Goal: Task Accomplishment & Management: Complete application form

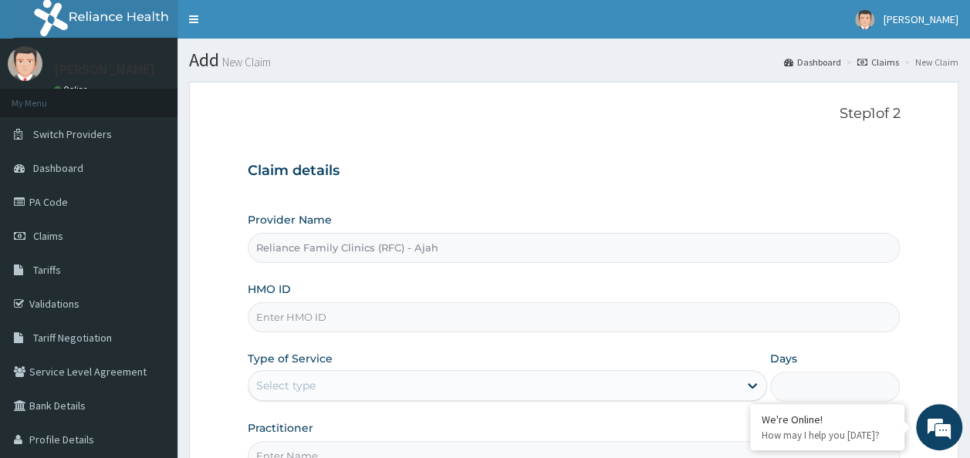
click at [333, 314] on input "HMO ID" at bounding box center [574, 317] width 653 height 30
paste input "SFL/10385/C"
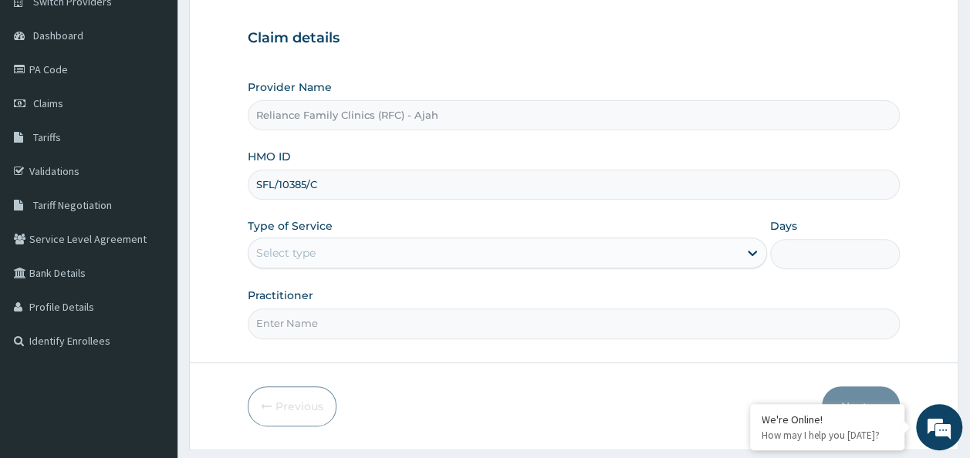
scroll to position [173, 0]
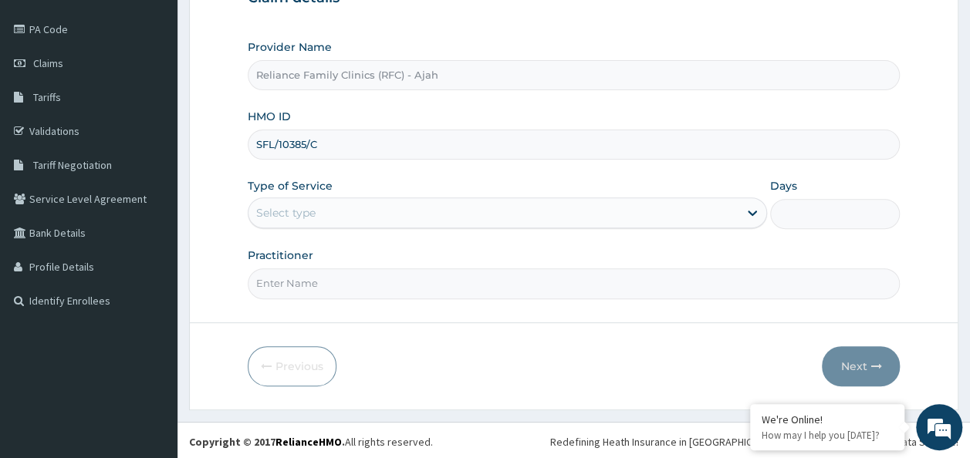
type input "SFL/10385/C"
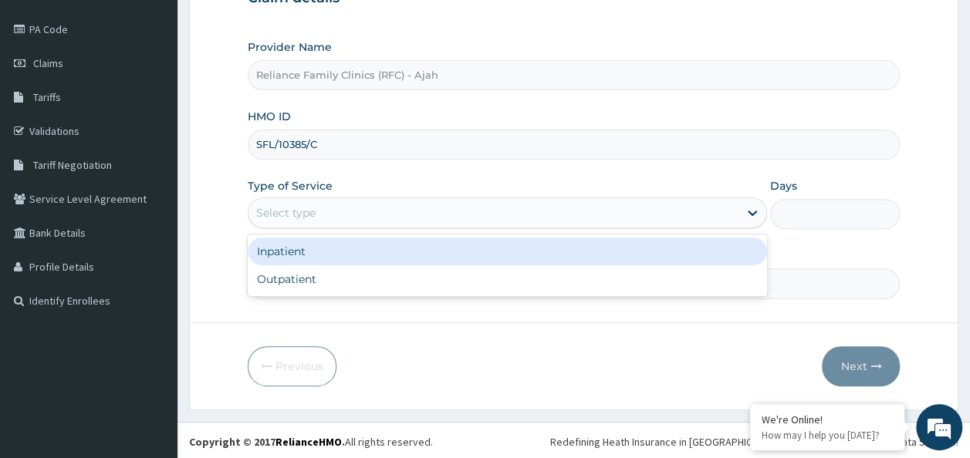
click at [491, 272] on div "Outpatient" at bounding box center [507, 279] width 519 height 28
type input "1"
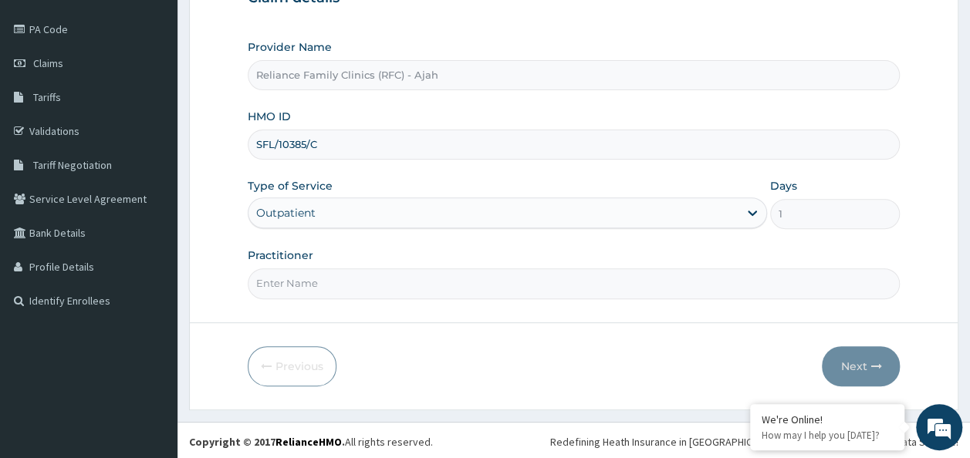
click at [451, 268] on input "Practitioner" at bounding box center [574, 283] width 653 height 30
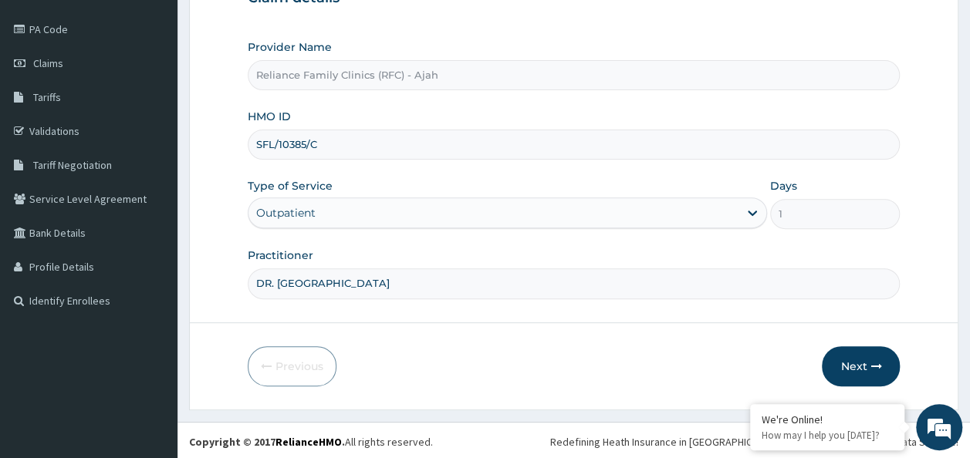
type input "DR. LOCUM"
click at [870, 364] on icon "button" at bounding box center [875, 366] width 11 height 11
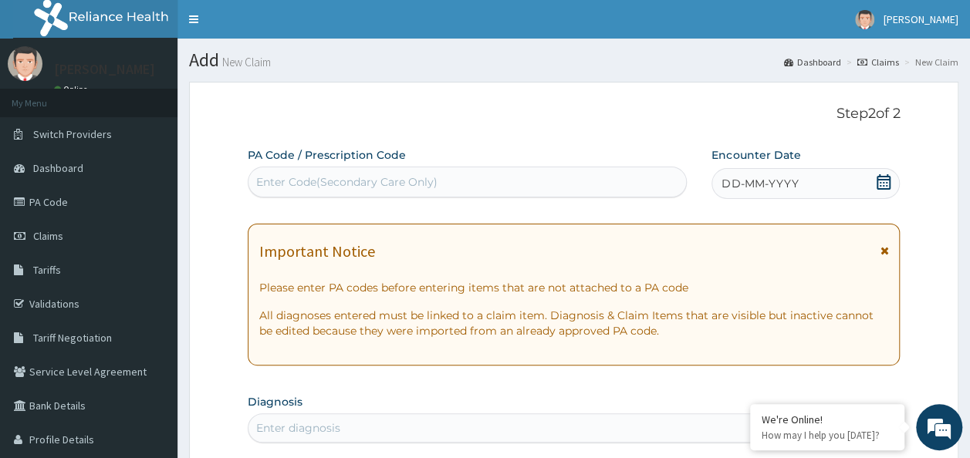
click at [816, 173] on div "DD-MM-YYYY" at bounding box center [805, 183] width 188 height 31
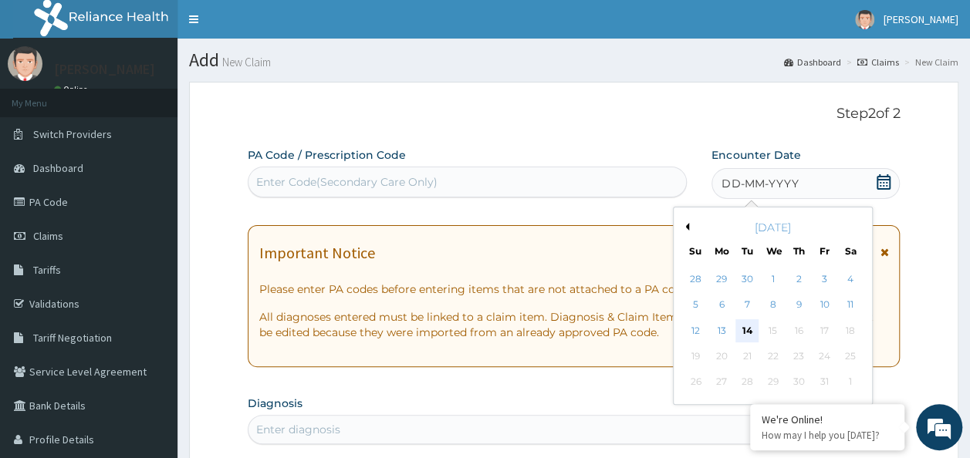
click at [751, 335] on div "14" at bounding box center [747, 330] width 23 height 23
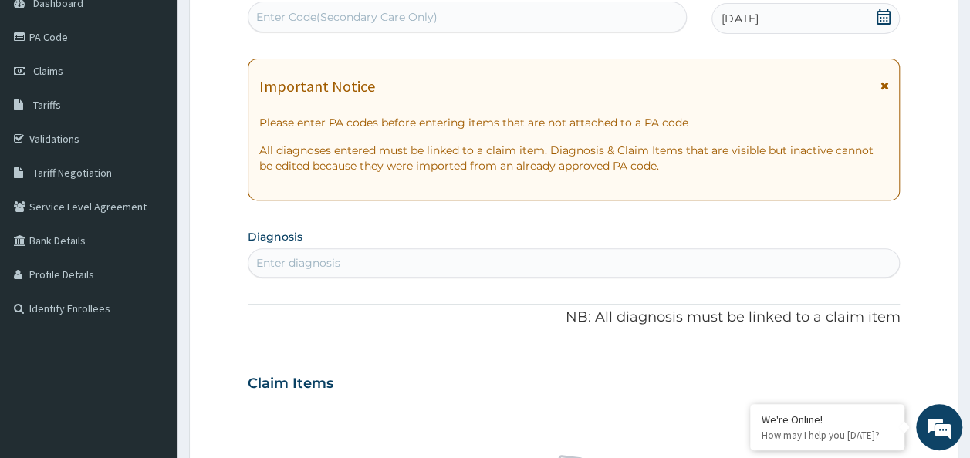
scroll to position [164, 0]
type input "Fever"
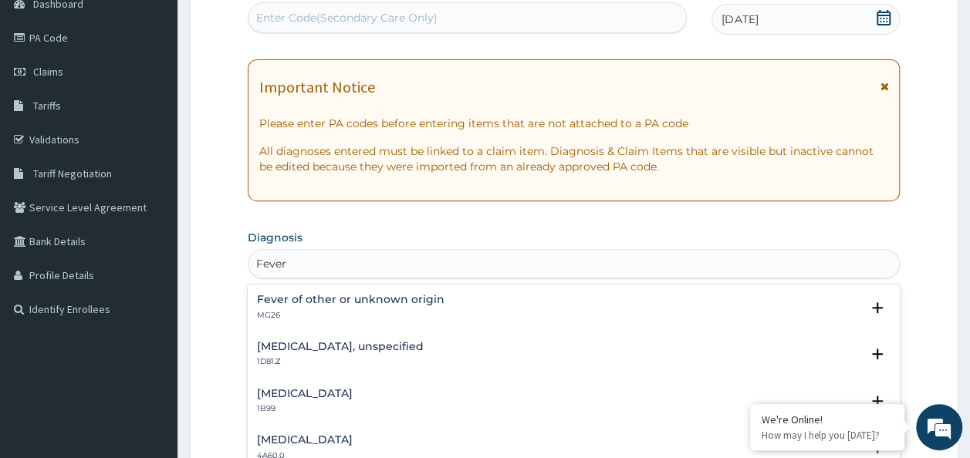
click at [370, 311] on p "MG26" at bounding box center [350, 315] width 187 height 11
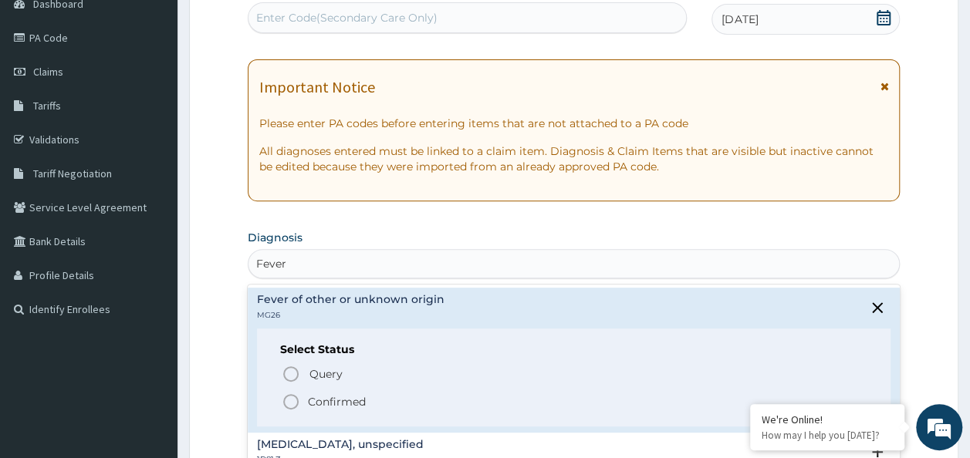
click at [365, 403] on span "Confirmed" at bounding box center [575, 402] width 586 height 19
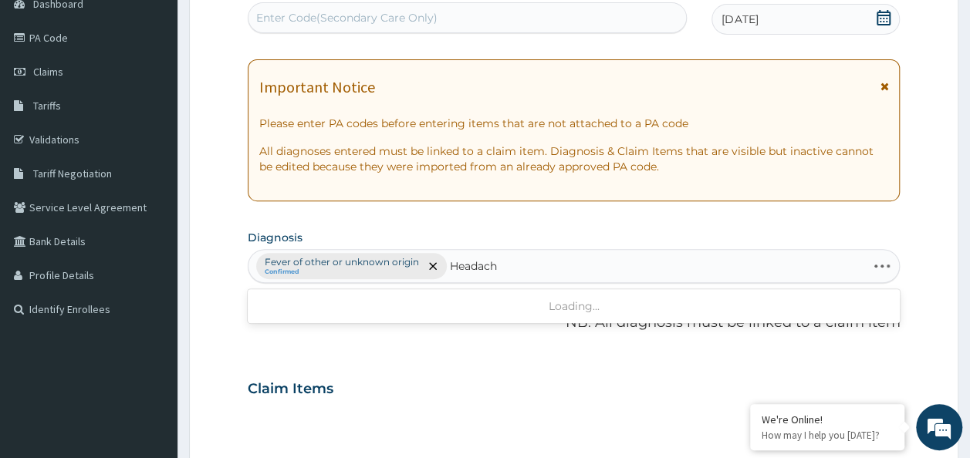
type input "Headache"
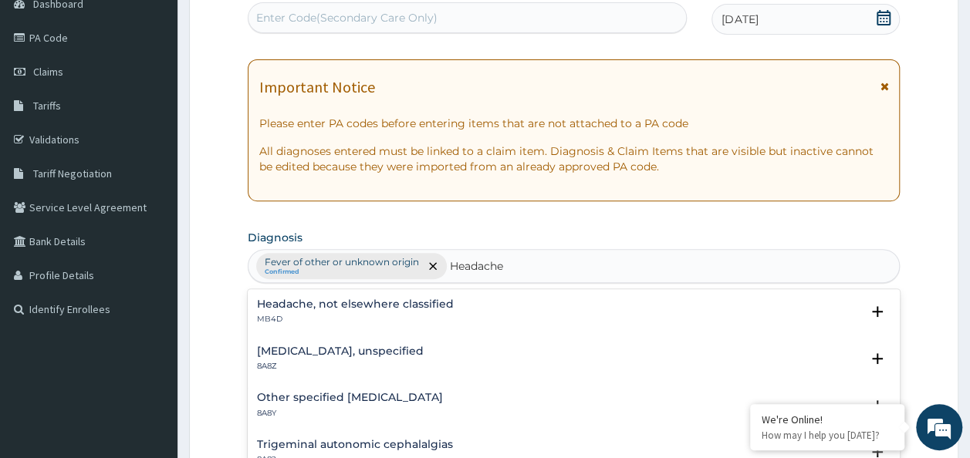
click at [343, 319] on p "MB4D" at bounding box center [355, 319] width 197 height 11
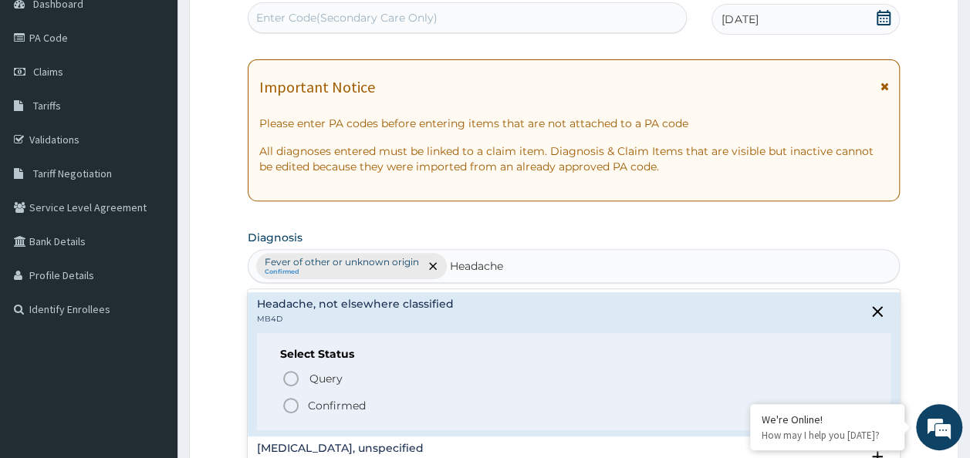
click at [339, 410] on p "Confirmed" at bounding box center [337, 405] width 58 height 15
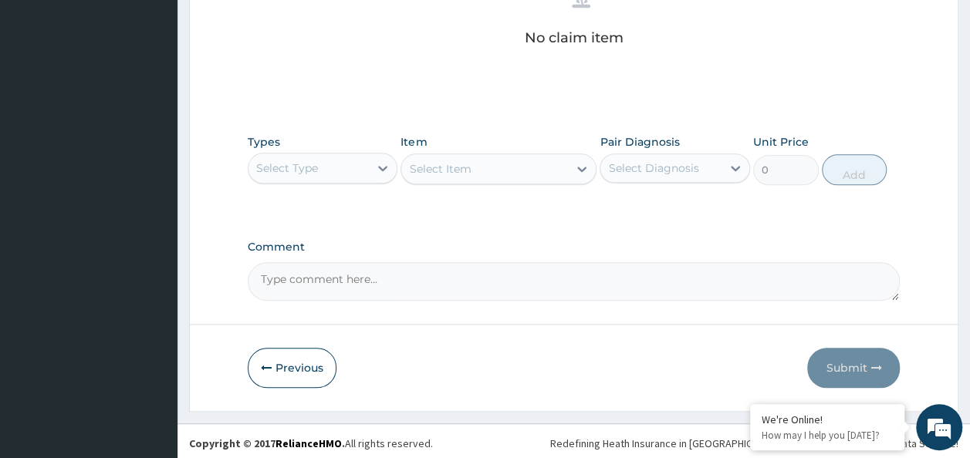
scroll to position [651, 0]
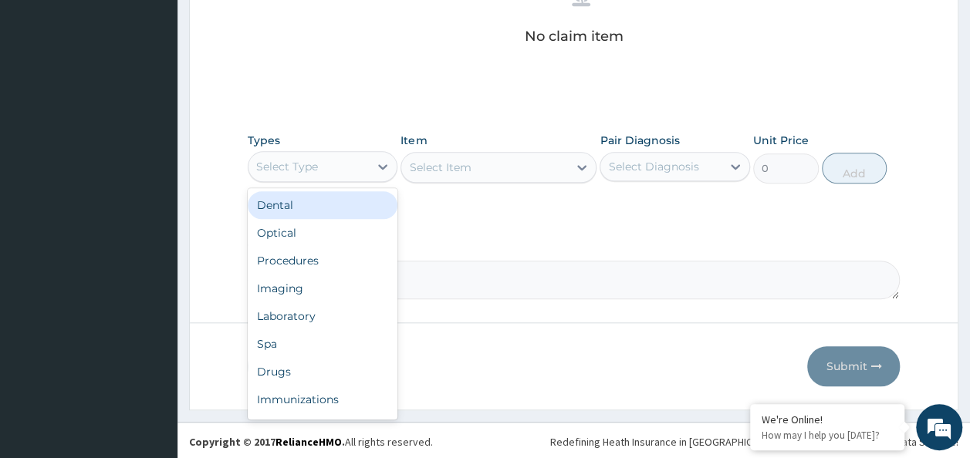
click at [314, 259] on div "Procedures" at bounding box center [323, 261] width 150 height 28
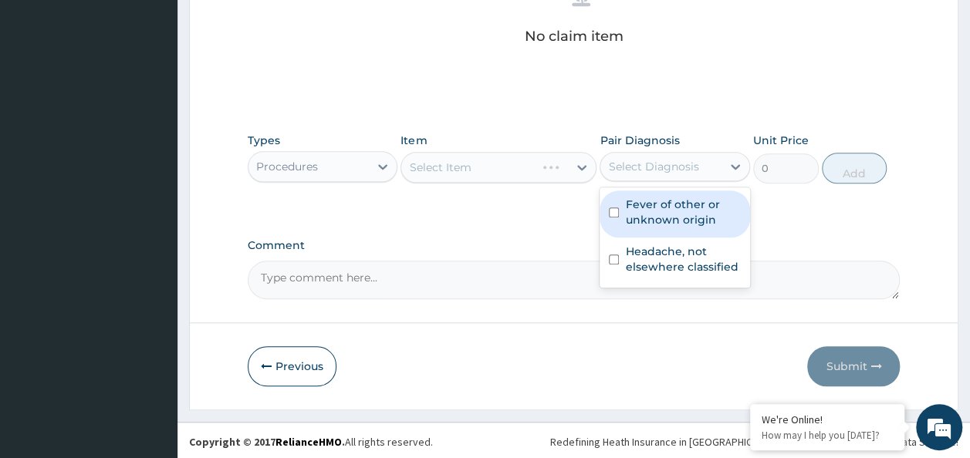
click at [610, 213] on input "checkbox" at bounding box center [614, 213] width 10 height 10
checkbox input "true"
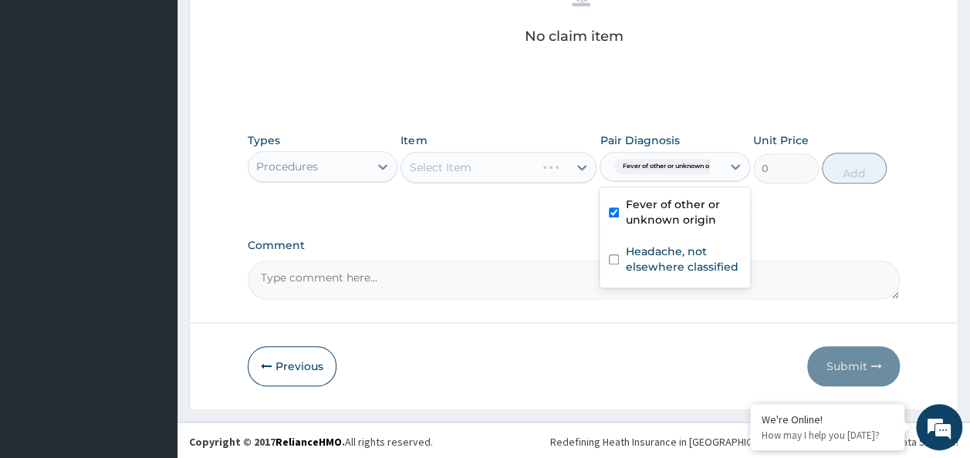
click at [613, 257] on input "checkbox" at bounding box center [614, 260] width 10 height 10
checkbox input "true"
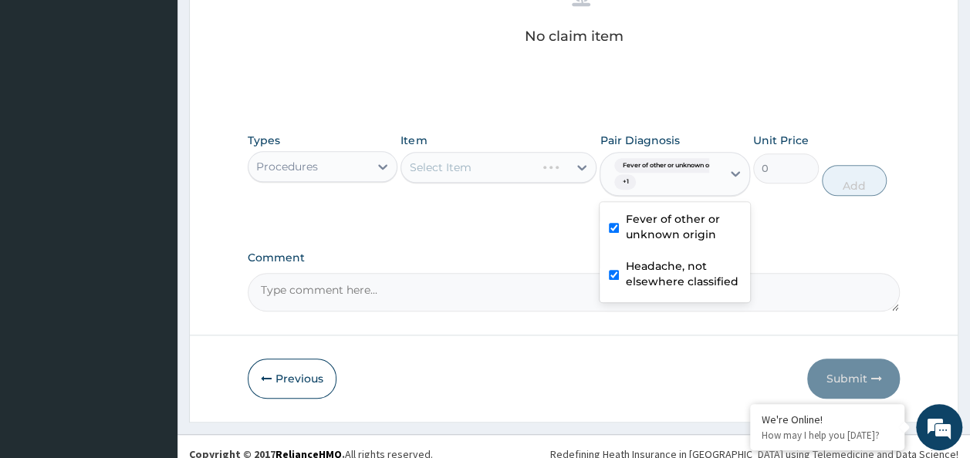
click at [511, 167] on div "Select Item" at bounding box center [498, 167] width 196 height 31
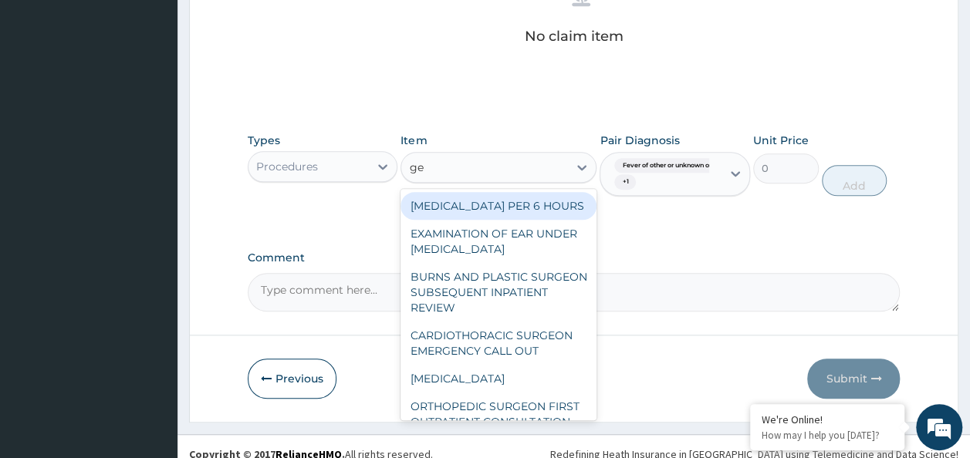
type input "gene"
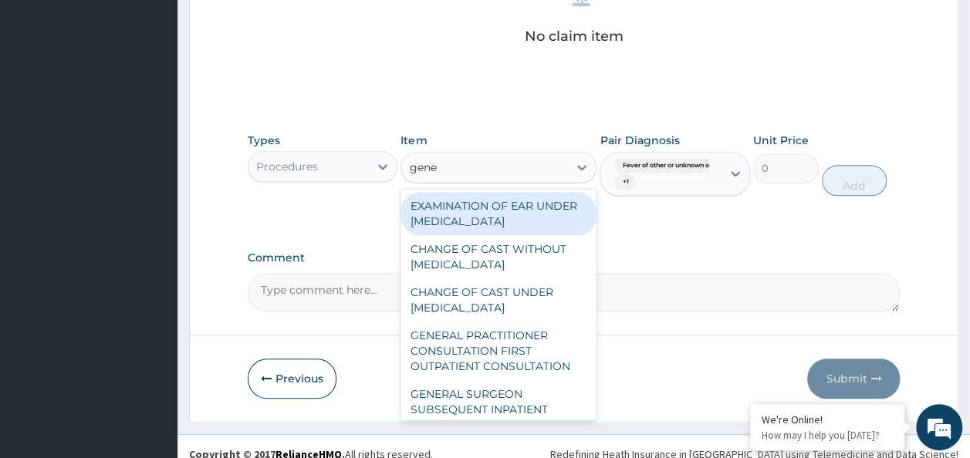
click at [519, 360] on div "GENERAL PRACTITIONER CONSULTATION FIRST OUTPATIENT CONSULTATION" at bounding box center [498, 351] width 196 height 59
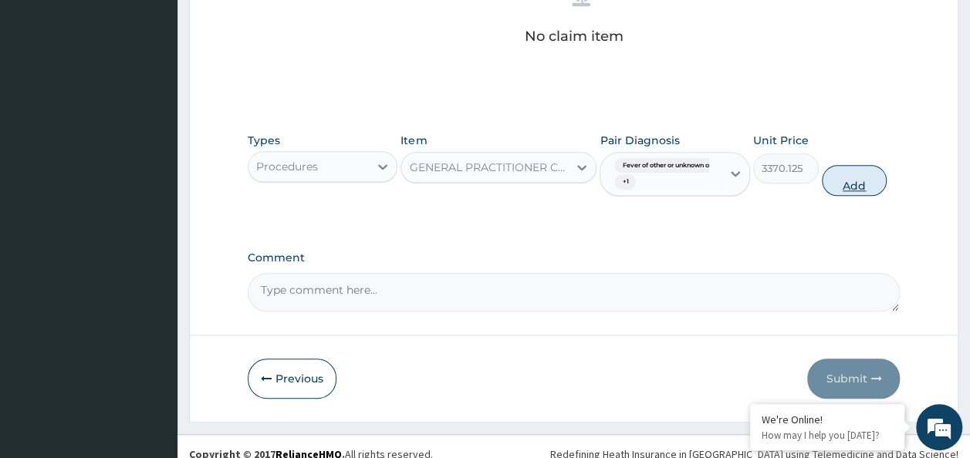
click at [859, 179] on button "Add" at bounding box center [855, 180] width 66 height 31
type input "0"
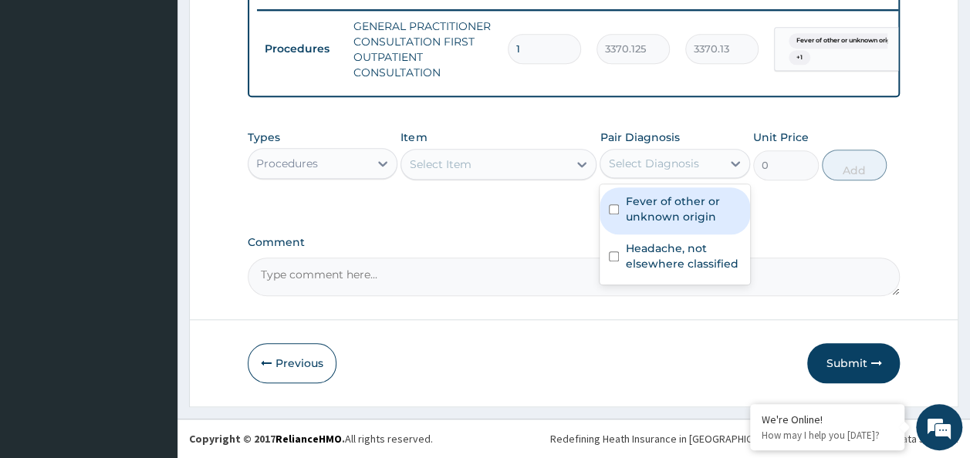
click at [613, 211] on input "checkbox" at bounding box center [614, 209] width 10 height 10
checkbox input "true"
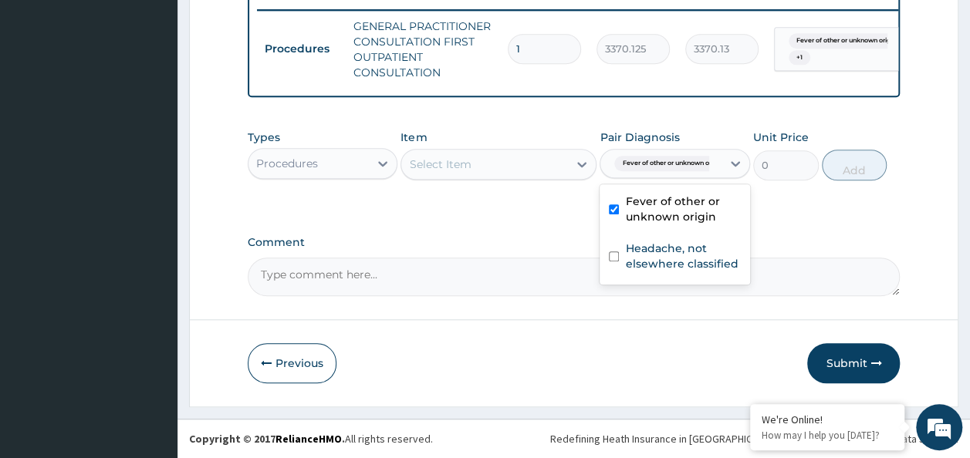
click at [613, 259] on input "checkbox" at bounding box center [614, 257] width 10 height 10
checkbox input "true"
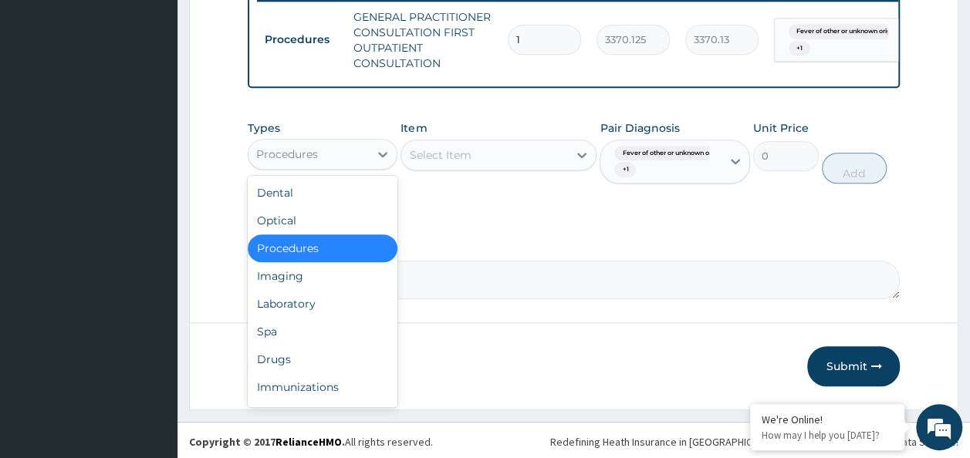
click at [302, 312] on div "Laboratory" at bounding box center [323, 304] width 150 height 28
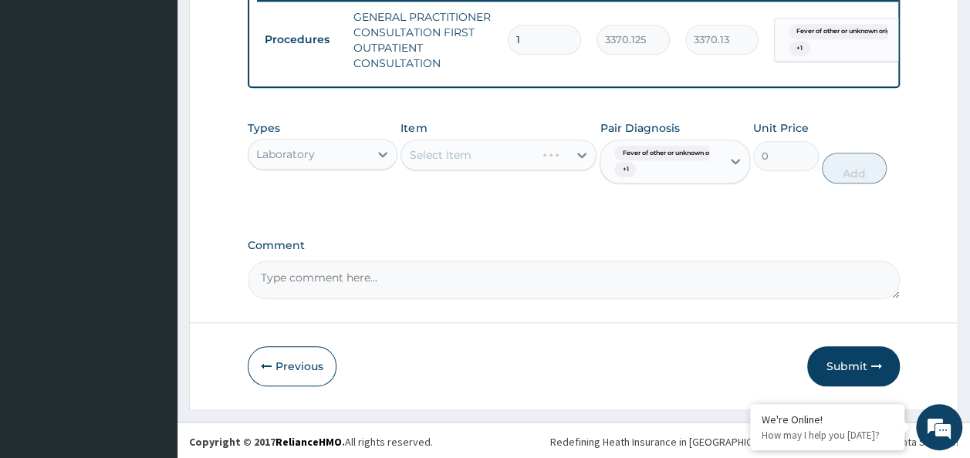
click at [492, 171] on div "Select Item" at bounding box center [498, 155] width 196 height 31
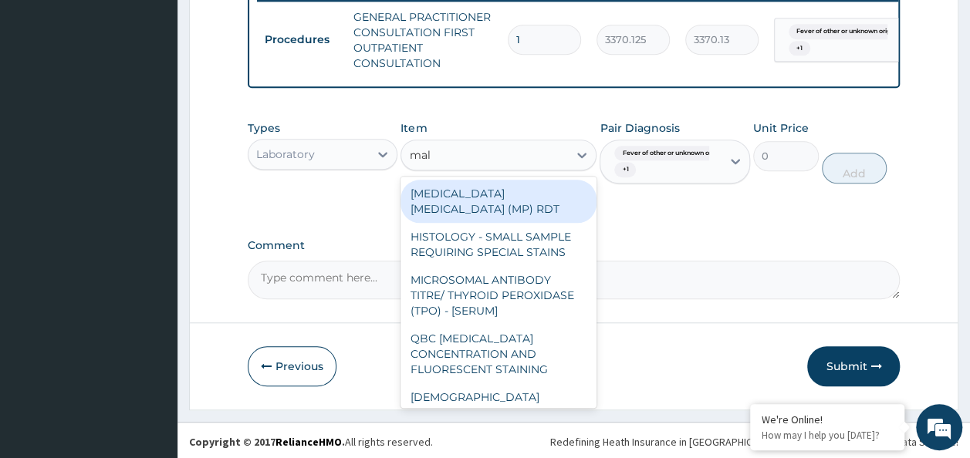
type input "mala"
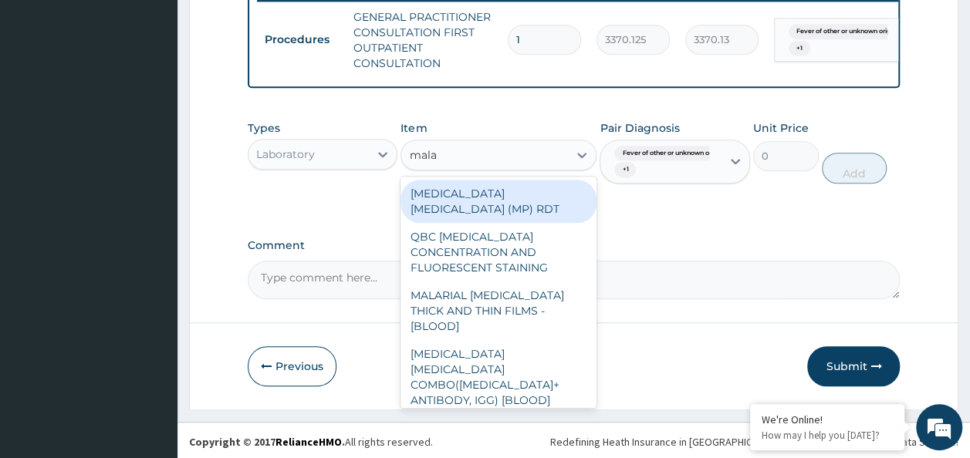
click at [549, 213] on div "MALARIA PARASITE (MP) RDT" at bounding box center [498, 201] width 196 height 43
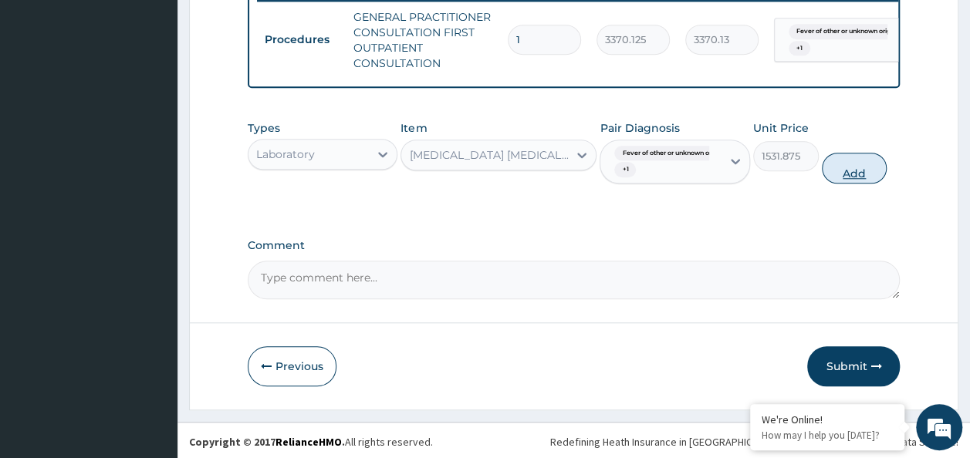
click at [873, 181] on button "Add" at bounding box center [855, 168] width 66 height 31
type input "0"
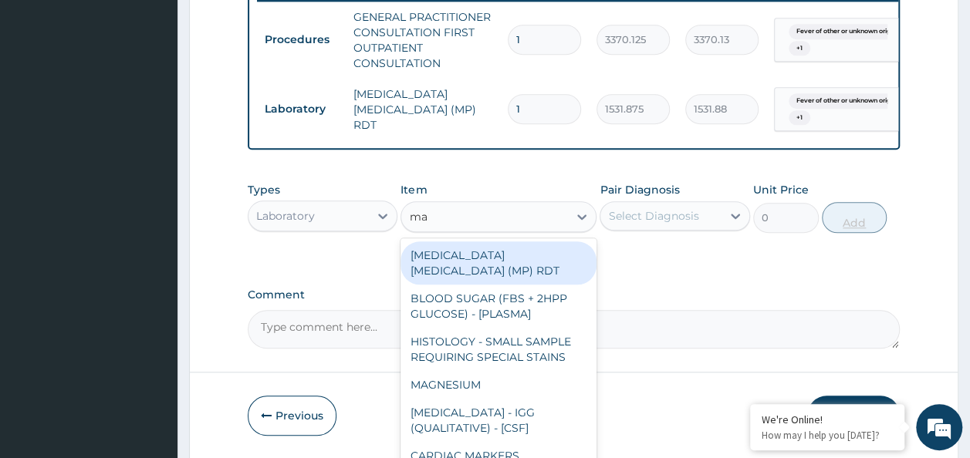
type input "mala"
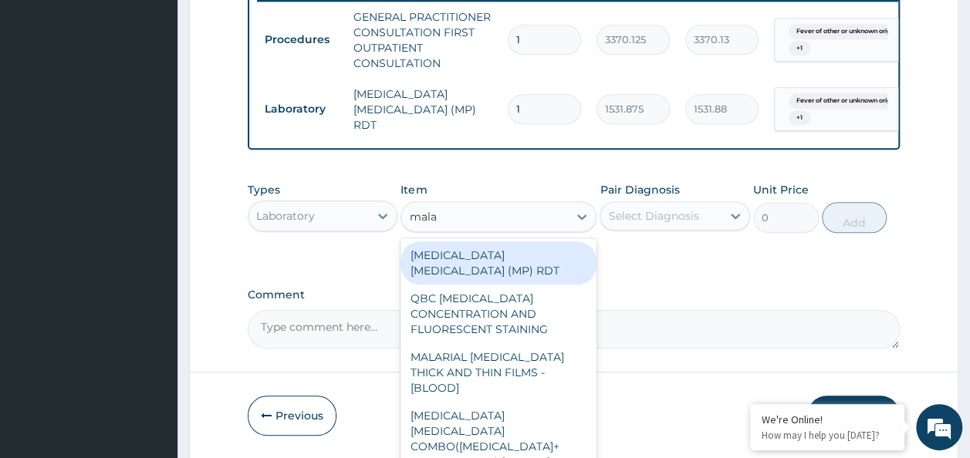
click at [539, 359] on div "MALARIAL PARASITE THICK AND THIN FILMS - [BLOOD]" at bounding box center [498, 372] width 196 height 59
type input "1531.875"
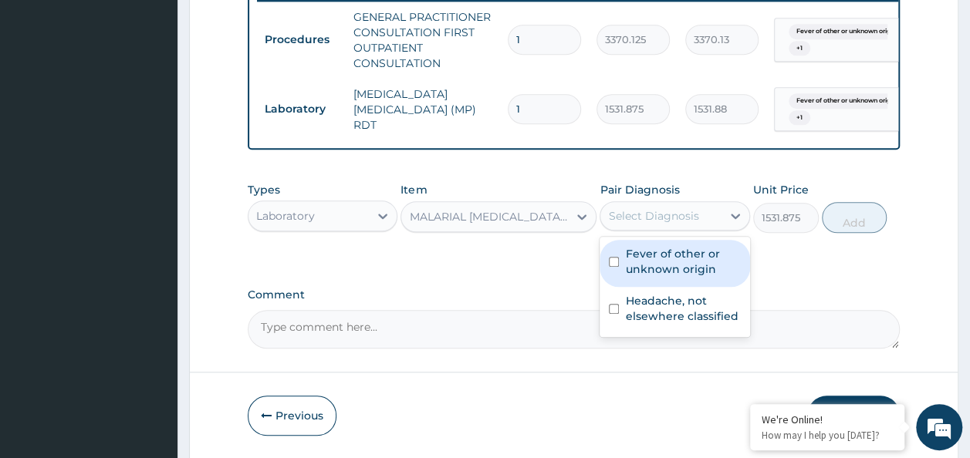
click at [613, 267] on input "checkbox" at bounding box center [614, 262] width 10 height 10
checkbox input "true"
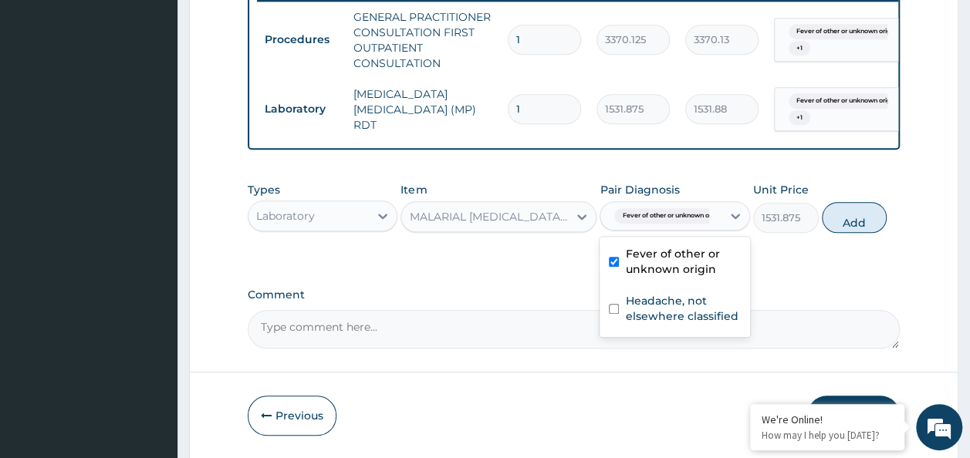
click at [614, 314] on input "checkbox" at bounding box center [614, 309] width 10 height 10
checkbox input "true"
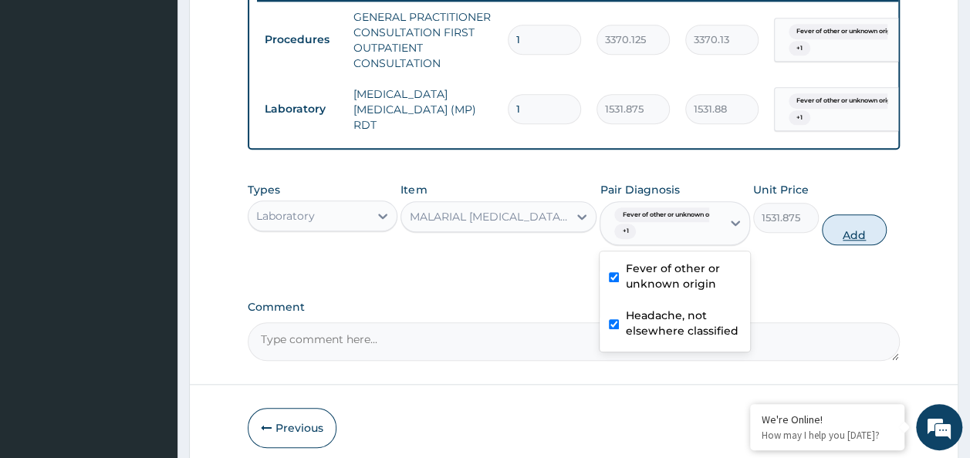
click at [866, 241] on button "Add" at bounding box center [855, 229] width 66 height 31
type input "0"
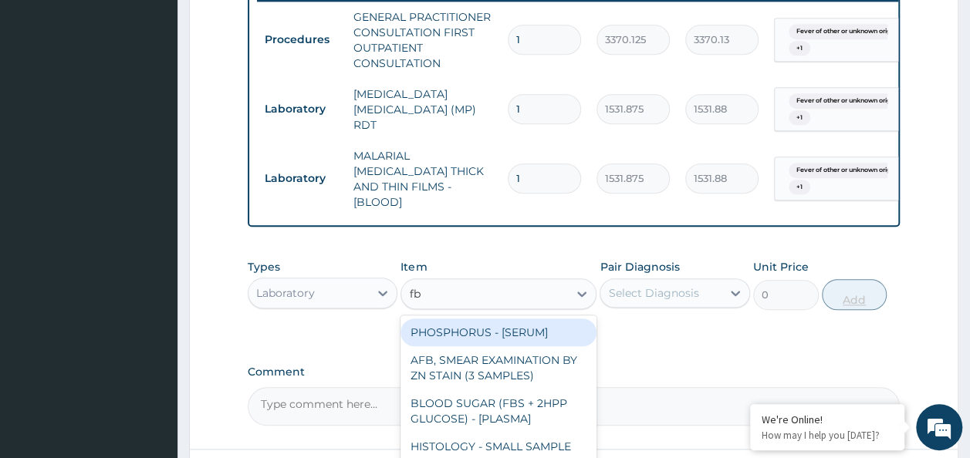
type input "fbc"
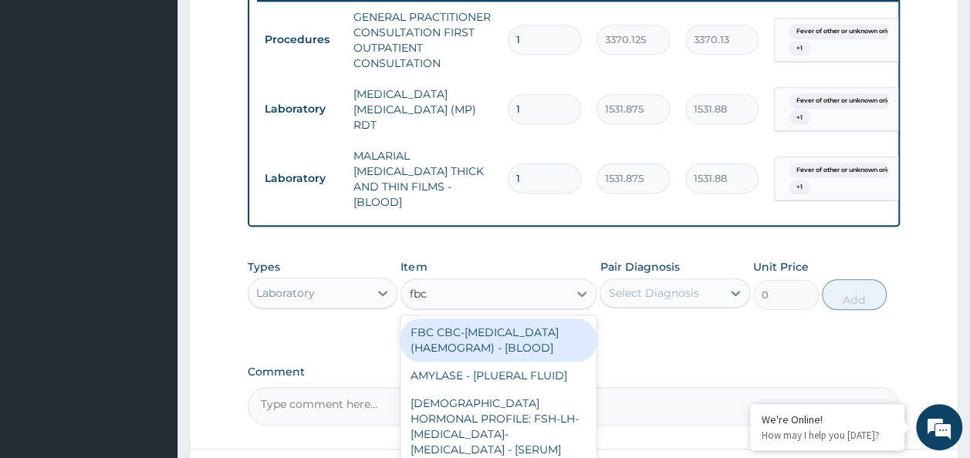
click at [517, 338] on div "FBC CBC-COMPLETE BLOOD COUNT (HAEMOGRAM) - [BLOOD]" at bounding box center [498, 340] width 196 height 43
type input "4085"
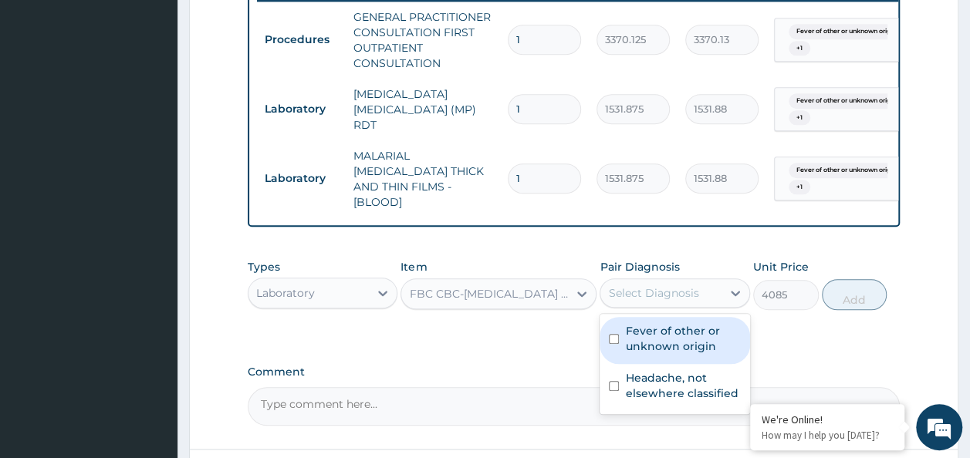
click at [610, 334] on input "checkbox" at bounding box center [614, 339] width 10 height 10
checkbox input "true"
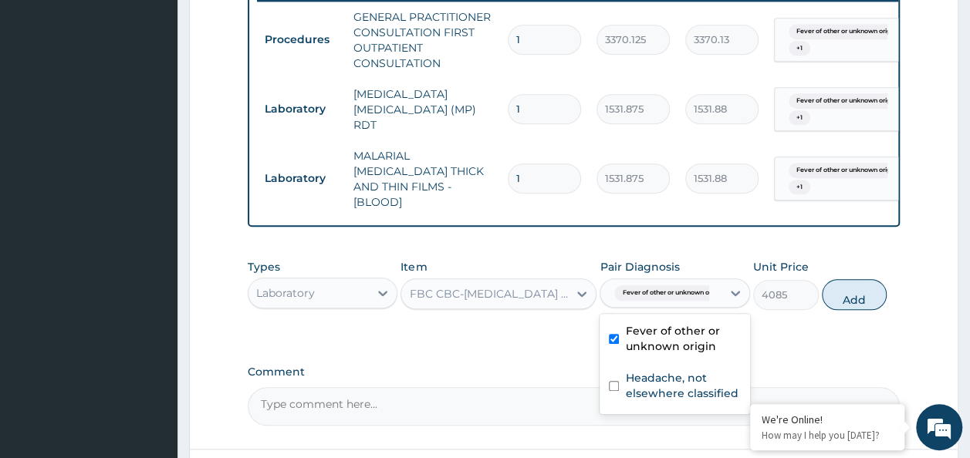
click at [613, 381] on input "checkbox" at bounding box center [614, 386] width 10 height 10
checkbox input "true"
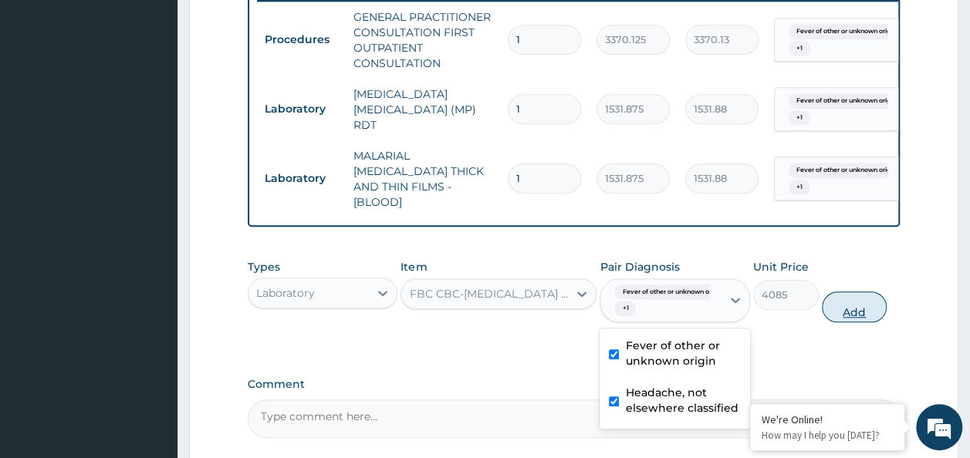
click at [855, 304] on button "Add" at bounding box center [855, 307] width 66 height 31
type input "0"
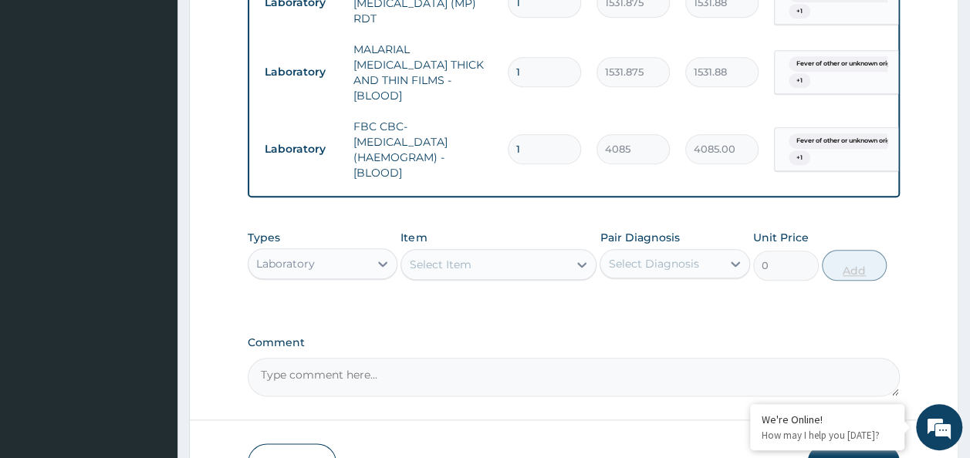
scroll to position [812, 0]
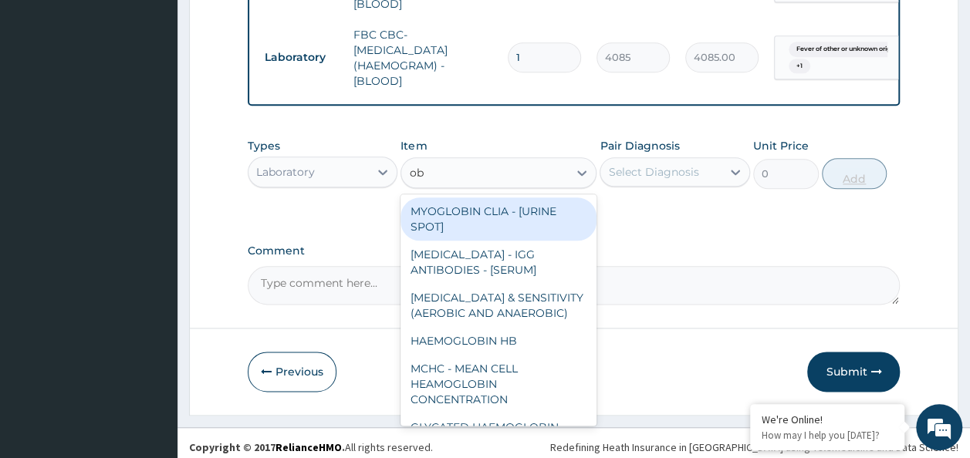
type input "o"
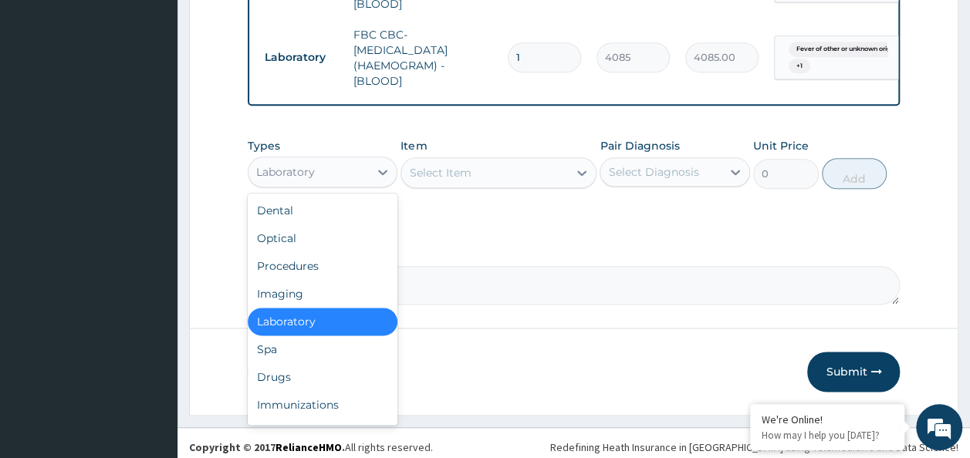
click at [312, 258] on div "Procedures" at bounding box center [323, 266] width 150 height 28
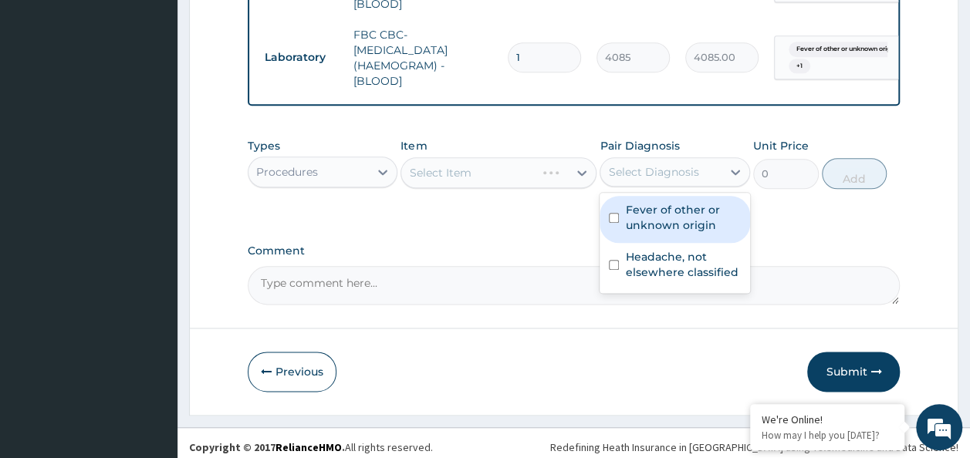
click at [615, 213] on input "checkbox" at bounding box center [614, 218] width 10 height 10
checkbox input "true"
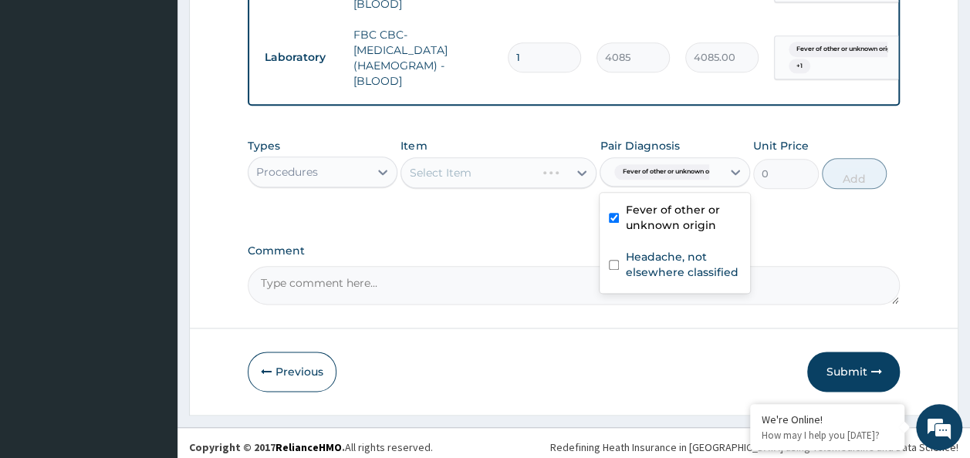
click at [619, 260] on input "checkbox" at bounding box center [614, 265] width 10 height 10
checkbox input "true"
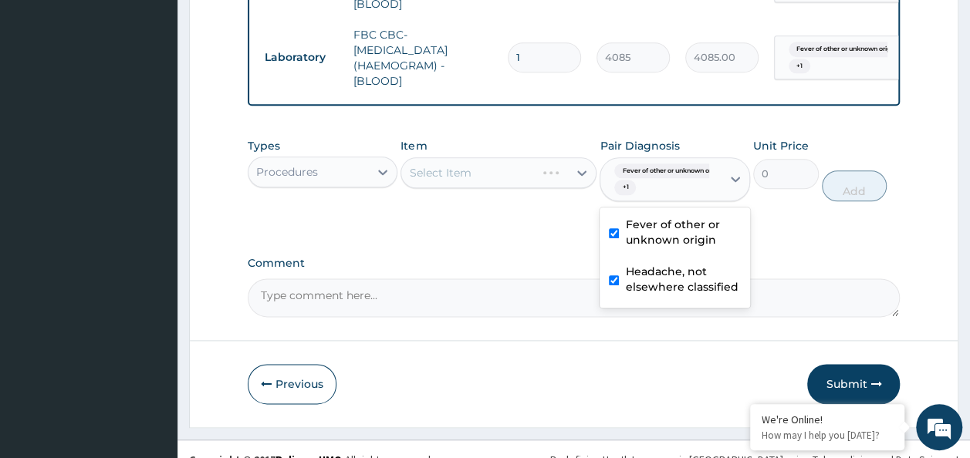
click at [507, 164] on div "Select Item" at bounding box center [498, 172] width 196 height 31
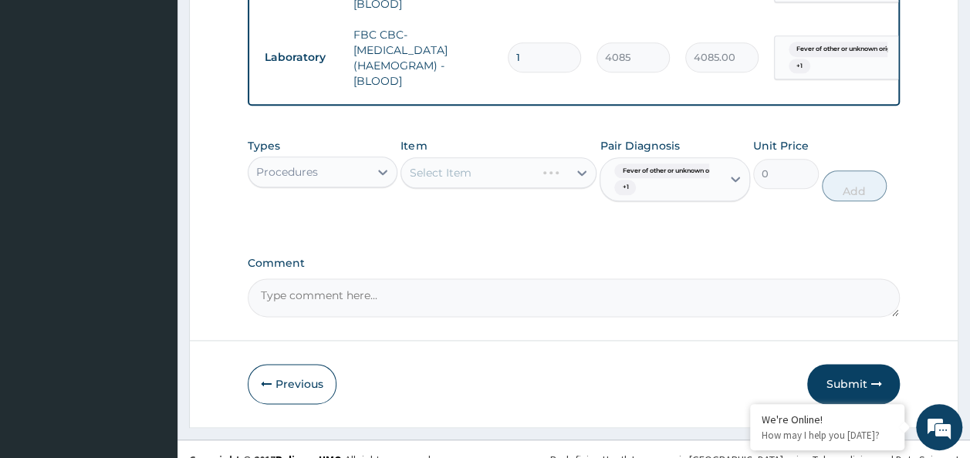
click at [461, 172] on div "Select Item" at bounding box center [498, 172] width 196 height 31
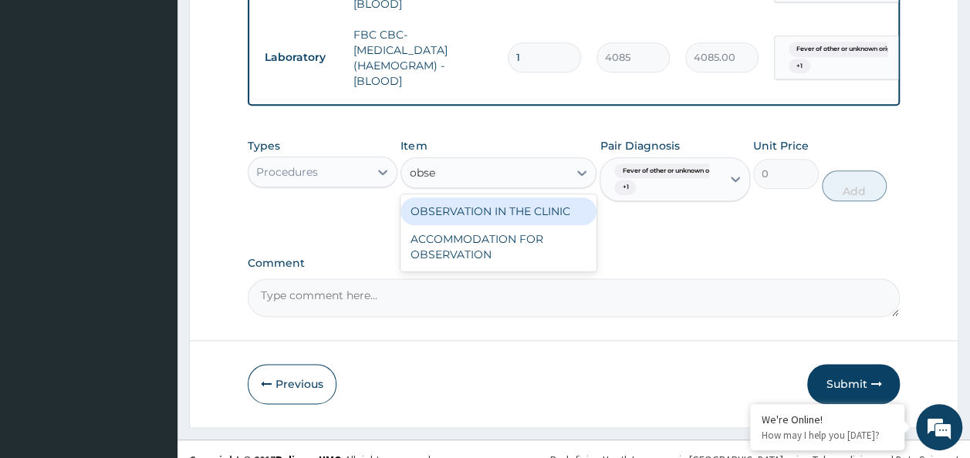
type input "obser"
click at [559, 211] on div "OBSERVATION IN THE CLINIC" at bounding box center [498, 212] width 196 height 28
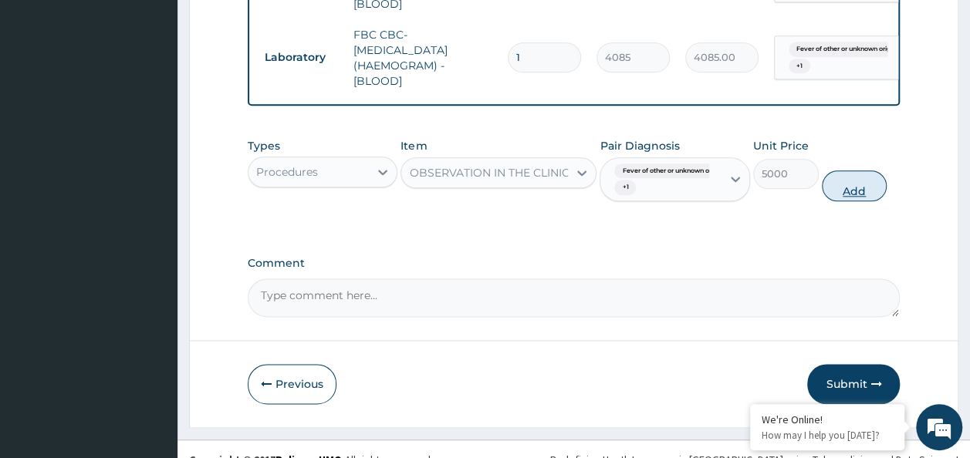
click at [869, 188] on button "Add" at bounding box center [855, 186] width 66 height 31
type input "0"
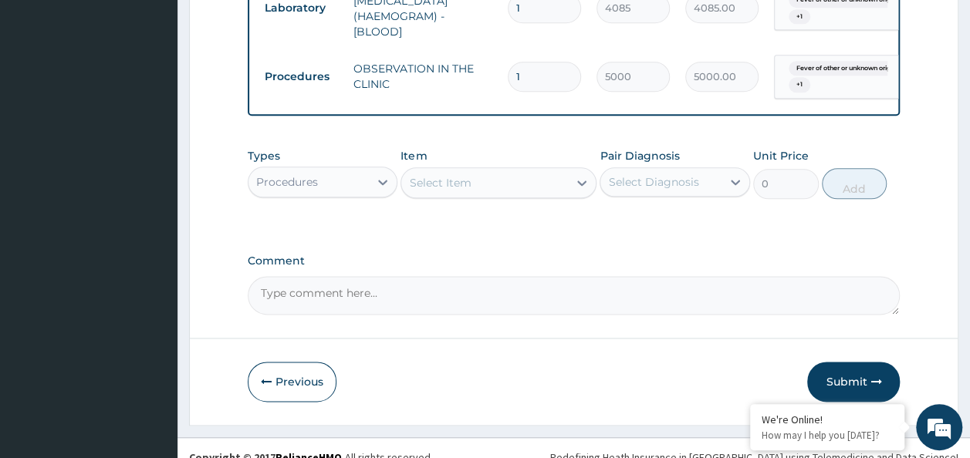
scroll to position [872, 0]
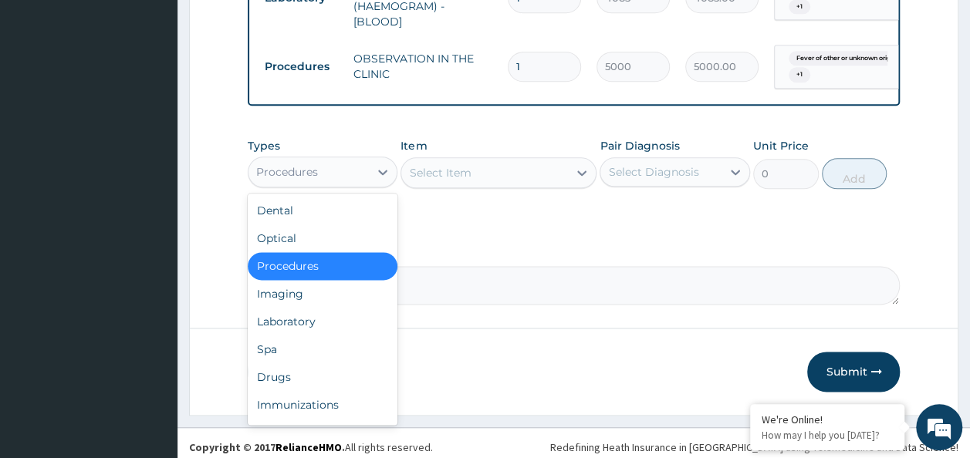
click at [289, 377] on div "Drugs" at bounding box center [323, 377] width 150 height 28
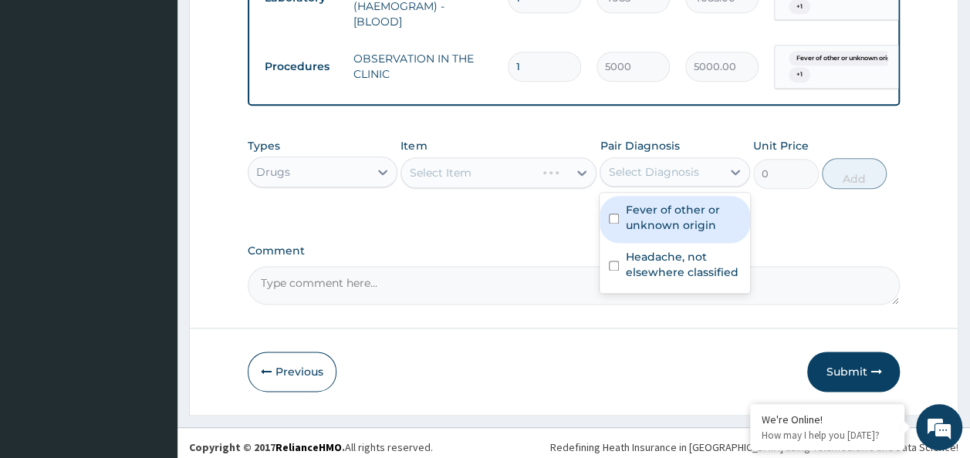
click at [614, 214] on input "checkbox" at bounding box center [614, 219] width 10 height 10
checkbox input "true"
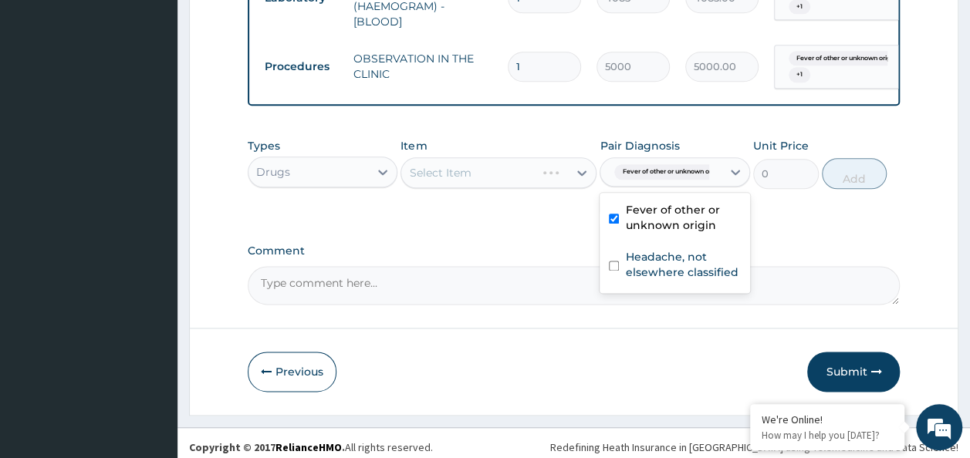
click at [618, 261] on input "checkbox" at bounding box center [614, 266] width 10 height 10
checkbox input "true"
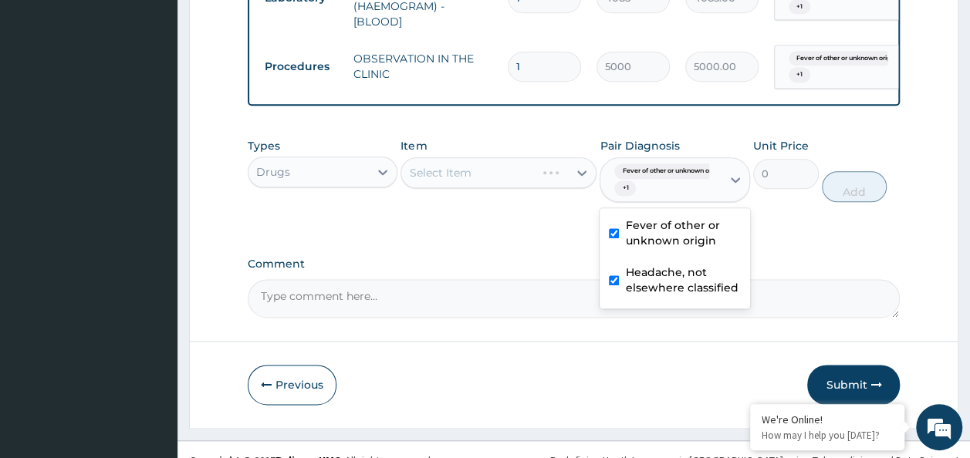
click at [493, 158] on div "Select Item" at bounding box center [498, 172] width 196 height 31
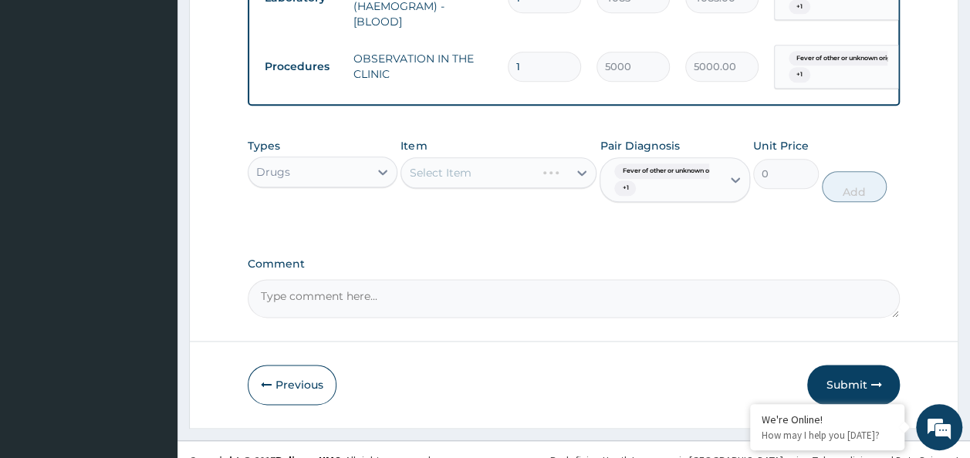
click at [483, 167] on div "Select Item" at bounding box center [498, 172] width 196 height 31
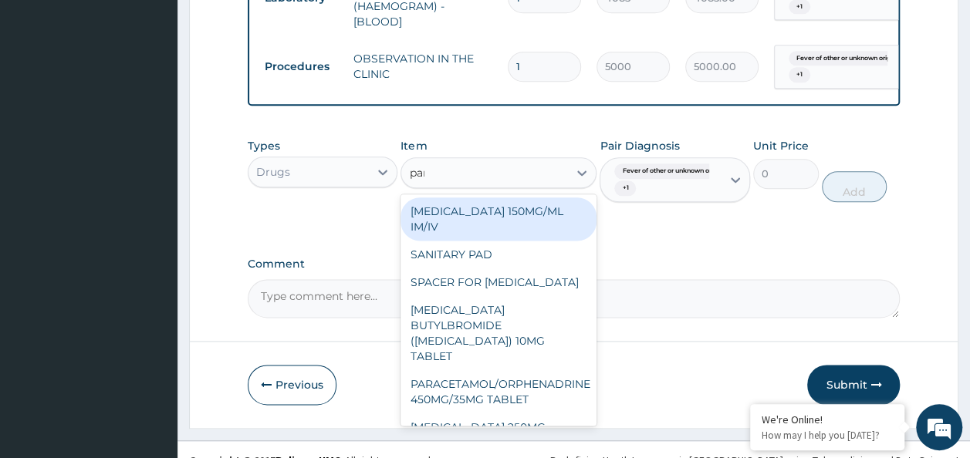
type input "para"
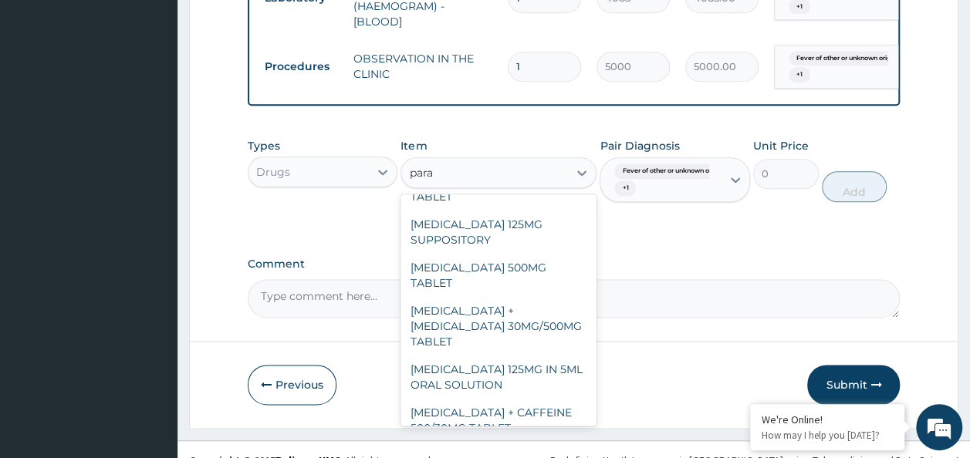
scroll to position [0, 0]
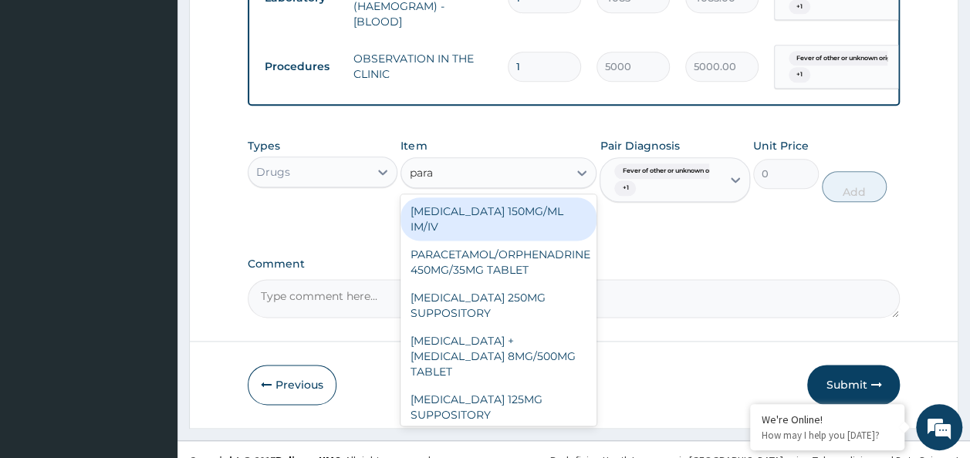
click at [530, 230] on div "PARACETAMOL 150MG/ML IM/IV" at bounding box center [498, 219] width 196 height 43
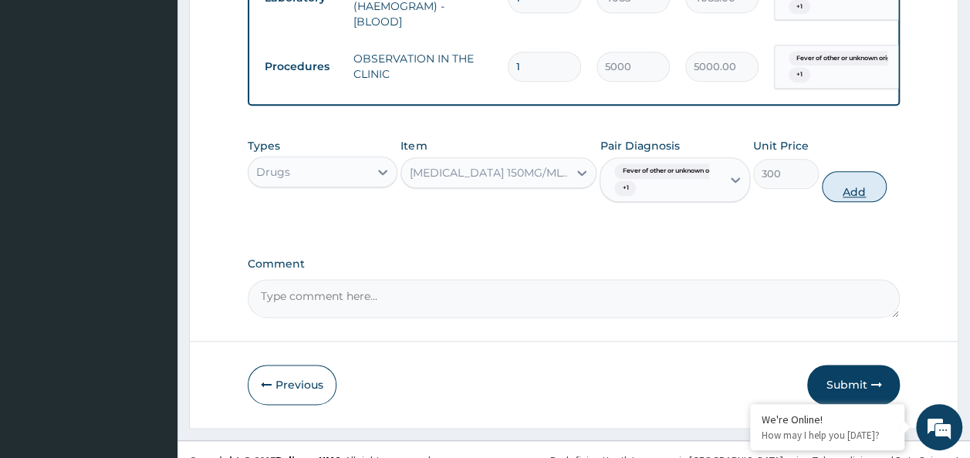
click at [857, 187] on button "Add" at bounding box center [855, 186] width 66 height 31
type input "0"
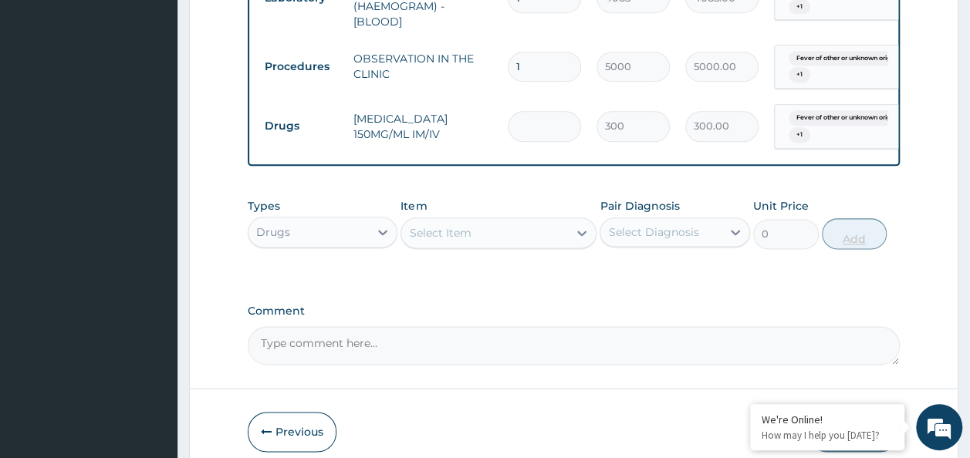
type input "0.00"
type input "6"
type input "1800.00"
type input "6"
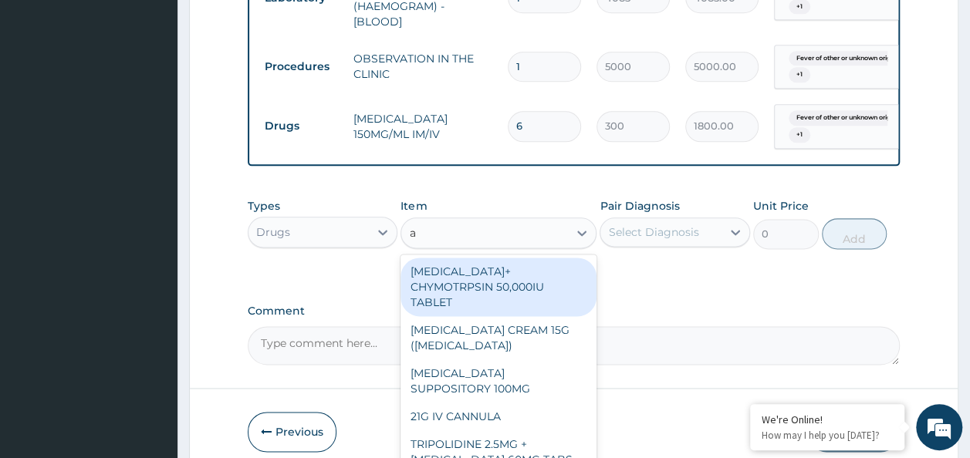
type input "art"
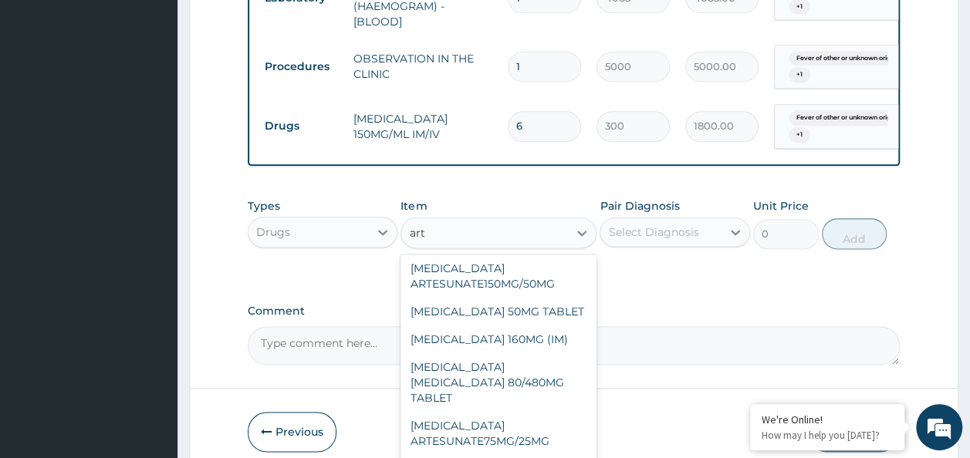
scroll to position [160, 0]
click at [529, 363] on div "ARTEMETHER LUMEFANTRINE 80/480MG TABLET" at bounding box center [498, 382] width 196 height 59
type input "450"
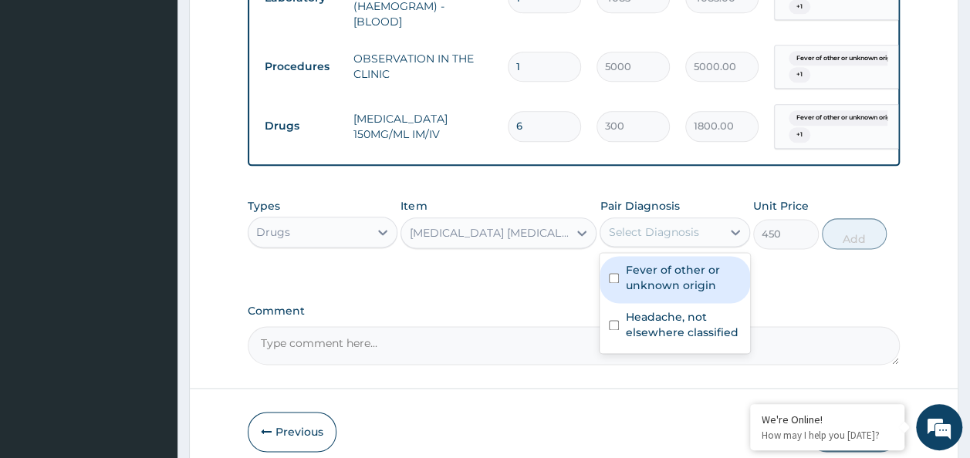
click at [613, 273] on input "checkbox" at bounding box center [614, 278] width 10 height 10
checkbox input "true"
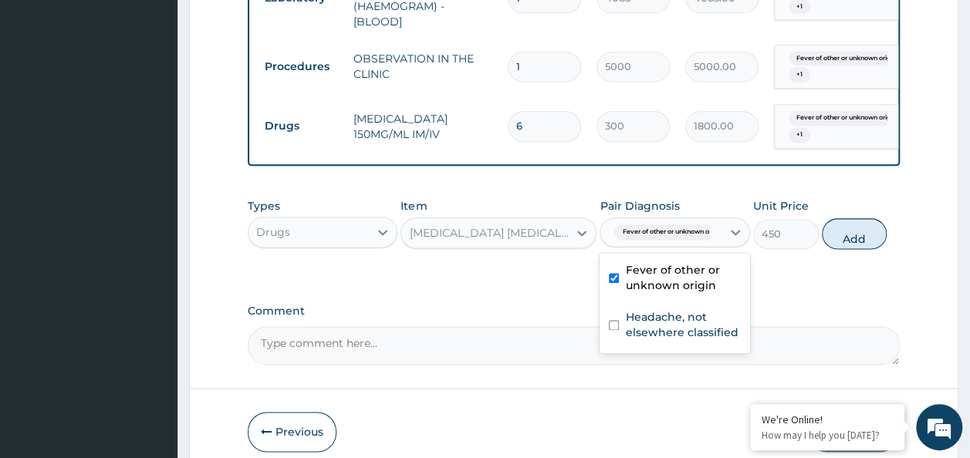
click at [613, 333] on div "Headache, not elsewhere classified" at bounding box center [674, 326] width 150 height 47
checkbox input "true"
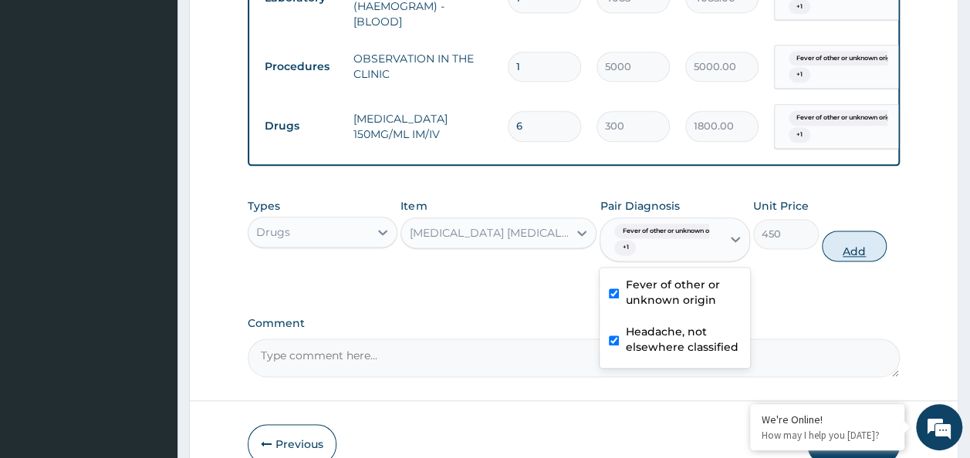
click at [852, 242] on button "Add" at bounding box center [855, 246] width 66 height 31
type input "0"
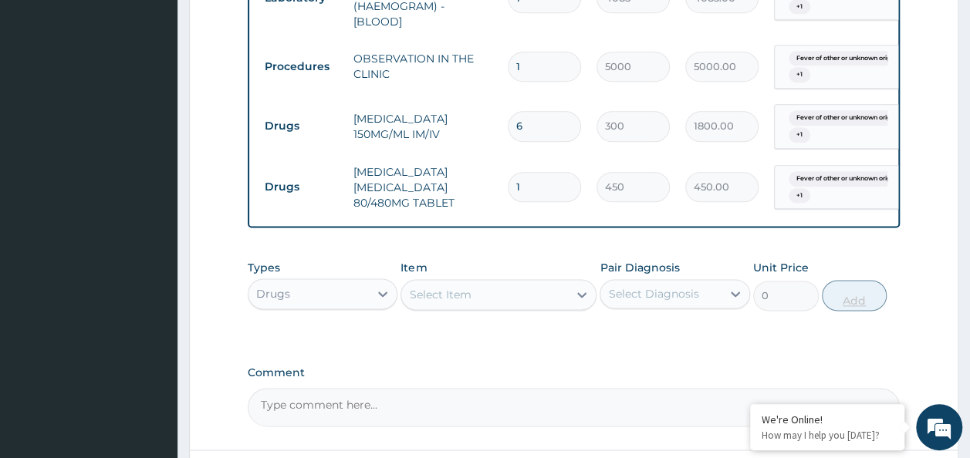
type input "0.00"
type input "6"
type input "2700.00"
type input "6"
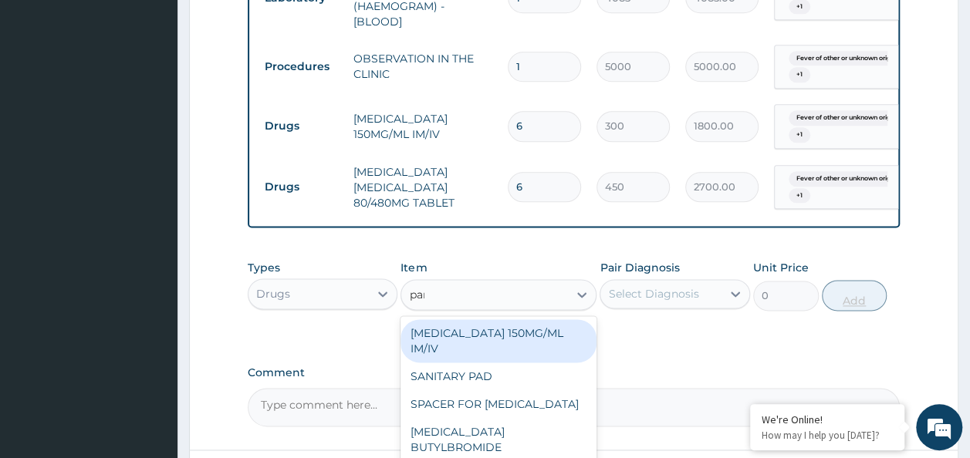
type input "para"
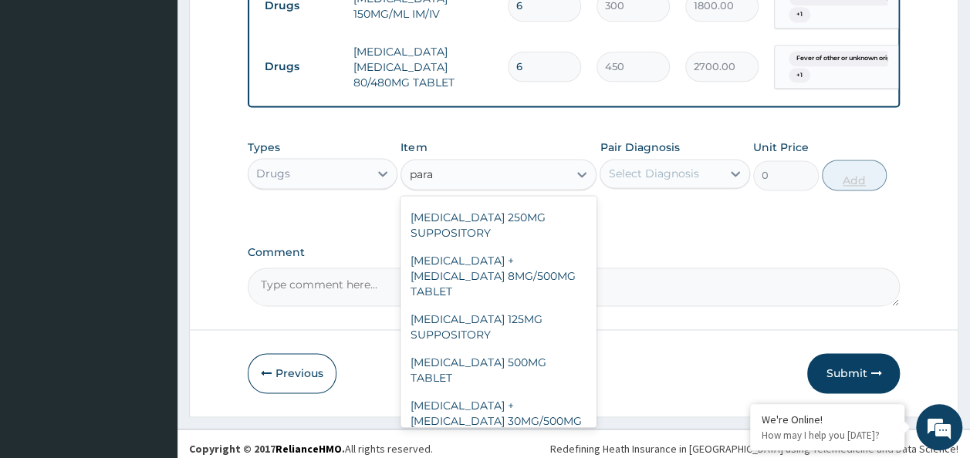
scroll to position [175, 0]
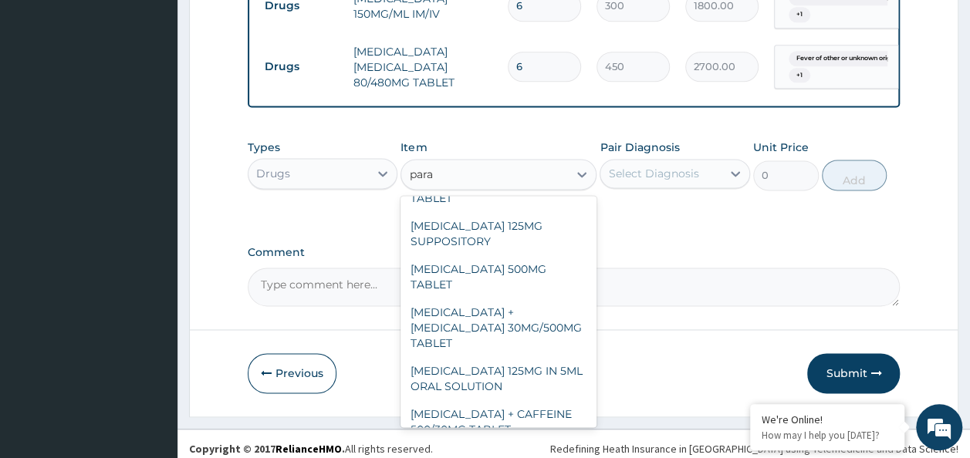
click at [511, 255] on div "[MEDICAL_DATA] 500MG TABLET" at bounding box center [498, 276] width 196 height 43
type input "30"
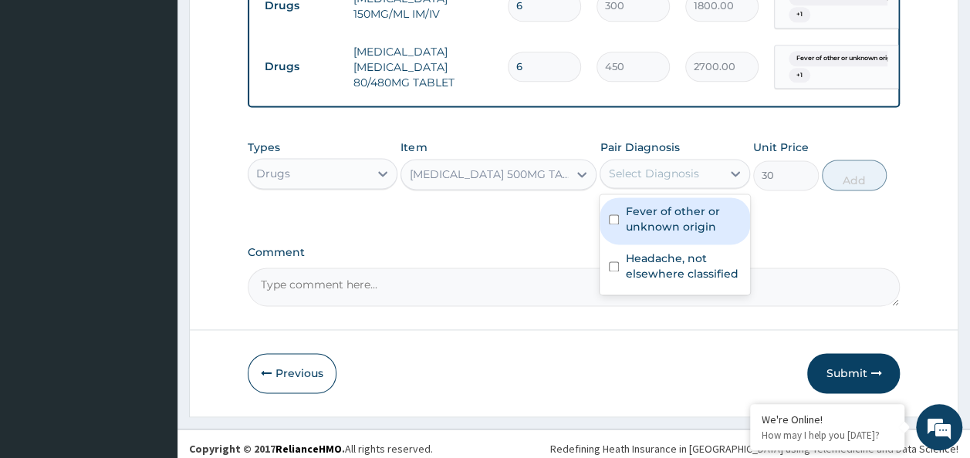
click at [618, 214] on input "checkbox" at bounding box center [614, 219] width 10 height 10
checkbox input "true"
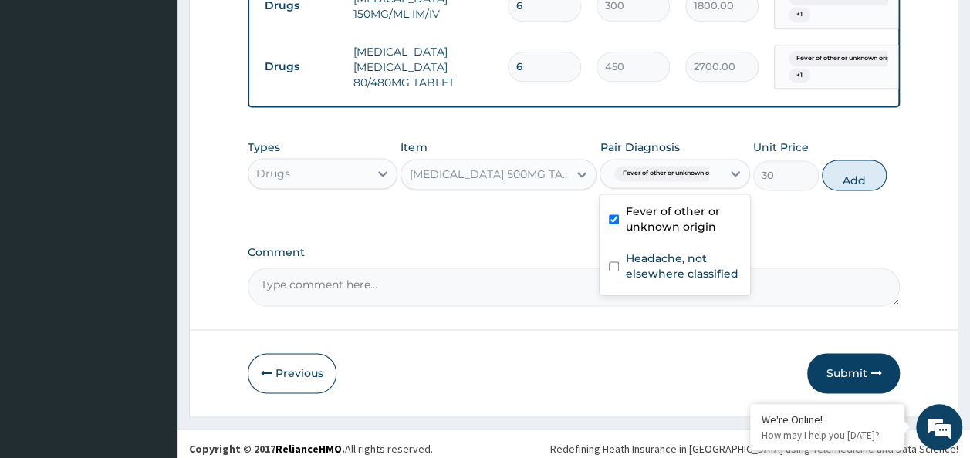
click at [615, 262] on input "checkbox" at bounding box center [614, 267] width 10 height 10
checkbox input "true"
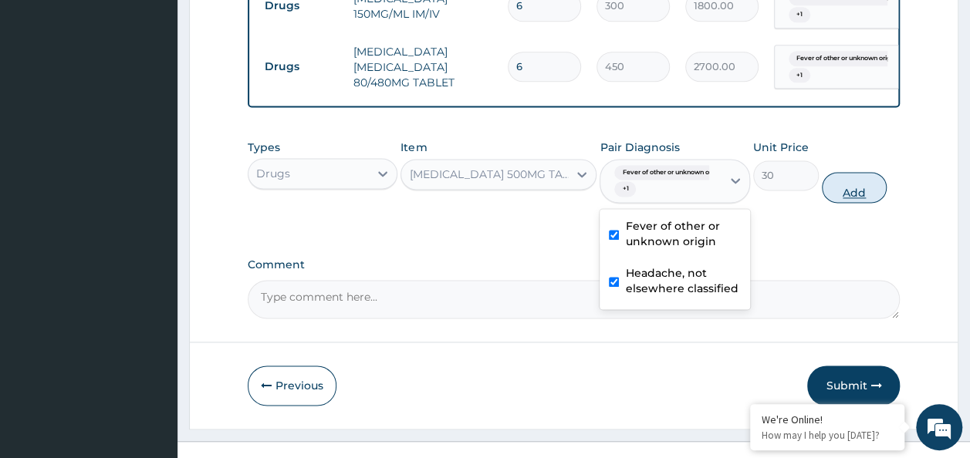
click at [866, 187] on button "Add" at bounding box center [855, 187] width 66 height 31
type input "0"
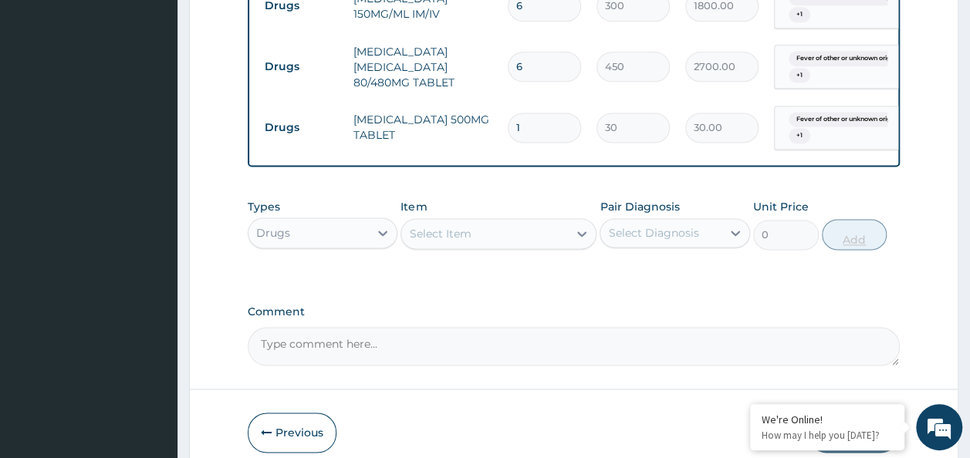
type input "0.00"
type input "3"
type input "90.00"
type input "30"
type input "900.00"
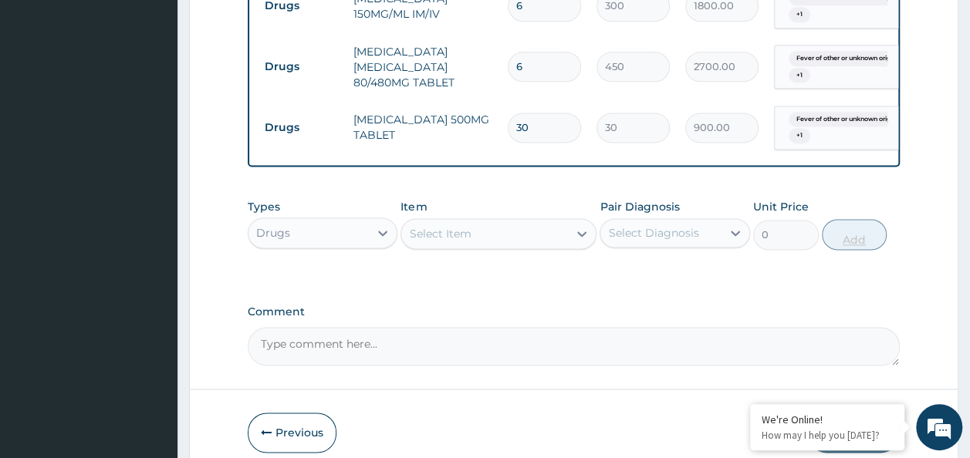
type input "30"
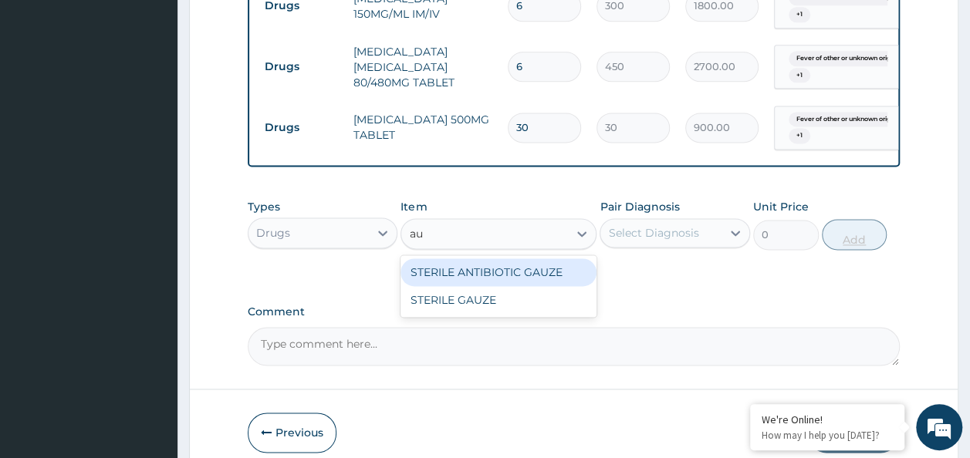
type input "a"
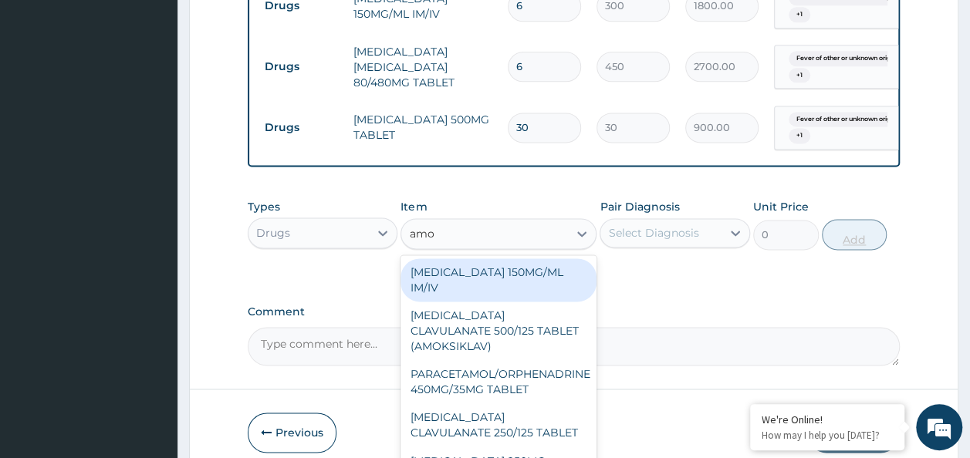
type input "amox"
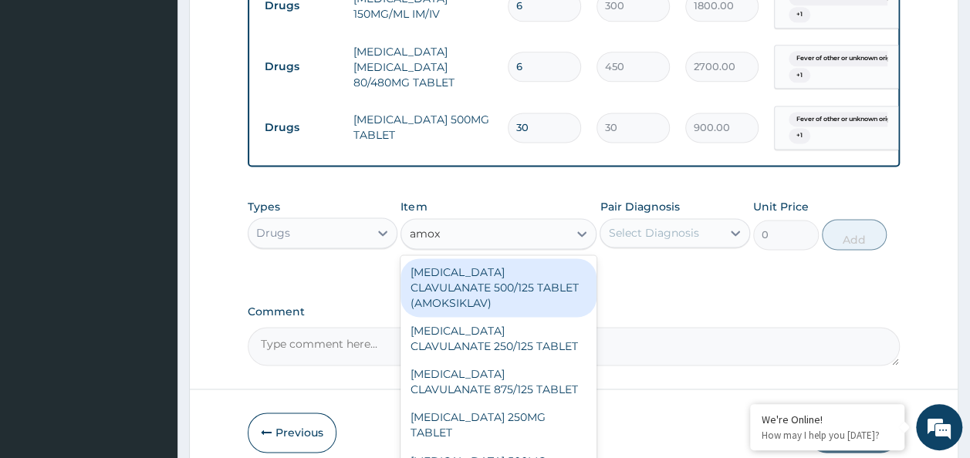
click at [535, 284] on div "[MEDICAL_DATA] CLAVULANATE 500/125 TABLET (AMOKSIKLAV)" at bounding box center [498, 287] width 196 height 59
type input "756"
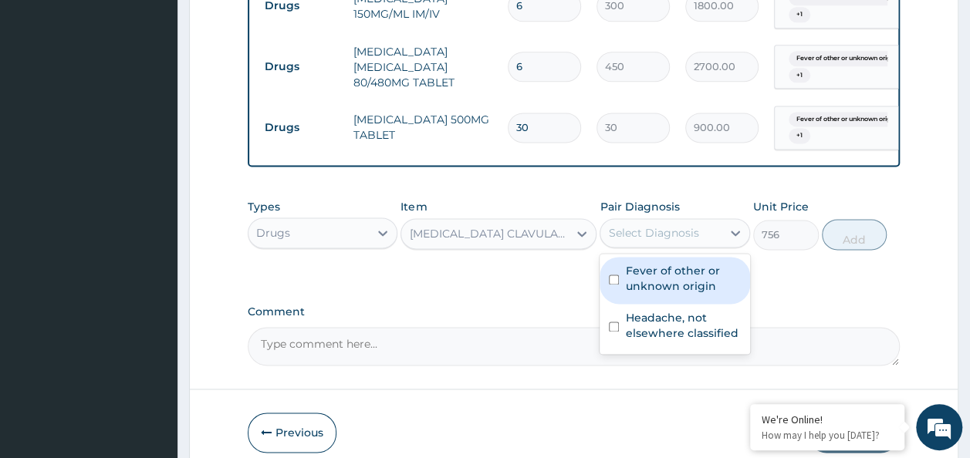
click at [606, 288] on div "Fever of other or unknown origin" at bounding box center [674, 280] width 150 height 47
checkbox input "true"
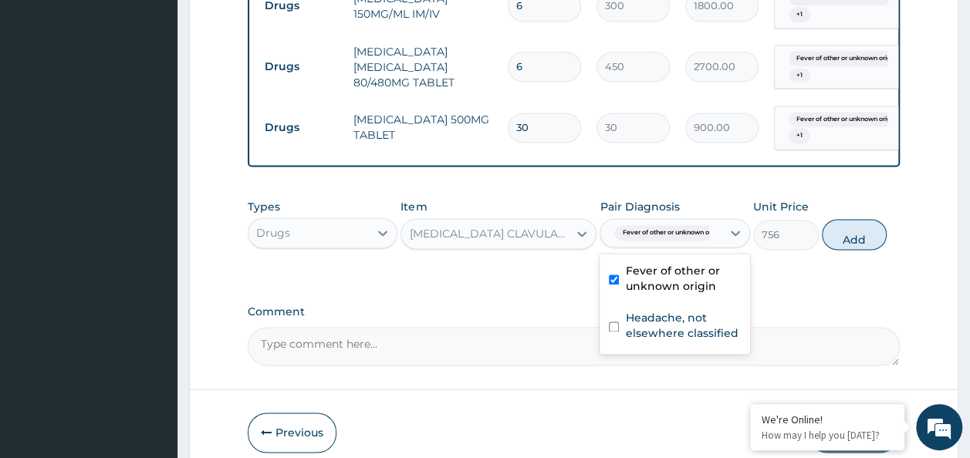
click at [618, 335] on div "Headache, not elsewhere classified" at bounding box center [674, 327] width 150 height 47
checkbox input "true"
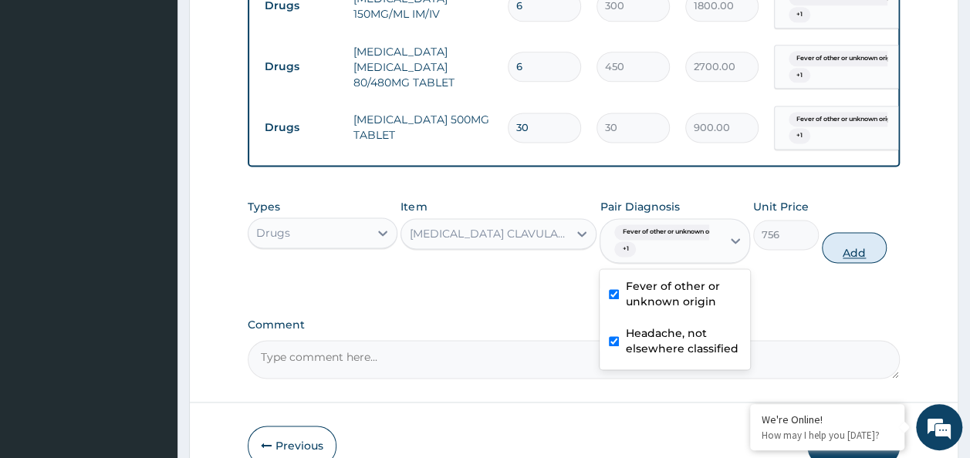
click at [852, 244] on button "Add" at bounding box center [855, 247] width 66 height 31
type input "0"
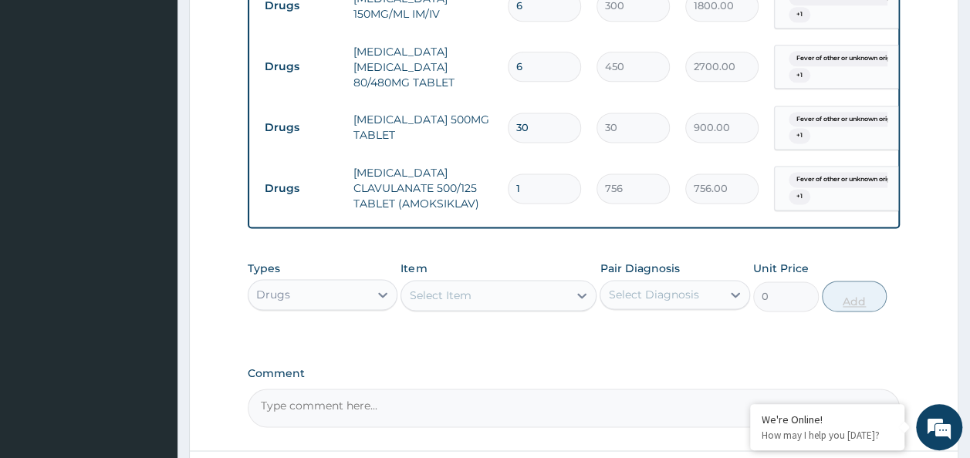
type input "14"
type input "10584.00"
type input "14"
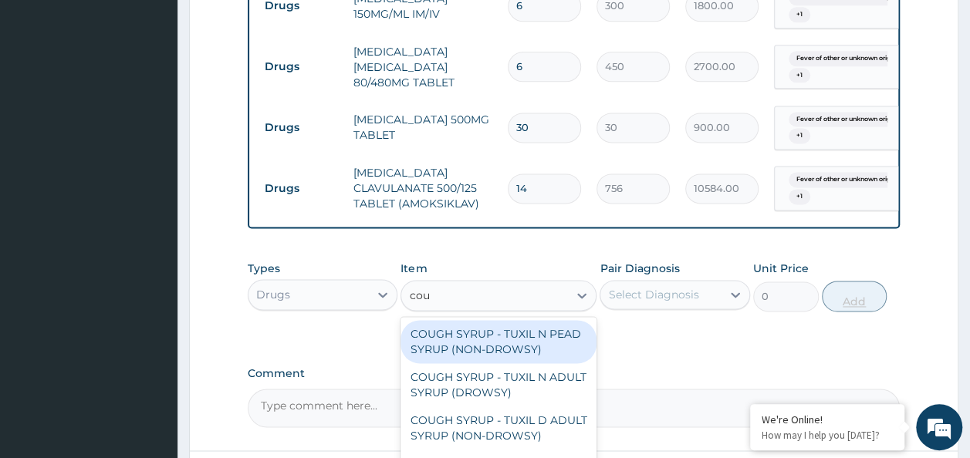
type input "coug"
click at [517, 380] on div "COUGH SYRUP - TUXIL N ADULT SYRUP (DROWSY)" at bounding box center [498, 384] width 196 height 43
type input "2000"
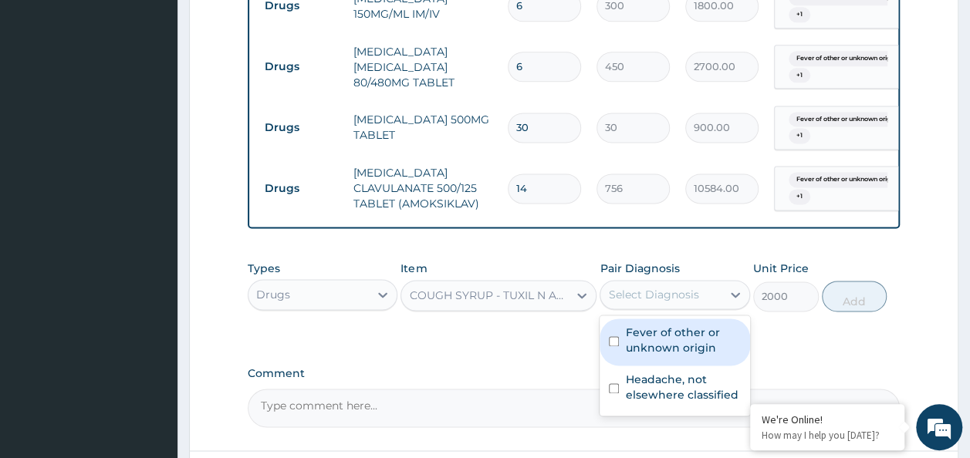
click at [613, 336] on input "checkbox" at bounding box center [614, 341] width 10 height 10
checkbox input "true"
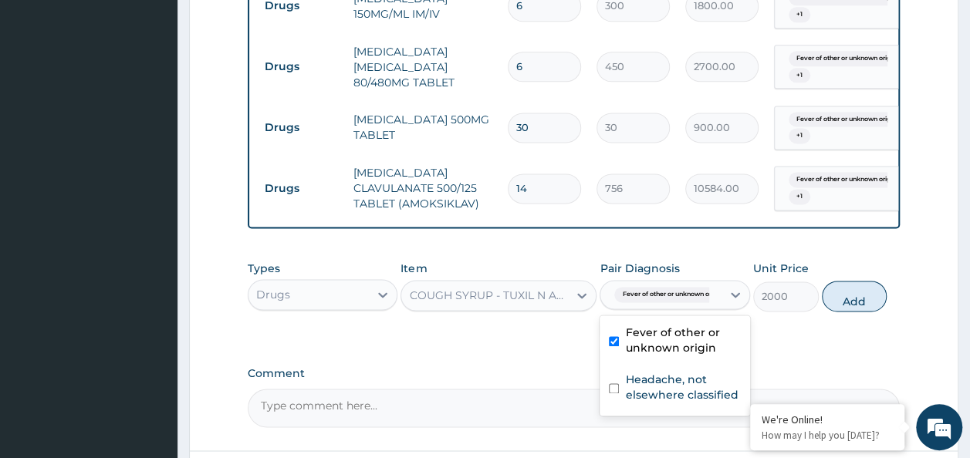
click at [614, 383] on input "checkbox" at bounding box center [614, 388] width 10 height 10
checkbox input "true"
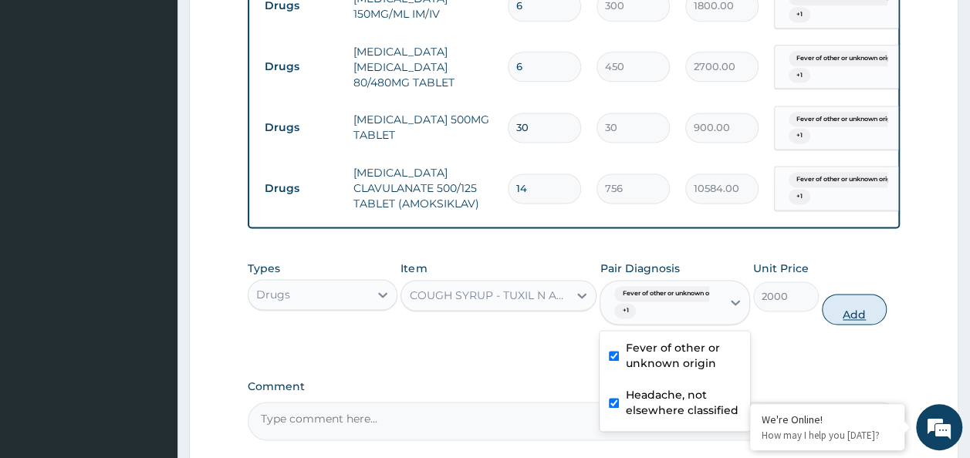
click at [876, 304] on button "Add" at bounding box center [855, 309] width 66 height 31
type input "0"
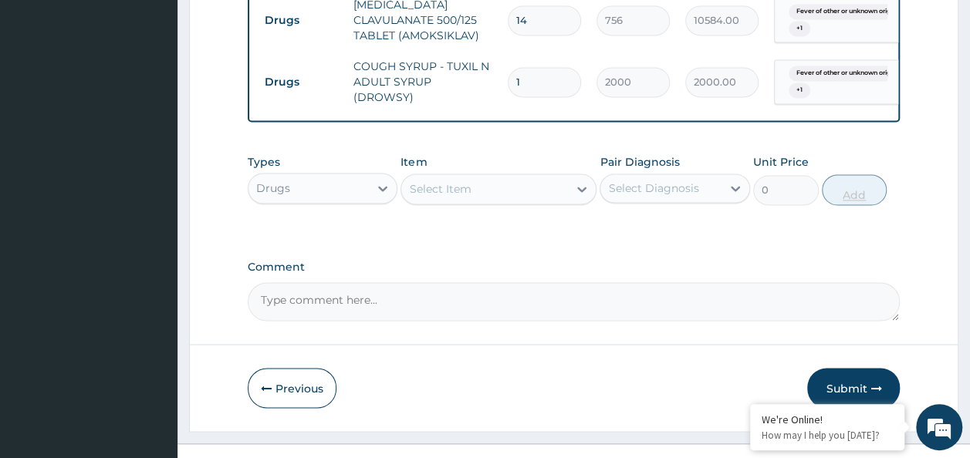
scroll to position [1173, 0]
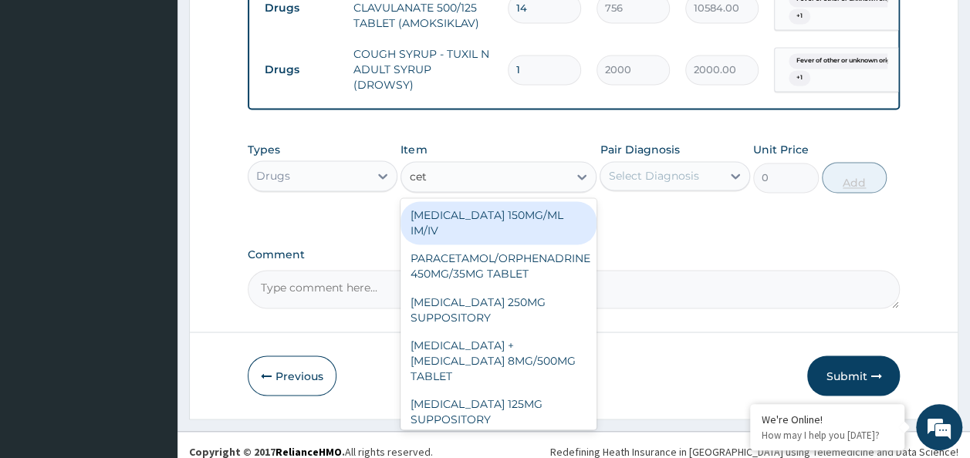
type input "ceti"
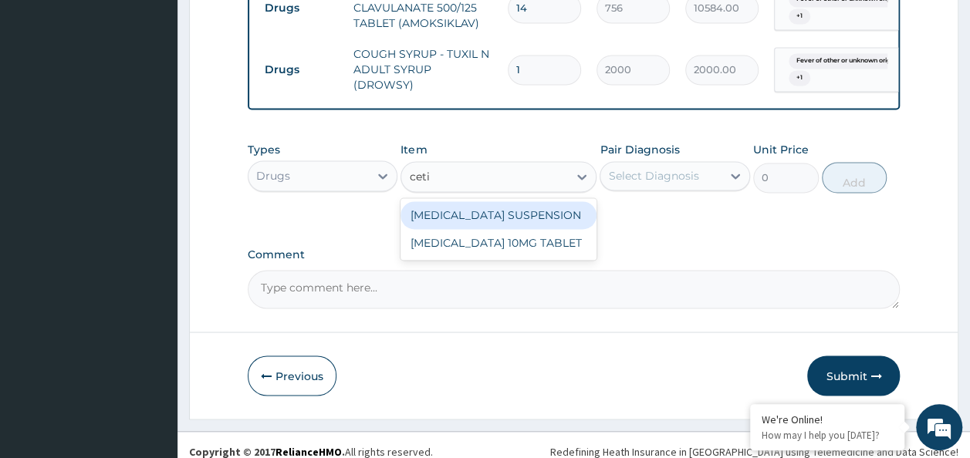
click at [560, 229] on div "[MEDICAL_DATA] 10MG TABLET" at bounding box center [498, 243] width 196 height 28
type input "115"
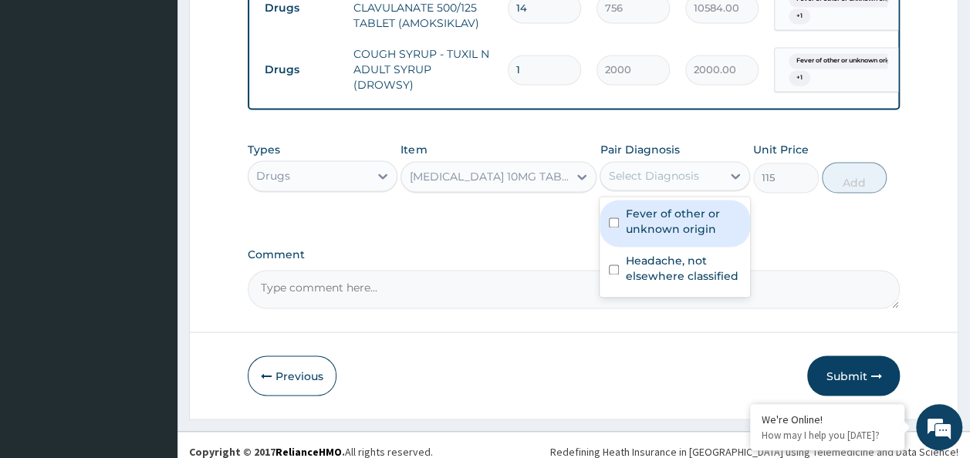
click at [613, 218] on input "checkbox" at bounding box center [614, 223] width 10 height 10
checkbox input "true"
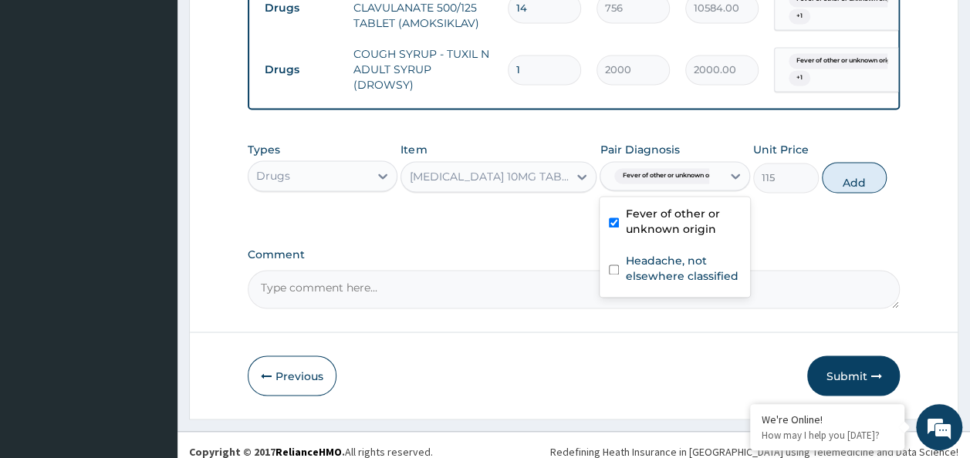
click at [616, 265] on input "checkbox" at bounding box center [614, 270] width 10 height 10
checkbox input "true"
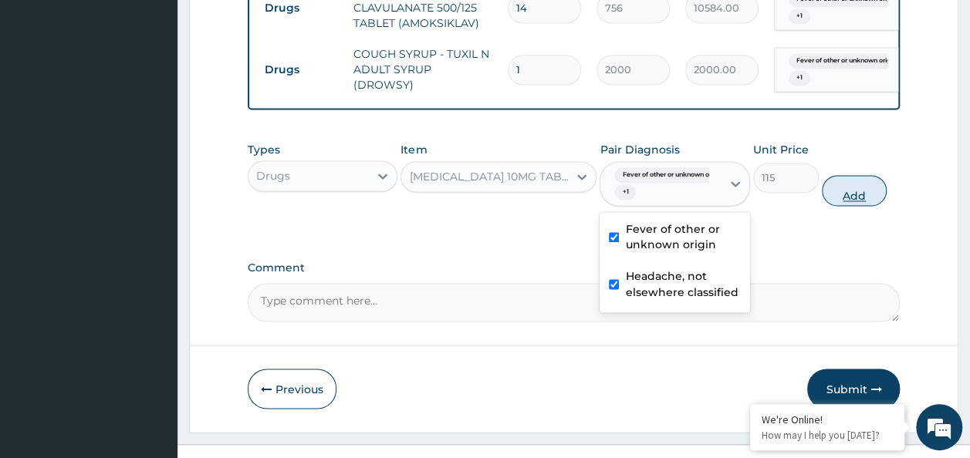
click at [881, 177] on button "Add" at bounding box center [855, 190] width 66 height 31
type input "0"
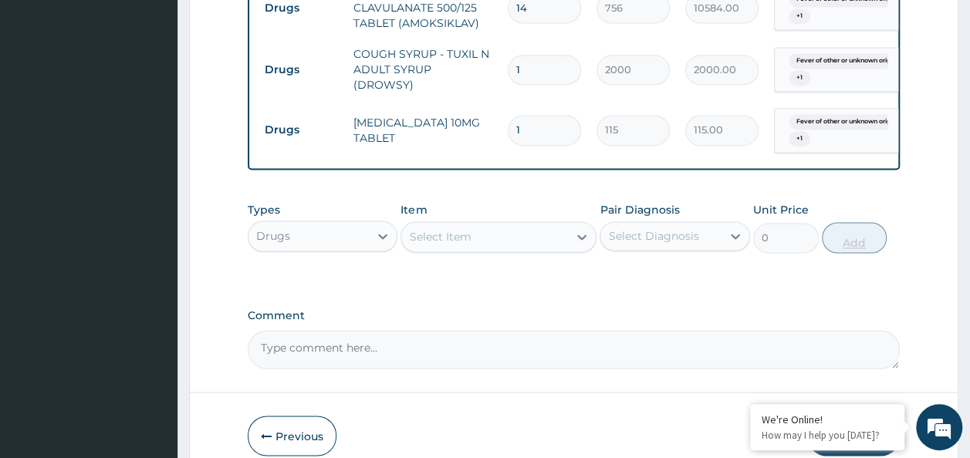
type input "10"
type input "1150.00"
type input "1"
type input "115.00"
type input "0.00"
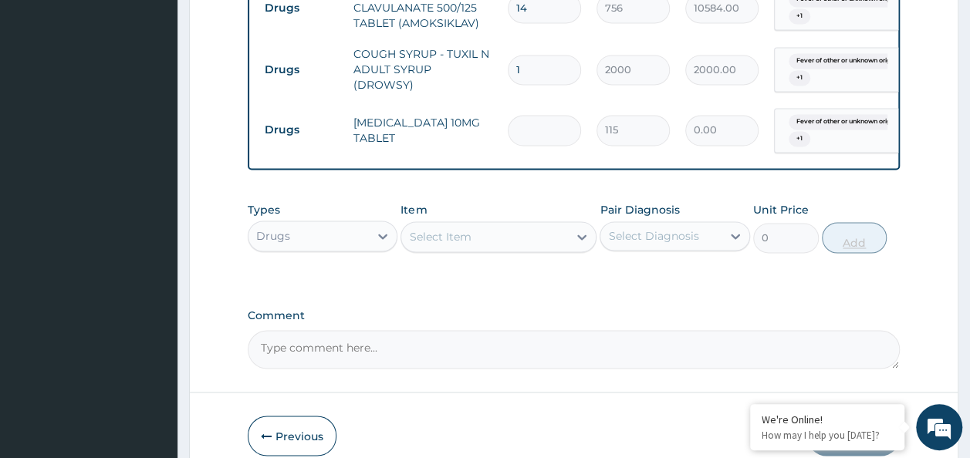
type input "7"
type input "805.00"
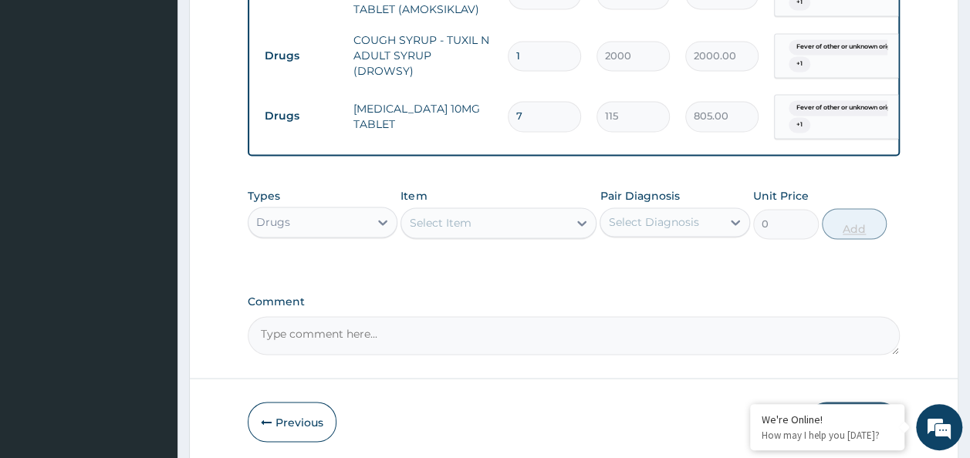
scroll to position [1189, 0]
type input "7"
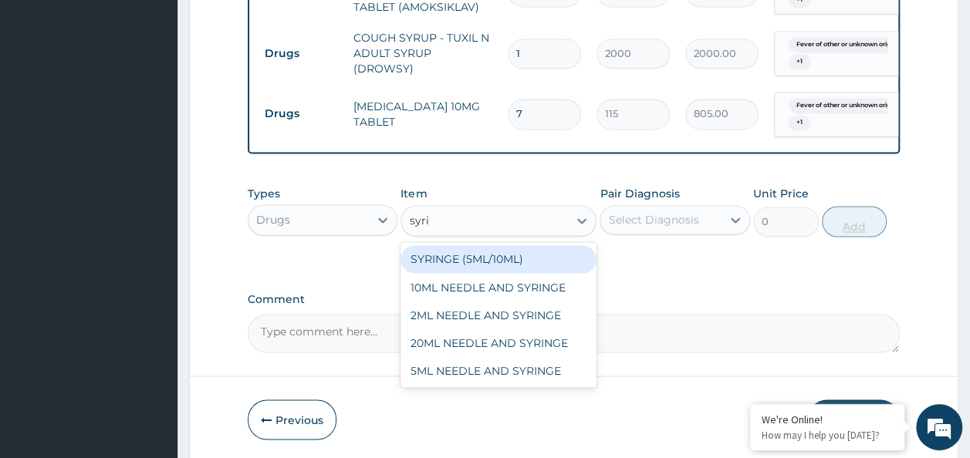
type input "syrin"
click at [521, 360] on div "5ML NEEDLE AND SYRINGE" at bounding box center [498, 370] width 196 height 28
type input "109.25"
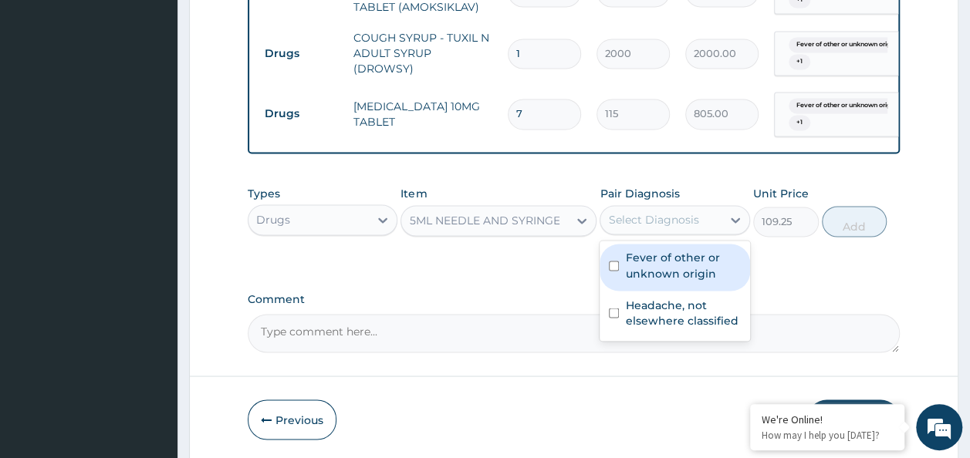
click at [614, 261] on input "checkbox" at bounding box center [614, 266] width 10 height 10
checkbox input "true"
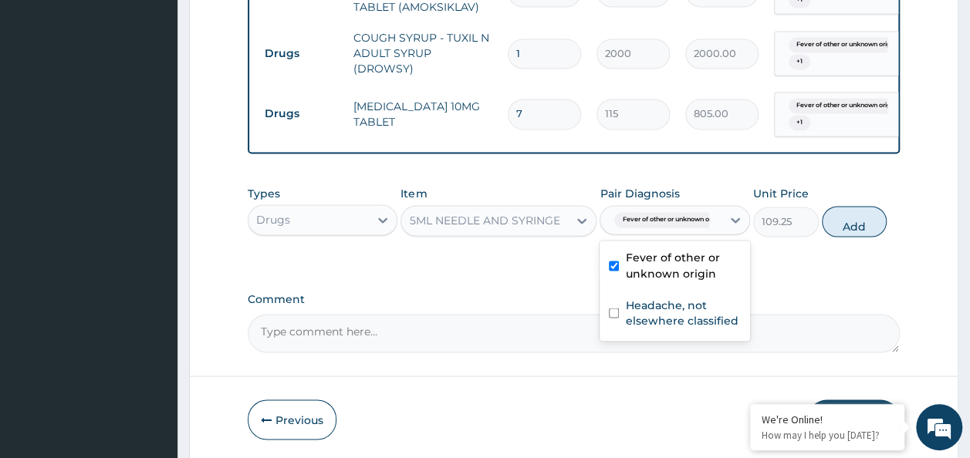
click at [614, 308] on input "checkbox" at bounding box center [614, 313] width 10 height 10
checkbox input "true"
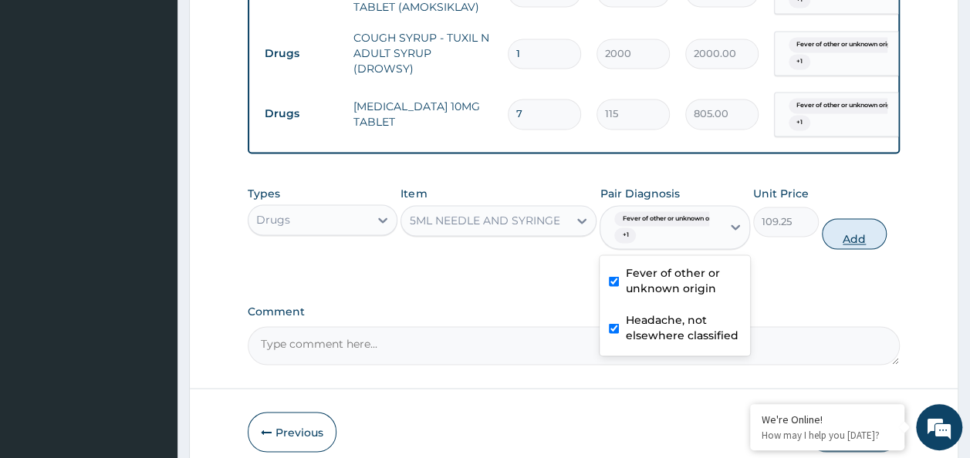
click at [873, 225] on button "Add" at bounding box center [855, 233] width 66 height 31
type input "0"
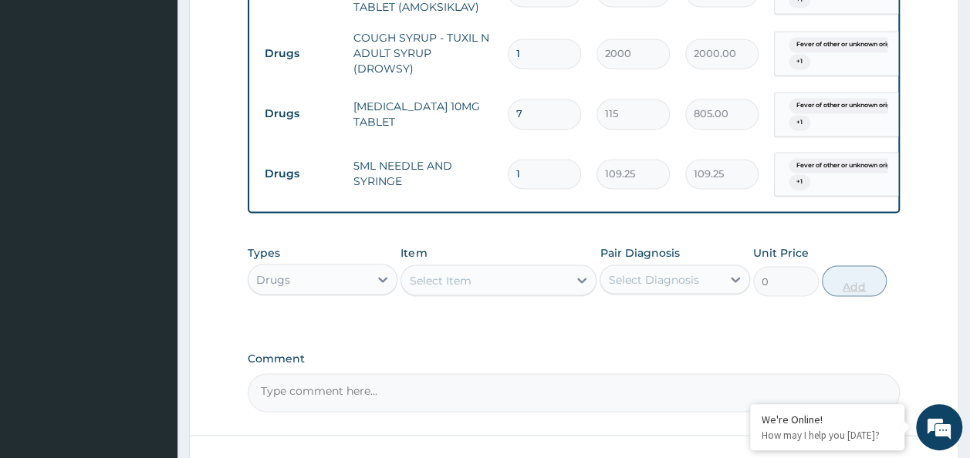
type input "0.00"
type input "2"
type input "218.50"
type input "2"
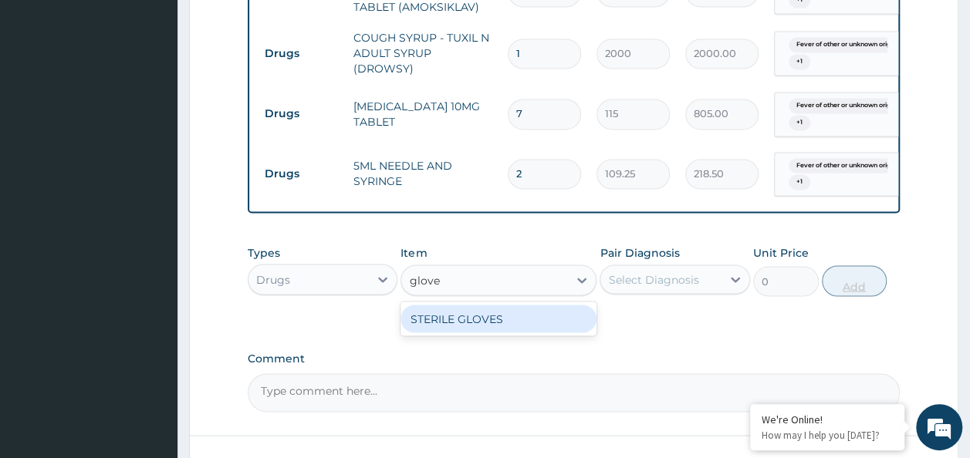
type input "gloves"
click at [543, 310] on div "STERILE GLOVES" at bounding box center [498, 319] width 196 height 28
type input "500"
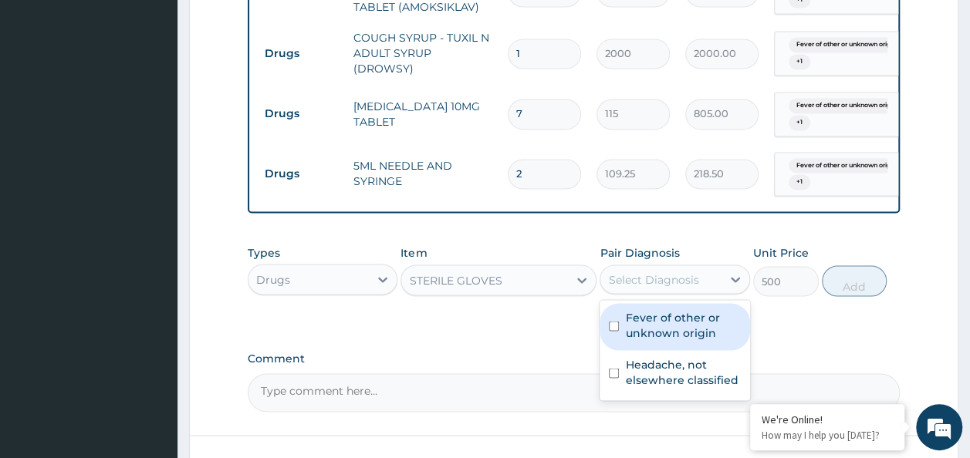
click at [613, 321] on input "checkbox" at bounding box center [614, 326] width 10 height 10
checkbox input "true"
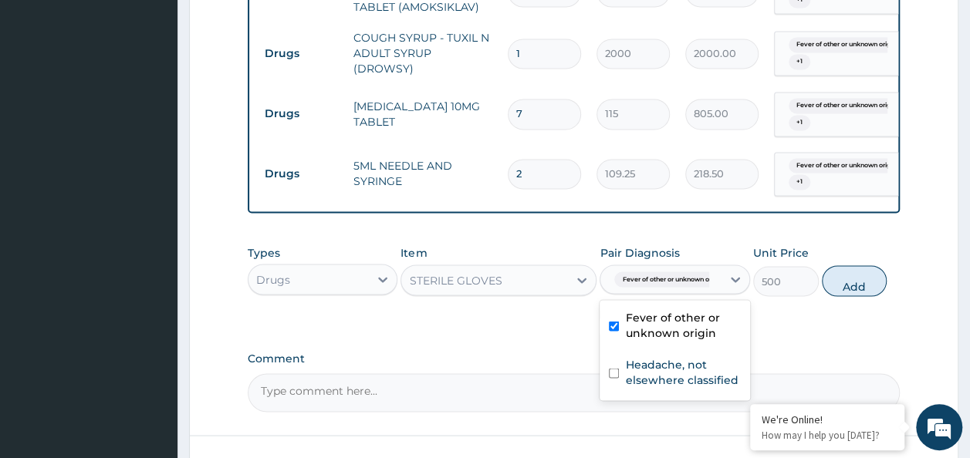
click at [613, 368] on input "checkbox" at bounding box center [614, 373] width 10 height 10
checkbox input "true"
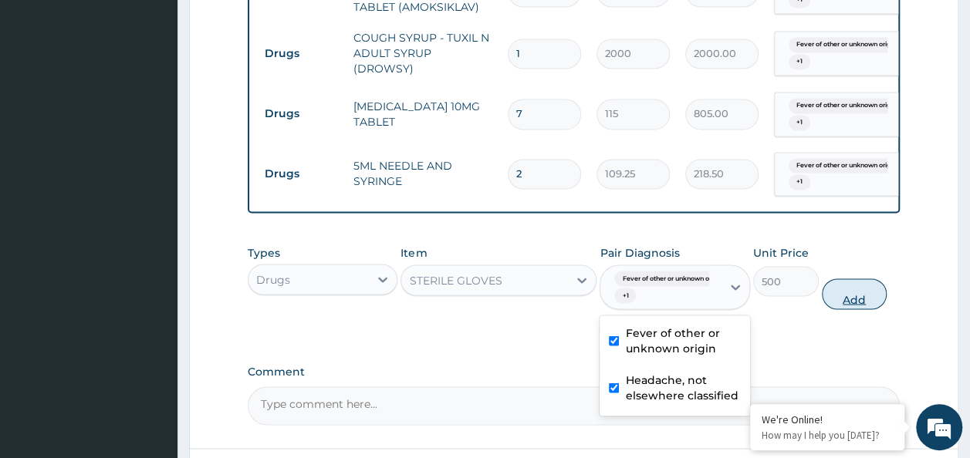
click at [868, 292] on button "Add" at bounding box center [855, 294] width 66 height 31
type input "0"
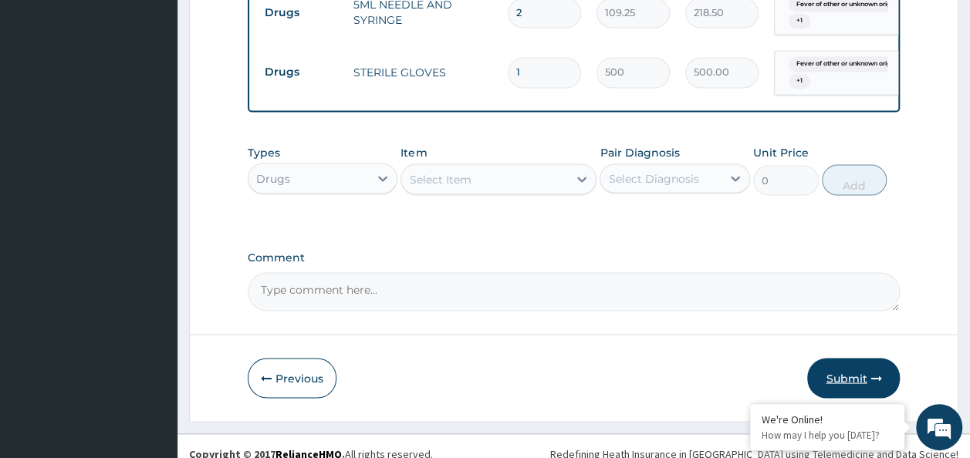
click at [866, 366] on button "Submit" at bounding box center [853, 378] width 93 height 40
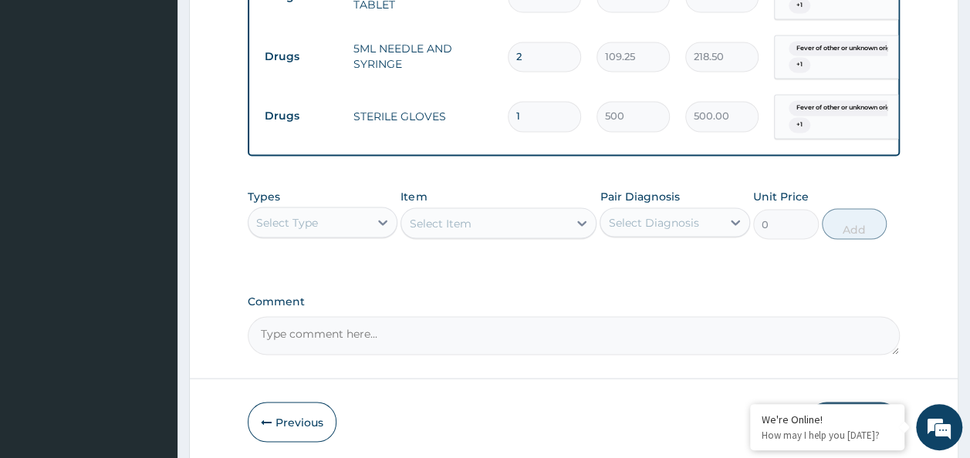
scroll to position [1350, 0]
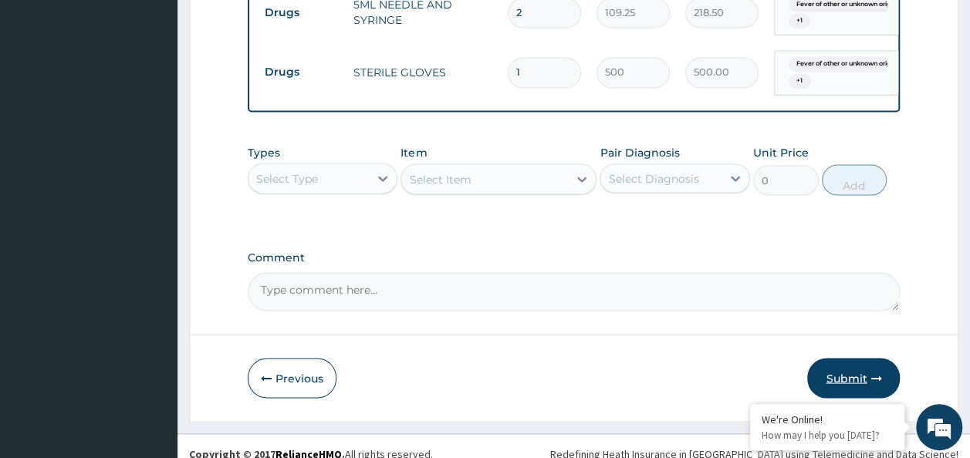
click at [861, 366] on button "Submit" at bounding box center [853, 378] width 93 height 40
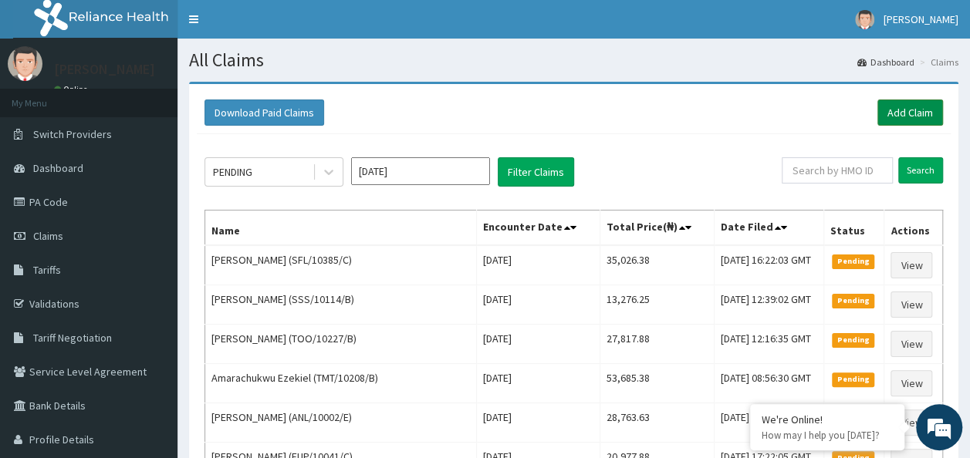
click at [890, 110] on link "Add Claim" at bounding box center [910, 113] width 66 height 26
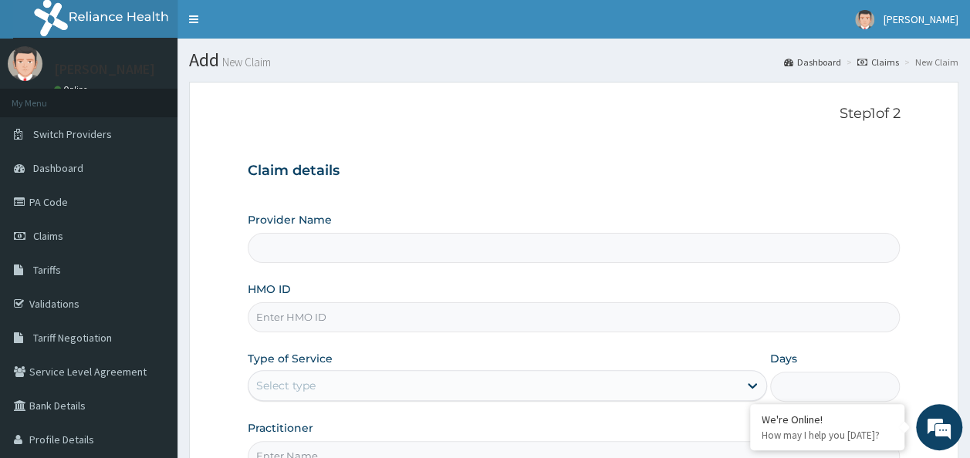
type input "Reliance Family Clinics (RFC) - Ajah"
click at [304, 322] on input "HMO ID" at bounding box center [574, 317] width 653 height 30
paste input "RFC/10130/A"
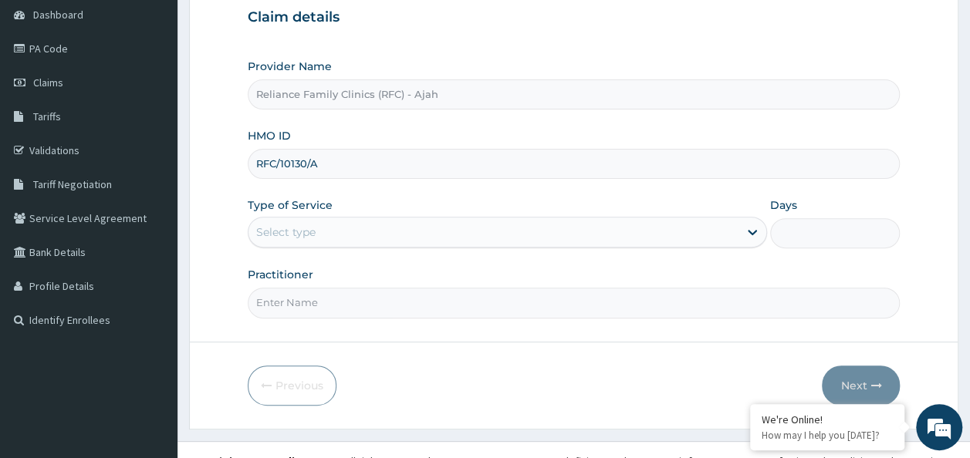
scroll to position [173, 0]
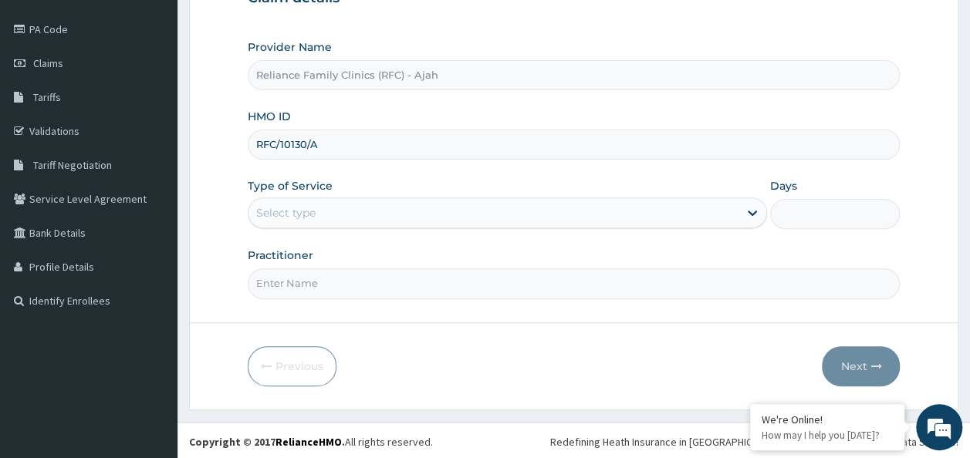
type input "RFC/10130/A"
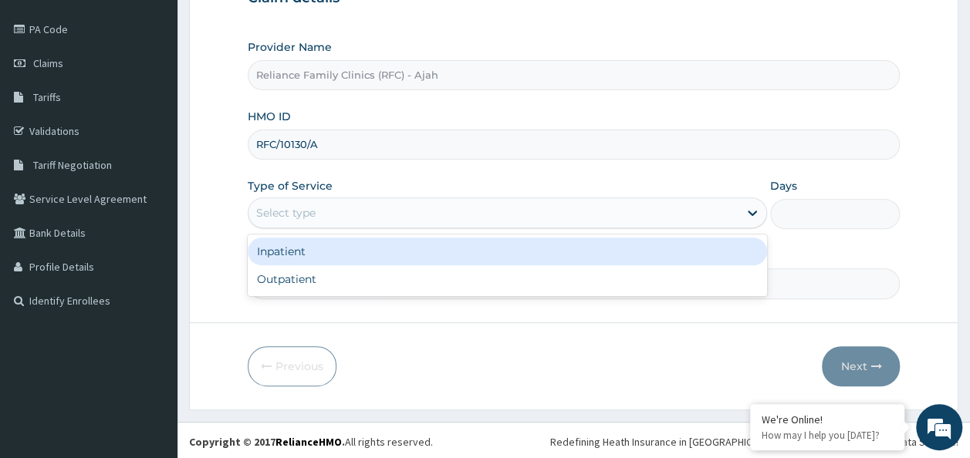
click at [400, 288] on div "Outpatient" at bounding box center [507, 279] width 519 height 28
type input "1"
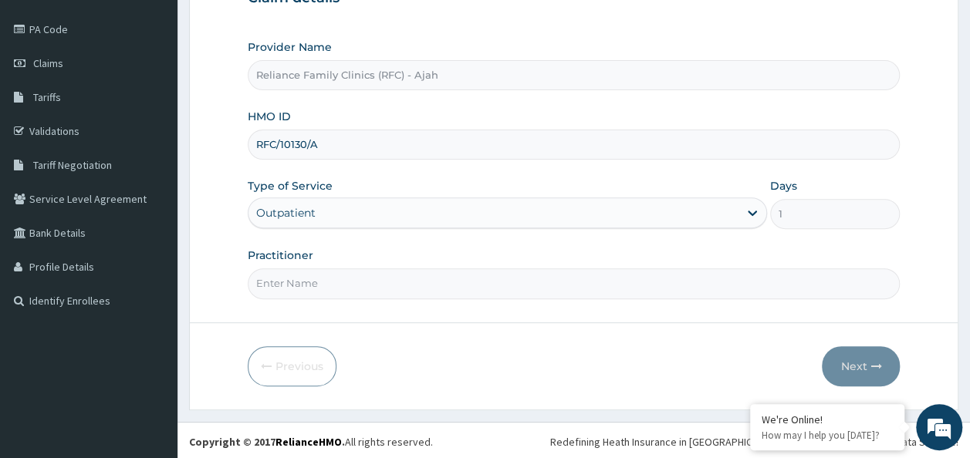
click at [406, 276] on input "Practitioner" at bounding box center [574, 283] width 653 height 30
click at [403, 285] on input "Practitioner" at bounding box center [574, 283] width 653 height 30
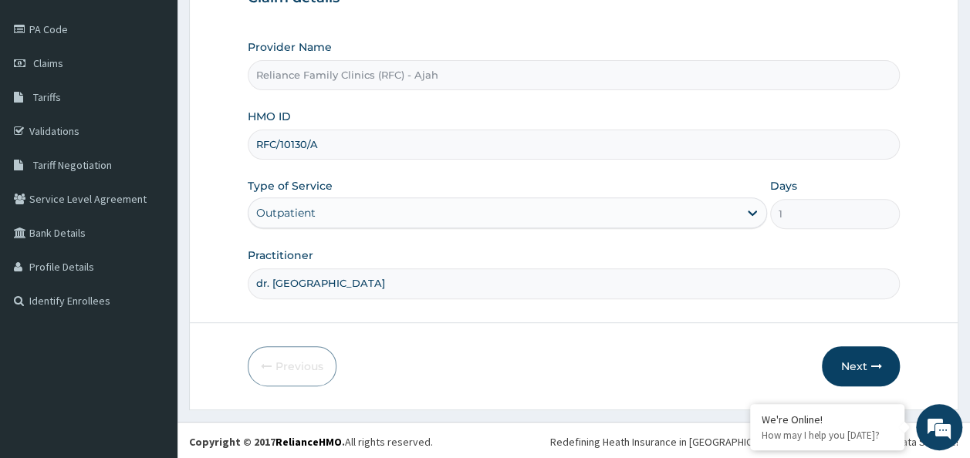
type input "dr. locum"
click at [857, 364] on button "Next" at bounding box center [861, 366] width 78 height 40
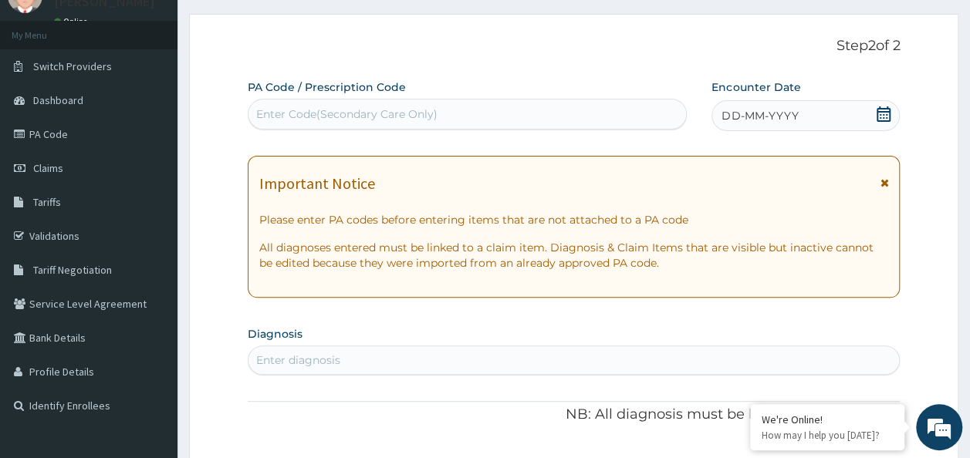
scroll to position [42, 0]
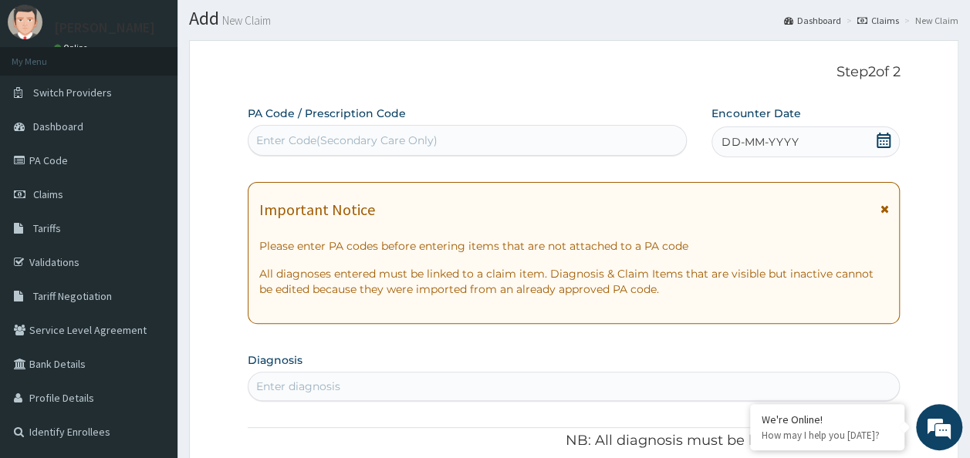
click at [782, 147] on span "DD-MM-YYYY" at bounding box center [759, 141] width 76 height 15
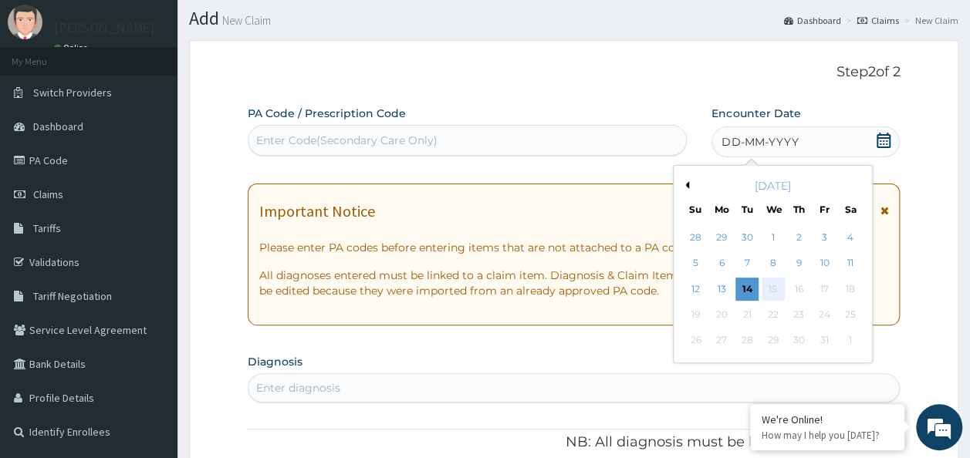
click at [761, 287] on div "15" at bounding box center [772, 289] width 23 height 23
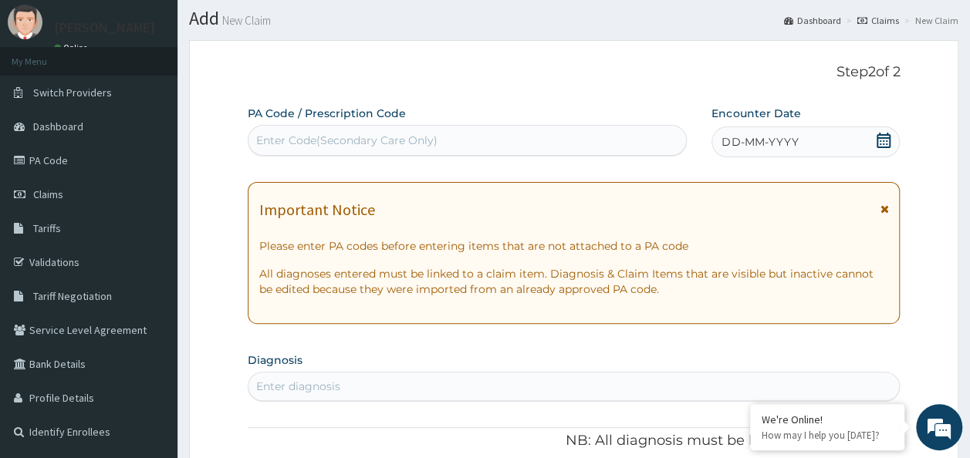
click at [785, 140] on span "DD-MM-YYYY" at bounding box center [759, 141] width 76 height 15
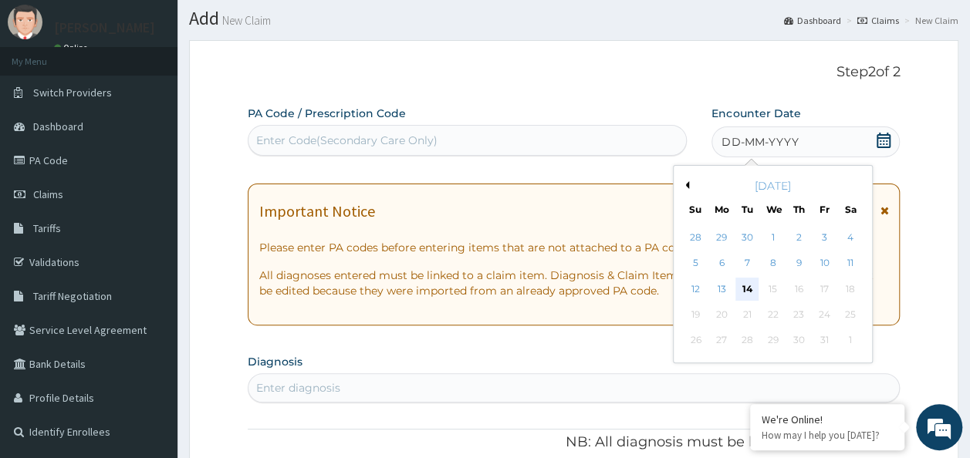
click at [750, 289] on div "14" at bounding box center [747, 289] width 23 height 23
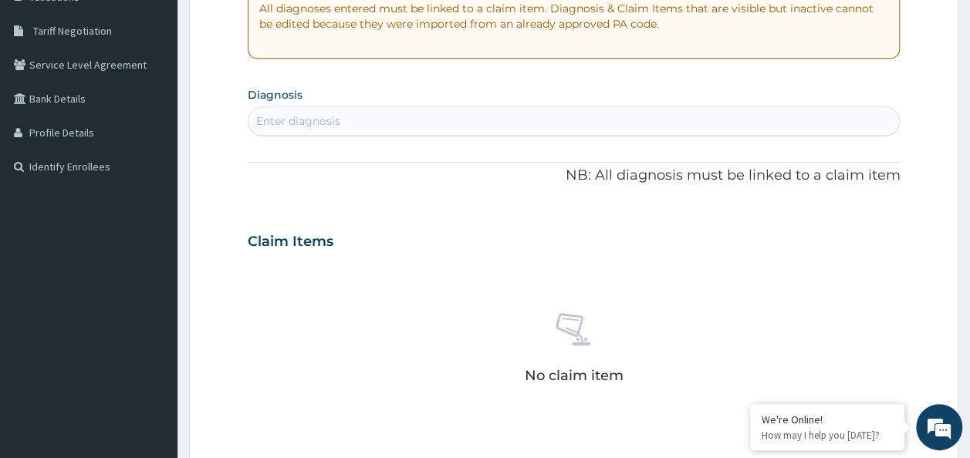
scroll to position [309, 0]
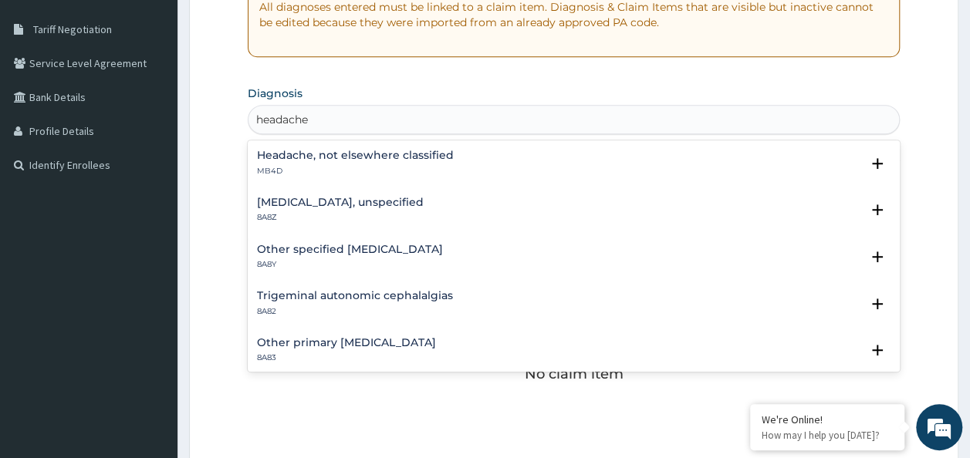
type input "headach"
click at [415, 154] on h4 "Headache, not elsewhere classified" at bounding box center [355, 156] width 197 height 12
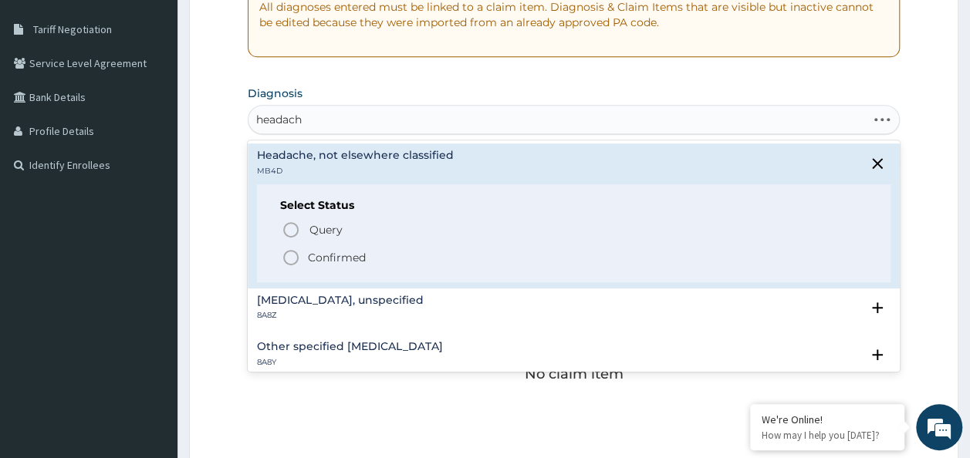
click at [360, 261] on p "Confirmed" at bounding box center [337, 257] width 58 height 15
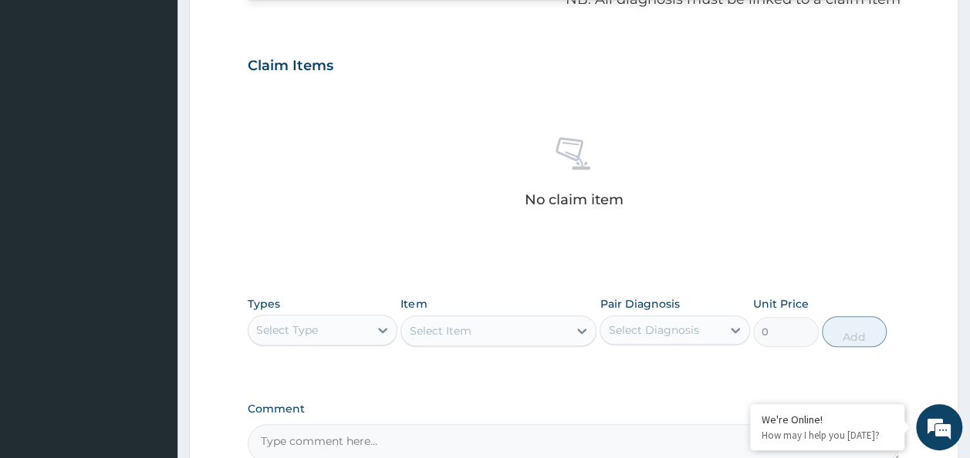
scroll to position [651, 0]
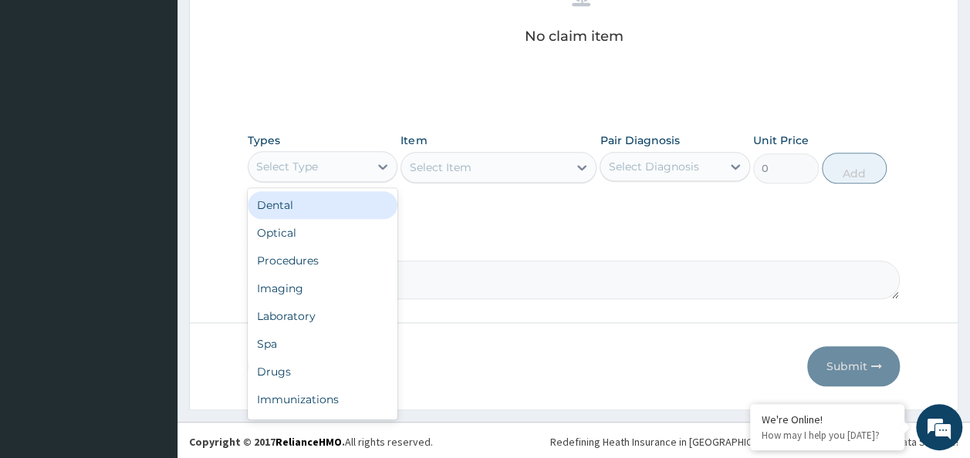
click at [309, 252] on div "Procedures" at bounding box center [323, 261] width 150 height 28
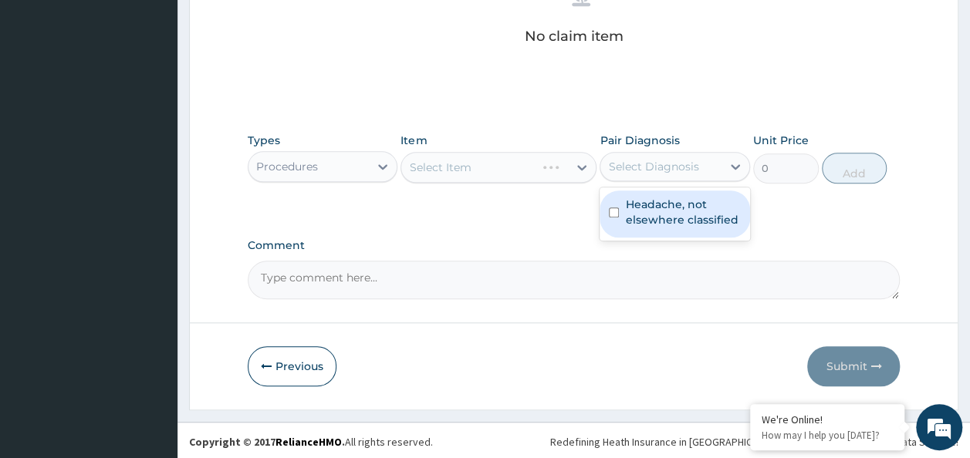
click at [617, 211] on input "checkbox" at bounding box center [614, 213] width 10 height 10
checkbox input "true"
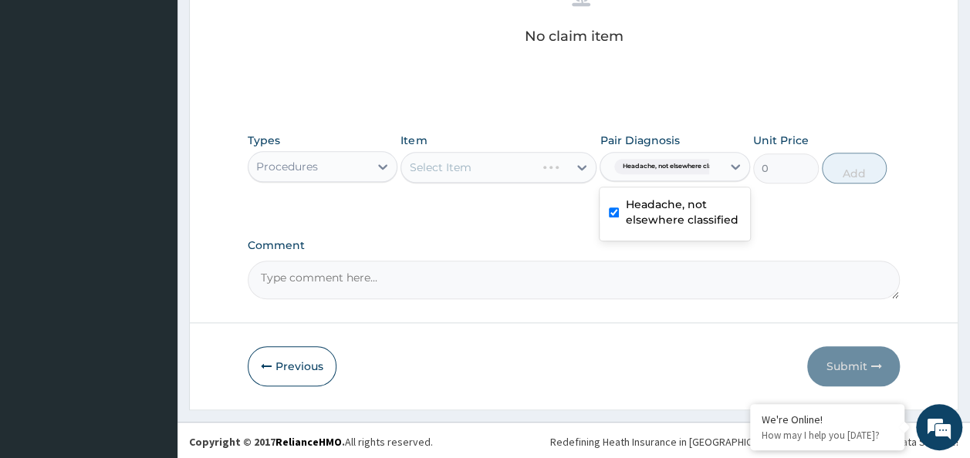
click at [489, 172] on div "Select Item" at bounding box center [498, 167] width 196 height 31
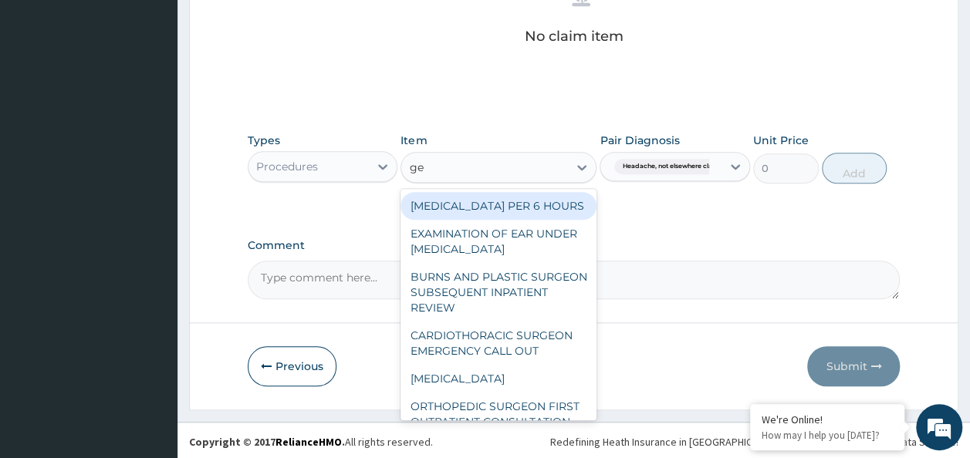
type input "gene"
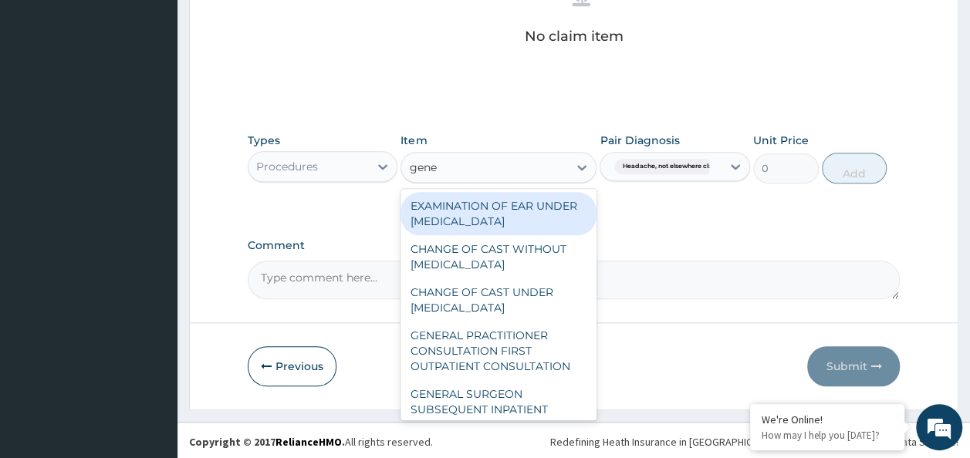
click at [512, 361] on div "GENERAL PRACTITIONER CONSULTATION FIRST OUTPATIENT CONSULTATION" at bounding box center [498, 351] width 196 height 59
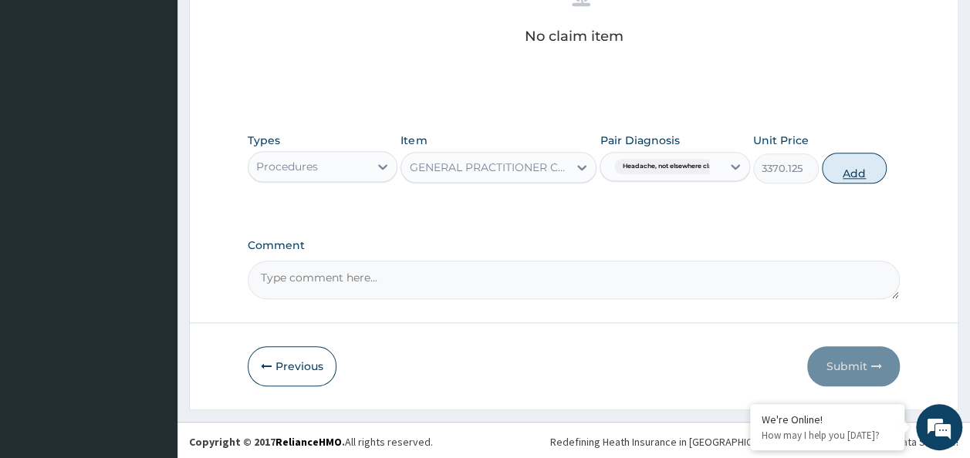
click at [859, 170] on button "Add" at bounding box center [855, 168] width 66 height 31
type input "0"
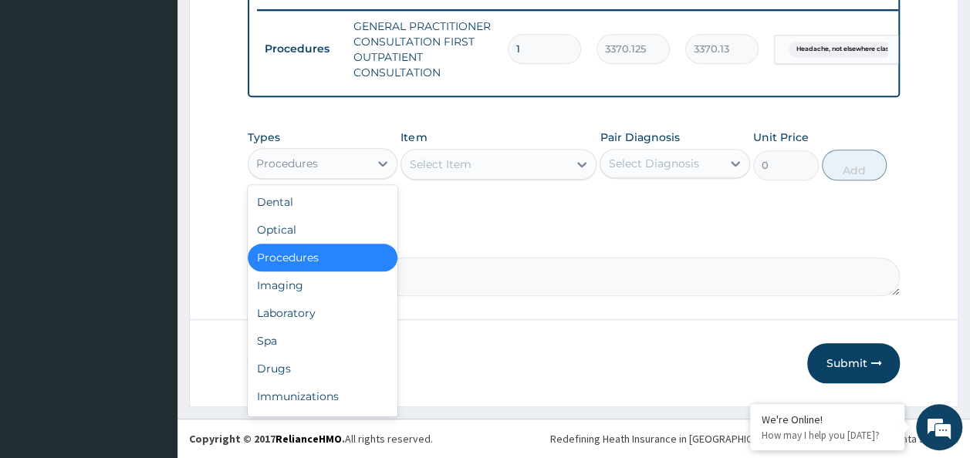
click at [309, 316] on div "Laboratory" at bounding box center [323, 313] width 150 height 28
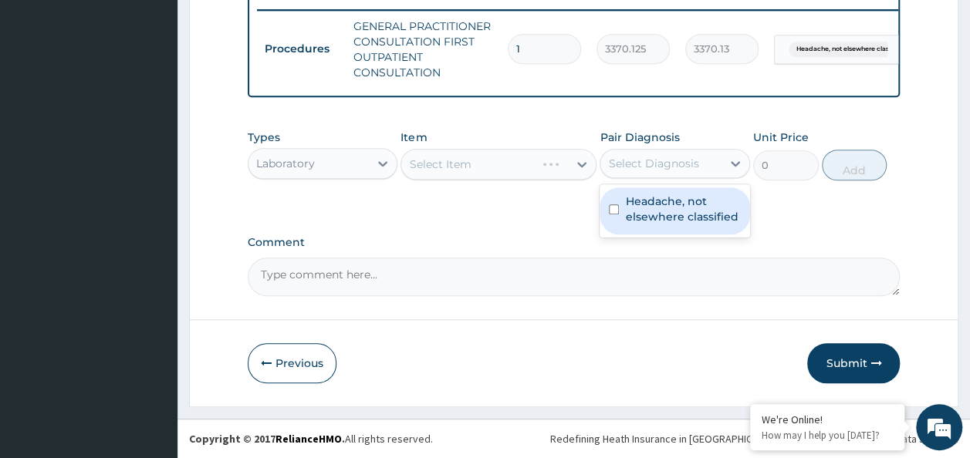
click at [613, 208] on input "checkbox" at bounding box center [614, 209] width 10 height 10
checkbox input "true"
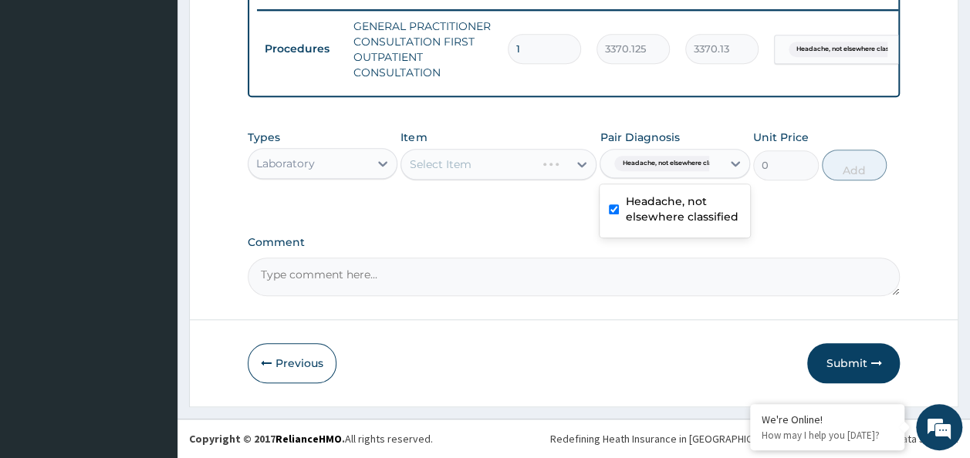
click at [471, 154] on div "Select Item" at bounding box center [498, 164] width 196 height 31
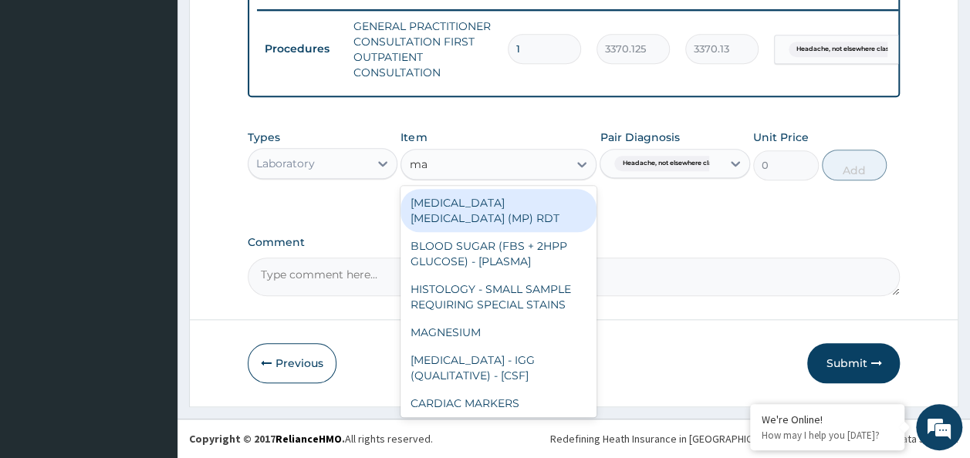
type input "mala"
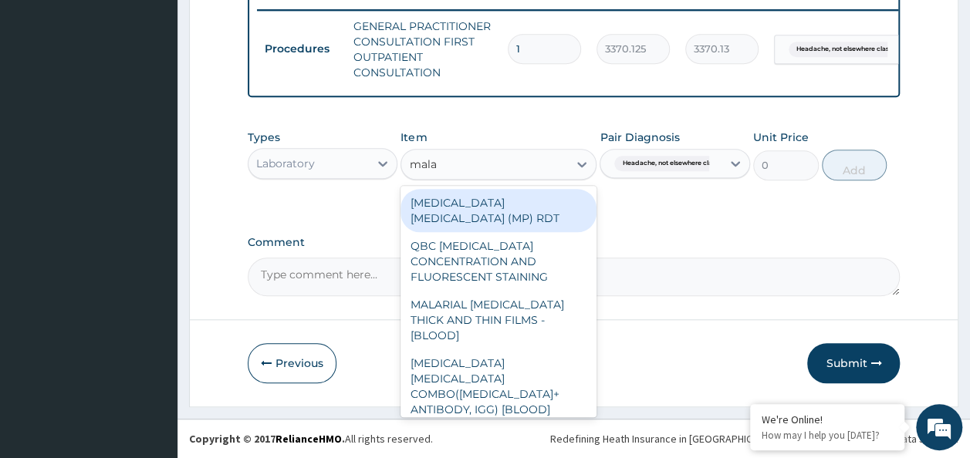
click at [542, 232] on div "QBC [MEDICAL_DATA] CONCENTRATION AND FLUORESCENT STAINING" at bounding box center [498, 261] width 196 height 59
type input "1531.875"
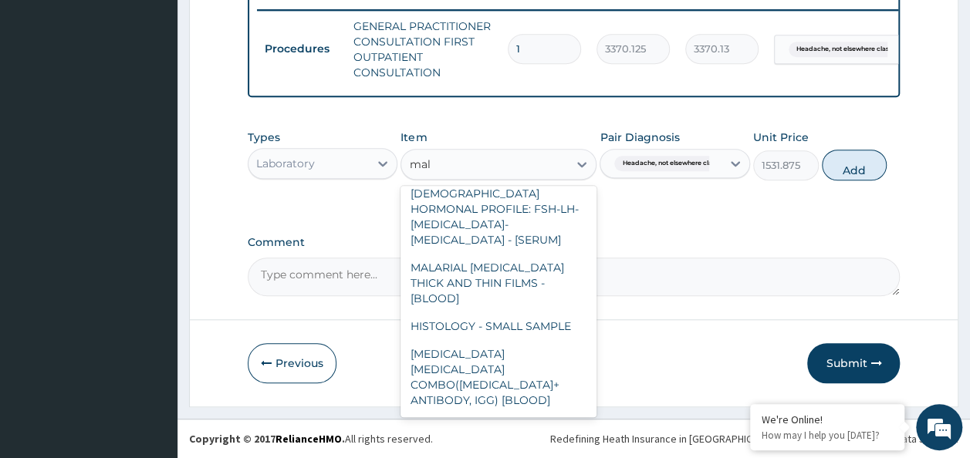
scroll to position [81, 0]
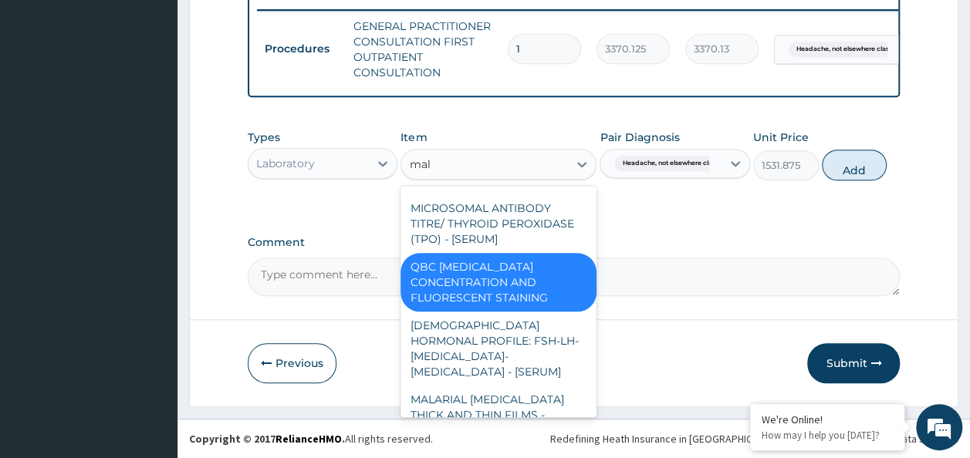
type input "mala"
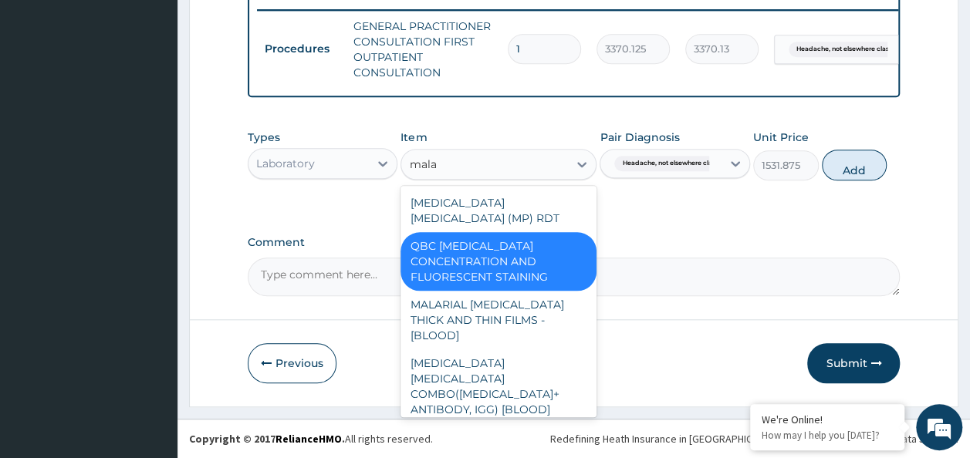
click at [560, 198] on div "[MEDICAL_DATA] [MEDICAL_DATA] (MP) RDT" at bounding box center [498, 210] width 196 height 43
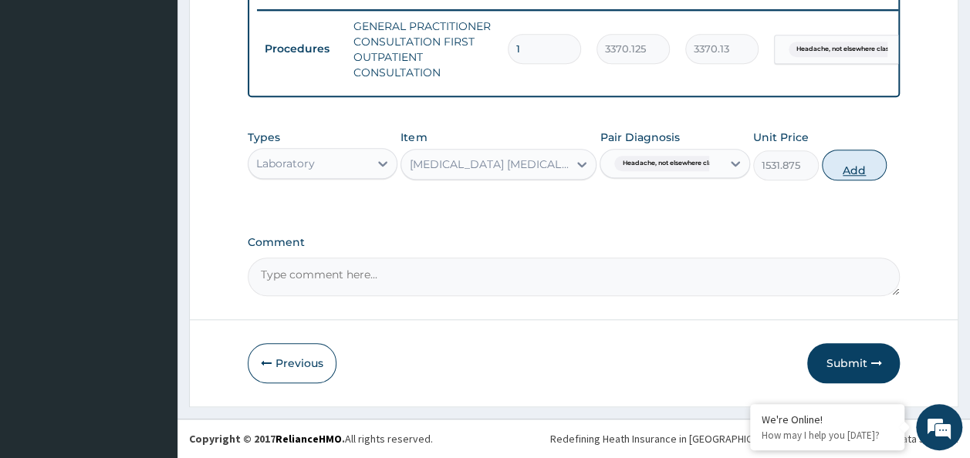
click at [859, 174] on button "Add" at bounding box center [855, 165] width 66 height 31
type input "0"
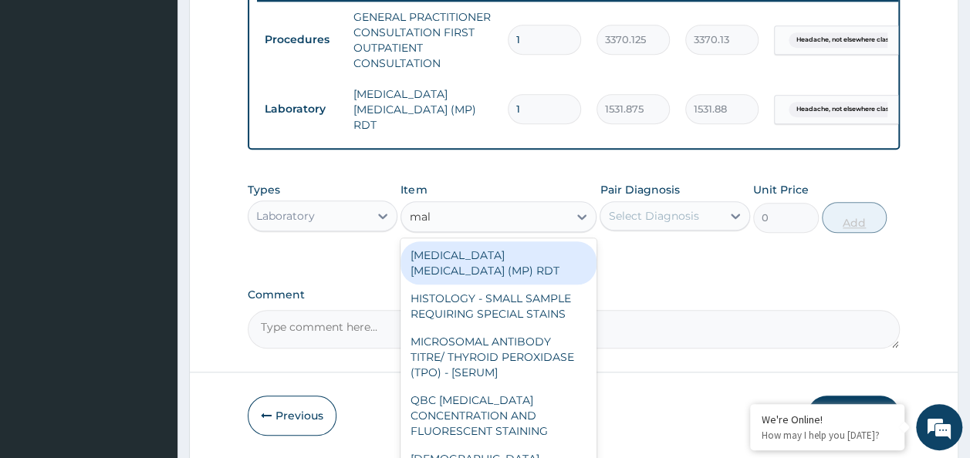
type input "mala"
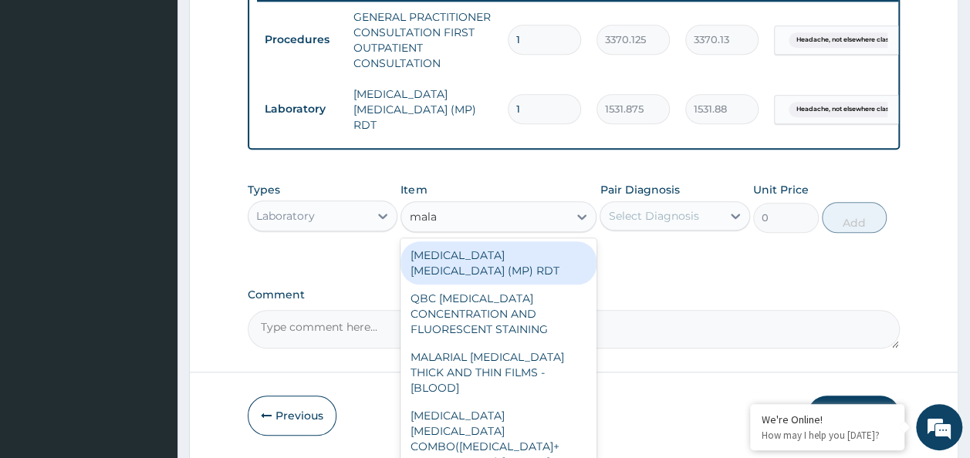
click at [533, 348] on div "MALARIAL [MEDICAL_DATA] THICK AND THIN FILMS - [BLOOD]" at bounding box center [498, 372] width 196 height 59
type input "1531.875"
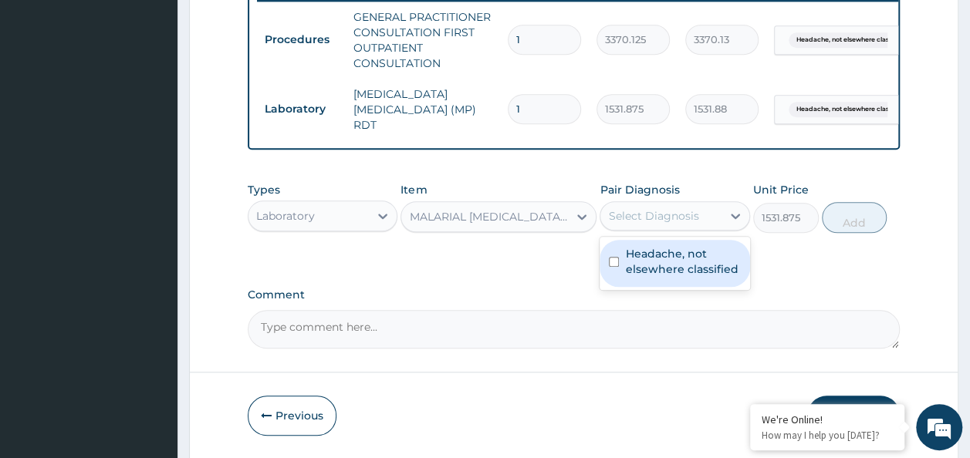
click at [618, 262] on input "checkbox" at bounding box center [614, 262] width 10 height 10
checkbox input "true"
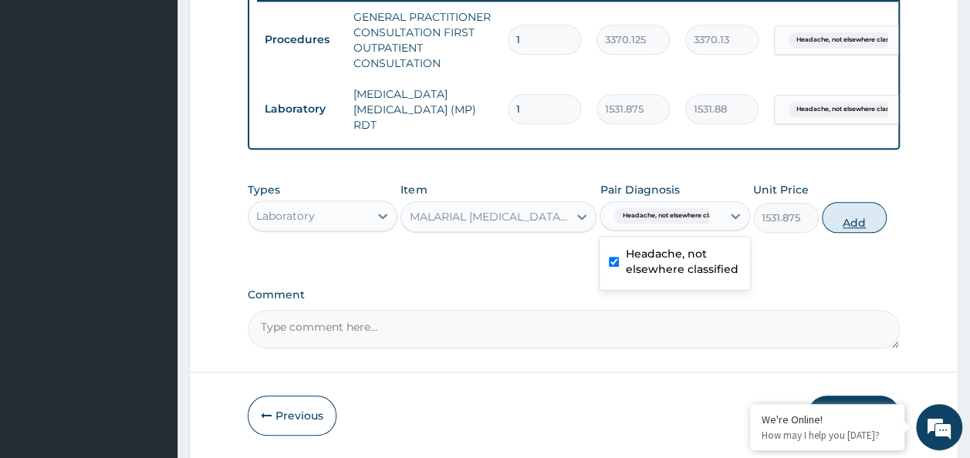
click at [873, 211] on button "Add" at bounding box center [855, 217] width 66 height 31
type input "0"
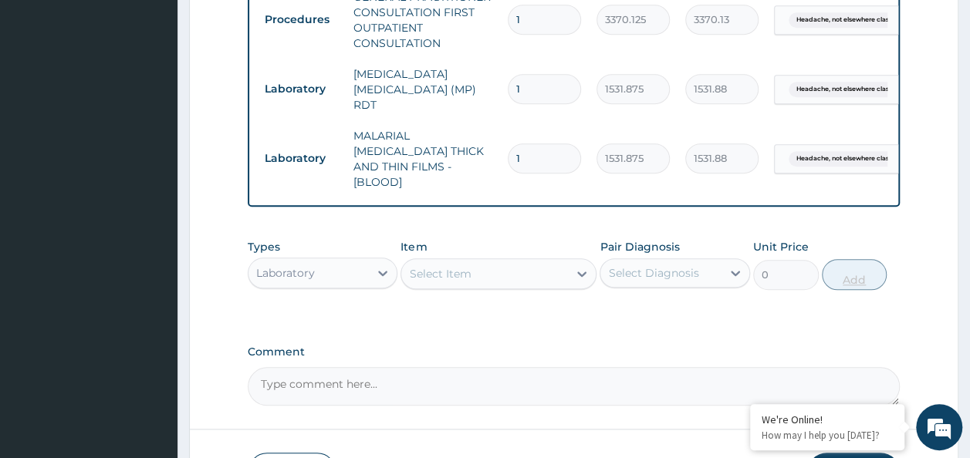
scroll to position [729, 0]
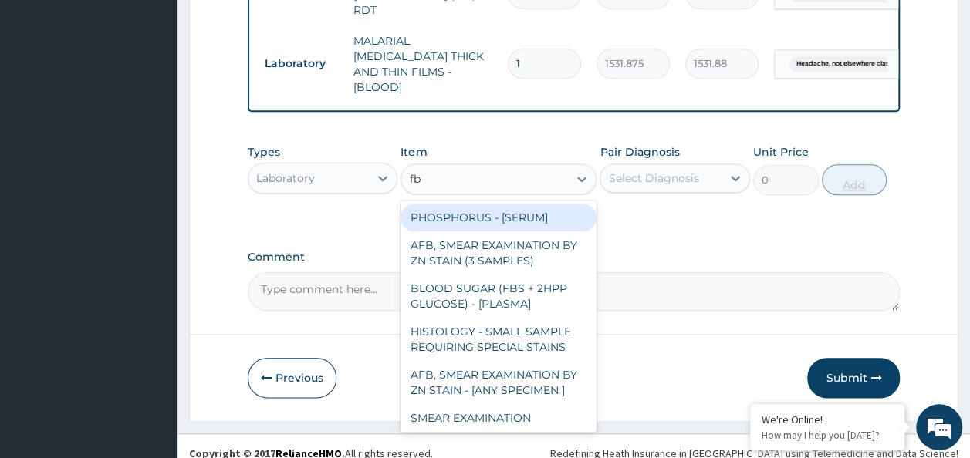
type input "fbc"
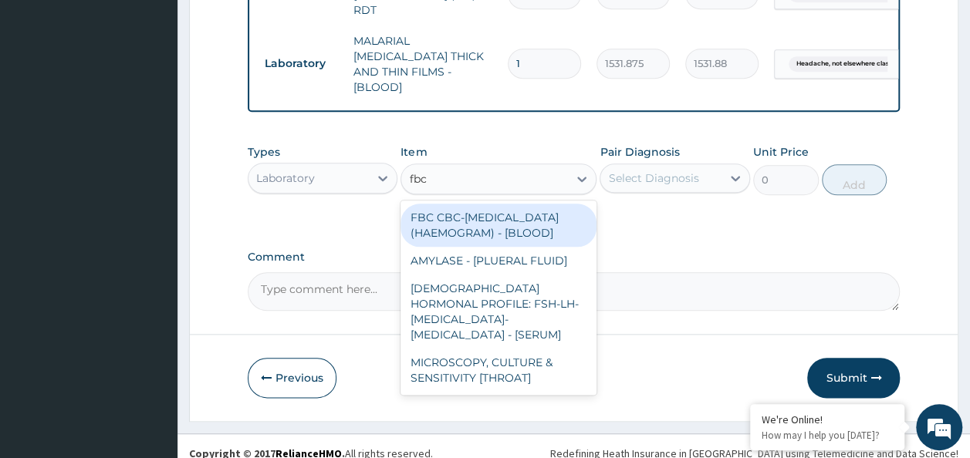
click at [517, 218] on div "FBC CBC-[MEDICAL_DATA] (HAEMOGRAM) - [BLOOD]" at bounding box center [498, 225] width 196 height 43
type input "4085"
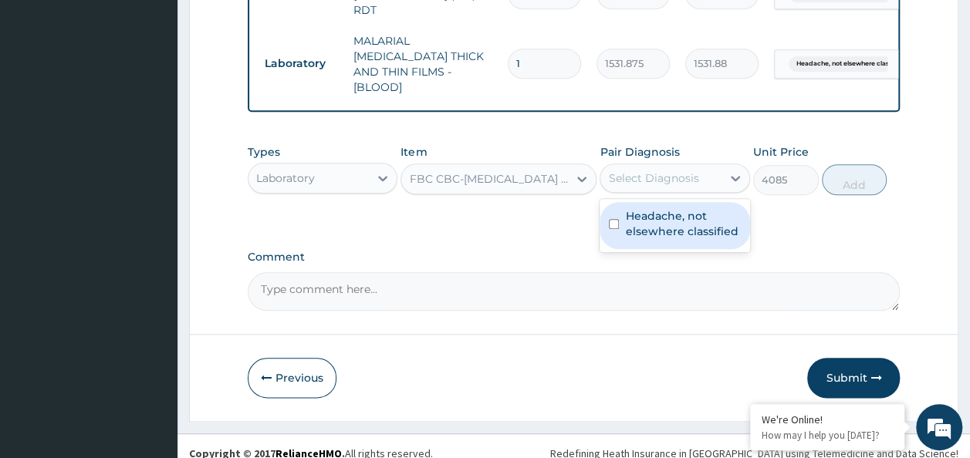
click at [616, 219] on input "checkbox" at bounding box center [614, 224] width 10 height 10
checkbox input "true"
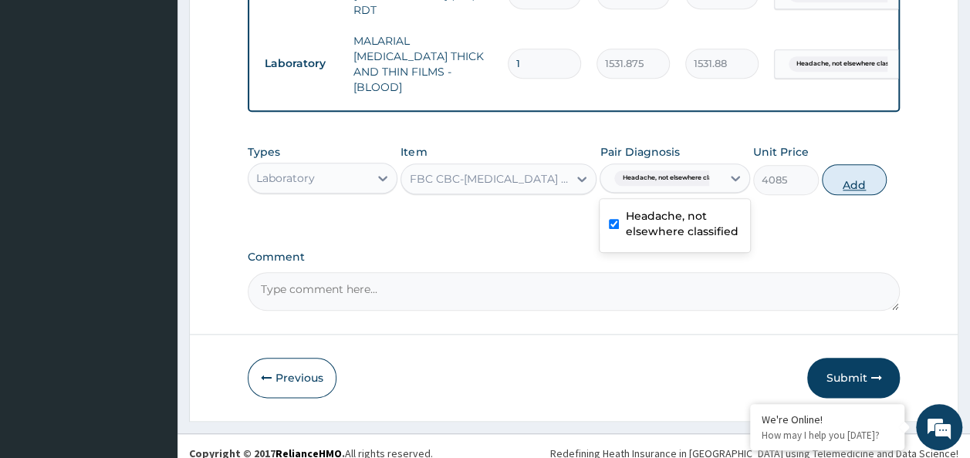
click at [852, 171] on button "Add" at bounding box center [855, 179] width 66 height 31
type input "0"
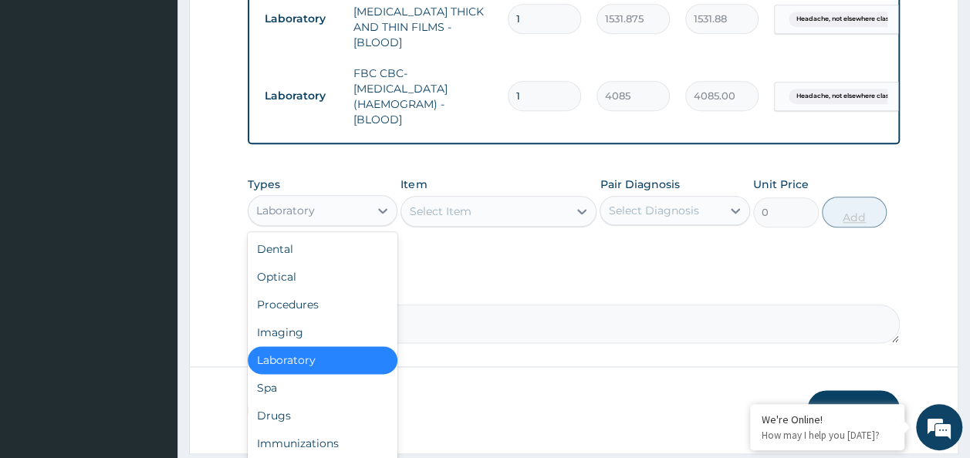
scroll to position [806, 0]
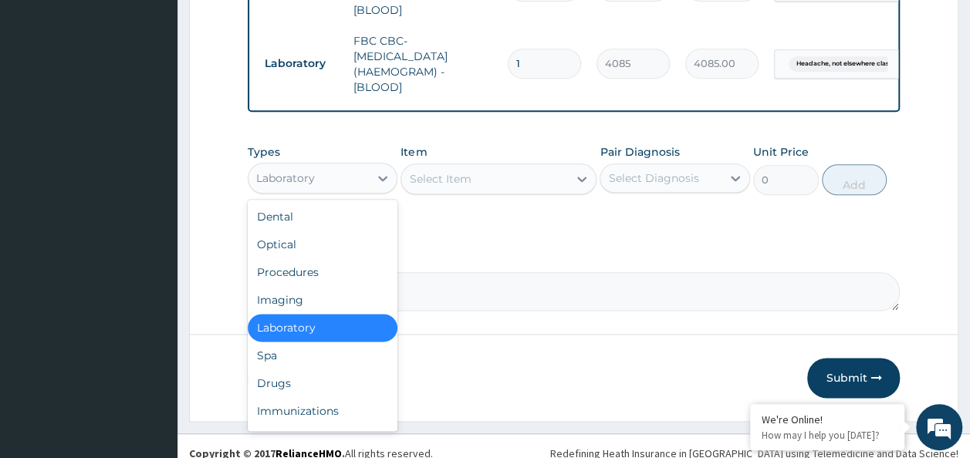
click at [287, 370] on div "Drugs" at bounding box center [323, 384] width 150 height 28
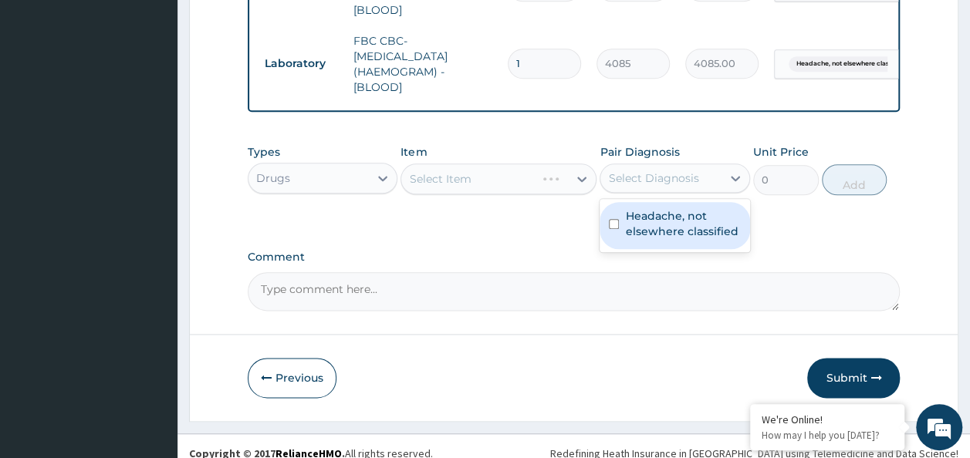
click at [613, 219] on input "checkbox" at bounding box center [614, 224] width 10 height 10
checkbox input "true"
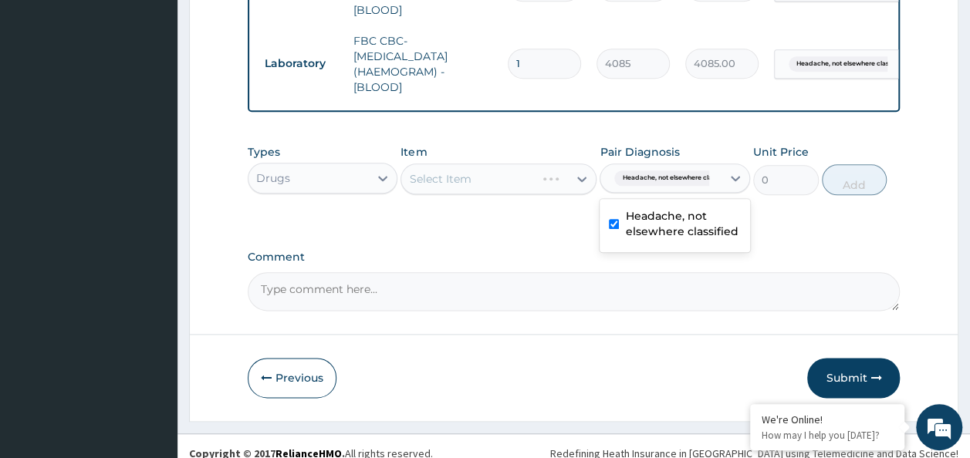
click at [511, 177] on div "Select Item" at bounding box center [498, 179] width 196 height 31
click at [468, 168] on div "Select Item" at bounding box center [498, 179] width 196 height 31
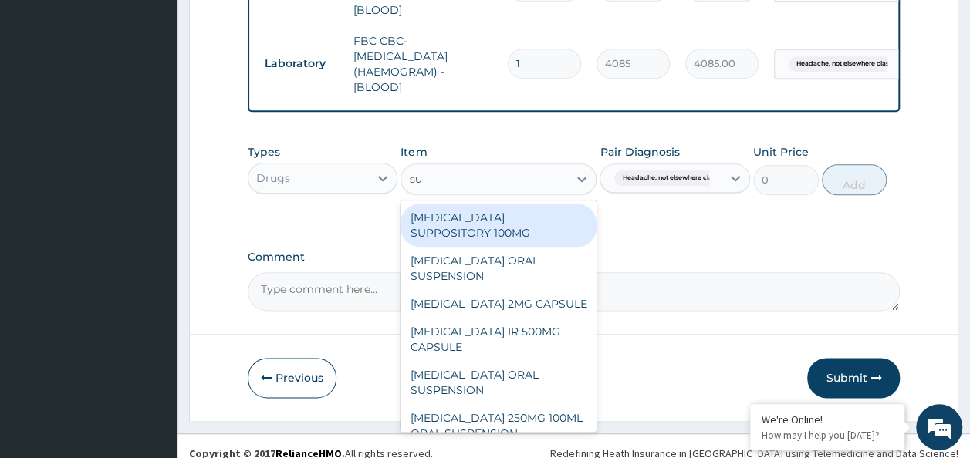
type input "sum"
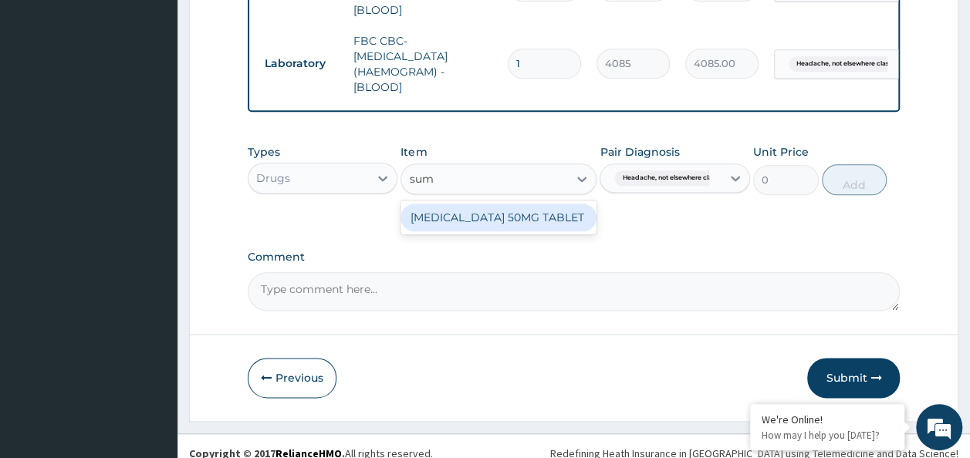
click at [554, 204] on div "[MEDICAL_DATA] 50MG TABLET" at bounding box center [498, 218] width 196 height 28
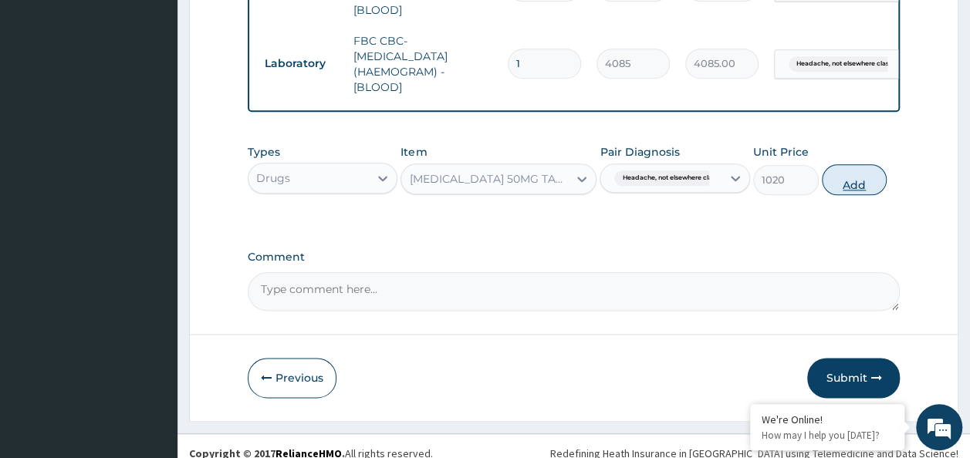
click at [852, 164] on button "Add" at bounding box center [855, 179] width 66 height 31
type input "0"
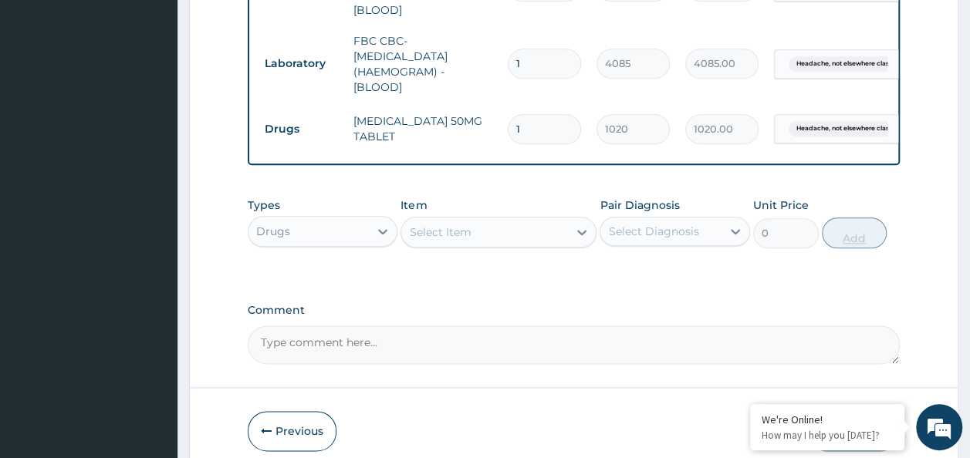
type input "0.00"
type input "3"
type input "3060.00"
type input "3"
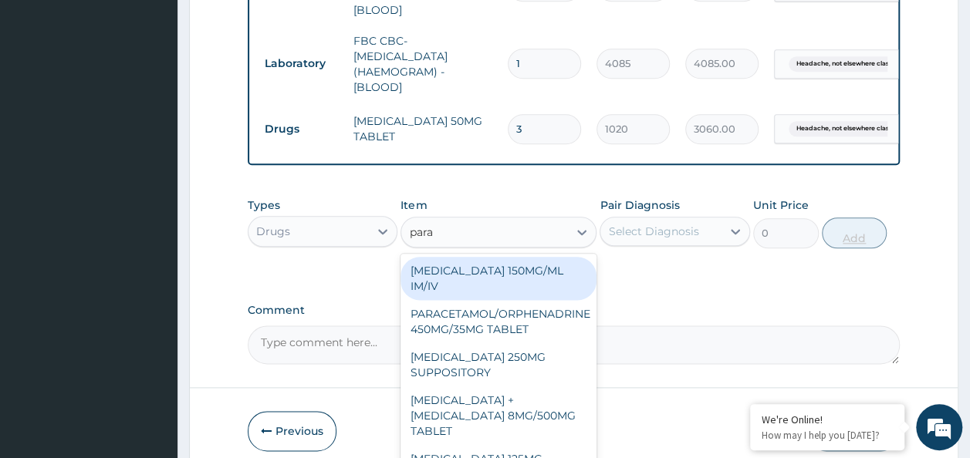
type input "parac"
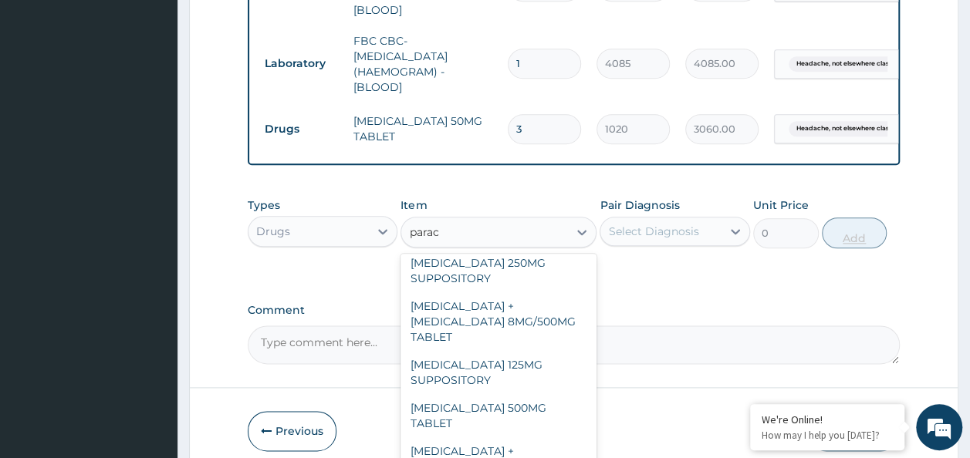
scroll to position [175, 0]
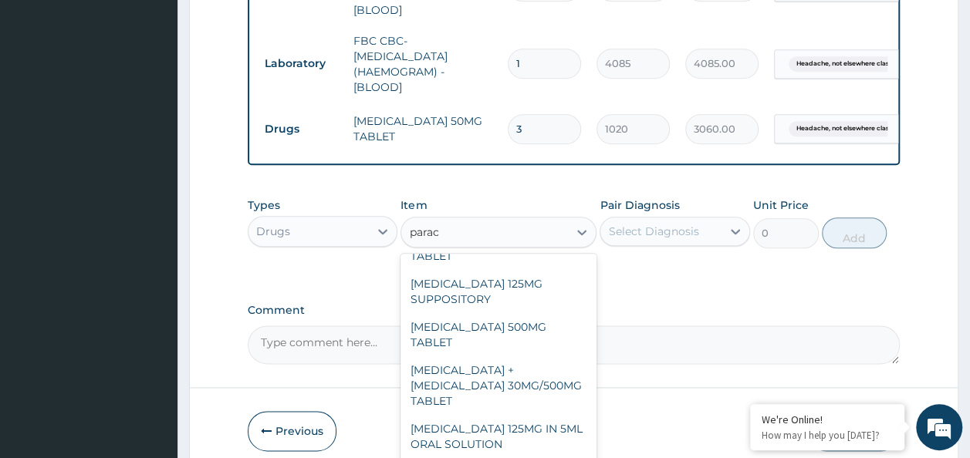
click at [515, 313] on div "[MEDICAL_DATA] 500MG TABLET" at bounding box center [498, 334] width 196 height 43
type input "30"
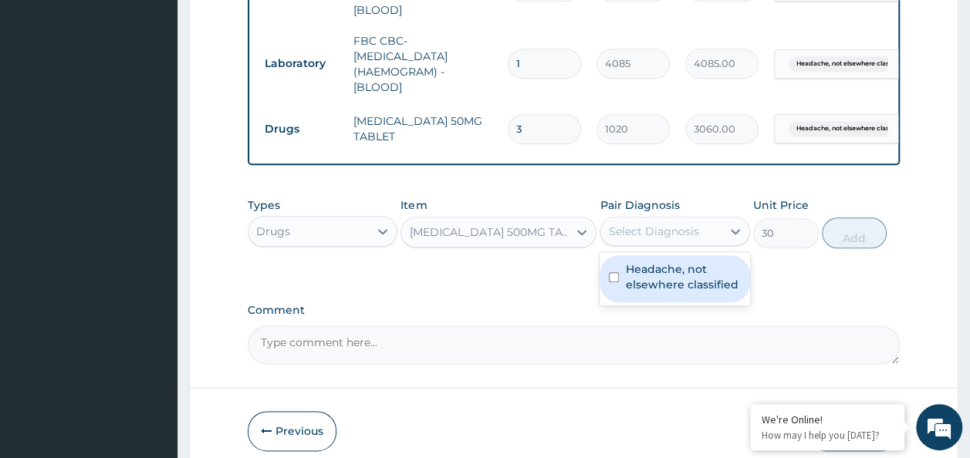
click at [618, 272] on input "checkbox" at bounding box center [614, 277] width 10 height 10
checkbox input "true"
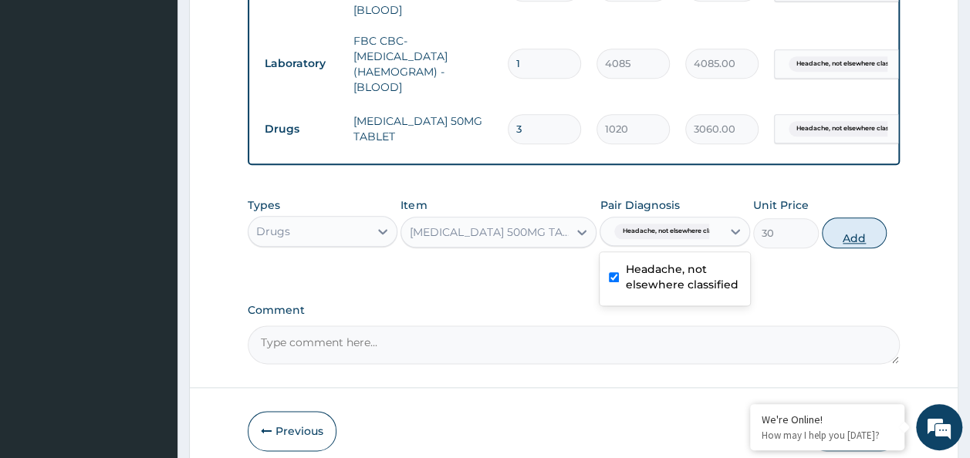
click at [885, 218] on button "Add" at bounding box center [855, 233] width 66 height 31
type input "0"
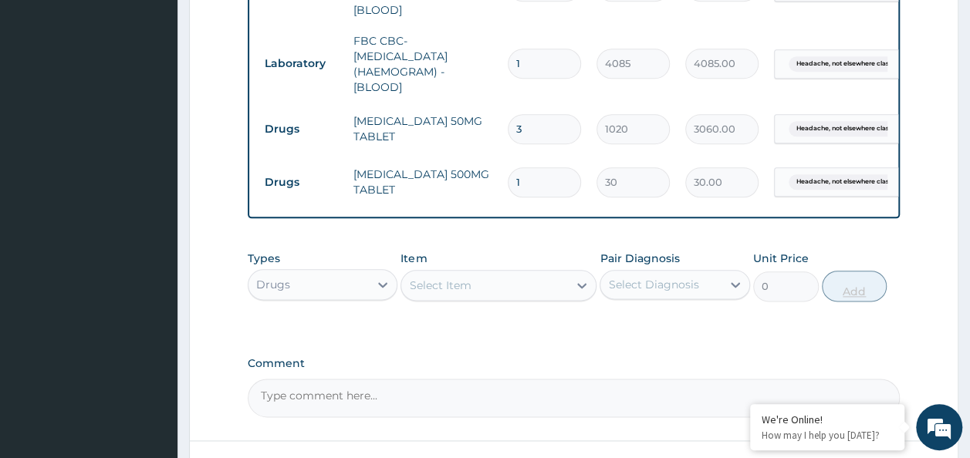
type input "0.00"
type input "1"
type input "30.00"
type input "18"
type input "540.00"
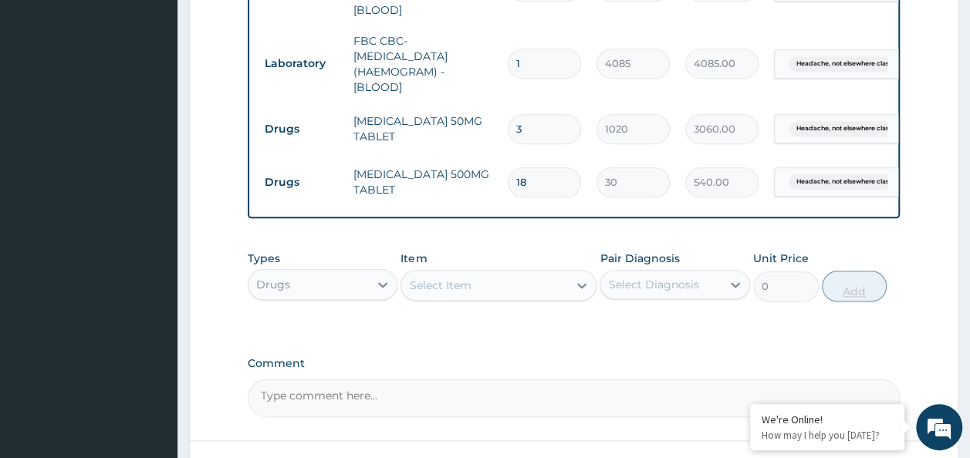
type input "18"
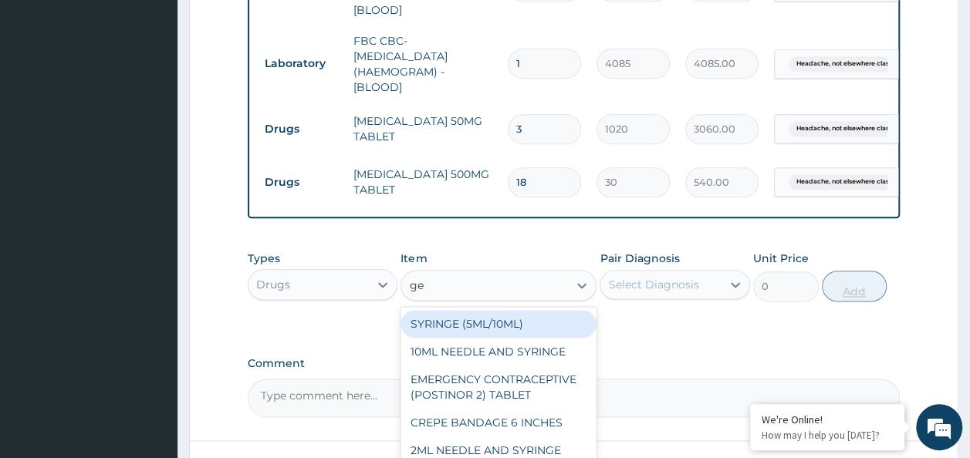
type input "gel"
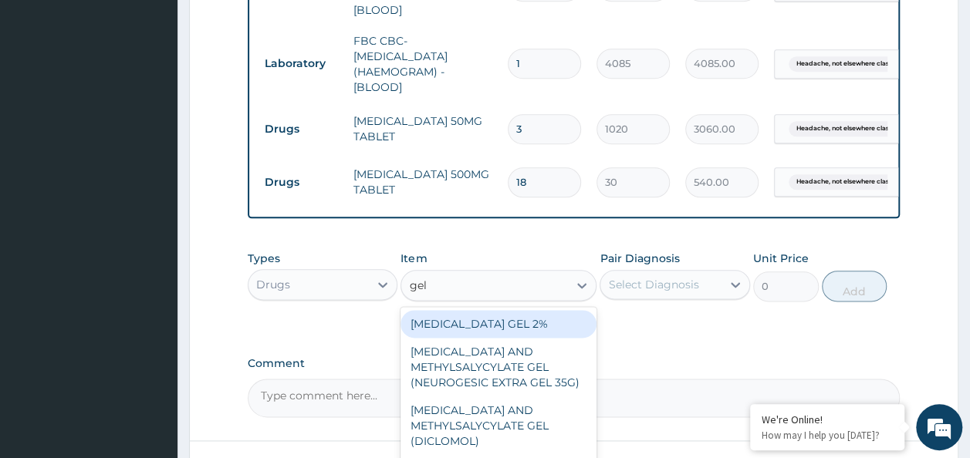
click at [491, 363] on div "[MEDICAL_DATA] AND METHYLSALYCYLATE GEL (NEUROGESIC EXTRA GEL 35G)" at bounding box center [498, 367] width 196 height 59
type input "1956"
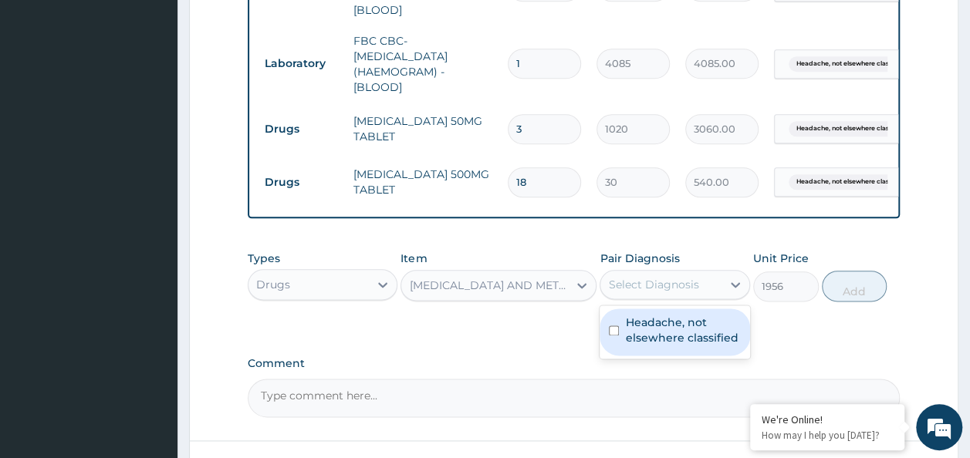
click at [614, 326] on input "checkbox" at bounding box center [614, 331] width 10 height 10
checkbox input "true"
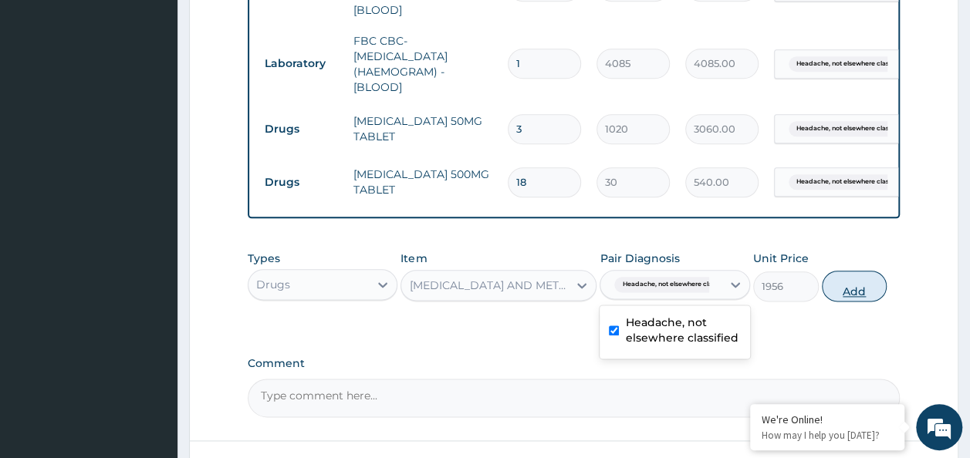
click at [849, 281] on button "Add" at bounding box center [855, 286] width 66 height 31
type input "0"
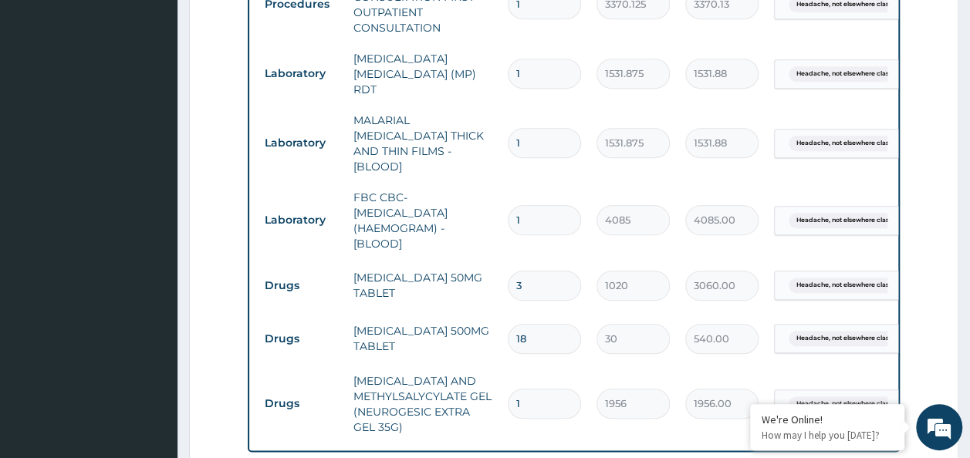
scroll to position [650, 0]
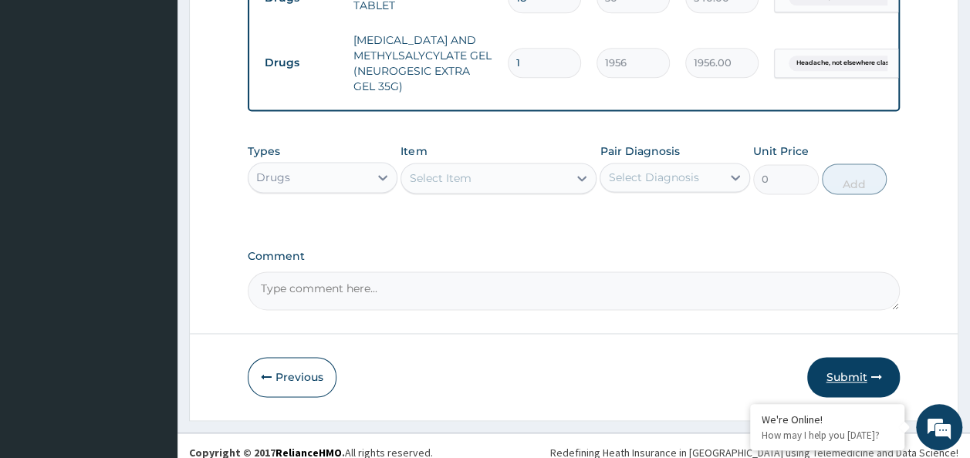
click at [864, 357] on button "Submit" at bounding box center [853, 377] width 93 height 40
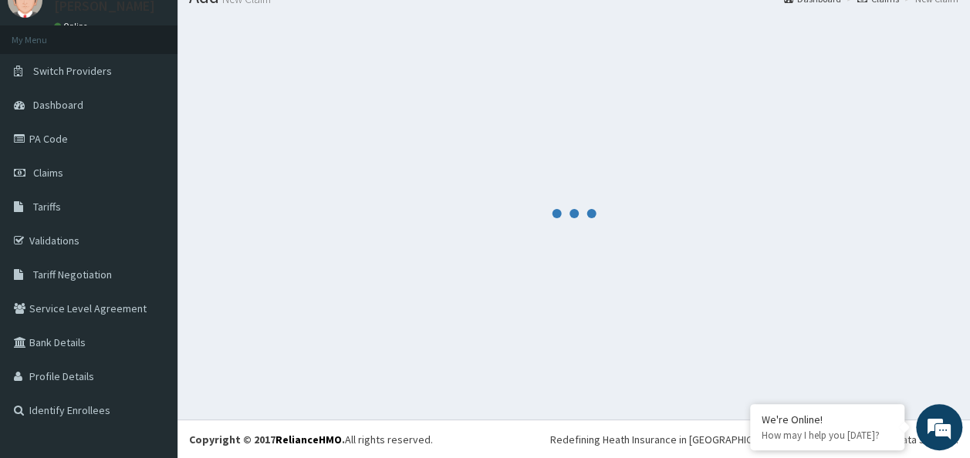
scroll to position [991, 0]
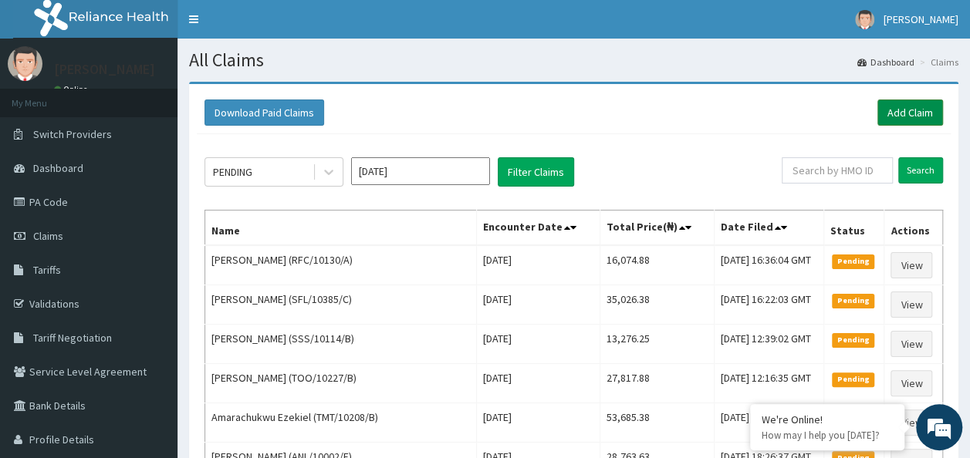
click at [900, 103] on link "Add Claim" at bounding box center [910, 113] width 66 height 26
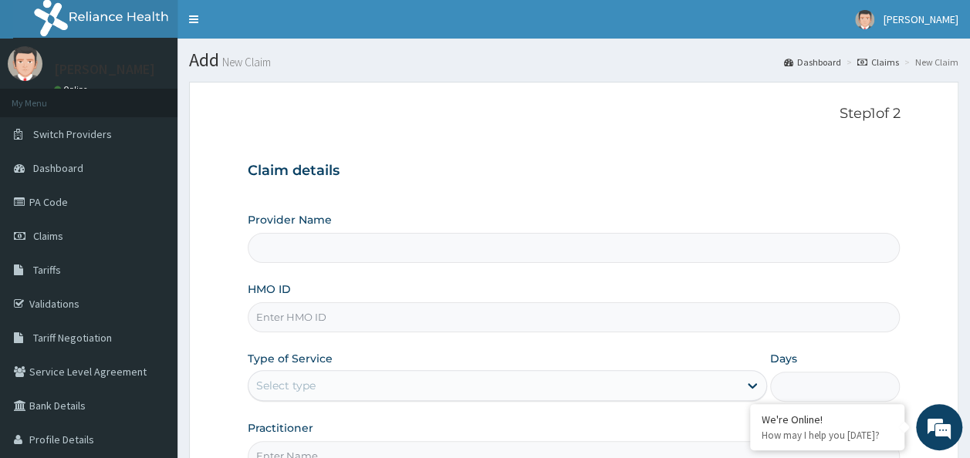
type input "Reliance Family Clinics (RFC) - Ajah"
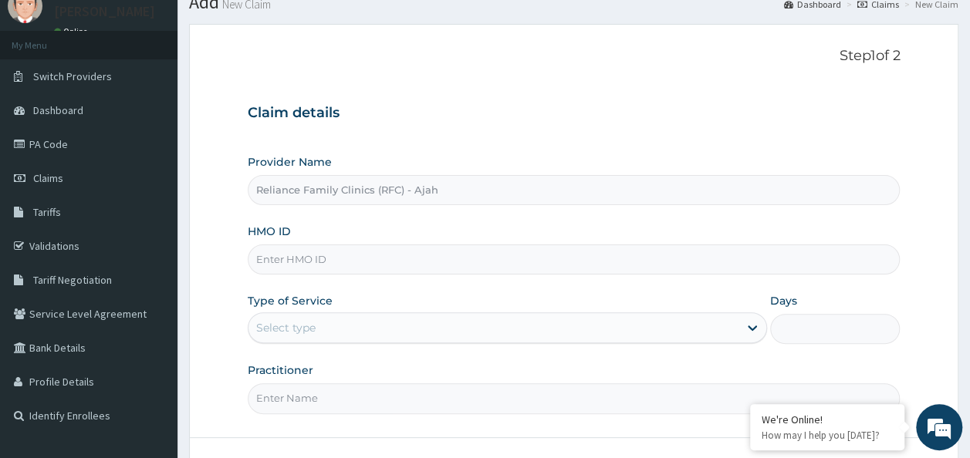
scroll to position [76, 0]
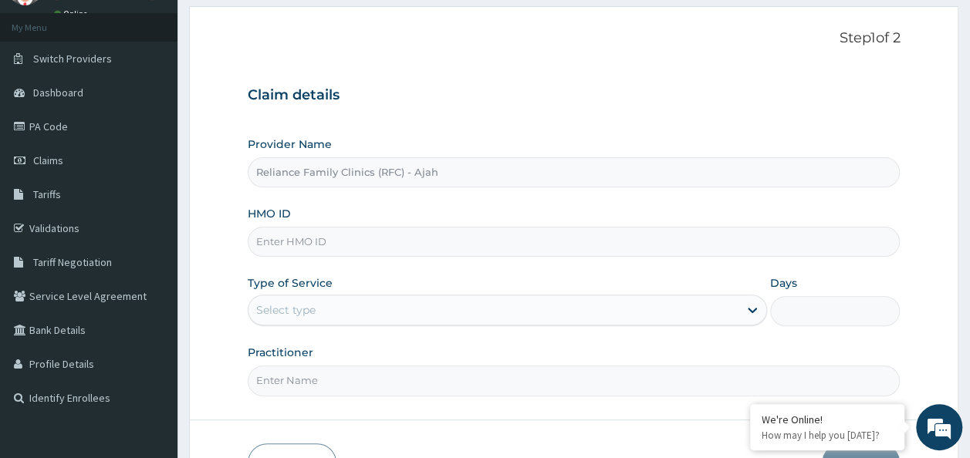
click at [404, 238] on input "HMO ID" at bounding box center [574, 242] width 653 height 30
paste input "ARZ/10069/C"
type input "ARZ/10069/C"
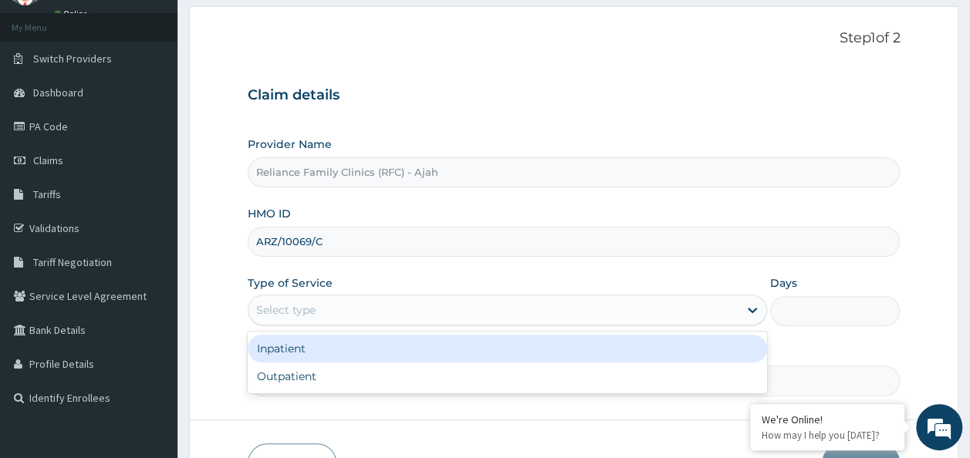
click at [381, 373] on div "Outpatient" at bounding box center [507, 377] width 519 height 28
type input "1"
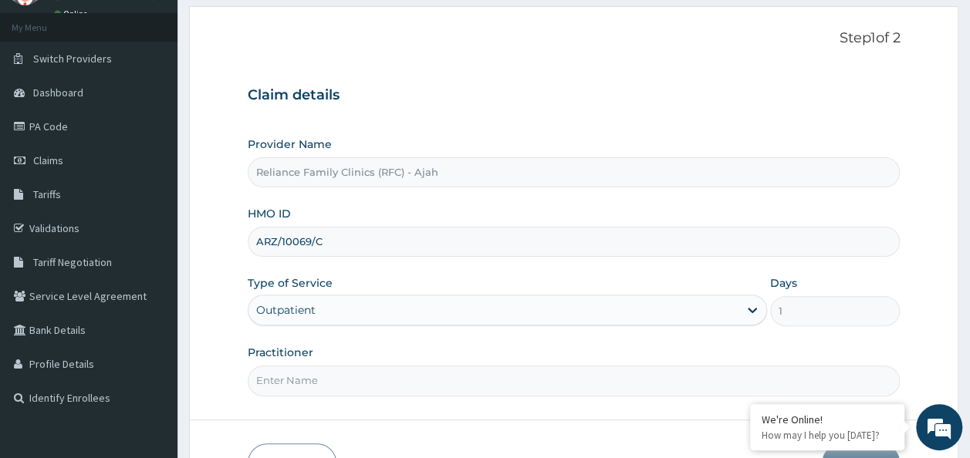
click at [384, 376] on input "Practitioner" at bounding box center [574, 381] width 653 height 30
click at [424, 380] on input "Practitioner" at bounding box center [574, 381] width 653 height 30
type input "dr. locum"
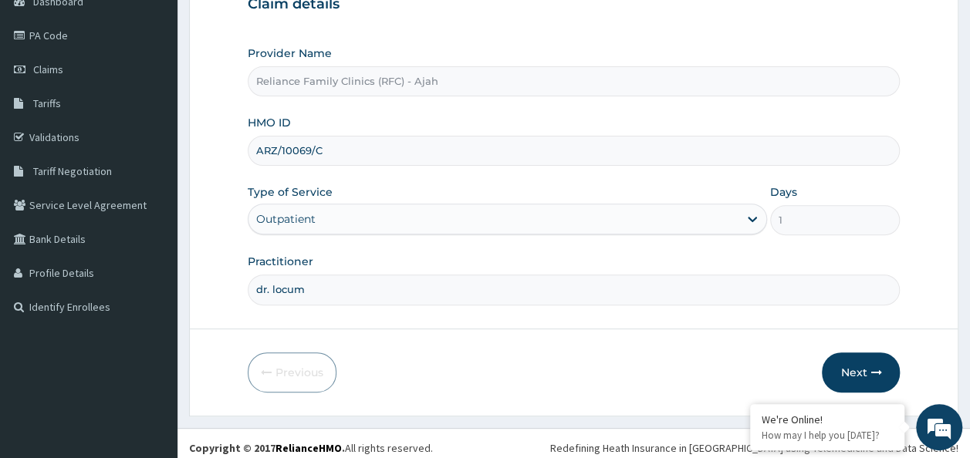
scroll to position [173, 0]
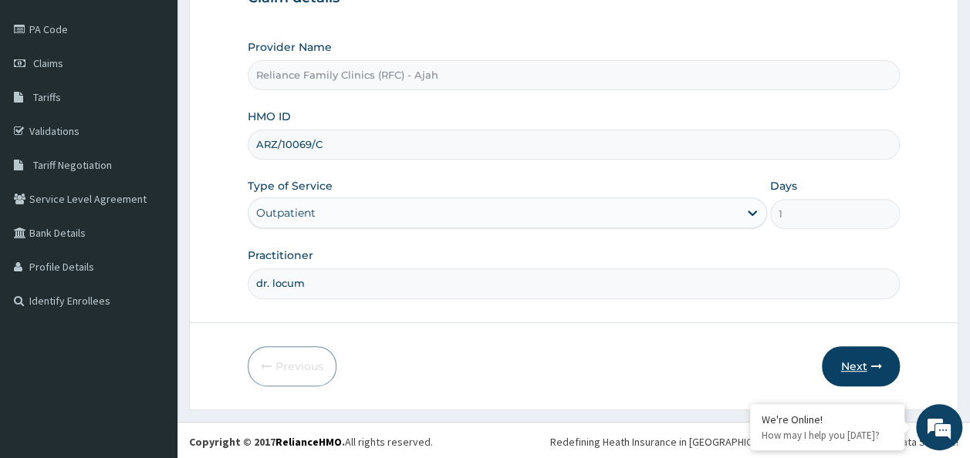
click at [884, 353] on button "Next" at bounding box center [861, 366] width 78 height 40
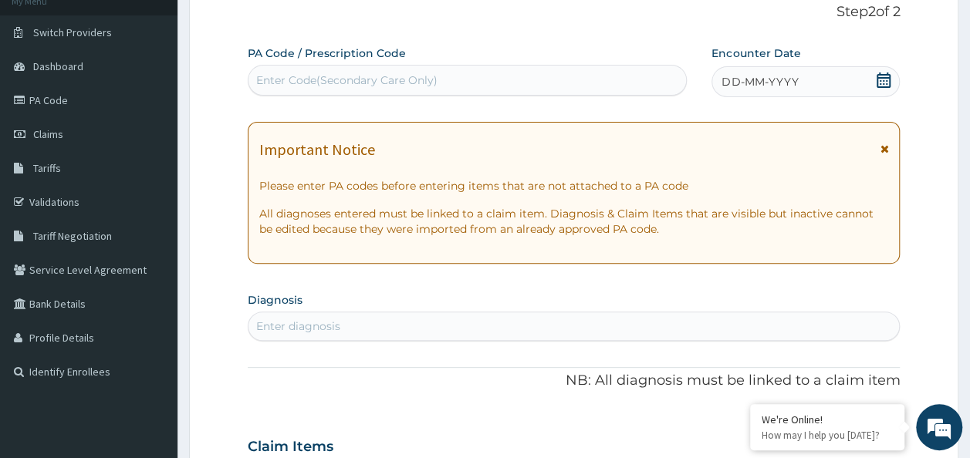
scroll to position [0, 0]
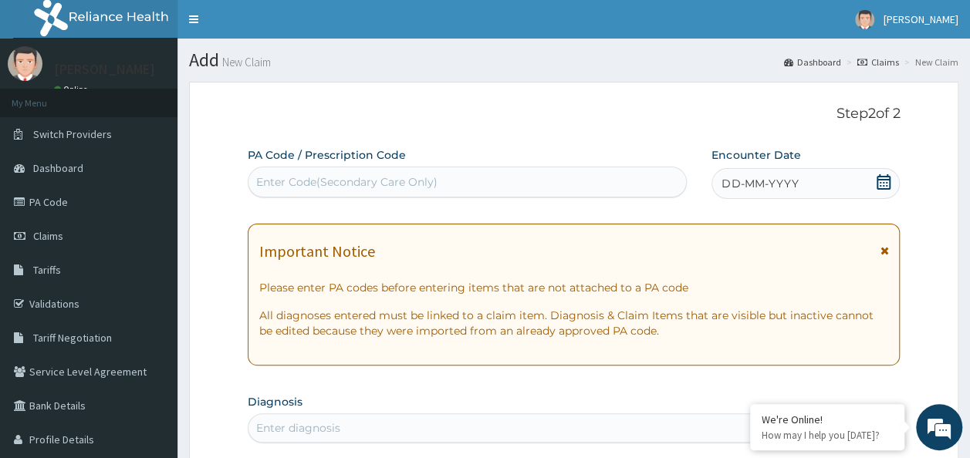
click at [766, 184] on span "DD-MM-YYYY" at bounding box center [759, 183] width 76 height 15
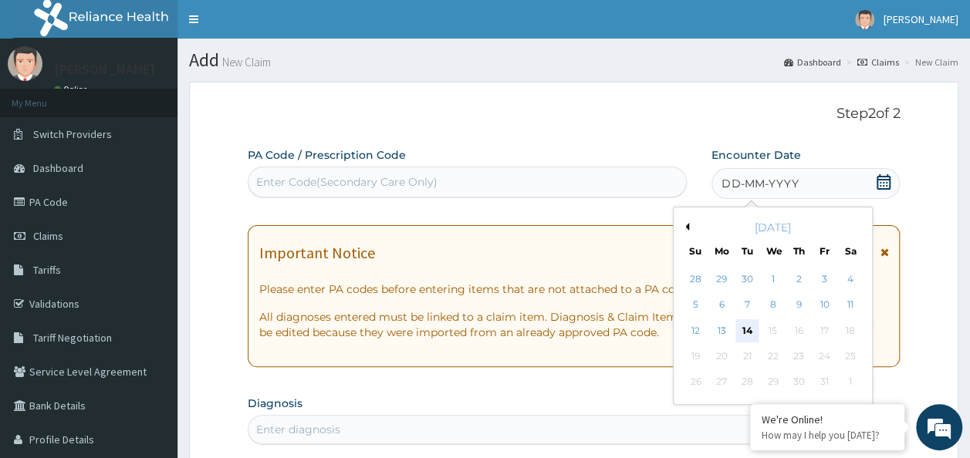
click at [747, 329] on div "14" at bounding box center [747, 330] width 23 height 23
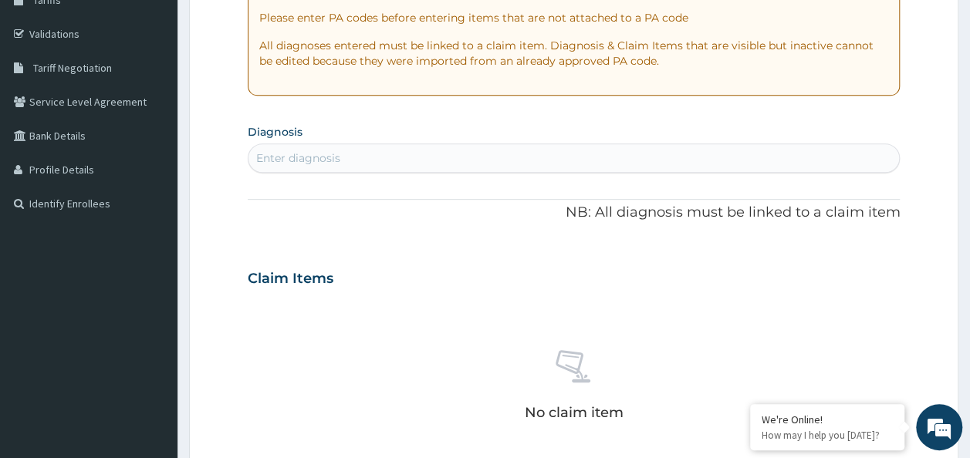
scroll to position [272, 0]
type input "headache"
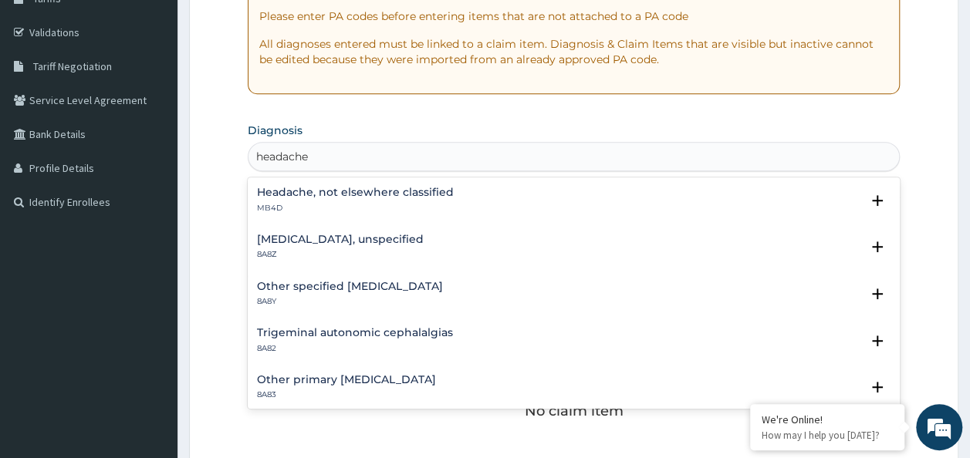
click at [440, 191] on h4 "Headache, not elsewhere classified" at bounding box center [355, 193] width 197 height 12
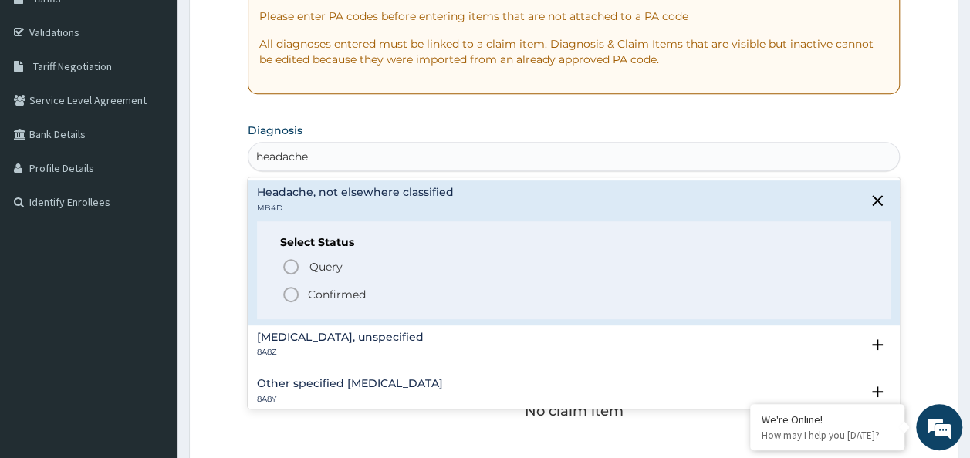
click at [409, 290] on span "Confirmed" at bounding box center [575, 294] width 586 height 19
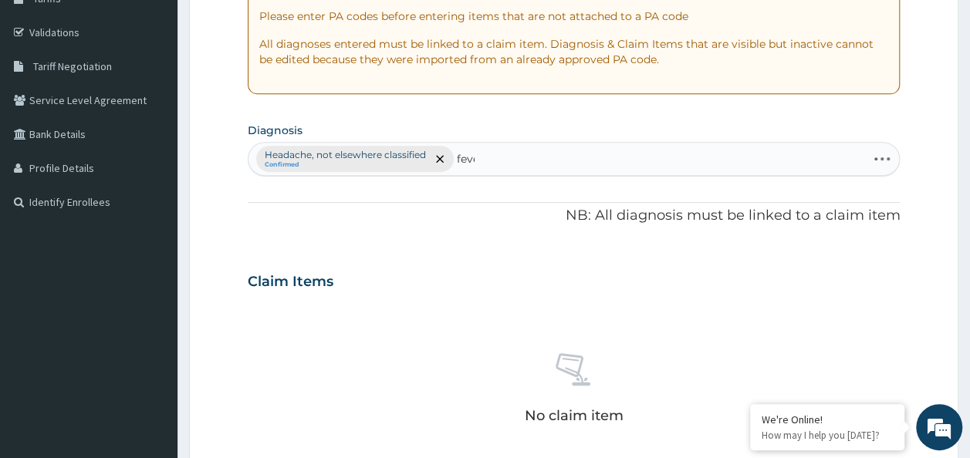
type input "fever"
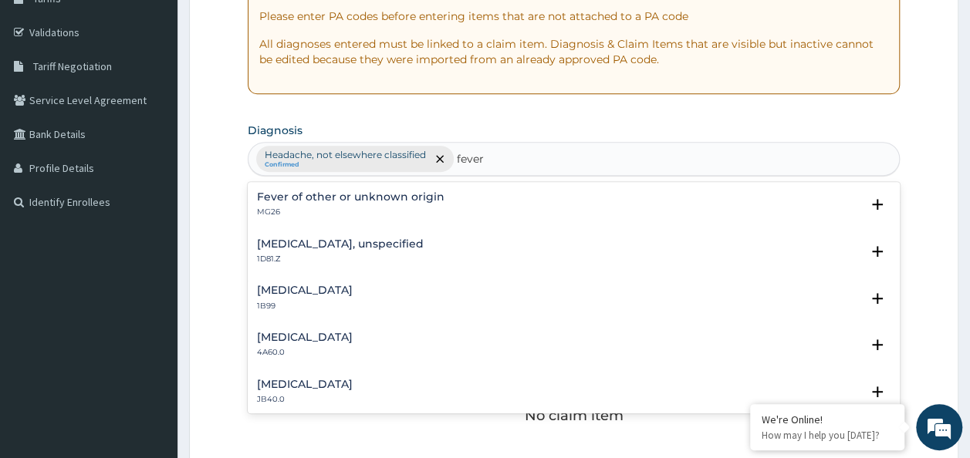
click at [387, 207] on p "MG26" at bounding box center [350, 212] width 187 height 11
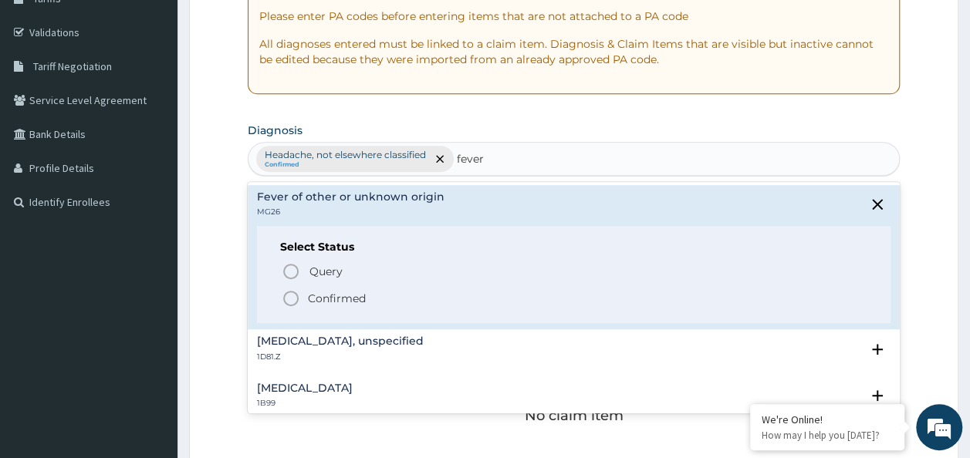
click at [367, 303] on span "Confirmed" at bounding box center [575, 298] width 586 height 19
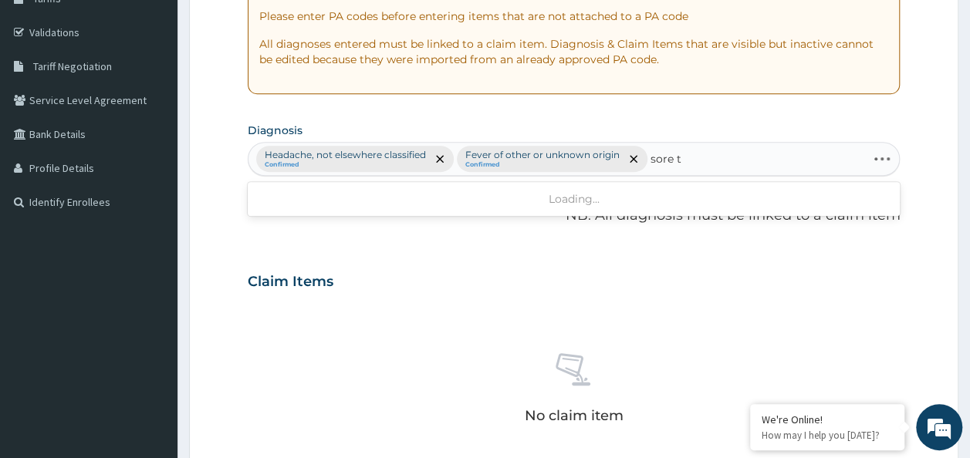
type input "sore"
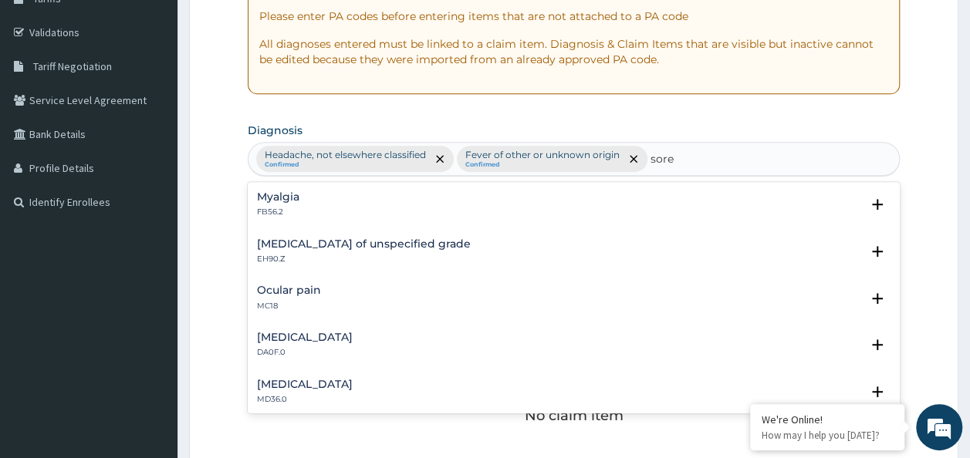
click at [316, 384] on h4 "Pain in throat" at bounding box center [305, 385] width 96 height 12
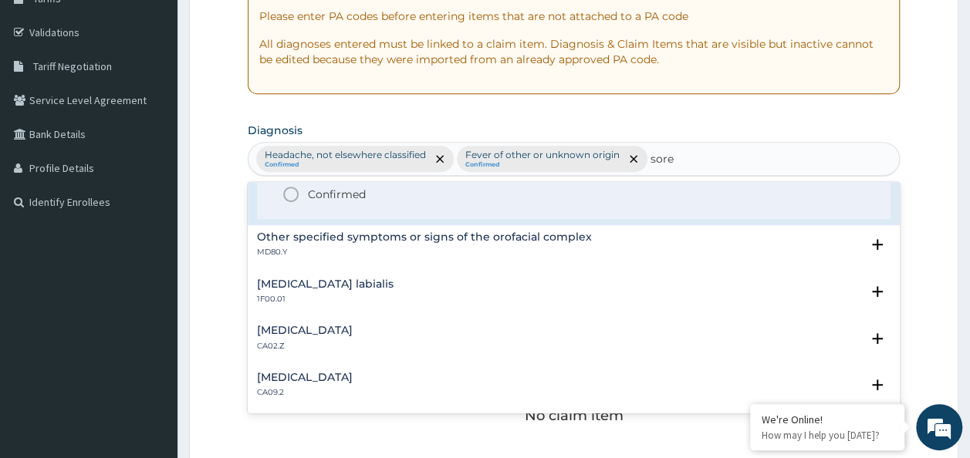
scroll to position [231, 0]
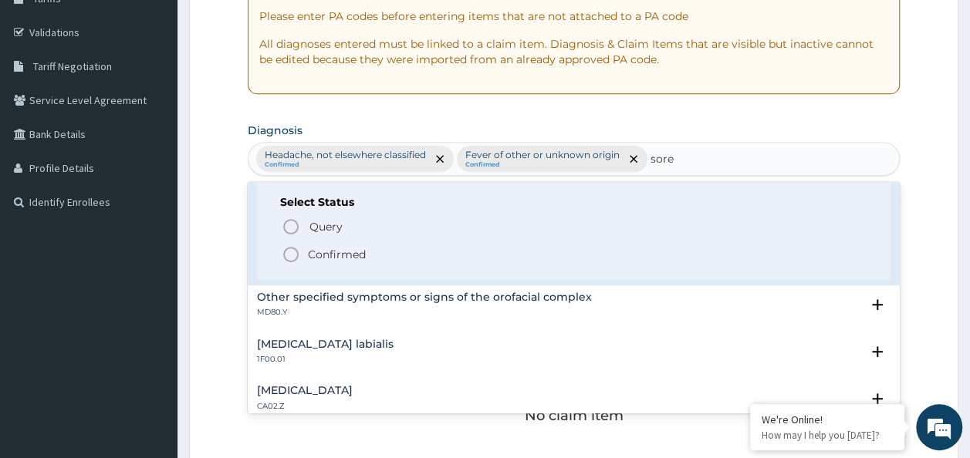
click at [338, 253] on p "Confirmed" at bounding box center [337, 254] width 58 height 15
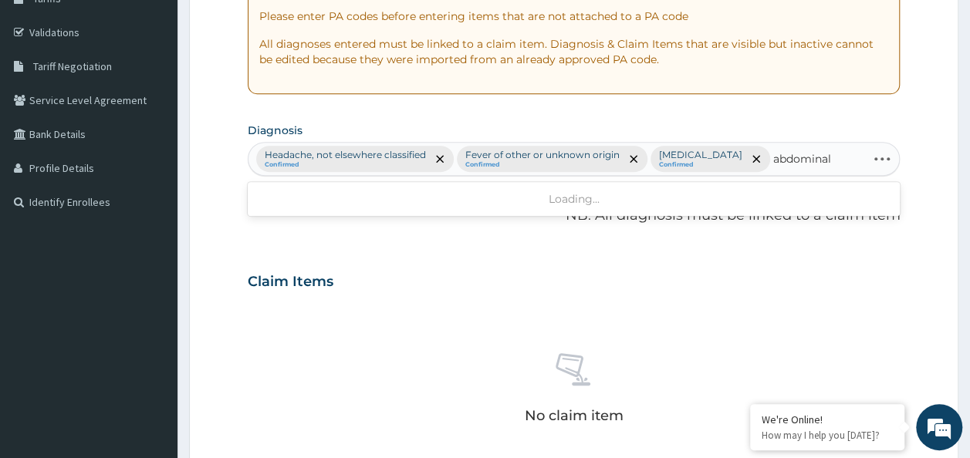
type input "abdominal"
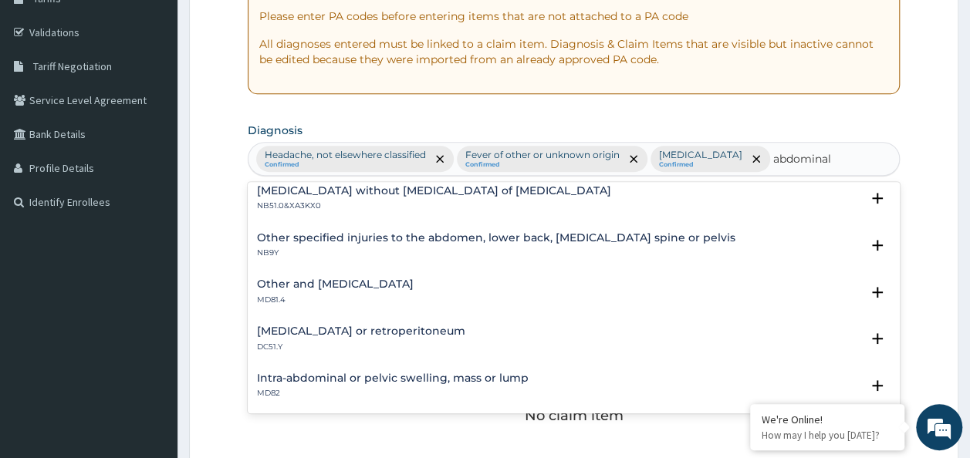
scroll to position [164, 0]
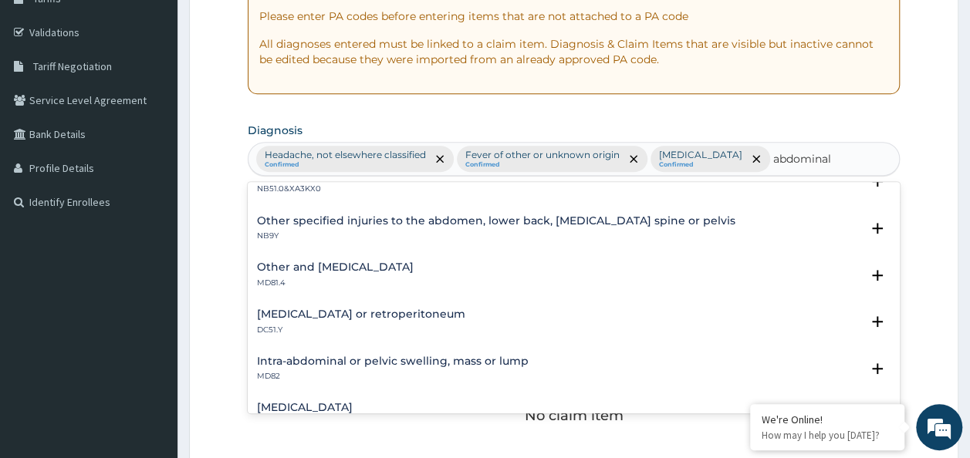
click at [414, 270] on h4 "Other and unspecified abdominal pain" at bounding box center [335, 268] width 157 height 12
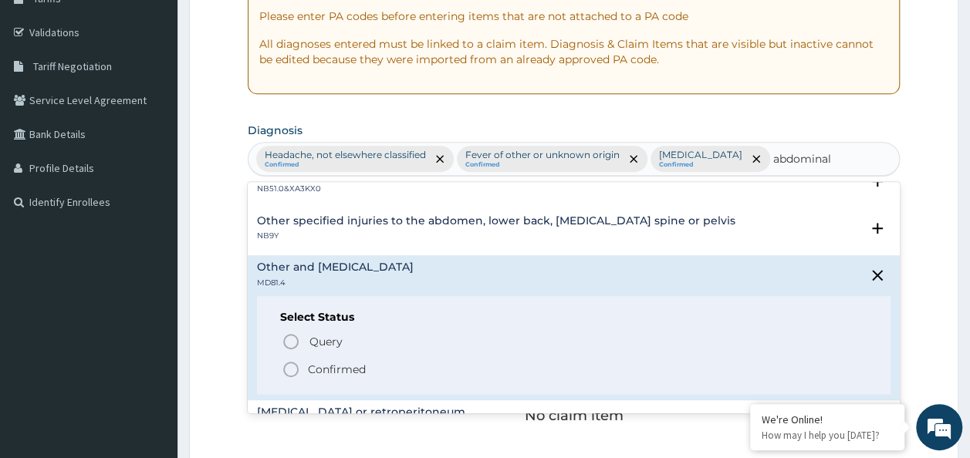
click at [369, 367] on span "Confirmed" at bounding box center [575, 369] width 586 height 19
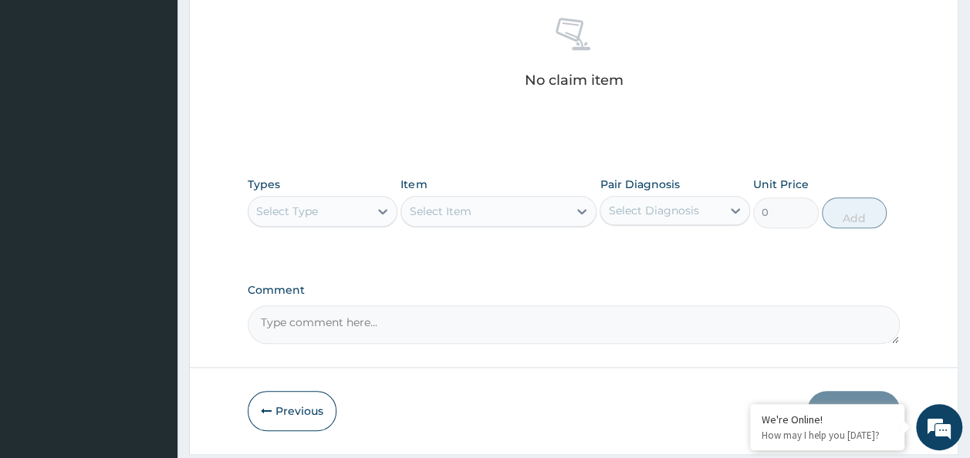
scroll to position [680, 0]
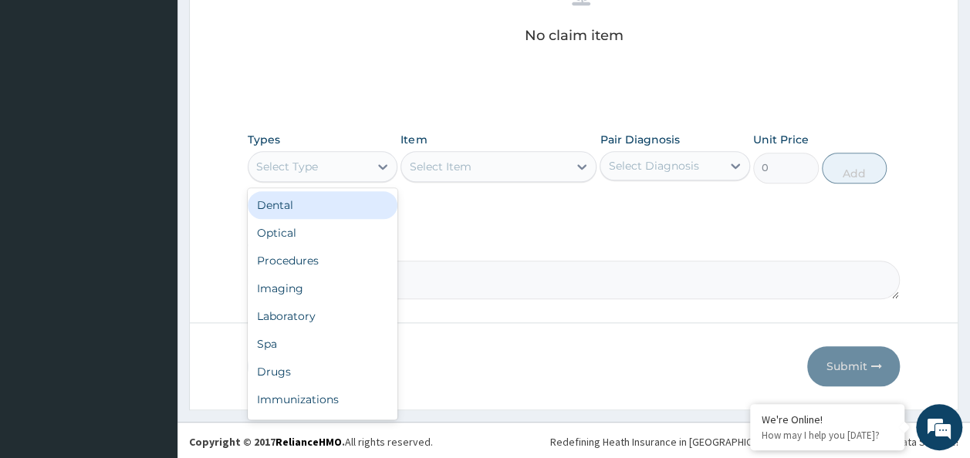
click at [302, 259] on div "Procedures" at bounding box center [323, 261] width 150 height 28
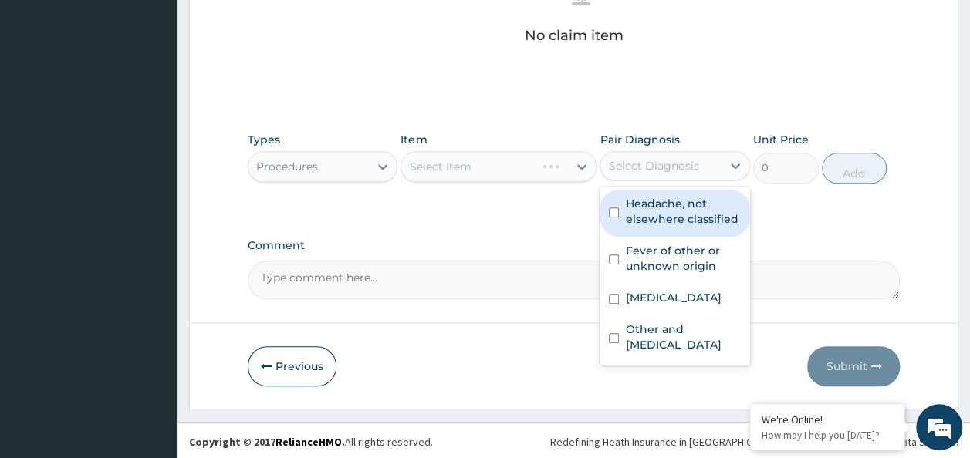
click at [613, 208] on input "checkbox" at bounding box center [614, 213] width 10 height 10
checkbox input "true"
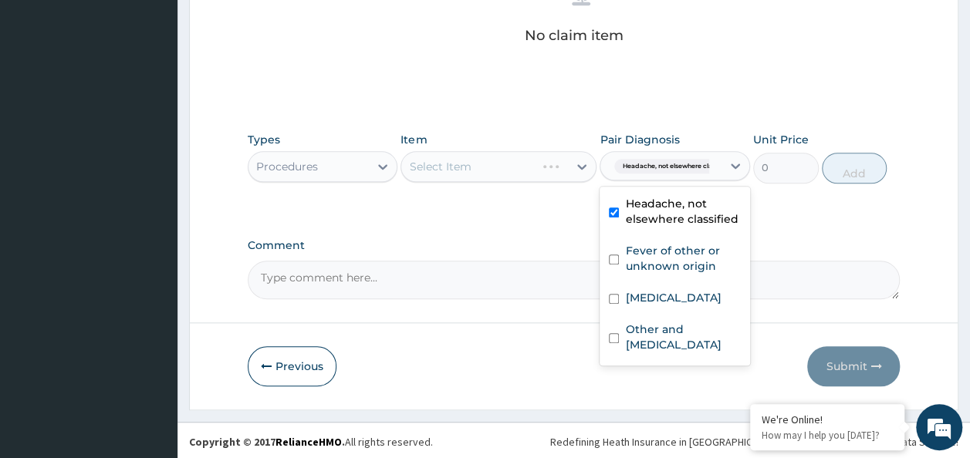
click at [613, 261] on input "checkbox" at bounding box center [614, 260] width 10 height 10
checkbox input "true"
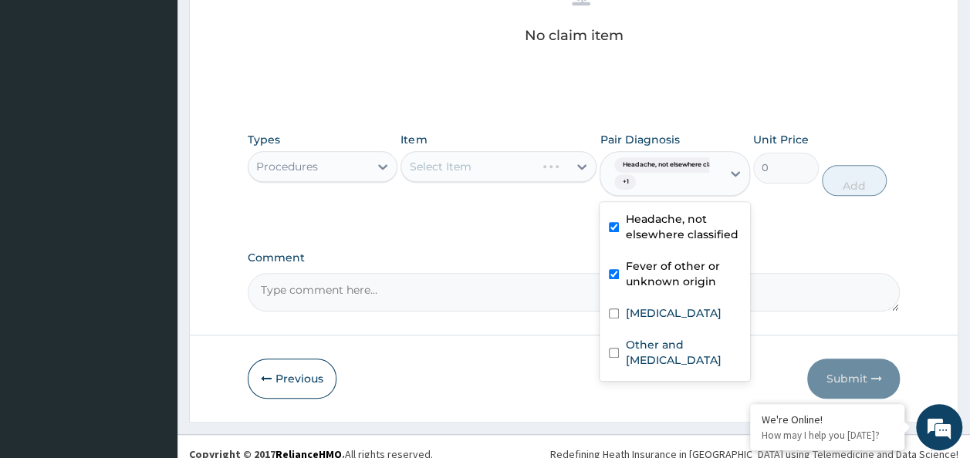
click at [616, 312] on input "checkbox" at bounding box center [614, 314] width 10 height 10
checkbox input "true"
click at [618, 358] on input "checkbox" at bounding box center [614, 353] width 10 height 10
checkbox input "true"
click at [481, 168] on div "Select Item" at bounding box center [498, 166] width 196 height 31
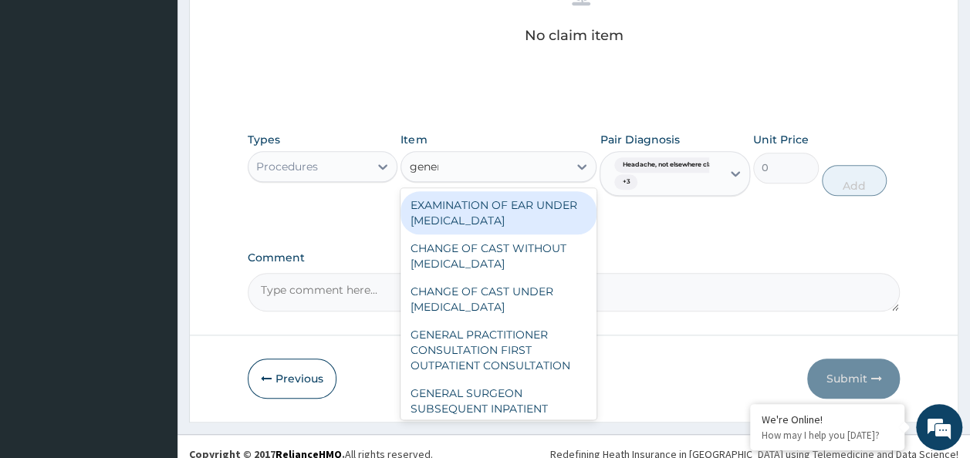
type input "genera"
click at [523, 356] on div "GENERAL PRACTITIONER CONSULTATION FIRST OUTPATIENT CONSULTATION" at bounding box center [498, 350] width 196 height 59
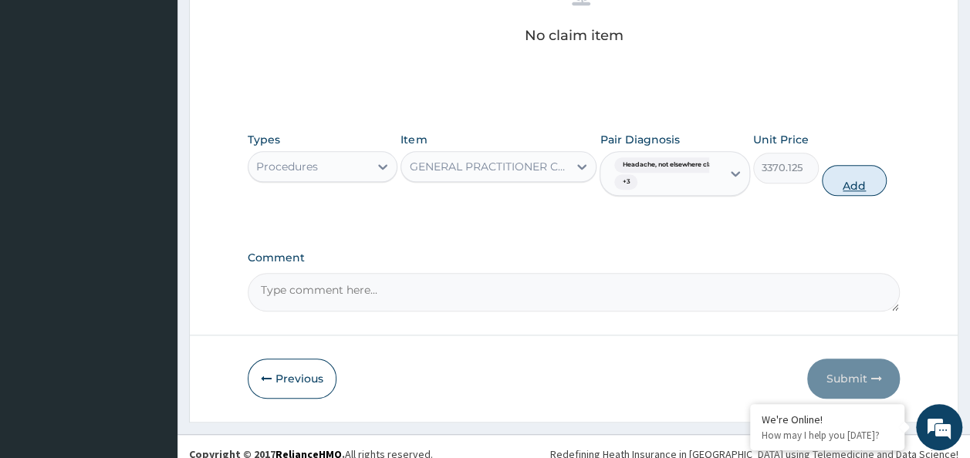
click at [873, 177] on button "Add" at bounding box center [855, 180] width 66 height 31
type input "0"
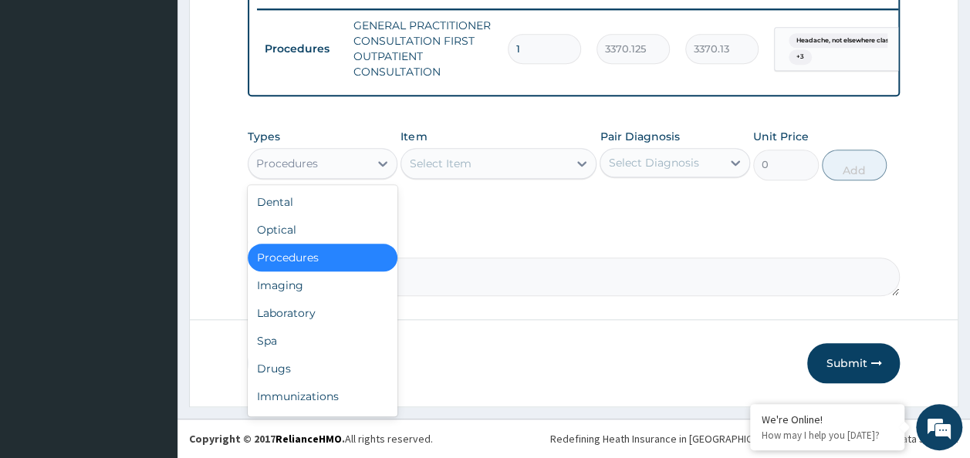
click at [316, 319] on div "Laboratory" at bounding box center [323, 313] width 150 height 28
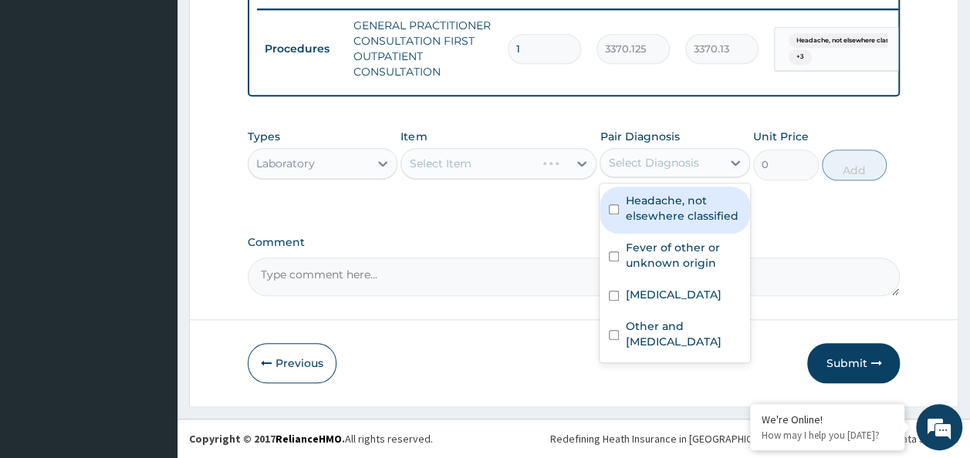
click at [613, 210] on input "checkbox" at bounding box center [614, 209] width 10 height 10
checkbox input "true"
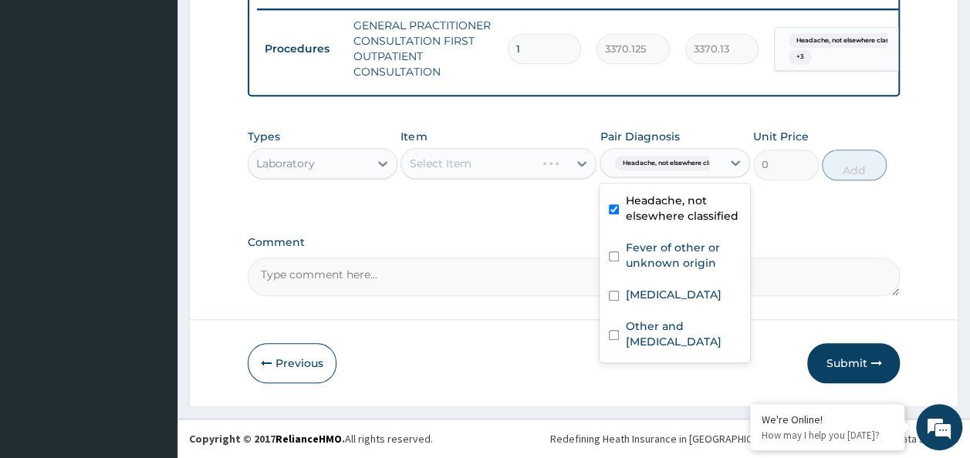
click at [614, 257] on input "checkbox" at bounding box center [614, 257] width 10 height 10
checkbox input "true"
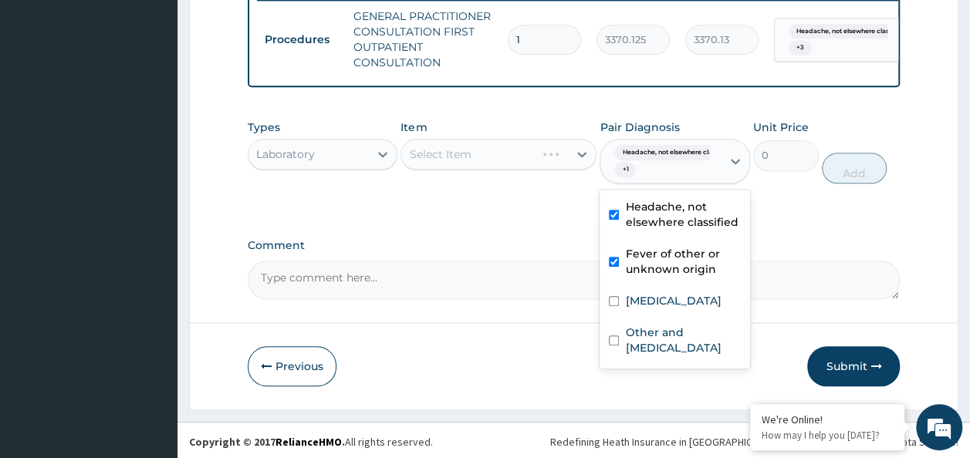
click at [613, 306] on input "checkbox" at bounding box center [614, 301] width 10 height 10
checkbox input "true"
click at [613, 346] on input "checkbox" at bounding box center [614, 341] width 10 height 10
checkbox input "true"
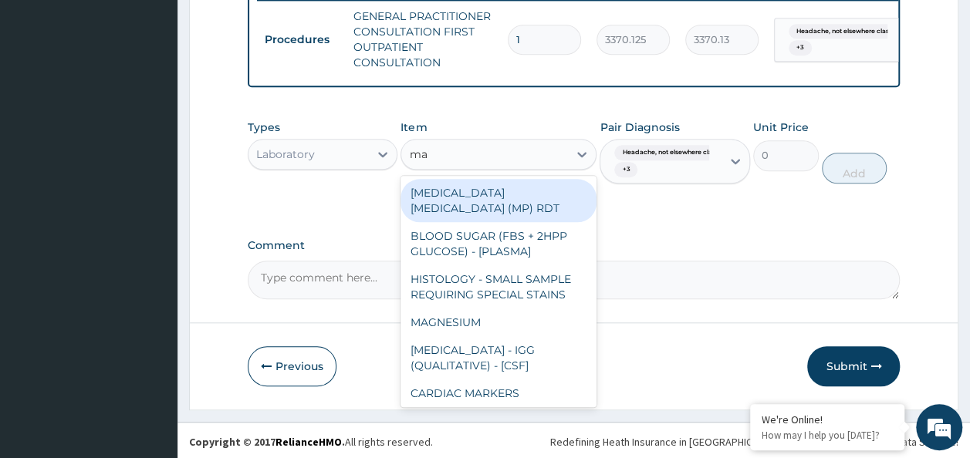
type input "mala"
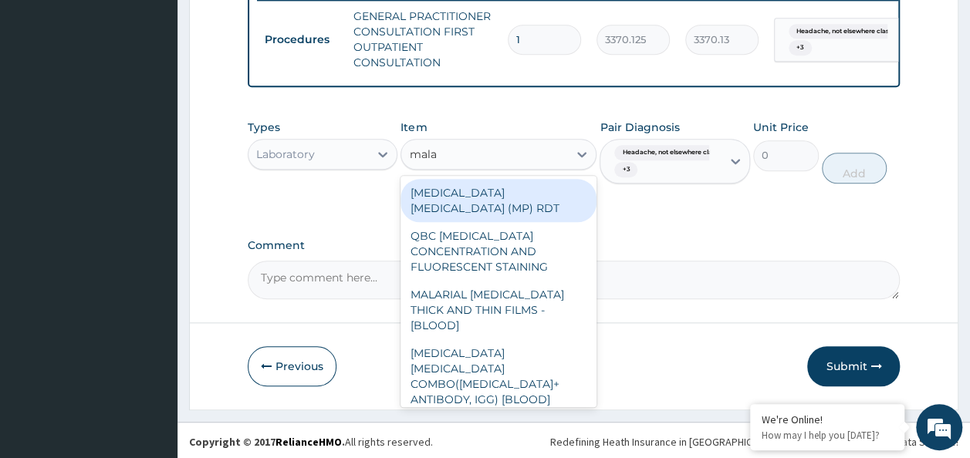
click at [554, 206] on div "[MEDICAL_DATA] [MEDICAL_DATA] (MP) RDT" at bounding box center [498, 200] width 196 height 43
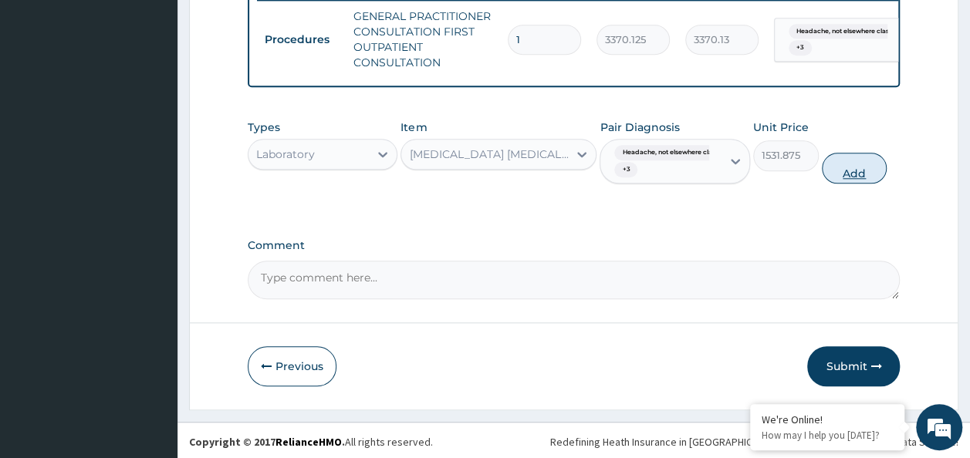
click at [861, 184] on button "Add" at bounding box center [855, 168] width 66 height 31
type input "0"
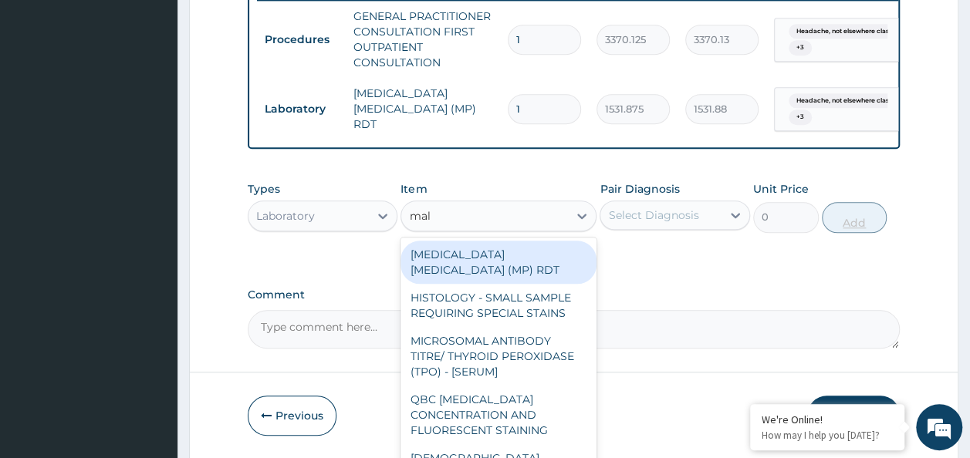
type input "mala"
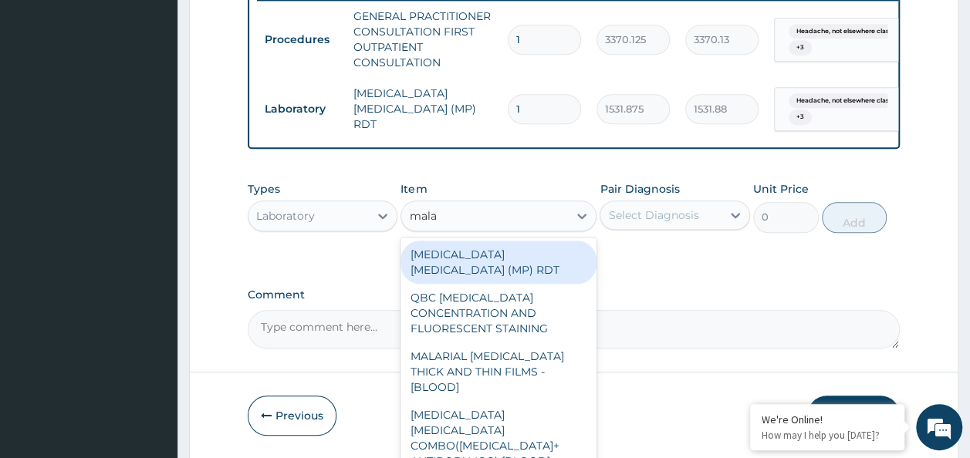
click at [525, 362] on div "MALARIAL [MEDICAL_DATA] THICK AND THIN FILMS - [BLOOD]" at bounding box center [498, 372] width 196 height 59
type input "1531.875"
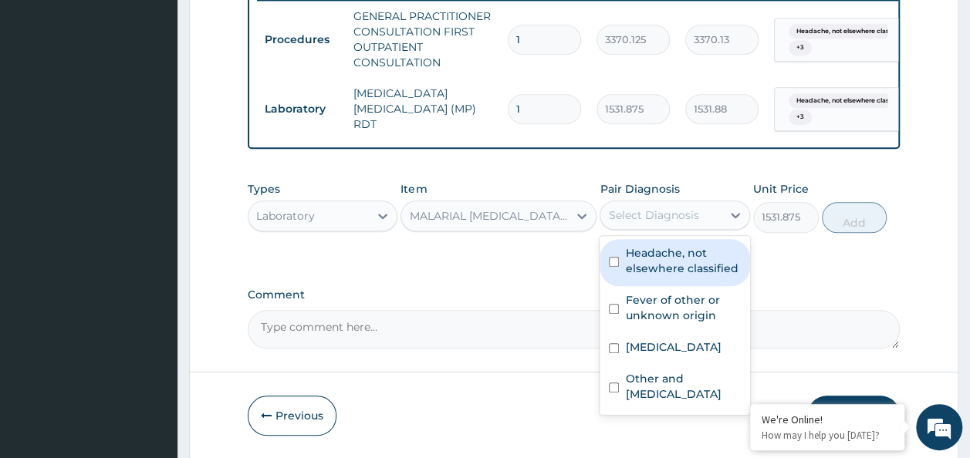
click at [616, 267] on input "checkbox" at bounding box center [614, 262] width 10 height 10
checkbox input "true"
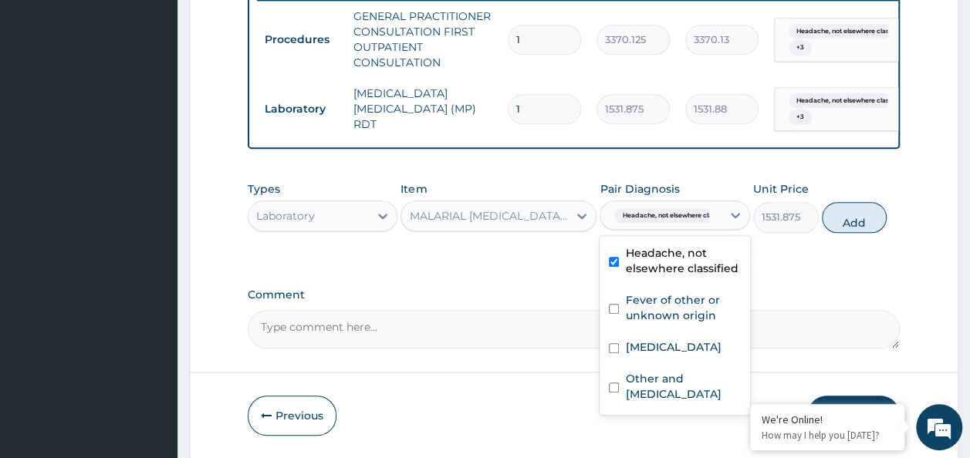
click at [616, 314] on input "checkbox" at bounding box center [614, 309] width 10 height 10
checkbox input "true"
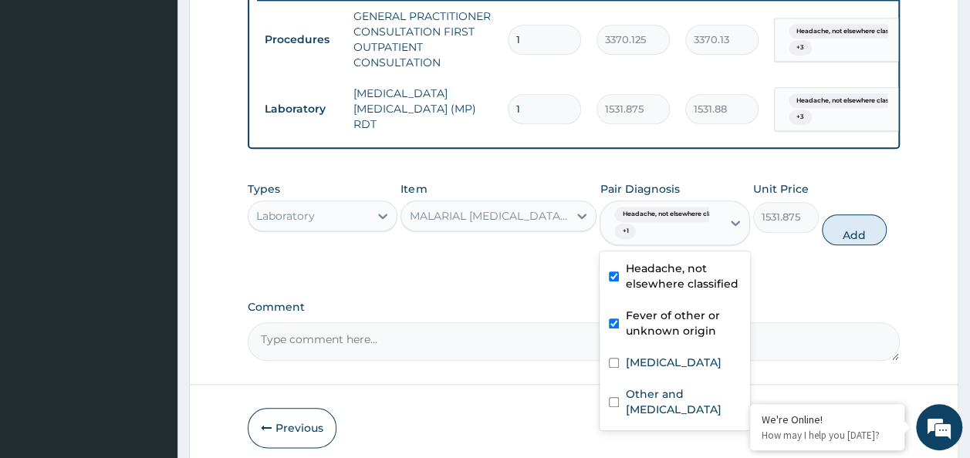
click at [618, 366] on input "checkbox" at bounding box center [614, 363] width 10 height 10
checkbox input "true"
click at [615, 407] on input "checkbox" at bounding box center [614, 402] width 10 height 10
checkbox input "true"
click at [863, 242] on button "Add" at bounding box center [855, 229] width 66 height 31
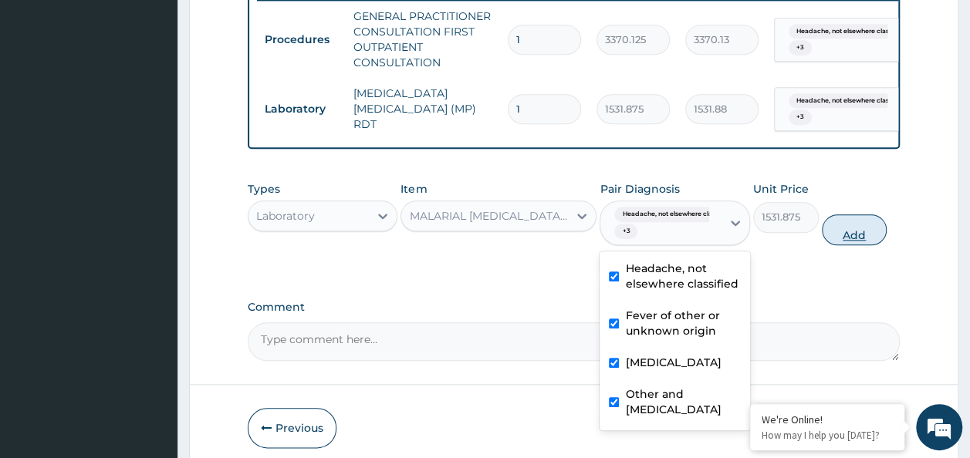
type input "0"
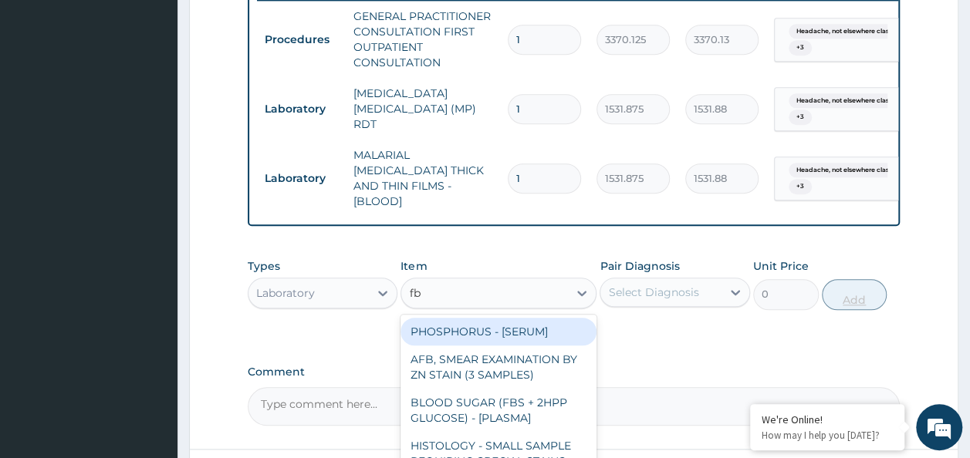
type input "fbc"
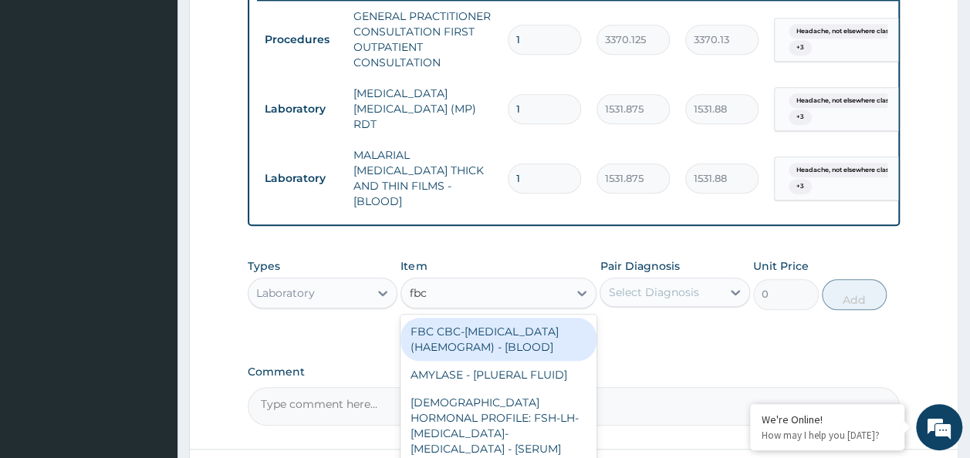
click at [489, 349] on div "FBC CBC-[MEDICAL_DATA] (HAEMOGRAM) - [BLOOD]" at bounding box center [498, 339] width 196 height 43
type input "4085"
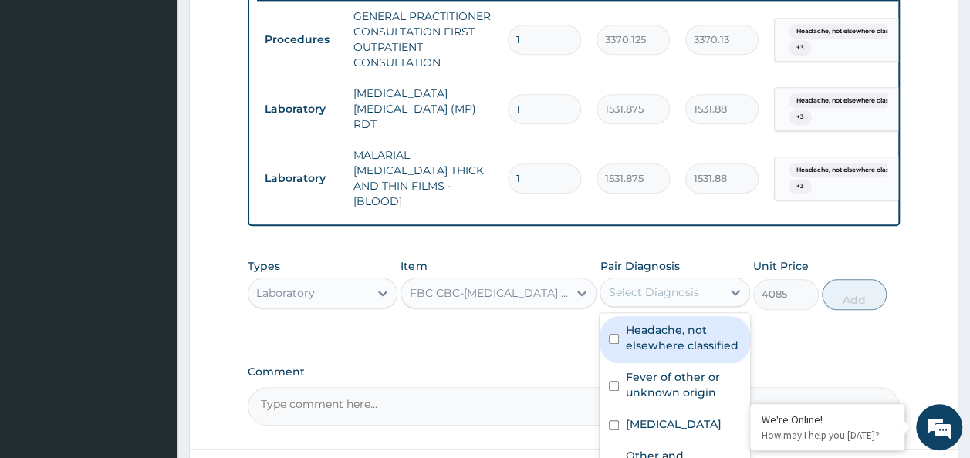
click at [612, 334] on input "checkbox" at bounding box center [614, 339] width 10 height 10
checkbox input "true"
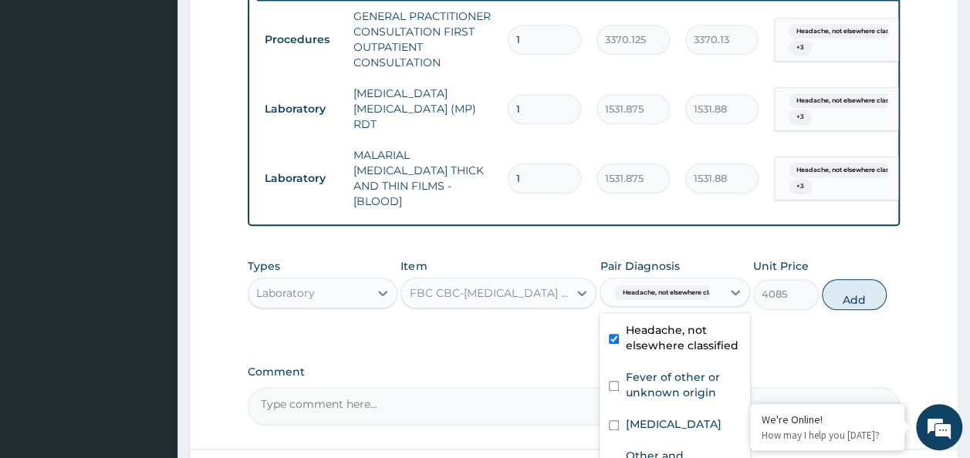
click at [614, 381] on input "checkbox" at bounding box center [614, 386] width 10 height 10
checkbox input "true"
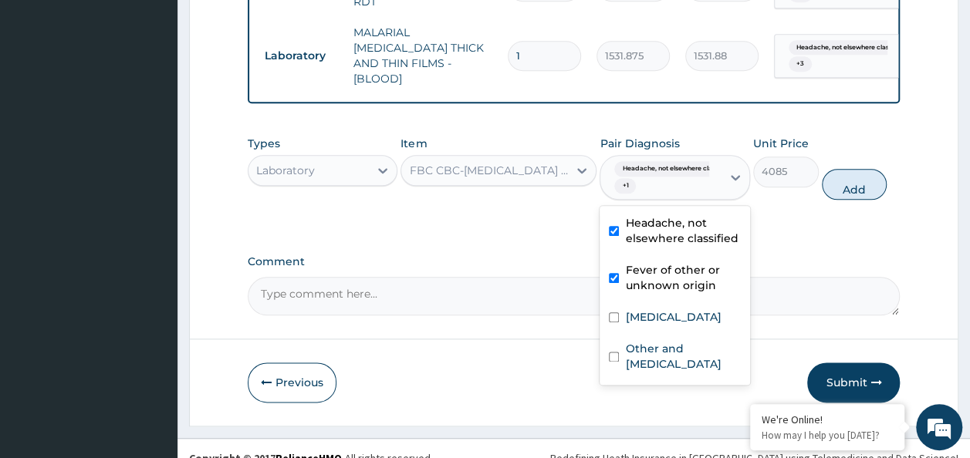
scroll to position [777, 0]
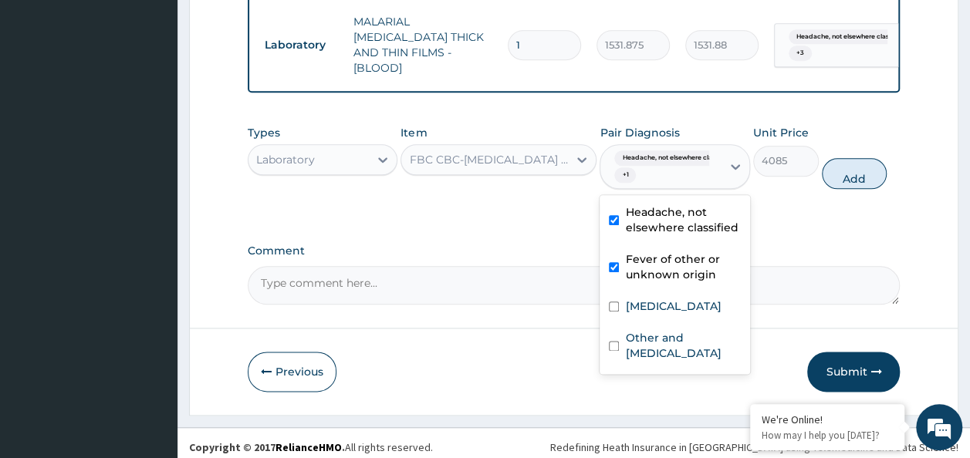
click at [617, 302] on input "checkbox" at bounding box center [614, 307] width 10 height 10
checkbox input "true"
click at [616, 346] on input "checkbox" at bounding box center [614, 346] width 10 height 10
checkbox input "true"
click at [851, 167] on button "Add" at bounding box center [855, 173] width 66 height 31
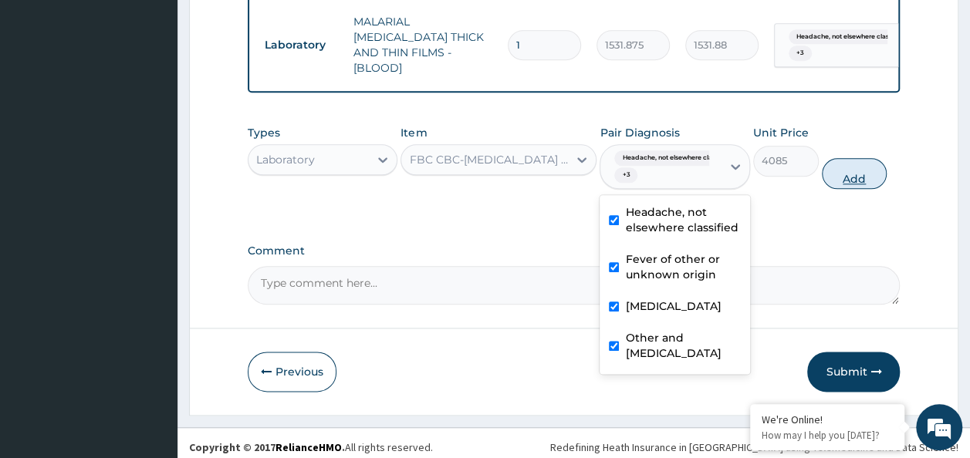
type input "0"
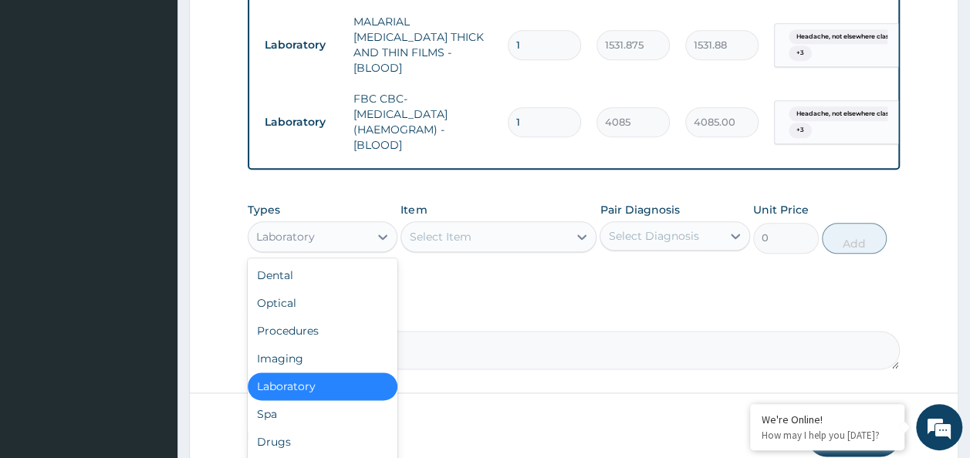
click at [293, 428] on div "Drugs" at bounding box center [323, 442] width 150 height 28
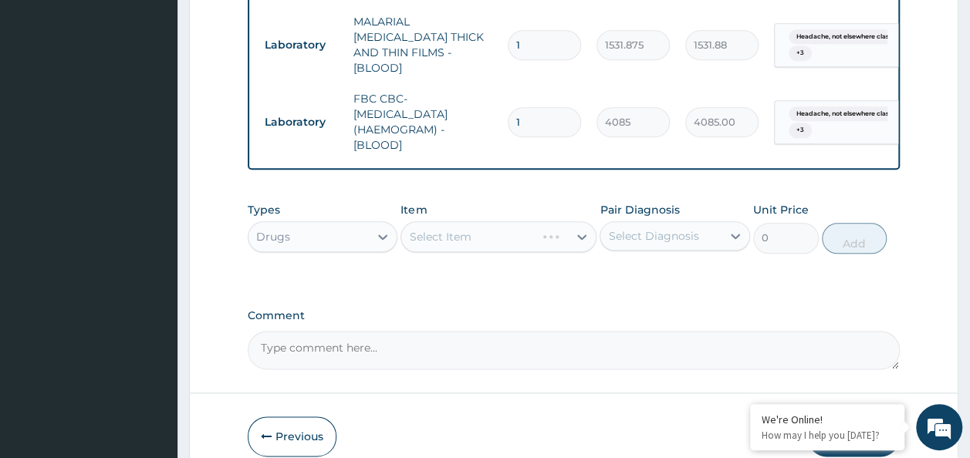
scroll to position [841, 0]
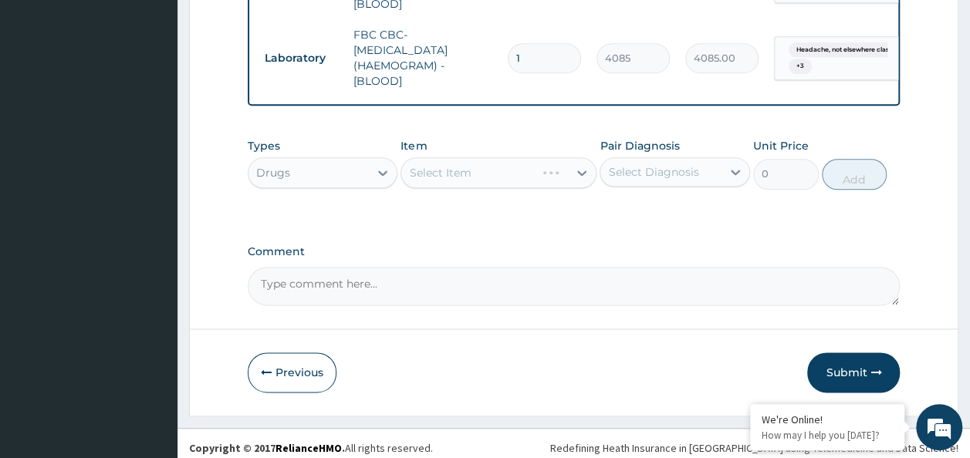
click at [522, 167] on div "Select Item" at bounding box center [498, 172] width 196 height 31
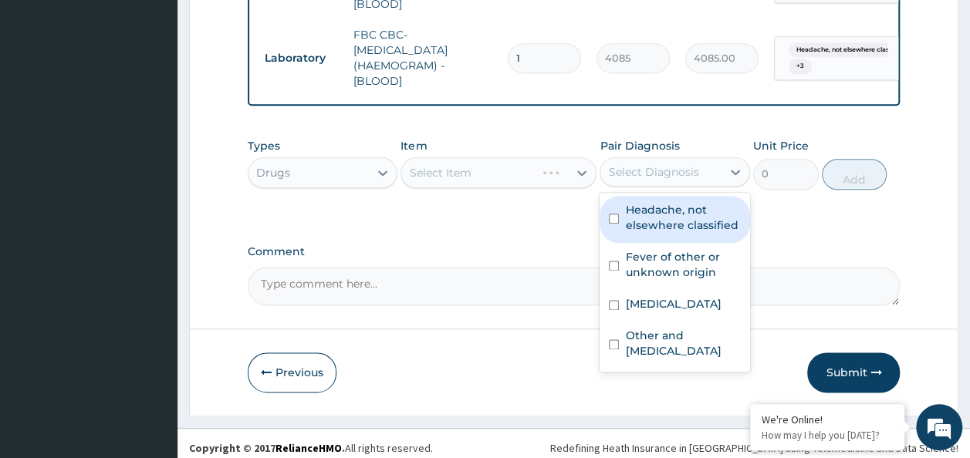
click at [610, 214] on input "checkbox" at bounding box center [614, 219] width 10 height 10
checkbox input "true"
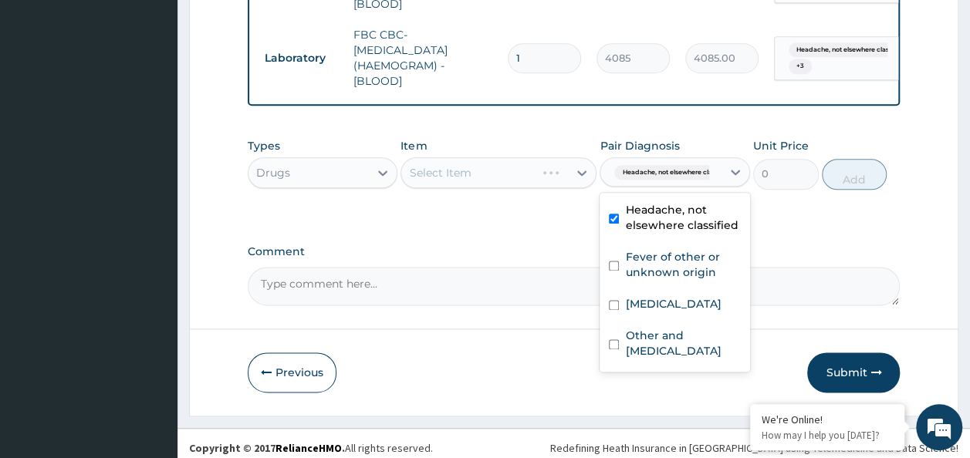
click at [617, 261] on input "checkbox" at bounding box center [614, 266] width 10 height 10
checkbox input "true"
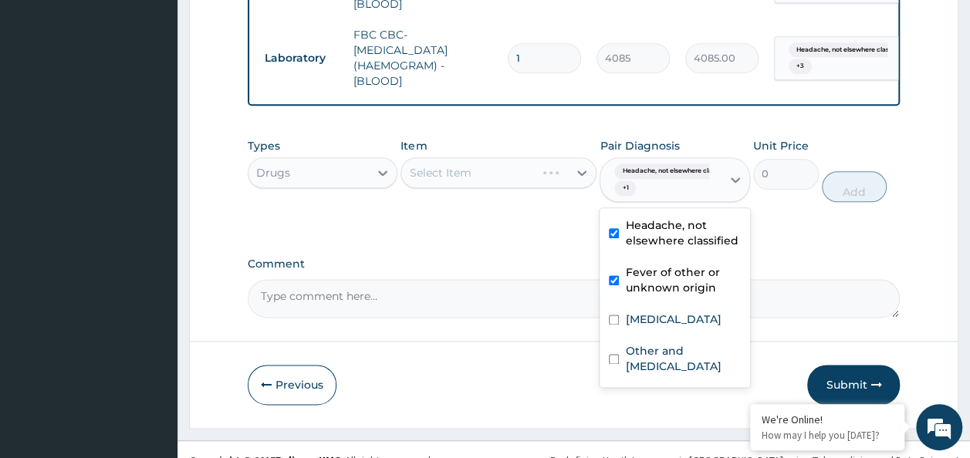
click at [613, 315] on input "checkbox" at bounding box center [614, 320] width 10 height 10
checkbox input "true"
click at [616, 359] on input "checkbox" at bounding box center [614, 359] width 10 height 10
checkbox input "true"
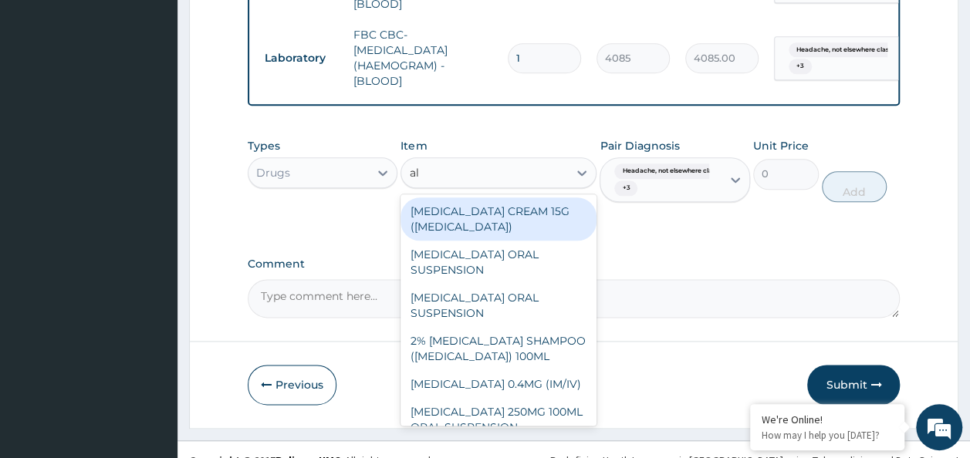
type input "alb"
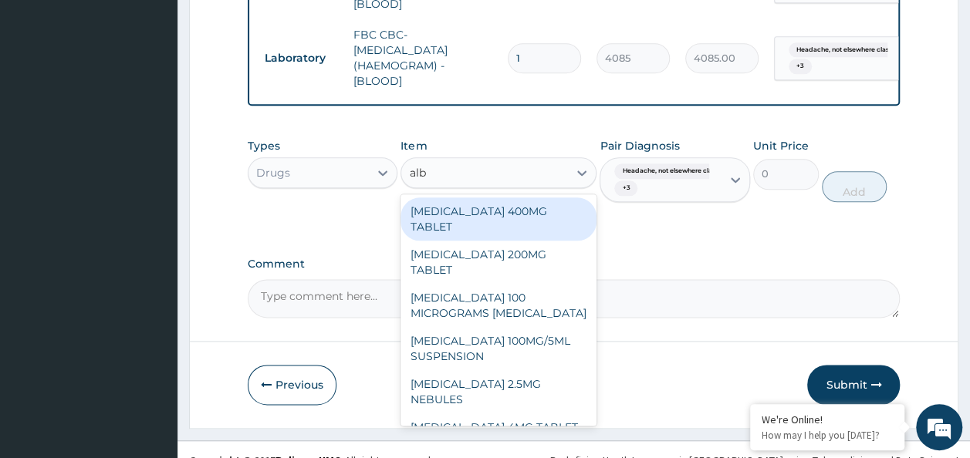
click at [534, 214] on div "[MEDICAL_DATA] 400MG TABLET" at bounding box center [498, 219] width 196 height 43
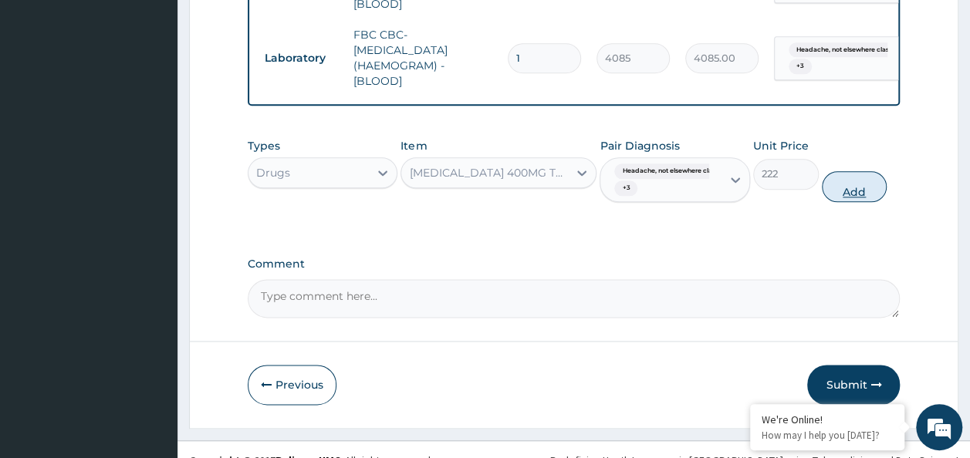
click at [866, 183] on button "Add" at bounding box center [855, 186] width 66 height 31
type input "0"
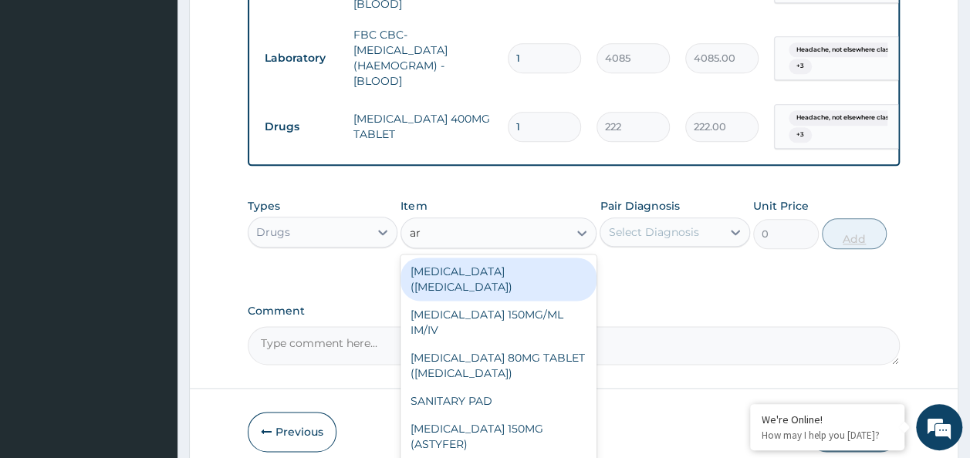
type input "art"
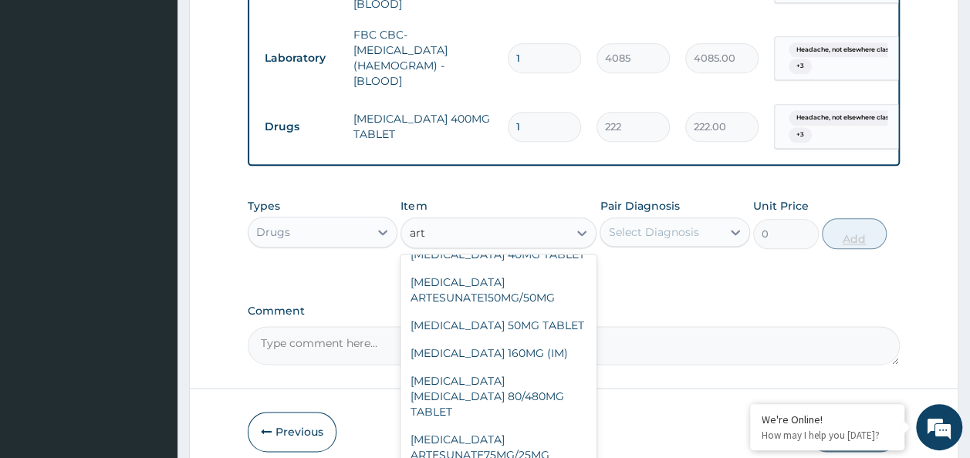
scroll to position [148, 0]
click at [535, 367] on div "[MEDICAL_DATA] [MEDICAL_DATA] 80/480MG TABLET" at bounding box center [498, 395] width 196 height 59
type input "450"
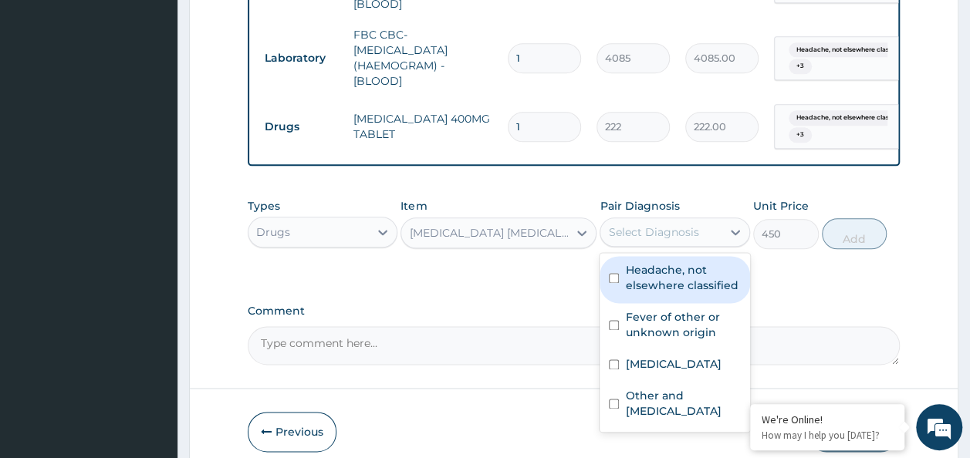
click at [613, 273] on input "checkbox" at bounding box center [614, 278] width 10 height 10
checkbox input "true"
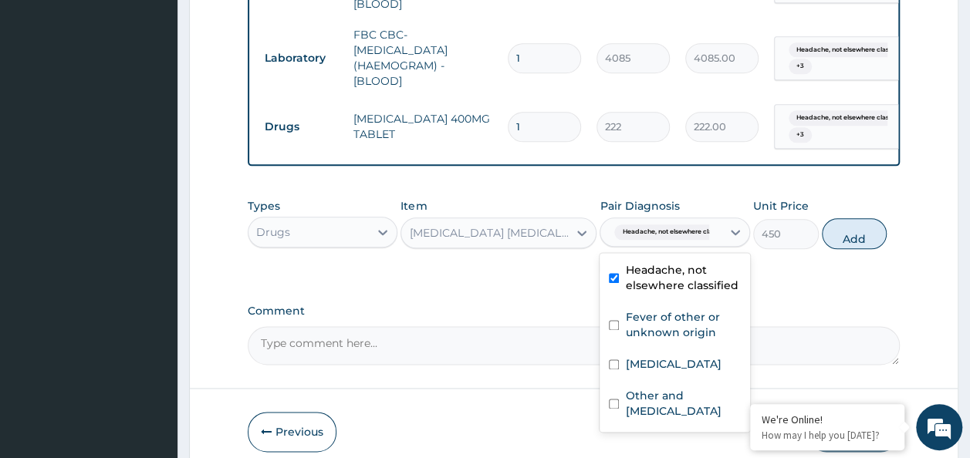
click at [614, 320] on input "checkbox" at bounding box center [614, 325] width 10 height 10
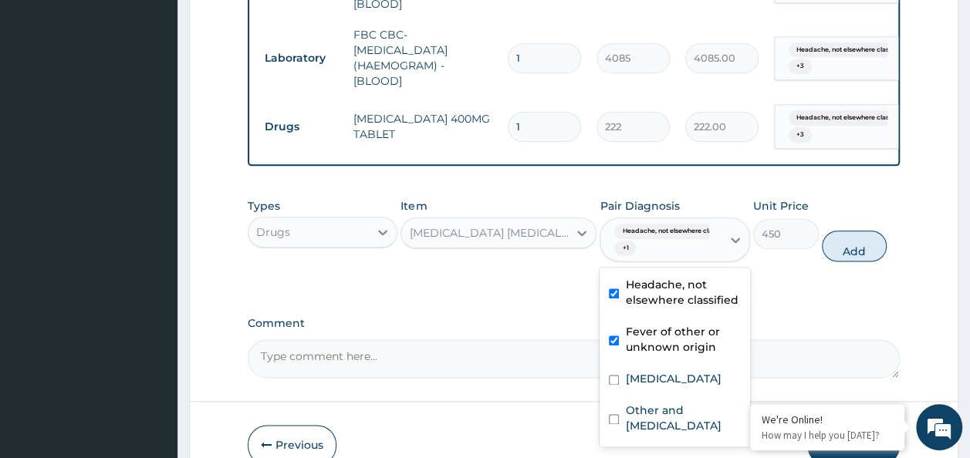
click at [611, 350] on div "Fever of other or unknown origin" at bounding box center [674, 341] width 150 height 47
checkbox input "false"
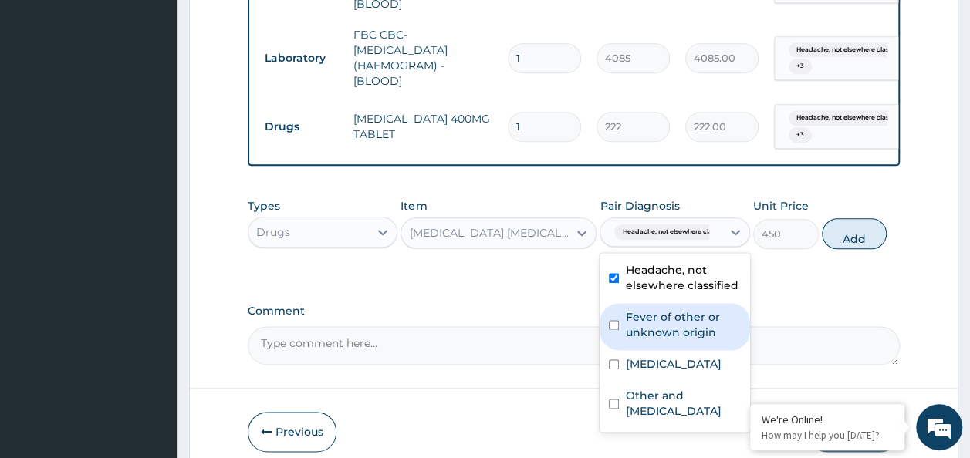
click at [617, 403] on input "checkbox" at bounding box center [614, 404] width 10 height 10
checkbox input "true"
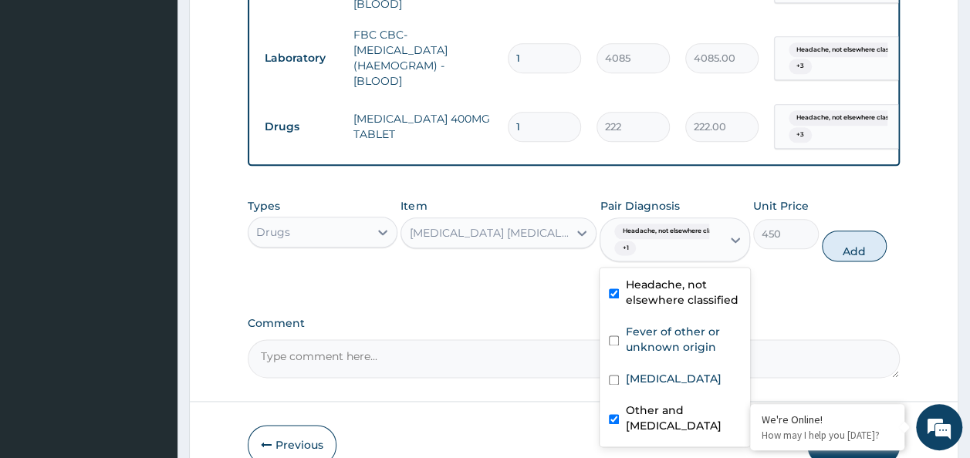
click at [619, 336] on input "checkbox" at bounding box center [614, 341] width 10 height 10
checkbox input "true"
click at [613, 418] on input "checkbox" at bounding box center [614, 419] width 10 height 10
checkbox input "false"
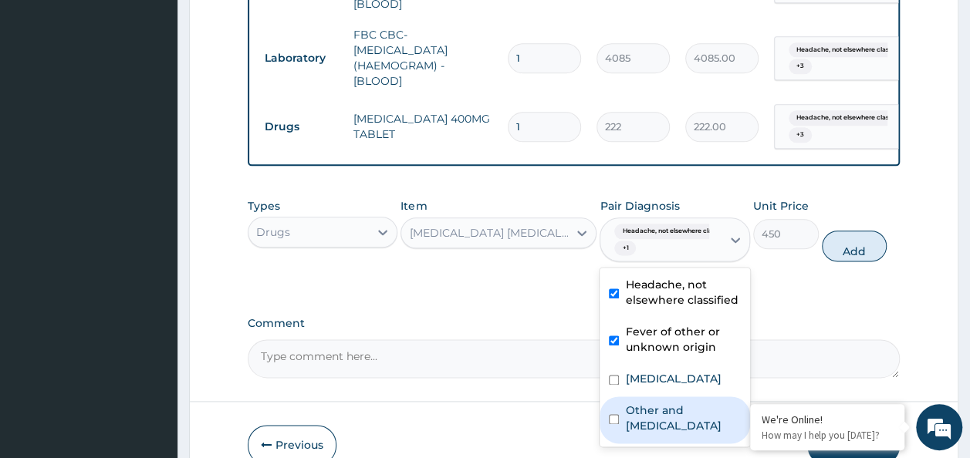
click at [613, 375] on input "checkbox" at bounding box center [614, 380] width 10 height 10
checkbox input "true"
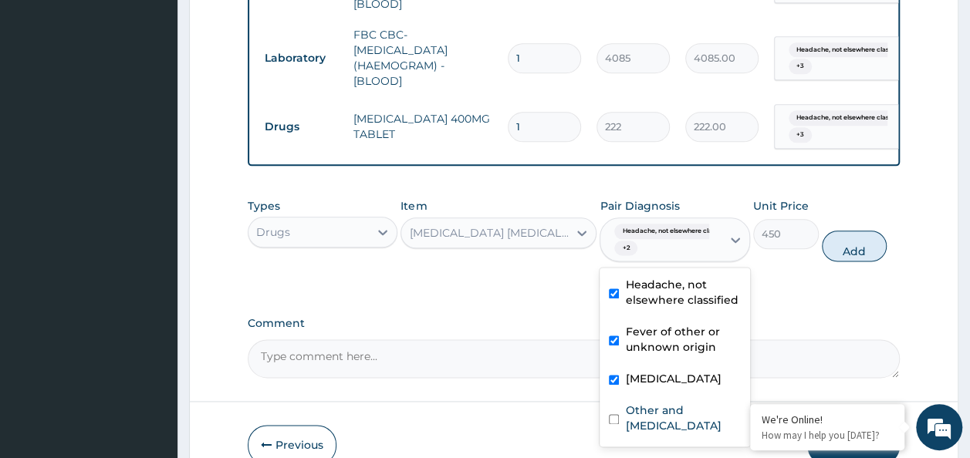
click at [615, 420] on input "checkbox" at bounding box center [614, 419] width 10 height 10
checkbox input "true"
click at [876, 231] on button "Add" at bounding box center [855, 246] width 66 height 31
type input "0"
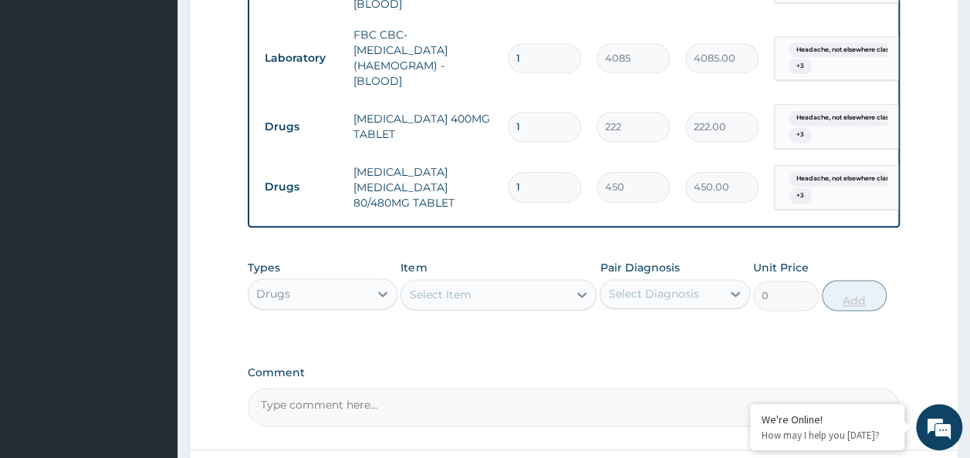
type input "0.00"
type input "6"
type input "2700.00"
type input "6"
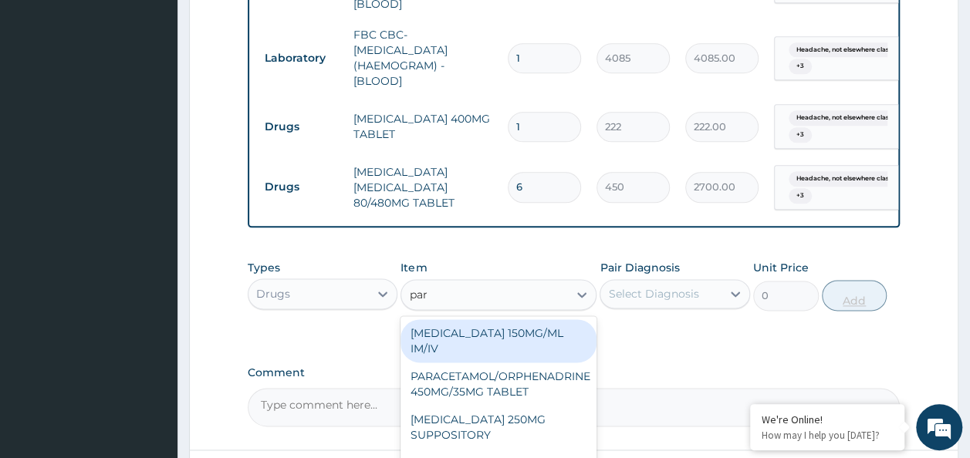
type input "para"
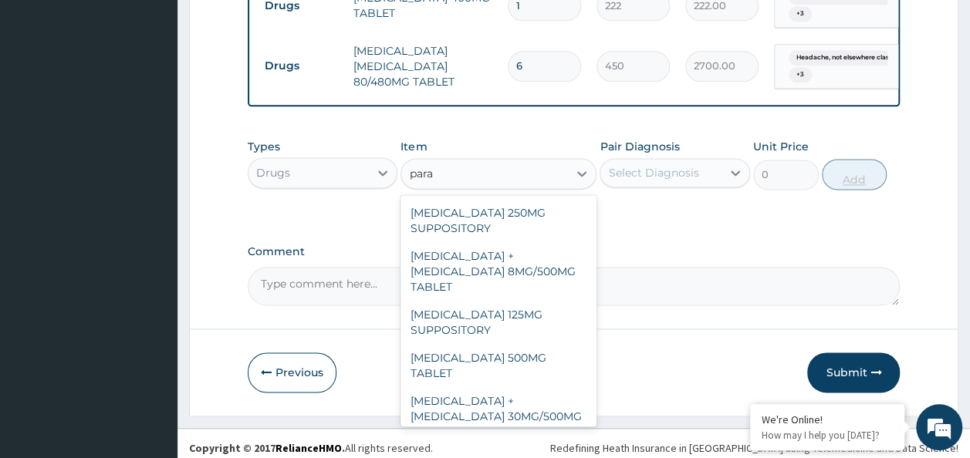
scroll to position [175, 0]
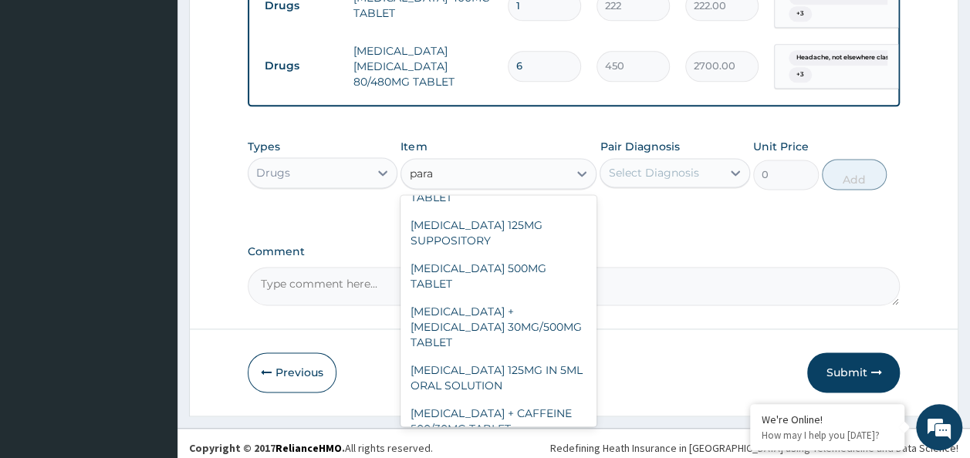
click at [509, 255] on div "PARACETAMOL 500MG TABLET" at bounding box center [498, 276] width 196 height 43
type input "30"
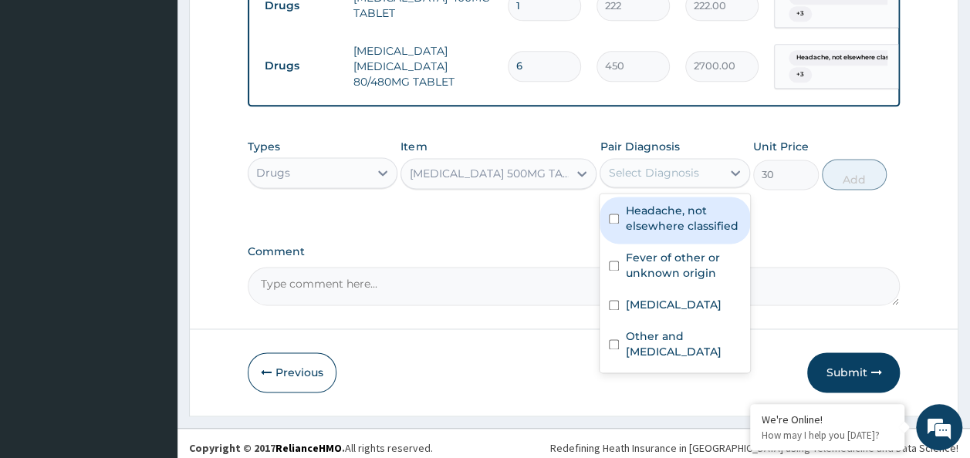
click at [616, 214] on input "checkbox" at bounding box center [614, 219] width 10 height 10
checkbox input "true"
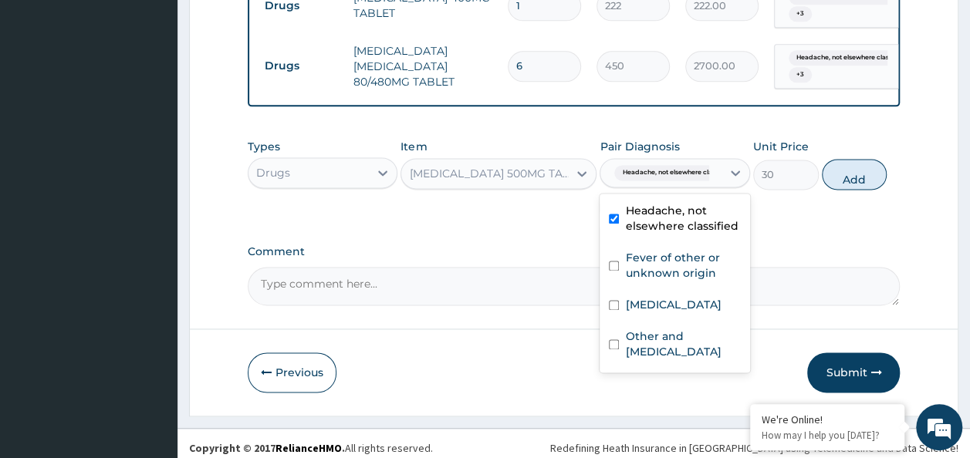
click at [613, 261] on input "checkbox" at bounding box center [614, 266] width 10 height 10
checkbox input "true"
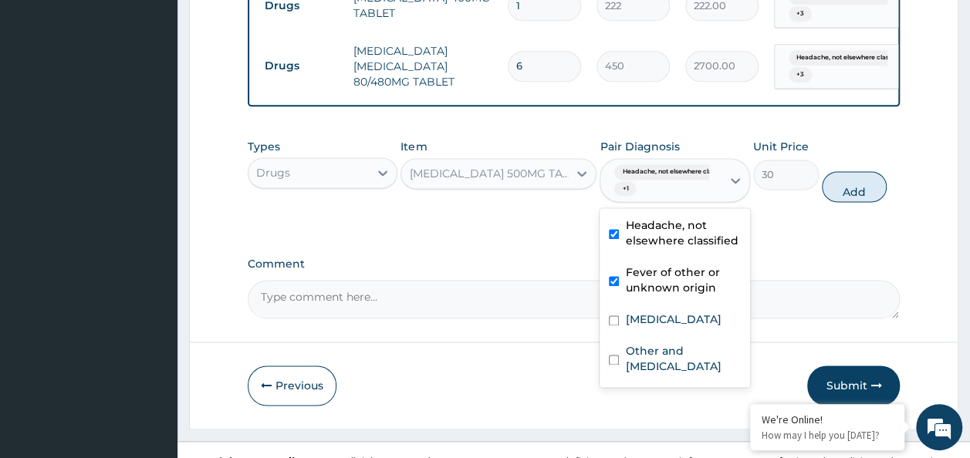
click at [614, 316] on input "checkbox" at bounding box center [614, 321] width 10 height 10
checkbox input "true"
click at [616, 359] on input "checkbox" at bounding box center [614, 360] width 10 height 10
checkbox input "true"
click at [881, 178] on button "Add" at bounding box center [855, 186] width 66 height 31
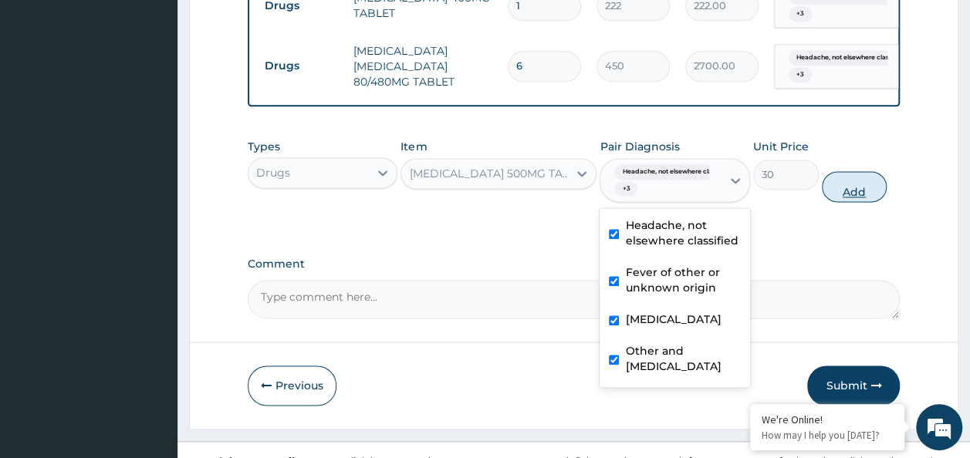
type input "0"
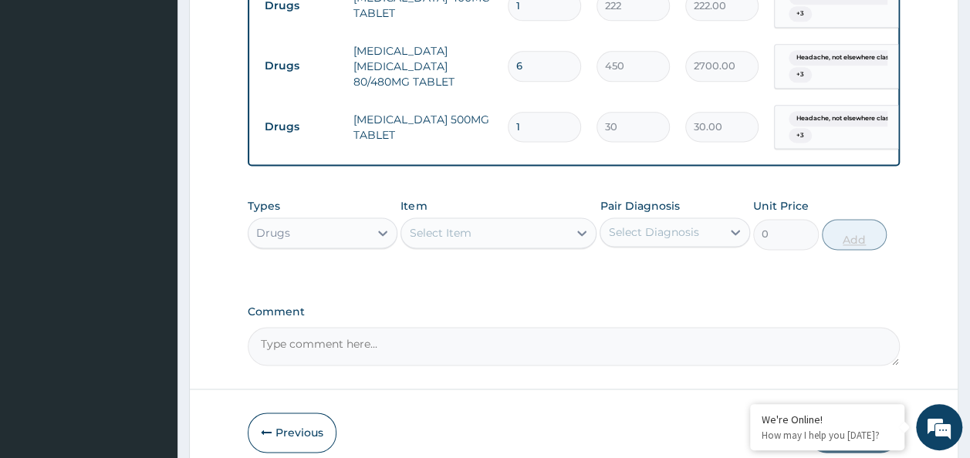
type input "18"
type input "540.00"
type input "18"
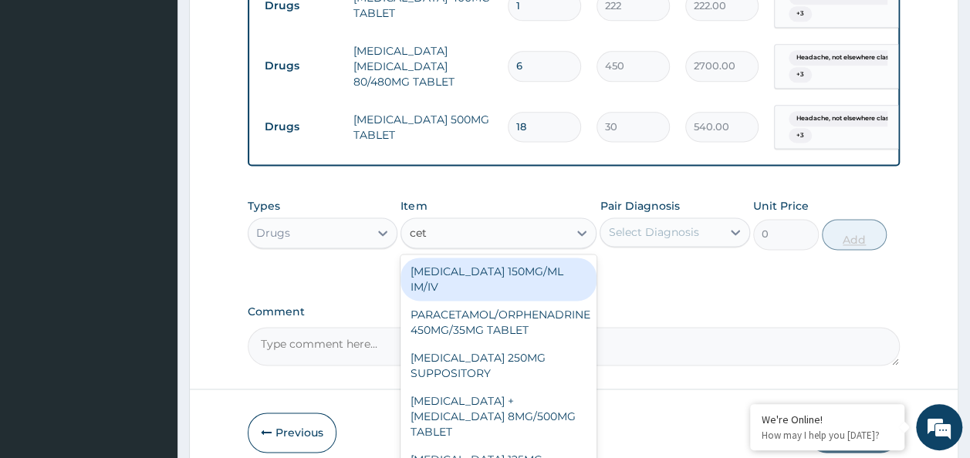
type input "ceti"
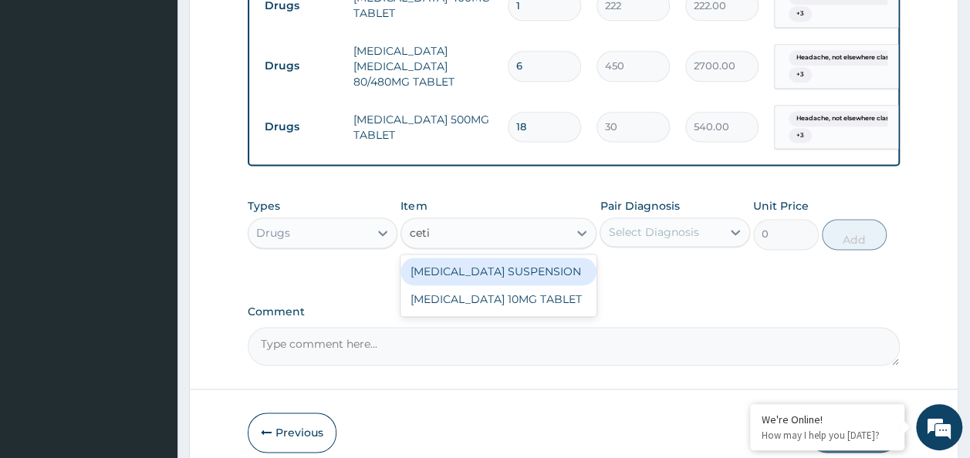
click at [539, 299] on div "[MEDICAL_DATA] 10MG TABLET" at bounding box center [498, 299] width 196 height 28
type input "115"
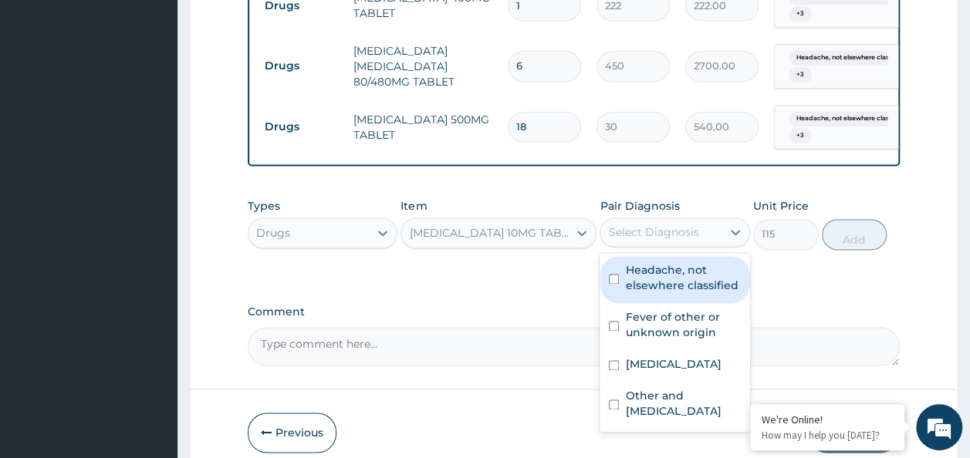
click at [617, 274] on input "checkbox" at bounding box center [614, 279] width 10 height 10
checkbox input "true"
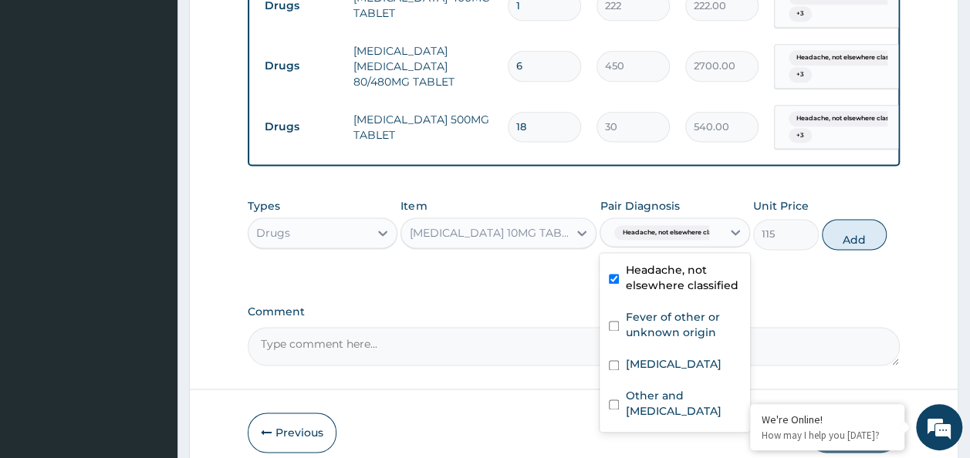
click at [616, 321] on input "checkbox" at bounding box center [614, 326] width 10 height 10
checkbox input "true"
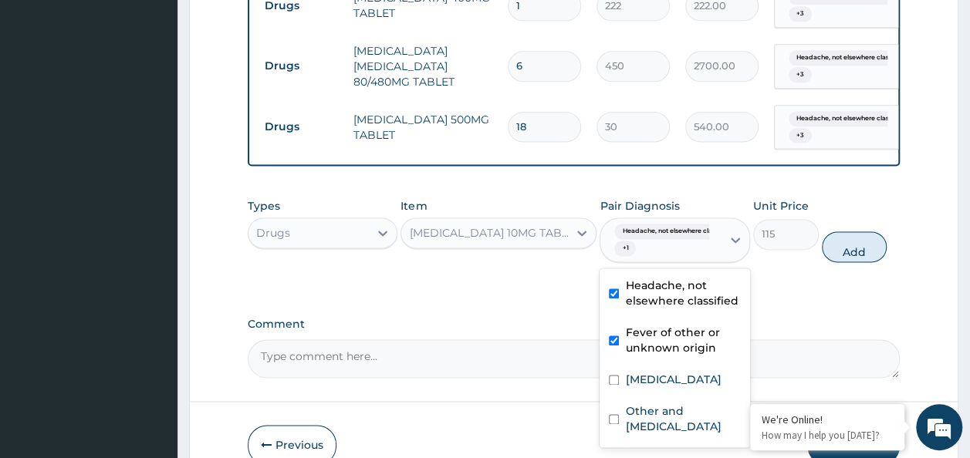
click at [613, 375] on input "checkbox" at bounding box center [614, 380] width 10 height 10
checkbox input "true"
click at [618, 418] on input "checkbox" at bounding box center [614, 419] width 10 height 10
checkbox input "true"
click at [866, 239] on button "Add" at bounding box center [855, 246] width 66 height 31
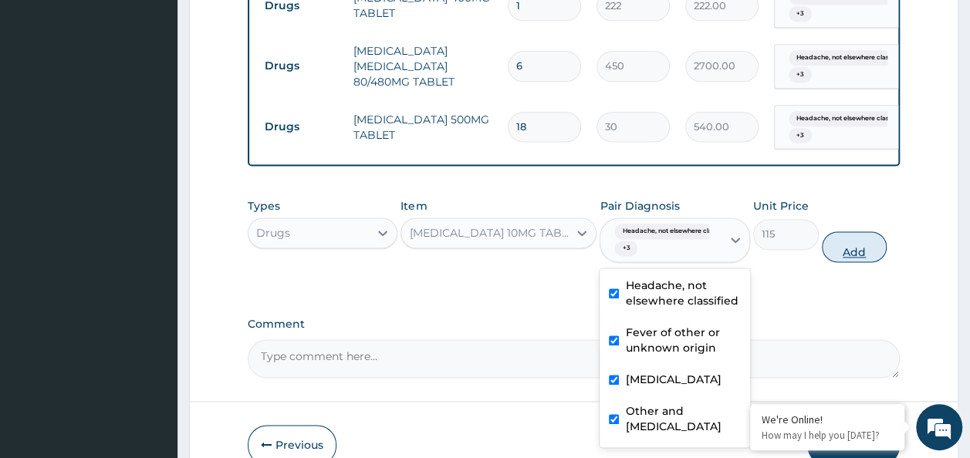
type input "0"
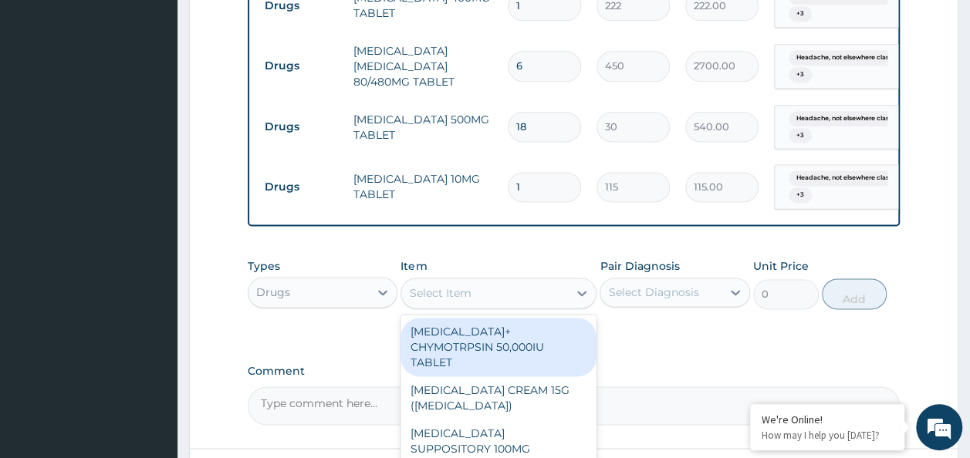
click at [554, 172] on input "1" at bounding box center [544, 187] width 73 height 30
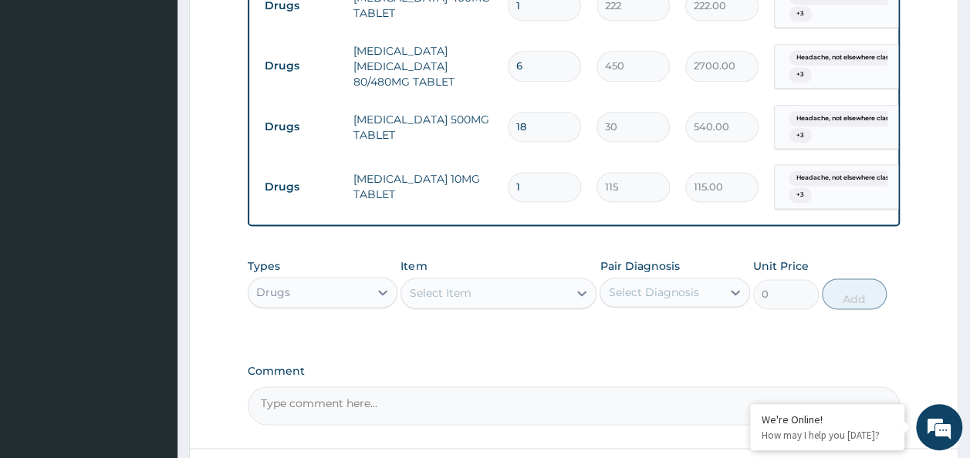
type input "0.00"
type input "5"
type input "575.00"
type input "5"
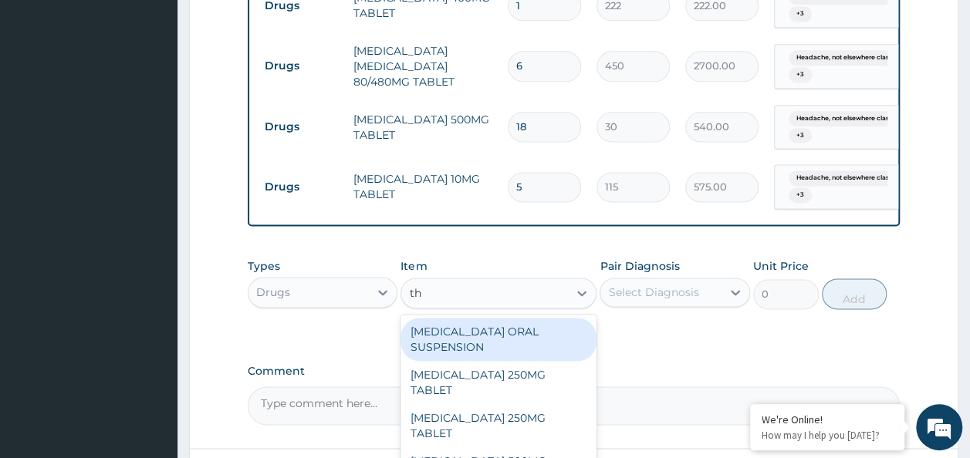
type input "t"
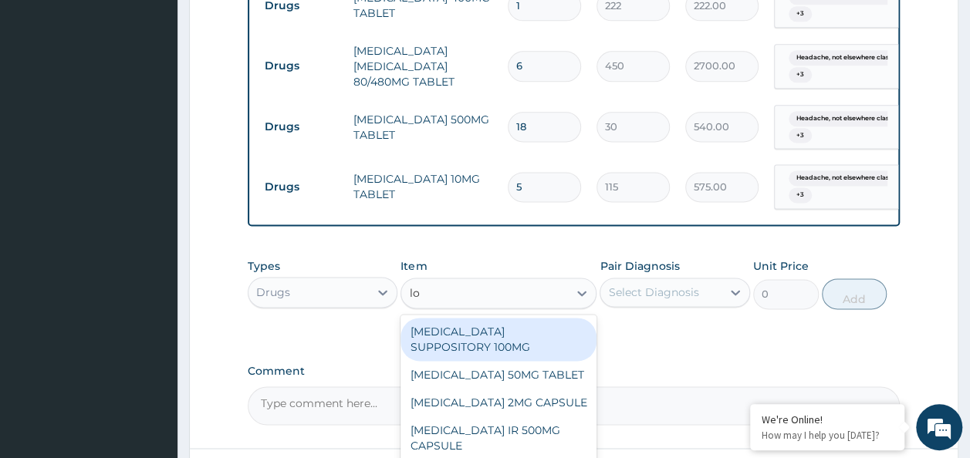
type input "loz"
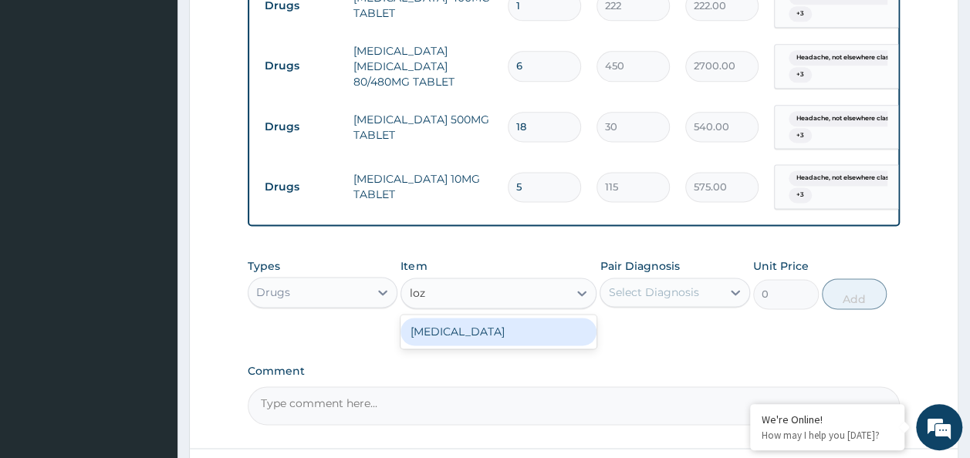
click at [546, 330] on div "[MEDICAL_DATA]" at bounding box center [498, 332] width 196 height 28
type input "96"
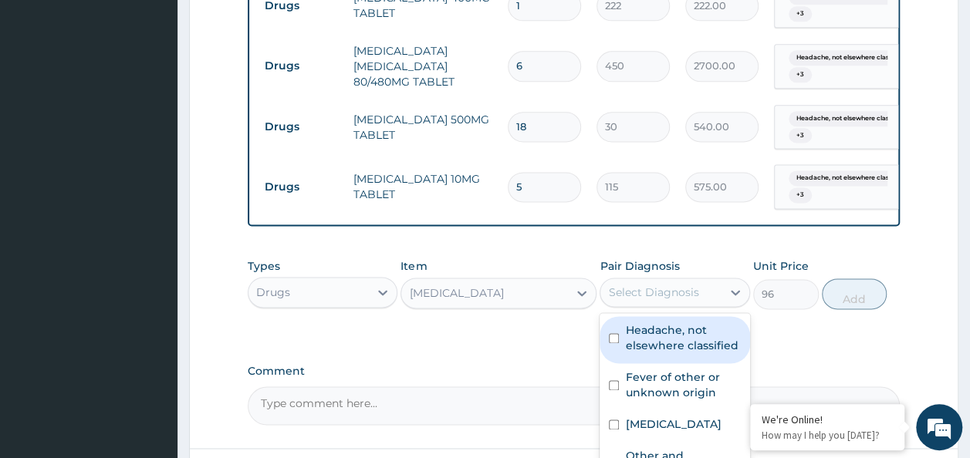
click at [613, 333] on input "checkbox" at bounding box center [614, 338] width 10 height 10
checkbox input "true"
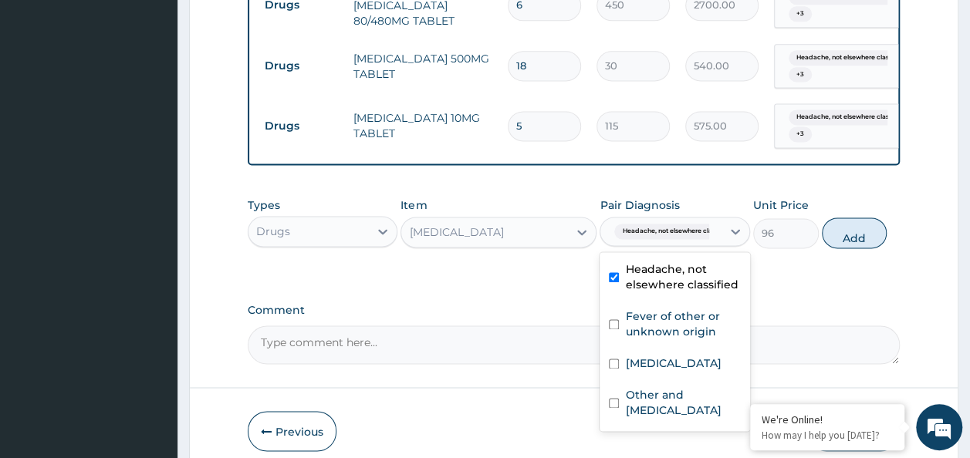
scroll to position [1081, 0]
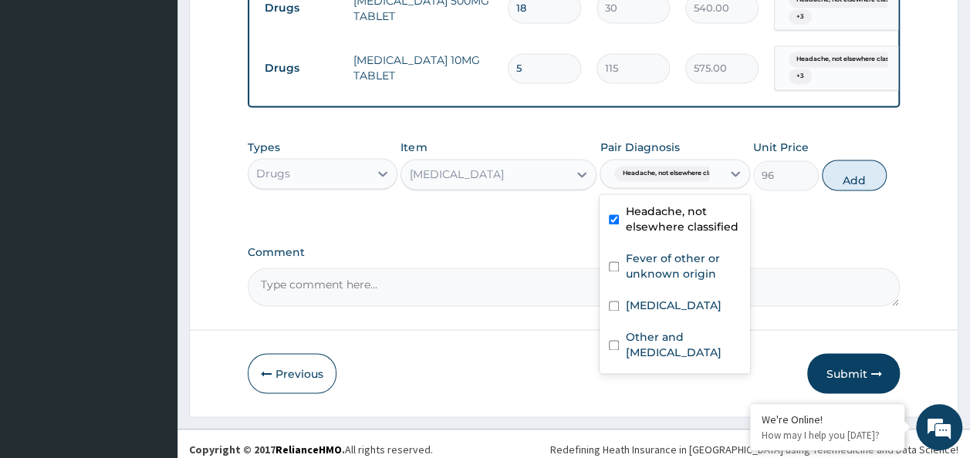
click at [619, 262] on input "checkbox" at bounding box center [614, 267] width 10 height 10
checkbox input "true"
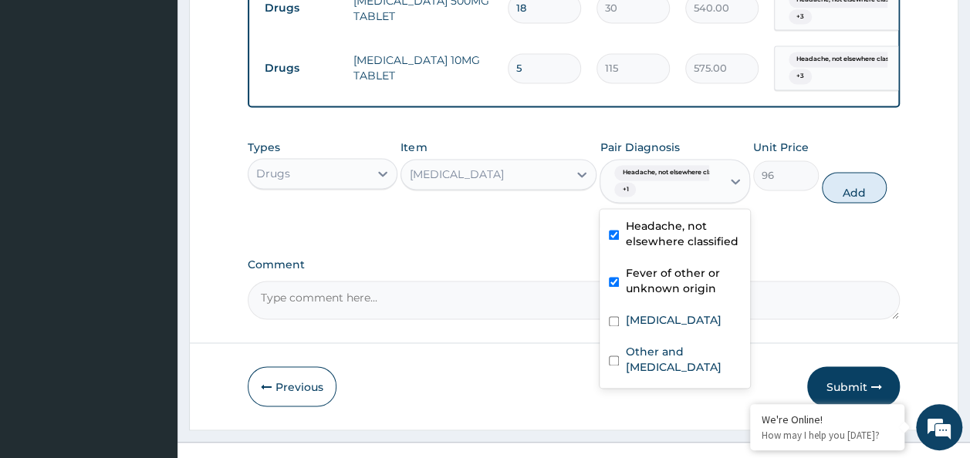
click at [613, 316] on input "checkbox" at bounding box center [614, 321] width 10 height 10
checkbox input "true"
click at [613, 358] on input "checkbox" at bounding box center [614, 361] width 10 height 10
checkbox input "true"
click at [861, 187] on button "Add" at bounding box center [855, 187] width 66 height 31
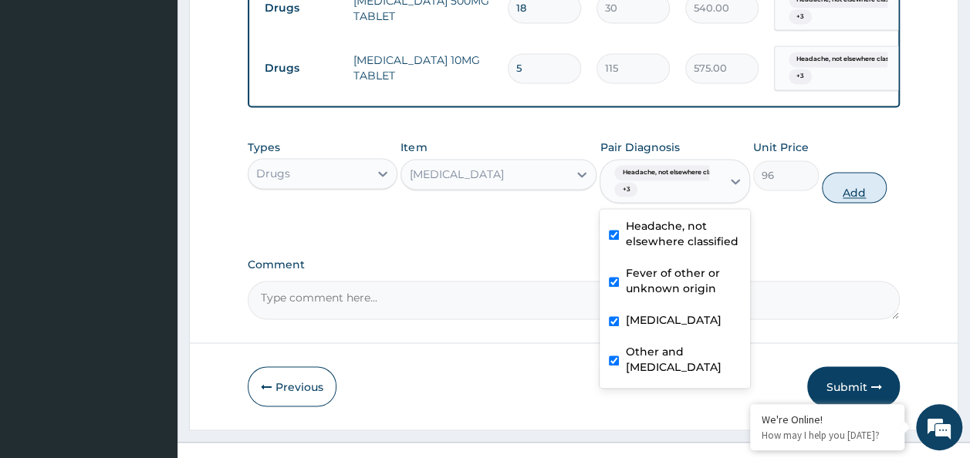
type input "0"
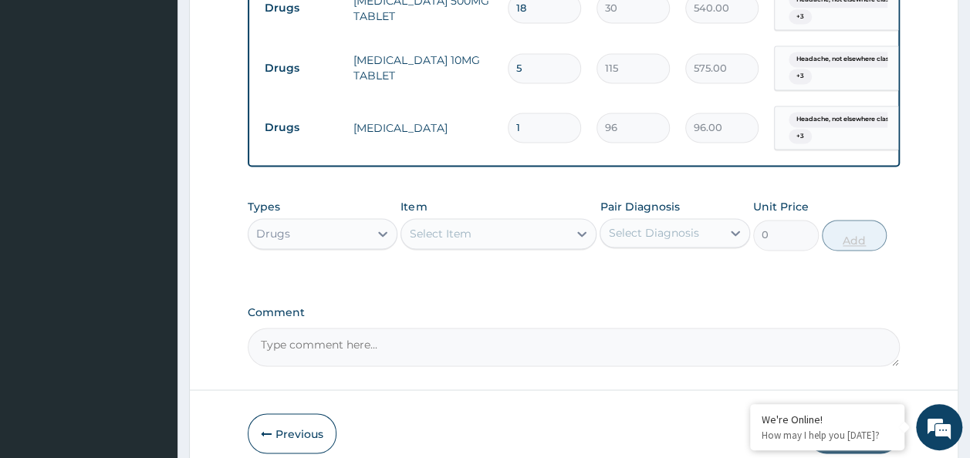
type input "0.00"
type input "9"
type input "864.00"
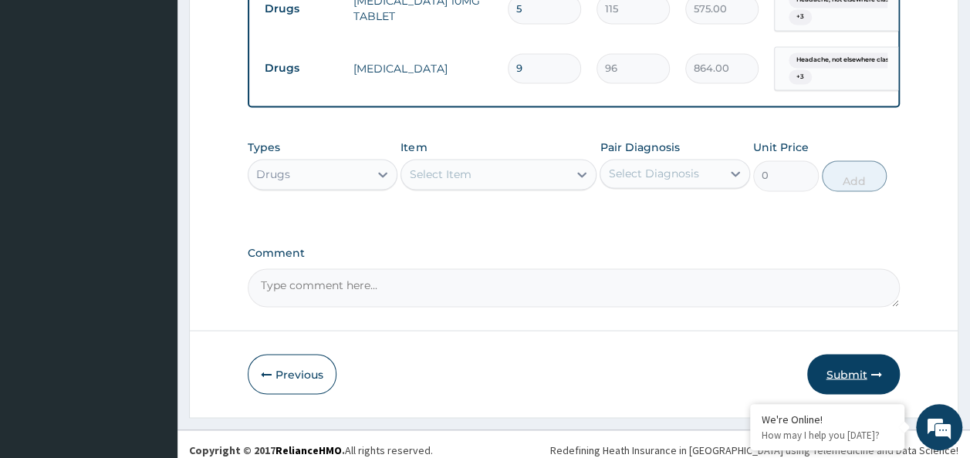
click at [856, 366] on button "Submit" at bounding box center [853, 374] width 93 height 40
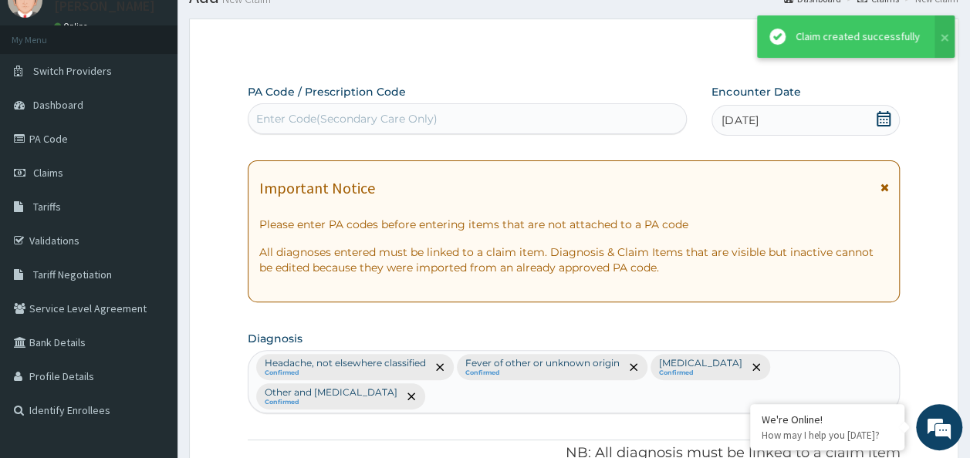
scroll to position [1140, 0]
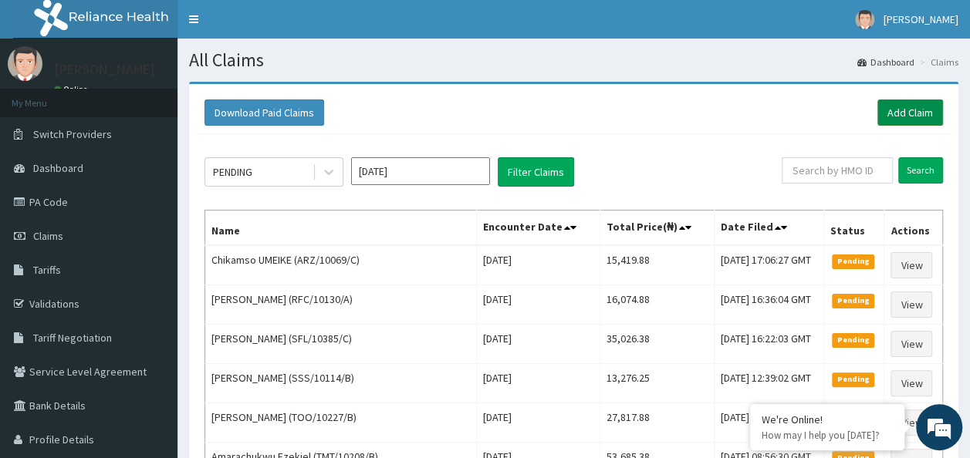
click at [906, 106] on link "Add Claim" at bounding box center [910, 113] width 66 height 26
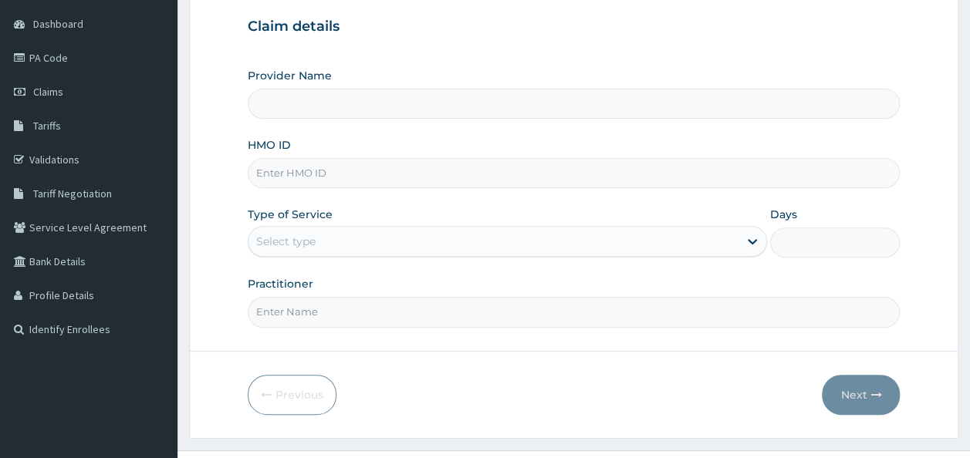
scroll to position [173, 0]
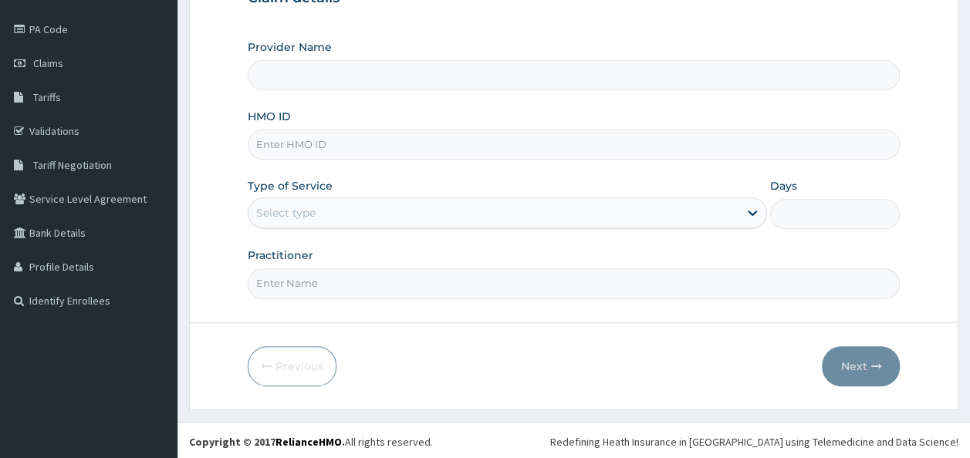
click at [453, 147] on input "HMO ID" at bounding box center [574, 145] width 653 height 30
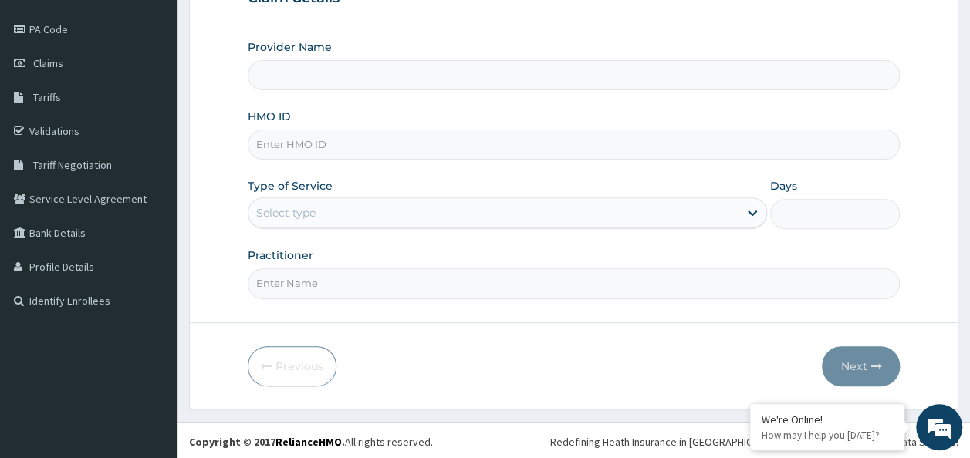
paste input "BPU/10049/A"
type input "BPU/10049/A"
type input "Reliance Family Clinics (RFC) - Ajah"
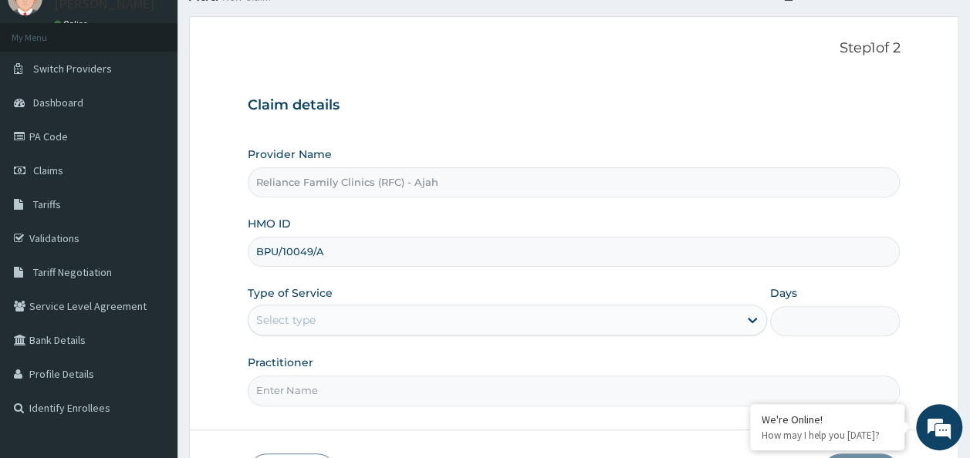
scroll to position [65, 0]
type input "BPU/10049/A"
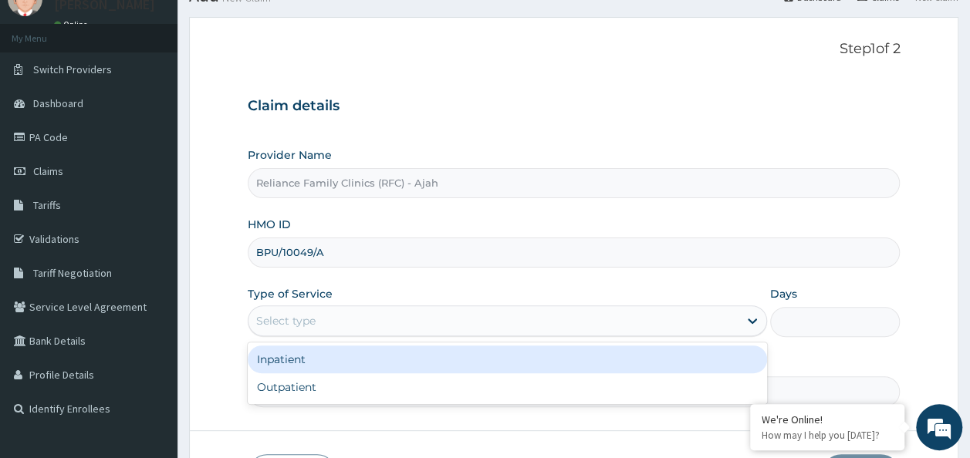
click at [414, 390] on div "Outpatient" at bounding box center [507, 387] width 519 height 28
type input "1"
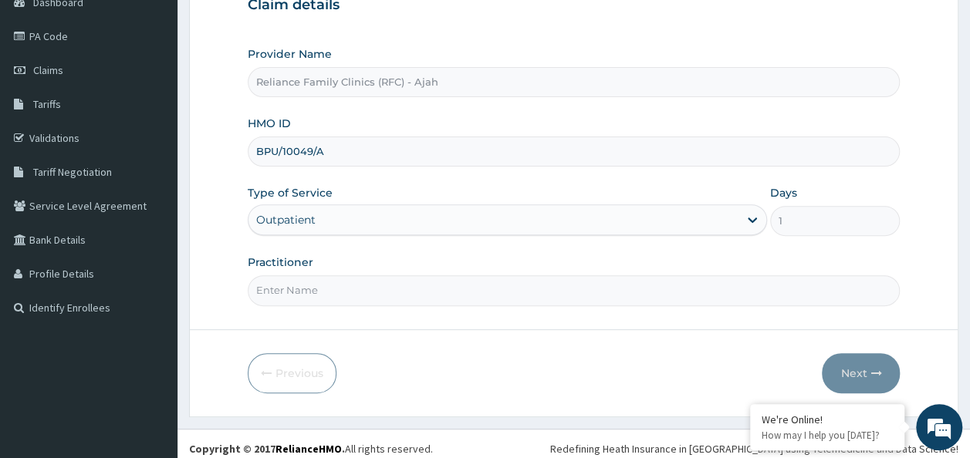
scroll to position [173, 0]
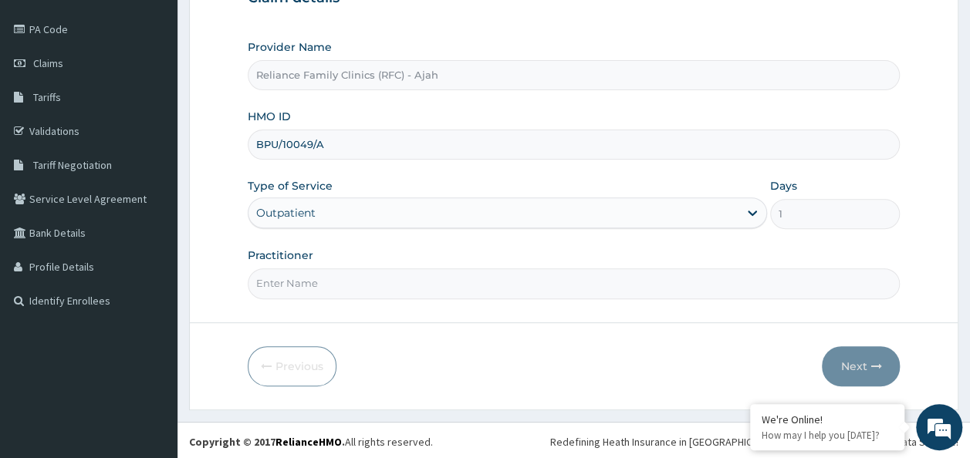
click at [428, 281] on input "Practitioner" at bounding box center [574, 283] width 653 height 30
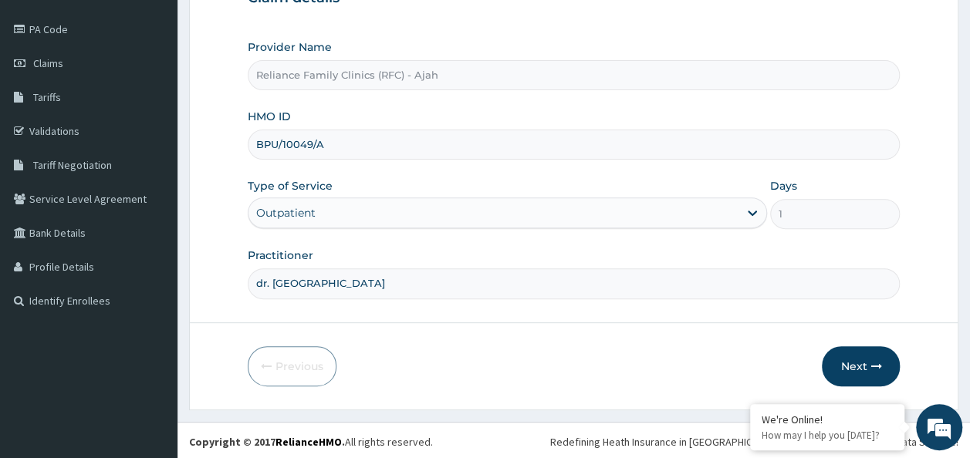
type input "dr. locum"
click at [862, 366] on button "Next" at bounding box center [861, 366] width 78 height 40
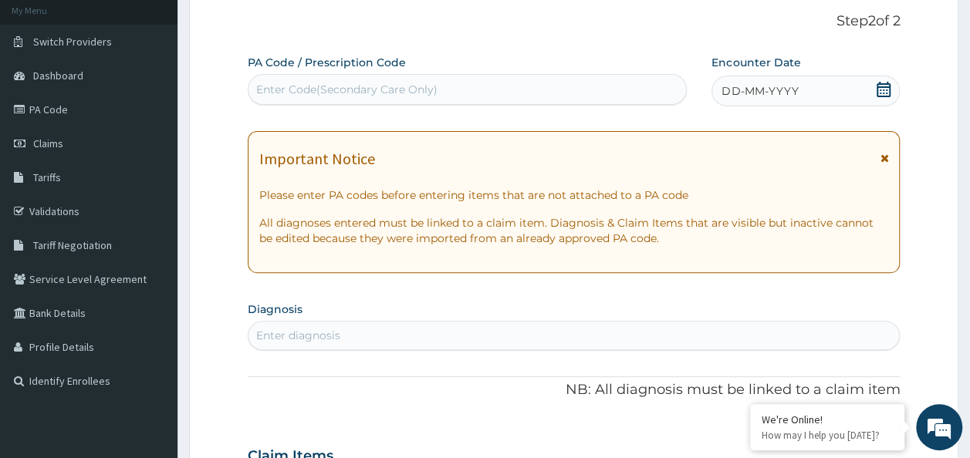
scroll to position [0, 0]
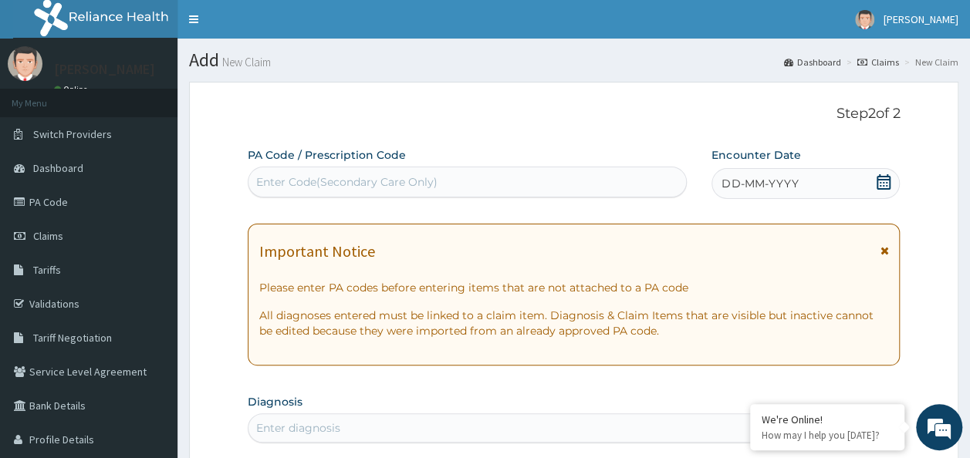
click at [798, 184] on div "DD-MM-YYYY" at bounding box center [805, 183] width 188 height 31
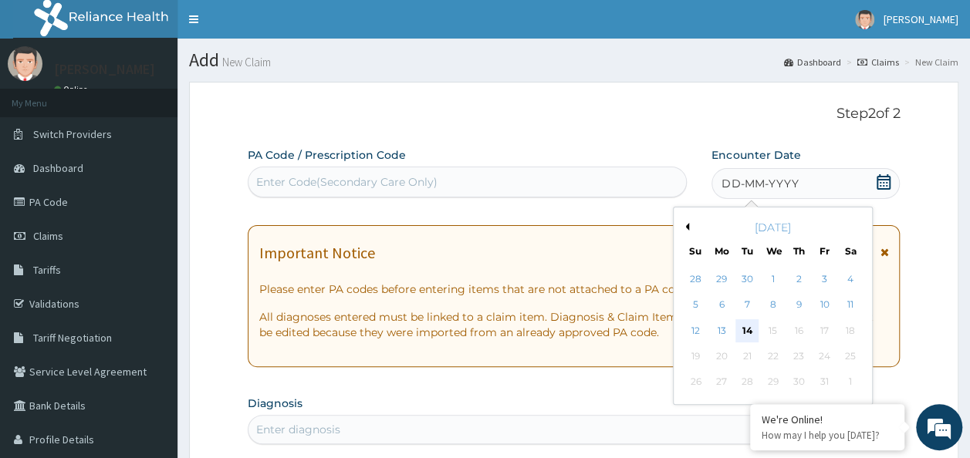
click at [752, 329] on div "14" at bounding box center [747, 330] width 23 height 23
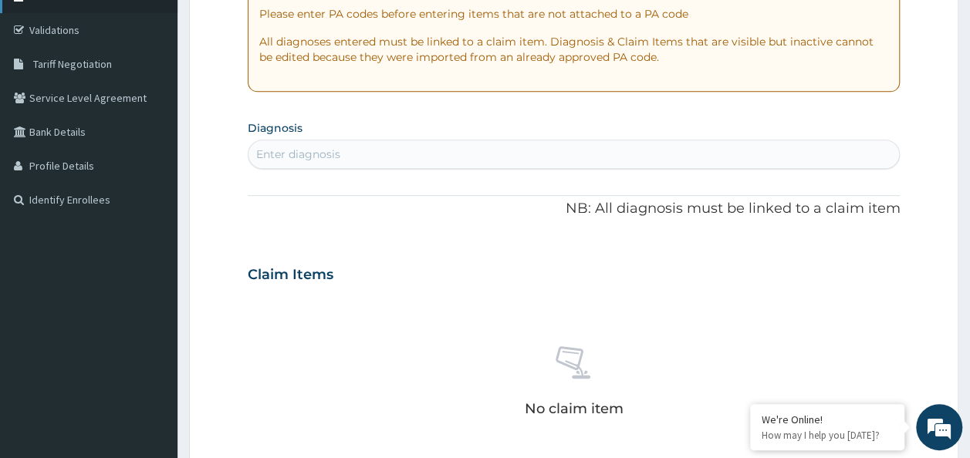
type input "f"
type input "u"
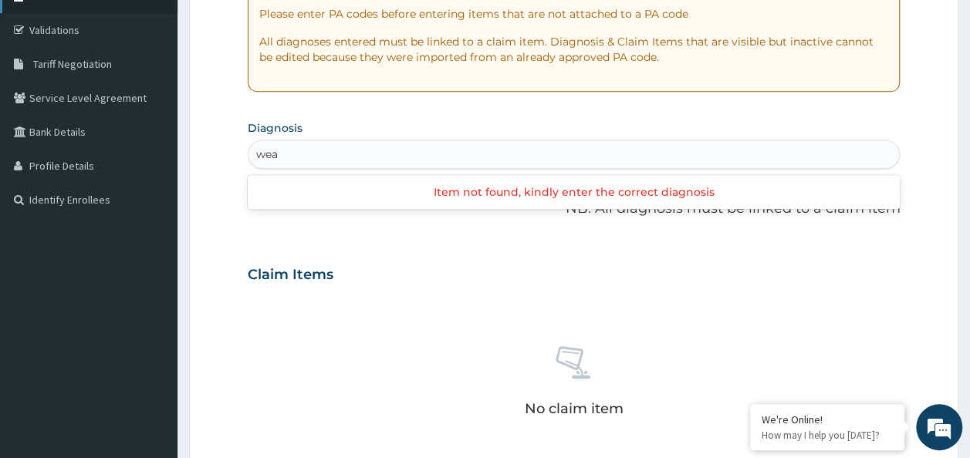
type input "weak"
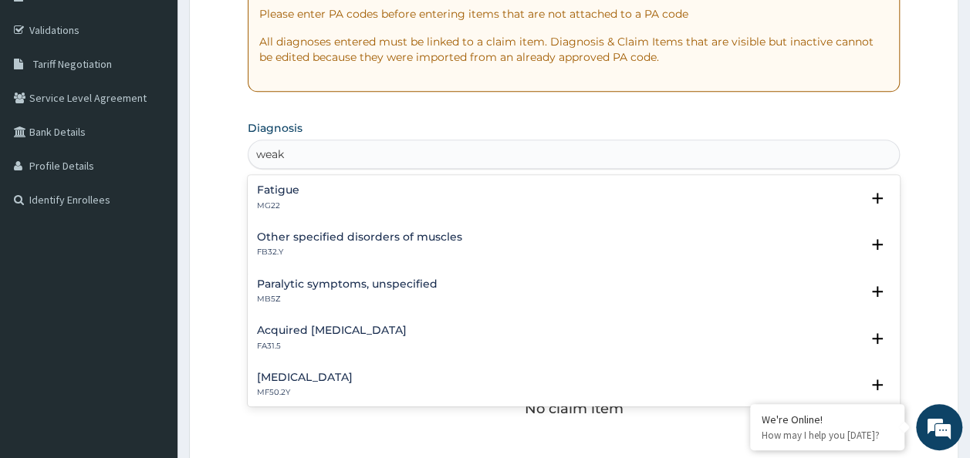
click at [306, 186] on div "Fatigue MG22" at bounding box center [574, 197] width 634 height 27
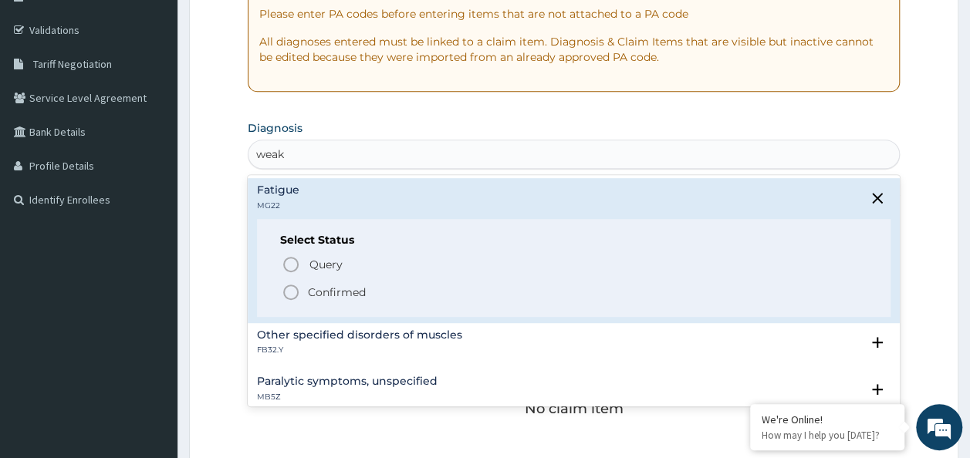
click at [329, 293] on p "Confirmed" at bounding box center [337, 292] width 58 height 15
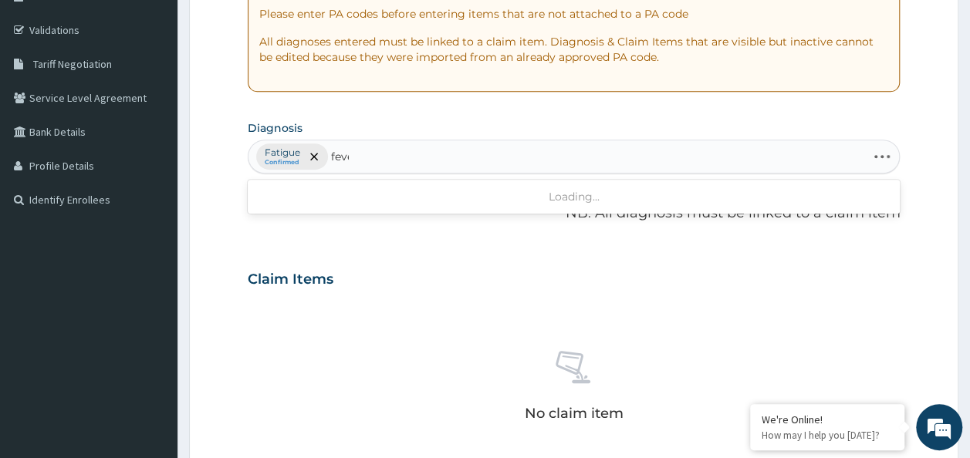
type input "fever"
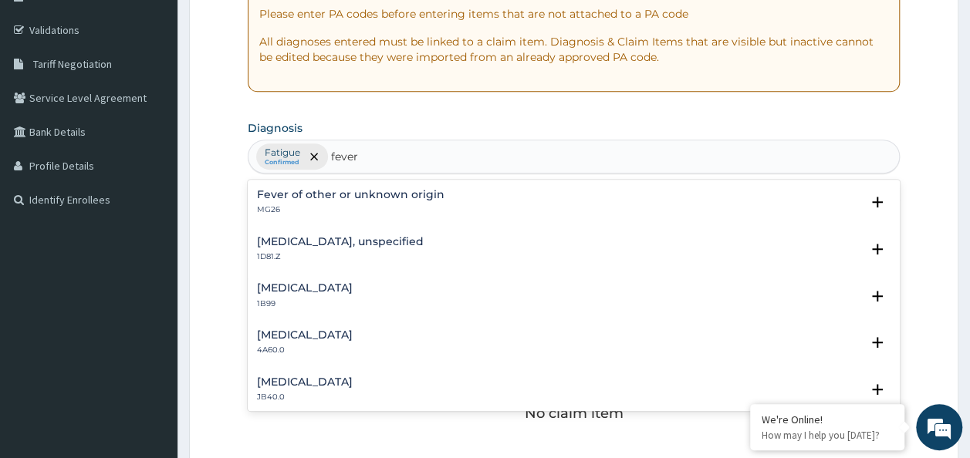
click at [309, 200] on div "Fever of other or unknown origin MG26" at bounding box center [350, 202] width 187 height 27
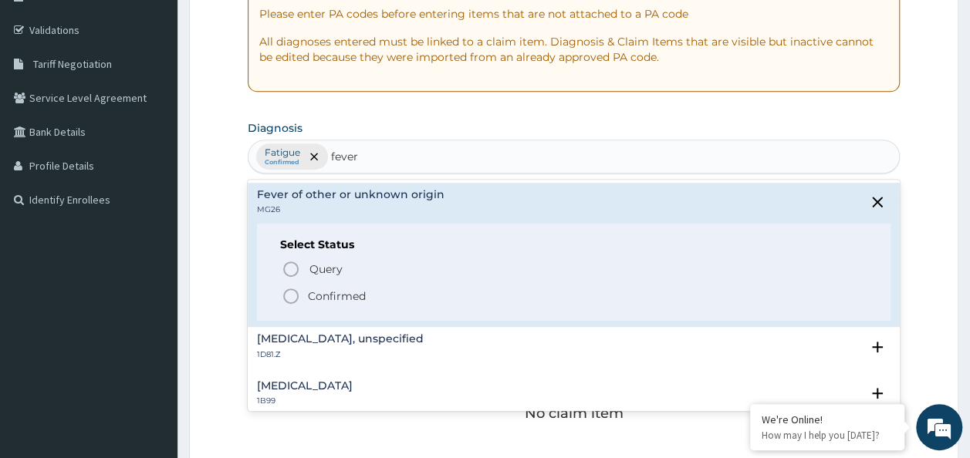
click at [332, 290] on p "Confirmed" at bounding box center [337, 296] width 58 height 15
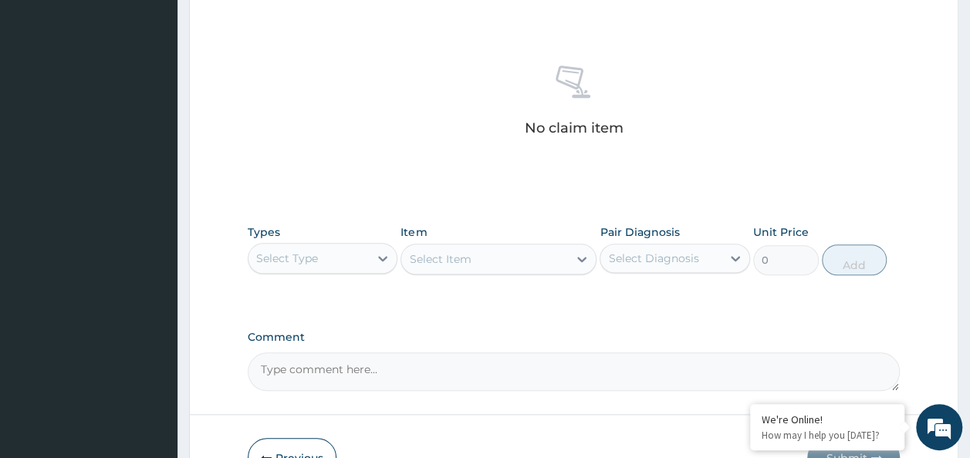
scroll to position [651, 0]
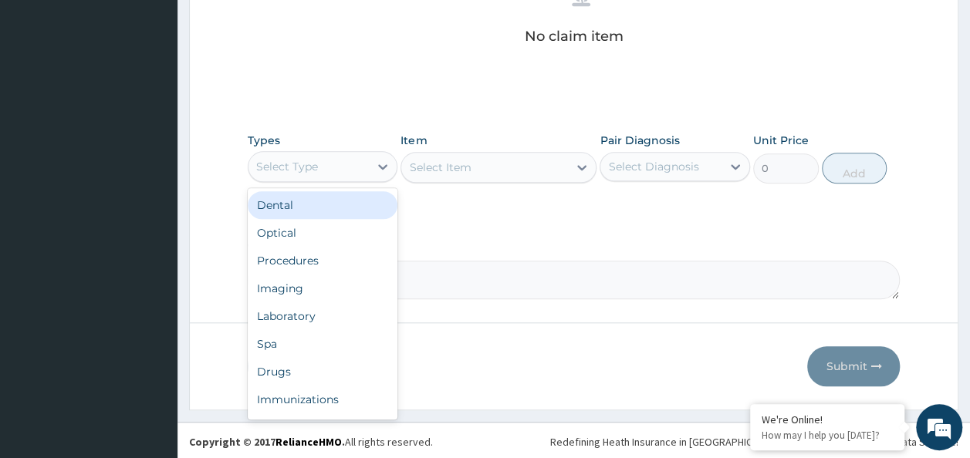
click at [309, 259] on div "Procedures" at bounding box center [323, 261] width 150 height 28
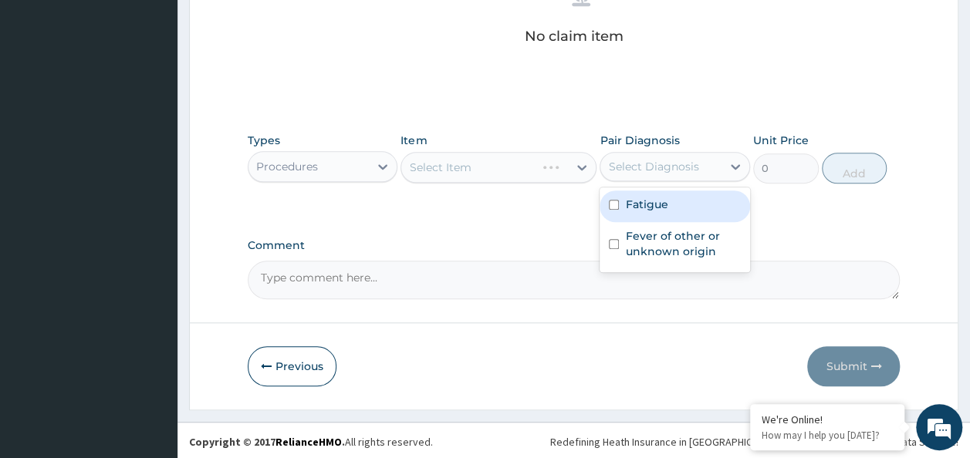
click at [614, 203] on input "checkbox" at bounding box center [614, 205] width 10 height 10
checkbox input "true"
click at [614, 242] on input "checkbox" at bounding box center [614, 244] width 10 height 10
checkbox input "true"
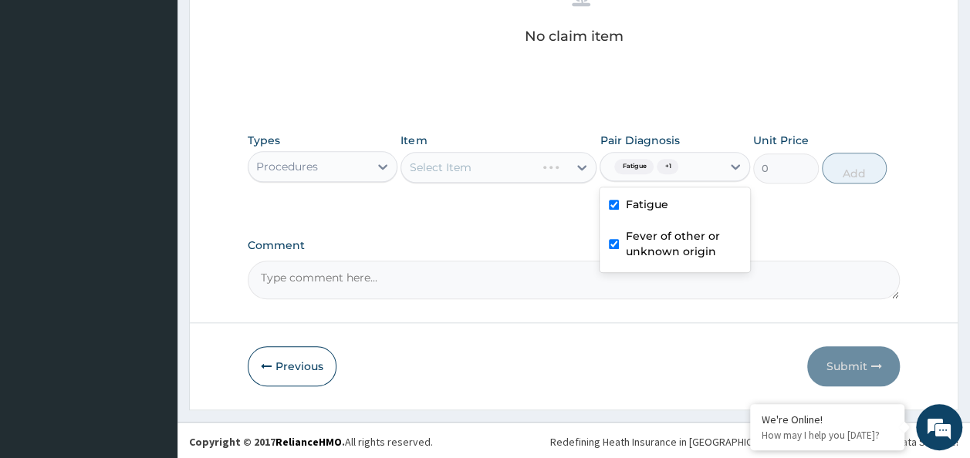
click at [501, 164] on div "Select Item" at bounding box center [498, 167] width 196 height 31
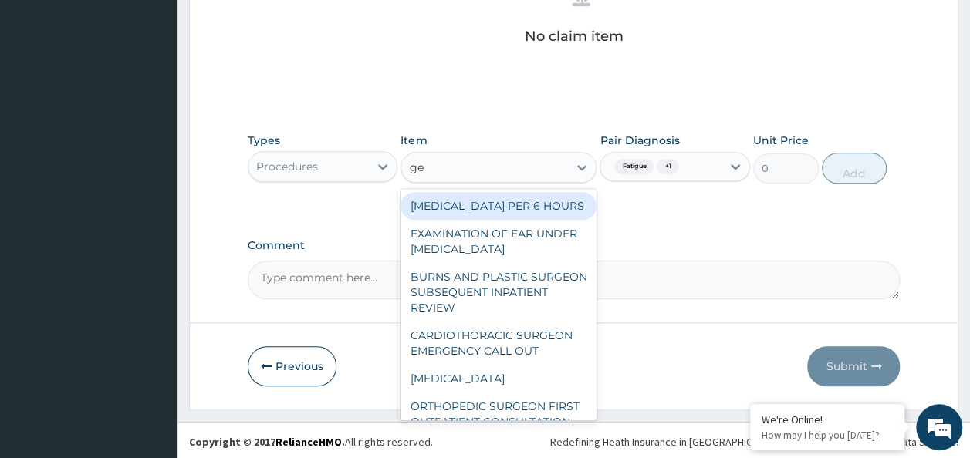
type input "gene"
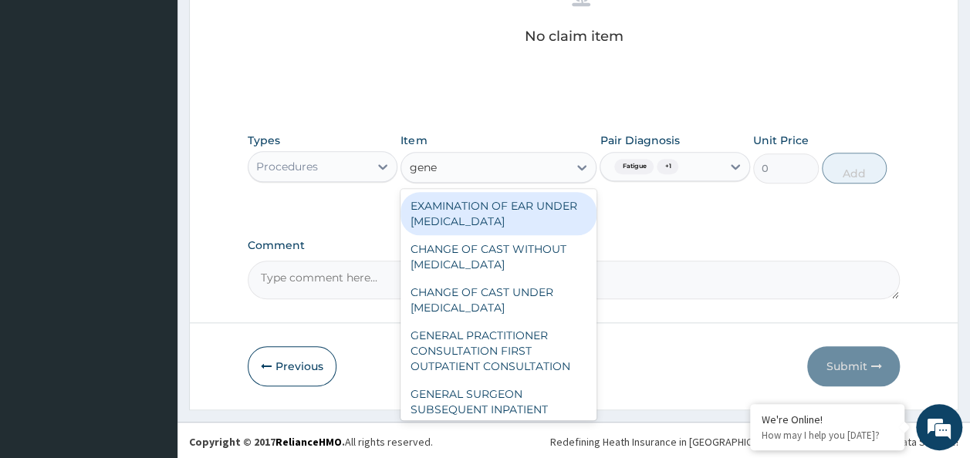
click at [517, 346] on div "GENERAL PRACTITIONER CONSULTATION FIRST OUTPATIENT CONSULTATION" at bounding box center [498, 351] width 196 height 59
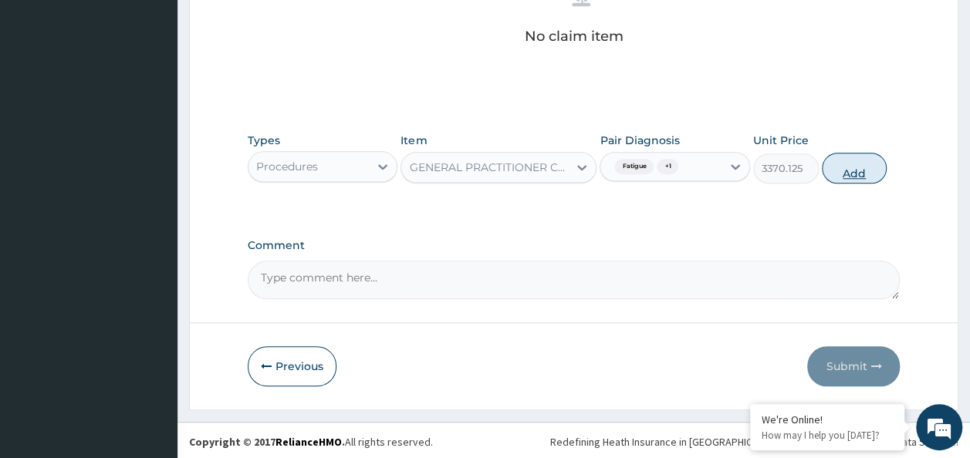
click at [861, 175] on button "Add" at bounding box center [855, 168] width 66 height 31
type input "0"
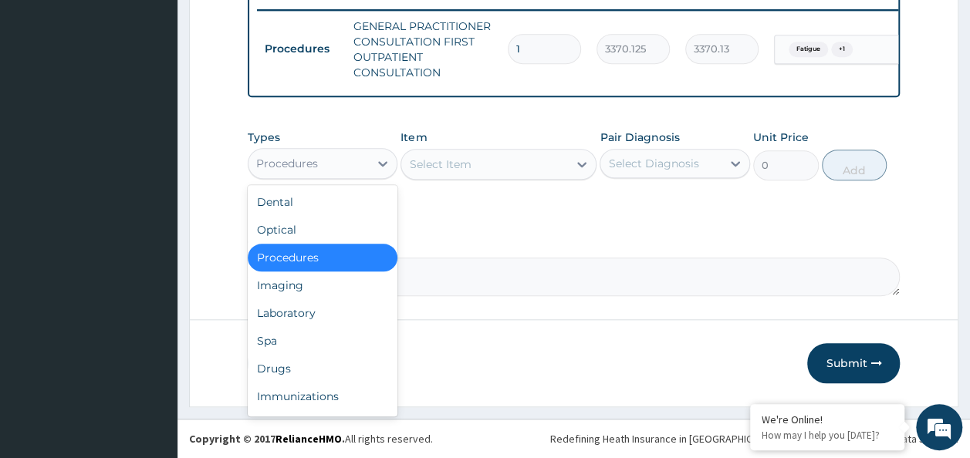
click at [299, 316] on div "Laboratory" at bounding box center [323, 313] width 150 height 28
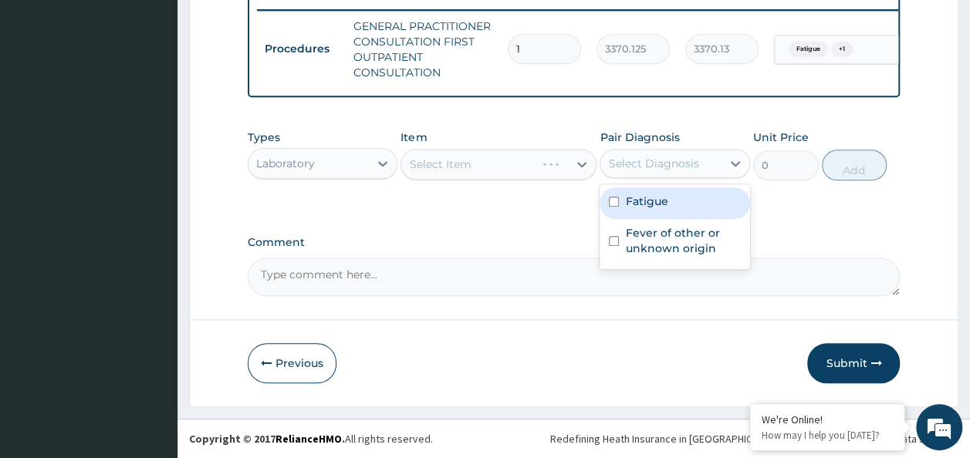
click at [613, 203] on input "checkbox" at bounding box center [614, 202] width 10 height 10
checkbox input "true"
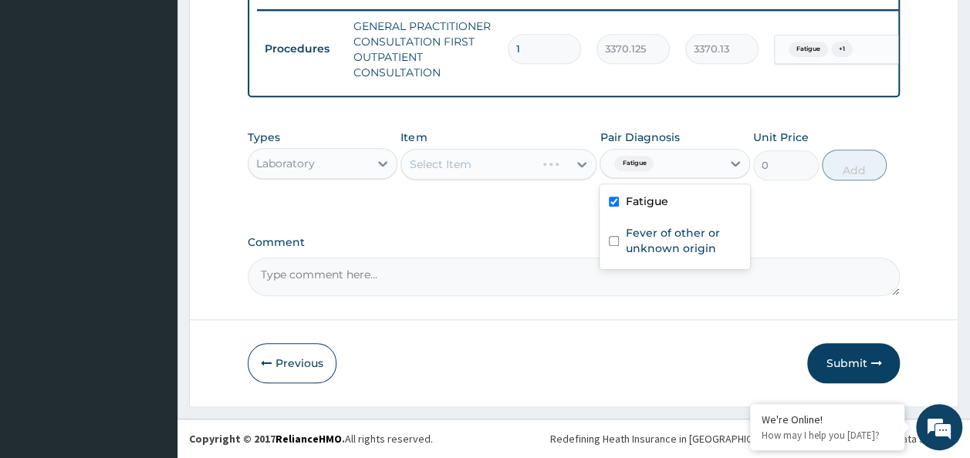
click at [615, 242] on input "checkbox" at bounding box center [614, 241] width 10 height 10
checkbox input "true"
click at [507, 168] on div "Select Item" at bounding box center [498, 164] width 196 height 31
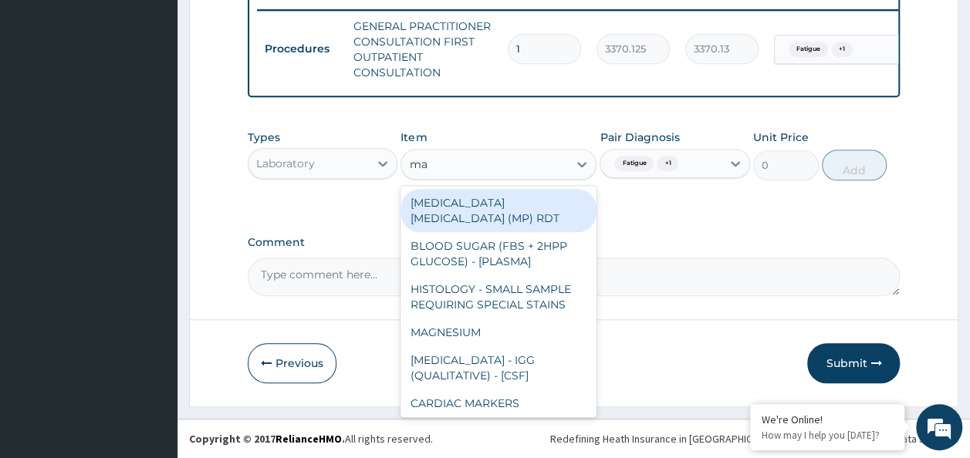
type input "mala"
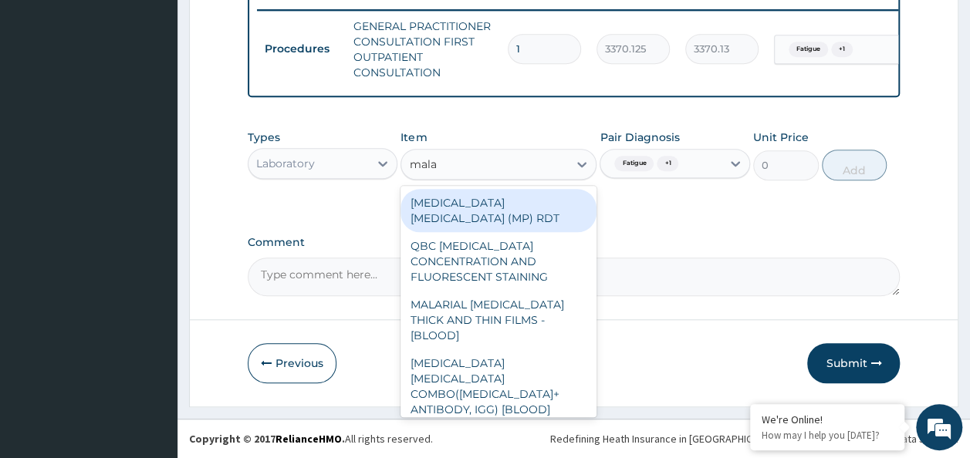
click at [565, 206] on div "MALARIA PARASITE (MP) RDT" at bounding box center [498, 210] width 196 height 43
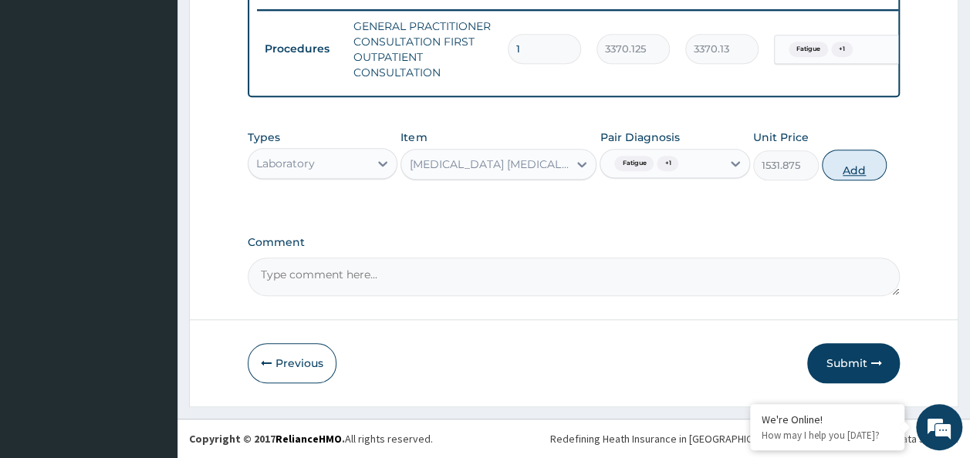
click at [864, 167] on button "Add" at bounding box center [855, 165] width 66 height 31
type input "0"
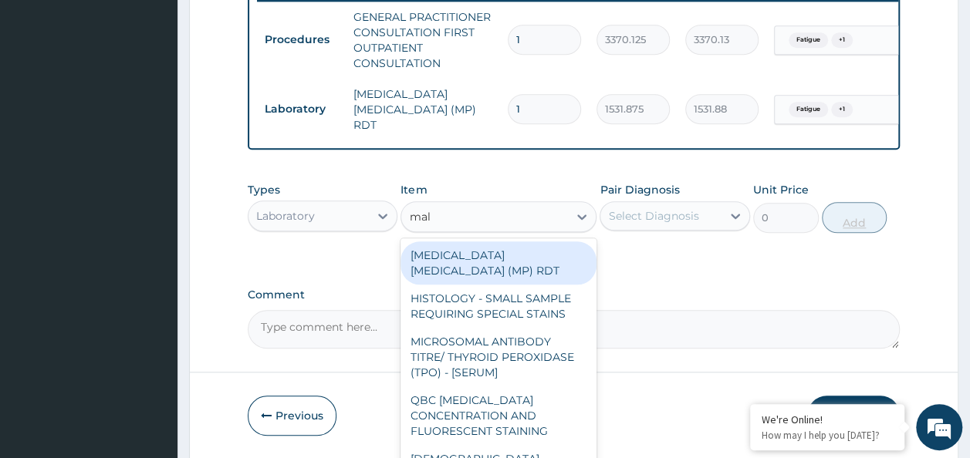
type input "mala"
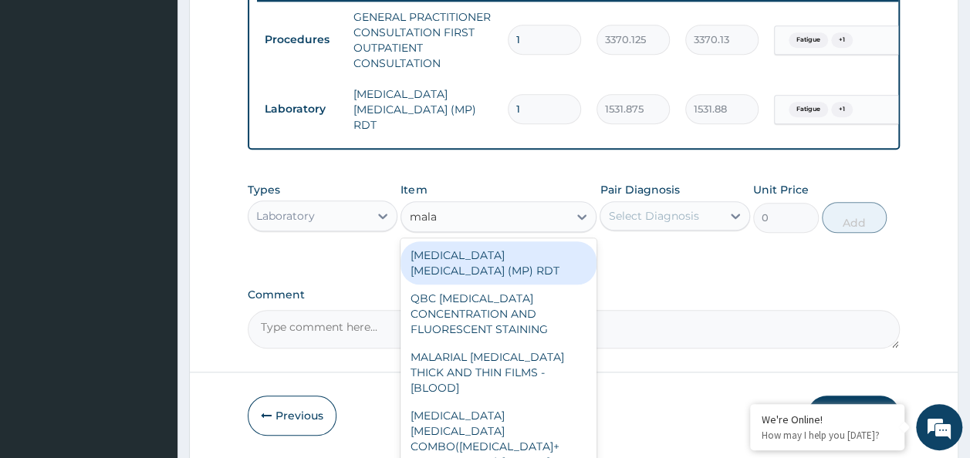
click at [536, 353] on div "MALARIAL PARASITE THICK AND THIN FILMS - [BLOOD]" at bounding box center [498, 372] width 196 height 59
type input "1531.875"
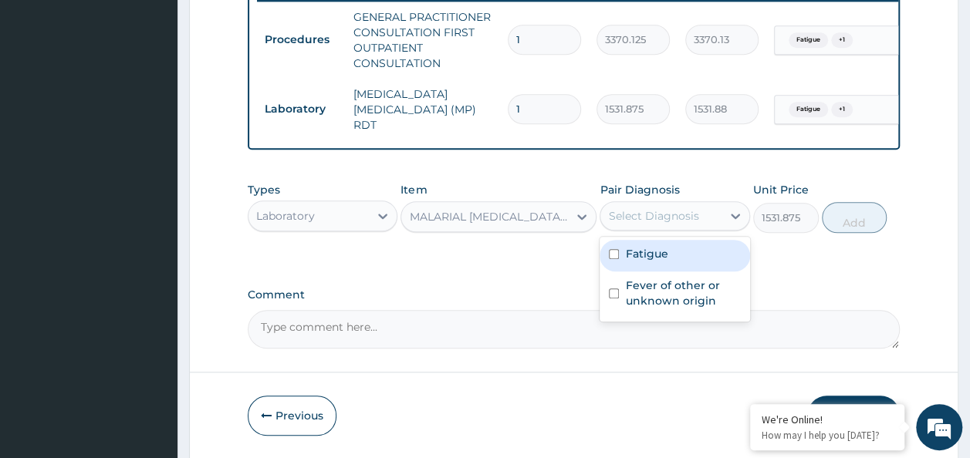
click at [616, 256] on input "checkbox" at bounding box center [614, 254] width 10 height 10
checkbox input "true"
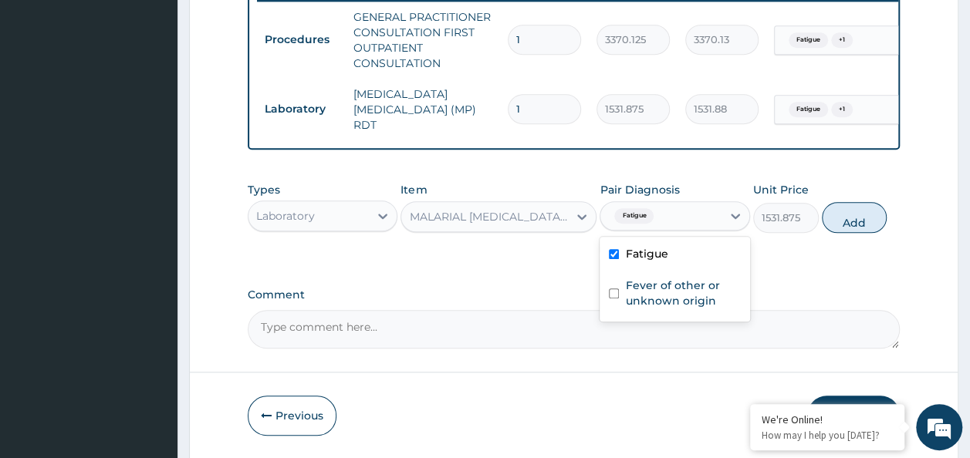
click at [613, 297] on input "checkbox" at bounding box center [614, 294] width 10 height 10
checkbox input "true"
click at [866, 227] on button "Add" at bounding box center [855, 217] width 66 height 31
type input "0"
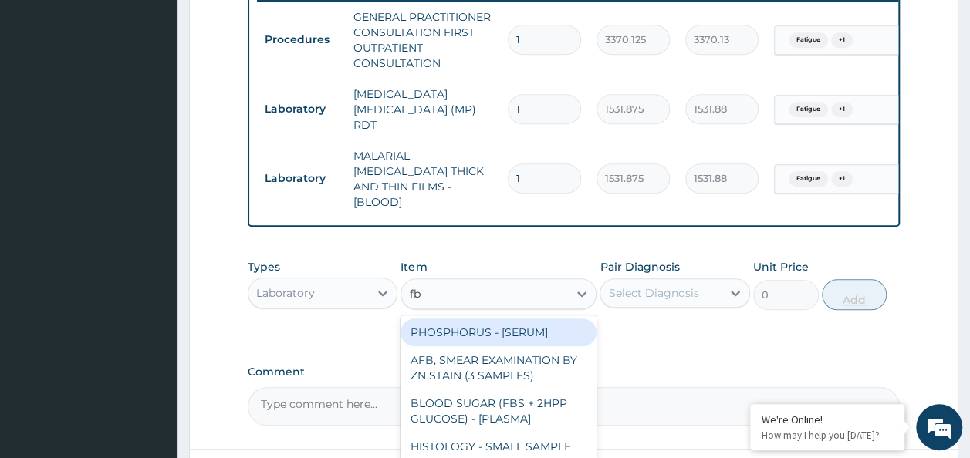
type input "fbc"
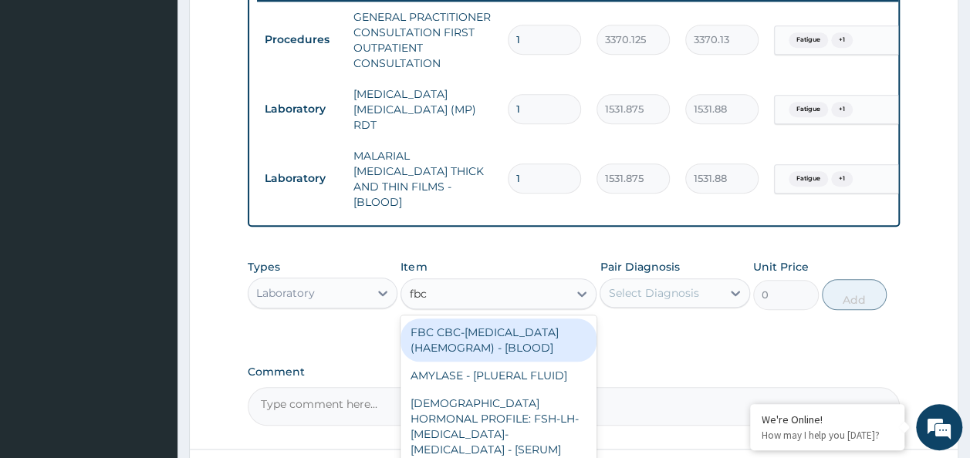
click at [514, 328] on div "FBC CBC-COMPLETE BLOOD COUNT (HAEMOGRAM) - [BLOOD]" at bounding box center [498, 340] width 196 height 43
type input "4085"
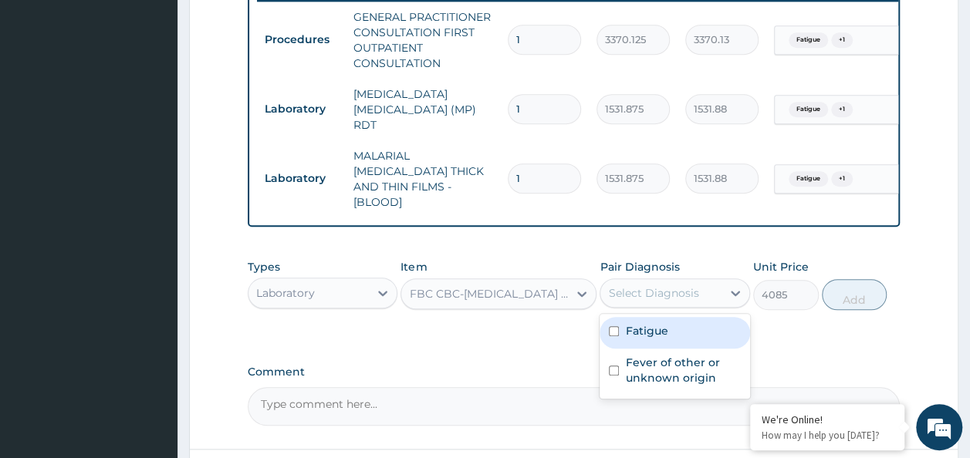
click at [614, 326] on input "checkbox" at bounding box center [614, 331] width 10 height 10
checkbox input "true"
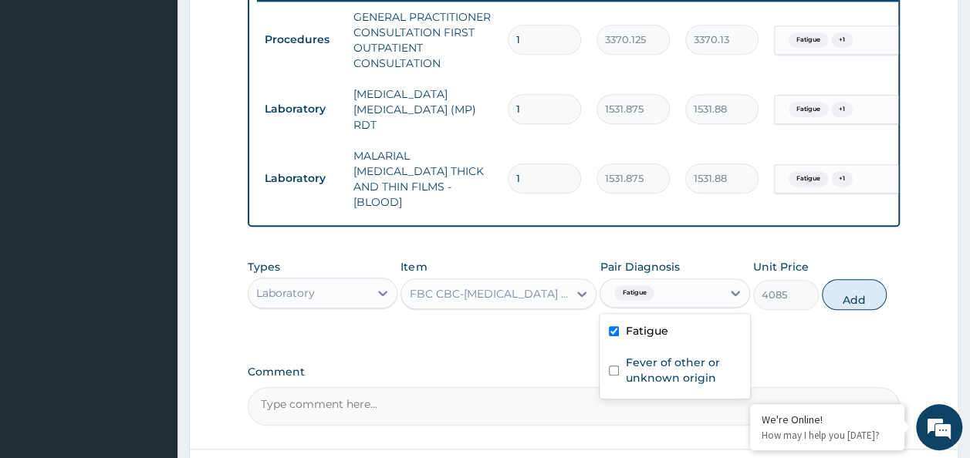
click at [614, 366] on input "checkbox" at bounding box center [614, 371] width 10 height 10
checkbox input "true"
click at [878, 279] on button "Add" at bounding box center [855, 294] width 66 height 31
type input "0"
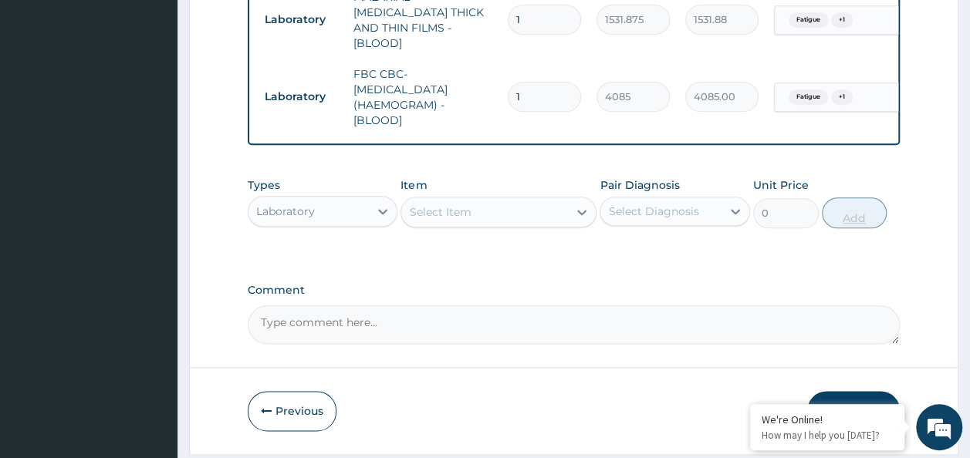
scroll to position [806, 0]
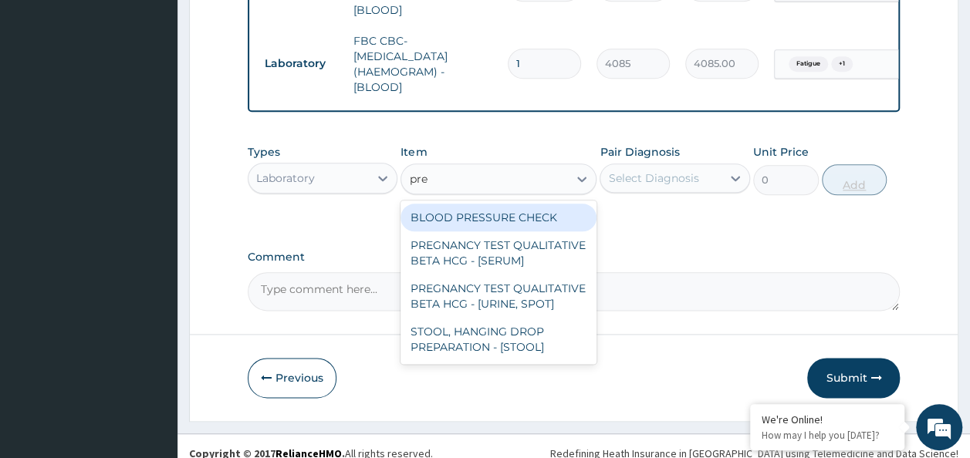
type input "preg"
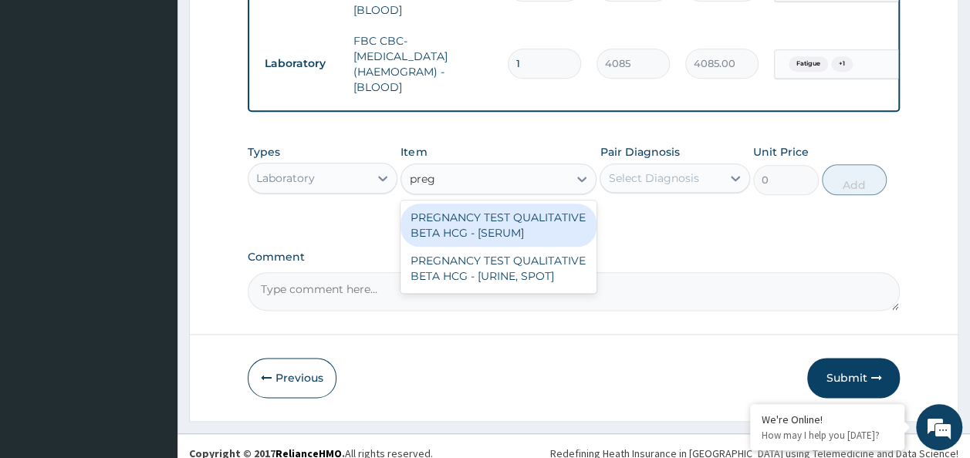
click at [557, 214] on div "PREGNANCY TEST QUALITATIVE BETA HCG - [SERUM]" at bounding box center [498, 225] width 196 height 43
type input "1225.5"
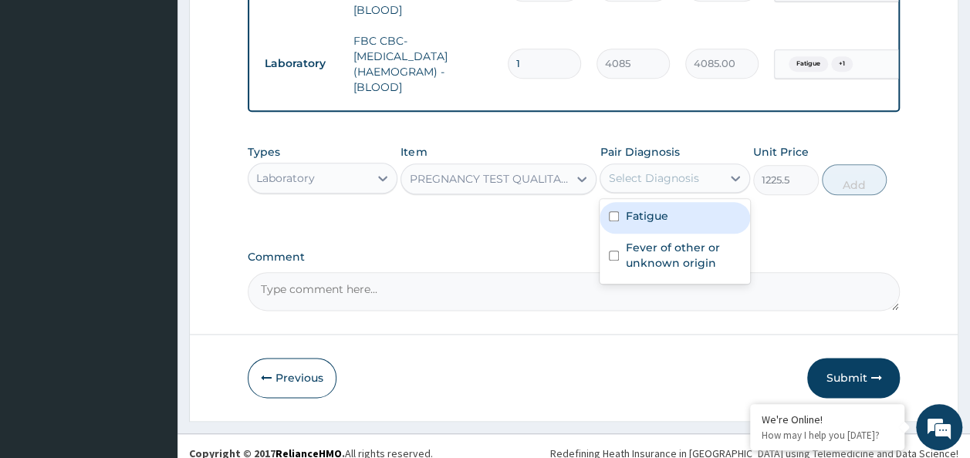
click at [613, 211] on input "checkbox" at bounding box center [614, 216] width 10 height 10
checkbox input "true"
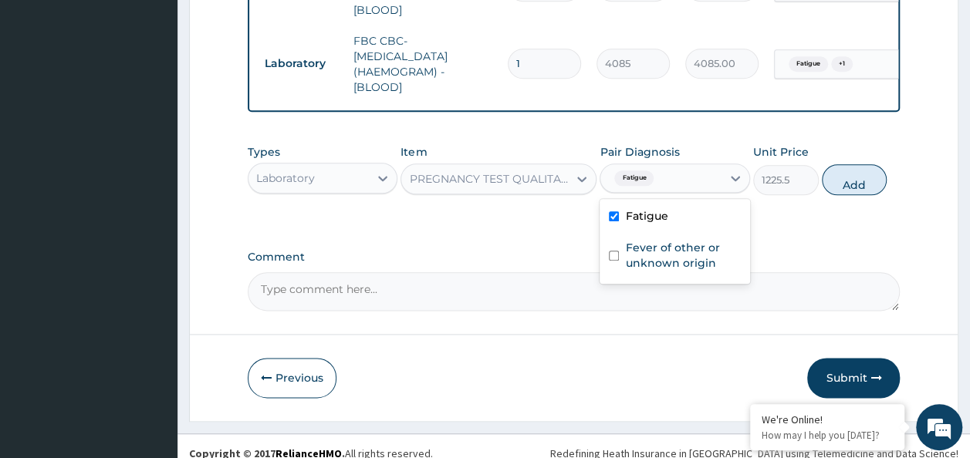
click at [616, 251] on input "checkbox" at bounding box center [614, 256] width 10 height 10
checkbox input "true"
click at [876, 164] on button "Add" at bounding box center [855, 179] width 66 height 31
type input "0"
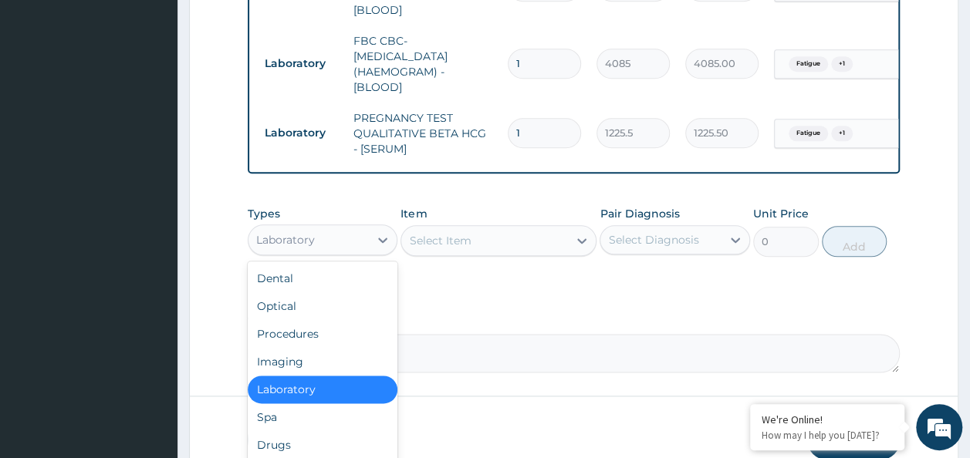
click at [302, 431] on div "Drugs" at bounding box center [323, 445] width 150 height 28
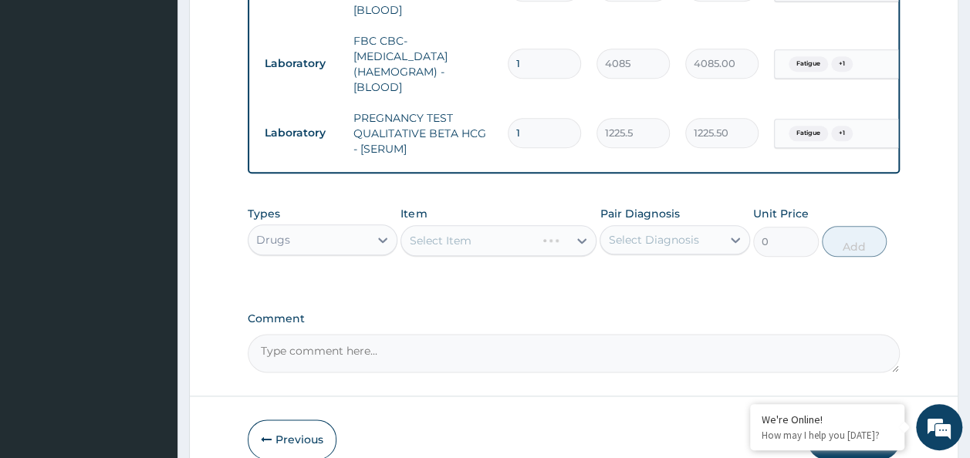
scroll to position [868, 0]
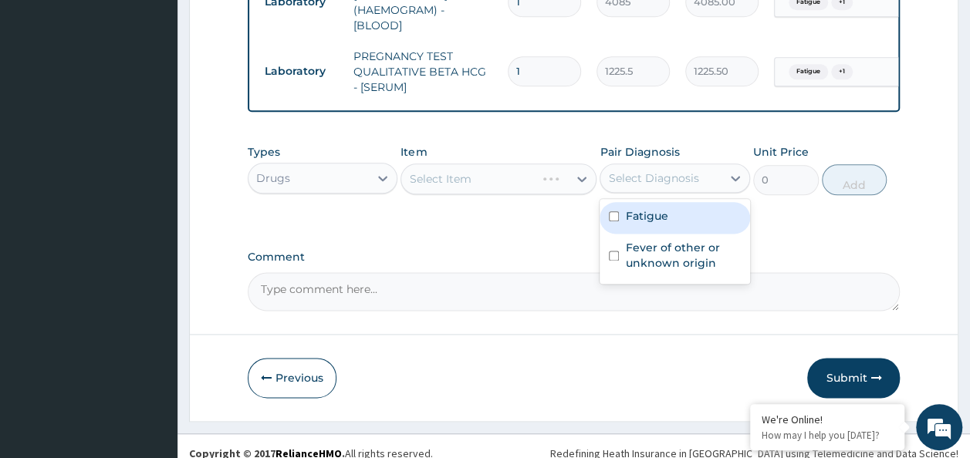
click at [615, 211] on input "checkbox" at bounding box center [614, 216] width 10 height 10
checkbox input "true"
click at [616, 251] on input "checkbox" at bounding box center [614, 256] width 10 height 10
checkbox input "true"
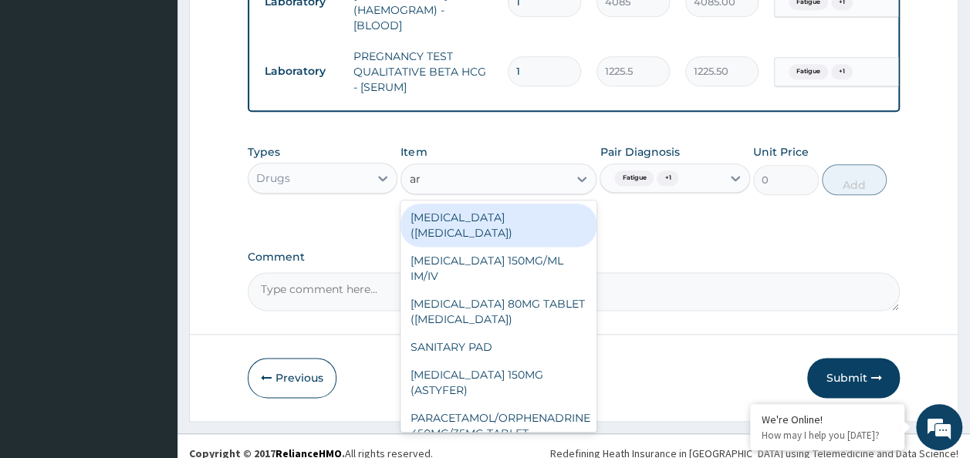
type input "art"
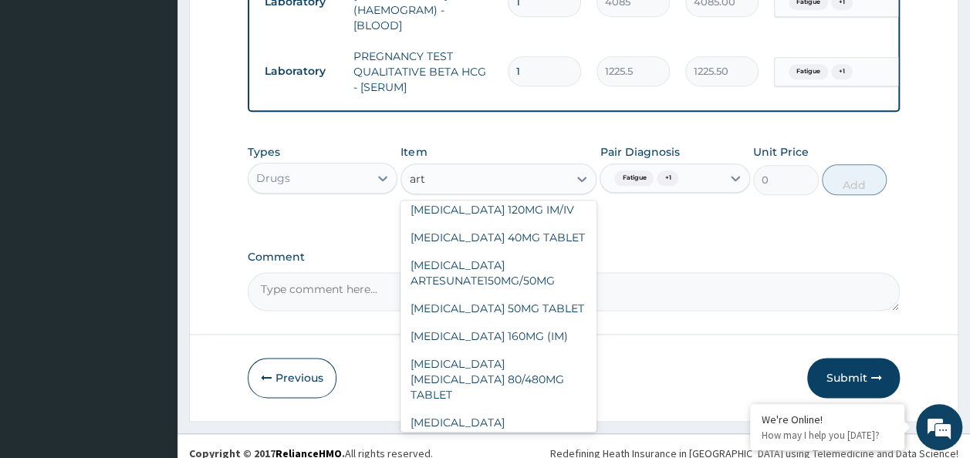
scroll to position [112, 0]
click at [520, 320] on div "ARTEMETHER 160MG (IM)" at bounding box center [498, 334] width 196 height 28
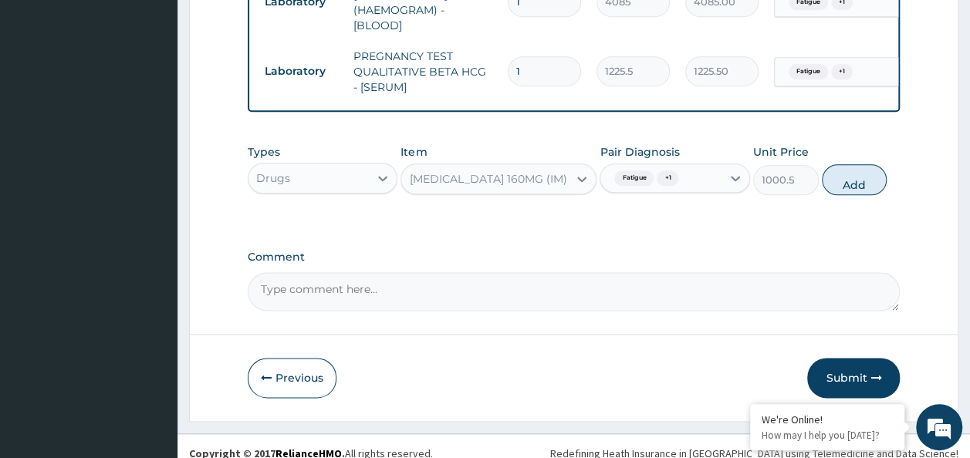
click at [684, 171] on input "text" at bounding box center [685, 178] width 2 height 15
click at [872, 165] on button "Add" at bounding box center [855, 179] width 66 height 31
type input "0"
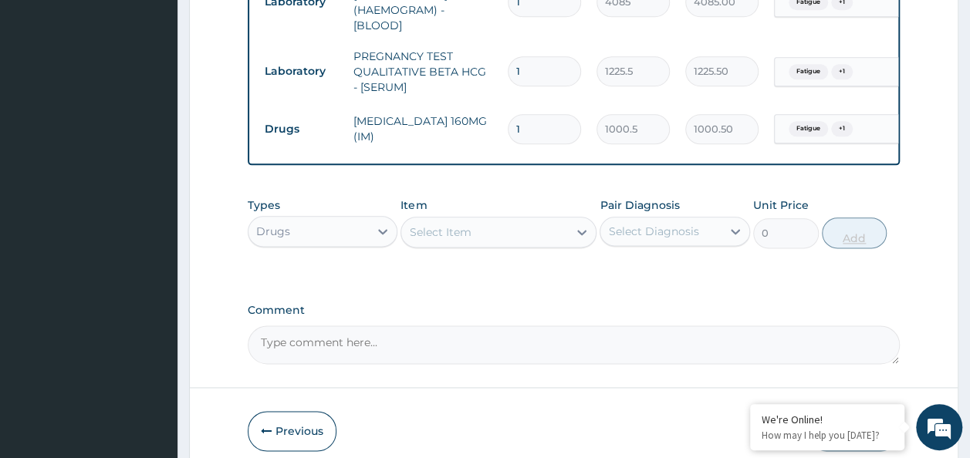
type input "0.00"
type input "3"
type input "3001.50"
type input "3"
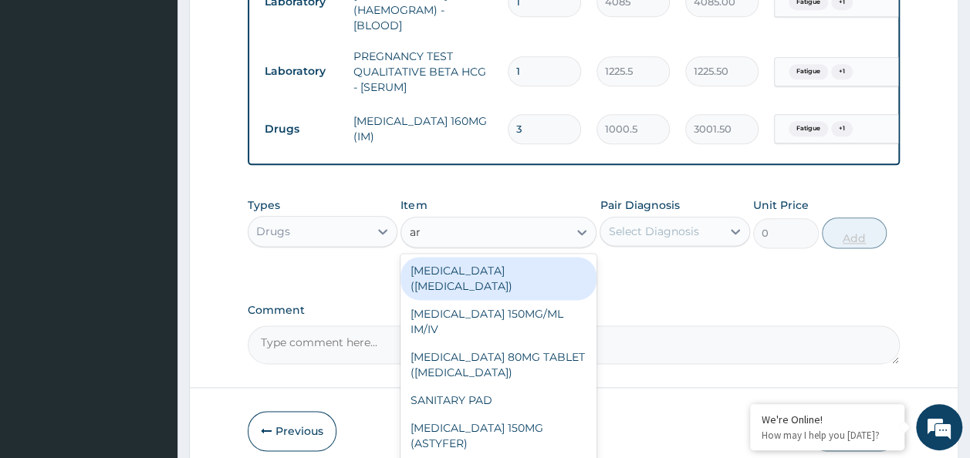
type input "art"
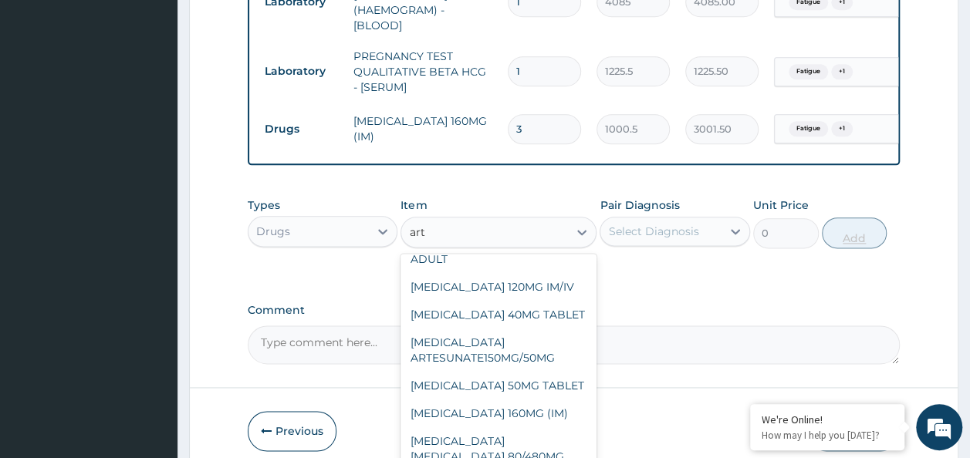
scroll to position [94, 0]
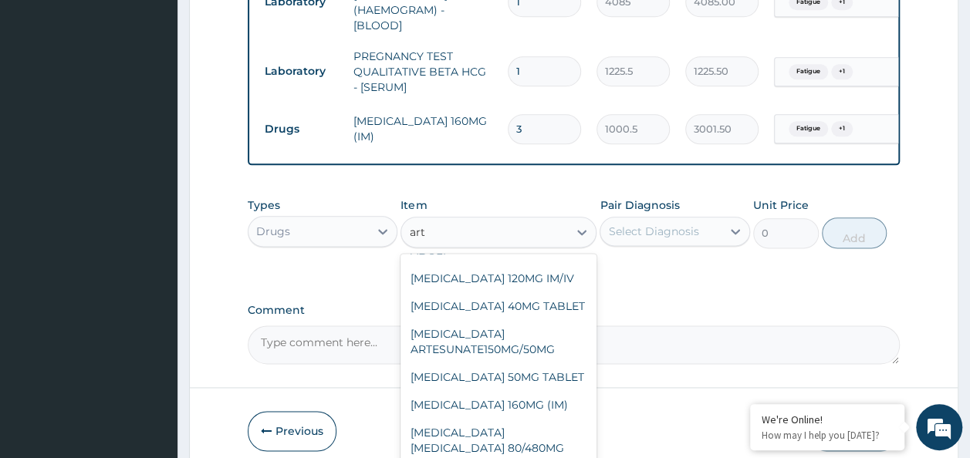
click at [539, 419] on div "[MEDICAL_DATA] [MEDICAL_DATA] 80/480MG TABLET" at bounding box center [498, 448] width 196 height 59
type input "450"
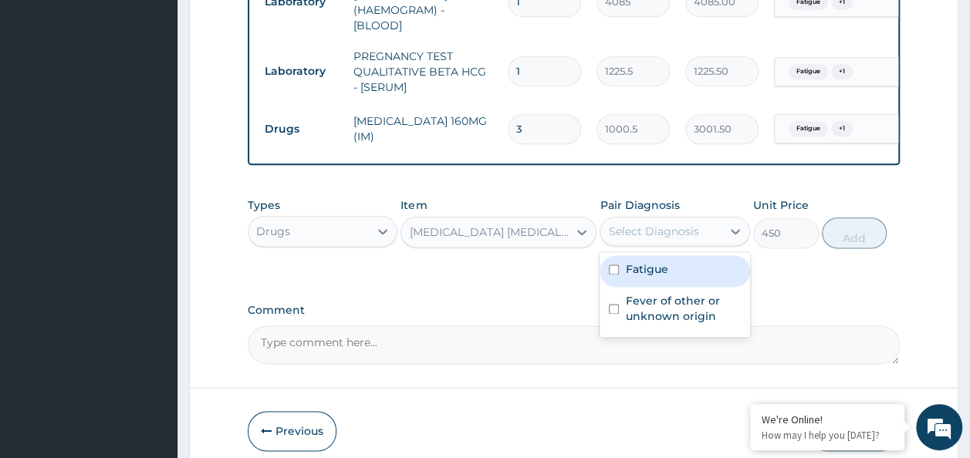
click at [613, 265] on input "checkbox" at bounding box center [614, 270] width 10 height 10
checkbox input "true"
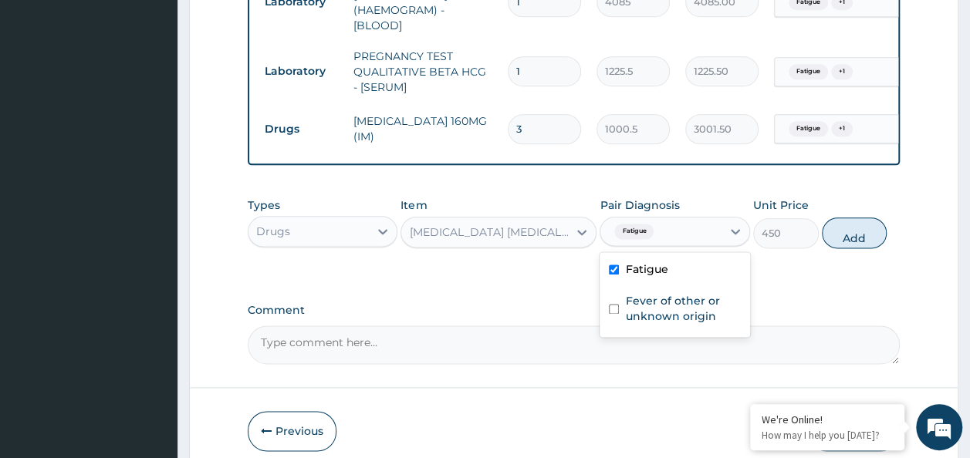
click at [614, 304] on input "checkbox" at bounding box center [614, 309] width 10 height 10
checkbox input "true"
click at [881, 225] on button "Add" at bounding box center [855, 233] width 66 height 31
type input "0"
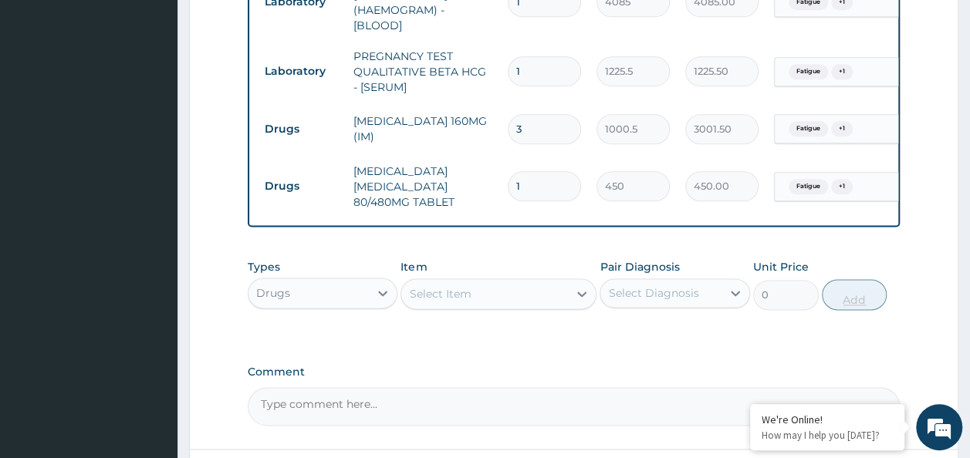
type input "0.00"
type input "6"
type input "2700.00"
type input "6"
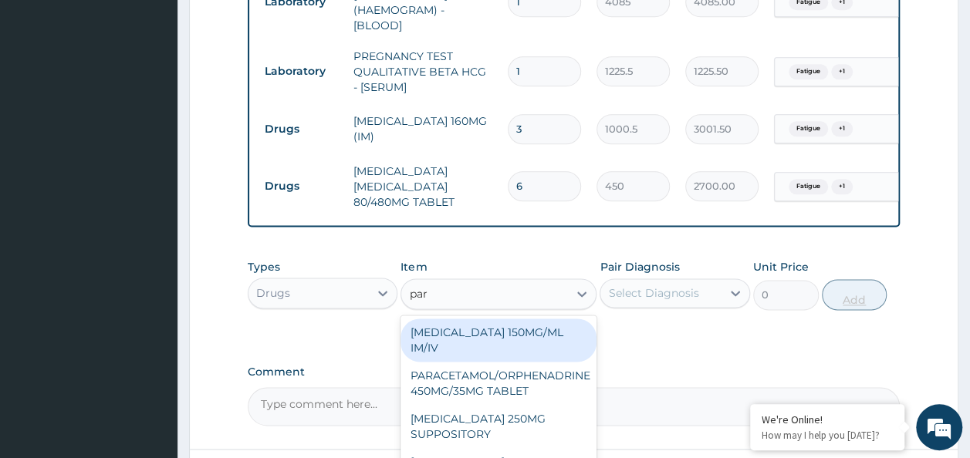
type input "para"
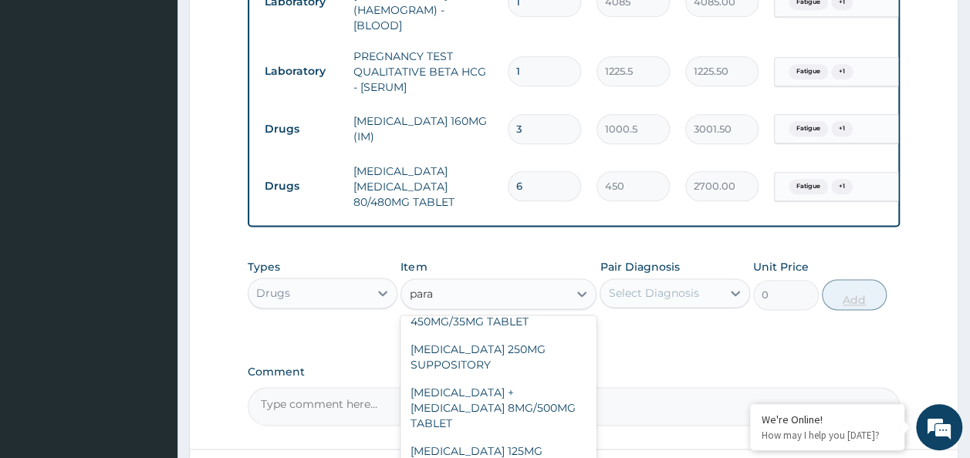
scroll to position [175, 0]
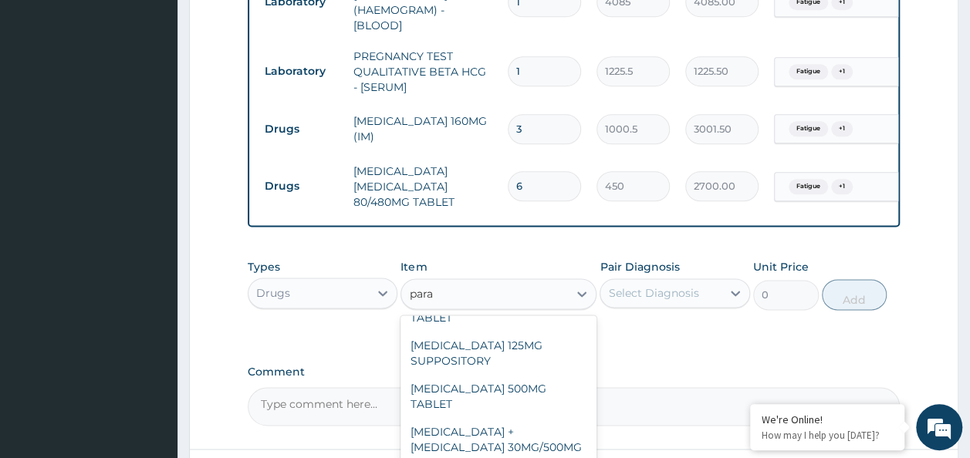
click at [518, 375] on div "PARACETAMOL 500MG TABLET" at bounding box center [498, 396] width 196 height 43
type input "30"
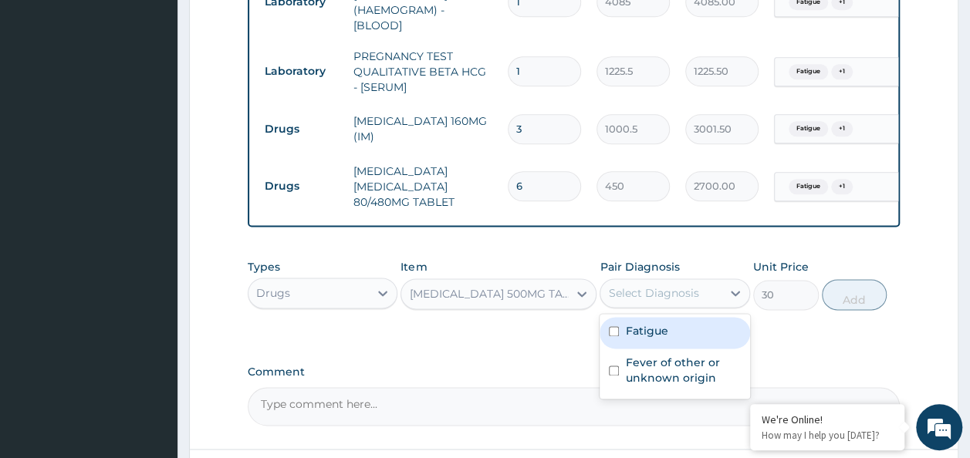
click at [613, 326] on input "checkbox" at bounding box center [614, 331] width 10 height 10
checkbox input "true"
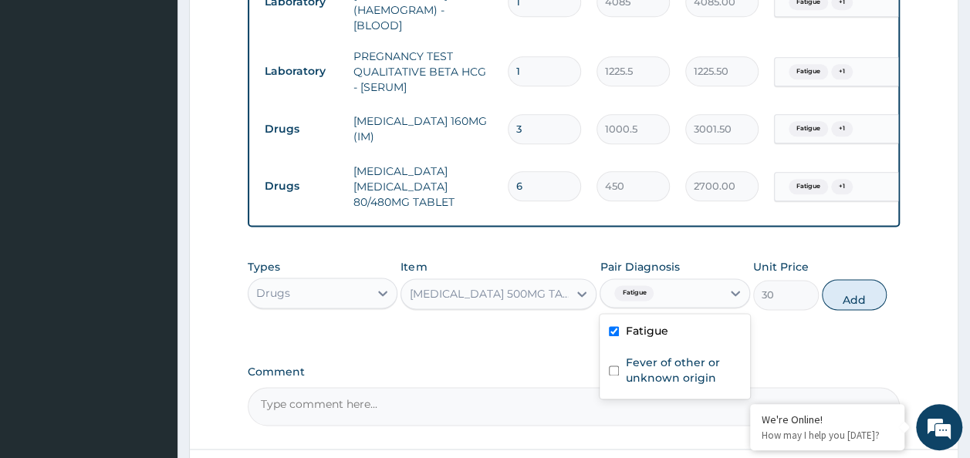
click at [614, 366] on input "checkbox" at bounding box center [614, 371] width 10 height 10
checkbox input "true"
click at [859, 282] on button "Add" at bounding box center [855, 294] width 66 height 31
type input "0"
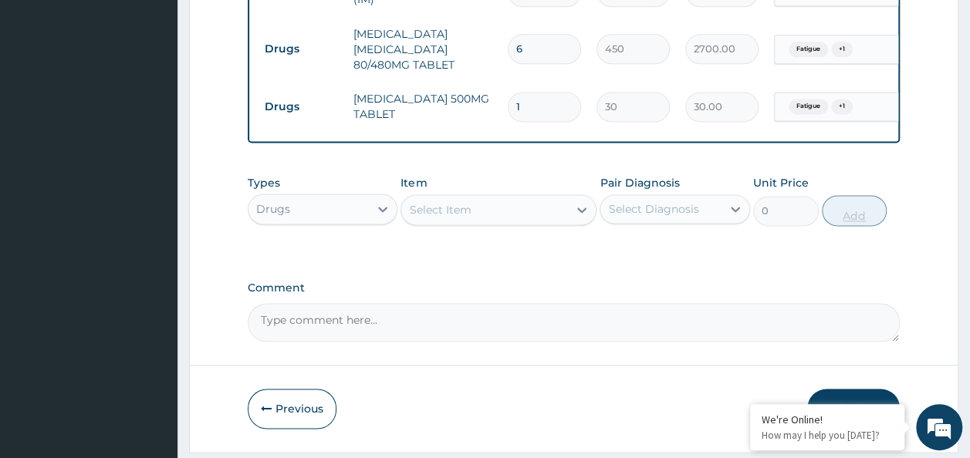
scroll to position [1037, 0]
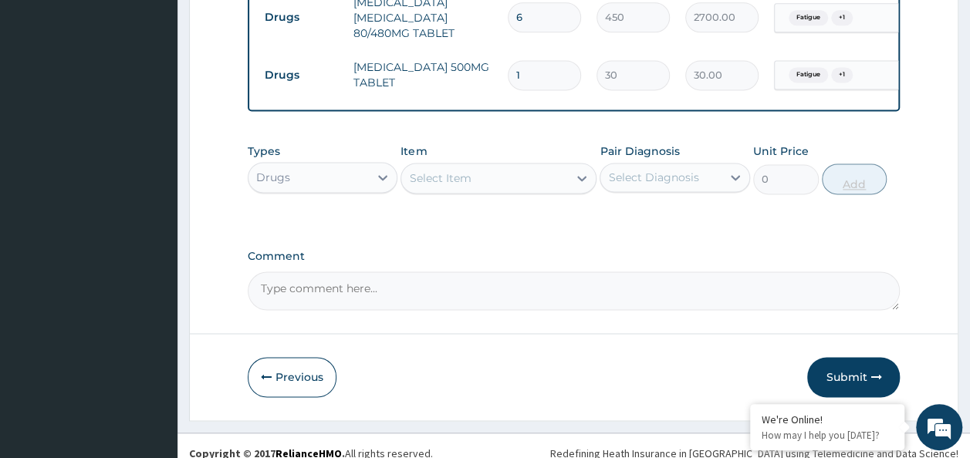
type input "18"
type input "540.00"
type input "18"
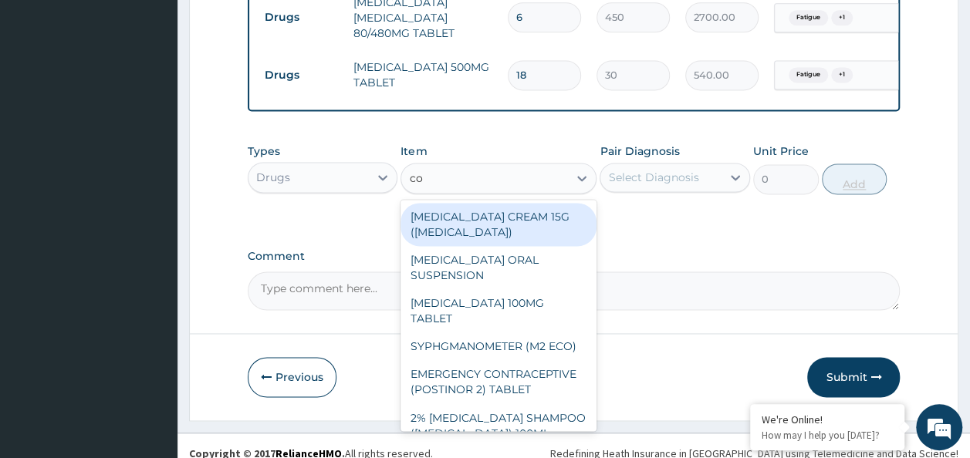
type input "cou"
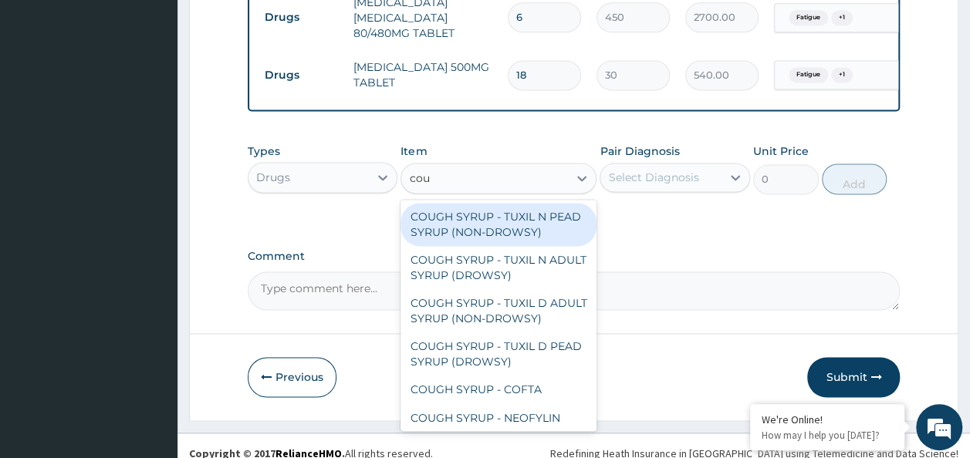
click at [517, 258] on div "COUGH SYRUP - TUXIL N ADULT SYRUP (DROWSY)" at bounding box center [498, 267] width 196 height 43
type input "2000"
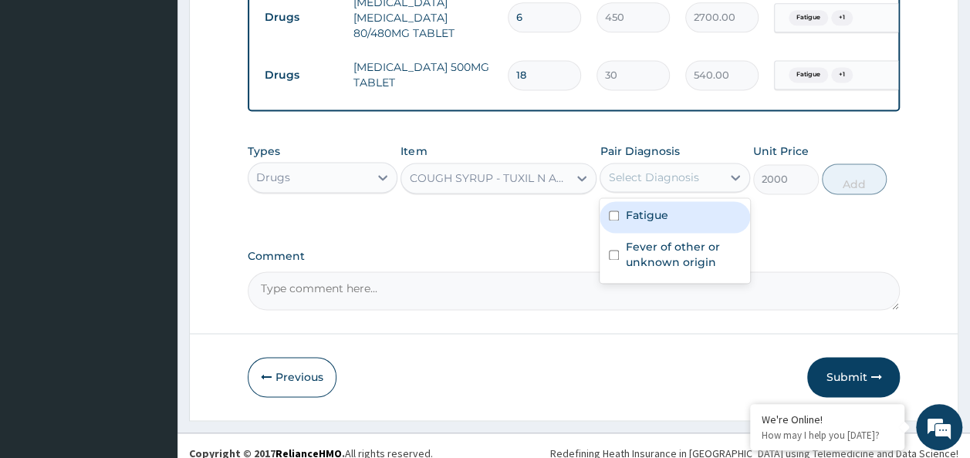
click at [616, 211] on input "checkbox" at bounding box center [614, 216] width 10 height 10
checkbox input "true"
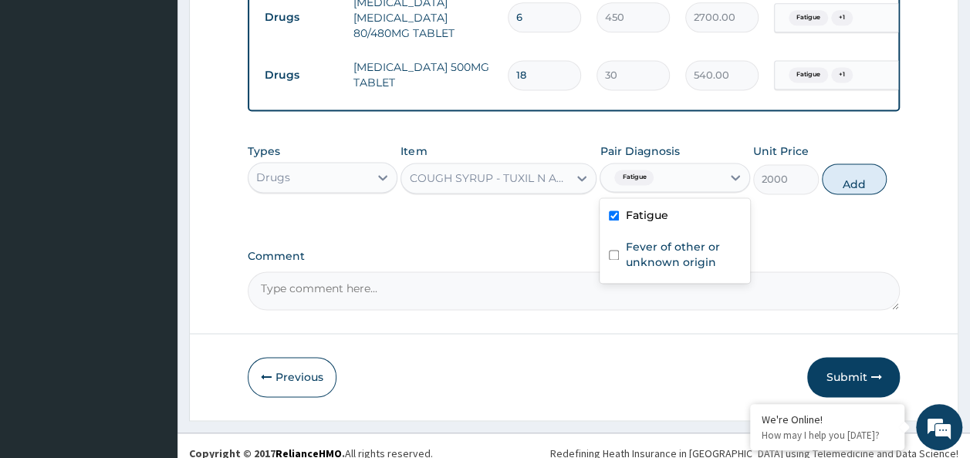
click at [613, 250] on input "checkbox" at bounding box center [614, 255] width 10 height 10
checkbox input "true"
click at [863, 165] on button "Add" at bounding box center [855, 179] width 66 height 31
type input "0"
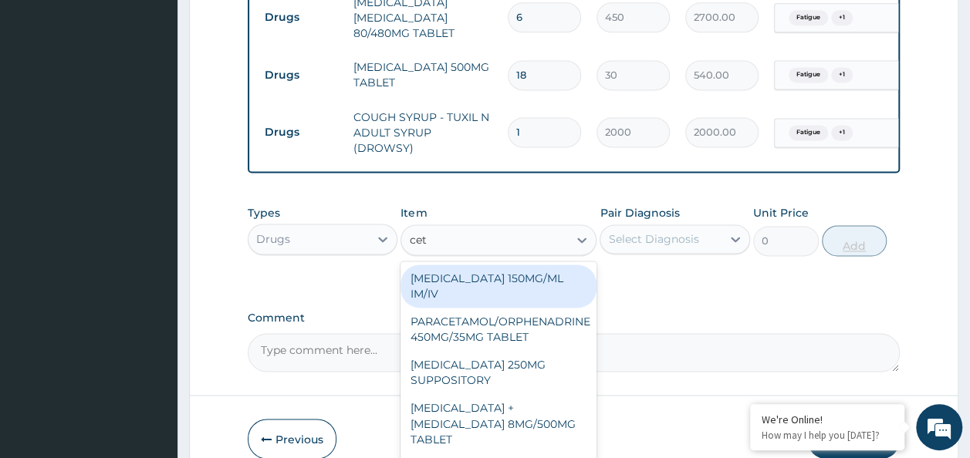
type input "ceti"
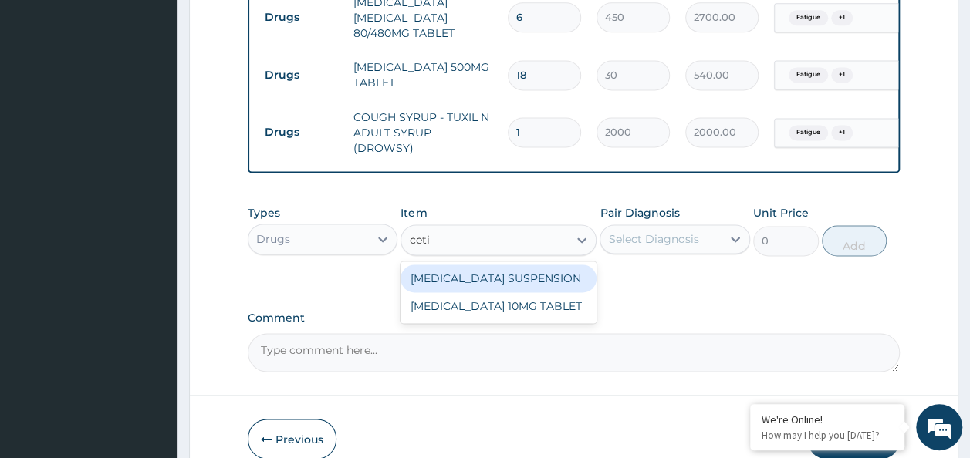
click at [552, 295] on div "CETIRIZINE 10MG TABLET" at bounding box center [498, 306] width 196 height 28
type input "115"
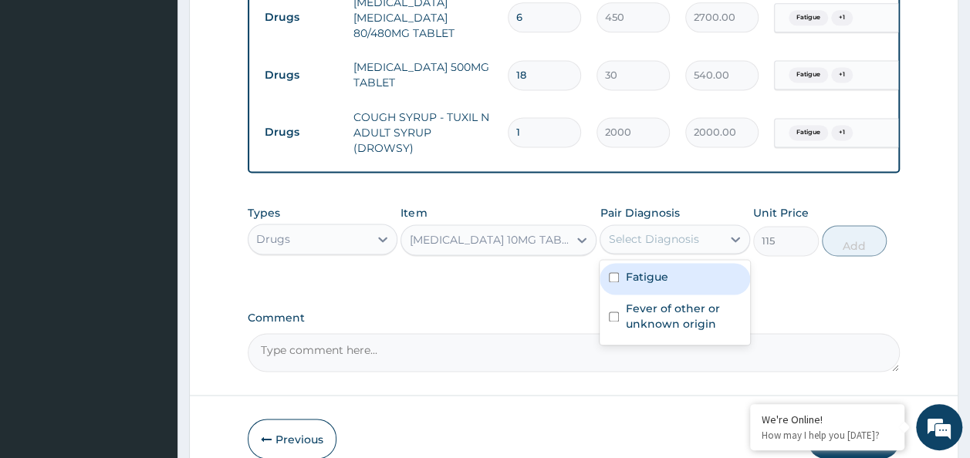
click at [617, 272] on input "checkbox" at bounding box center [614, 277] width 10 height 10
checkbox input "true"
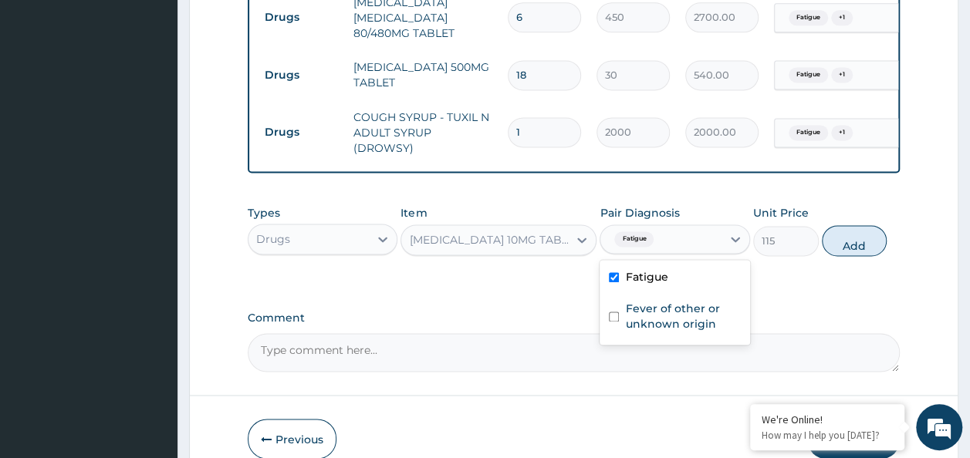
click at [613, 312] on input "checkbox" at bounding box center [614, 317] width 10 height 10
checkbox input "true"
click at [876, 225] on button "Add" at bounding box center [855, 240] width 66 height 31
type input "0"
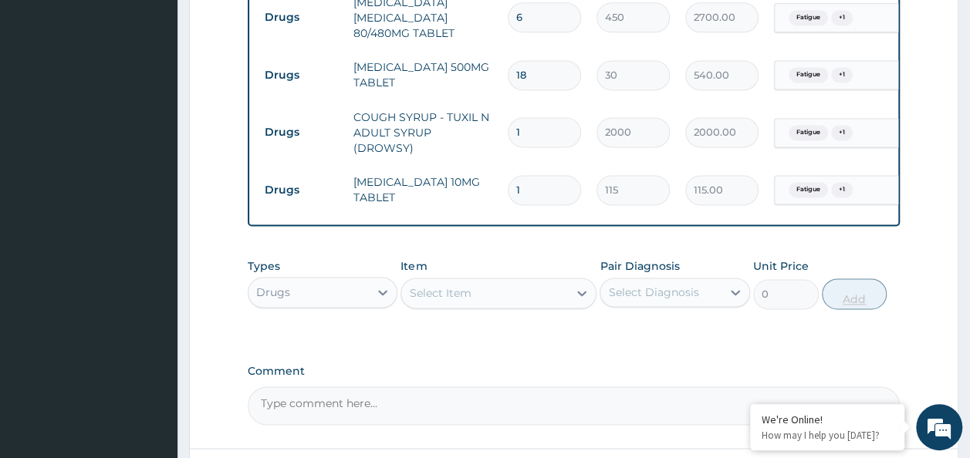
type input "0.00"
type input "5"
type input "575.00"
type input "5"
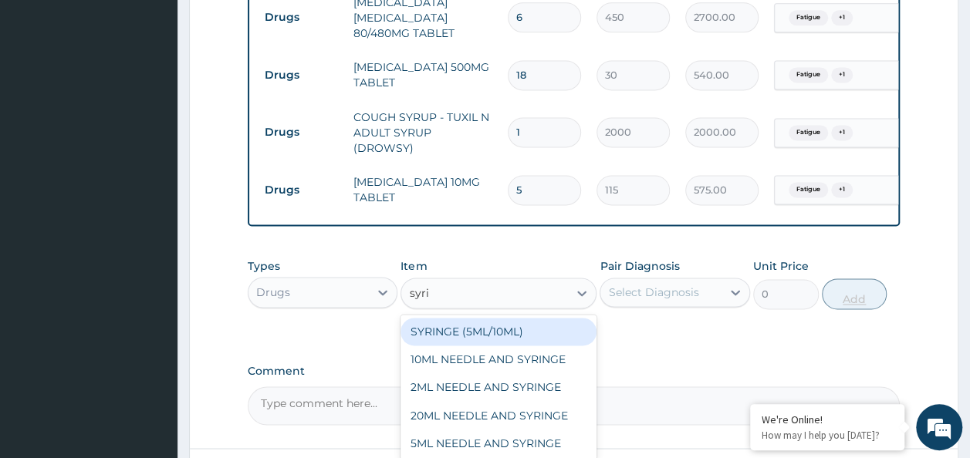
type input "syrin"
click at [528, 429] on div "5ML NEEDLE AND SYRINGE" at bounding box center [498, 443] width 196 height 28
type input "109.25"
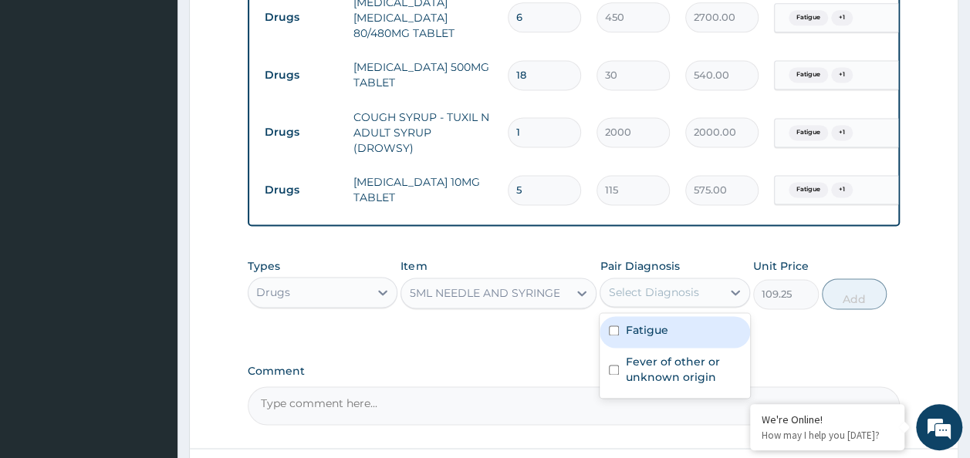
click at [614, 326] on input "checkbox" at bounding box center [614, 331] width 10 height 10
checkbox input "true"
click at [613, 365] on input "checkbox" at bounding box center [614, 370] width 10 height 10
checkbox input "true"
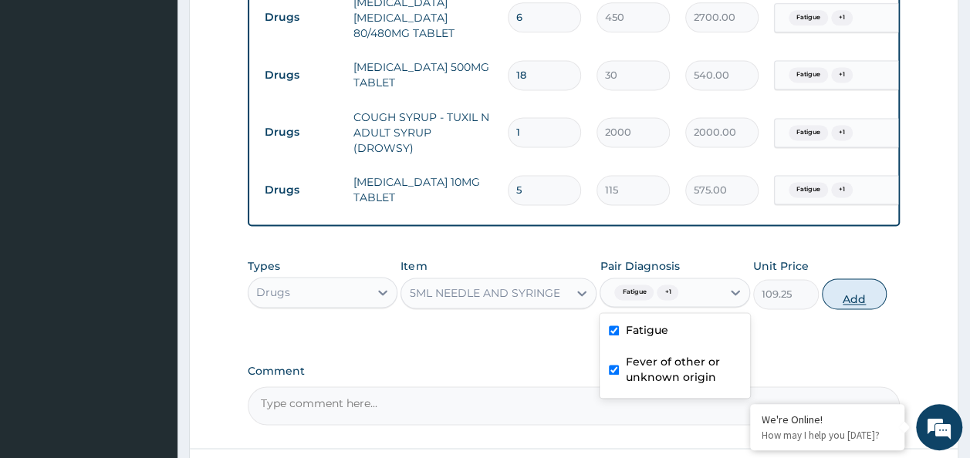
click at [872, 279] on button "Add" at bounding box center [855, 294] width 66 height 31
type input "0"
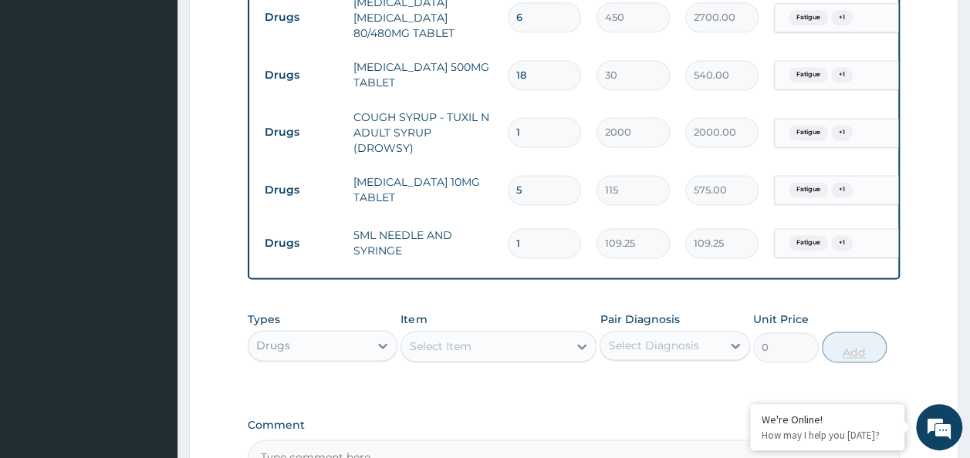
type input "0.00"
type input "3"
type input "327.75"
type input "3"
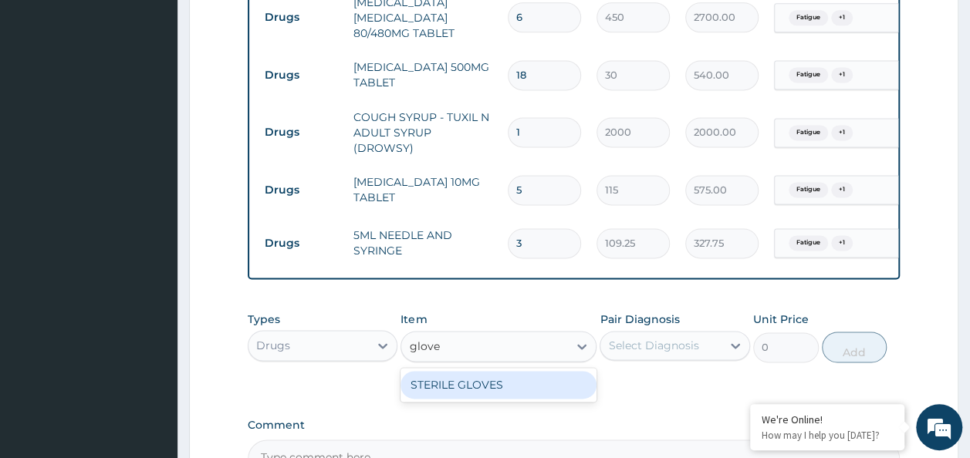
type input "gloves"
click at [491, 371] on div "STERILE GLOVES" at bounding box center [498, 385] width 196 height 28
type input "500"
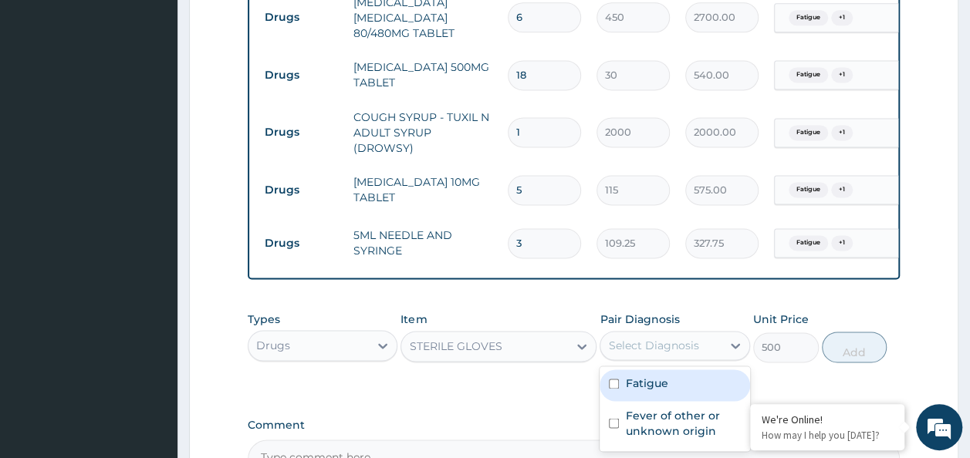
click at [615, 379] on input "checkbox" at bounding box center [614, 384] width 10 height 10
checkbox input "true"
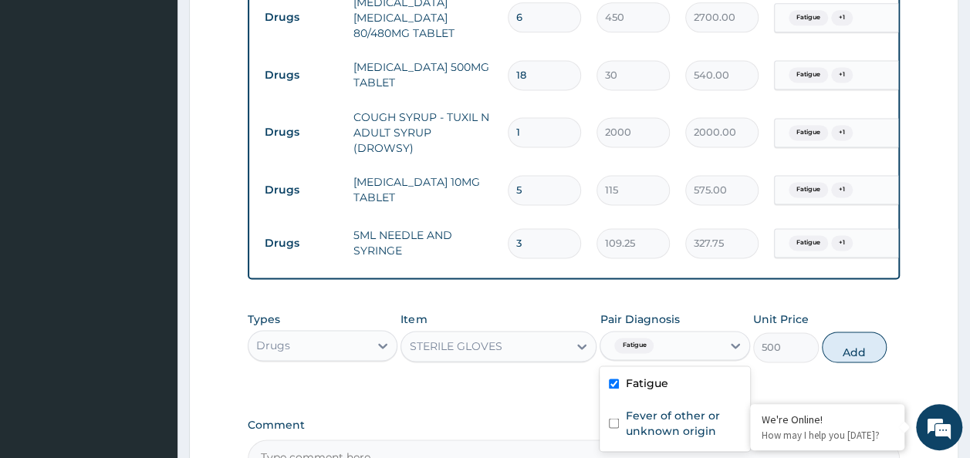
click at [613, 418] on input "checkbox" at bounding box center [614, 423] width 10 height 10
checkbox input "true"
click at [870, 332] on button "Add" at bounding box center [855, 347] width 66 height 31
type input "0"
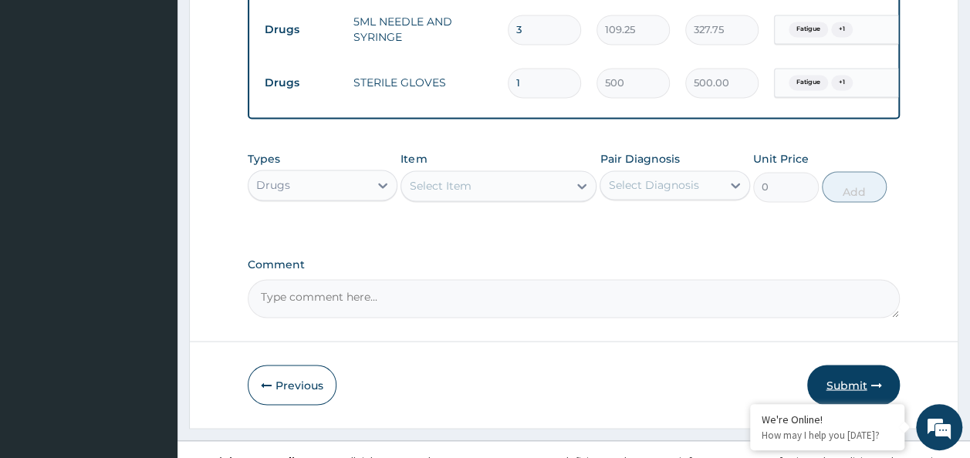
click at [863, 366] on button "Submit" at bounding box center [853, 385] width 93 height 40
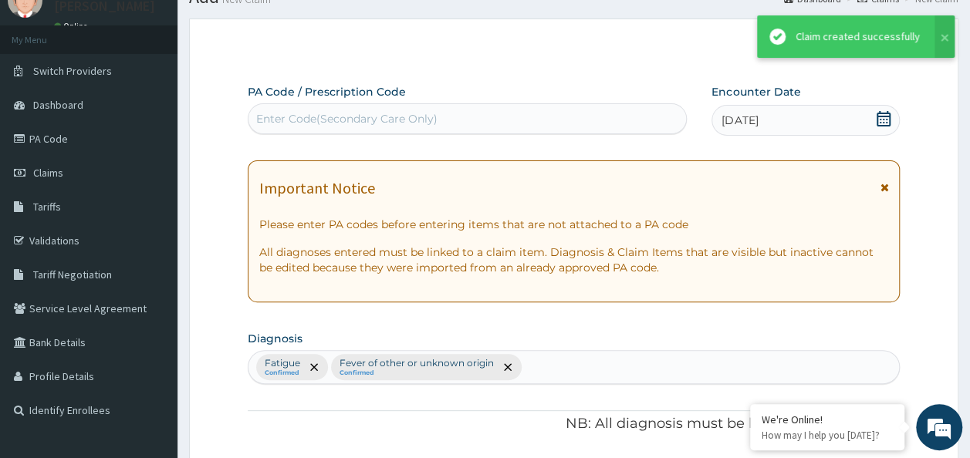
scroll to position [1251, 0]
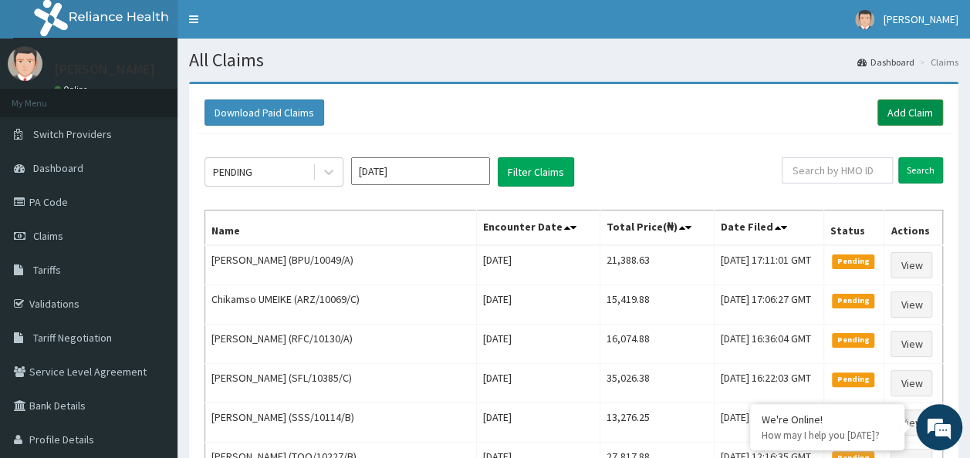
click at [887, 109] on link "Add Claim" at bounding box center [910, 113] width 66 height 26
click at [901, 113] on link "Add Claim" at bounding box center [910, 113] width 66 height 26
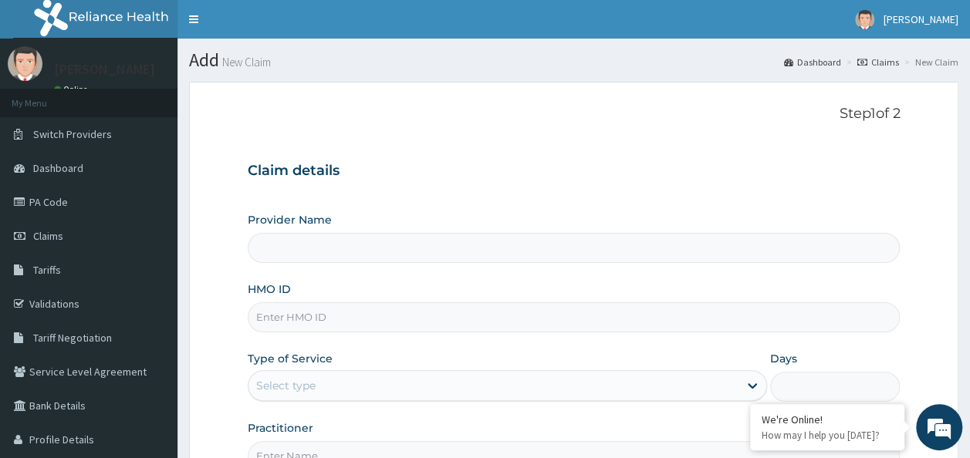
type input "Reliance Family Clinics (RFC) - Ajah"
click at [443, 313] on input "HMO ID" at bounding box center [574, 317] width 653 height 30
paste input "RFC/10140/A"
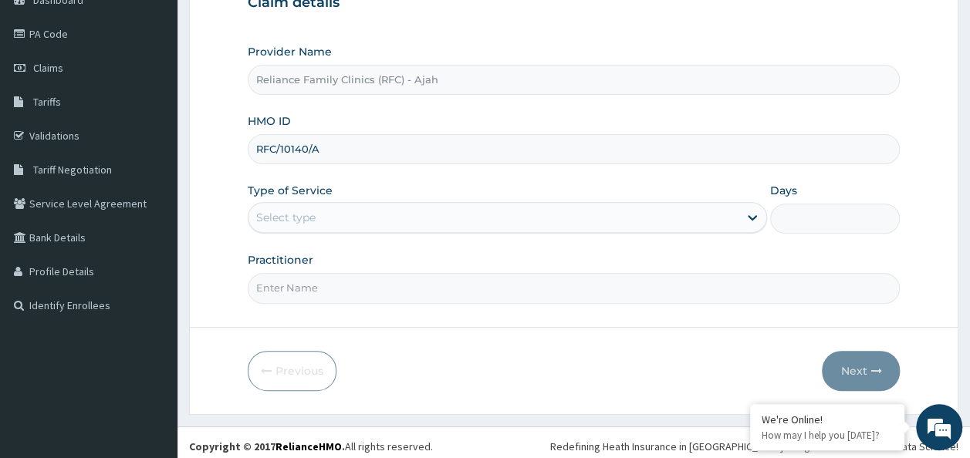
scroll to position [169, 0]
type input "RFC/10140/A"
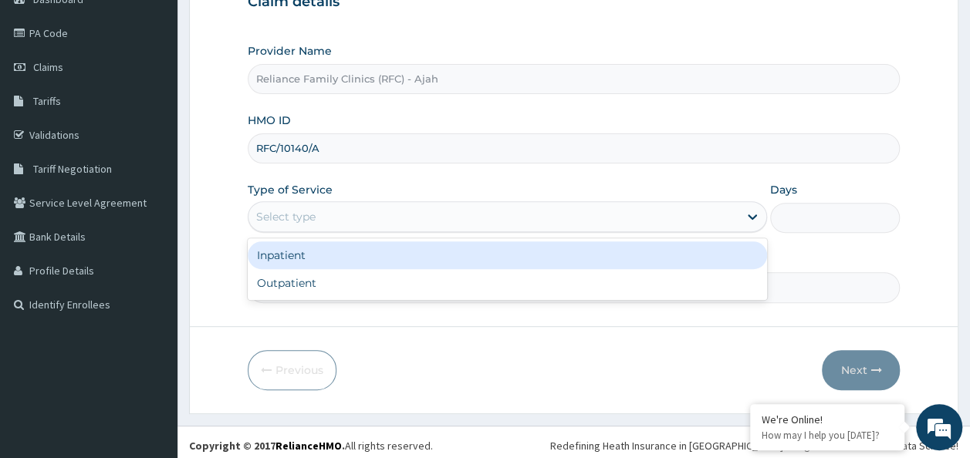
click at [417, 290] on div "Outpatient" at bounding box center [507, 283] width 519 height 28
type input "1"
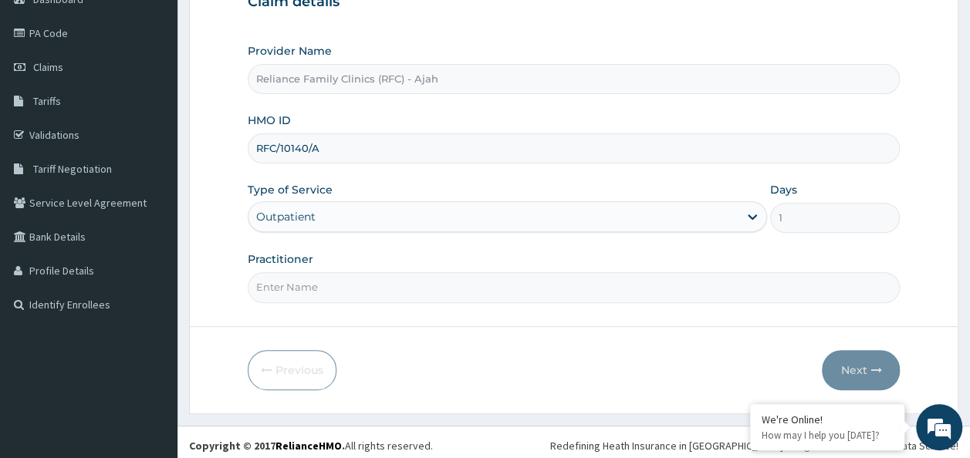
click at [413, 289] on input "Practitioner" at bounding box center [574, 287] width 653 height 30
click at [481, 279] on input "Practitioner" at bounding box center [574, 287] width 653 height 30
type input "dr. locum"
click at [849, 366] on button "Next" at bounding box center [861, 370] width 78 height 40
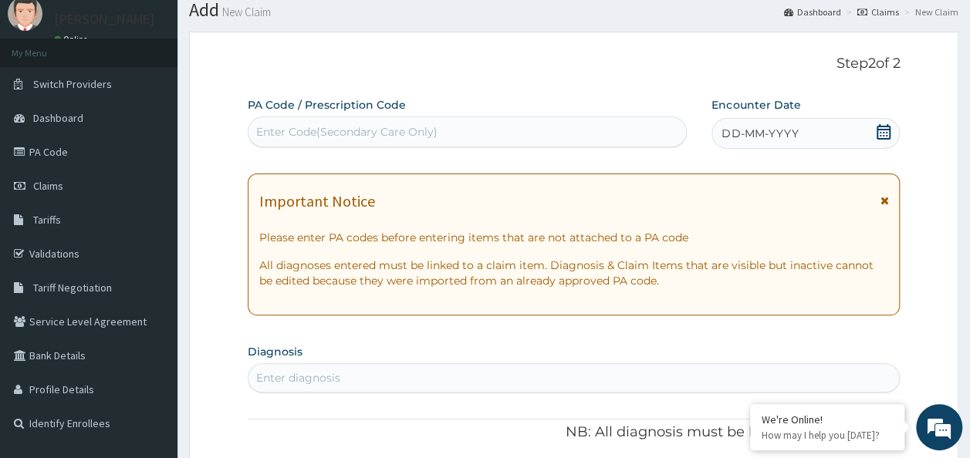
scroll to position [46, 0]
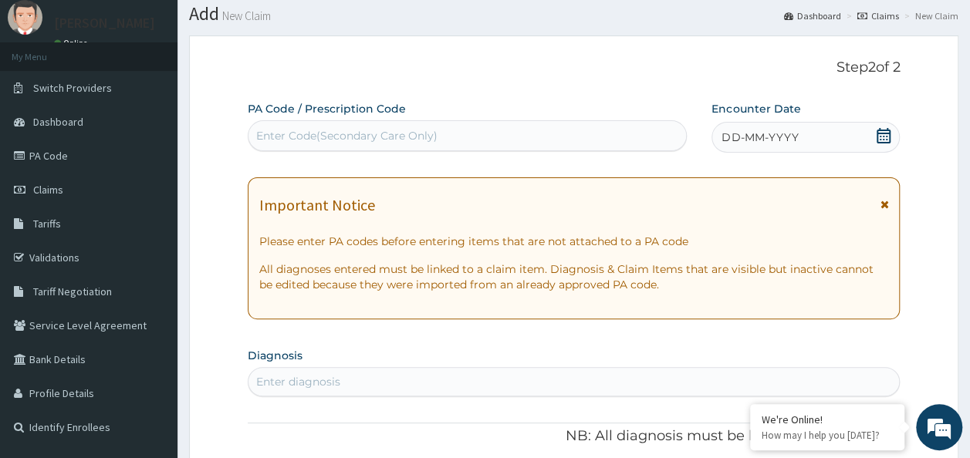
click at [812, 136] on div "DD-MM-YYYY" at bounding box center [805, 137] width 188 height 31
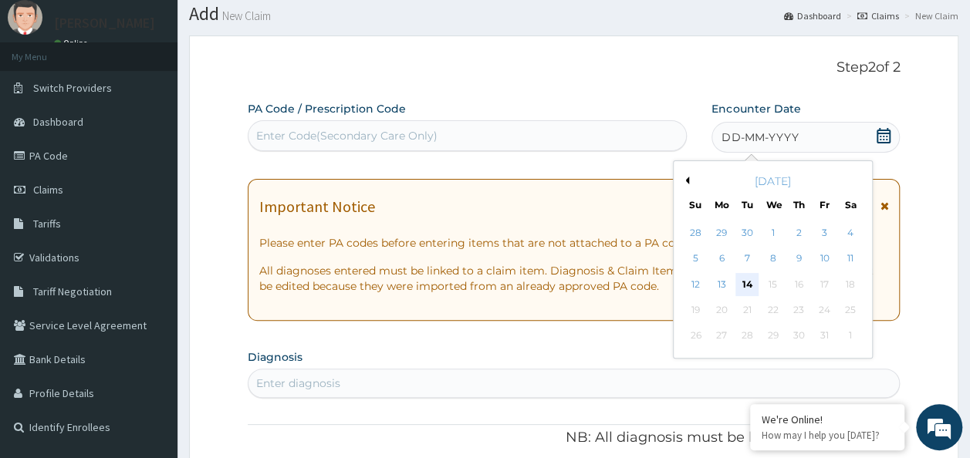
click at [747, 284] on div "14" at bounding box center [747, 284] width 23 height 23
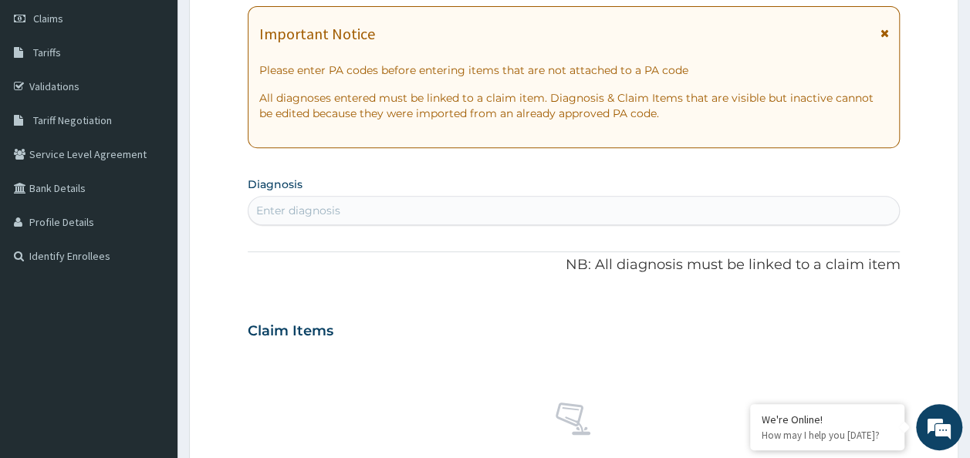
scroll to position [225, 0]
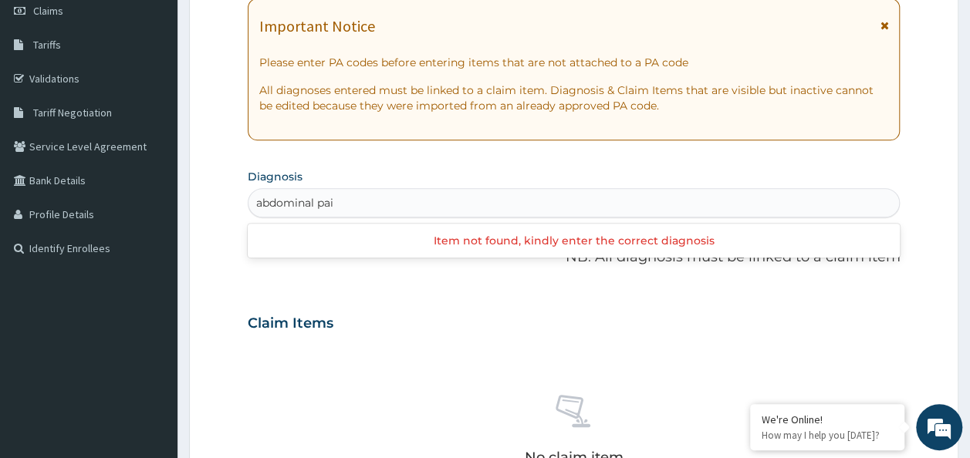
type input "abdominal pain"
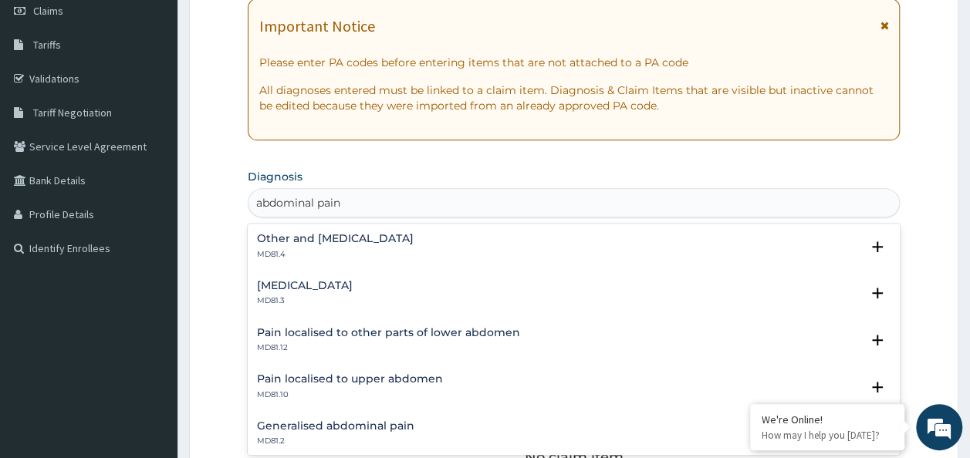
click at [414, 245] on div "Other and [MEDICAL_DATA] MD81.4" at bounding box center [335, 246] width 157 height 27
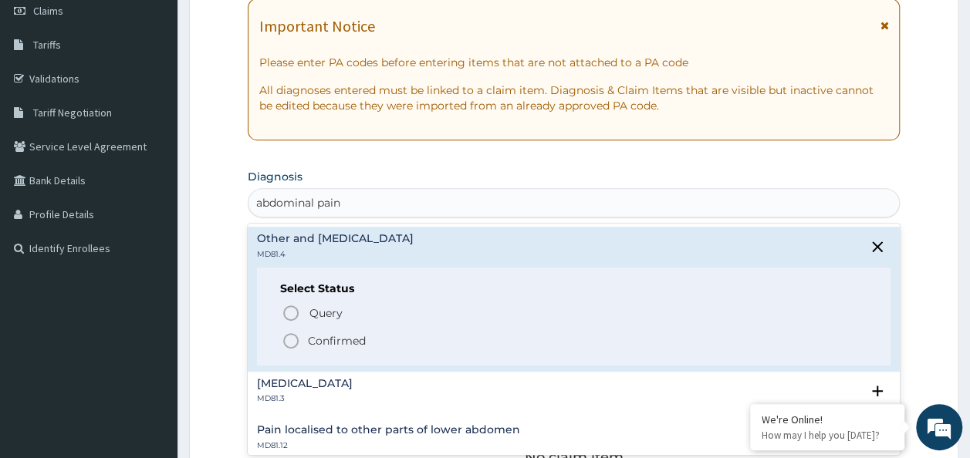
click at [348, 339] on p "Confirmed" at bounding box center [337, 340] width 58 height 15
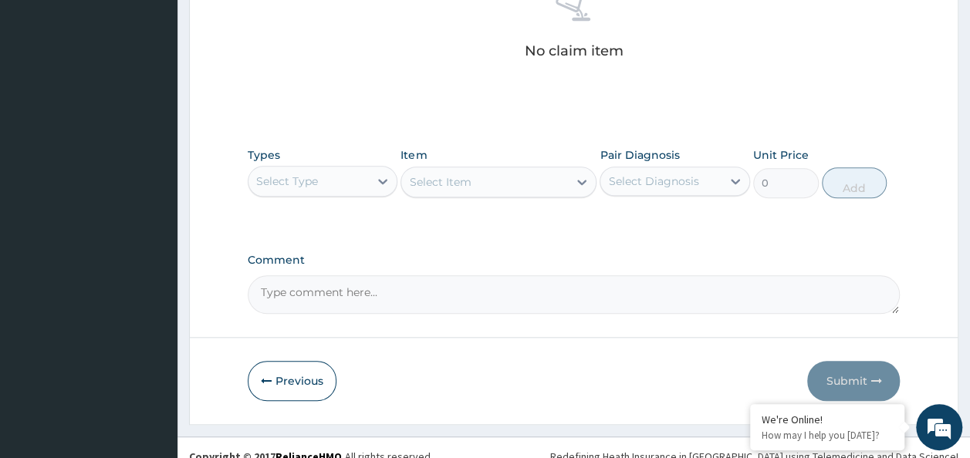
scroll to position [651, 0]
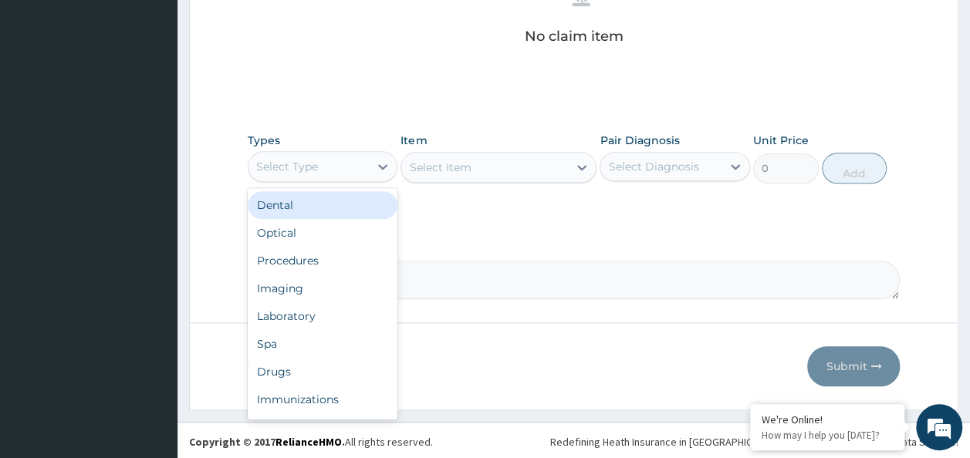
click at [315, 257] on div "Procedures" at bounding box center [323, 261] width 150 height 28
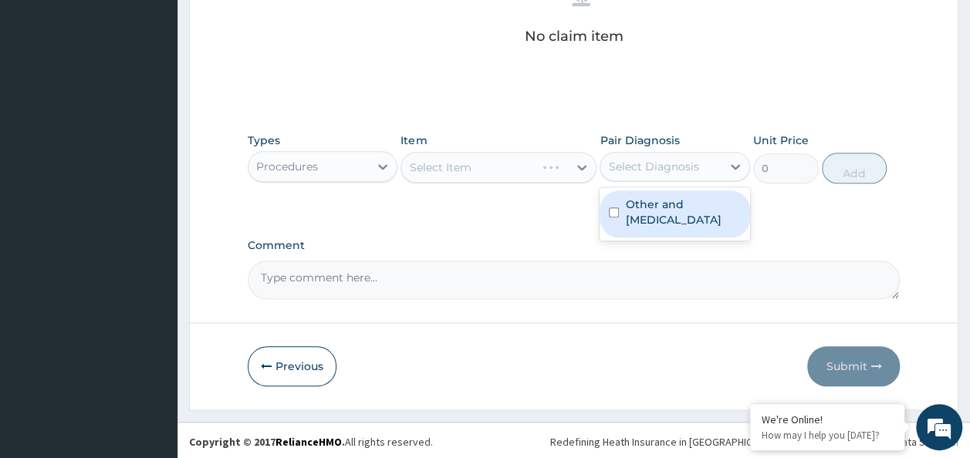
click at [613, 218] on input "checkbox" at bounding box center [614, 213] width 10 height 10
checkbox input "true"
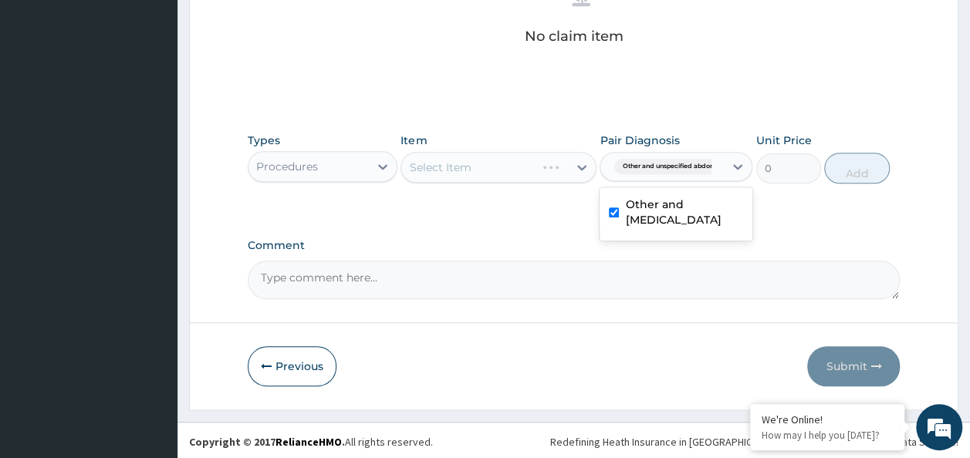
click at [488, 164] on div "Select Item" at bounding box center [498, 167] width 196 height 31
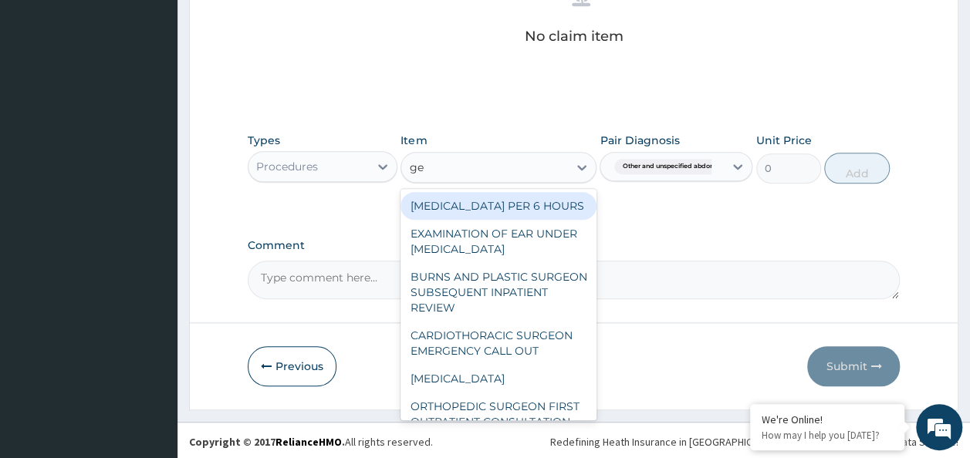
type input "gene"
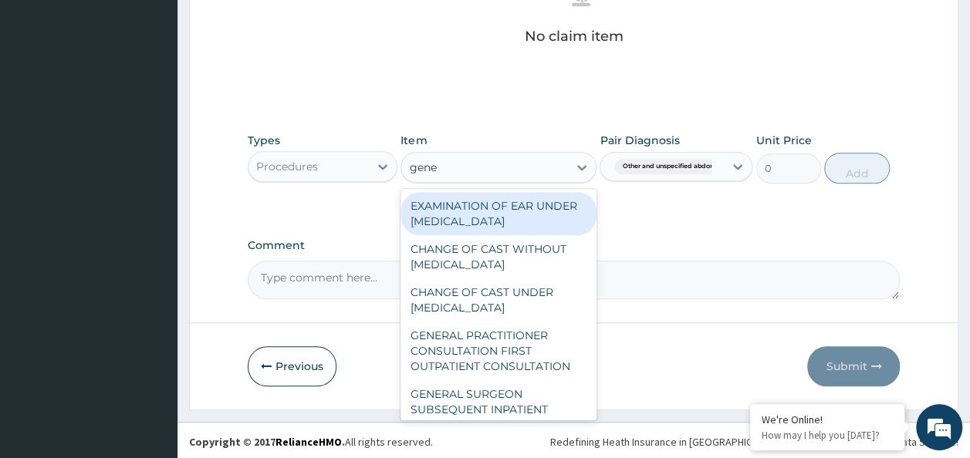
click at [521, 355] on div "GENERAL PRACTITIONER CONSULTATION FIRST OUTPATIENT CONSULTATION" at bounding box center [498, 351] width 196 height 59
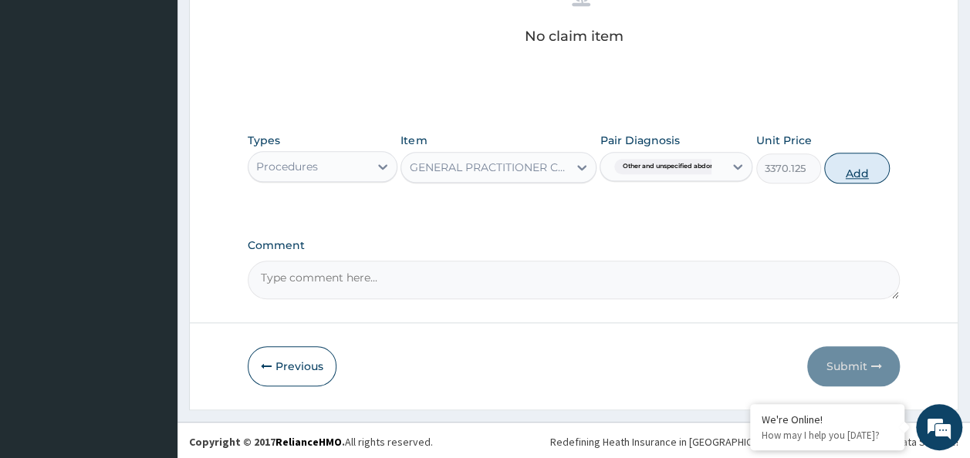
click at [862, 168] on button "Add" at bounding box center [857, 168] width 66 height 31
type input "0"
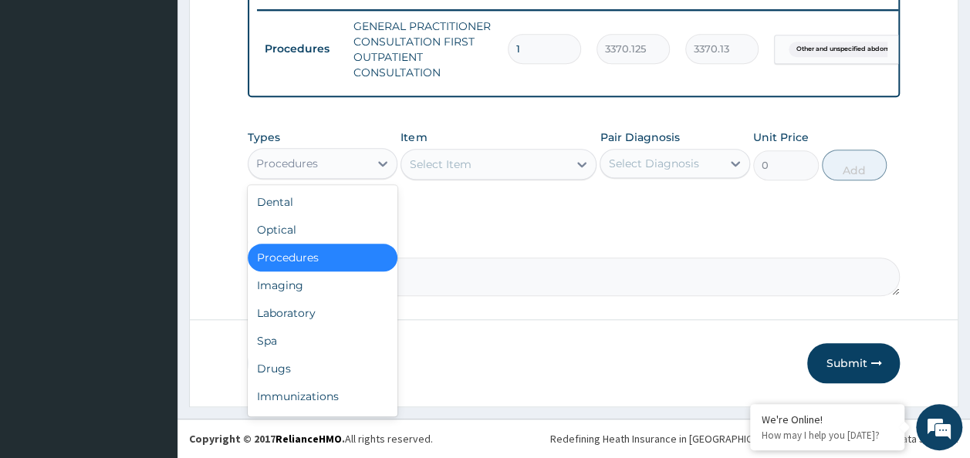
click at [295, 366] on div "Drugs" at bounding box center [323, 369] width 150 height 28
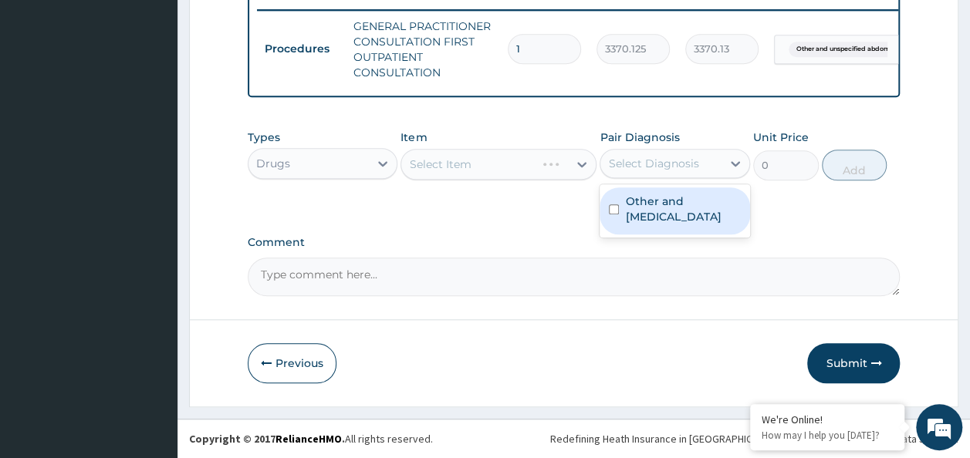
click at [616, 214] on input "checkbox" at bounding box center [614, 209] width 10 height 10
checkbox input "true"
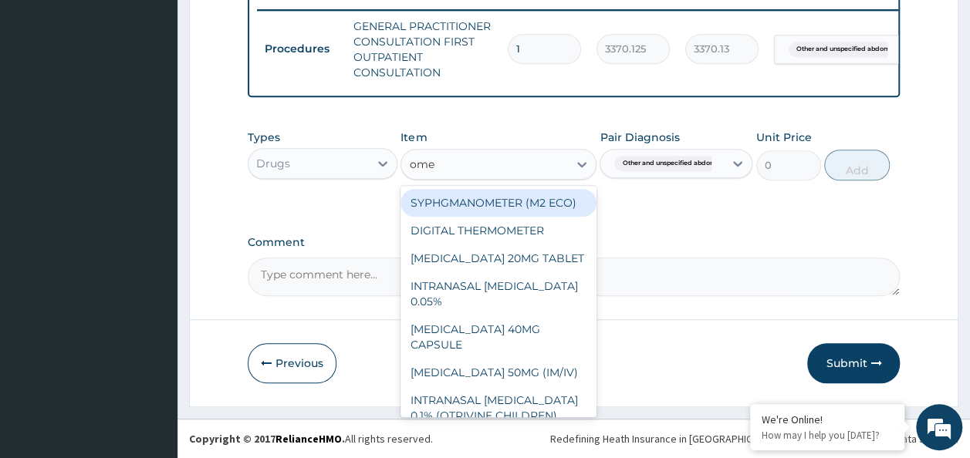
type input "omep"
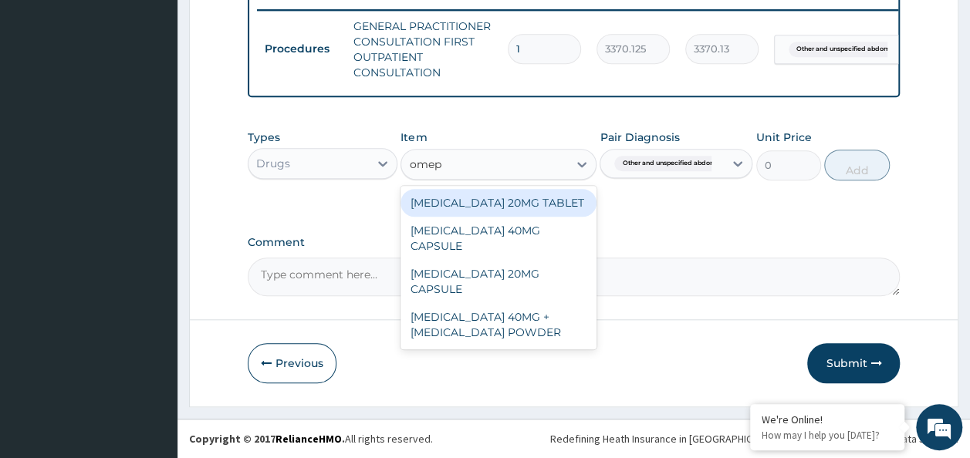
click at [545, 245] on div "OMEPRAZOLE 40MG CAPSULE" at bounding box center [498, 238] width 196 height 43
type input "180"
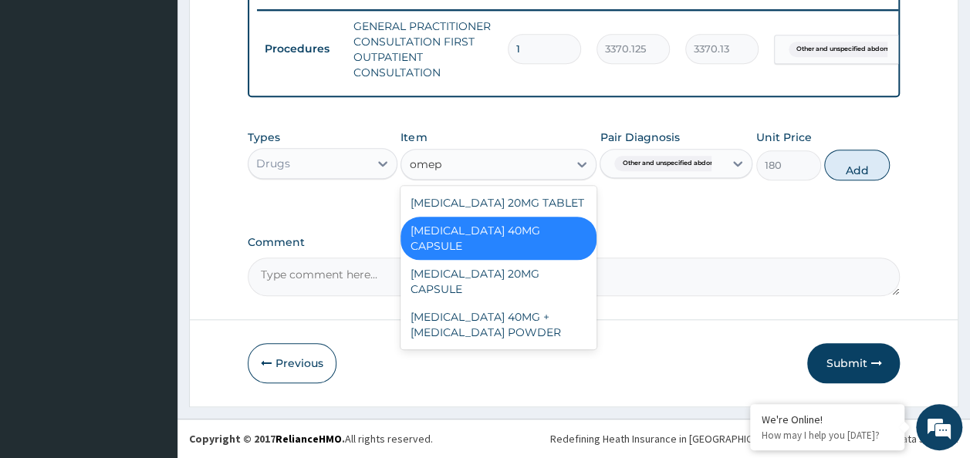
scroll to position [0, 0]
type input "omep"
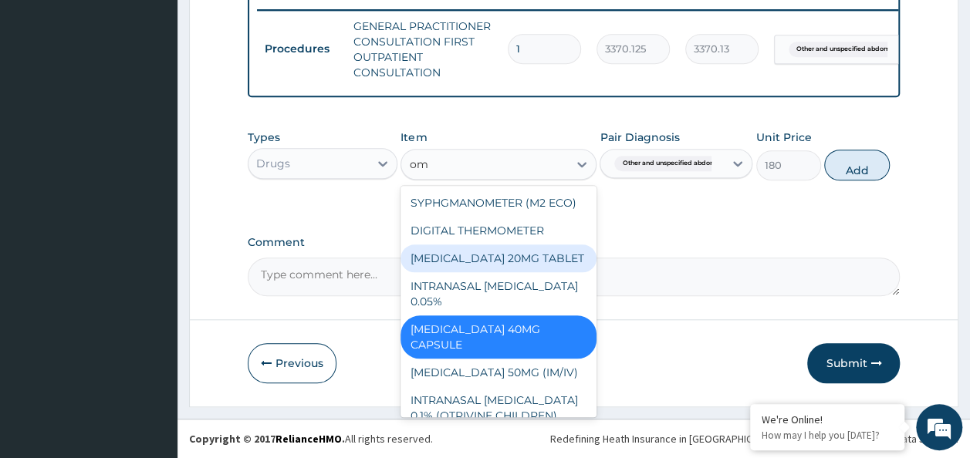
type input "o"
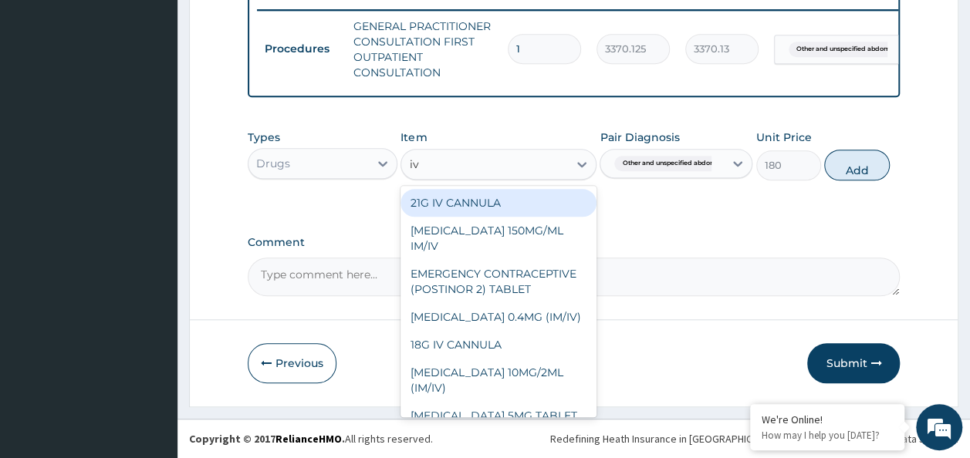
type input "i"
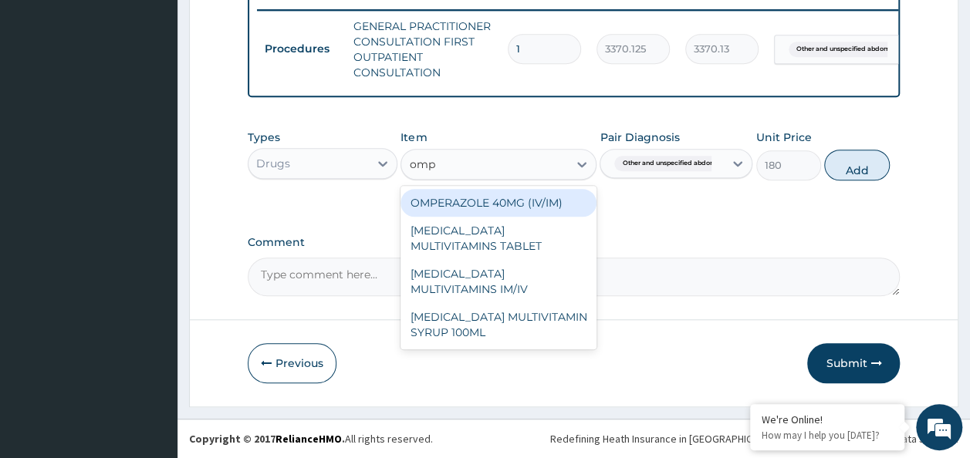
type input "ompe"
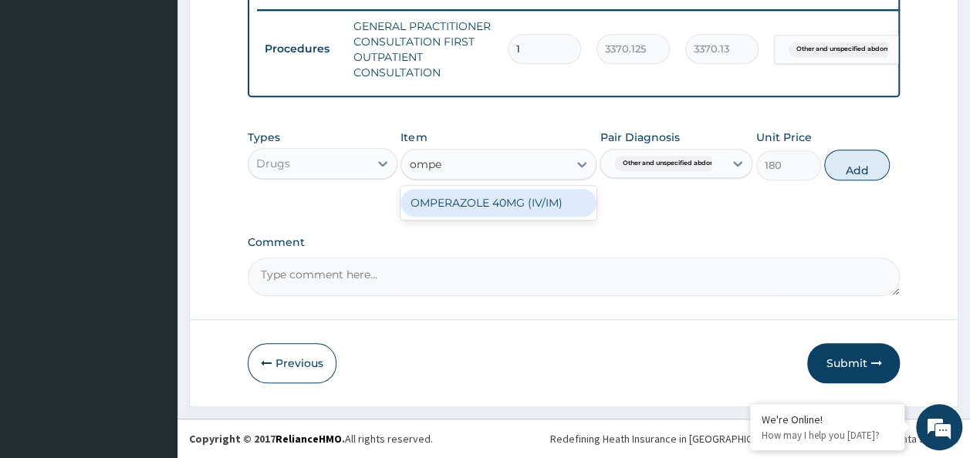
click at [554, 199] on div "OMPERAZOLE 40MG (IV/IM)" at bounding box center [498, 203] width 196 height 28
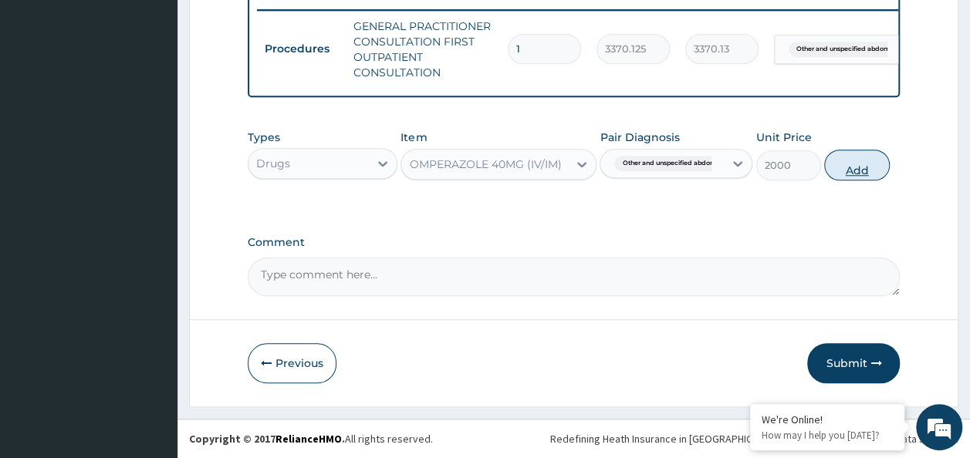
click at [873, 173] on button "Add" at bounding box center [857, 165] width 66 height 31
type input "0"
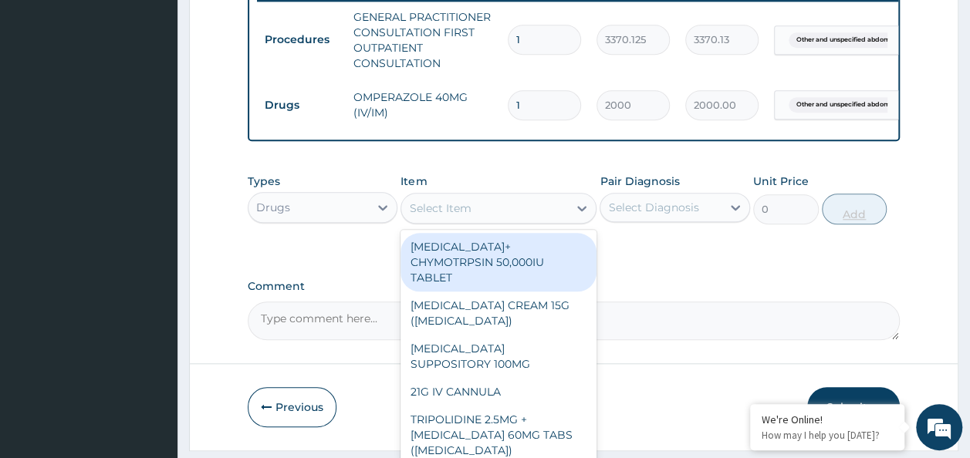
type input "p"
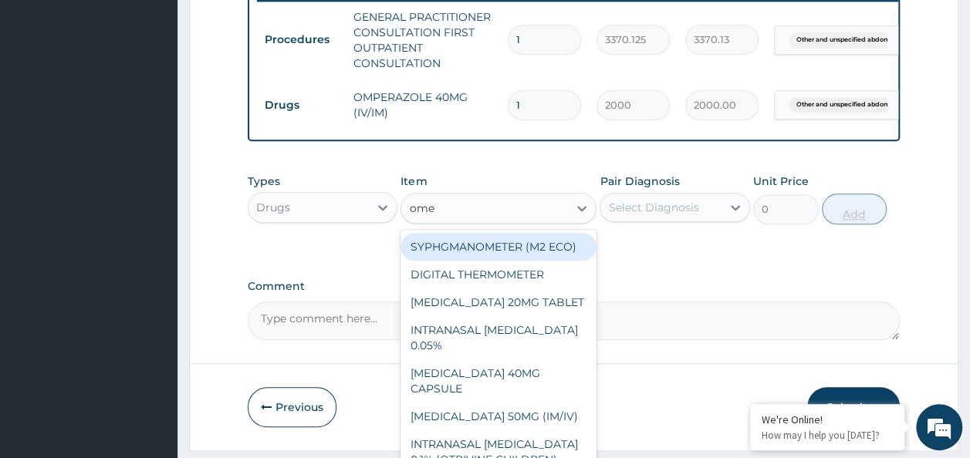
type input "omep"
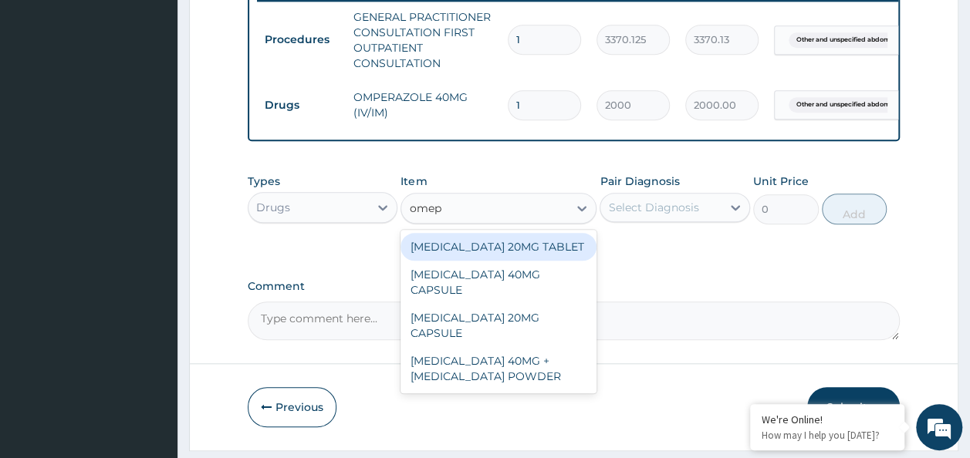
click at [562, 316] on div "OMEPRAZOLE 20MG CAPSULE" at bounding box center [498, 325] width 196 height 43
type input "100"
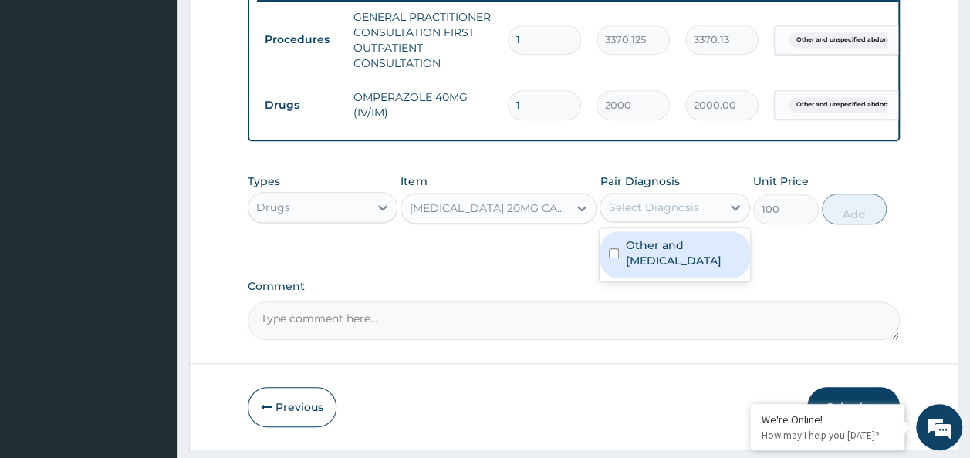
click at [613, 258] on input "checkbox" at bounding box center [614, 253] width 10 height 10
checkbox input "true"
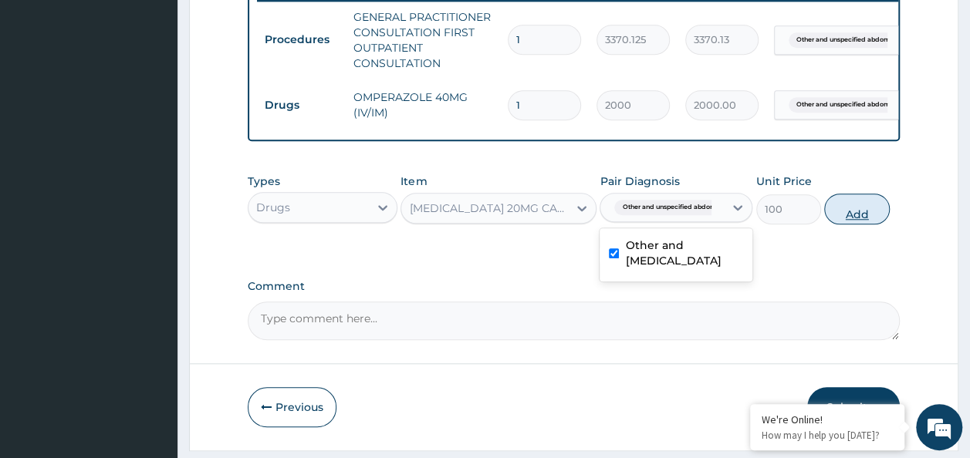
click at [887, 225] on button "Add" at bounding box center [857, 209] width 66 height 31
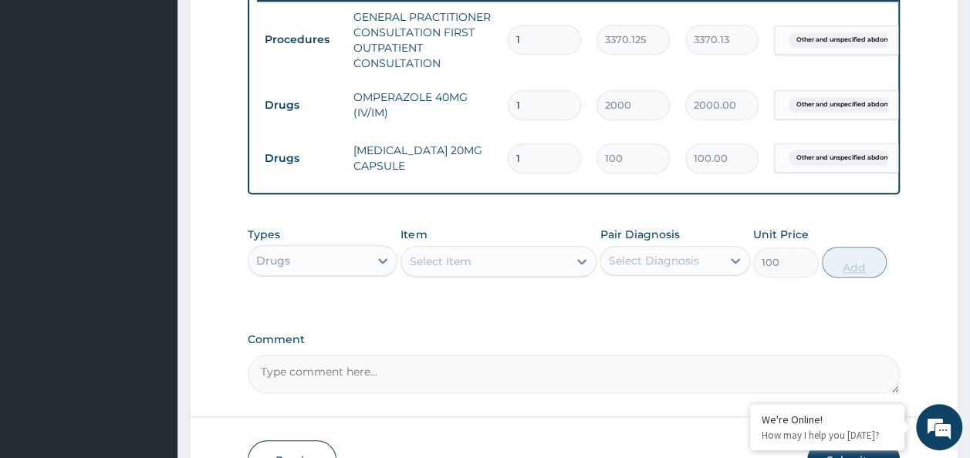
type input "0"
type input "14"
type input "1400.00"
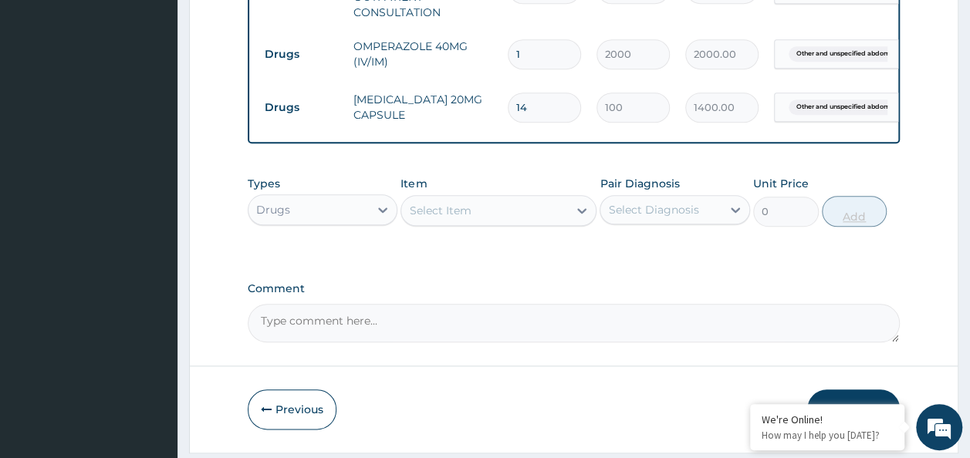
scroll to position [721, 0]
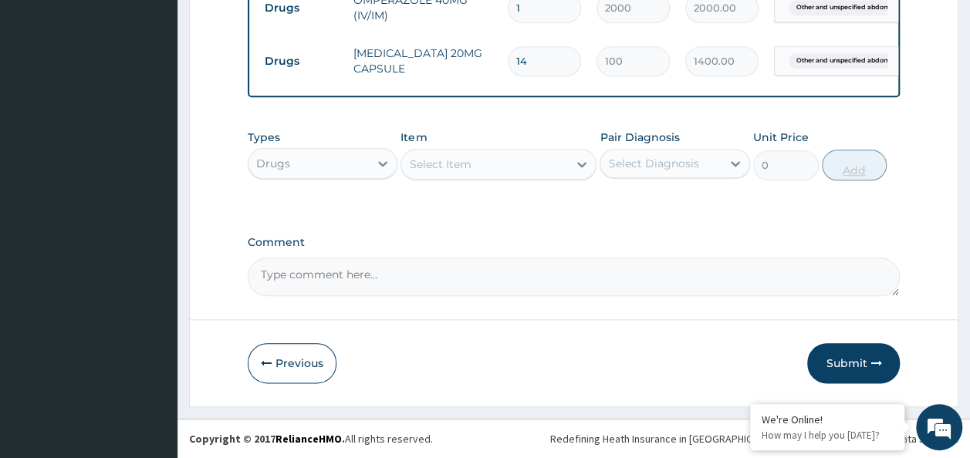
type input "14"
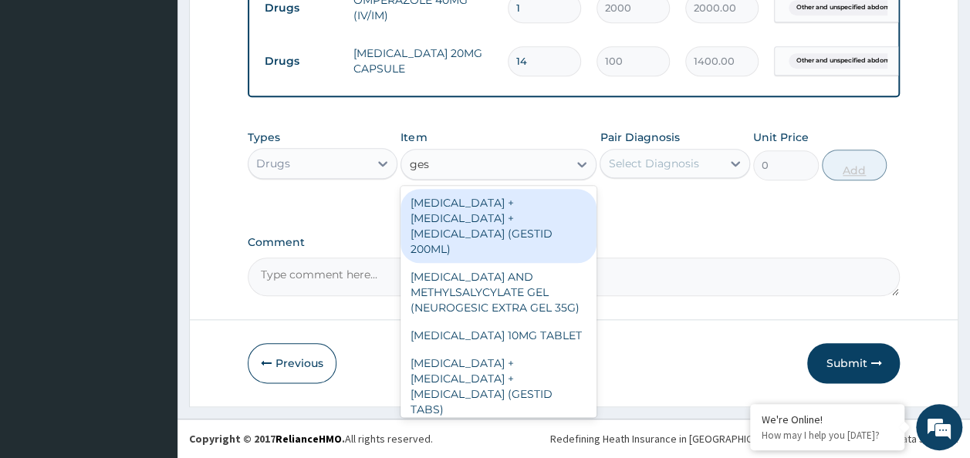
type input "gest"
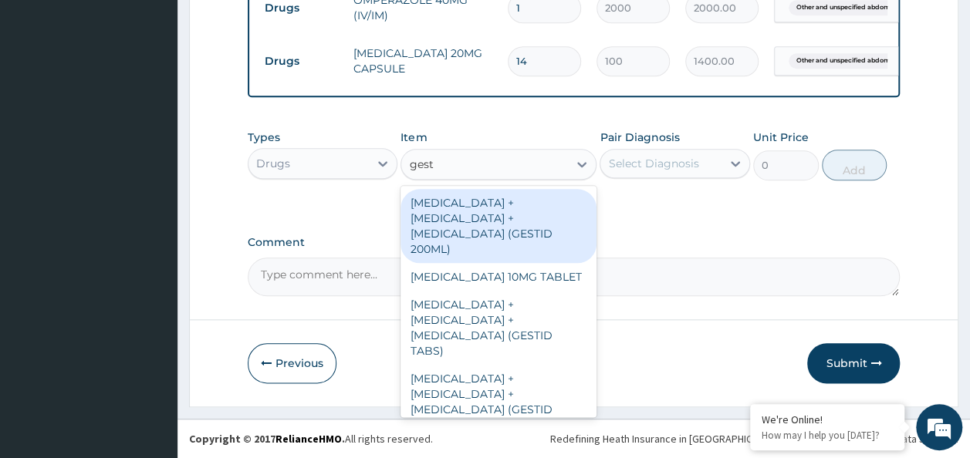
click at [543, 227] on div "ALUMINUM HYDROXIDE + MAGNESIUM HYDROXIDE + SIMETHICONE (GESTID 200ML)" at bounding box center [498, 226] width 196 height 74
type input "2530"
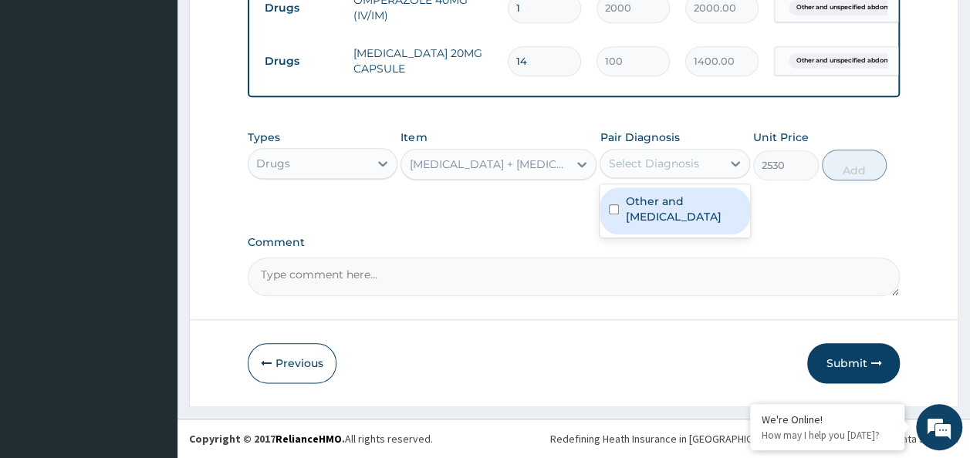
click at [613, 214] on input "checkbox" at bounding box center [614, 209] width 10 height 10
checkbox input "true"
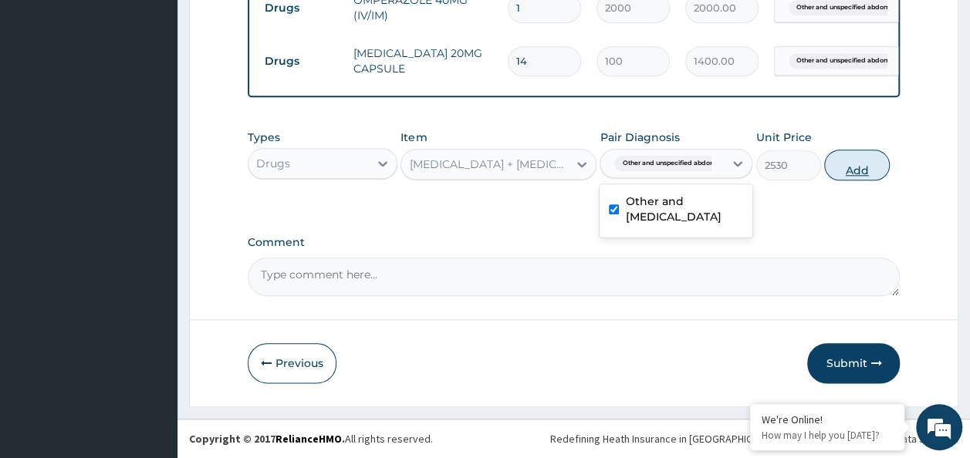
click at [883, 167] on button "Add" at bounding box center [857, 165] width 66 height 31
type input "0"
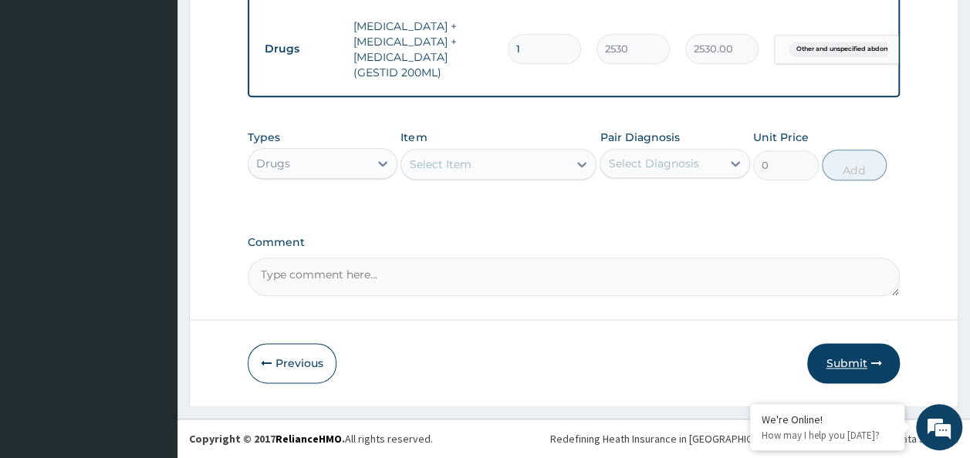
click at [864, 366] on button "Submit" at bounding box center [853, 363] width 93 height 40
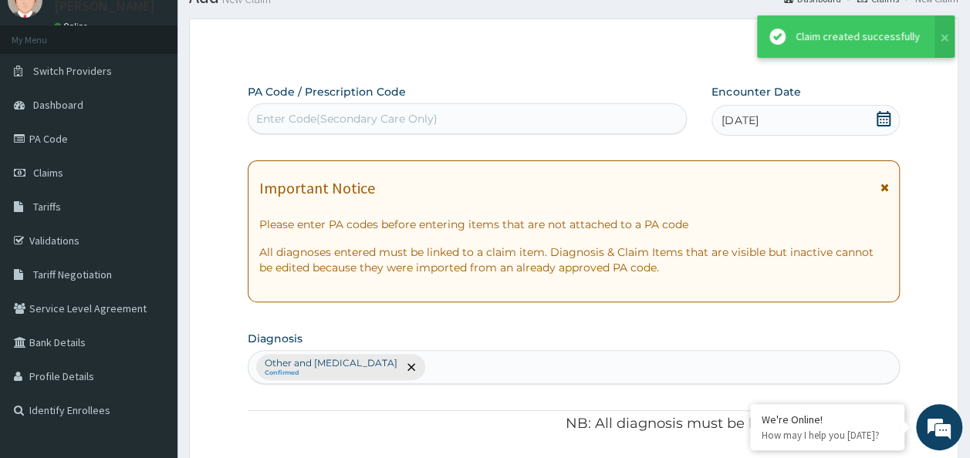
scroll to position [813, 0]
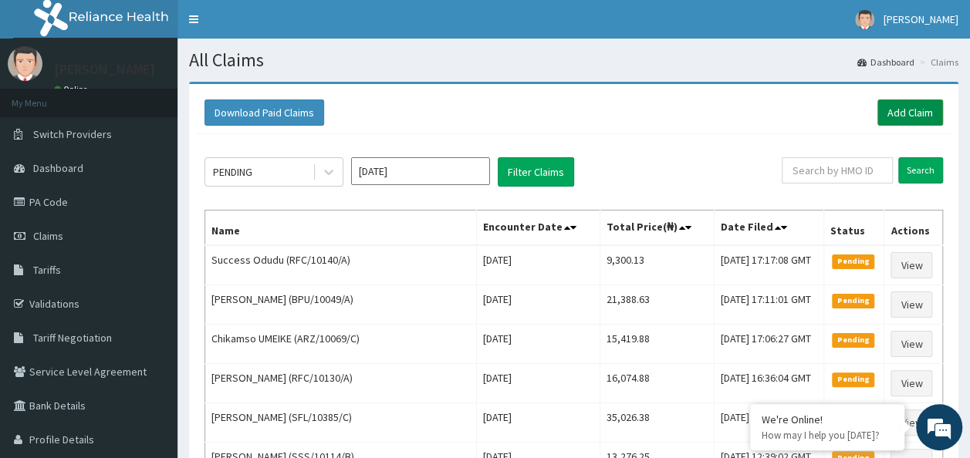
click at [901, 106] on link "Add Claim" at bounding box center [910, 113] width 66 height 26
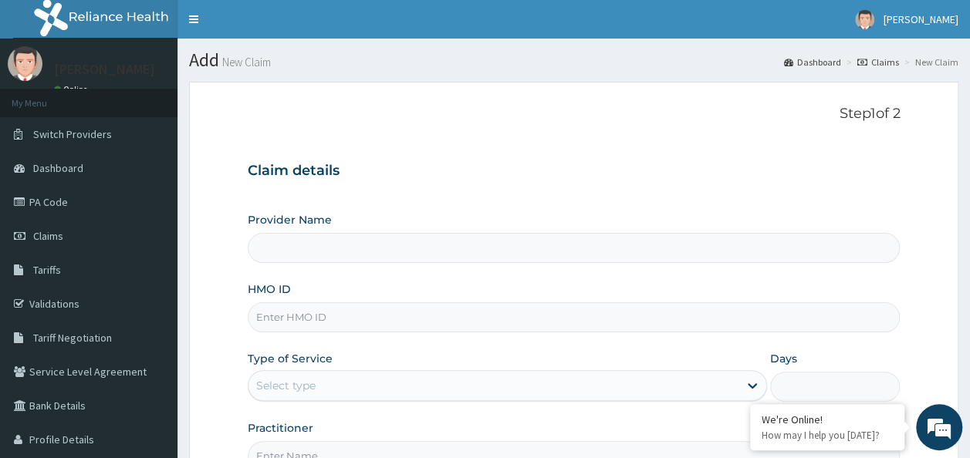
click at [346, 322] on input "HMO ID" at bounding box center [574, 317] width 653 height 30
paste input "HIC/10080/A"
type input "HIC/10080/A"
type input "Reliance Family Clinics (RFC) - Ajah"
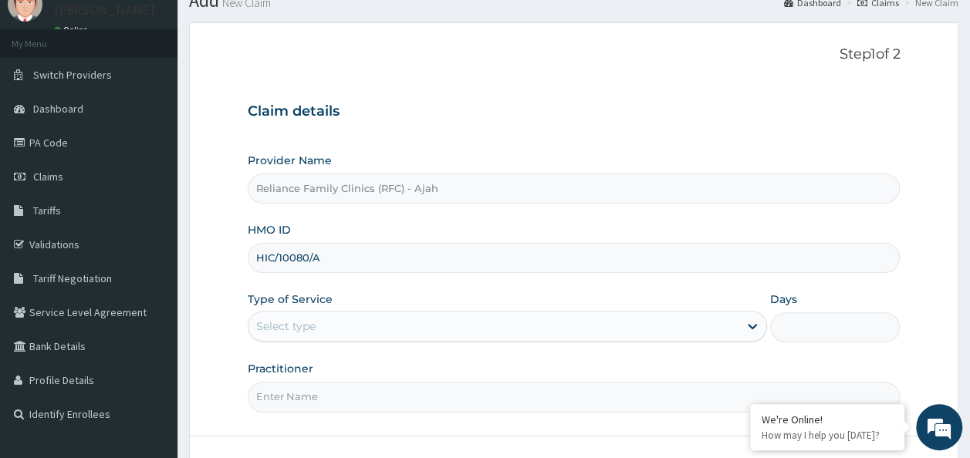
scroll to position [173, 0]
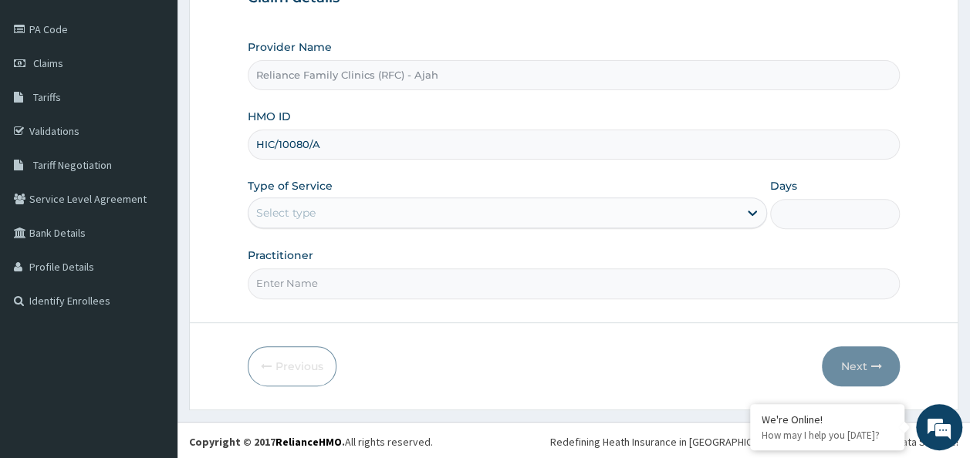
type input "HIC/10080/A"
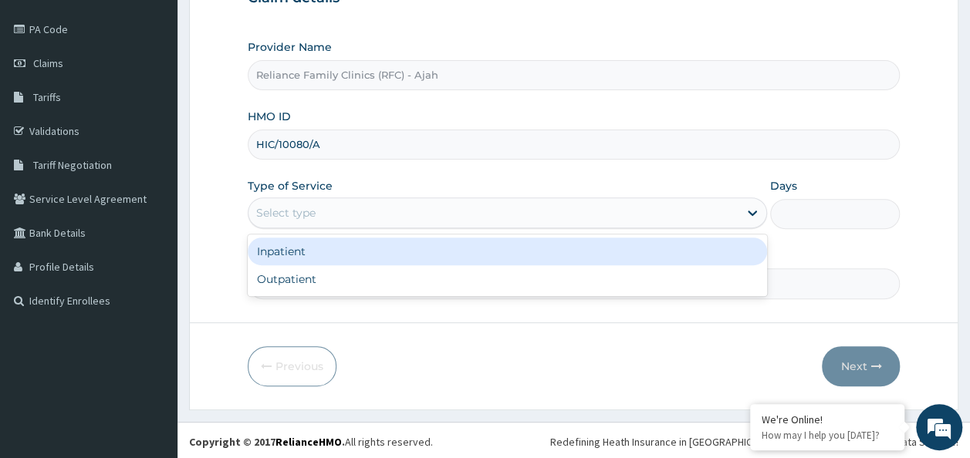
click at [386, 285] on div "Outpatient" at bounding box center [507, 279] width 519 height 28
type input "1"
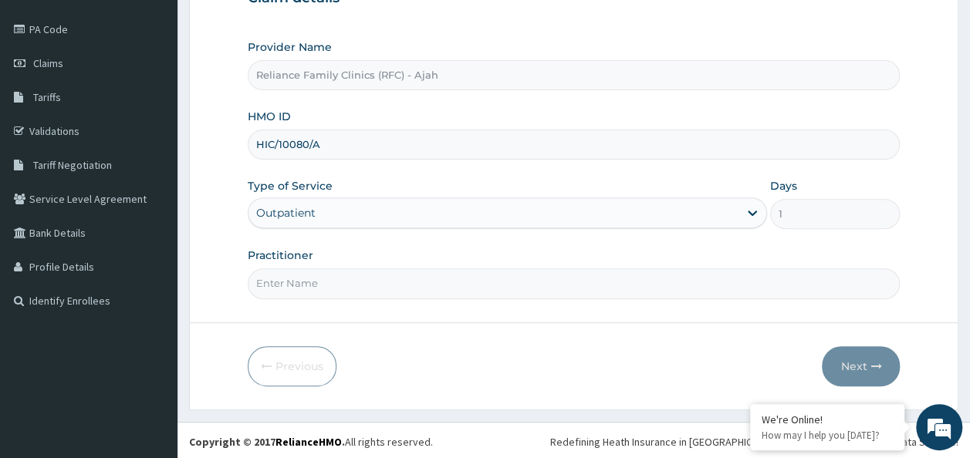
click at [405, 278] on input "Practitioner" at bounding box center [574, 283] width 653 height 30
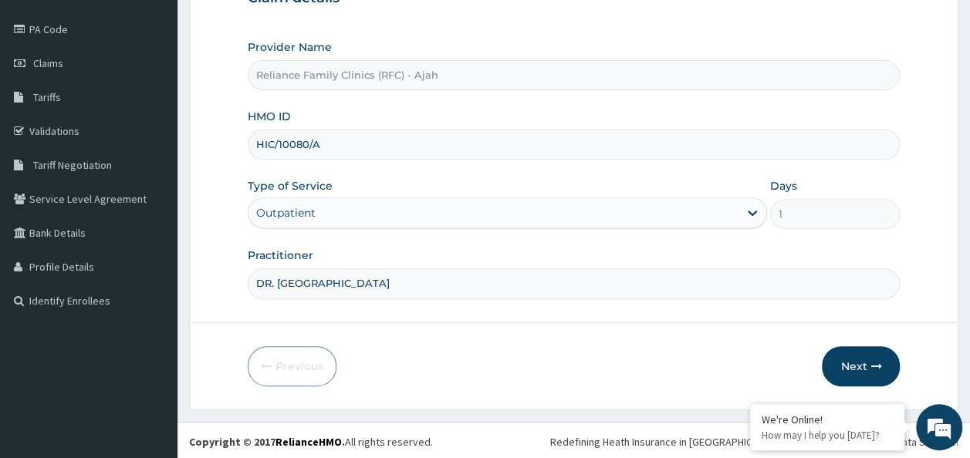
type input "DR. LOCUM"
click at [872, 361] on icon "button" at bounding box center [875, 366] width 11 height 11
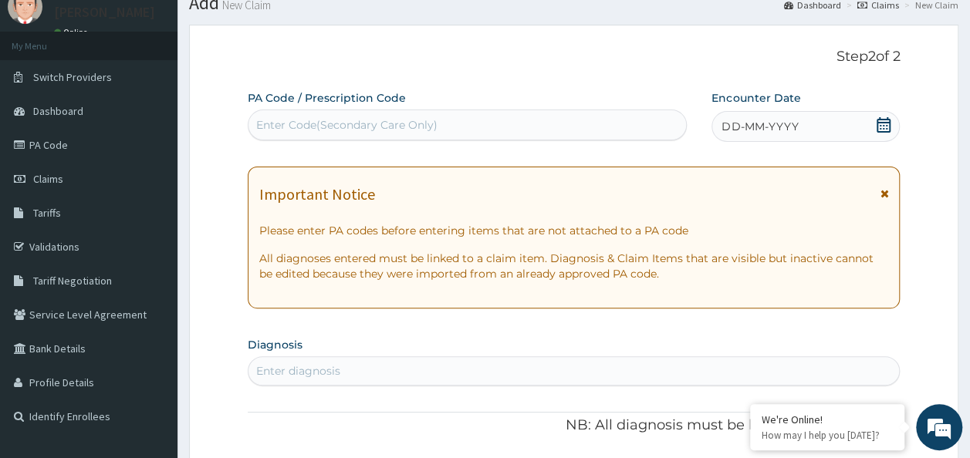
scroll to position [53, 0]
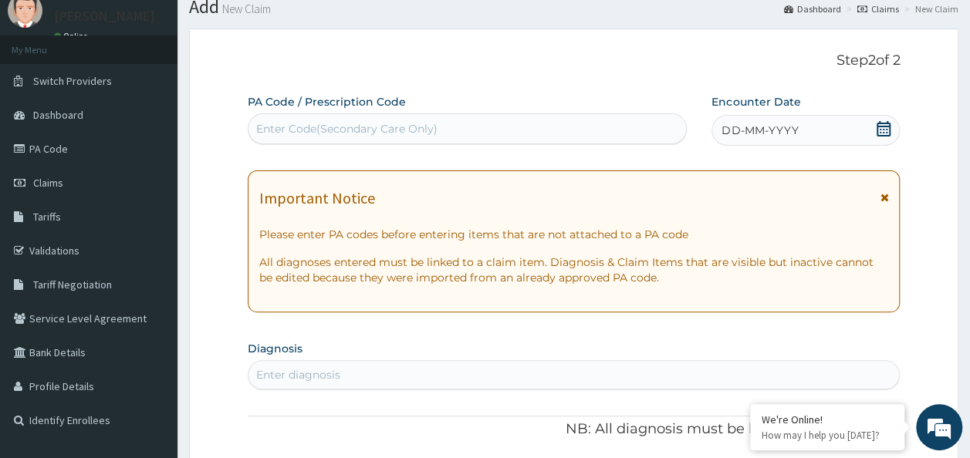
click at [819, 136] on div "DD-MM-YYYY" at bounding box center [805, 130] width 188 height 31
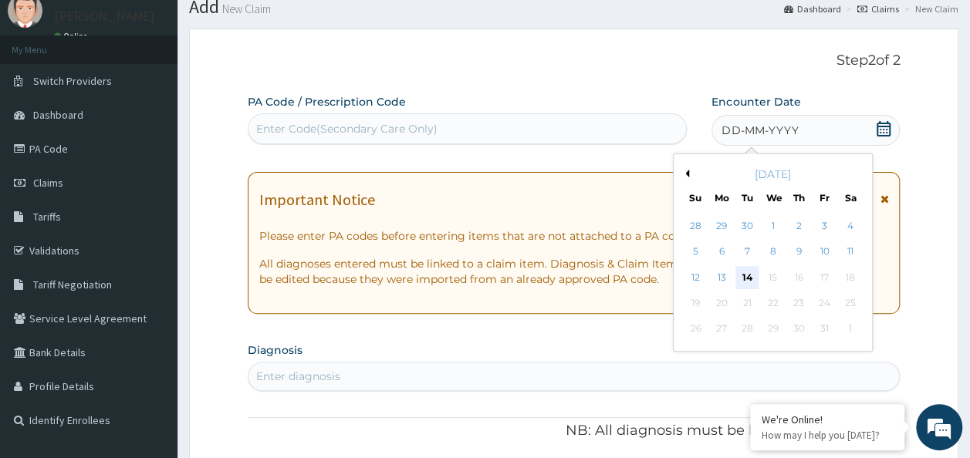
click at [747, 276] on div "14" at bounding box center [747, 277] width 23 height 23
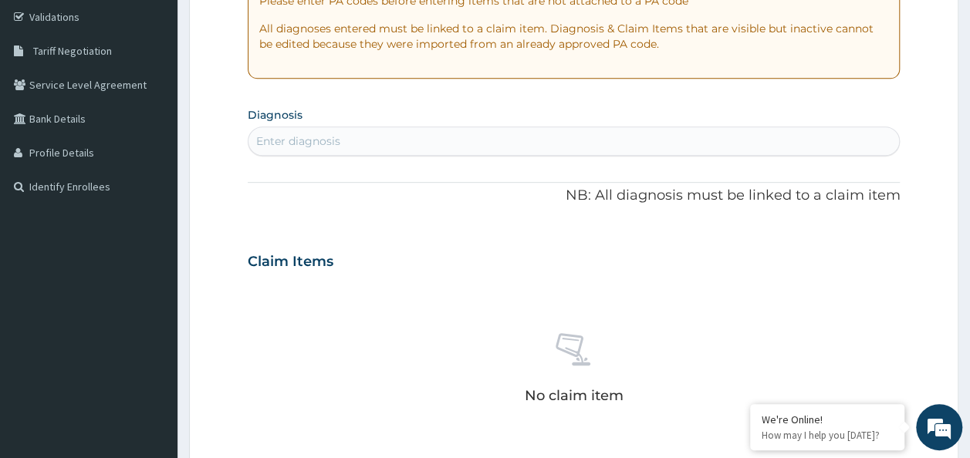
scroll to position [305, 0]
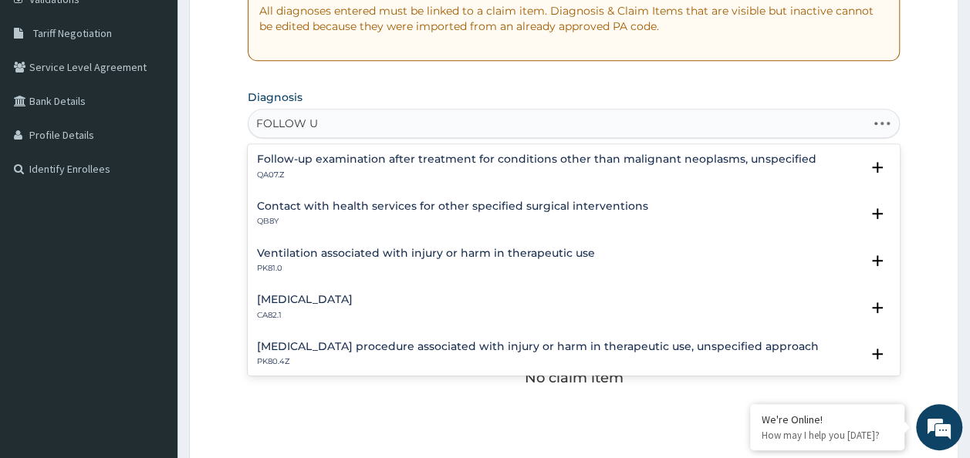
type input "FOLLOW UP"
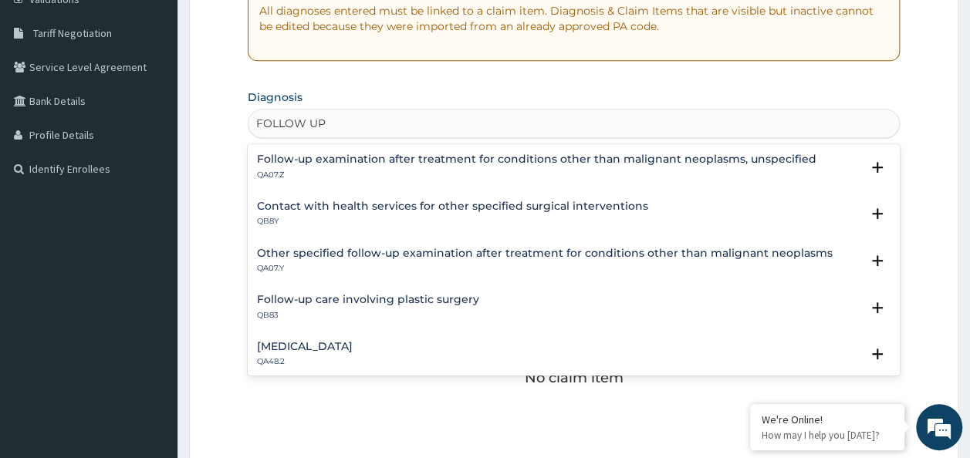
click at [686, 164] on h4 "Follow-up examination after treatment for conditions other than malignant neopl…" at bounding box center [536, 160] width 559 height 12
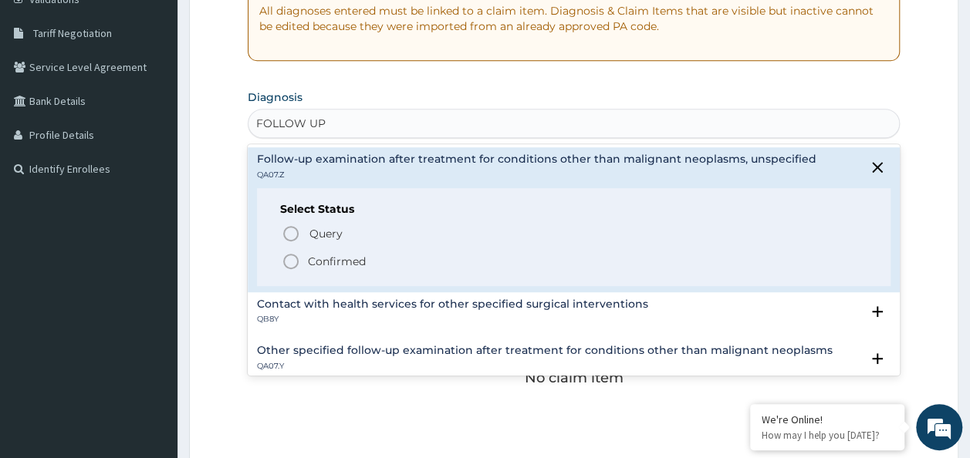
click at [535, 265] on span "Confirmed" at bounding box center [575, 261] width 586 height 19
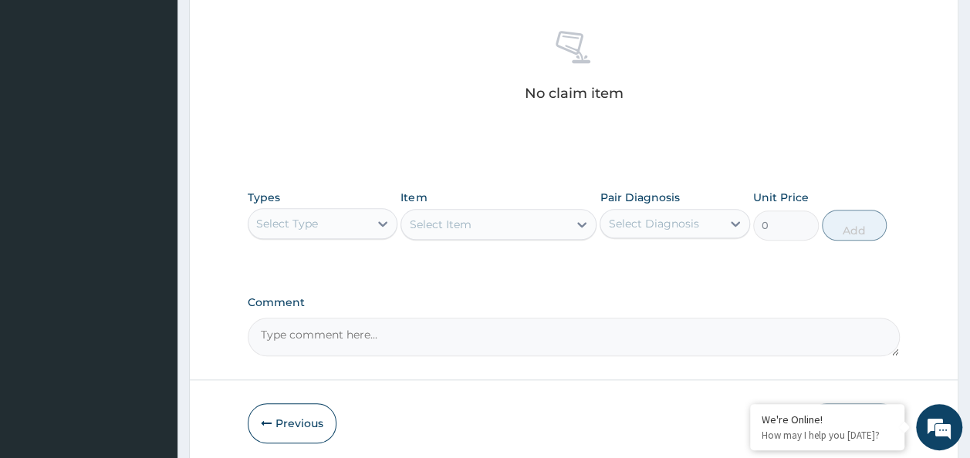
scroll to position [651, 0]
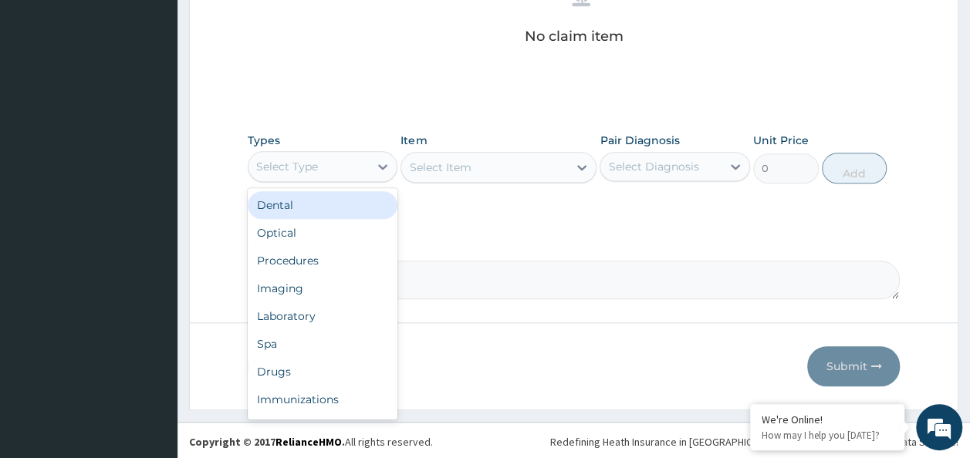
click at [313, 247] on div "Procedures" at bounding box center [323, 261] width 150 height 28
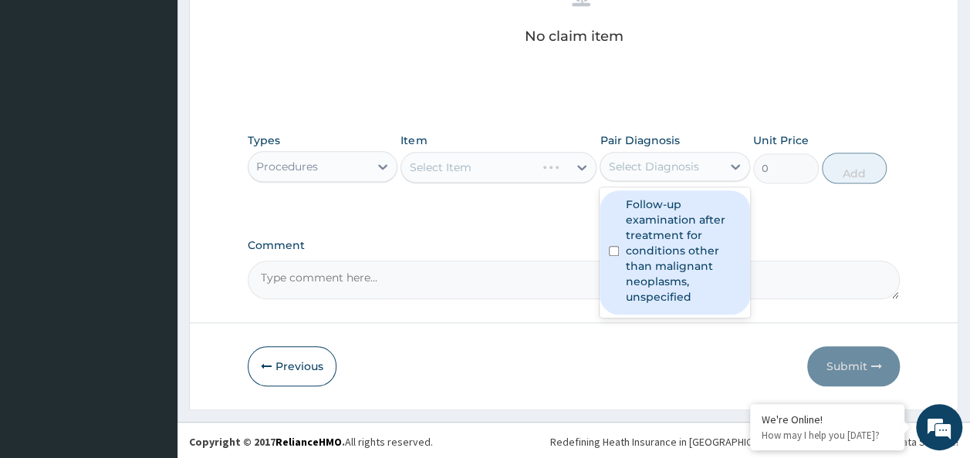
click at [617, 246] on input "checkbox" at bounding box center [614, 251] width 10 height 10
checkbox input "true"
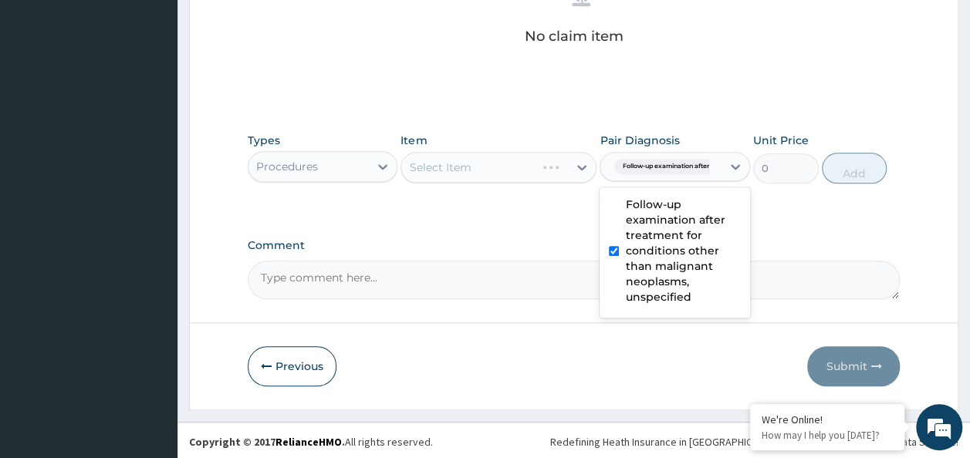
click at [503, 165] on div "Select Item" at bounding box center [498, 167] width 196 height 31
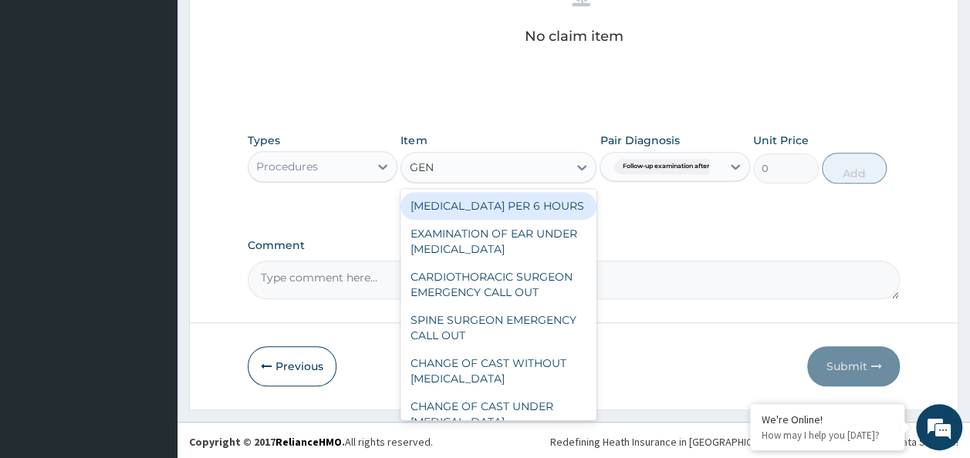
type input "GENE"
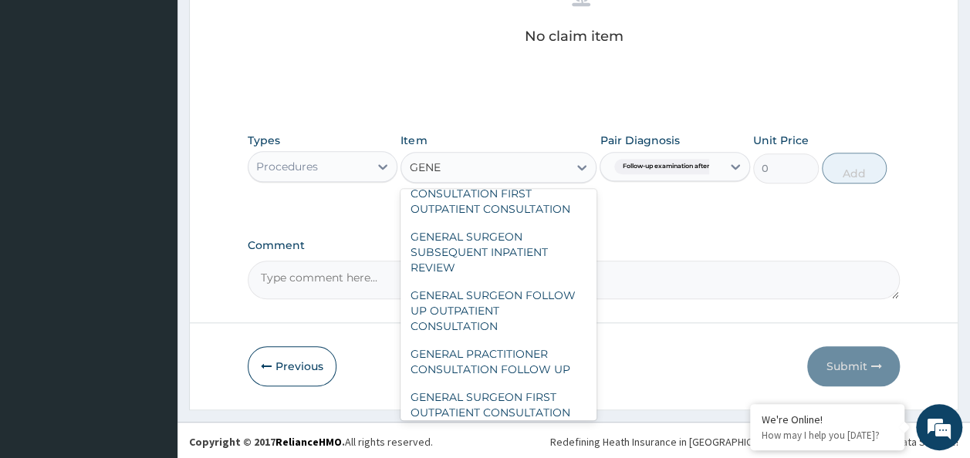
scroll to position [253, 0]
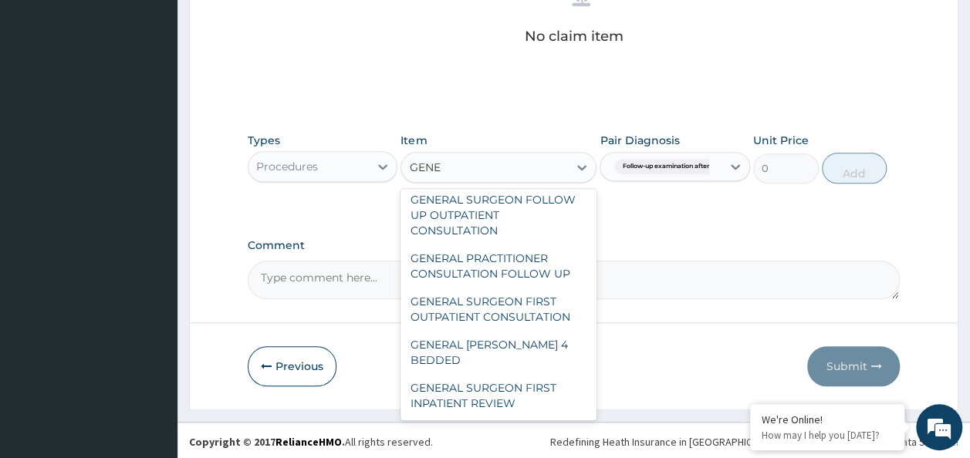
click at [526, 281] on div "GENERAL PRACTITIONER CONSULTATION FOLLOW UP" at bounding box center [498, 266] width 196 height 43
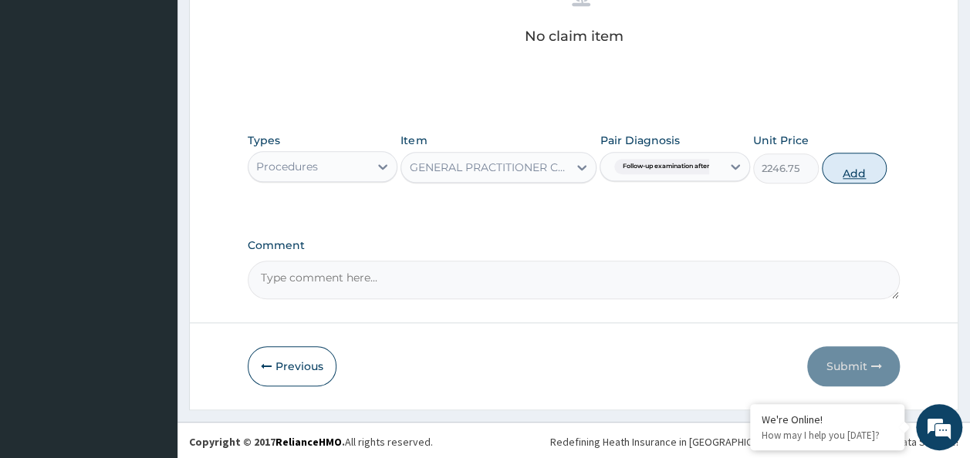
click at [861, 175] on button "Add" at bounding box center [855, 168] width 66 height 31
type input "0"
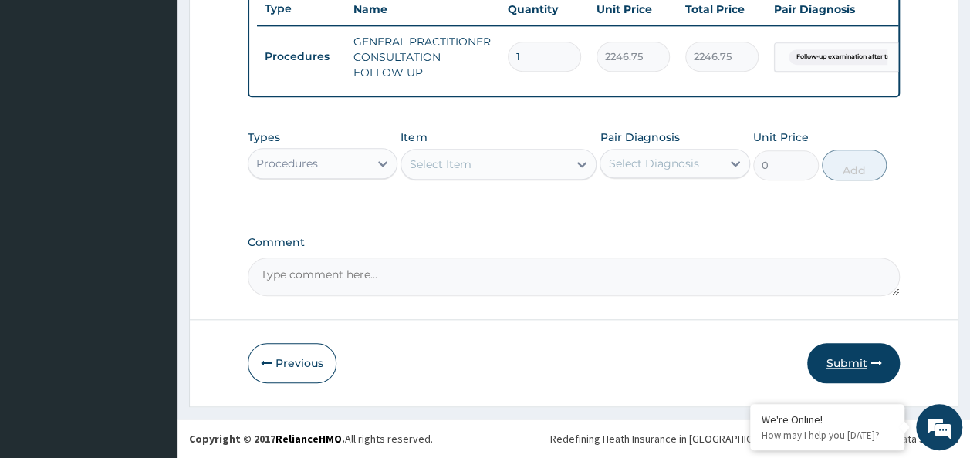
click at [869, 353] on button "Submit" at bounding box center [853, 363] width 93 height 40
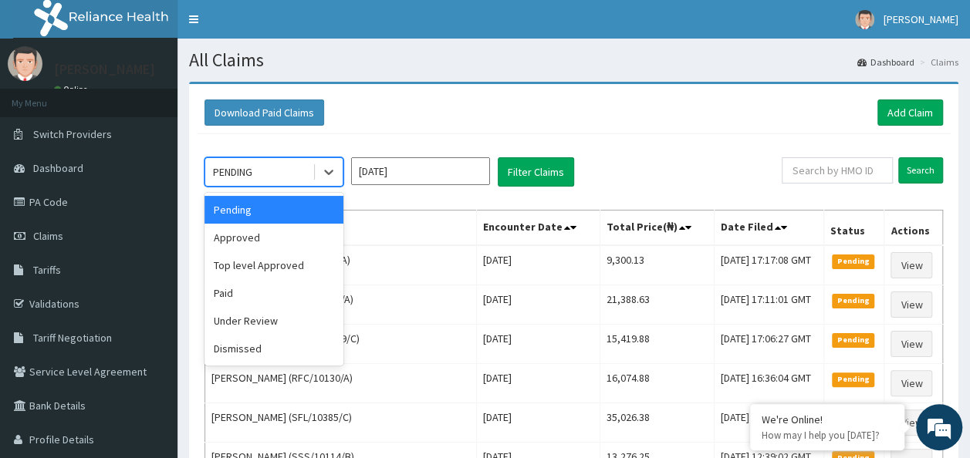
click at [258, 238] on div "Approved" at bounding box center [273, 238] width 139 height 28
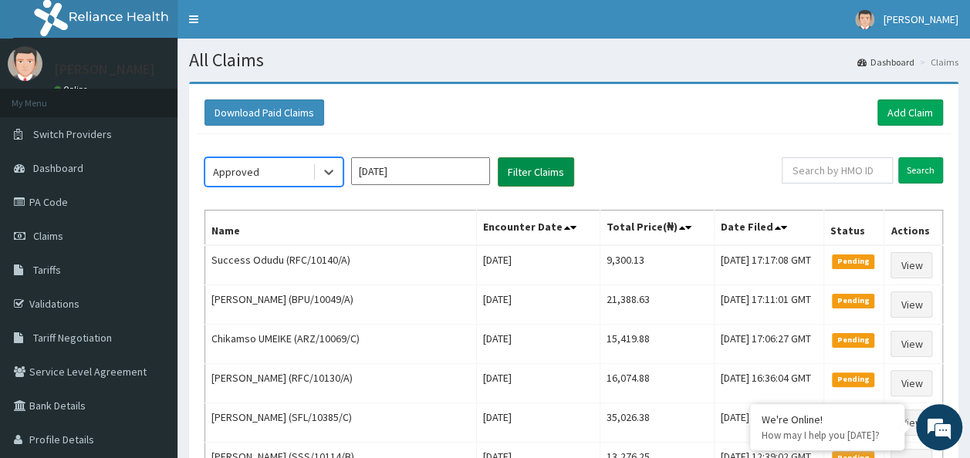
click at [557, 167] on button "Filter Claims" at bounding box center [536, 171] width 76 height 29
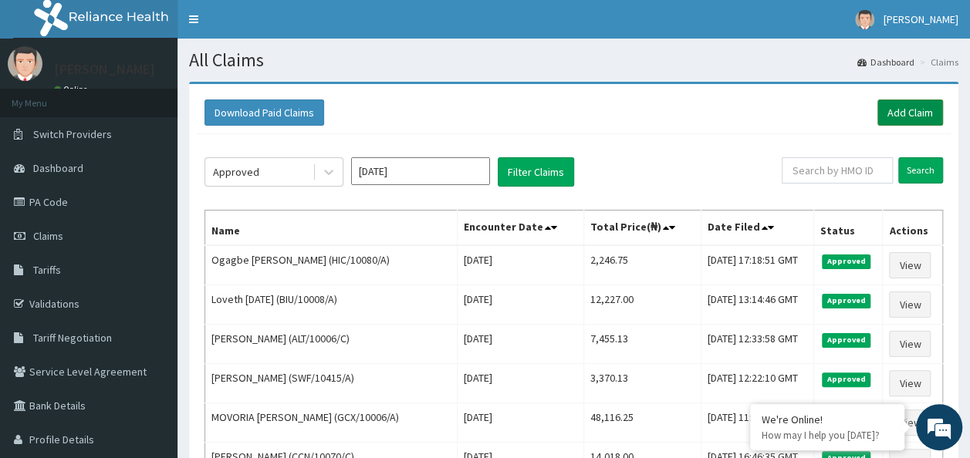
click at [880, 113] on link "Add Claim" at bounding box center [910, 113] width 66 height 26
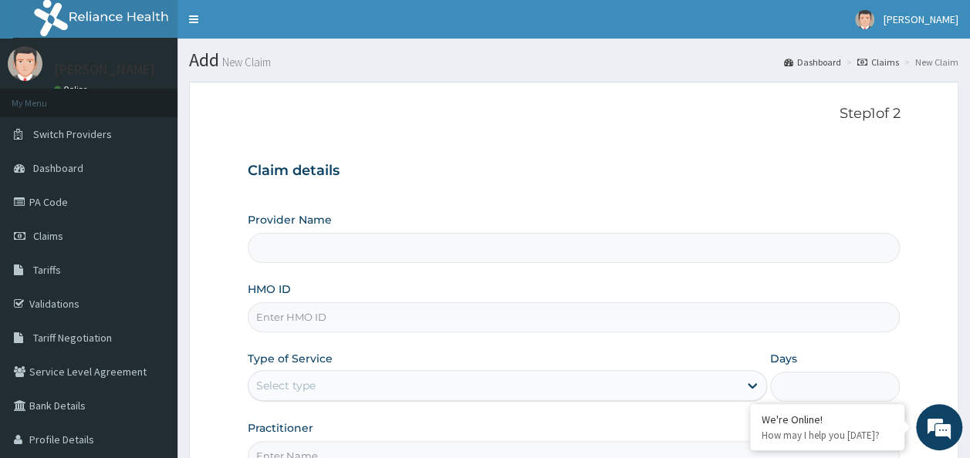
click at [328, 326] on input "HMO ID" at bounding box center [574, 317] width 653 height 30
type input "Reliance Family Clinics (RFC) - Ajah"
paste input "PHT/10033/A"
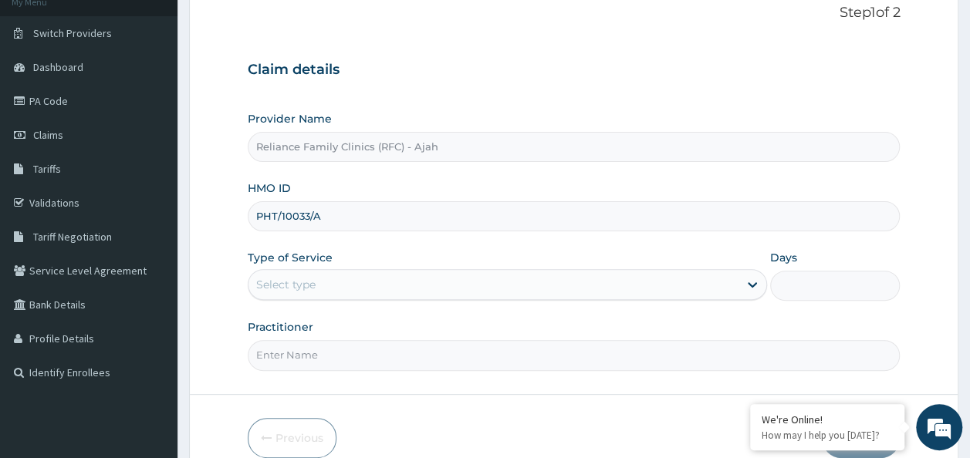
scroll to position [173, 0]
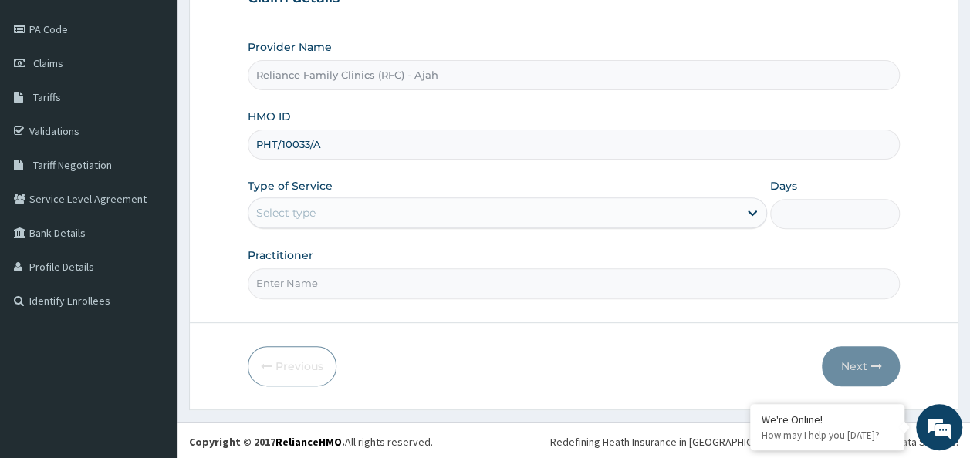
type input "PHT/10033/A"
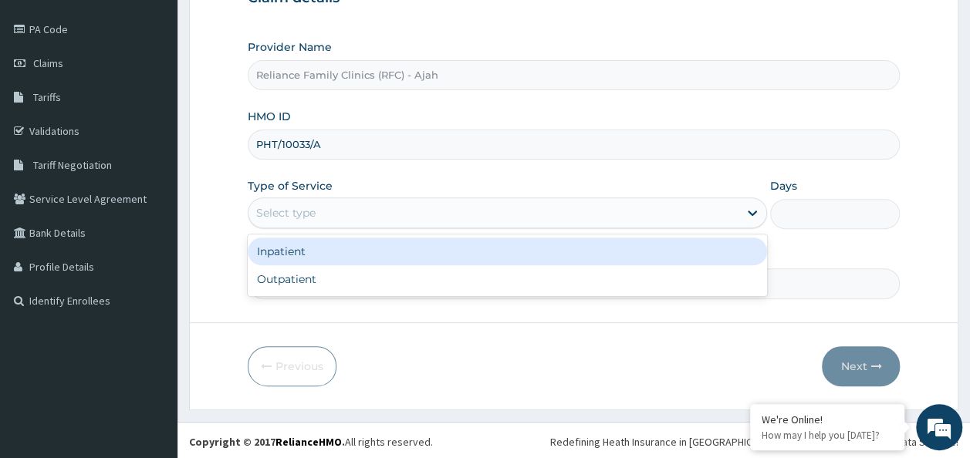
click at [488, 283] on div "Outpatient" at bounding box center [507, 279] width 519 height 28
type input "1"
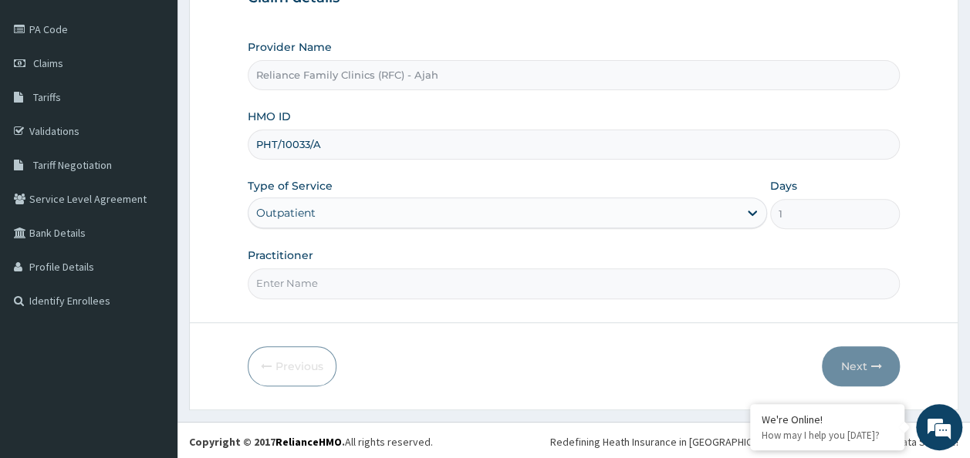
click at [458, 282] on input "Practitioner" at bounding box center [574, 283] width 653 height 30
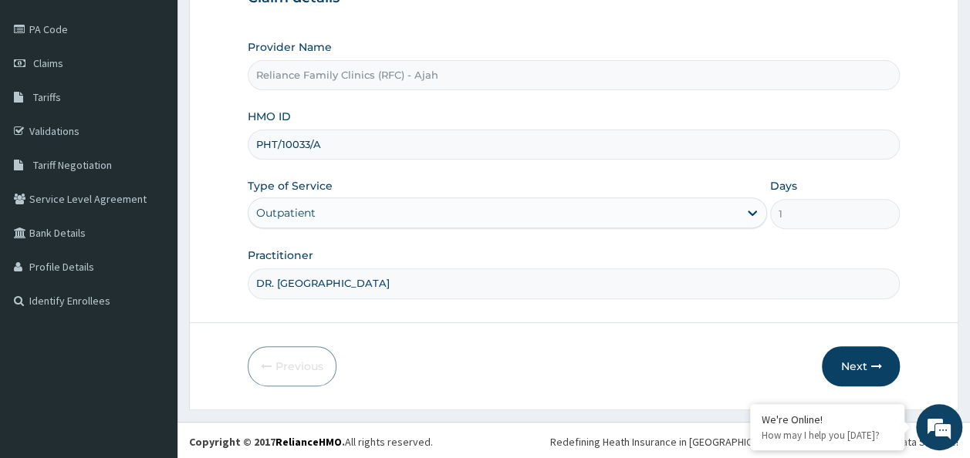
type input "DR. LOCUM"
click at [861, 366] on button "Next" at bounding box center [861, 366] width 78 height 40
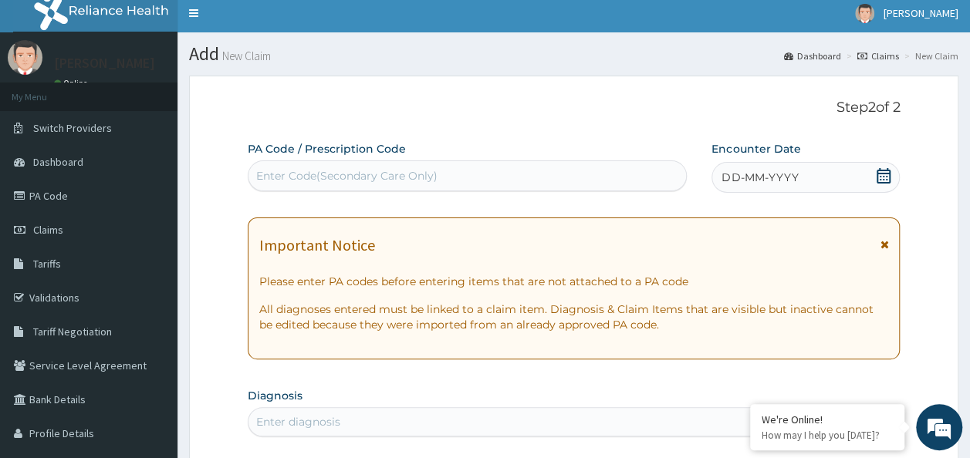
scroll to position [0, 0]
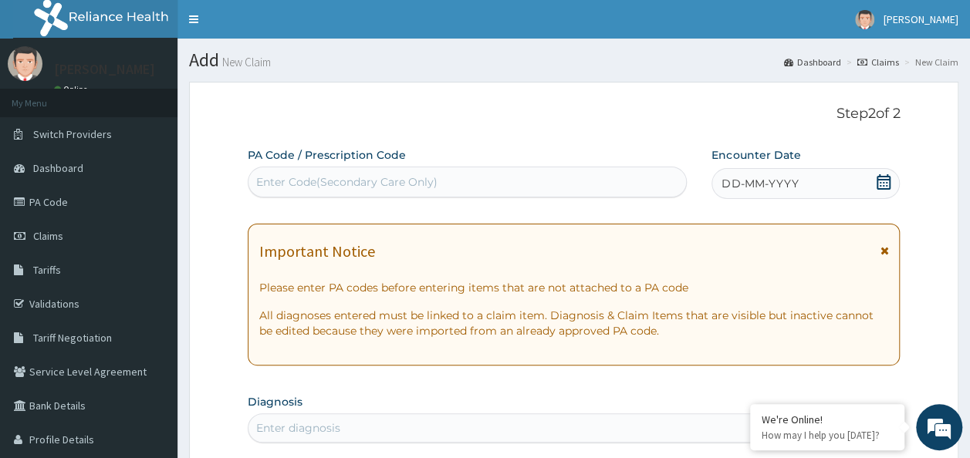
click at [799, 185] on div "DD-MM-YYYY" at bounding box center [805, 183] width 188 height 31
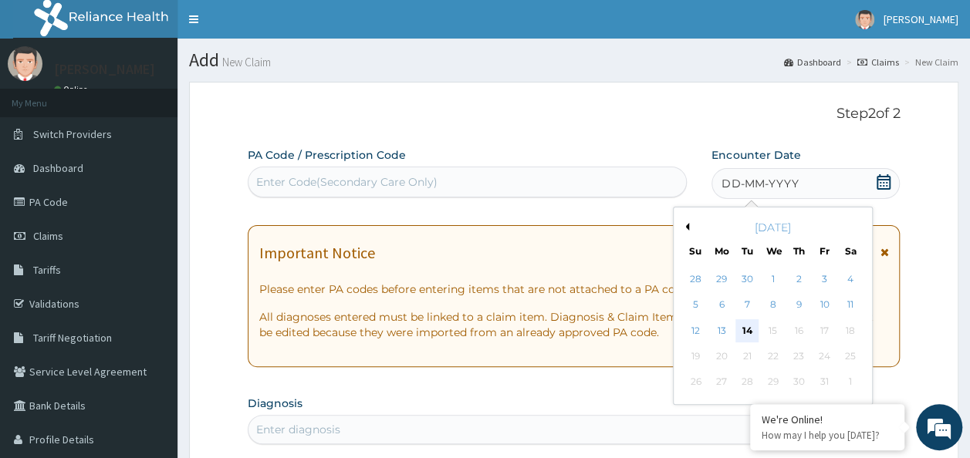
click at [747, 329] on div "14" at bounding box center [747, 330] width 23 height 23
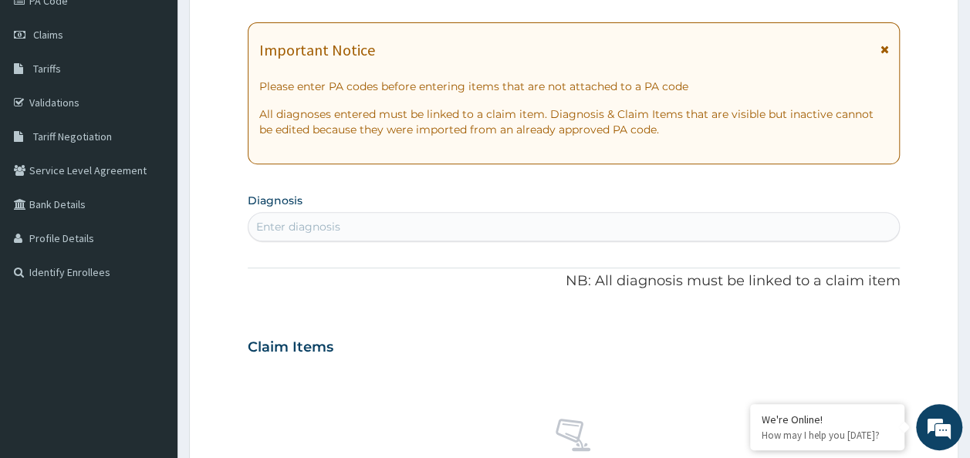
scroll to position [203, 0]
type input "E"
type input "WEAK"
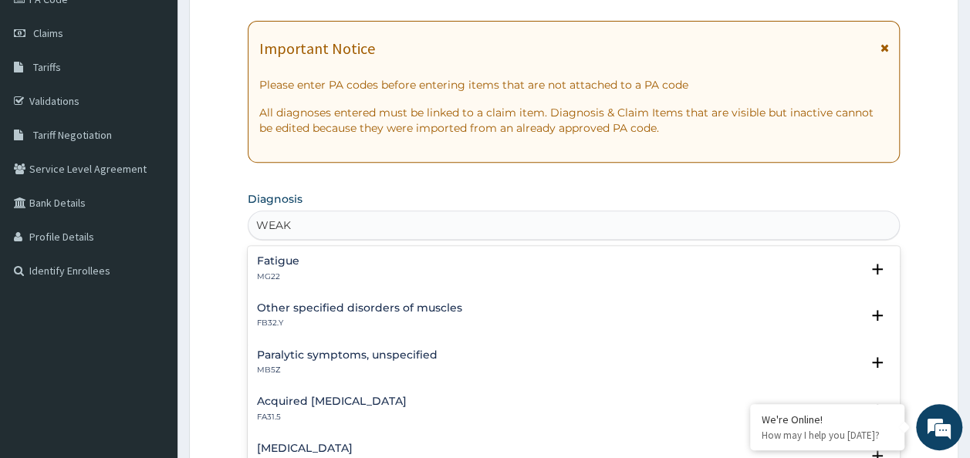
click at [327, 259] on div "Fatigue MG22" at bounding box center [574, 268] width 634 height 27
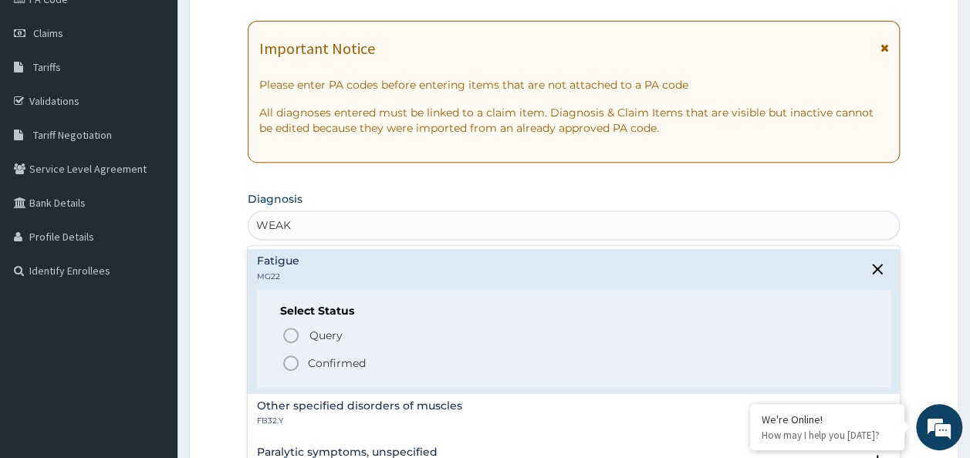
click at [344, 358] on p "Confirmed" at bounding box center [337, 363] width 58 height 15
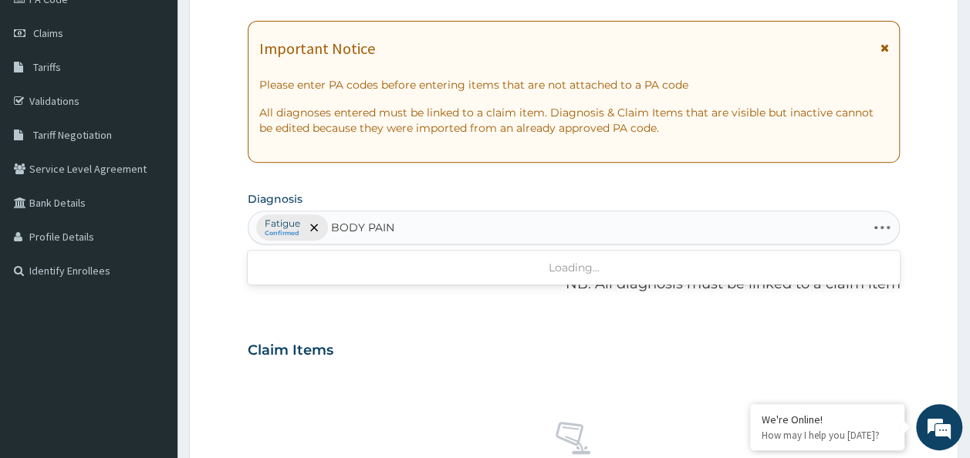
type input "BODY PAINS"
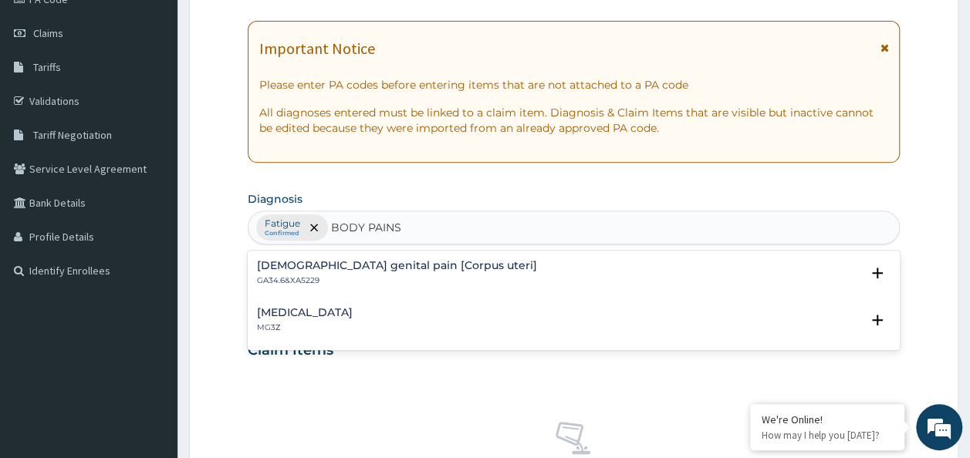
click at [348, 323] on p "MG3Z" at bounding box center [305, 327] width 96 height 11
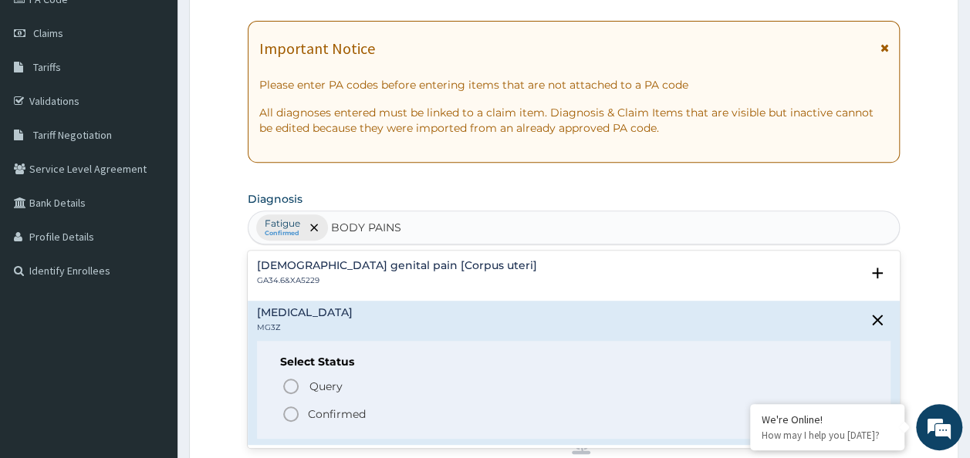
click at [349, 413] on p "Confirmed" at bounding box center [337, 414] width 58 height 15
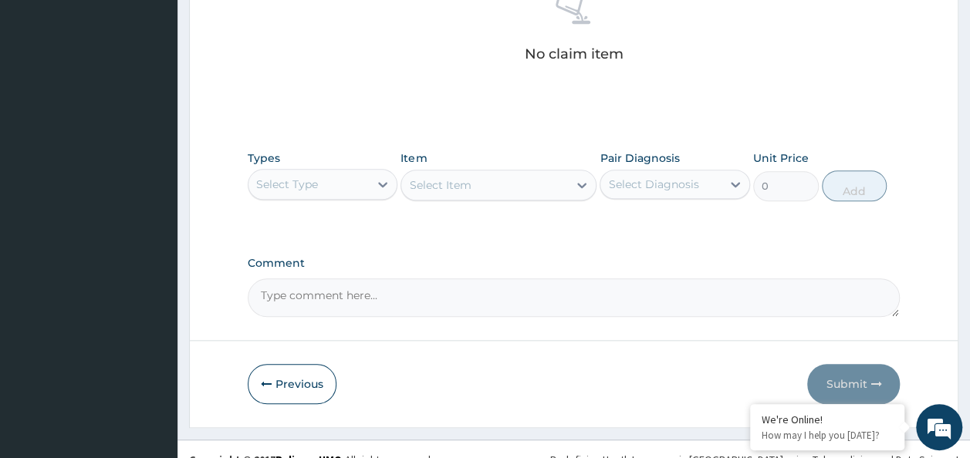
scroll to position [651, 0]
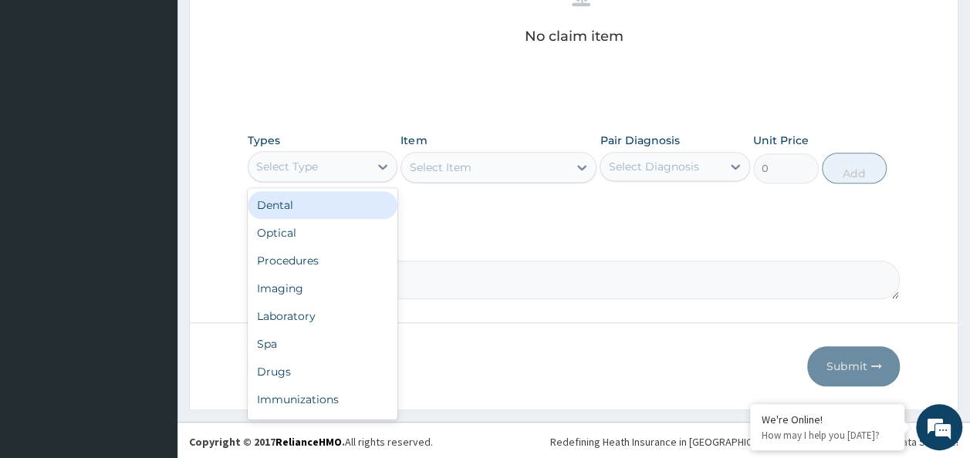
click at [310, 249] on div "Procedures" at bounding box center [323, 261] width 150 height 28
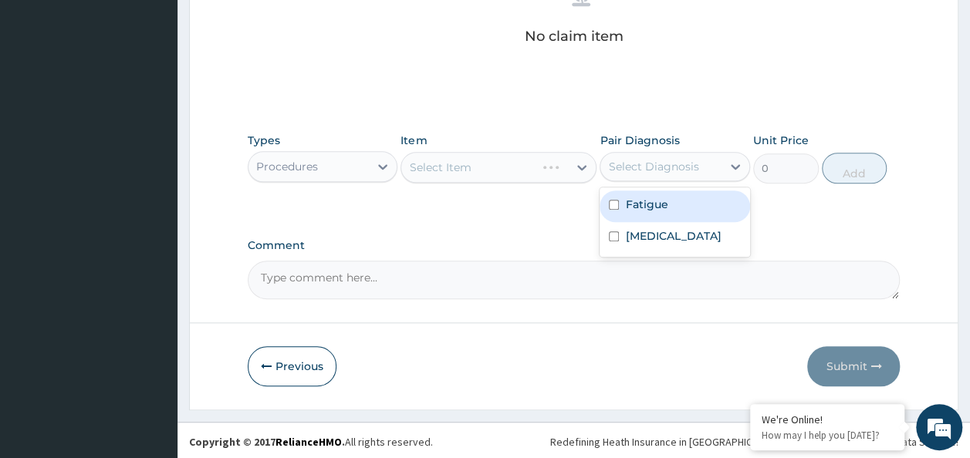
click at [616, 203] on input "checkbox" at bounding box center [614, 205] width 10 height 10
checkbox input "true"
click at [617, 235] on input "checkbox" at bounding box center [614, 236] width 10 height 10
checkbox input "true"
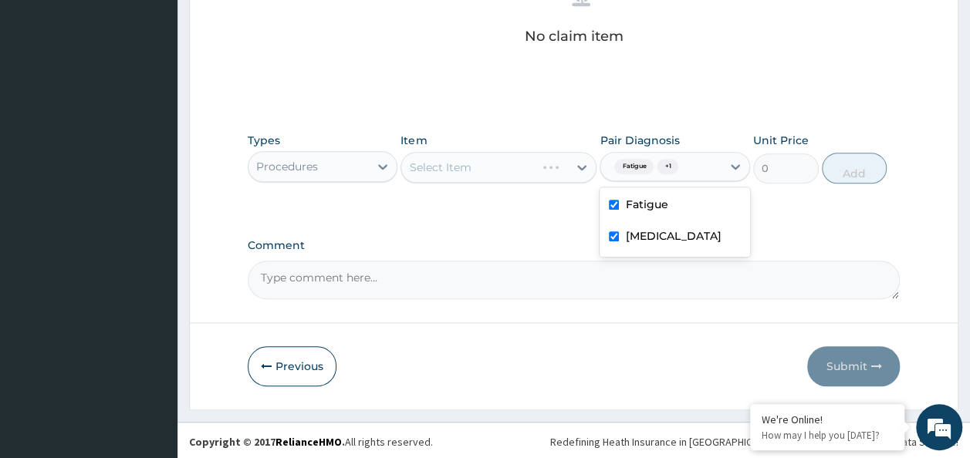
click at [504, 154] on div "Select Item" at bounding box center [498, 167] width 196 height 31
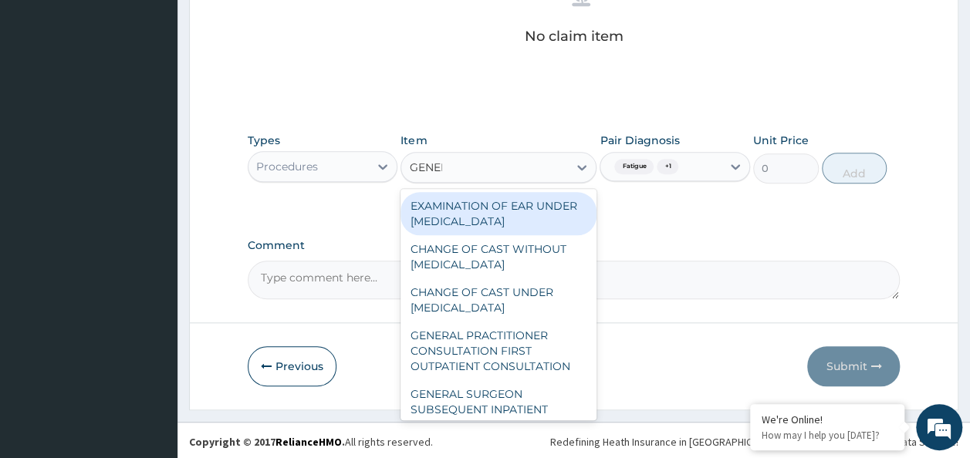
type input "GENERA"
click at [535, 357] on div "GENERAL PRACTITIONER CONSULTATION FIRST OUTPATIENT CONSULTATION" at bounding box center [498, 351] width 196 height 59
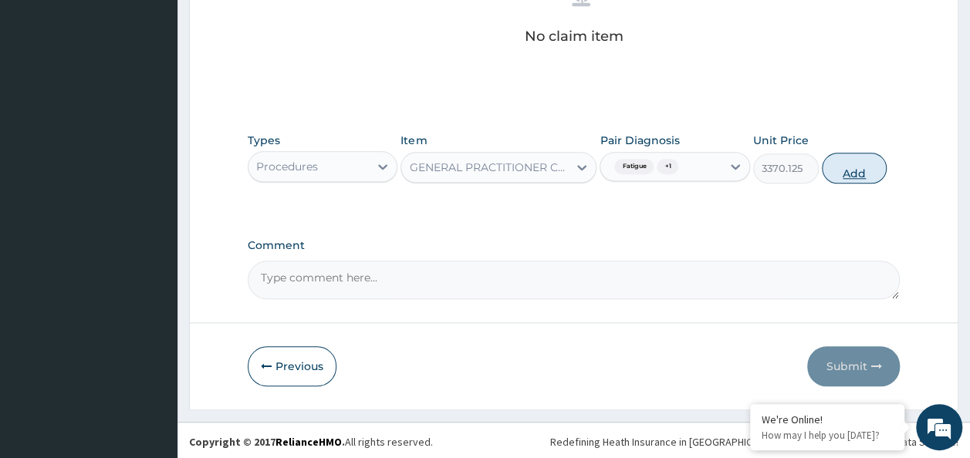
click at [860, 171] on button "Add" at bounding box center [855, 168] width 66 height 31
type input "0"
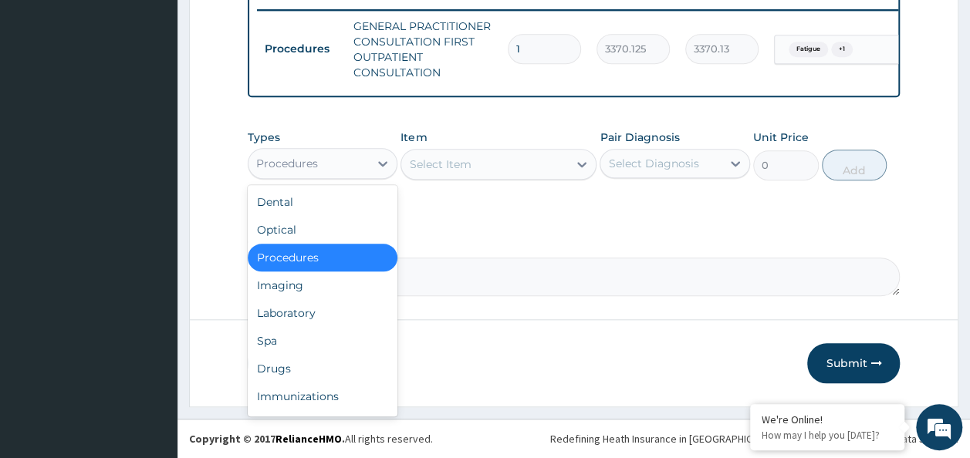
click at [306, 306] on div "Laboratory" at bounding box center [323, 313] width 150 height 28
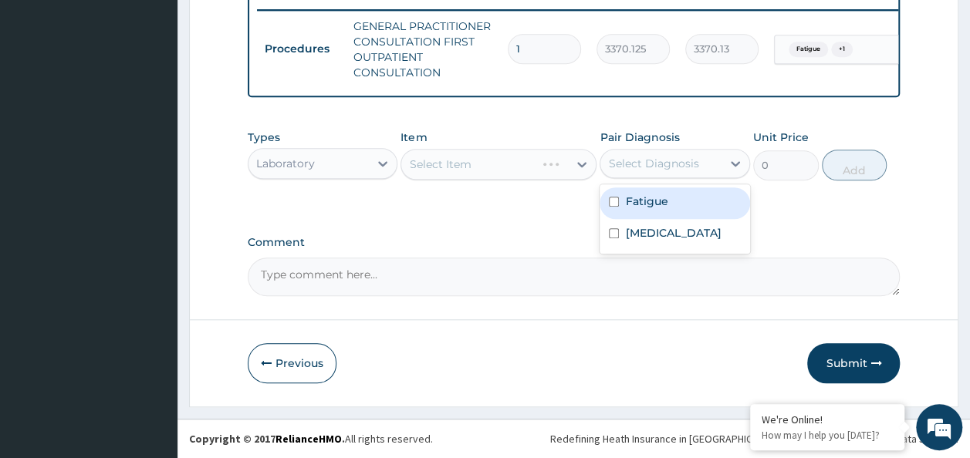
click at [615, 203] on input "checkbox" at bounding box center [614, 202] width 10 height 10
checkbox input "true"
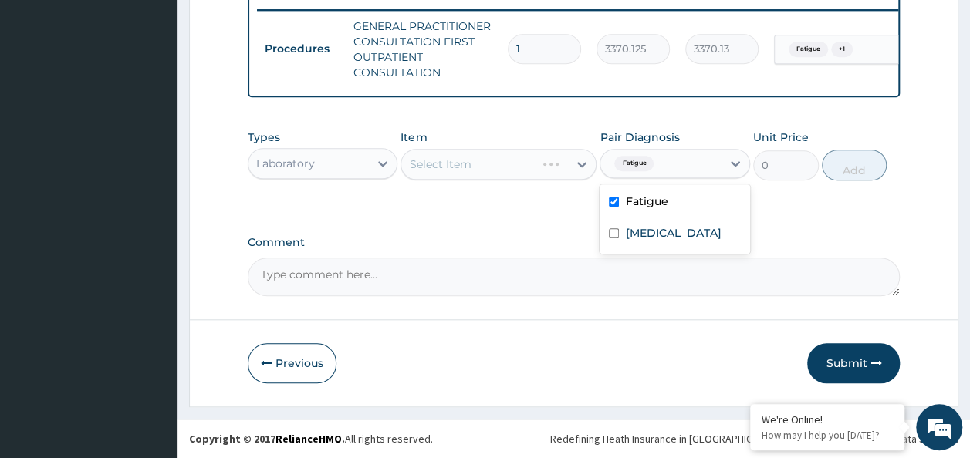
click at [618, 232] on input "checkbox" at bounding box center [614, 233] width 10 height 10
checkbox input "true"
click at [496, 168] on div "Select Item" at bounding box center [498, 164] width 196 height 31
click at [476, 168] on div "Select Item" at bounding box center [498, 164] width 196 height 31
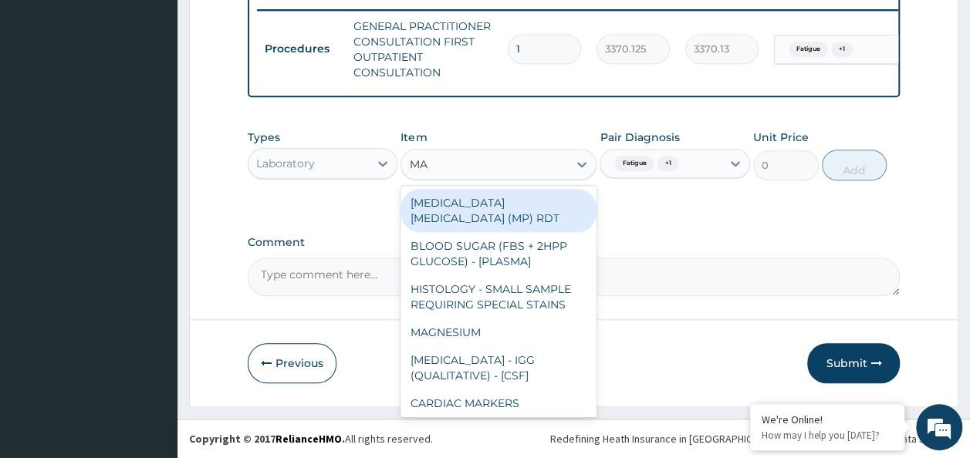
type input "MALA"
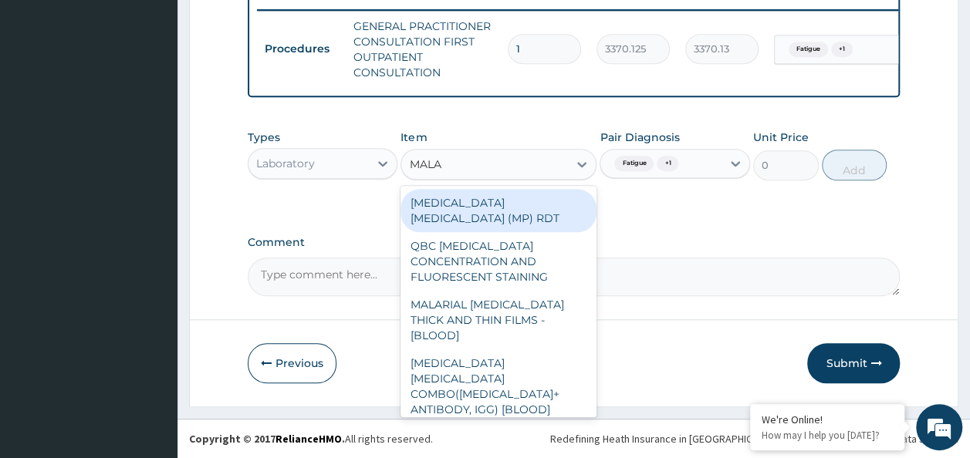
click at [548, 199] on div "[MEDICAL_DATA] [MEDICAL_DATA] (MP) RDT" at bounding box center [498, 210] width 196 height 43
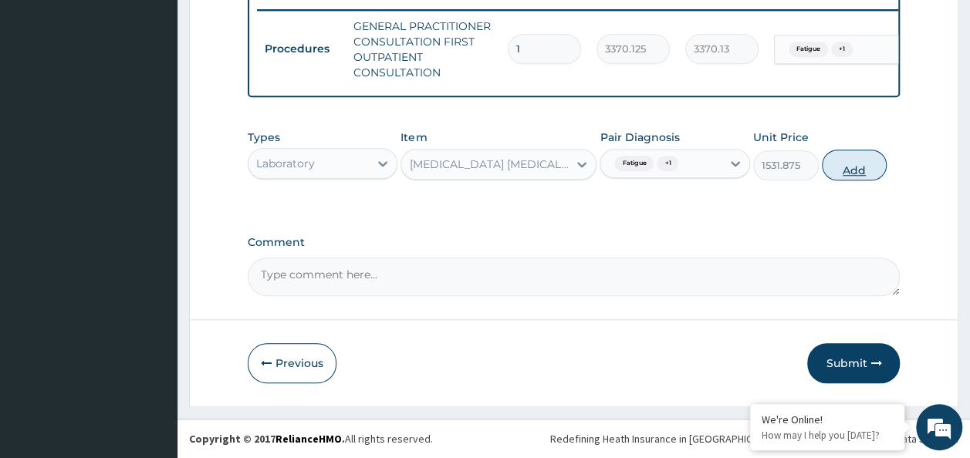
click at [866, 168] on button "Add" at bounding box center [855, 165] width 66 height 31
type input "0"
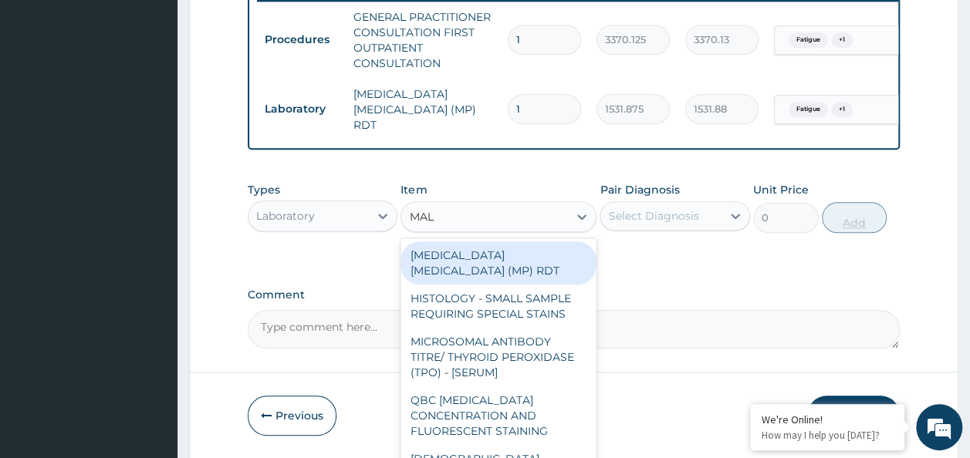
type input "MALA"
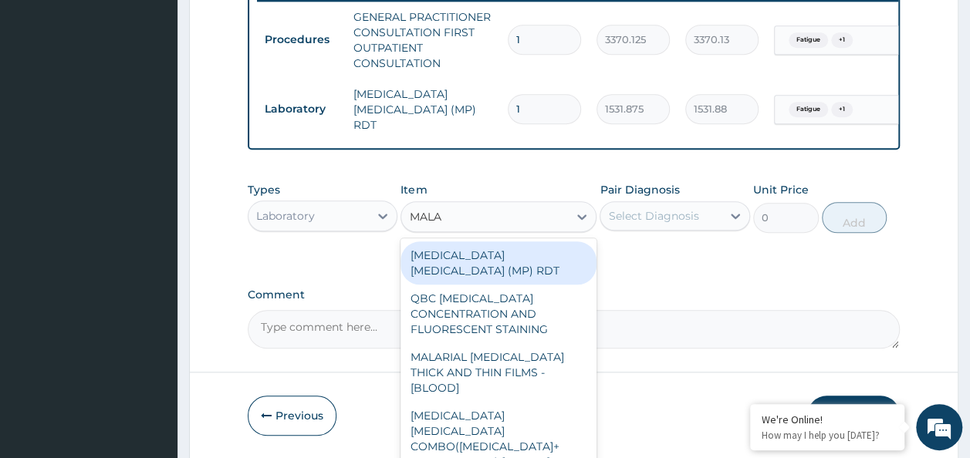
click at [515, 319] on div "QBC MALARIA CONCENTRATION AND FLUORESCENT STAINING" at bounding box center [498, 314] width 196 height 59
type input "1531.875"
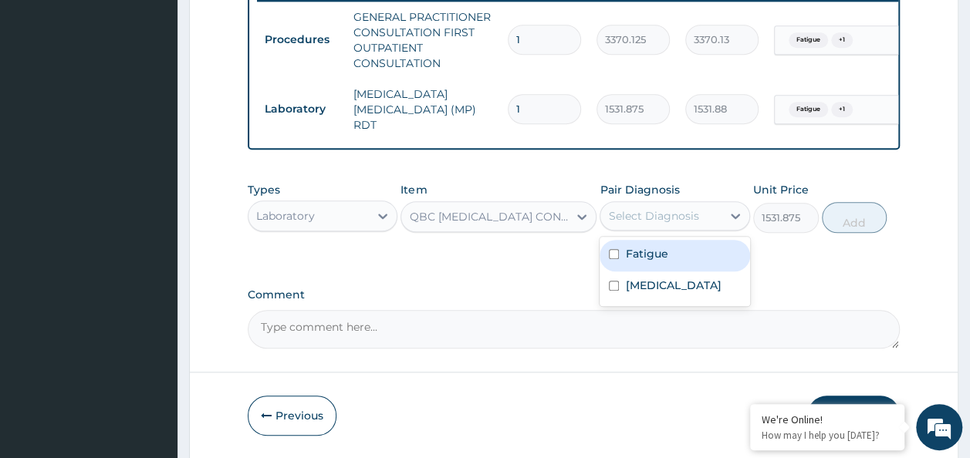
click at [613, 256] on input "checkbox" at bounding box center [614, 254] width 10 height 10
checkbox input "true"
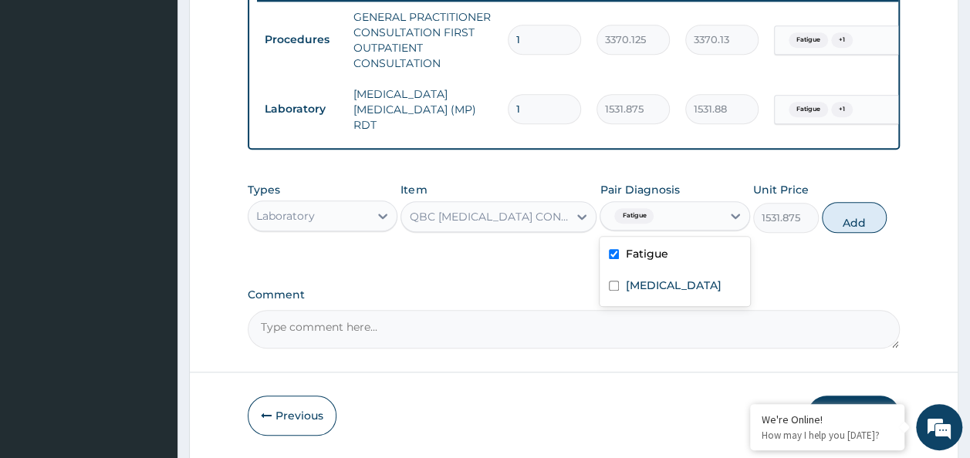
click at [614, 284] on input "checkbox" at bounding box center [614, 286] width 10 height 10
checkbox input "true"
click at [846, 218] on button "Add" at bounding box center [855, 217] width 66 height 31
type input "0"
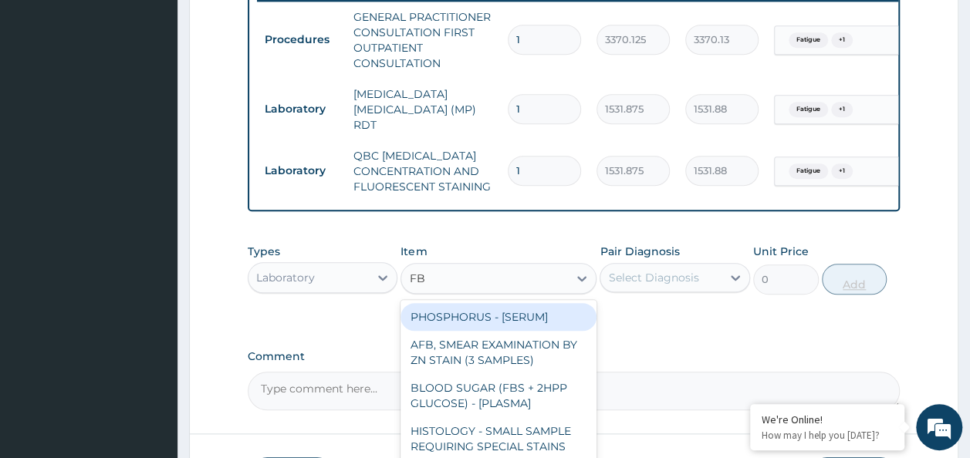
type input "FBC"
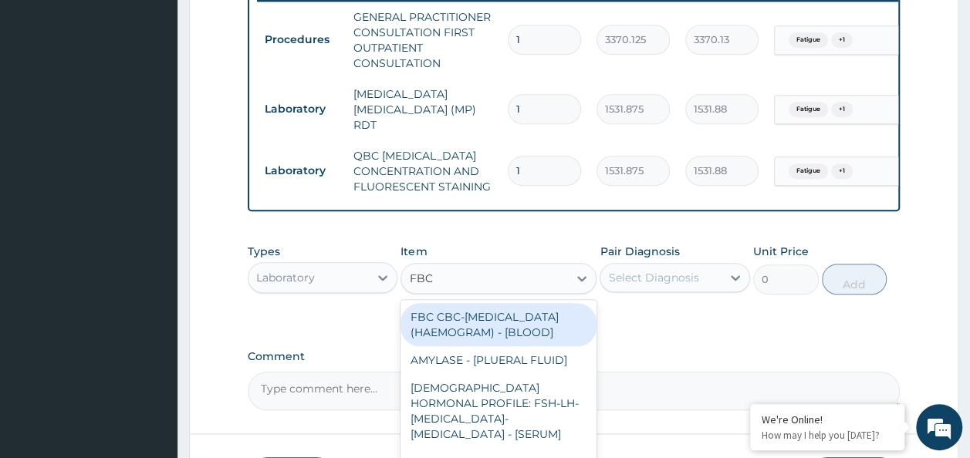
click at [498, 324] on div "FBC CBC-COMPLETE BLOOD COUNT (HAEMOGRAM) - [BLOOD]" at bounding box center [498, 324] width 196 height 43
type input "4085"
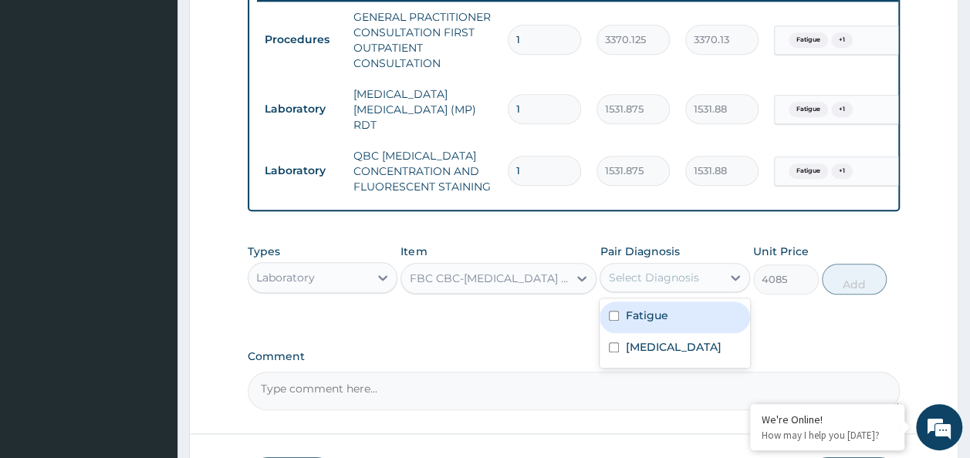
click at [616, 316] on input "checkbox" at bounding box center [614, 316] width 10 height 10
checkbox input "true"
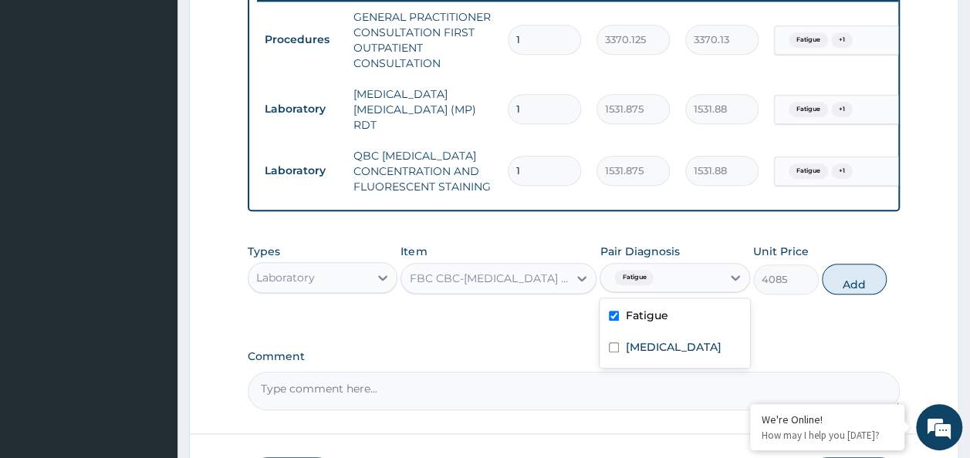
click at [616, 353] on input "checkbox" at bounding box center [614, 348] width 10 height 10
checkbox input "true"
click at [865, 290] on button "Add" at bounding box center [855, 279] width 66 height 31
type input "0"
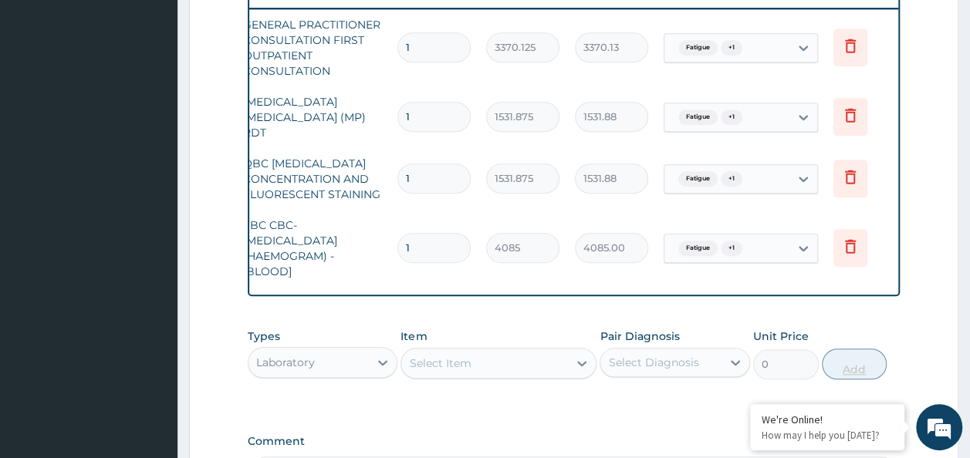
scroll to position [0, 121]
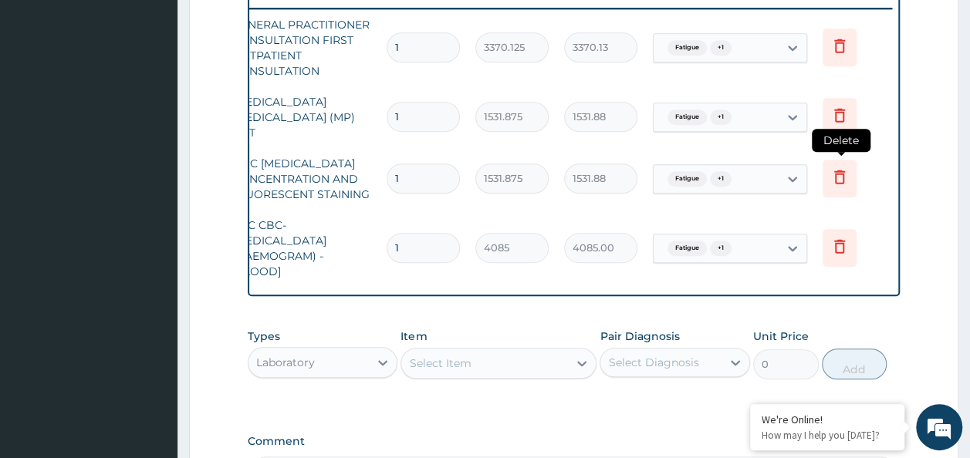
click at [843, 171] on icon at bounding box center [839, 178] width 11 height 14
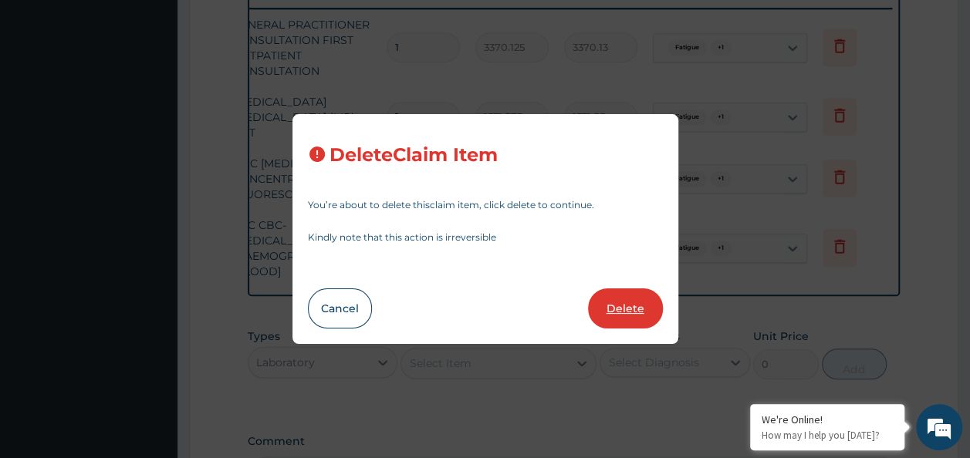
click at [631, 306] on button "Delete" at bounding box center [625, 309] width 75 height 40
type input "4085"
type input "4085.00"
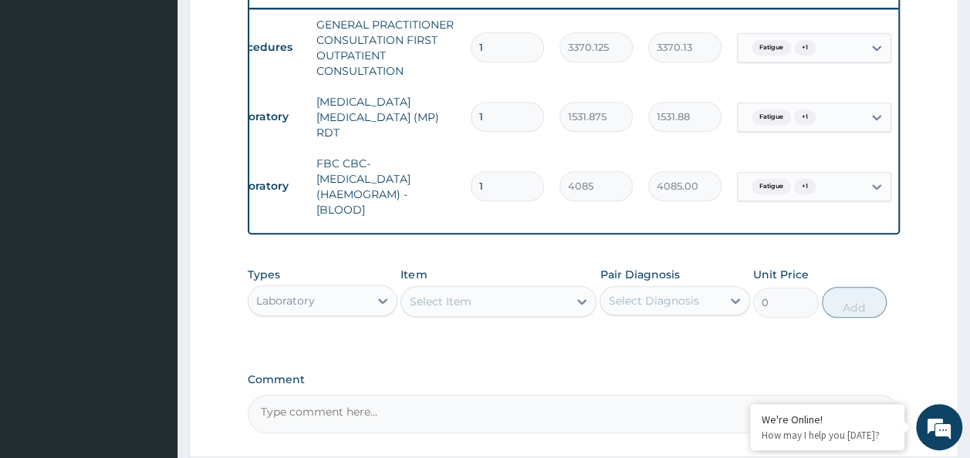
scroll to position [0, 0]
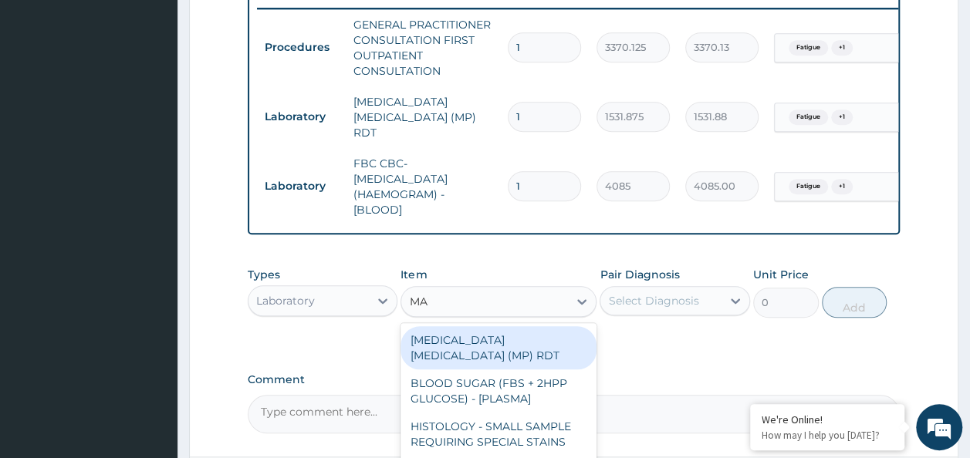
type input "MALA"
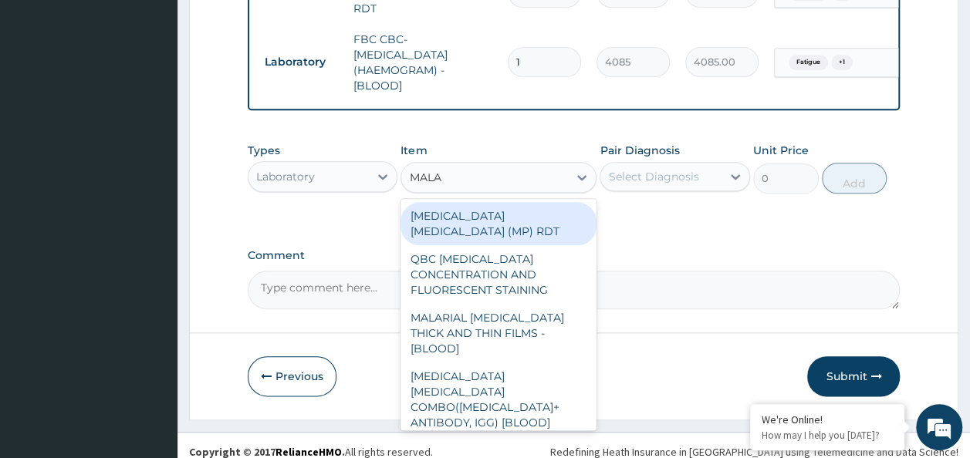
scroll to position [739, 0]
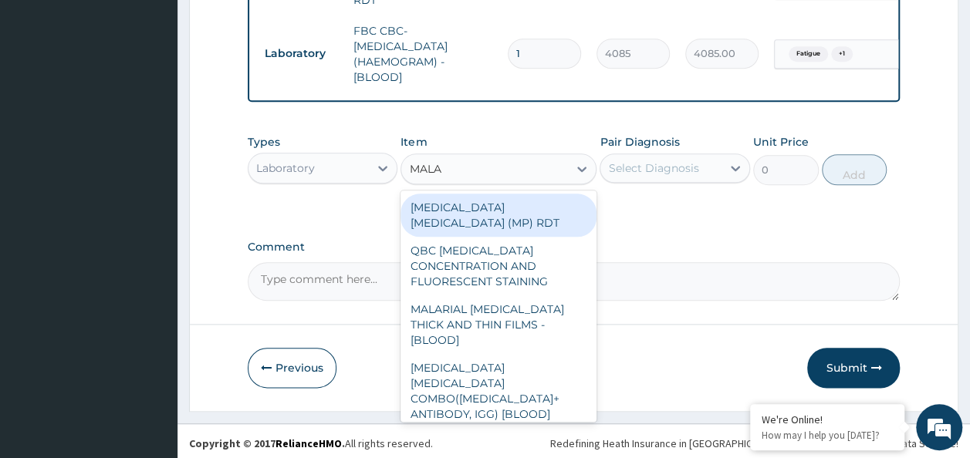
click at [541, 295] on div "MALARIAL PARASITE THICK AND THIN FILMS - [BLOOD]" at bounding box center [498, 324] width 196 height 59
type input "1531.875"
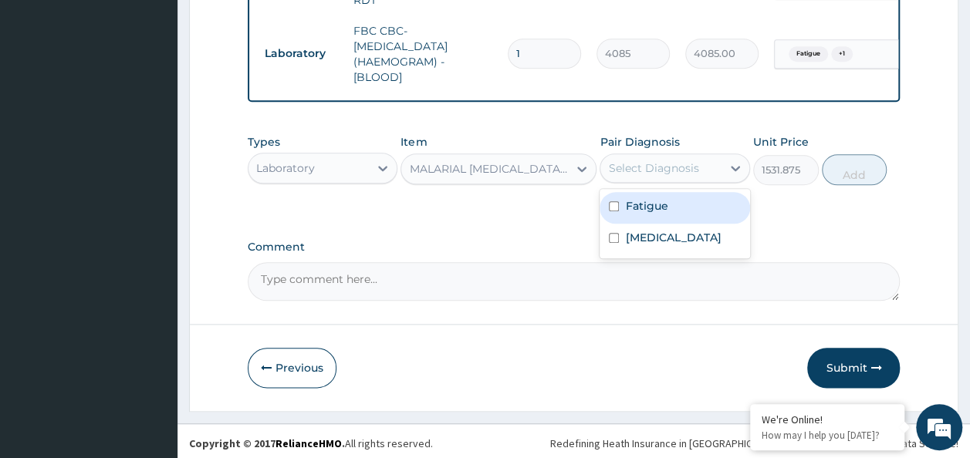
click at [613, 210] on input "checkbox" at bounding box center [614, 206] width 10 height 10
checkbox input "true"
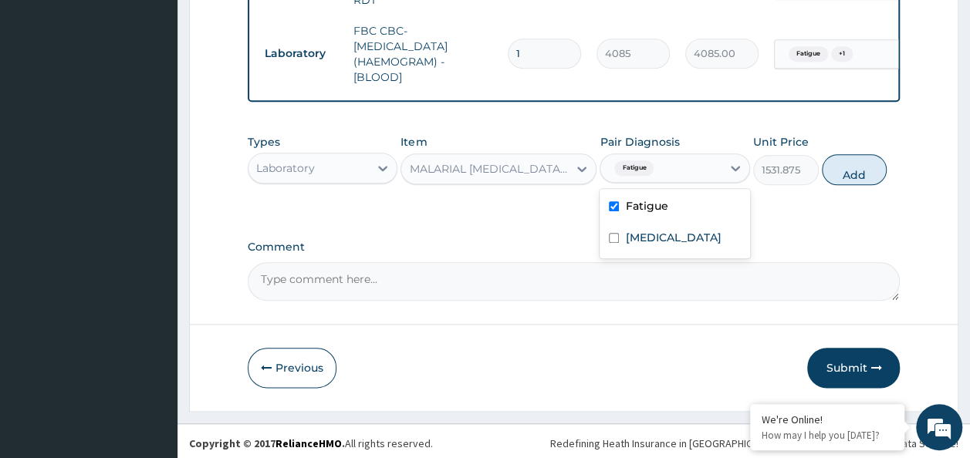
click at [613, 241] on input "checkbox" at bounding box center [614, 238] width 10 height 10
checkbox input "true"
click at [869, 167] on button "Add" at bounding box center [855, 169] width 66 height 31
type input "0"
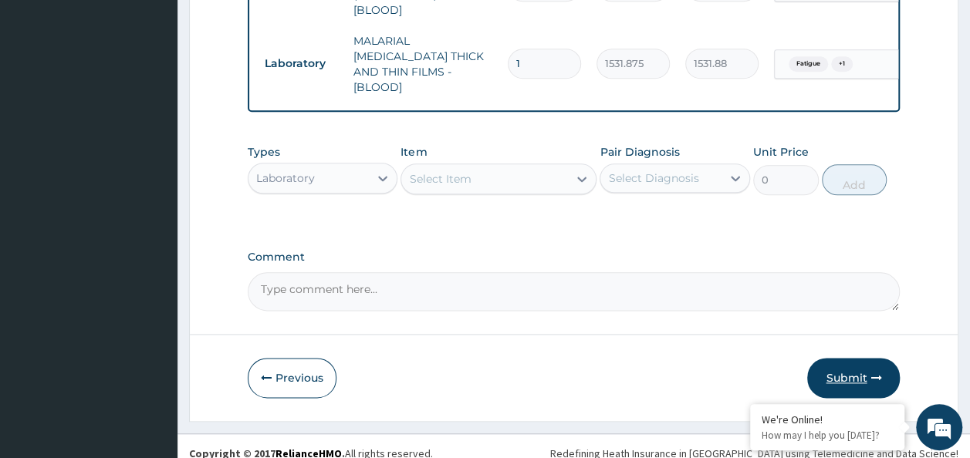
click at [861, 358] on button "Submit" at bounding box center [853, 378] width 93 height 40
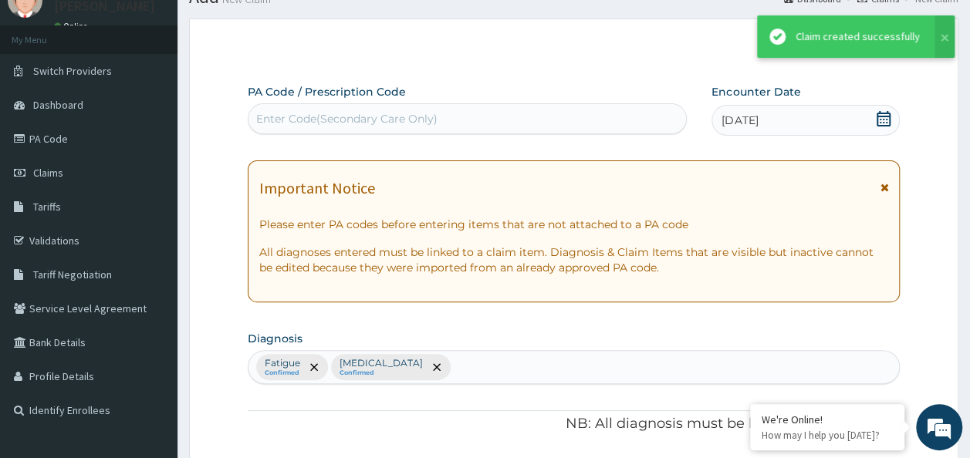
scroll to position [806, 0]
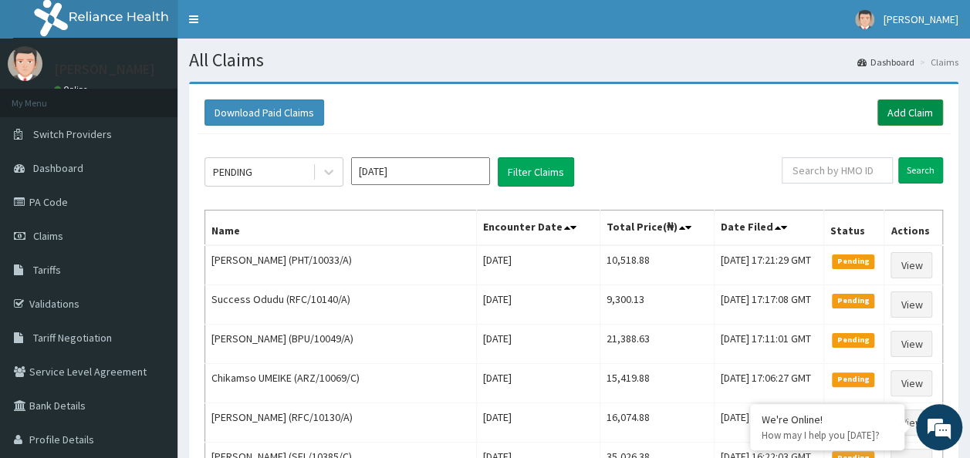
click at [917, 115] on link "Add Claim" at bounding box center [910, 113] width 66 height 26
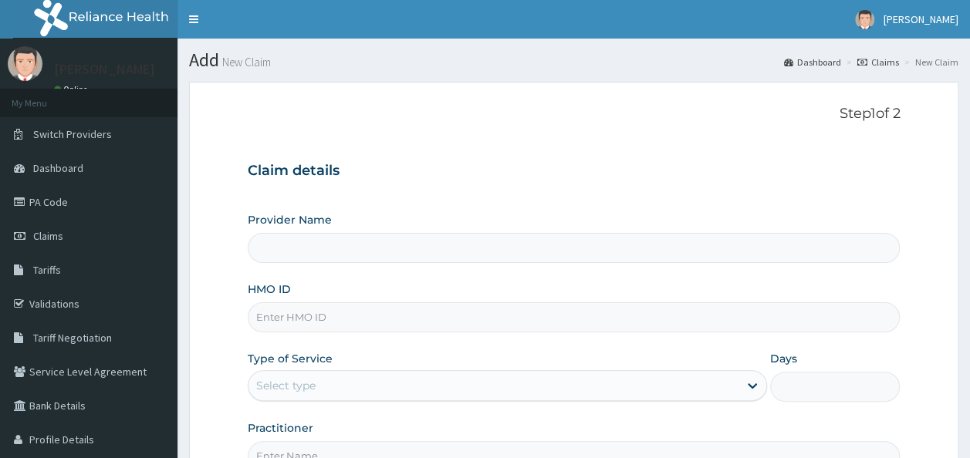
click at [413, 317] on input "HMO ID" at bounding box center [574, 317] width 653 height 30
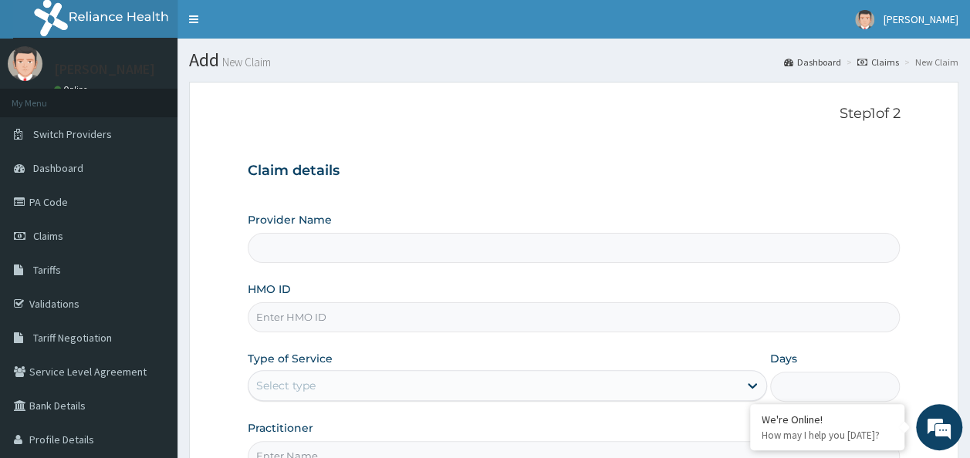
paste input "AVF/10023/A"
type input "AVF/10023/A"
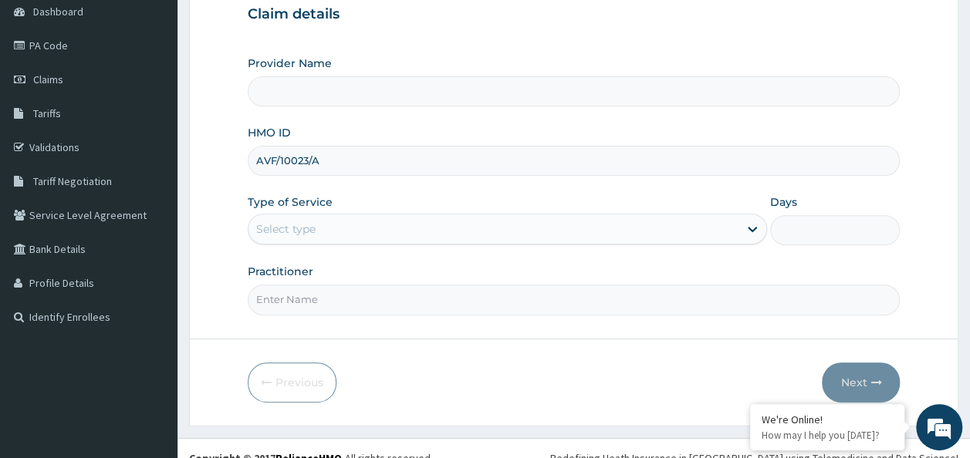
type input "Reliance Family Clinics (RFC) - Ajah"
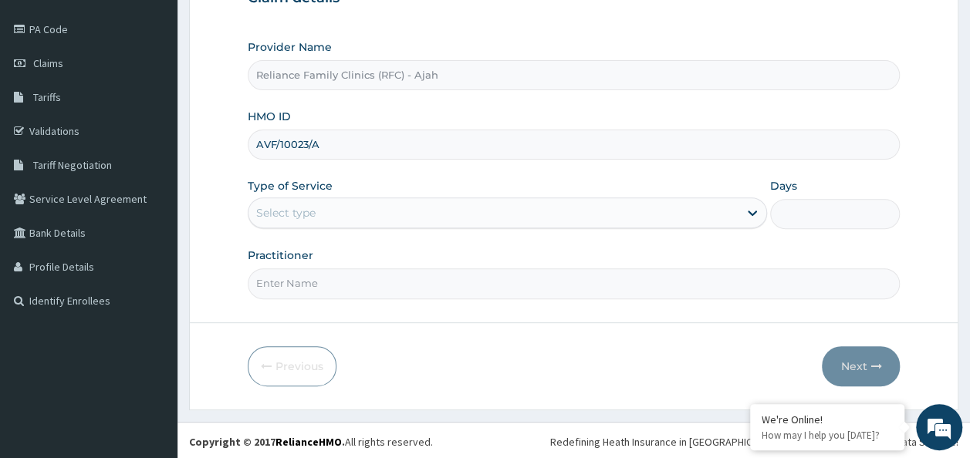
type input "AVF/10023/A"
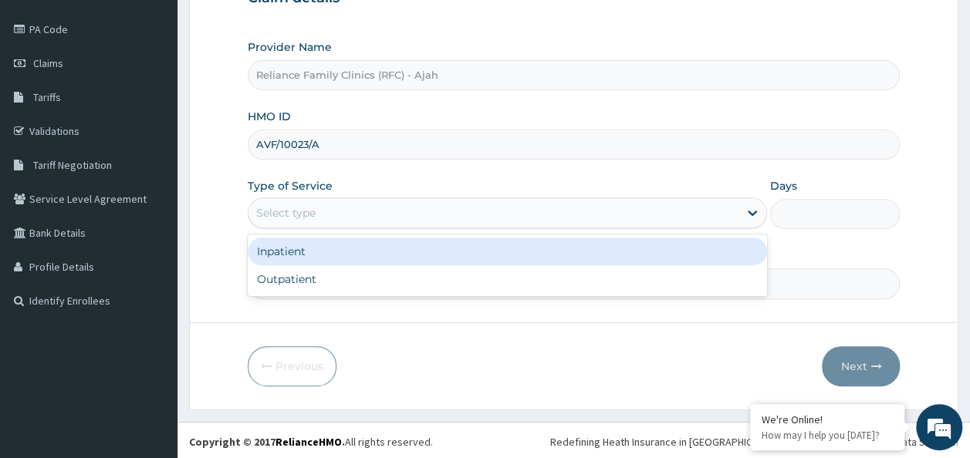
click at [393, 275] on div "Outpatient" at bounding box center [507, 279] width 519 height 28
type input "1"
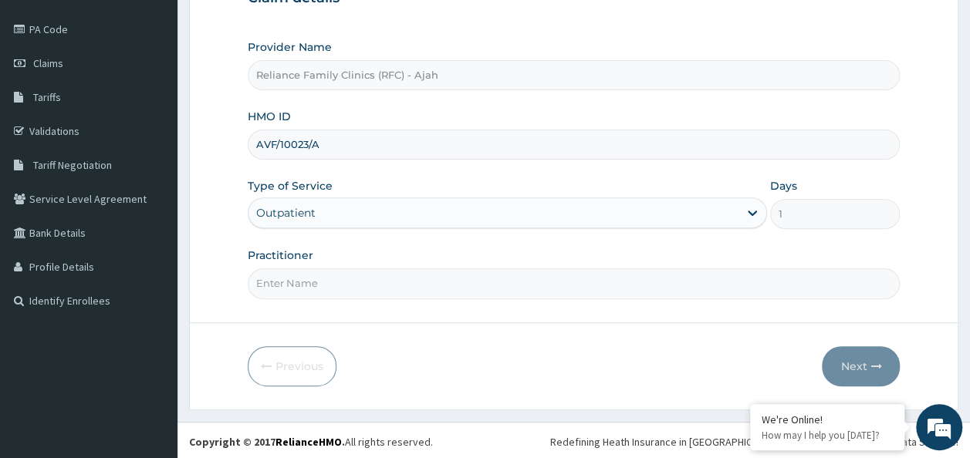
click at [387, 279] on input "Practitioner" at bounding box center [574, 283] width 653 height 30
click at [528, 275] on input "Practitioner" at bounding box center [574, 283] width 653 height 30
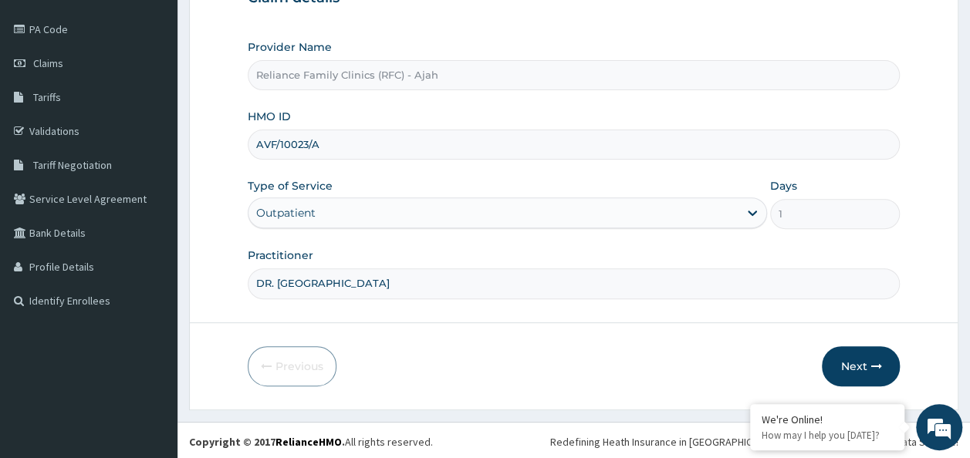
type input "DR. LOCUM"
click at [876, 363] on icon "button" at bounding box center [875, 366] width 11 height 11
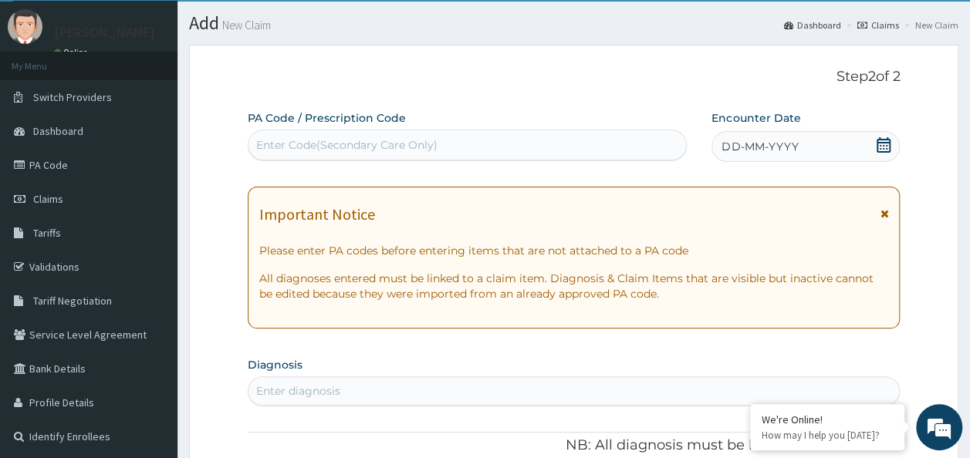
scroll to position [0, 0]
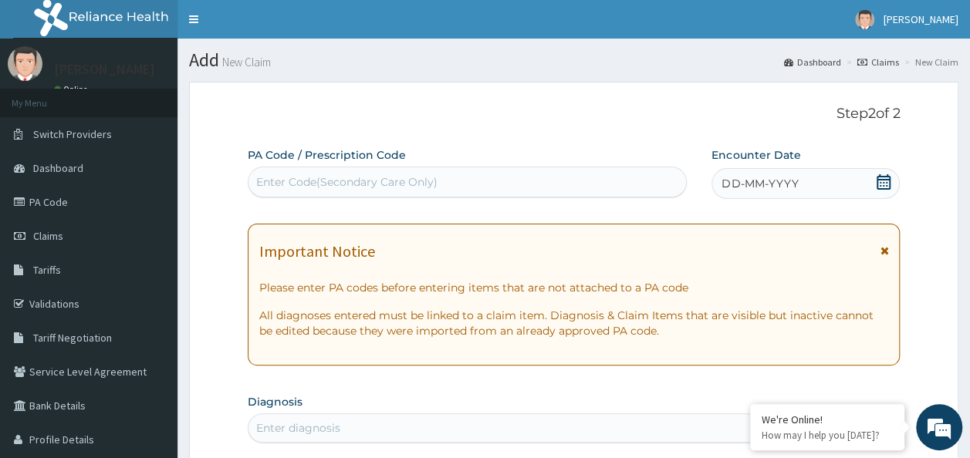
click at [803, 194] on div "DD-MM-YYYY" at bounding box center [805, 183] width 188 height 31
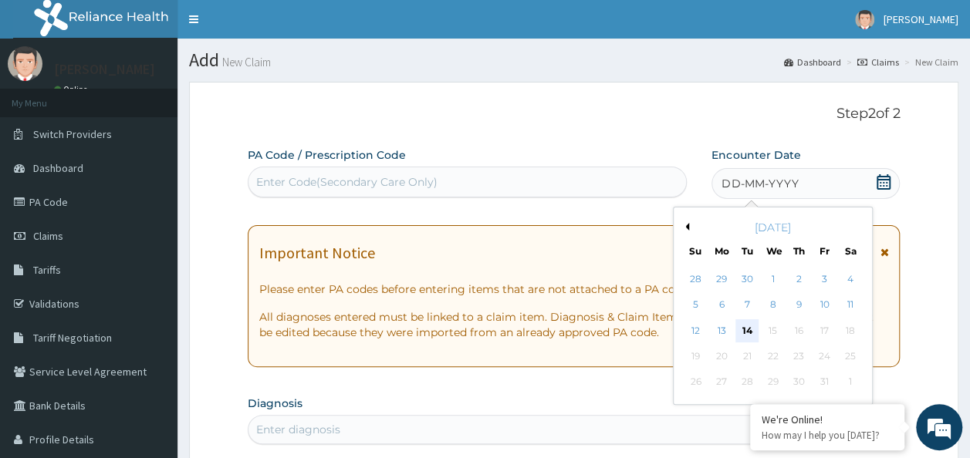
click at [747, 329] on div "14" at bounding box center [747, 330] width 23 height 23
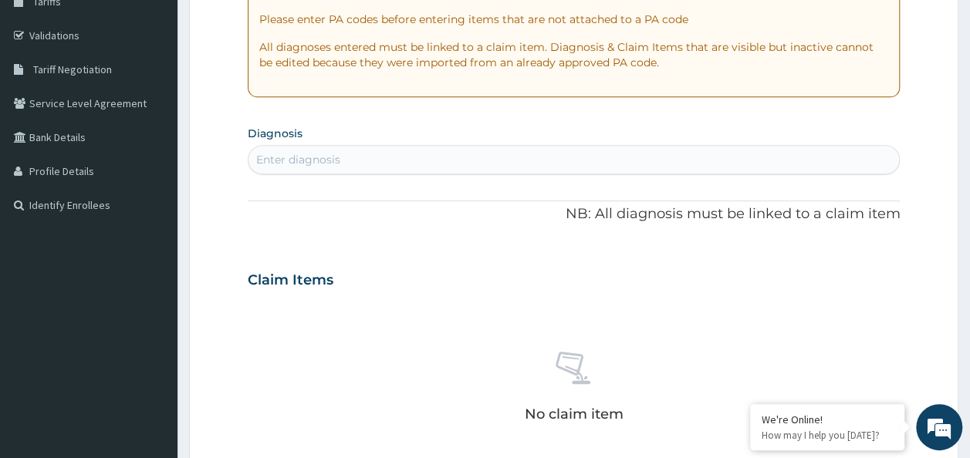
scroll to position [270, 0]
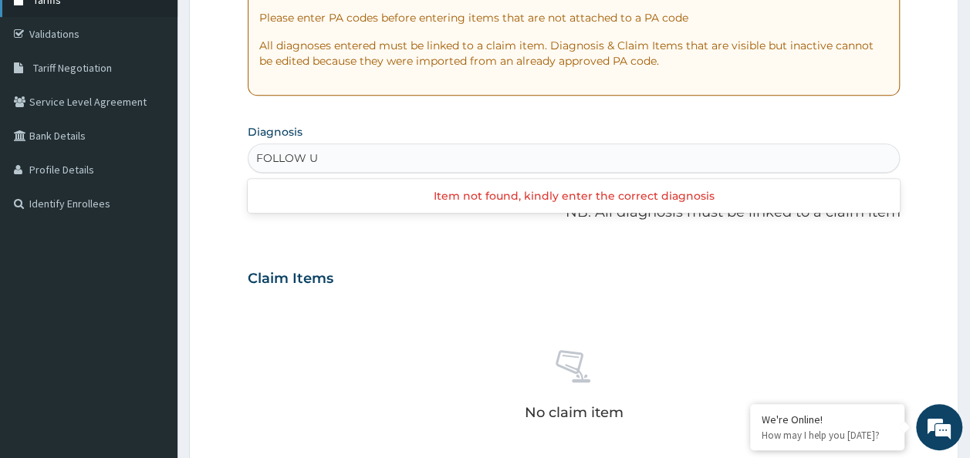
type input "FOLLOW UP"
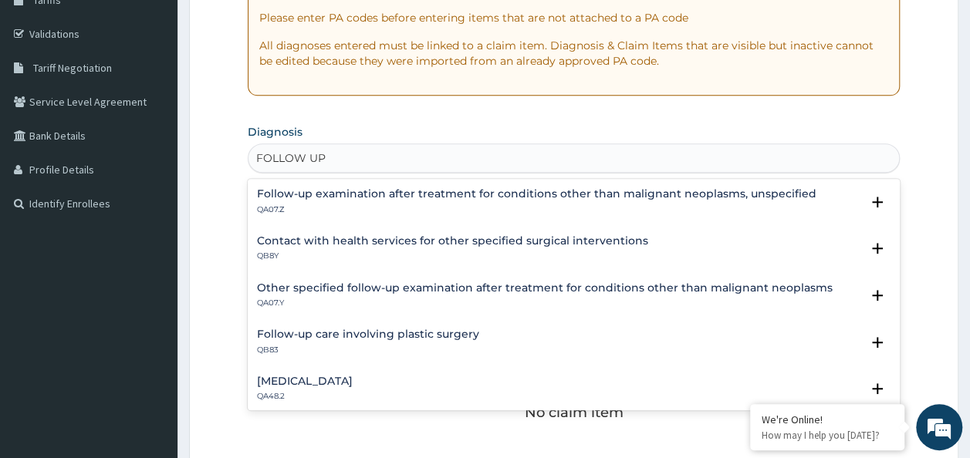
click at [432, 196] on h4 "Follow-up examination after treatment for conditions other than malignant neopl…" at bounding box center [536, 194] width 559 height 12
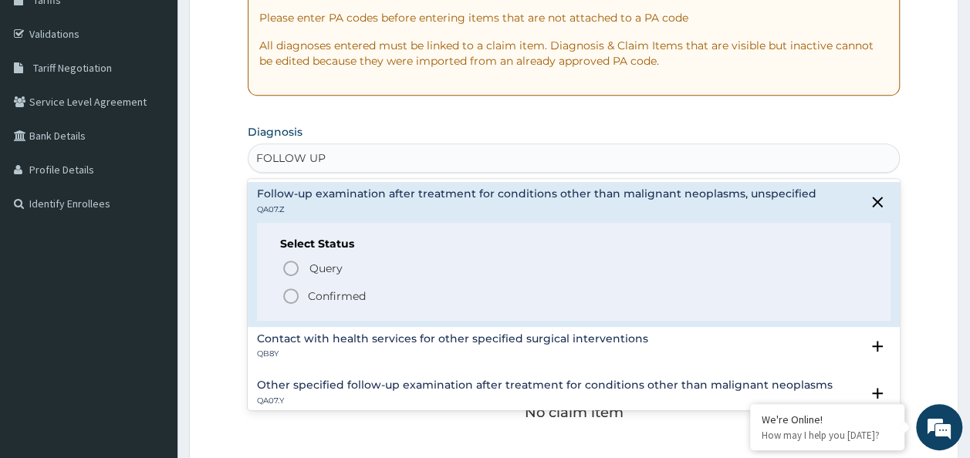
click at [372, 303] on span "Confirmed" at bounding box center [575, 296] width 586 height 19
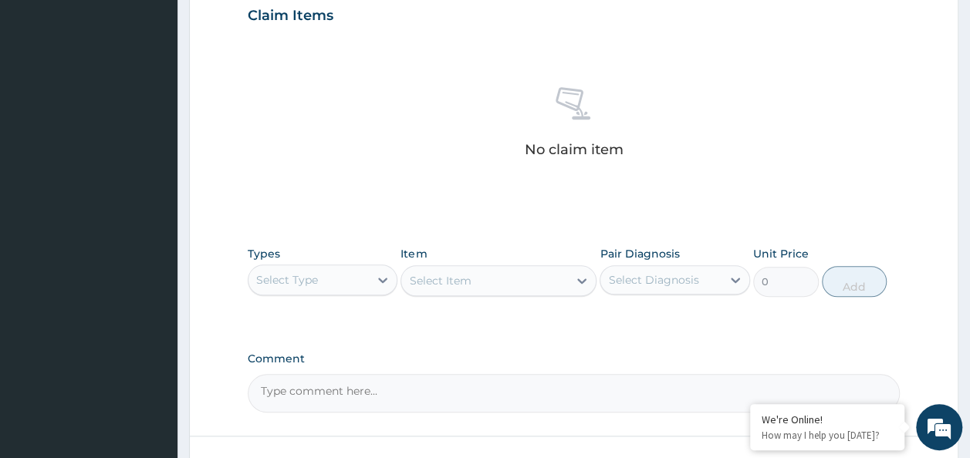
scroll to position [651, 0]
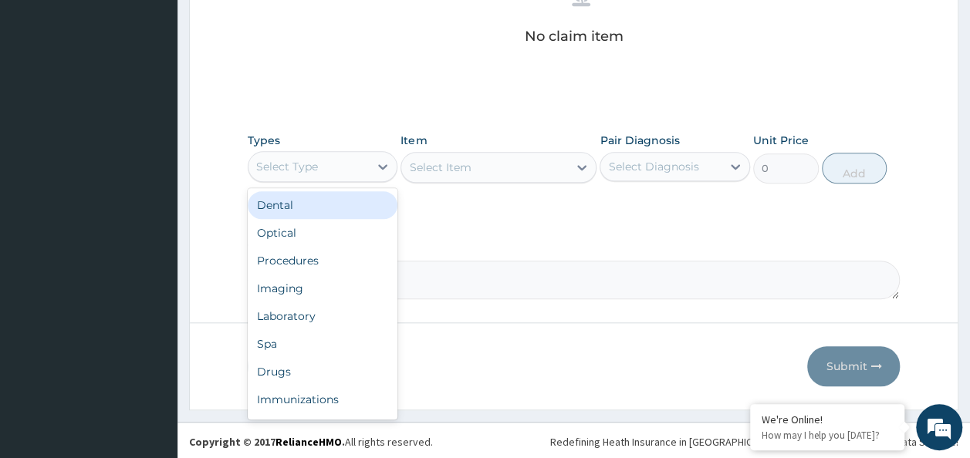
click at [306, 259] on div "Procedures" at bounding box center [323, 261] width 150 height 28
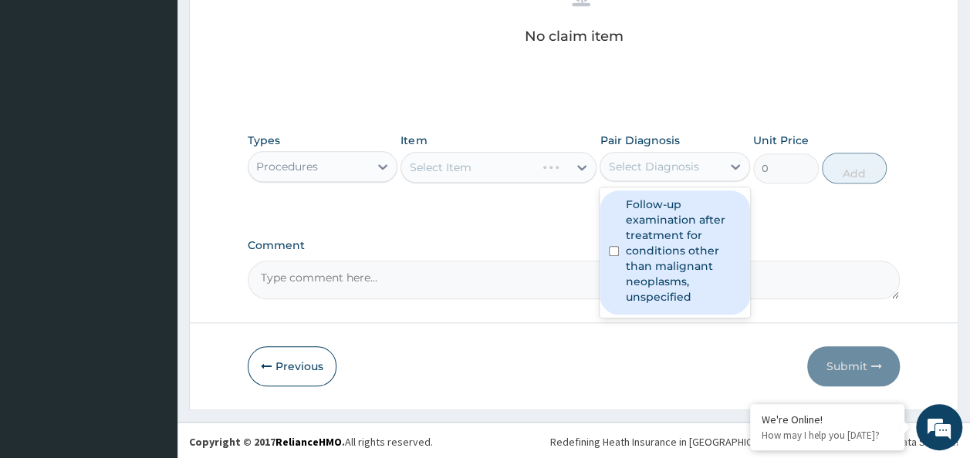
click at [614, 249] on input "checkbox" at bounding box center [614, 251] width 10 height 10
checkbox input "true"
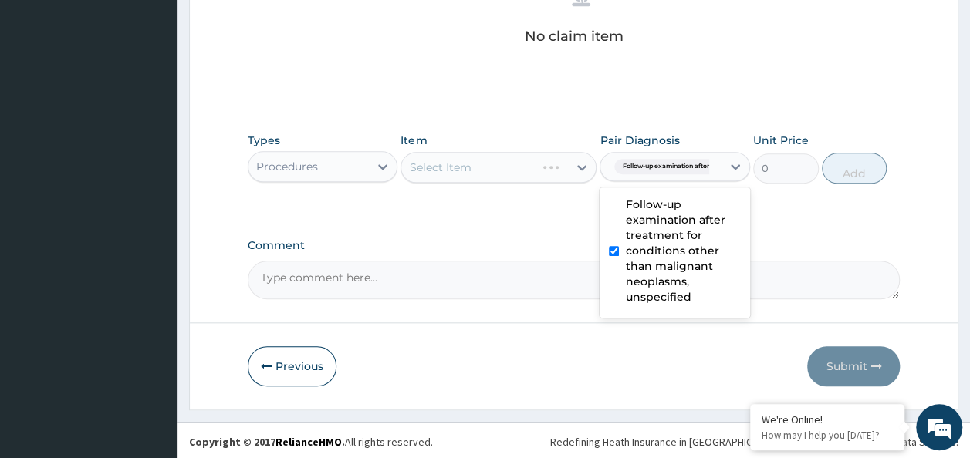
click at [491, 171] on div "Select Item" at bounding box center [498, 167] width 196 height 31
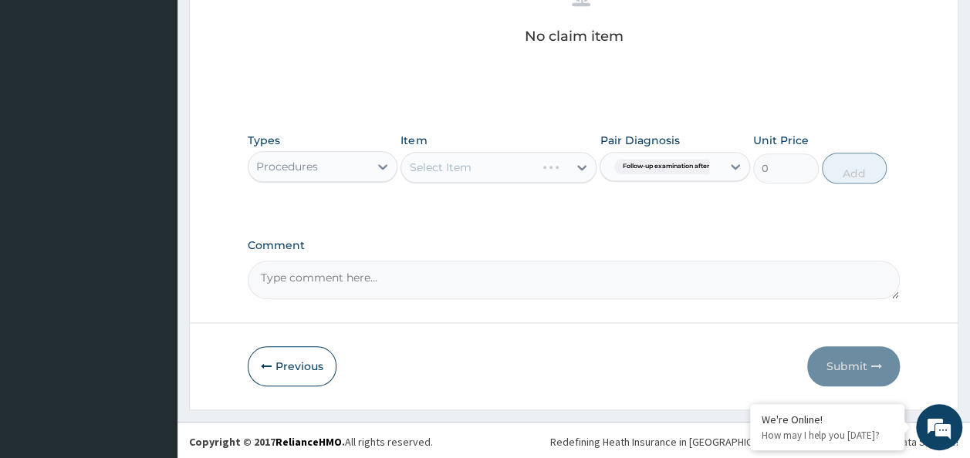
click at [478, 167] on div "Select Item" at bounding box center [498, 167] width 196 height 31
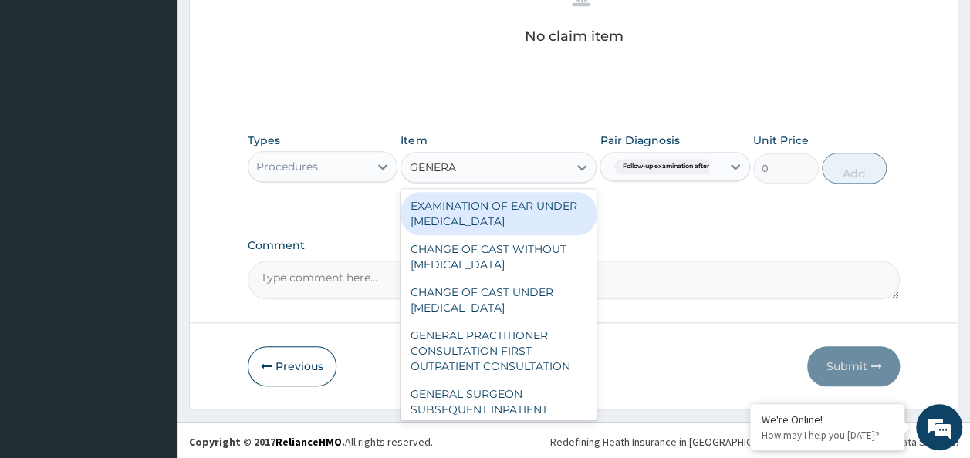
type input "GENERAL"
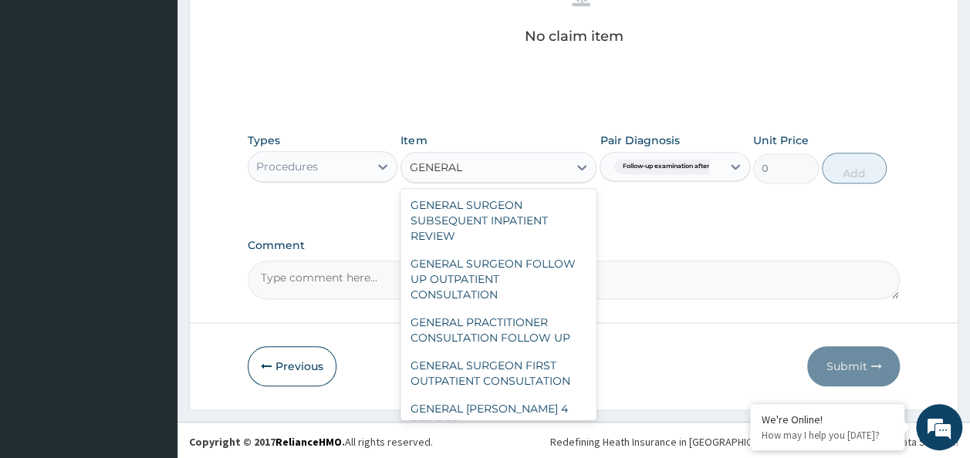
scroll to position [253, 0]
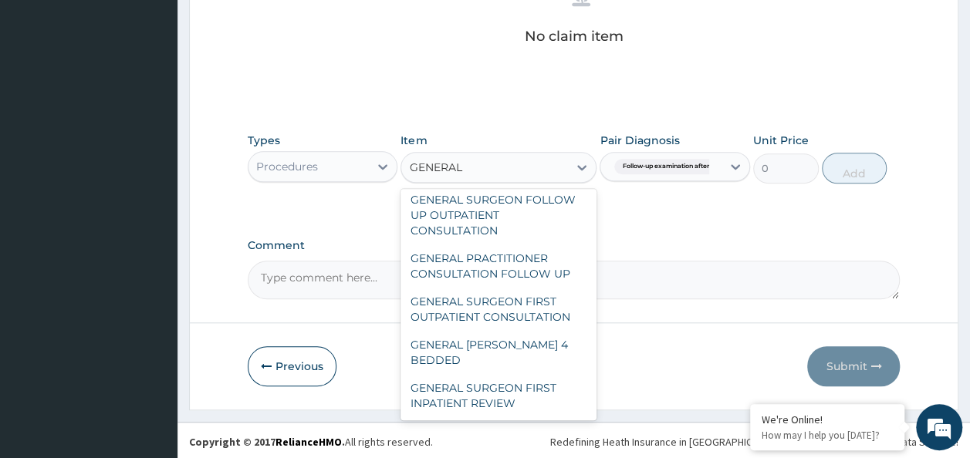
click at [535, 274] on div "GENERAL PRACTITIONER CONSULTATION FOLLOW UP" at bounding box center [498, 266] width 196 height 43
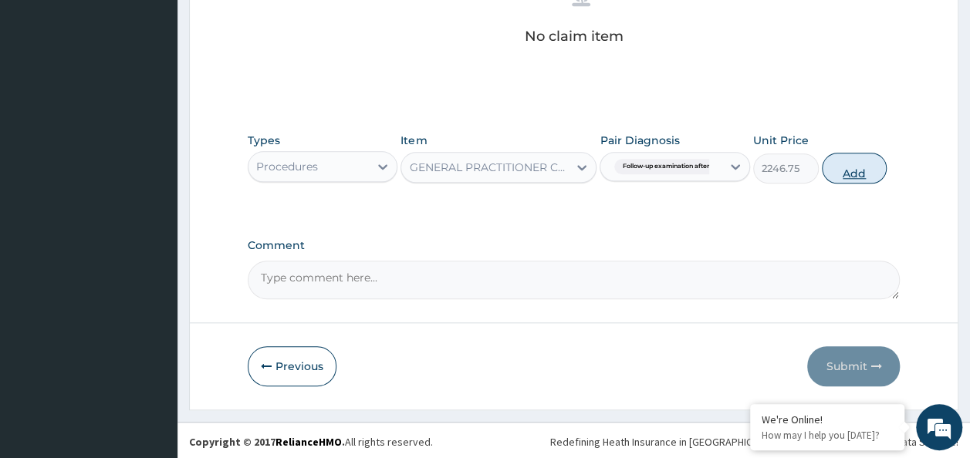
click at [856, 171] on button "Add" at bounding box center [855, 168] width 66 height 31
type input "0"
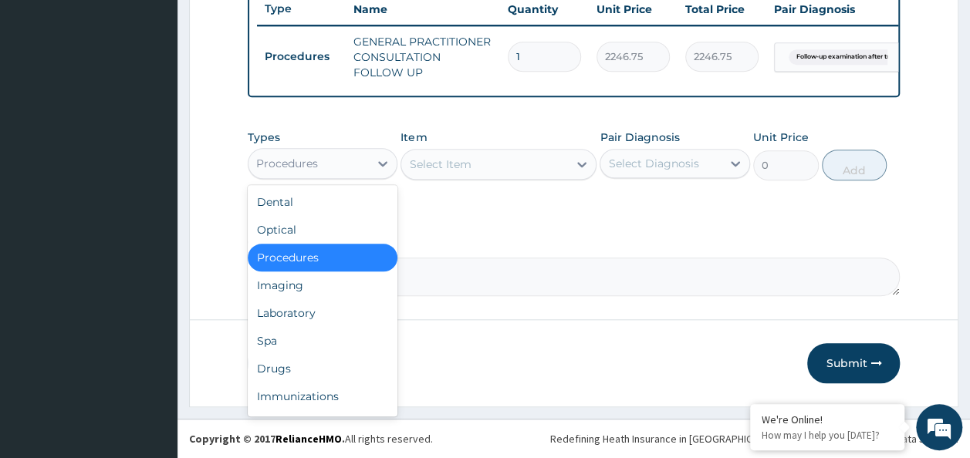
click at [315, 310] on div "Laboratory" at bounding box center [323, 313] width 150 height 28
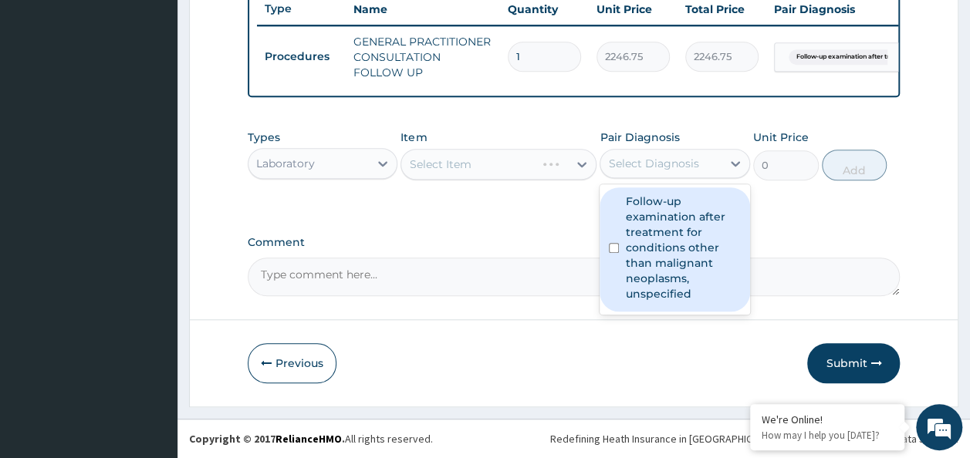
click at [613, 249] on input "checkbox" at bounding box center [614, 248] width 10 height 10
checkbox input "true"
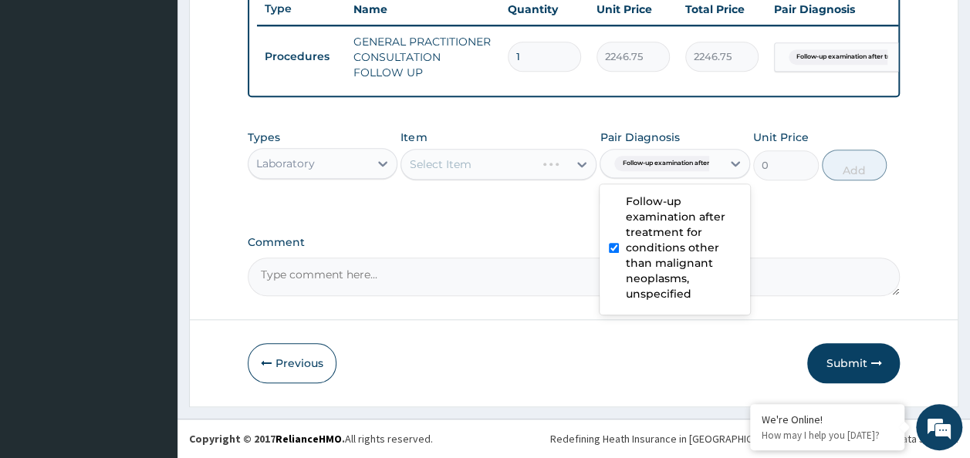
click at [515, 167] on div "Select Item" at bounding box center [498, 164] width 196 height 31
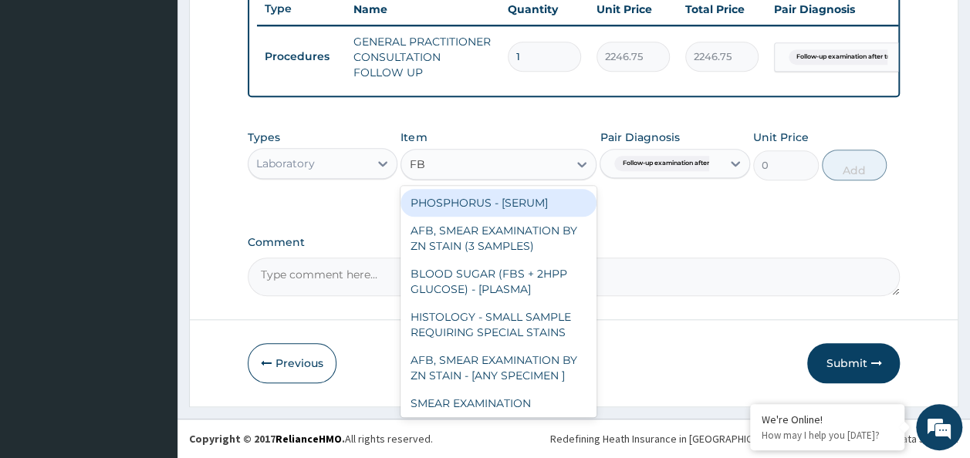
type input "FBS"
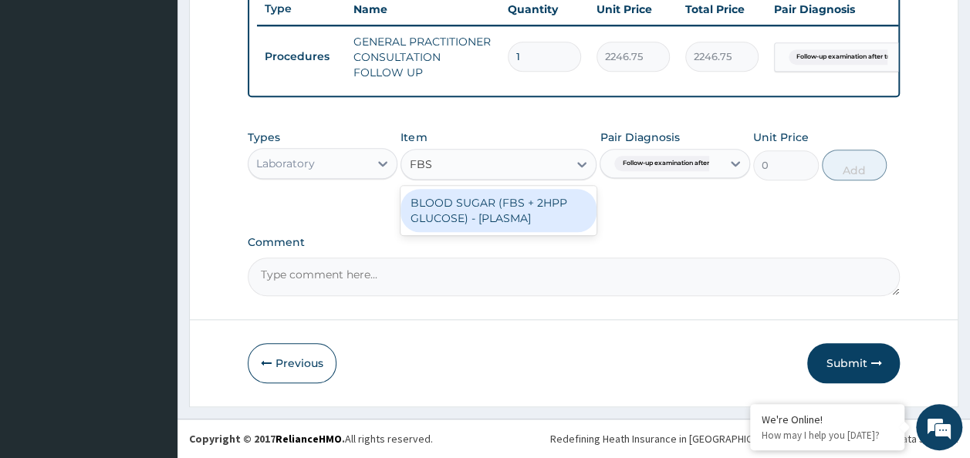
click at [530, 213] on div "BLOOD SUGAR (FBS + 2HPP GLUCOSE) - [PLASMA]" at bounding box center [498, 210] width 196 height 43
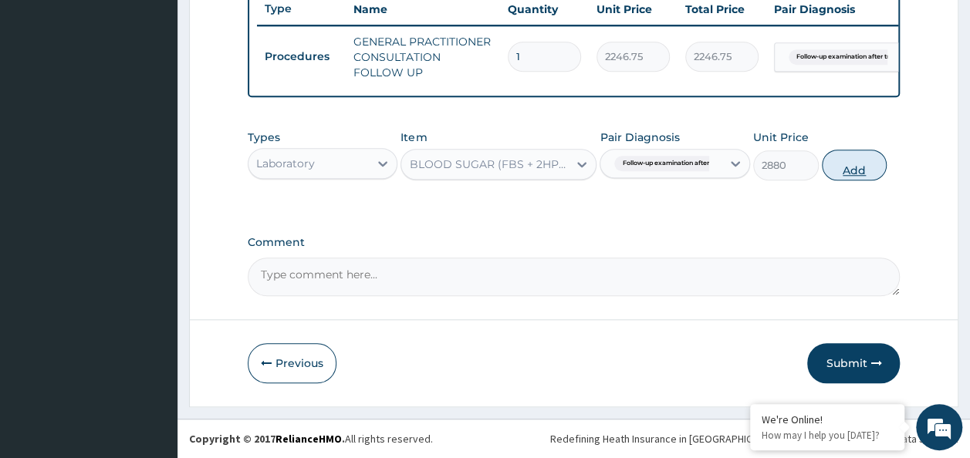
click at [876, 174] on button "Add" at bounding box center [855, 165] width 66 height 31
type input "0"
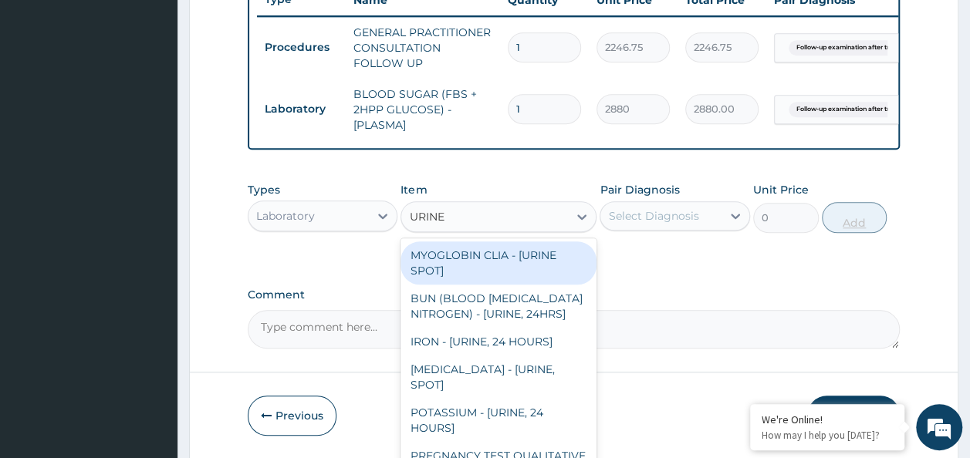
type input "URINE M"
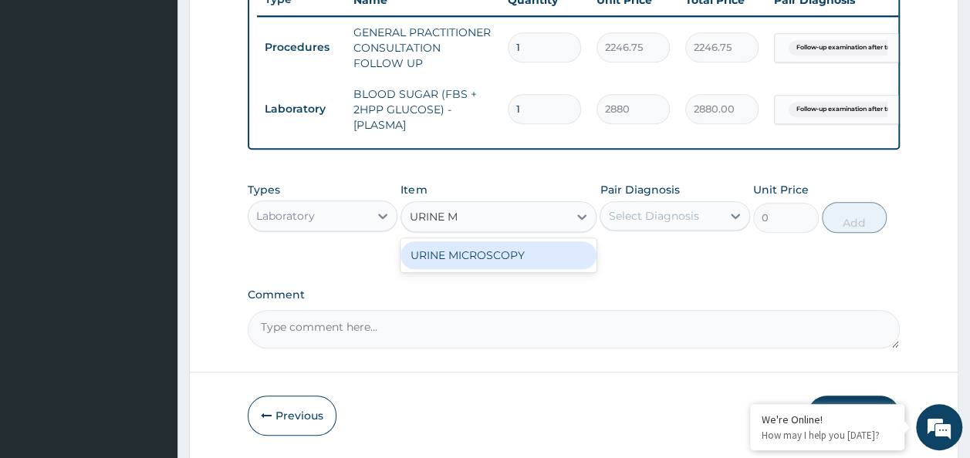
click at [545, 269] on div "URINE MICROSCOPY" at bounding box center [498, 255] width 196 height 28
type input "4595.625"
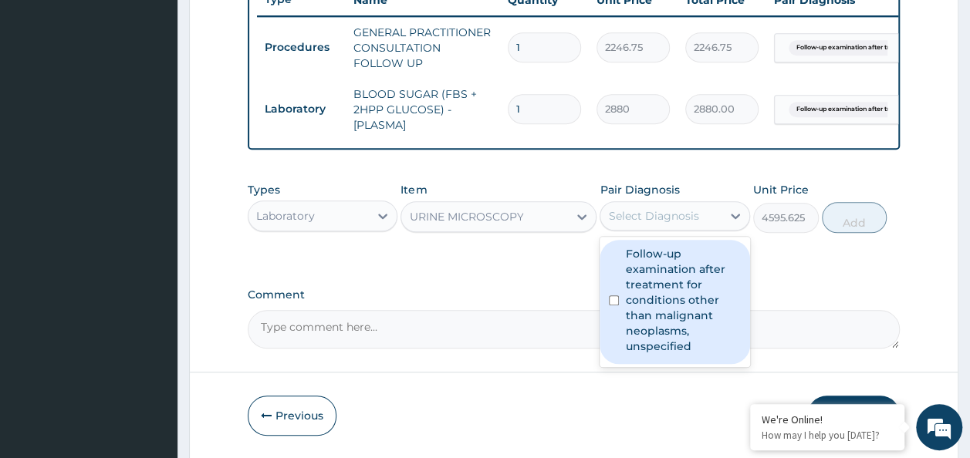
click at [614, 265] on div "Follow-up examination after treatment for conditions other than malignant neopl…" at bounding box center [674, 302] width 150 height 124
checkbox input "true"
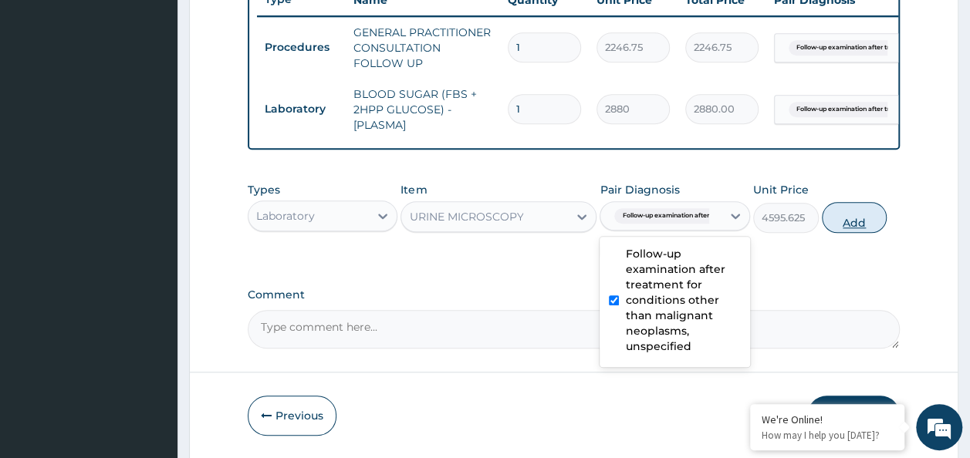
click at [866, 229] on button "Add" at bounding box center [855, 217] width 66 height 31
type input "0"
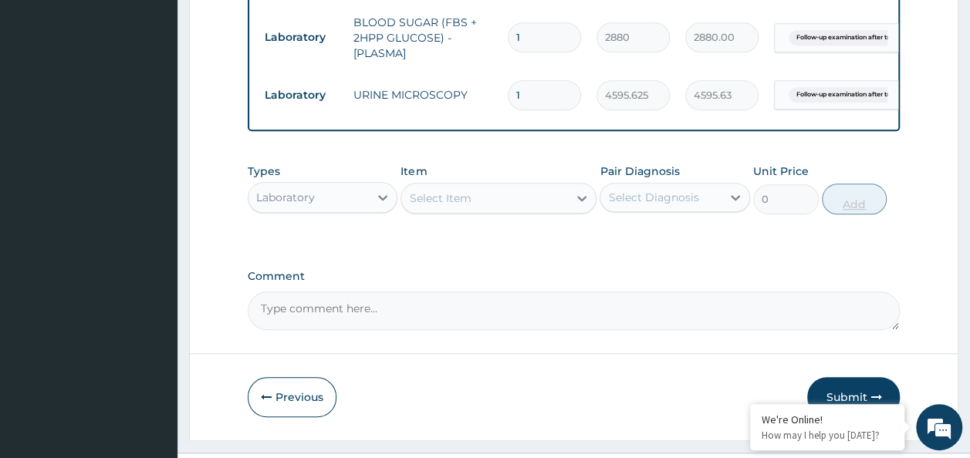
scroll to position [714, 0]
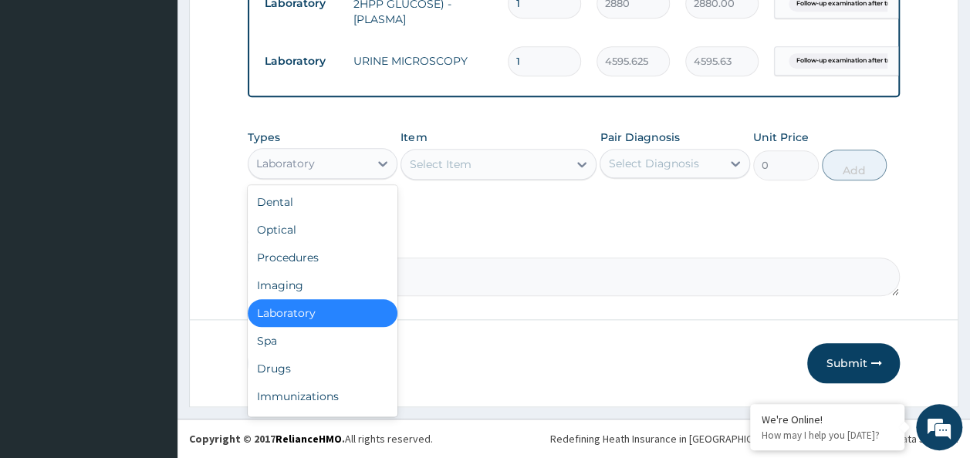
click at [290, 367] on div "Drugs" at bounding box center [323, 369] width 150 height 28
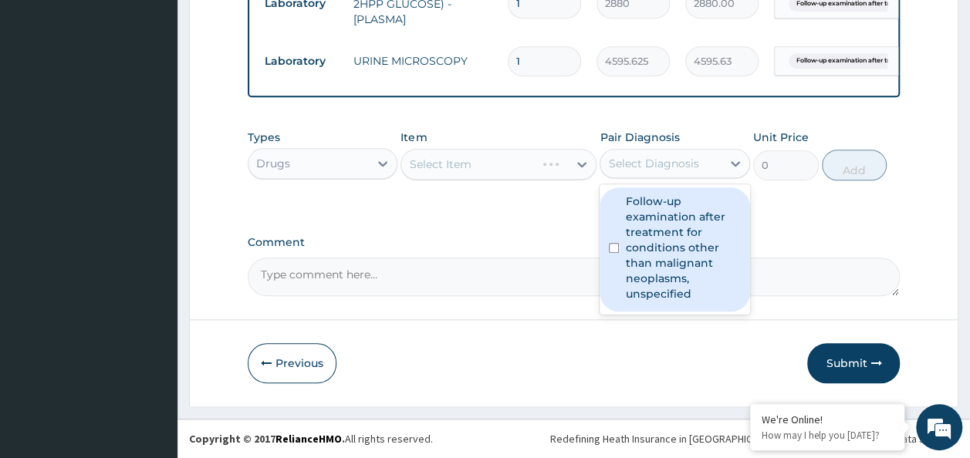
click at [612, 245] on input "checkbox" at bounding box center [614, 248] width 10 height 10
checkbox input "true"
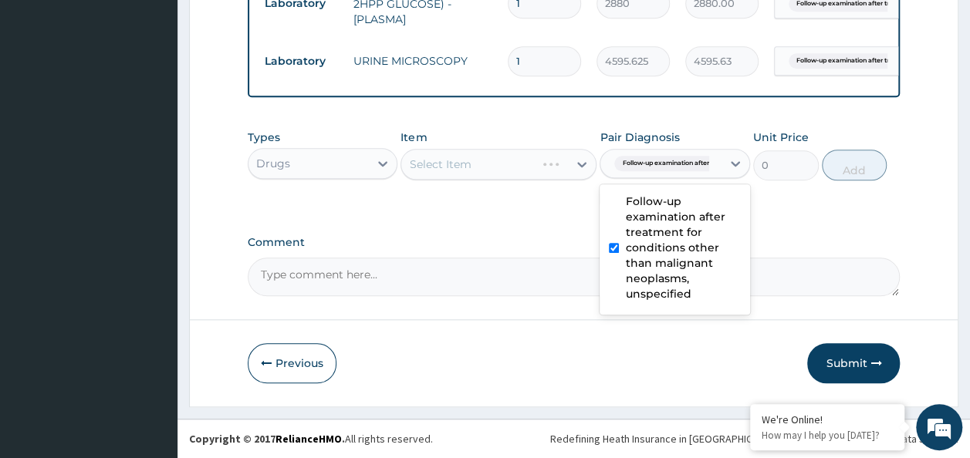
click at [478, 168] on div "Select Item" at bounding box center [498, 164] width 196 height 31
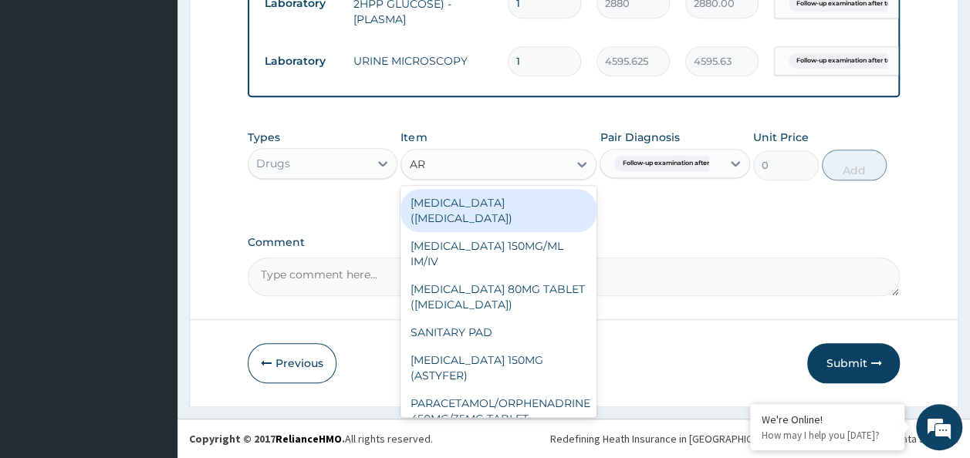
type input "ART"
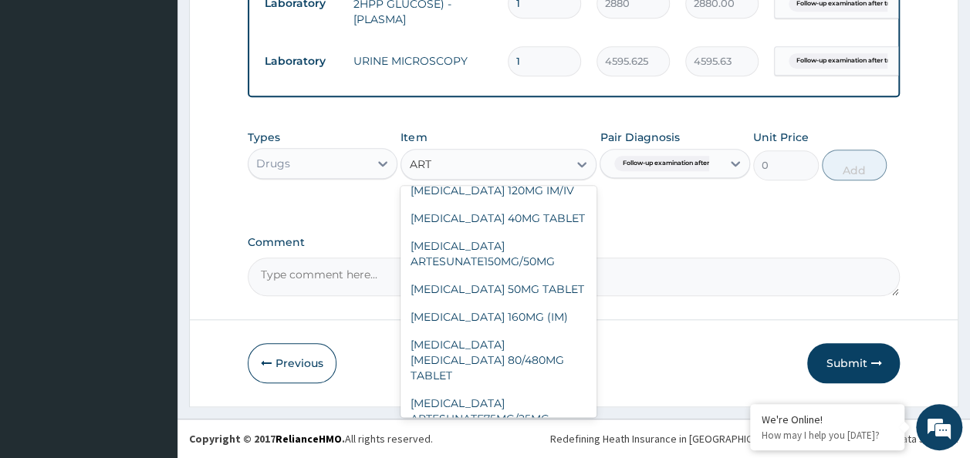
scroll to position [123, 0]
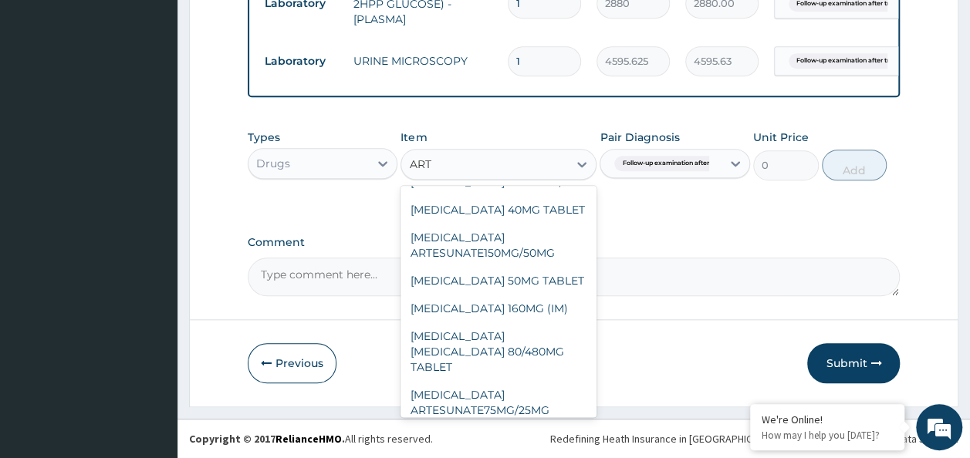
click at [537, 333] on div "[MEDICAL_DATA] [MEDICAL_DATA] 80/480MG TABLET" at bounding box center [498, 351] width 196 height 59
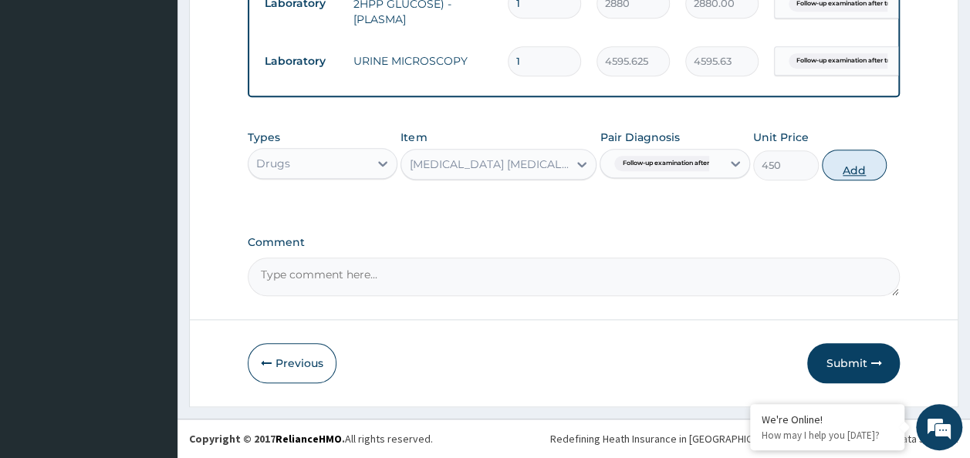
click at [866, 167] on button "Add" at bounding box center [855, 165] width 66 height 31
type input "0"
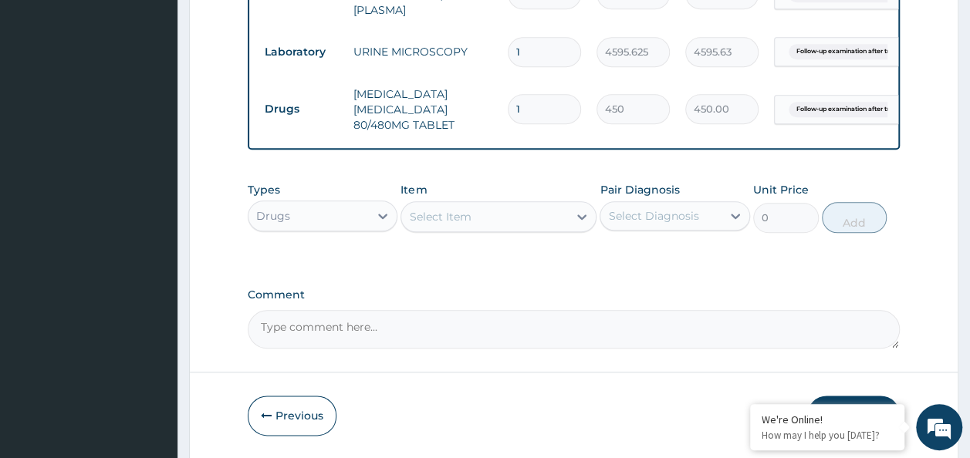
click at [548, 108] on input "1" at bounding box center [544, 109] width 73 height 30
type input "0.00"
type input "6"
type input "2700.00"
type input "6"
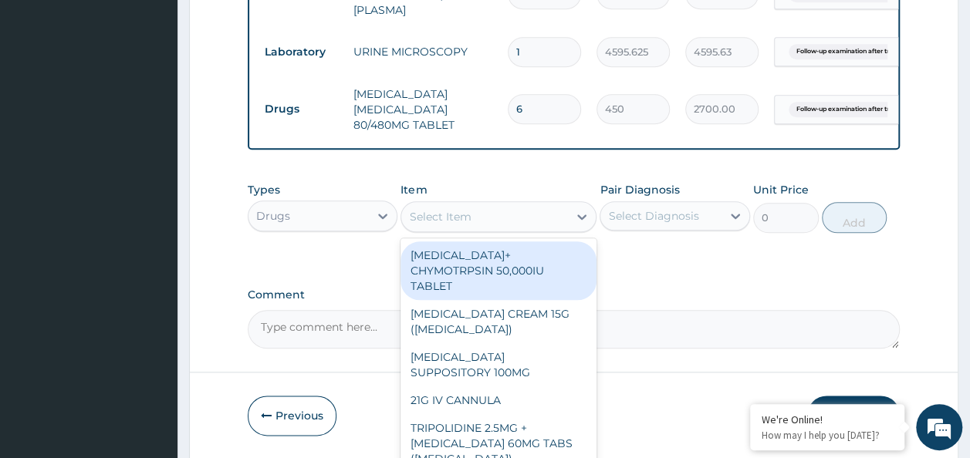
type input "O"
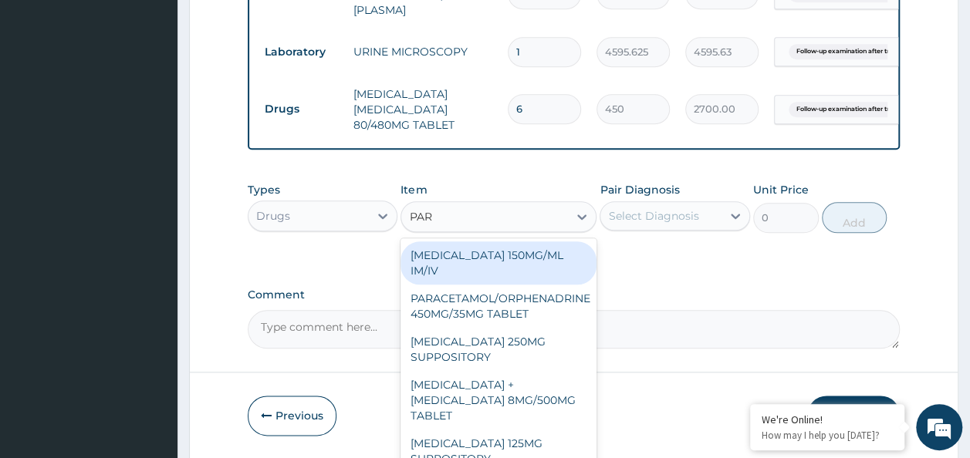
type input "PARA"
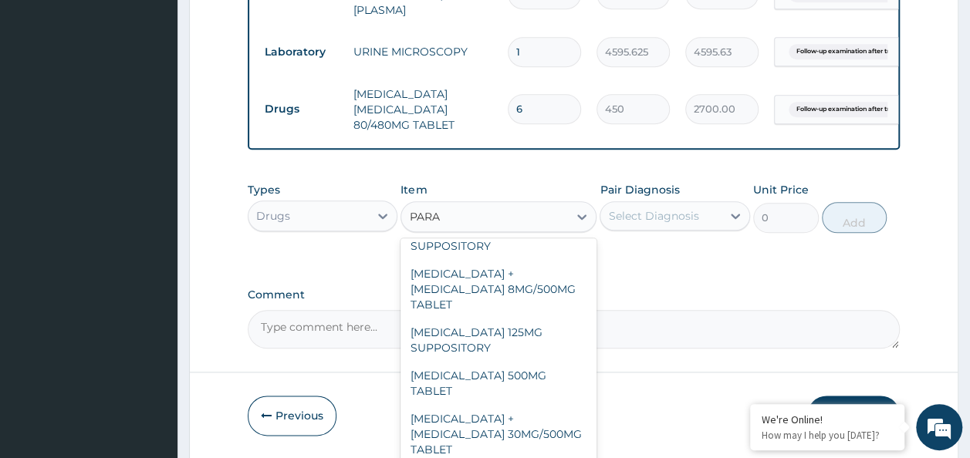
scroll to position [175, 0]
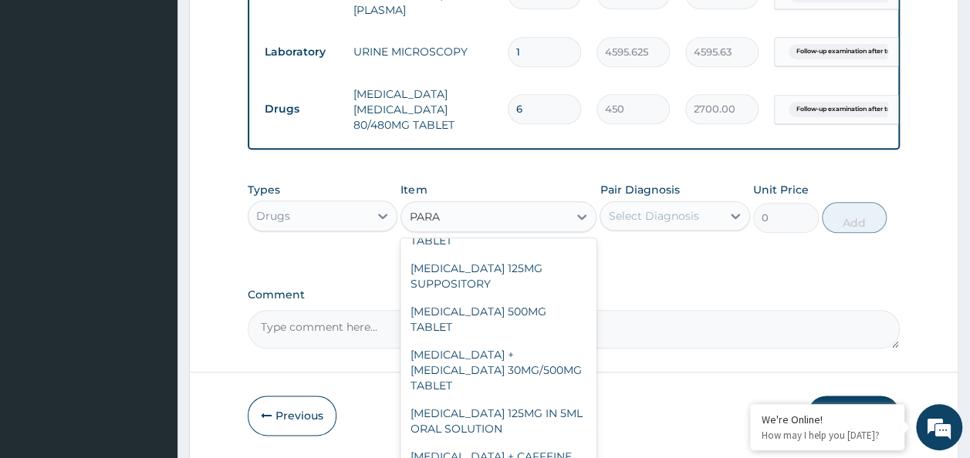
click at [518, 299] on div "[MEDICAL_DATA] 500MG TABLET" at bounding box center [498, 319] width 196 height 43
type input "30"
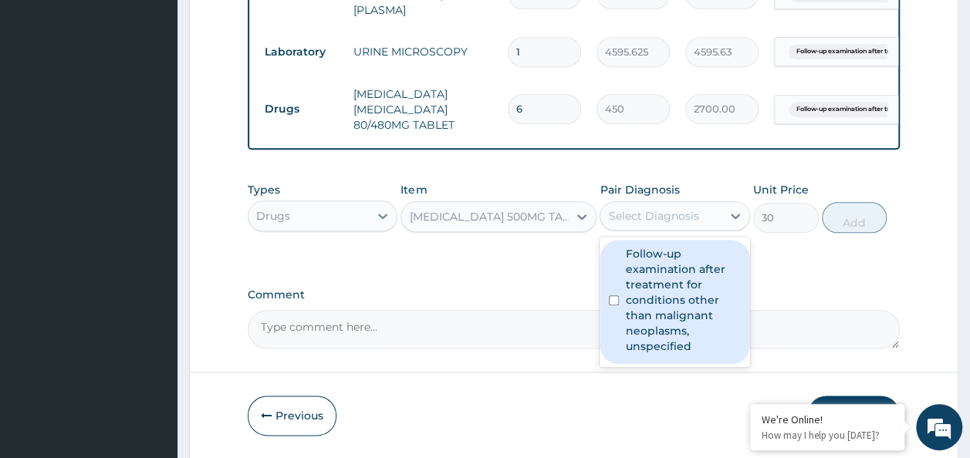
click at [613, 306] on input "checkbox" at bounding box center [614, 300] width 10 height 10
checkbox input "true"
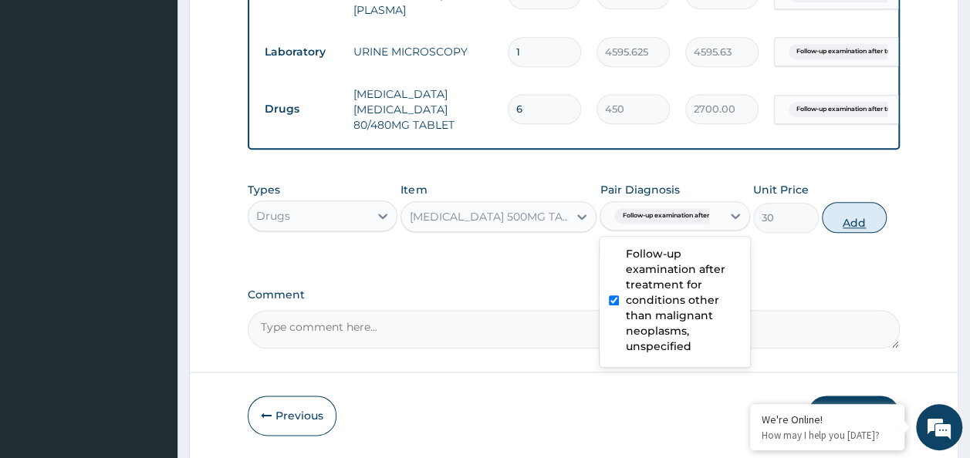
click at [867, 233] on button "Add" at bounding box center [855, 217] width 66 height 31
type input "0"
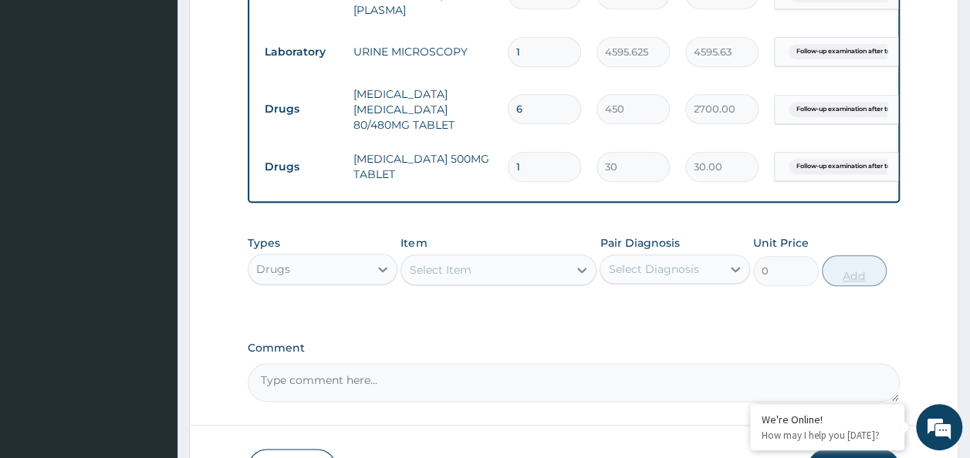
type input "18"
type input "540.00"
type input "18"
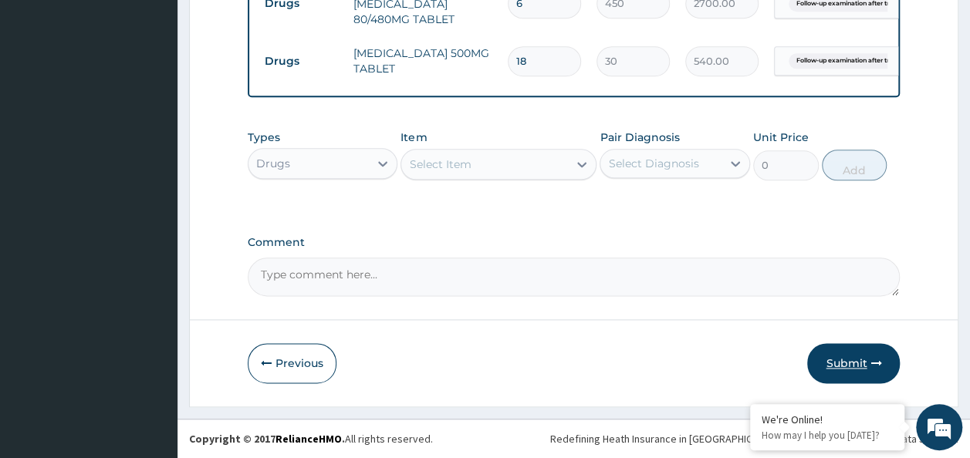
click at [854, 366] on button "Submit" at bounding box center [853, 363] width 93 height 40
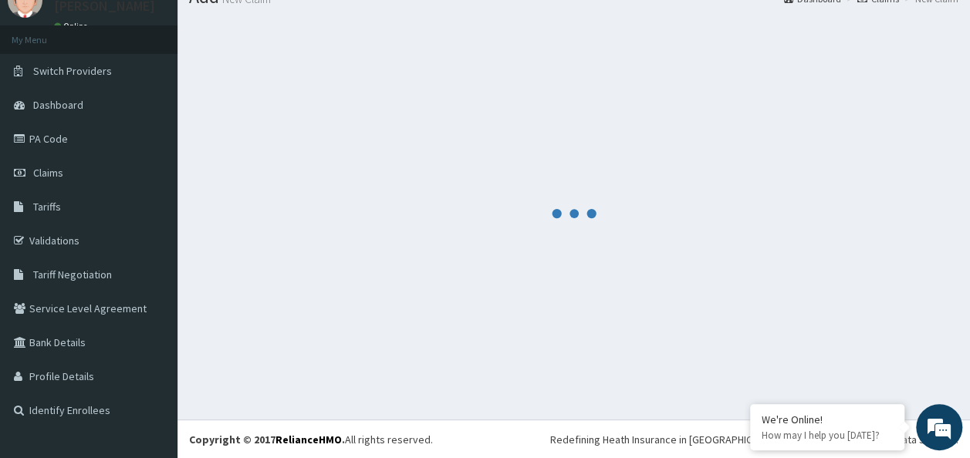
scroll to position [829, 0]
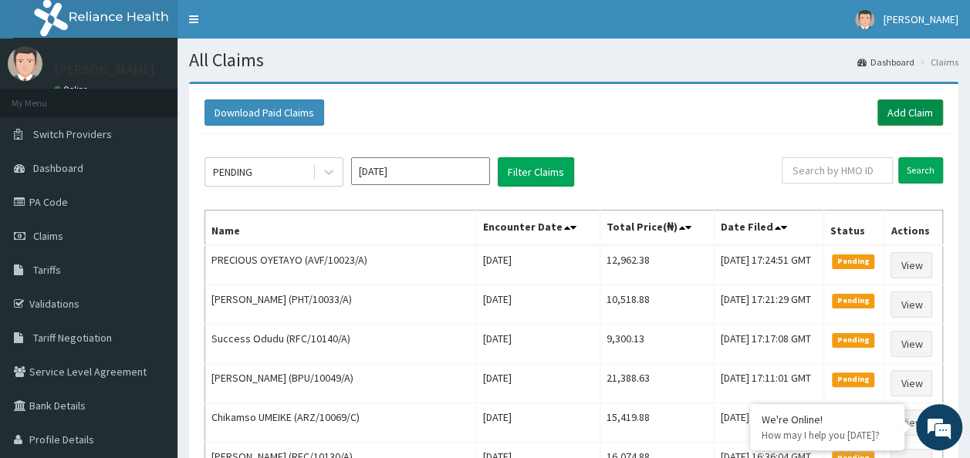
click at [892, 106] on link "Add Claim" at bounding box center [910, 113] width 66 height 26
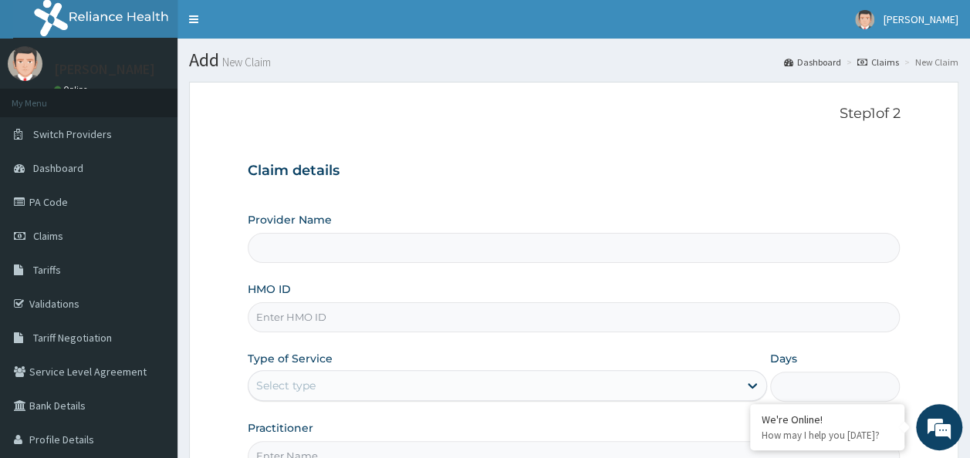
click at [326, 319] on input "HMO ID" at bounding box center [574, 317] width 653 height 30
paste input "SFH/10030/A"
type input "SFH/10030/A"
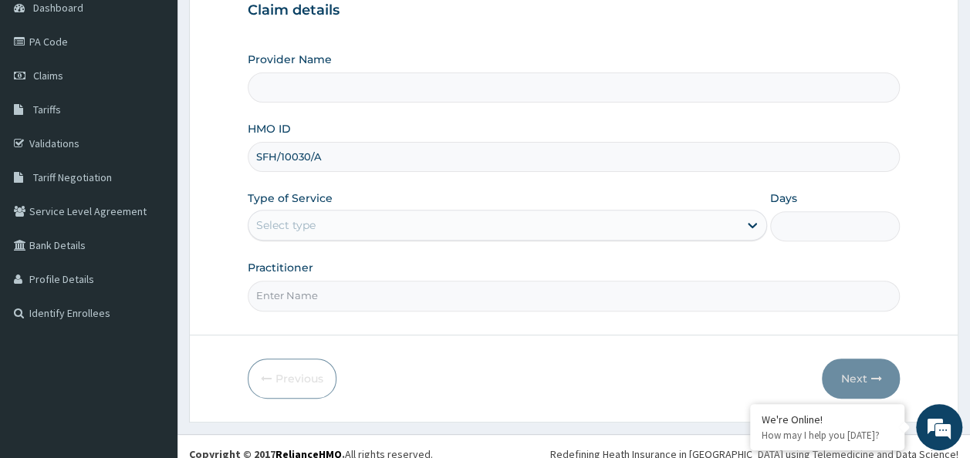
type input "Reliance Family Clinics (RFC) - Ajah"
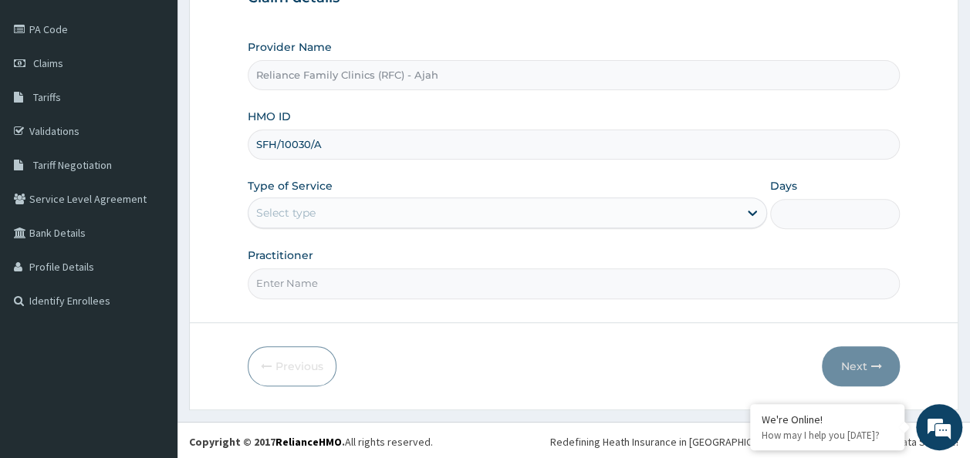
type input "SFH/10030/A"
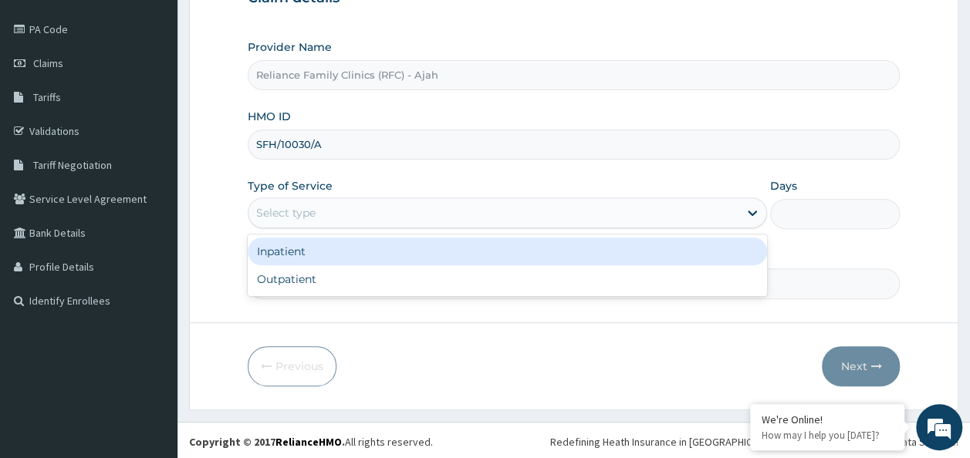
click at [417, 278] on div "Outpatient" at bounding box center [507, 279] width 519 height 28
type input "1"
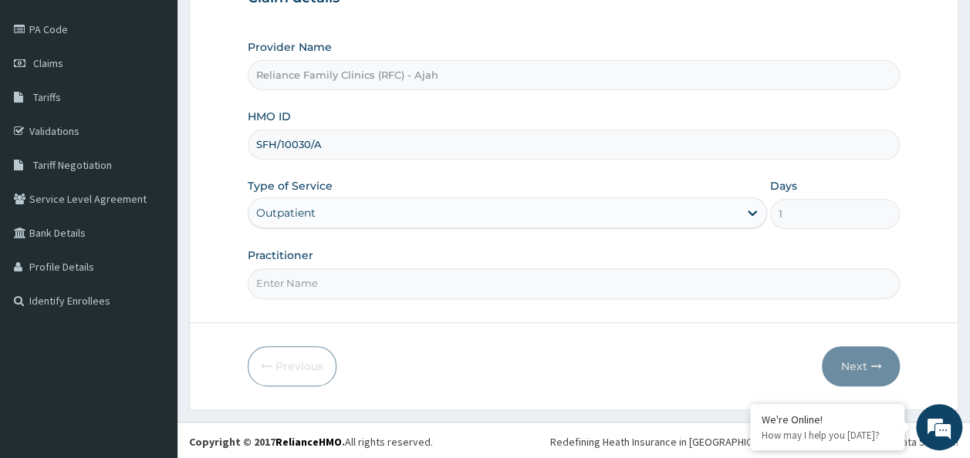
click at [410, 276] on input "Practitioner" at bounding box center [574, 283] width 653 height 30
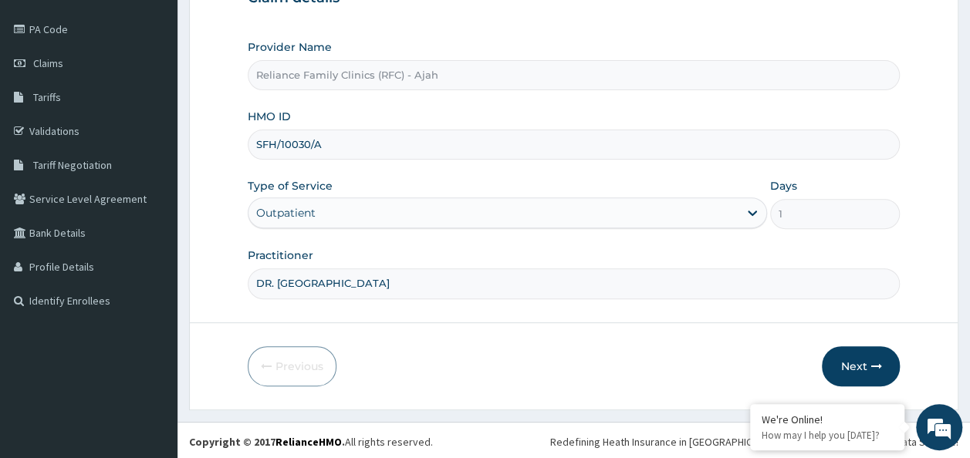
type input "DR. LOCUM"
click at [873, 366] on icon "button" at bounding box center [875, 366] width 11 height 11
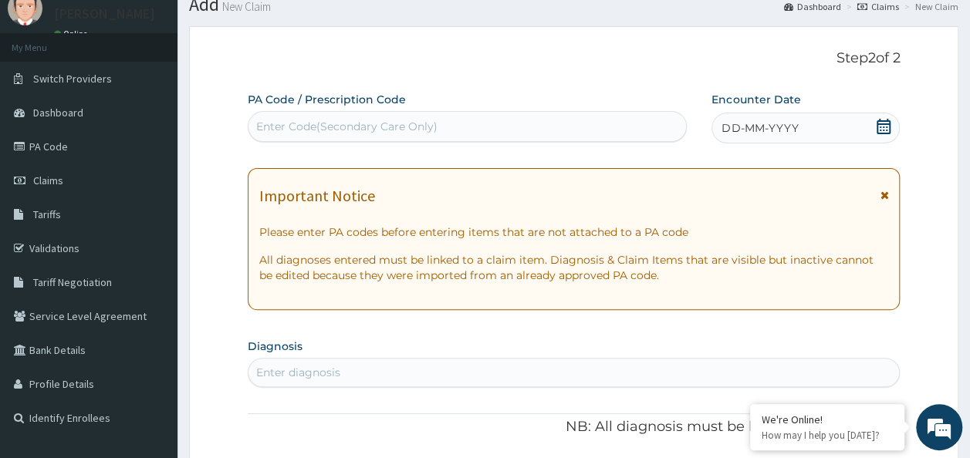
scroll to position [51, 0]
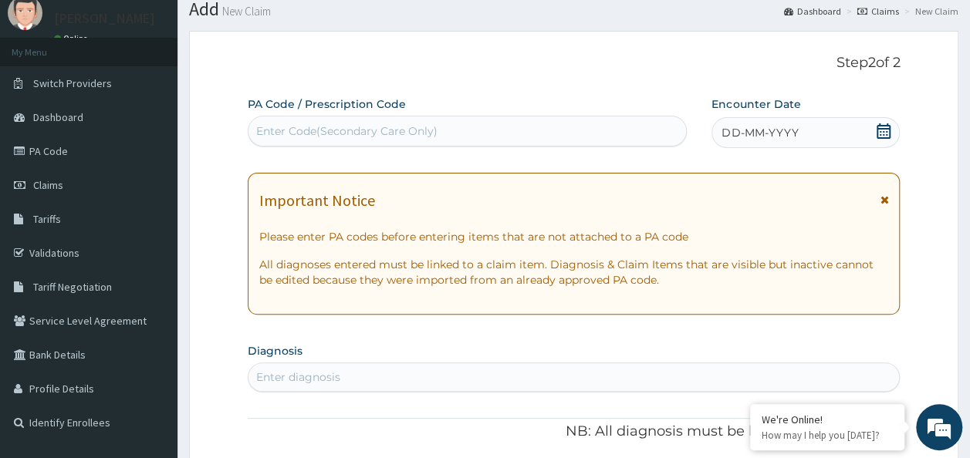
click at [801, 130] on div "DD-MM-YYYY" at bounding box center [805, 132] width 188 height 31
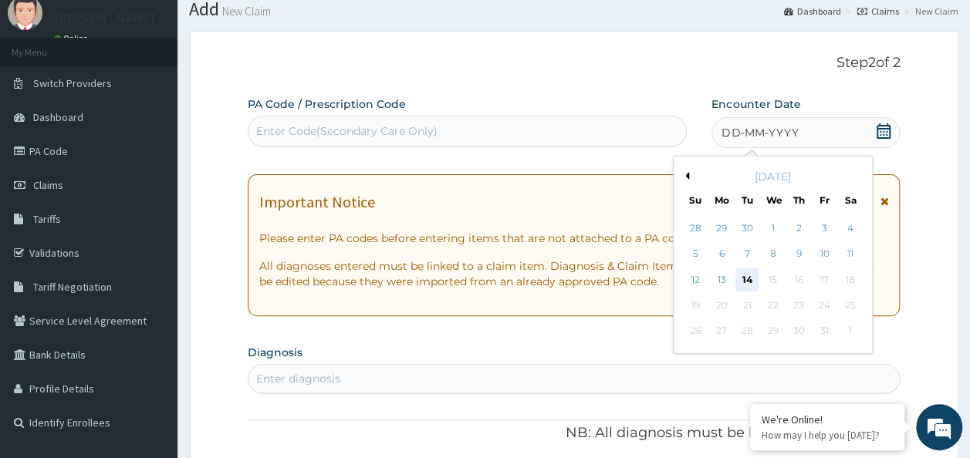
click at [748, 278] on div "14" at bounding box center [747, 279] width 23 height 23
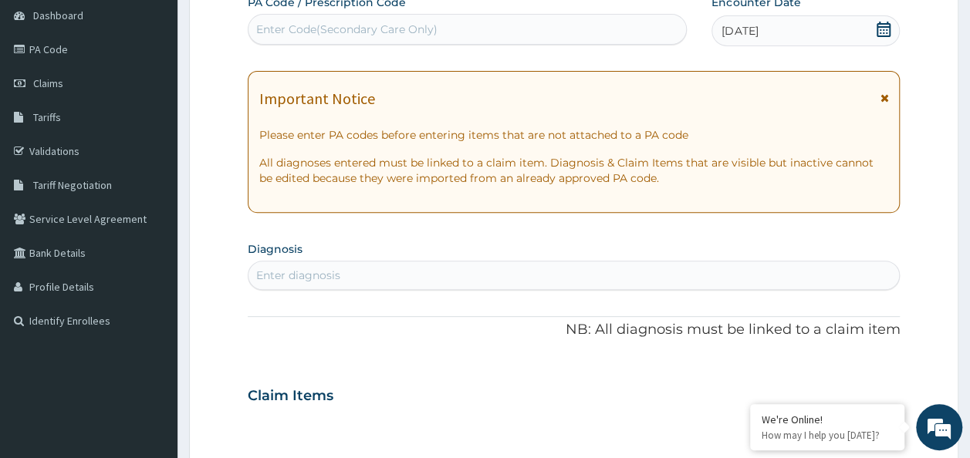
scroll to position [211, 0]
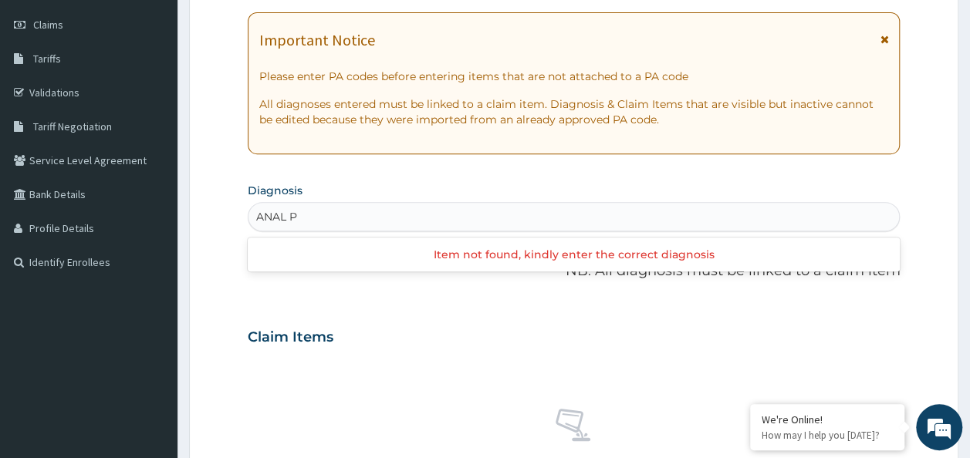
type input "ANAL"
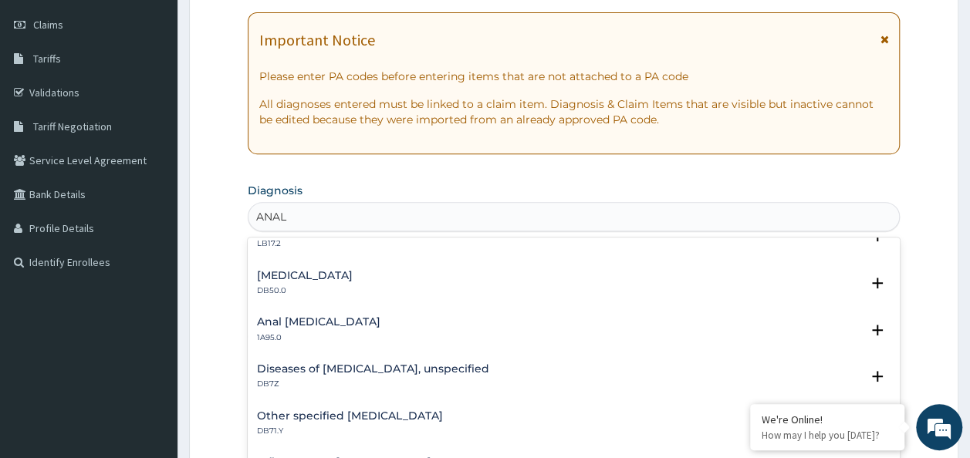
scroll to position [348, 0]
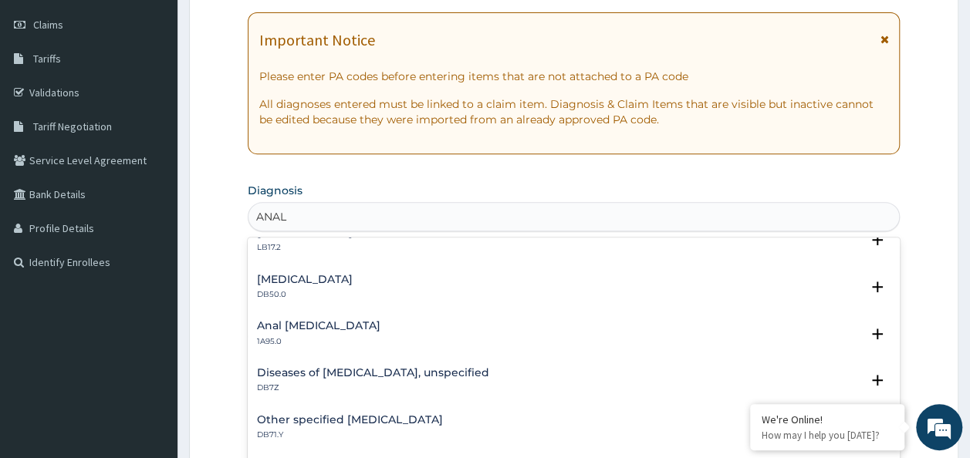
click at [323, 321] on div "Anal warts 1A95.0" at bounding box center [574, 333] width 634 height 27
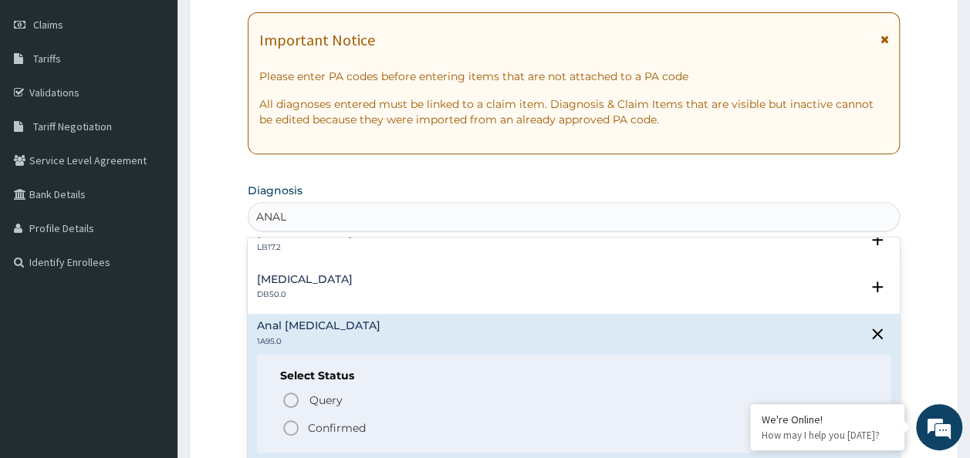
click at [355, 421] on p "Confirmed" at bounding box center [337, 427] width 58 height 15
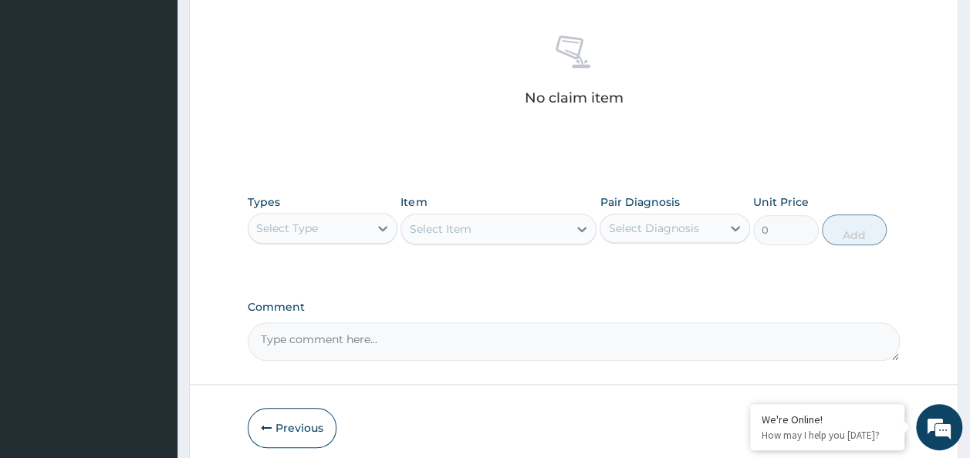
scroll to position [651, 0]
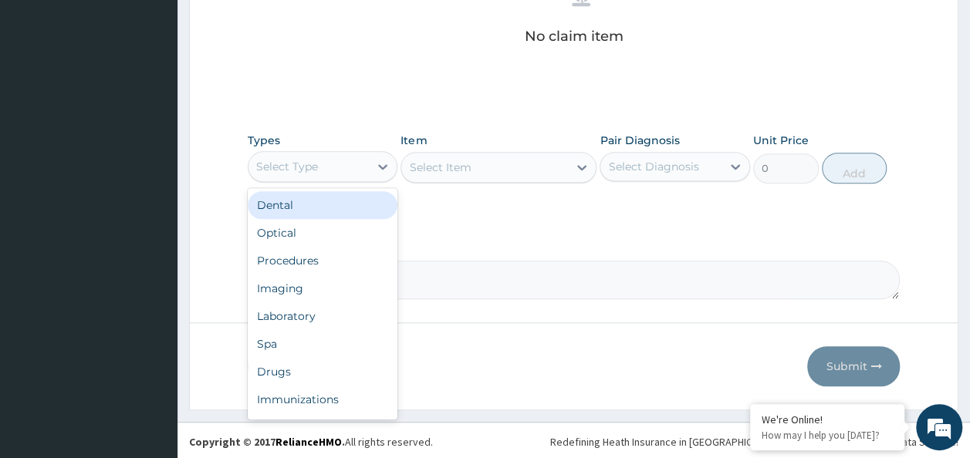
click at [306, 259] on div "Procedures" at bounding box center [323, 261] width 150 height 28
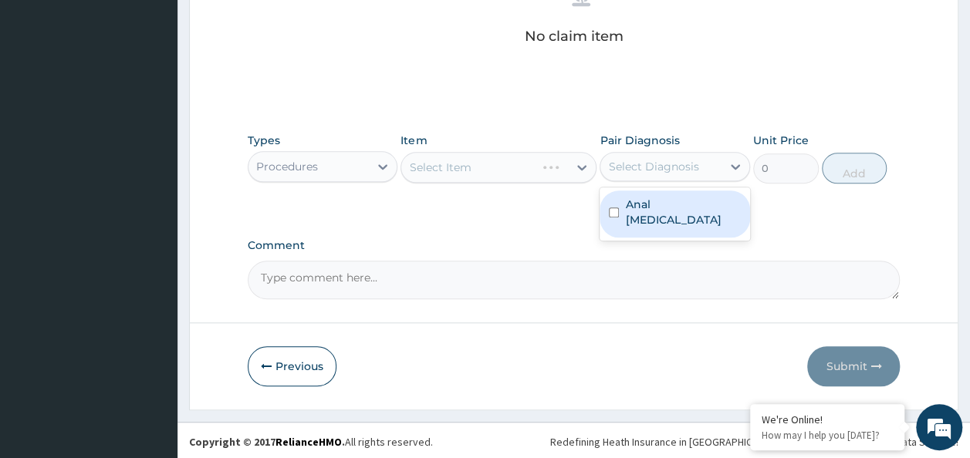
click at [614, 208] on input "checkbox" at bounding box center [614, 213] width 10 height 10
checkbox input "true"
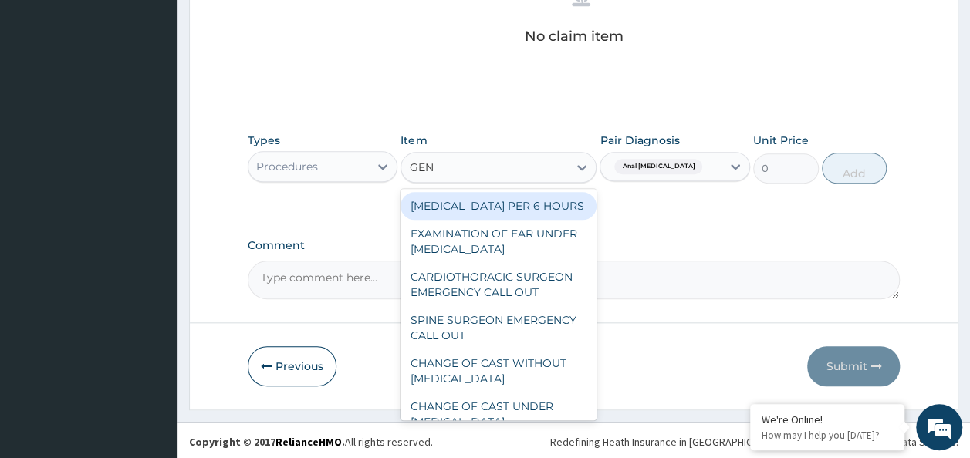
type input "GENE"
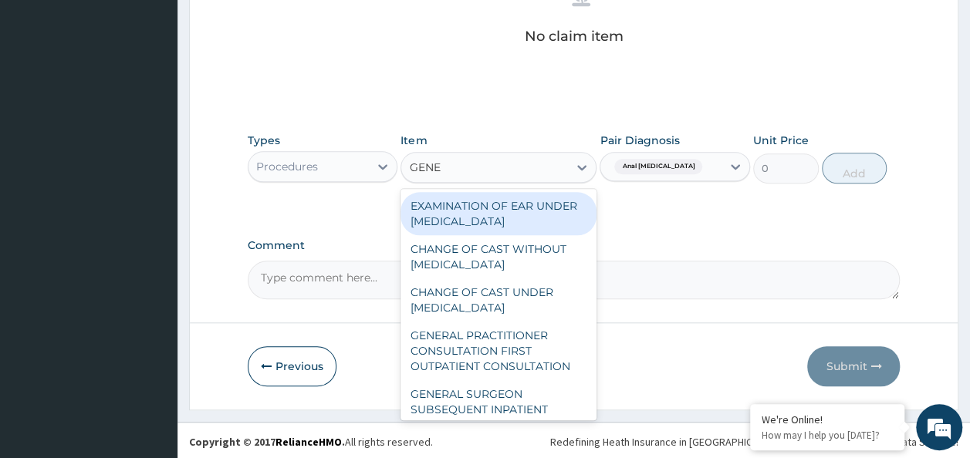
click at [519, 359] on div "GENERAL PRACTITIONER CONSULTATION FIRST OUTPATIENT CONSULTATION" at bounding box center [498, 351] width 196 height 59
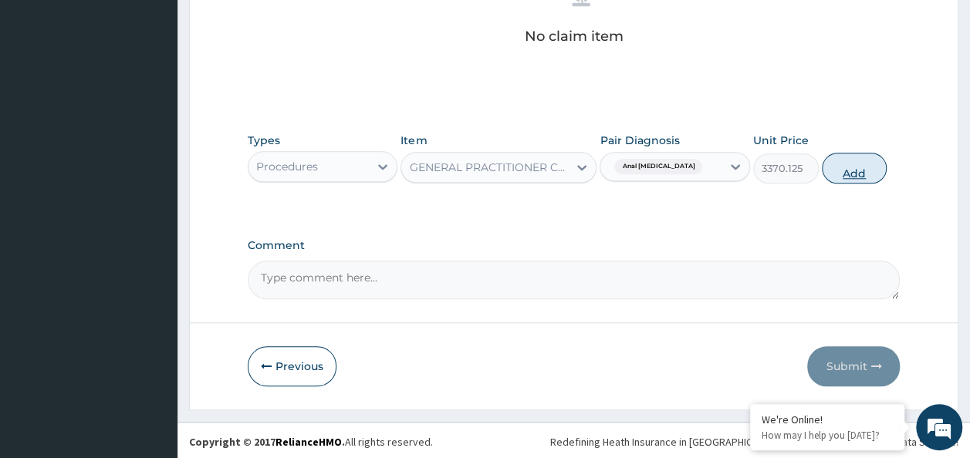
click at [877, 168] on button "Add" at bounding box center [855, 168] width 66 height 31
type input "0"
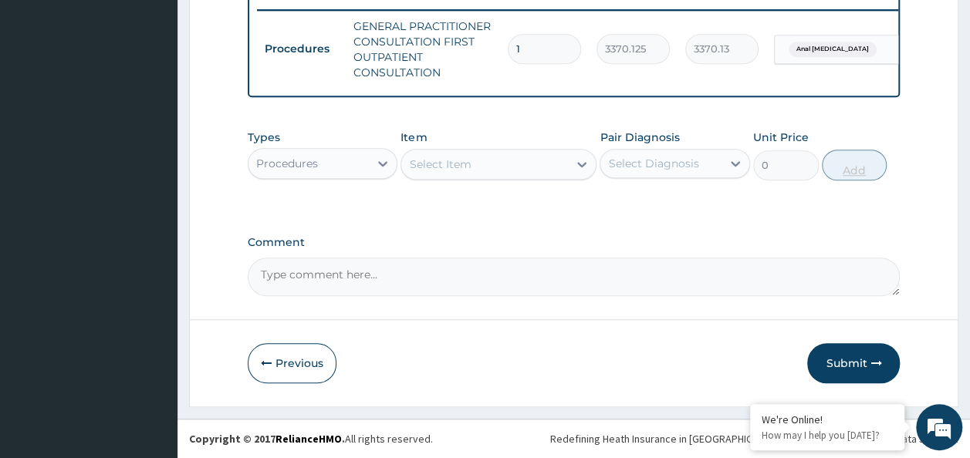
scroll to position [614, 0]
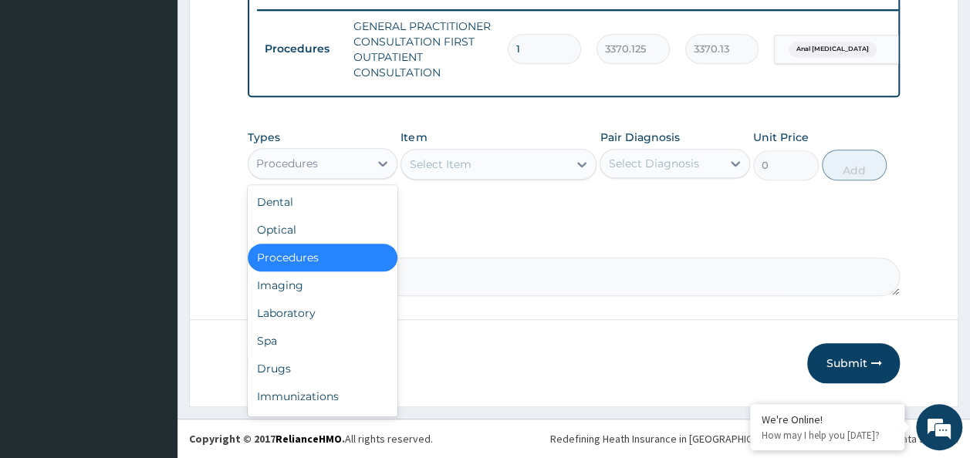
click at [289, 370] on div "Drugs" at bounding box center [323, 369] width 150 height 28
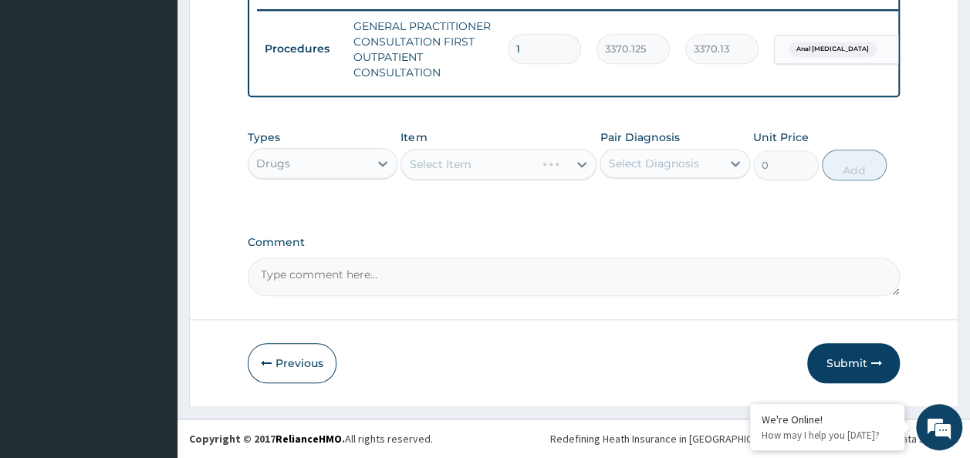
click at [489, 167] on div "Select Item" at bounding box center [498, 164] width 196 height 31
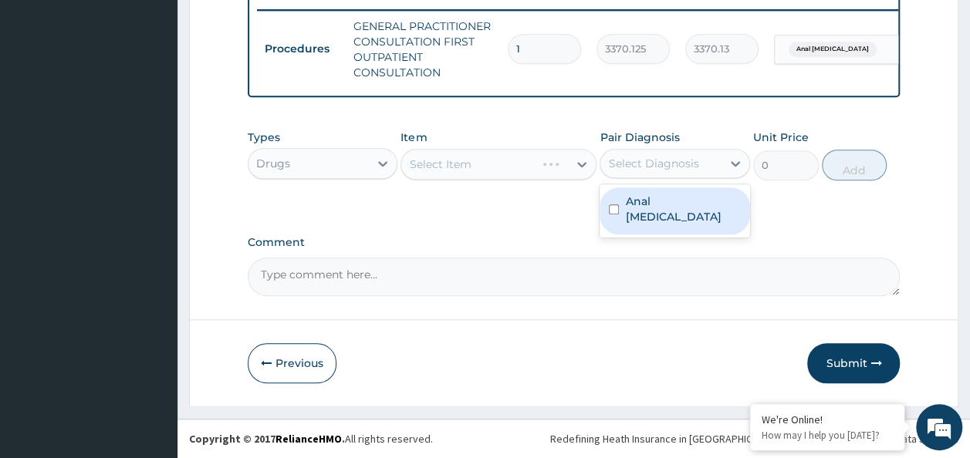
click at [611, 204] on input "checkbox" at bounding box center [614, 209] width 10 height 10
checkbox input "true"
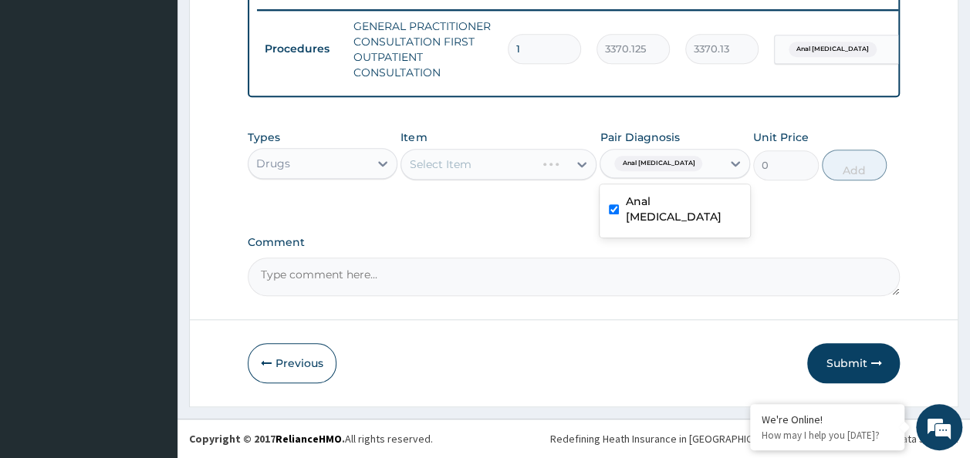
click at [447, 167] on div "Select Item" at bounding box center [498, 164] width 196 height 31
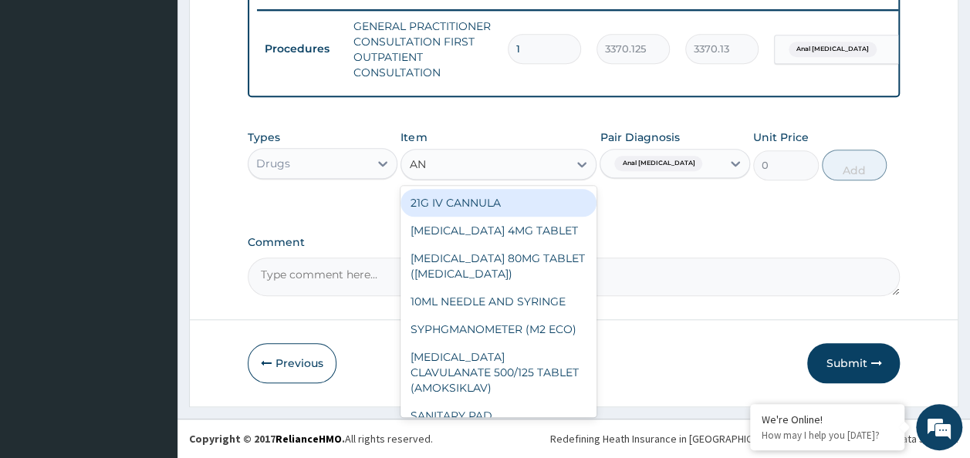
type input "ANU"
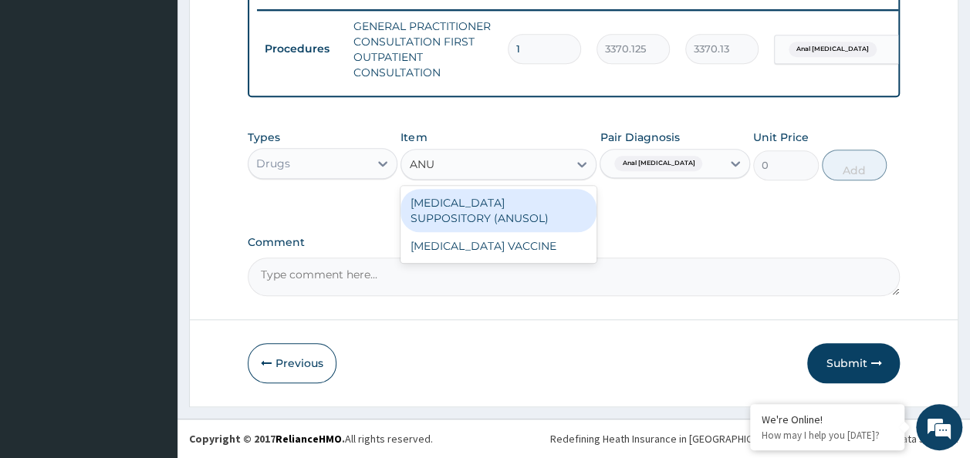
click at [548, 220] on div "[MEDICAL_DATA] SUPPOSITORY (ANUSOL)" at bounding box center [498, 210] width 196 height 43
type input "925.75"
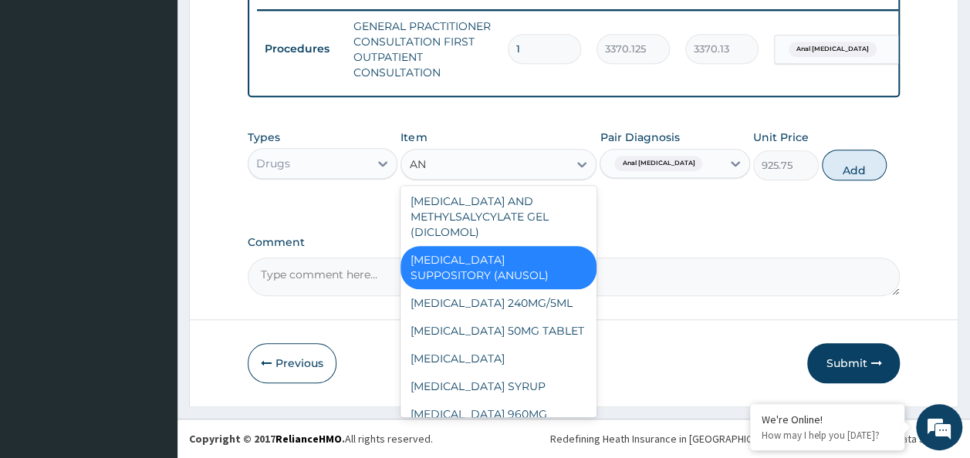
scroll to position [0, 0]
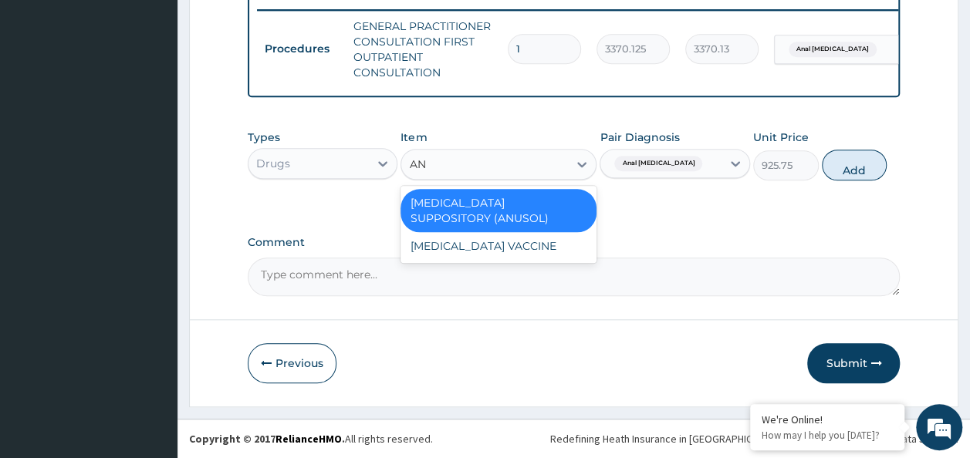
type input "A"
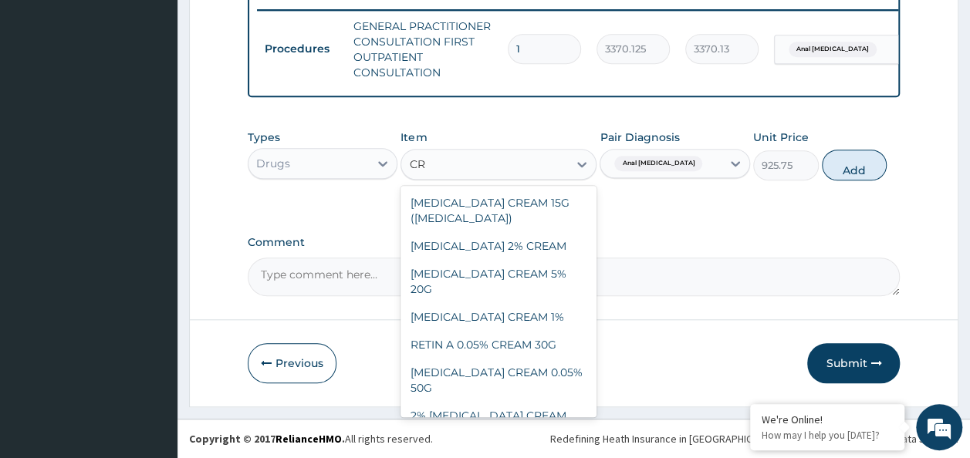
type input "C"
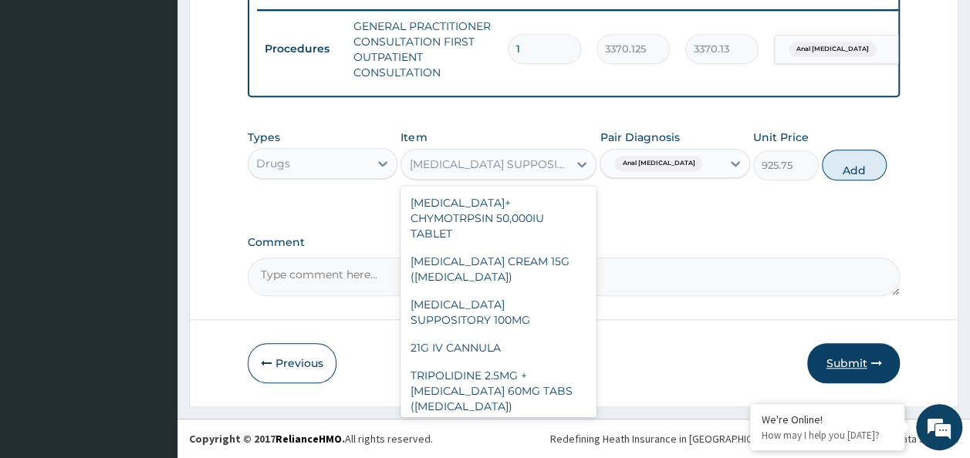
click at [853, 367] on button "Submit" at bounding box center [853, 363] width 93 height 40
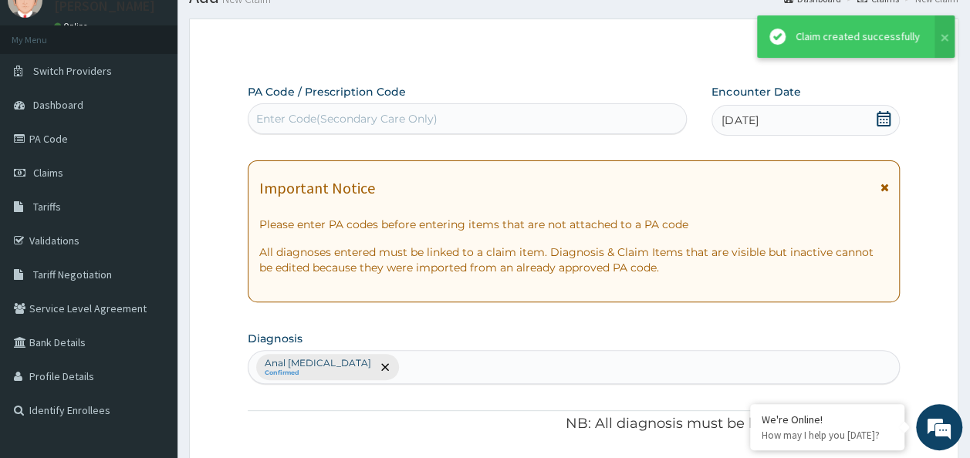
scroll to position [614, 0]
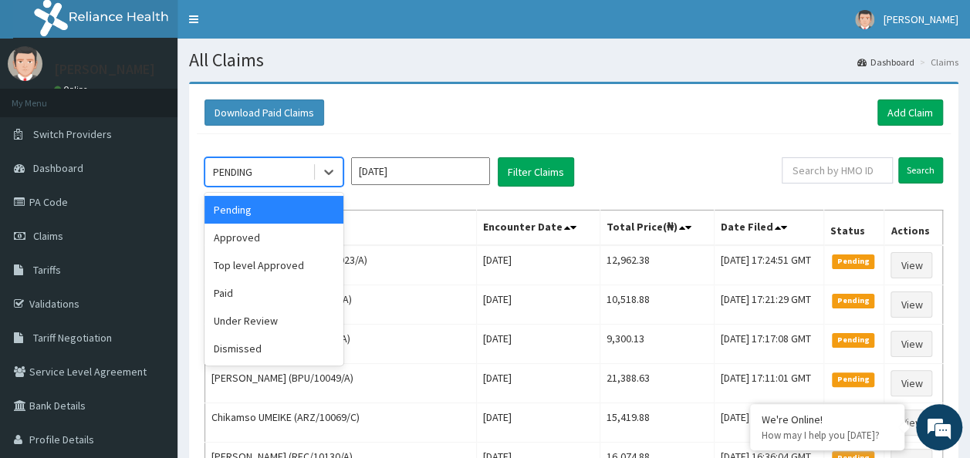
click at [262, 239] on div "Approved" at bounding box center [273, 238] width 139 height 28
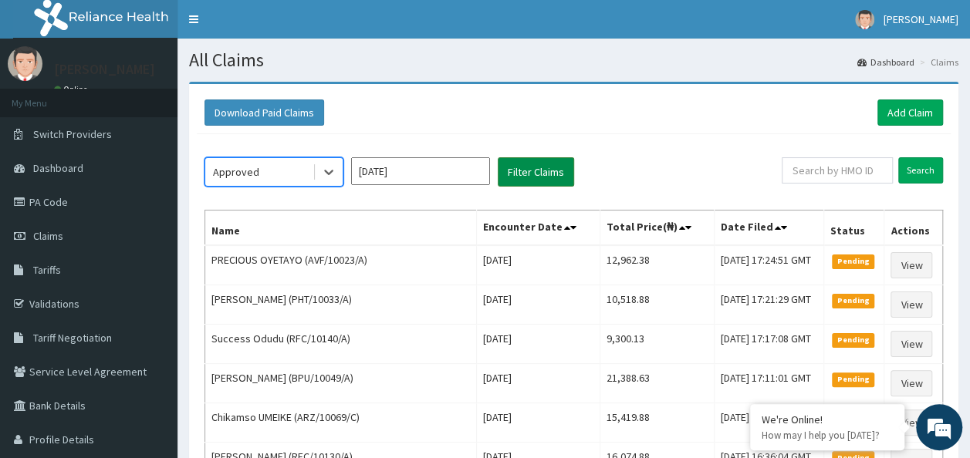
click at [562, 173] on button "Filter Claims" at bounding box center [536, 171] width 76 height 29
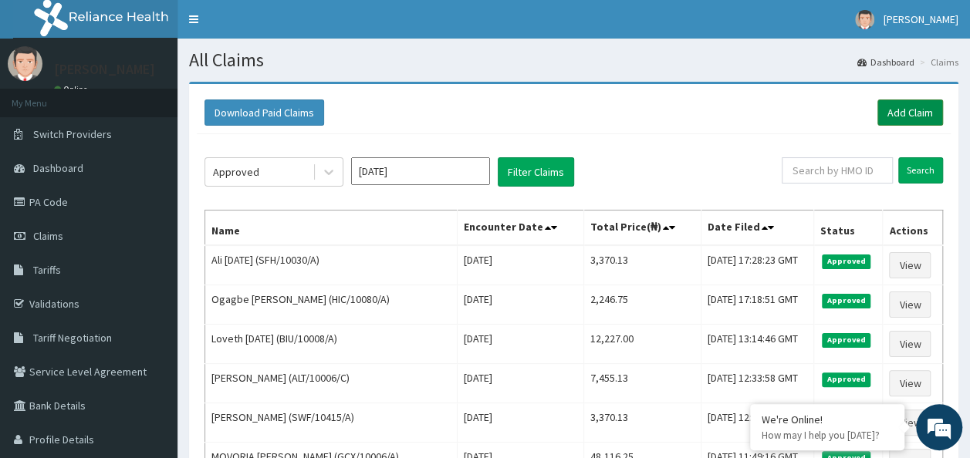
click at [922, 113] on link "Add Claim" at bounding box center [910, 113] width 66 height 26
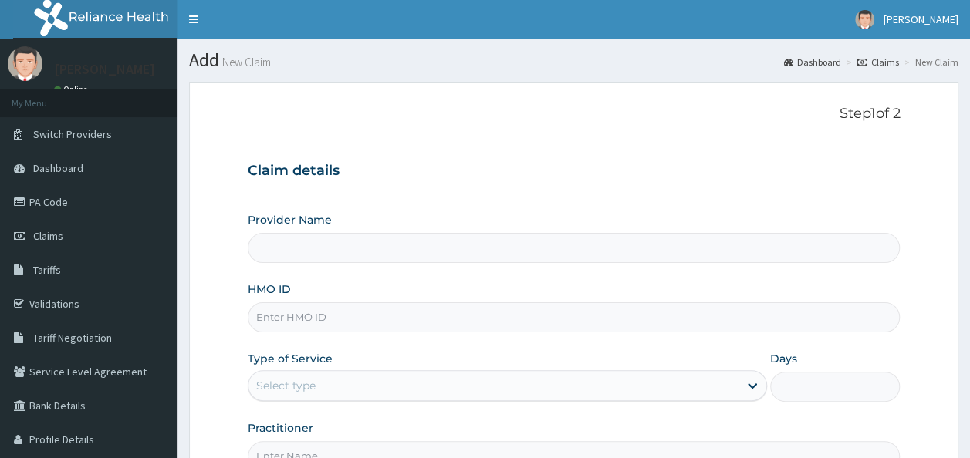
click at [447, 310] on input "HMO ID" at bounding box center [574, 317] width 653 height 30
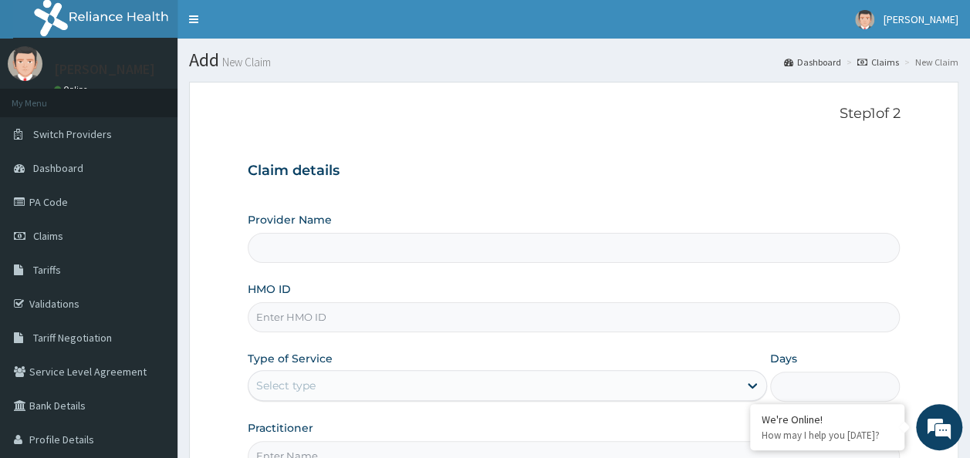
type input "Reliance Family Clinics (RFC) - Ajah"
paste input "SWF/10527/A"
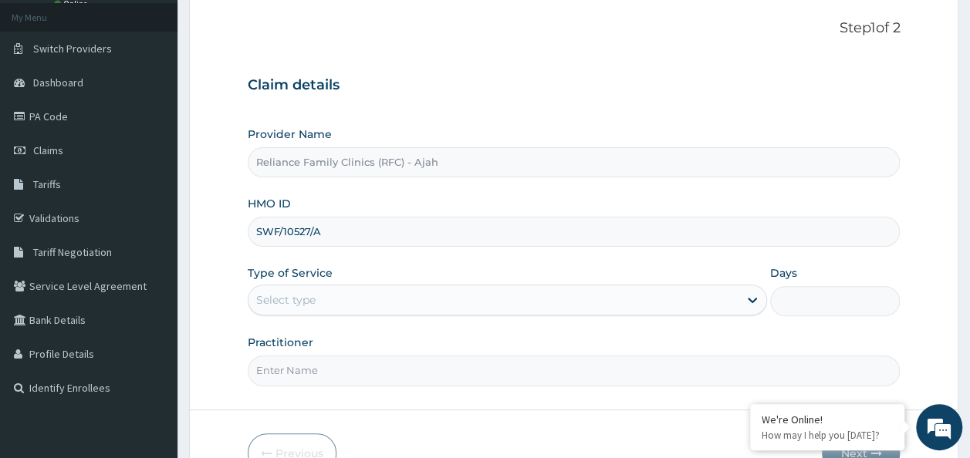
scroll to position [173, 0]
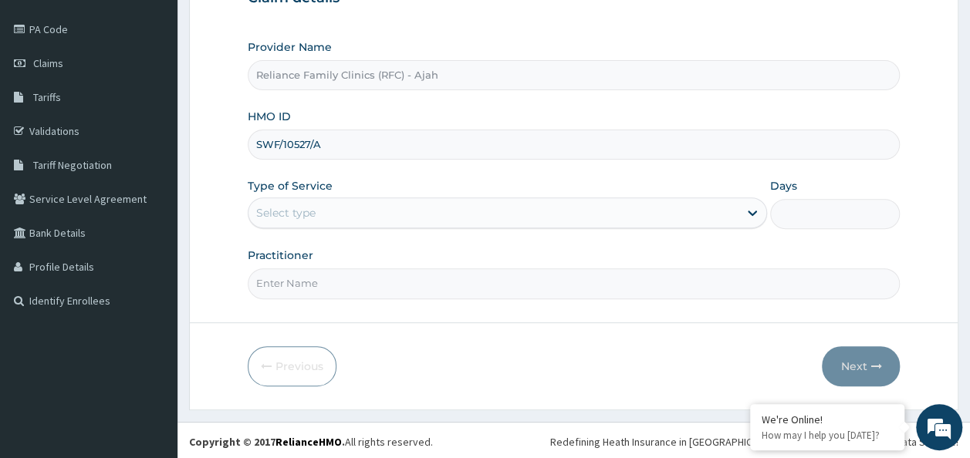
type input "SWF/10527/A"
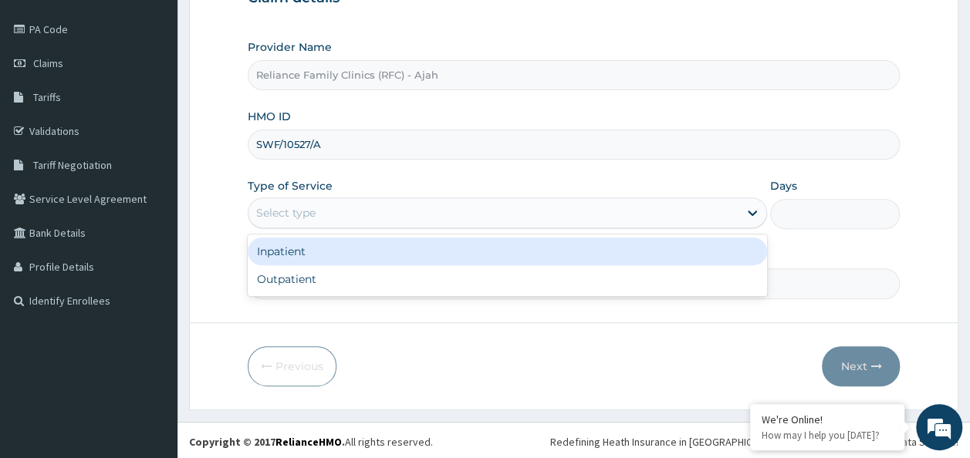
click at [391, 274] on div "Outpatient" at bounding box center [507, 279] width 519 height 28
type input "1"
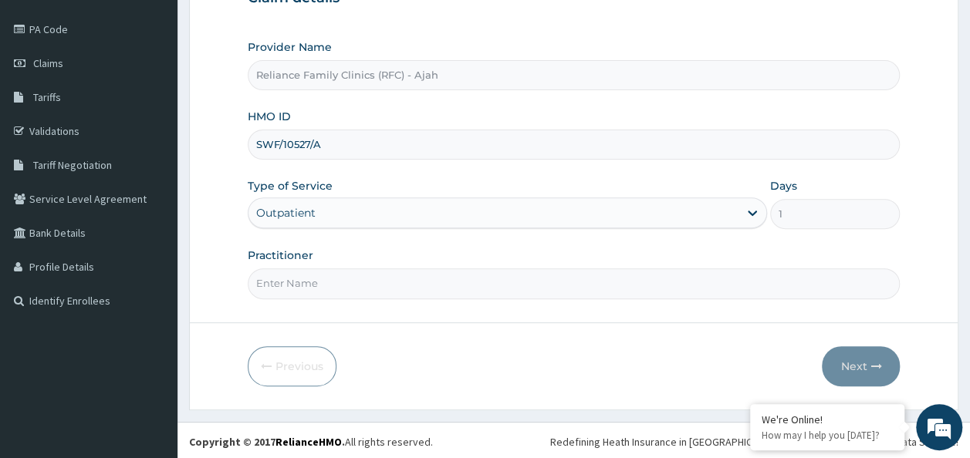
click at [416, 278] on input "Practitioner" at bounding box center [574, 283] width 653 height 30
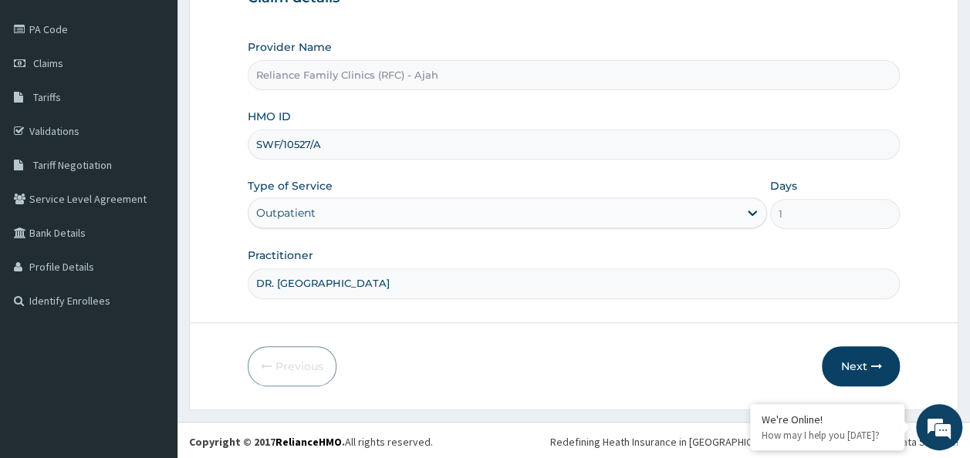
type input "DR. LOCUM"
click at [872, 378] on button "Next" at bounding box center [861, 366] width 78 height 40
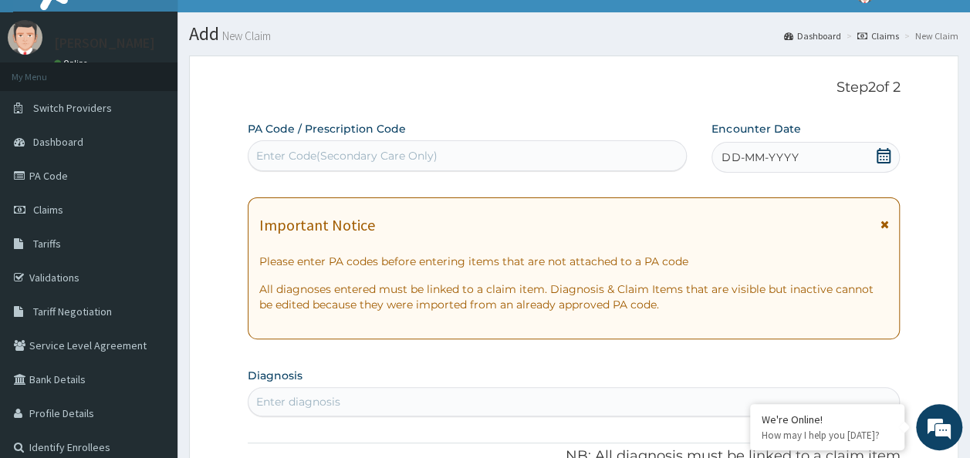
scroll to position [2, 0]
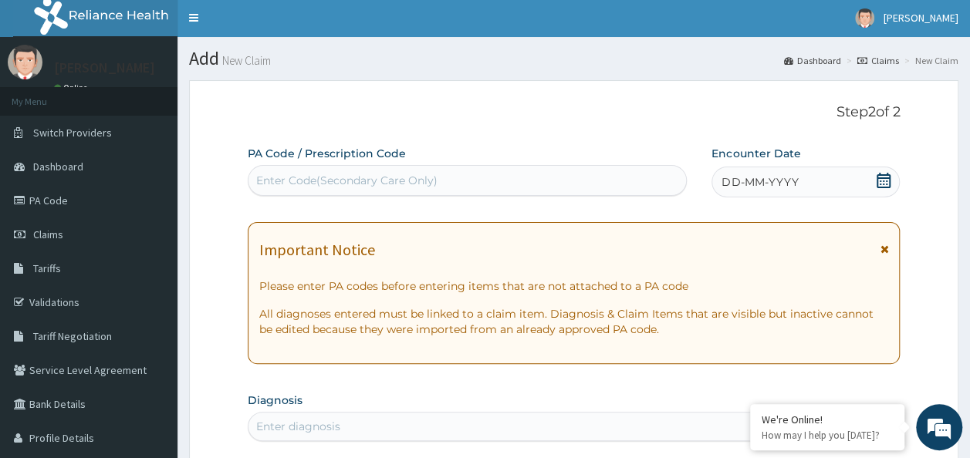
click at [809, 180] on div "DD-MM-YYYY" at bounding box center [805, 182] width 188 height 31
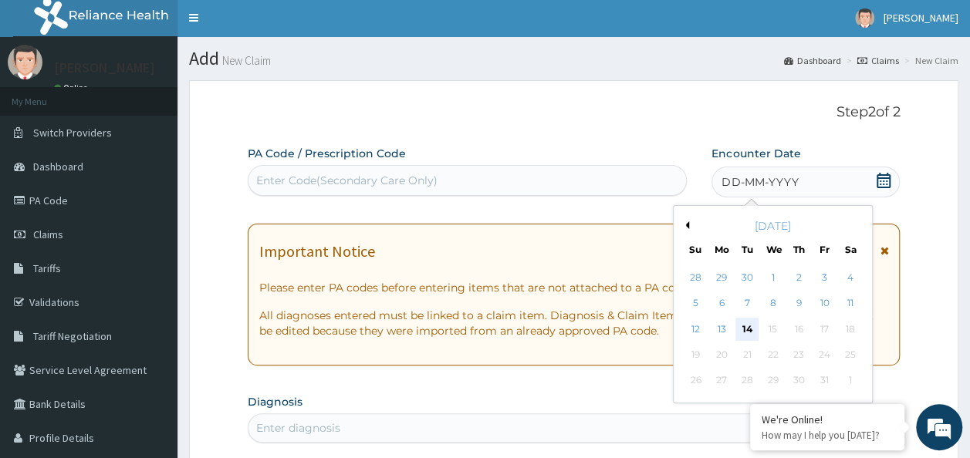
click at [747, 328] on div "14" at bounding box center [747, 329] width 23 height 23
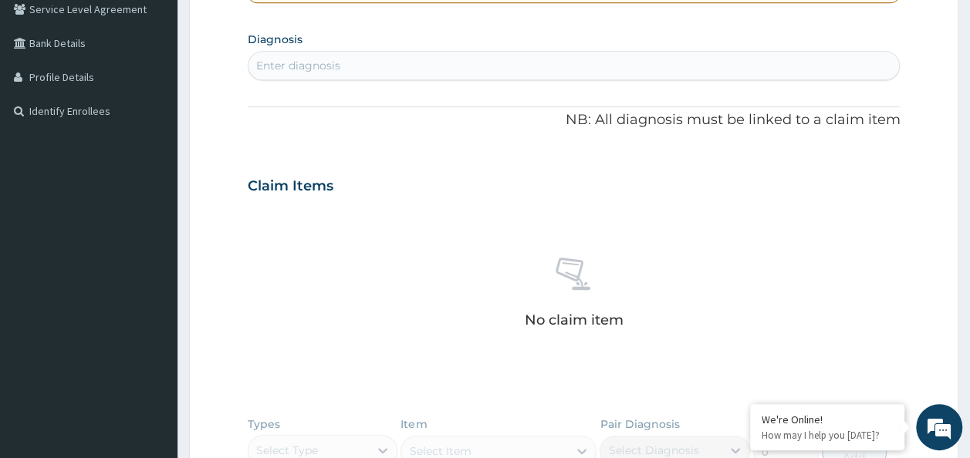
scroll to position [0, 0]
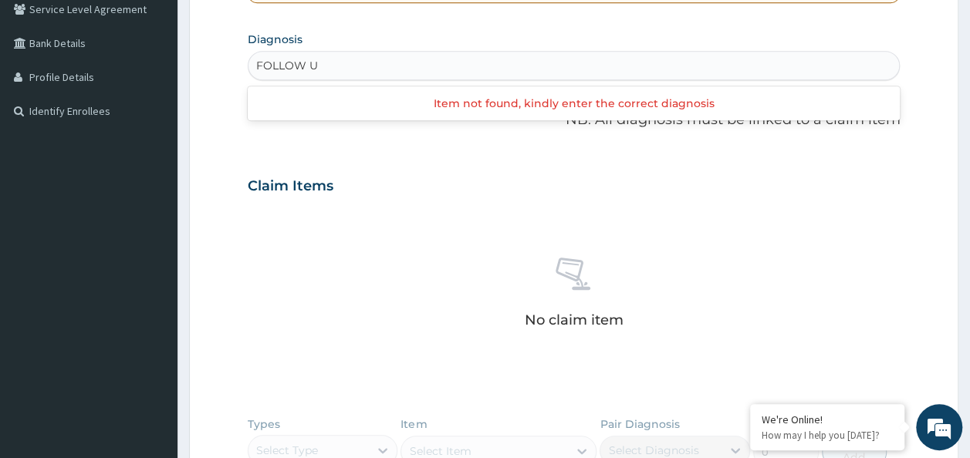
click at [490, 116] on div "Item not found, kindly enter the correct diagnosis" at bounding box center [574, 103] width 653 height 28
type input "FOLLOW"
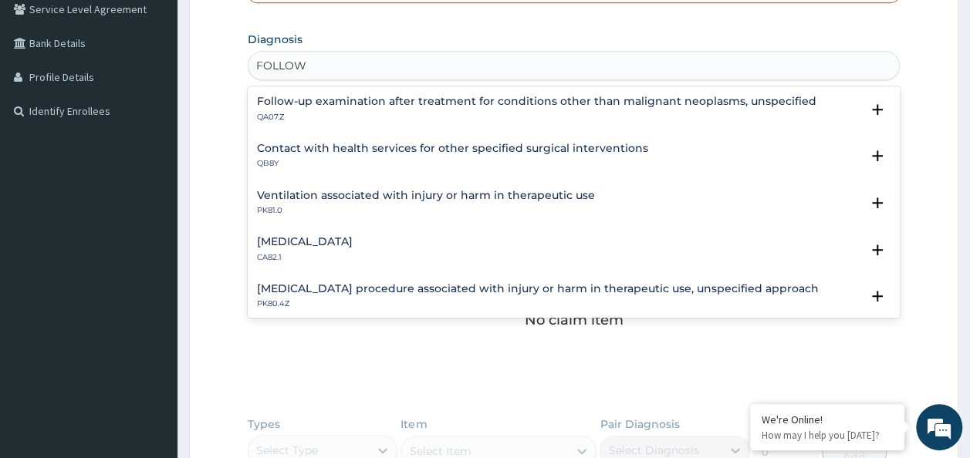
click at [606, 100] on h4 "Follow-up examination after treatment for conditions other than malignant neopl…" at bounding box center [536, 102] width 559 height 12
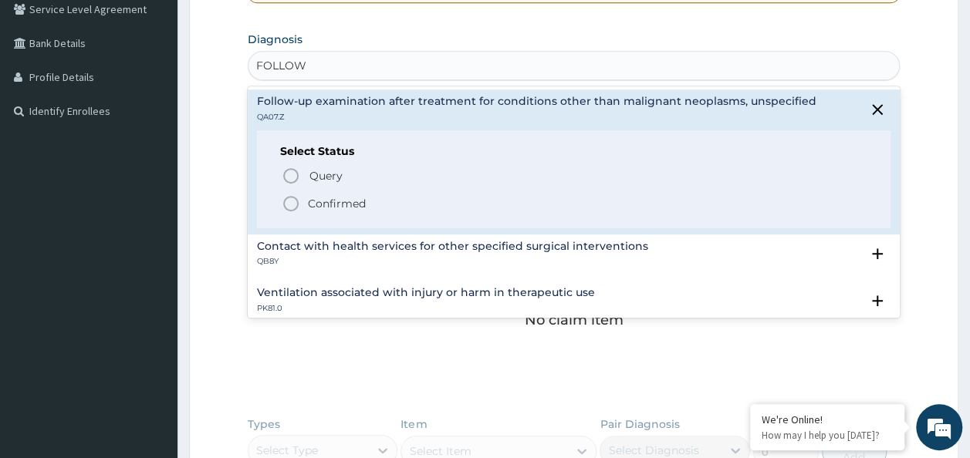
click at [414, 205] on span "Confirmed" at bounding box center [575, 203] width 586 height 19
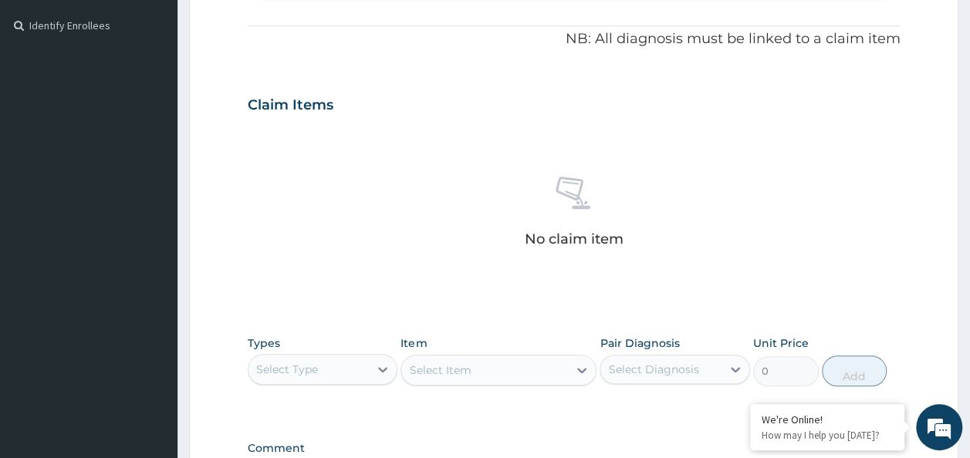
scroll to position [651, 0]
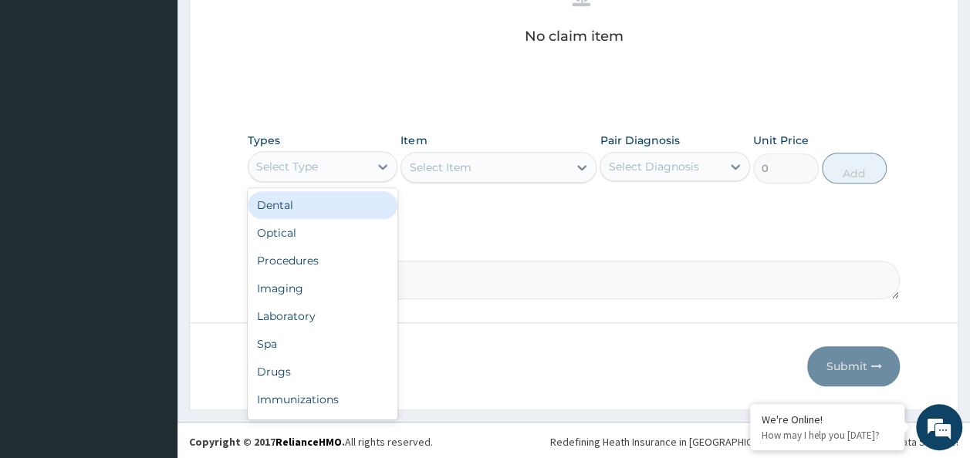
click at [308, 260] on div "Procedures" at bounding box center [323, 261] width 150 height 28
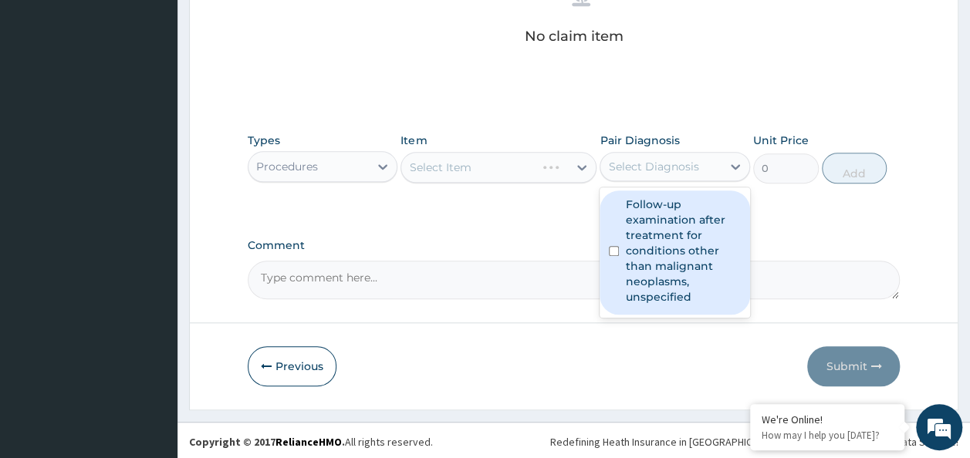
click at [619, 253] on input "checkbox" at bounding box center [614, 251] width 10 height 10
checkbox input "true"
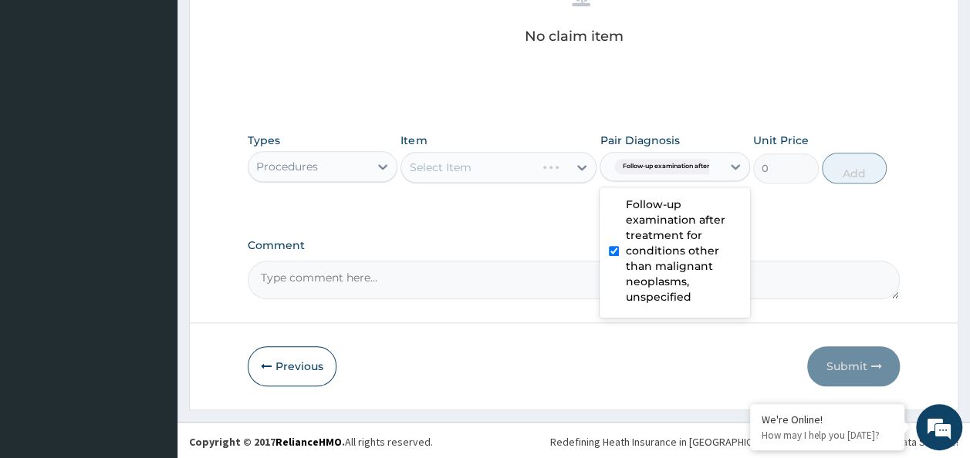
click at [468, 168] on div "Select Item" at bounding box center [498, 167] width 196 height 31
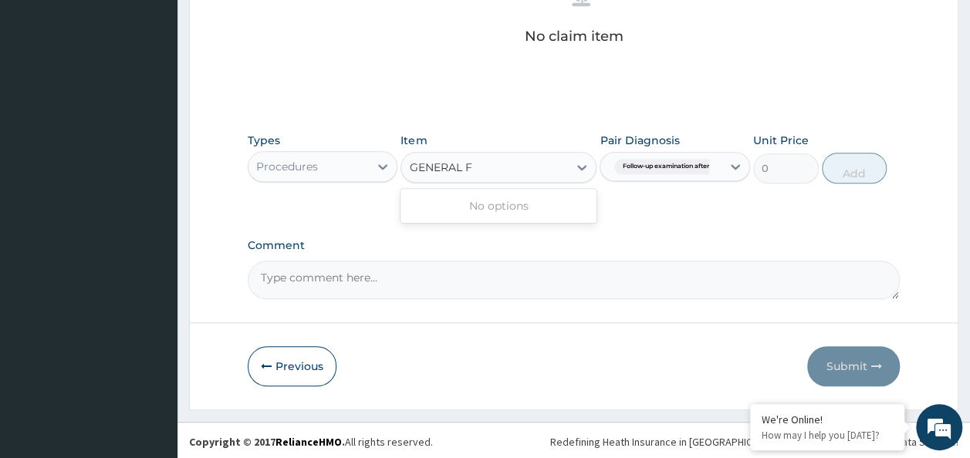
type input "GENERAL"
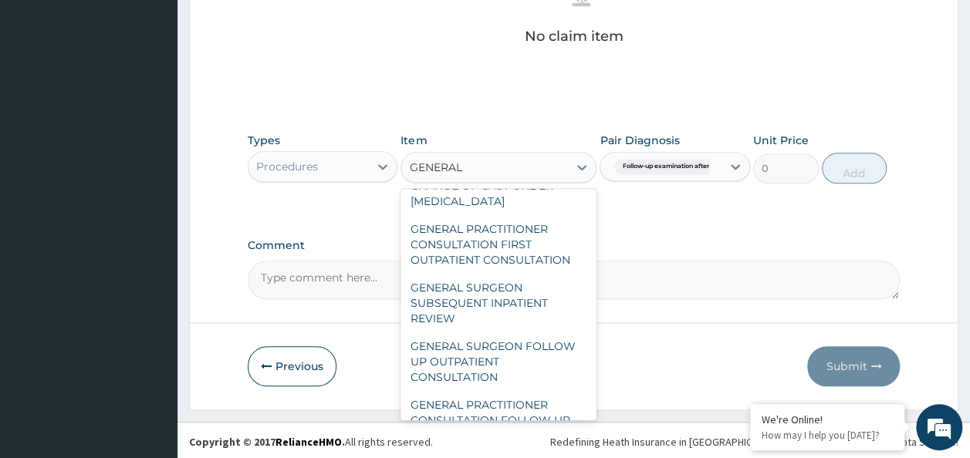
scroll to position [253, 0]
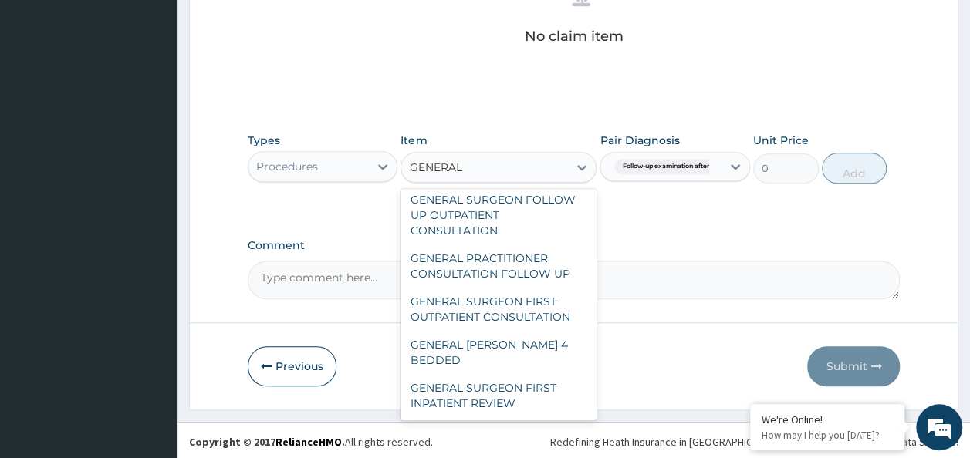
click at [535, 275] on div "GENERAL PRACTITIONER CONSULTATION FOLLOW UP" at bounding box center [498, 266] width 196 height 43
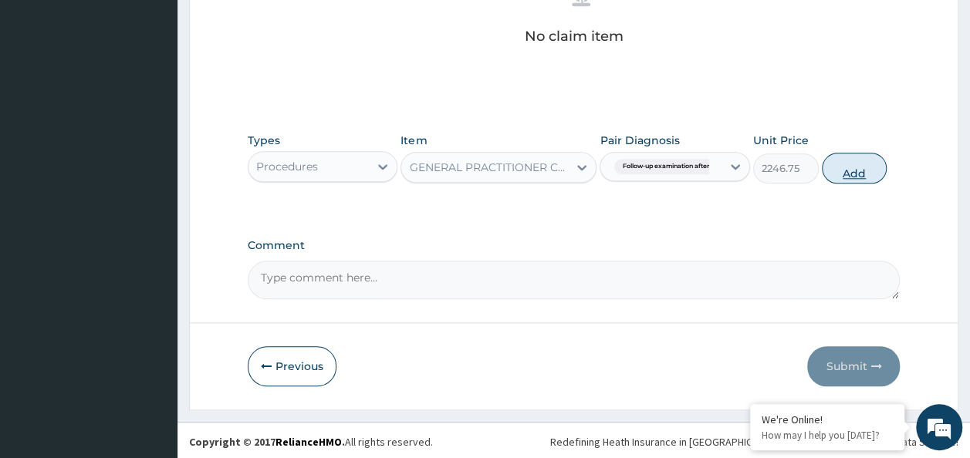
click at [861, 167] on button "Add" at bounding box center [855, 168] width 66 height 31
type input "0"
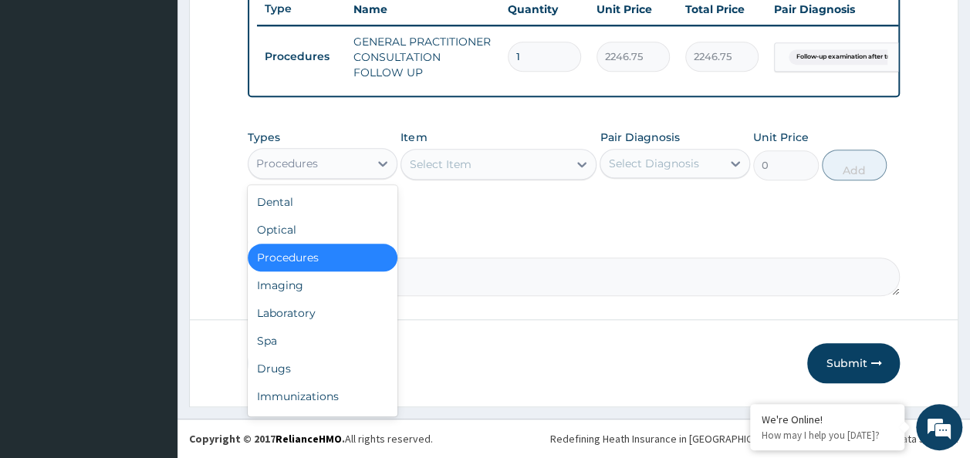
click at [288, 345] on div "Spa" at bounding box center [323, 341] width 150 height 28
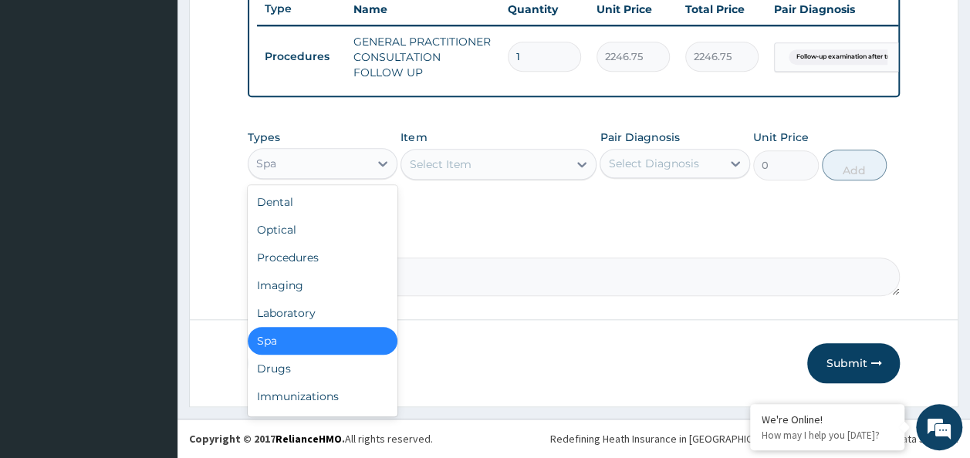
click at [292, 367] on div "Drugs" at bounding box center [323, 369] width 150 height 28
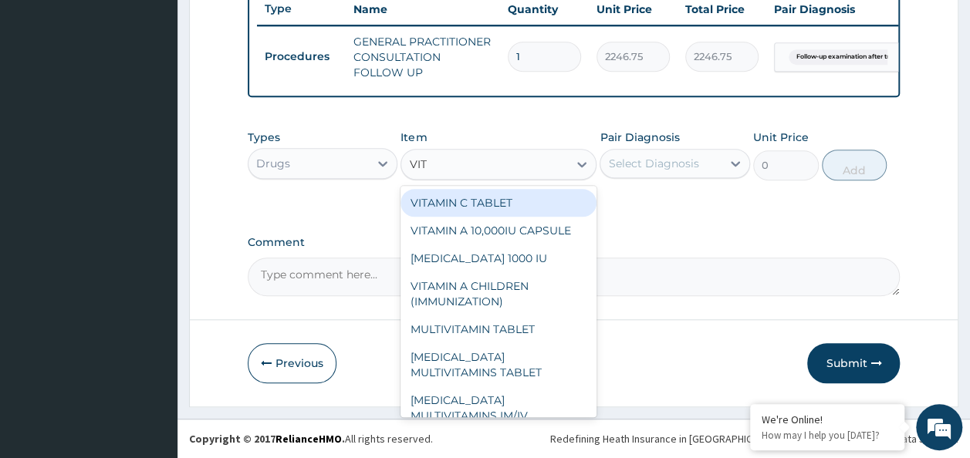
type input "VITA"
click at [533, 205] on div "VITAMIN C TABLET" at bounding box center [498, 203] width 196 height 28
type input "20"
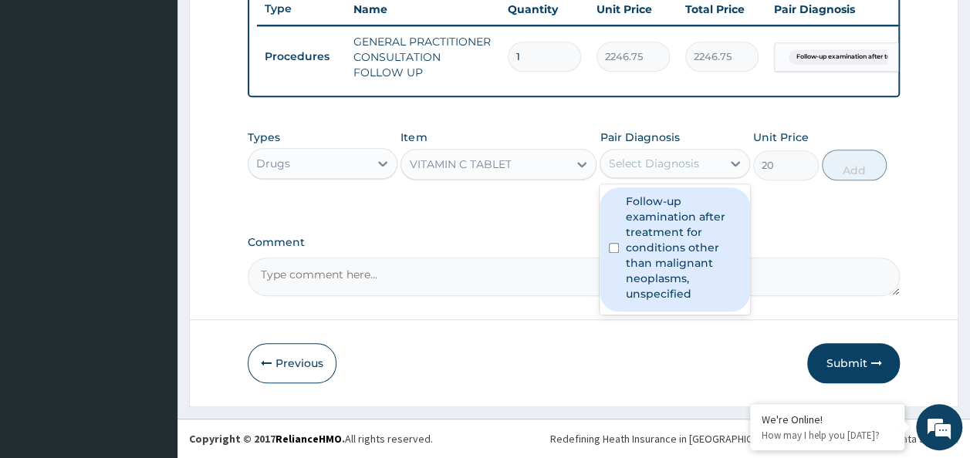
click at [613, 250] on input "checkbox" at bounding box center [614, 248] width 10 height 10
checkbox input "true"
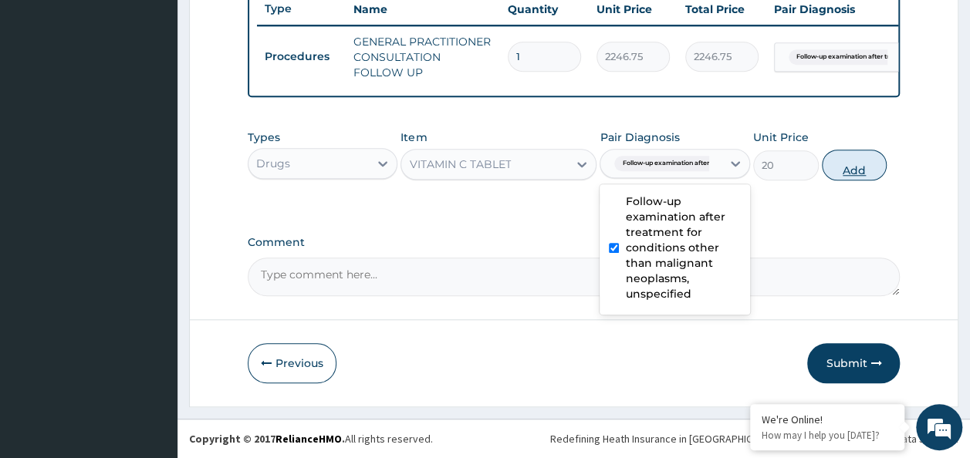
click at [875, 158] on button "Add" at bounding box center [855, 165] width 66 height 31
type input "0"
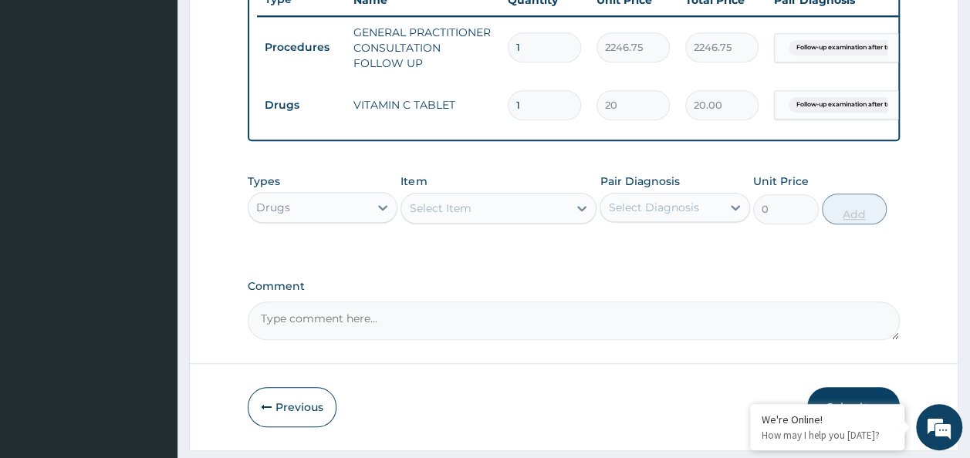
type input "0.00"
type input "8"
type input "160.00"
type input "84"
type input "1680.00"
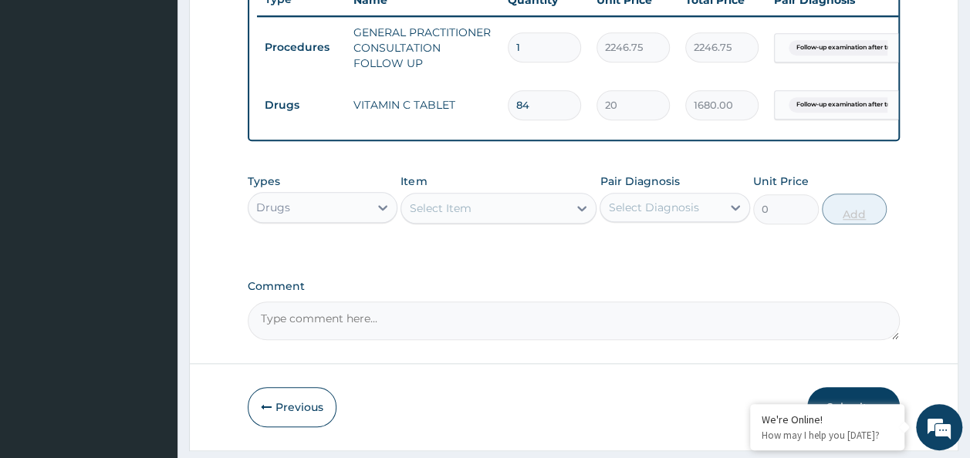
type input "84"
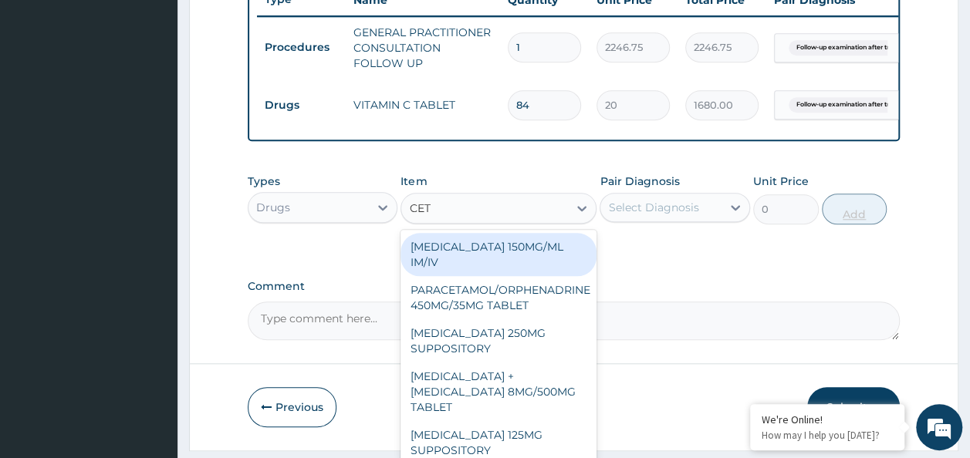
type input "CETI"
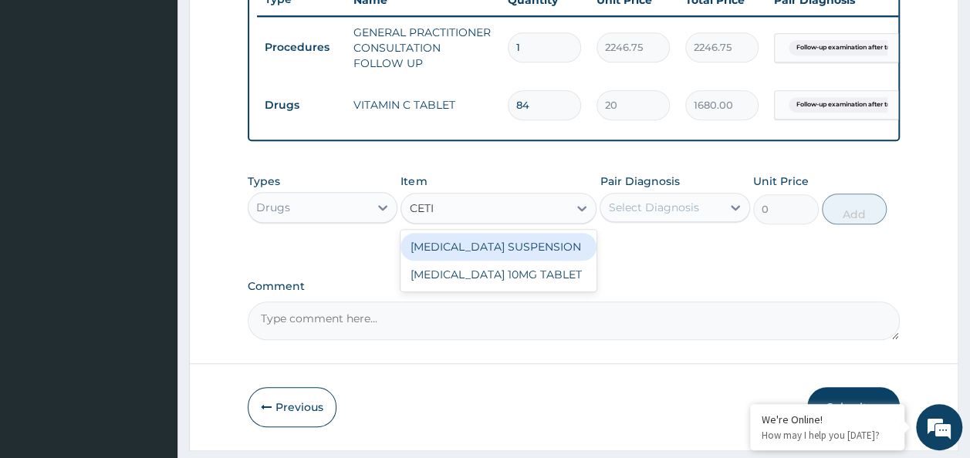
click at [560, 282] on div "[MEDICAL_DATA] 10MG TABLET" at bounding box center [498, 275] width 196 height 28
type input "115"
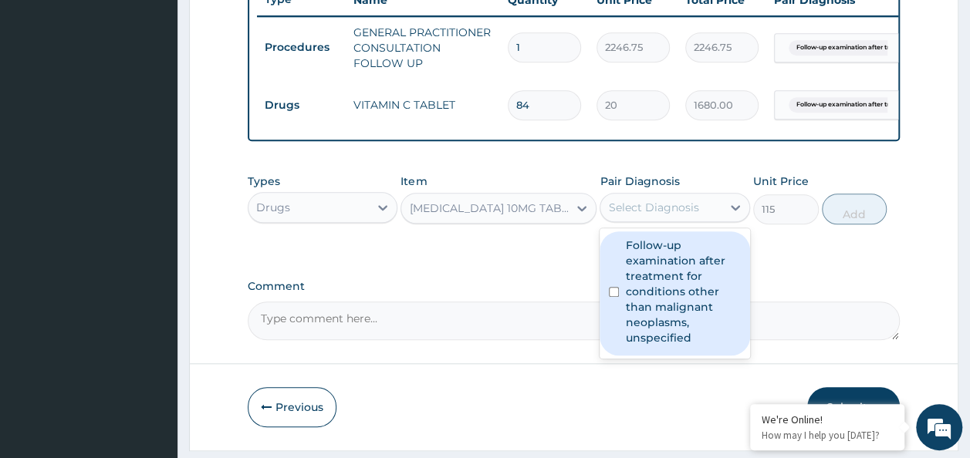
click at [619, 297] on input "checkbox" at bounding box center [614, 292] width 10 height 10
checkbox input "true"
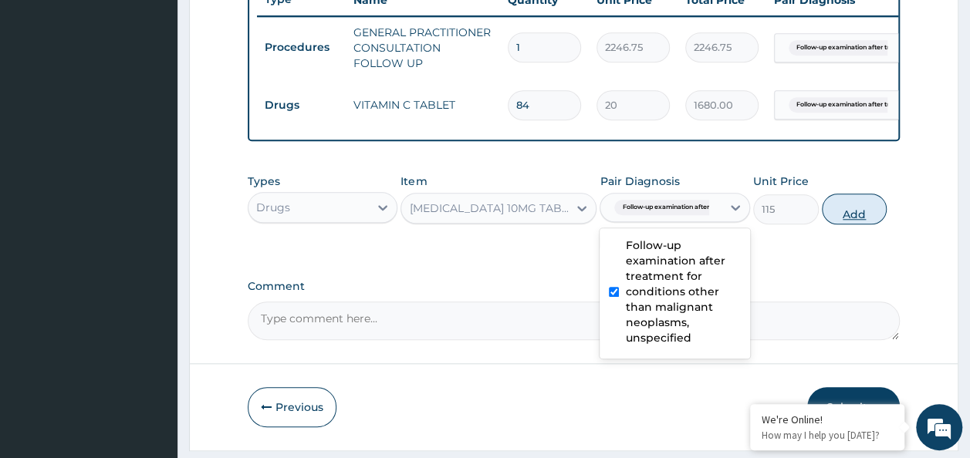
click at [848, 221] on button "Add" at bounding box center [855, 209] width 66 height 31
type input "0"
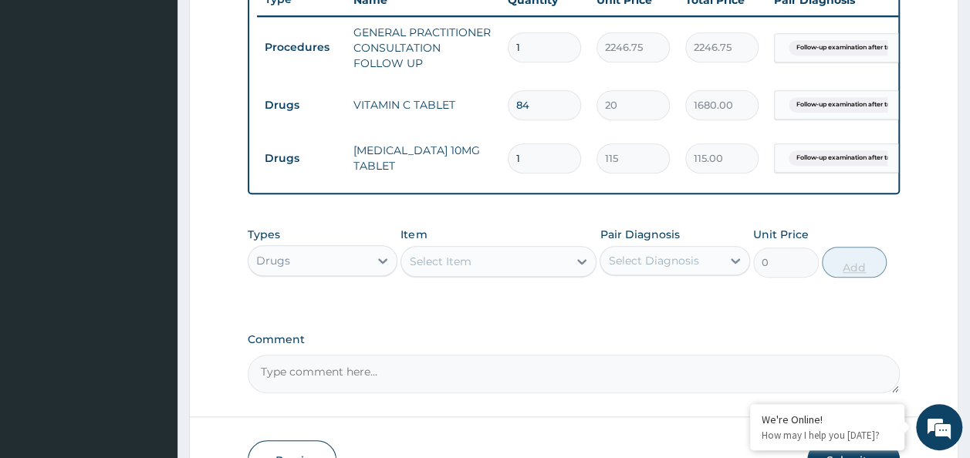
type input "0.00"
type input "7"
type input "805.00"
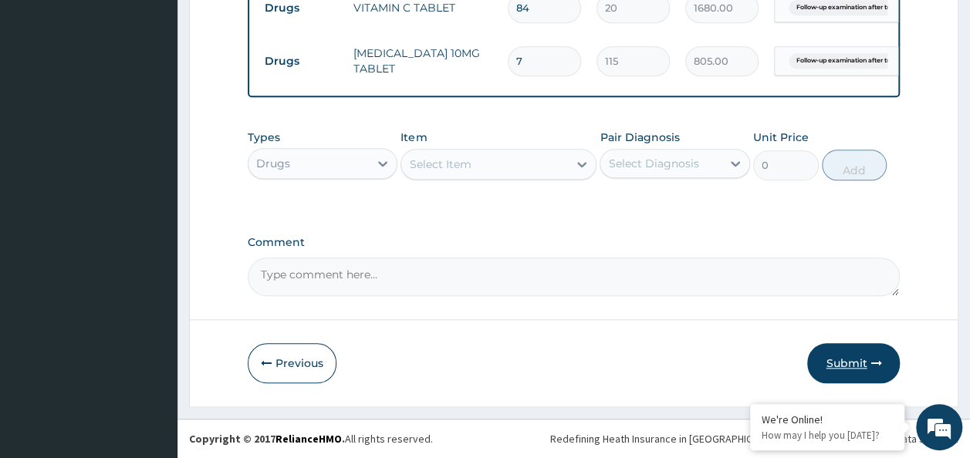
click at [863, 363] on button "Submit" at bounding box center [853, 363] width 93 height 40
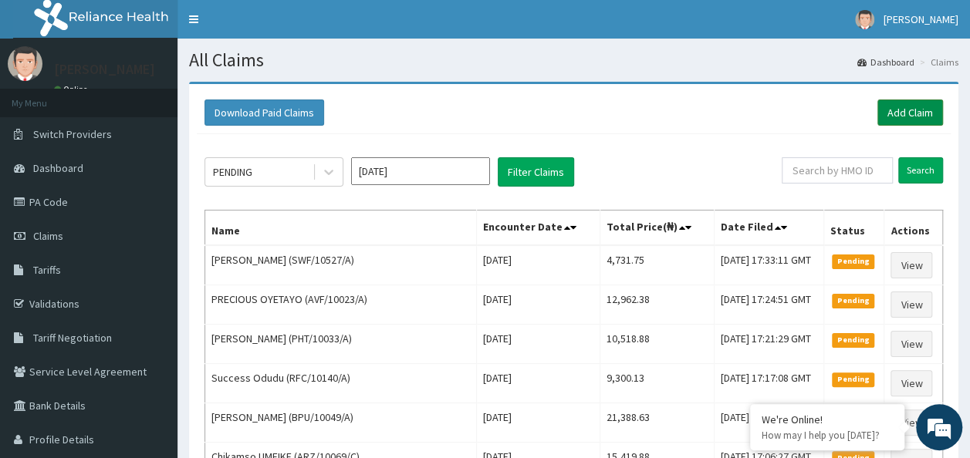
click at [903, 110] on link "Add Claim" at bounding box center [910, 113] width 66 height 26
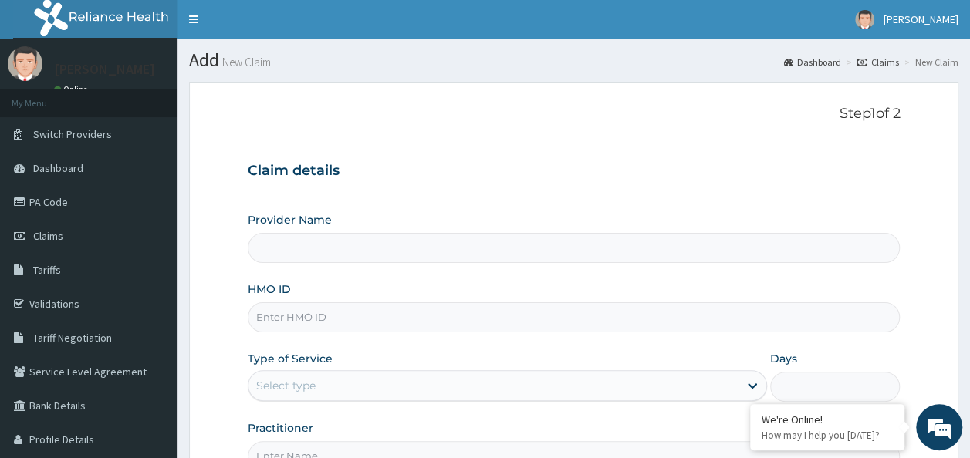
type input "Reliance Family Clinics (RFC) - Ajah"
click at [316, 308] on input "HMO ID" at bounding box center [574, 317] width 653 height 30
paste input "SWF/10421/A"
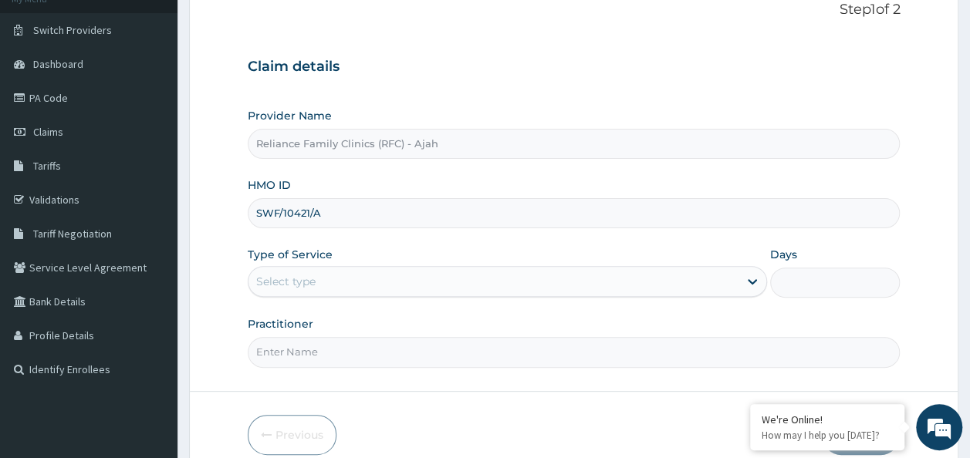
scroll to position [173, 0]
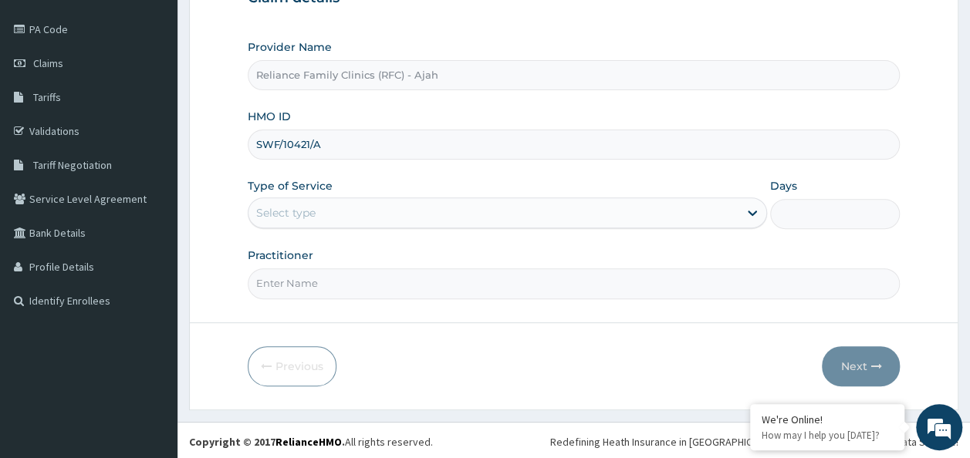
type input "SWF/10421/A"
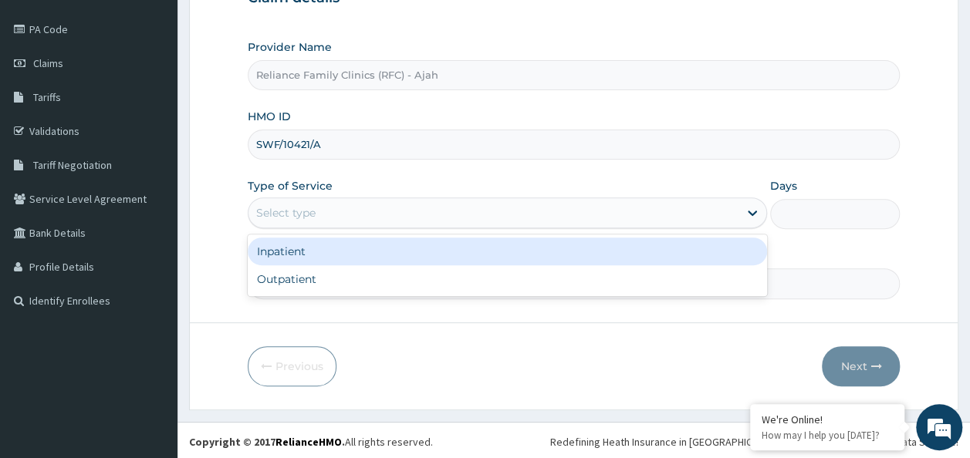
click at [458, 281] on div "Outpatient" at bounding box center [507, 279] width 519 height 28
type input "1"
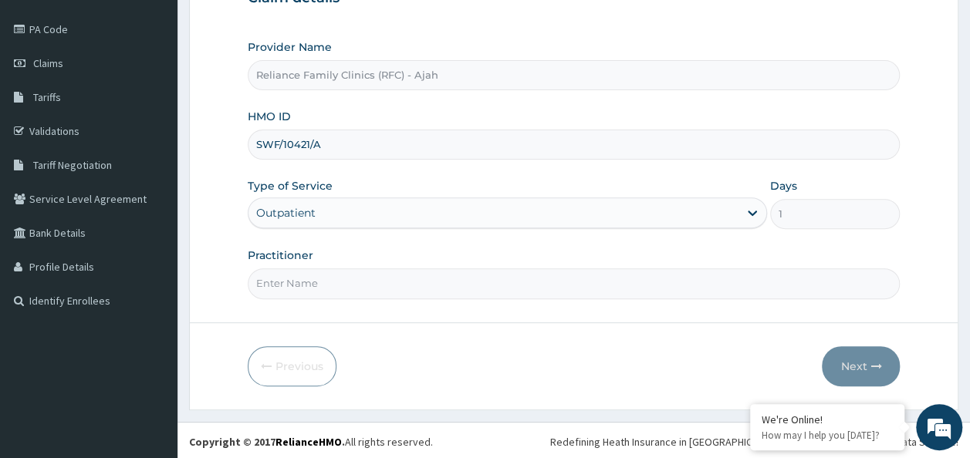
click at [435, 283] on input "Practitioner" at bounding box center [574, 283] width 653 height 30
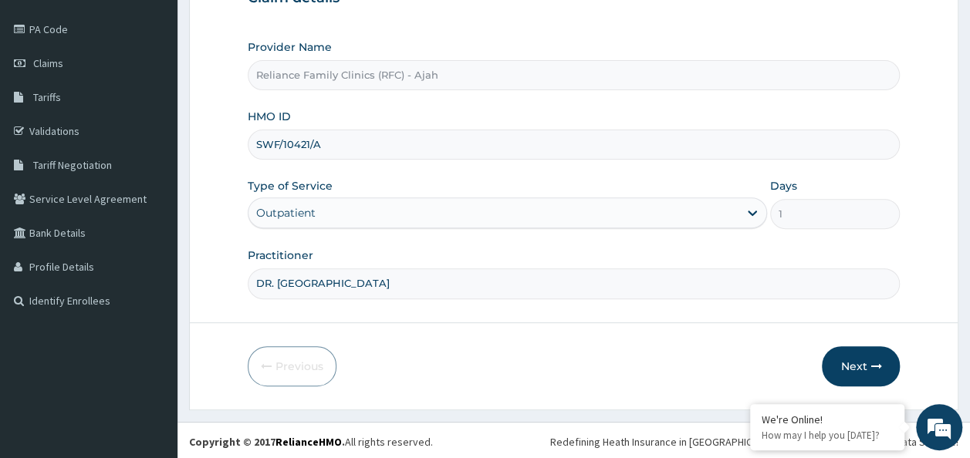
type input "DR. LOCUM"
click at [870, 361] on icon "button" at bounding box center [875, 366] width 11 height 11
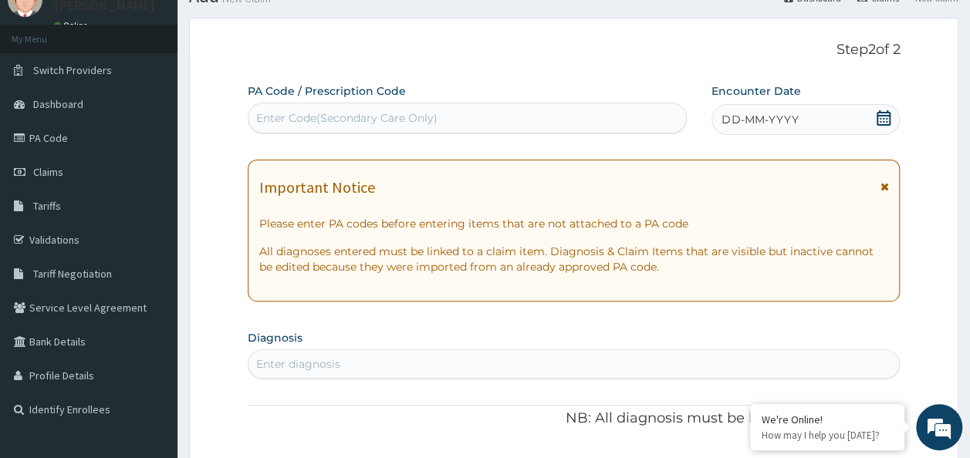
scroll to position [0, 0]
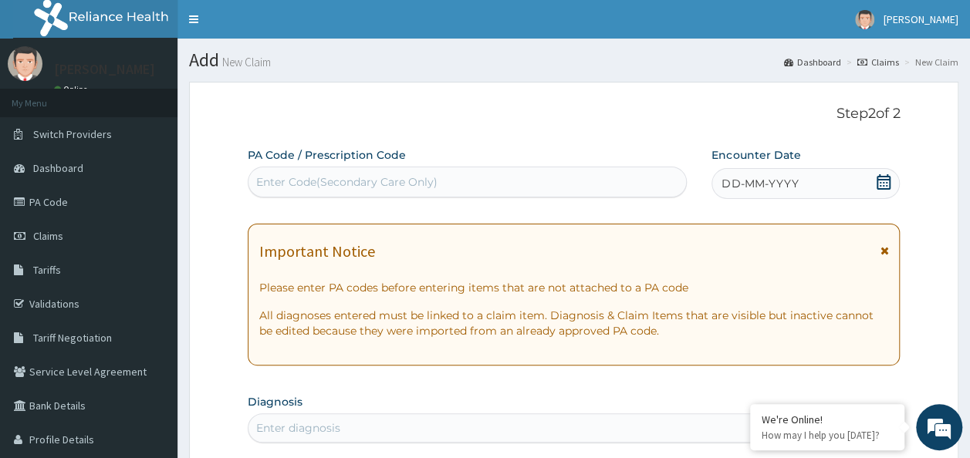
click at [776, 178] on span "DD-MM-YYYY" at bounding box center [759, 183] width 76 height 15
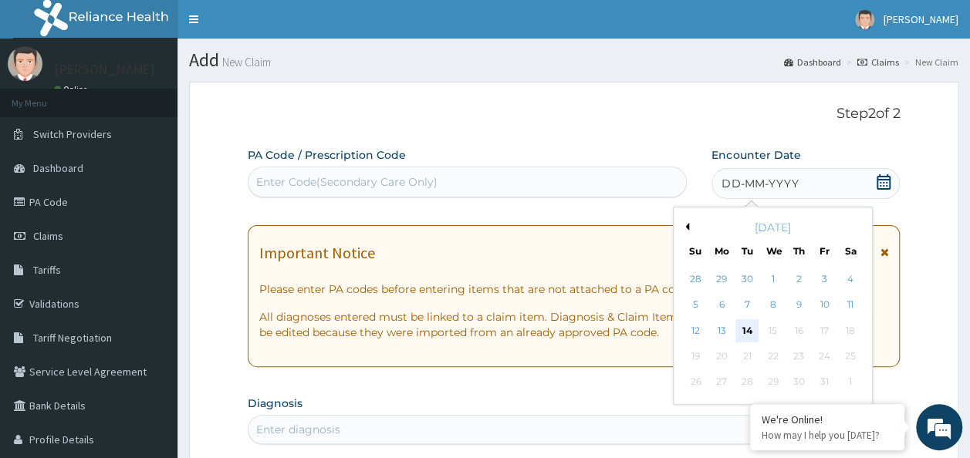
click at [747, 329] on div "14" at bounding box center [747, 330] width 23 height 23
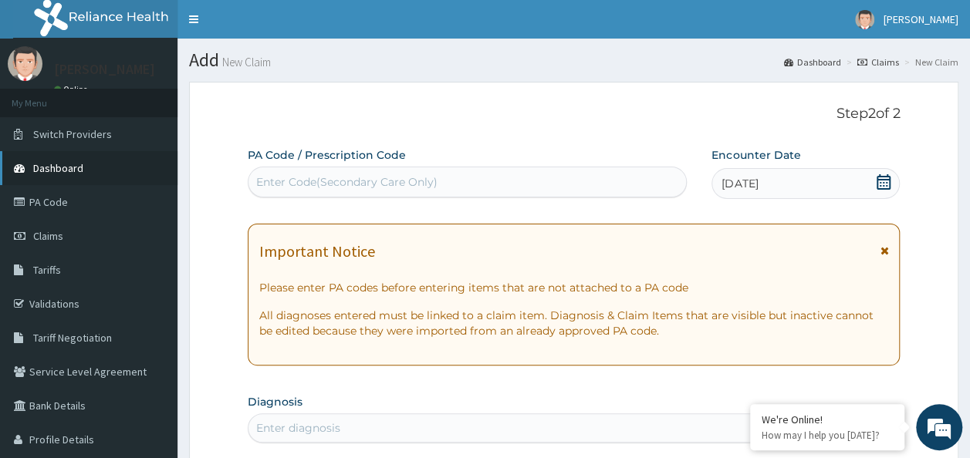
click at [68, 168] on span "Dashboard" at bounding box center [58, 168] width 50 height 14
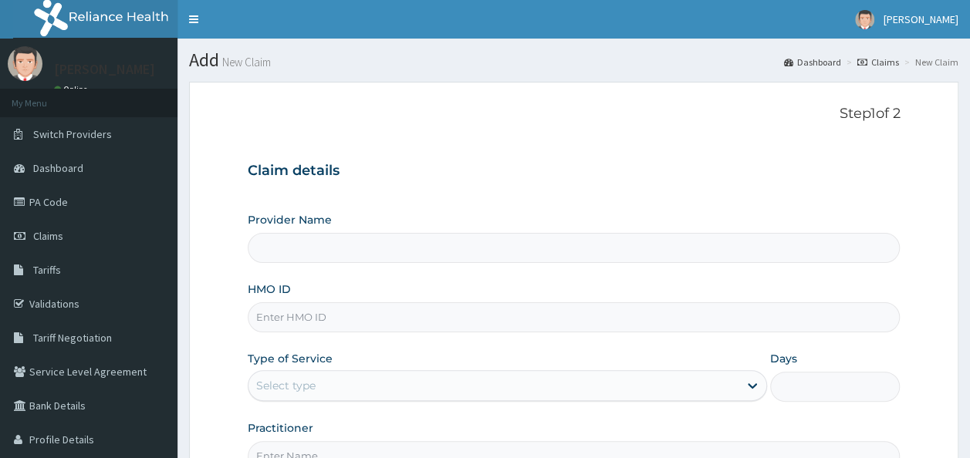
type input "Reliance Family Clinics (RFC) - Ajah"
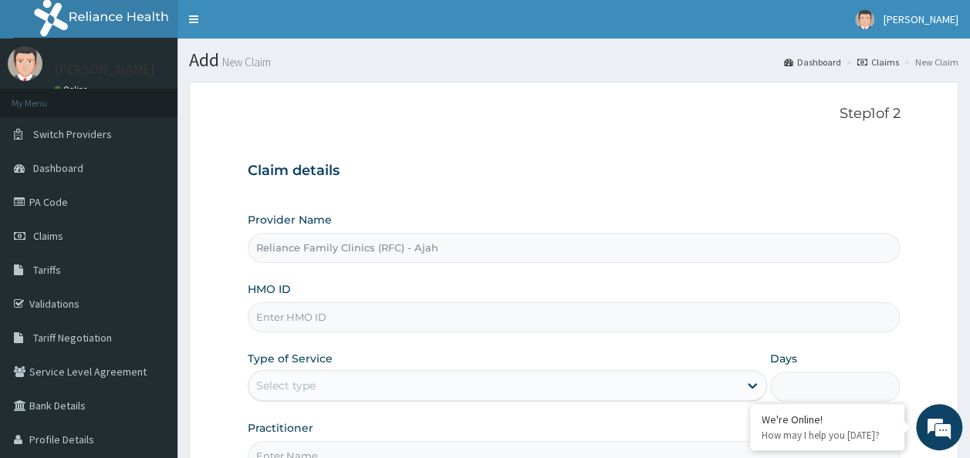
click at [334, 322] on input "HMO ID" at bounding box center [574, 317] width 653 height 30
paste input "SWF/10421/A"
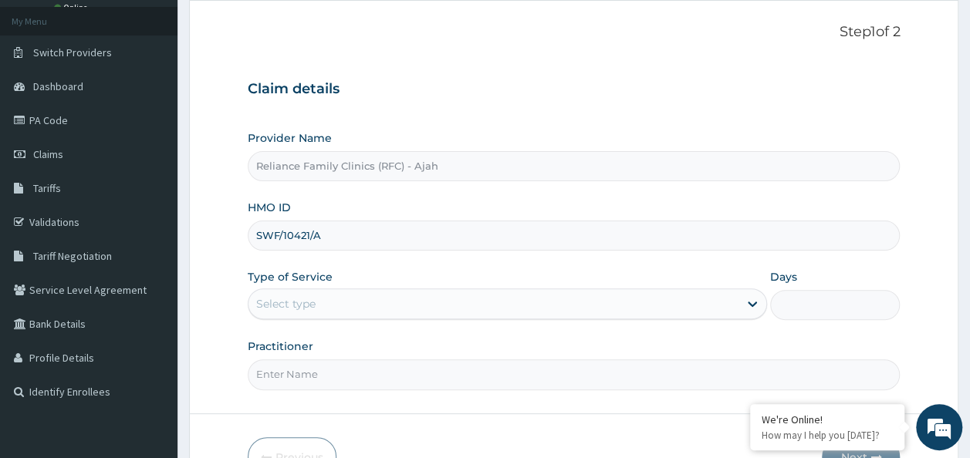
scroll to position [173, 0]
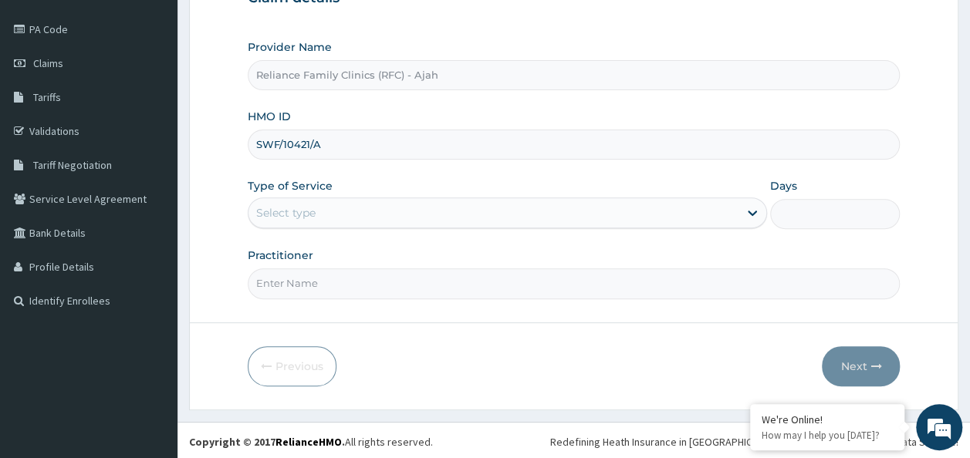
type input "SWF/10421/A"
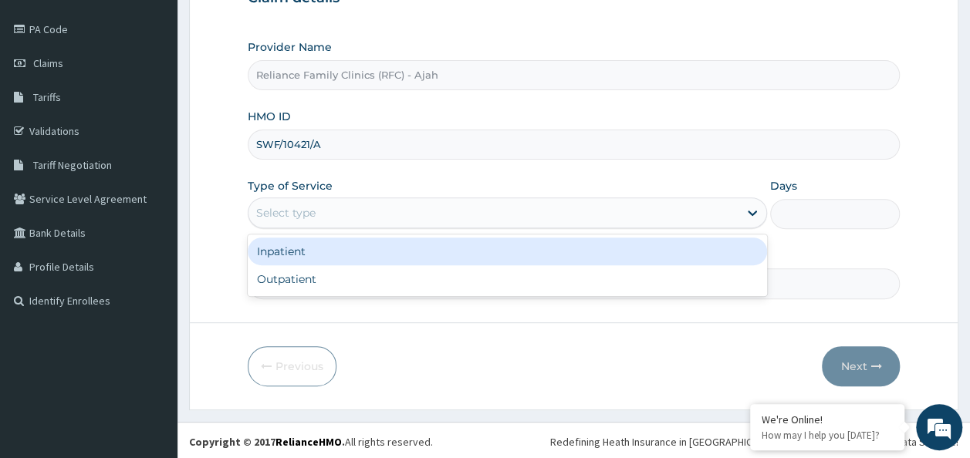
click at [419, 275] on div "Outpatient" at bounding box center [507, 279] width 519 height 28
type input "1"
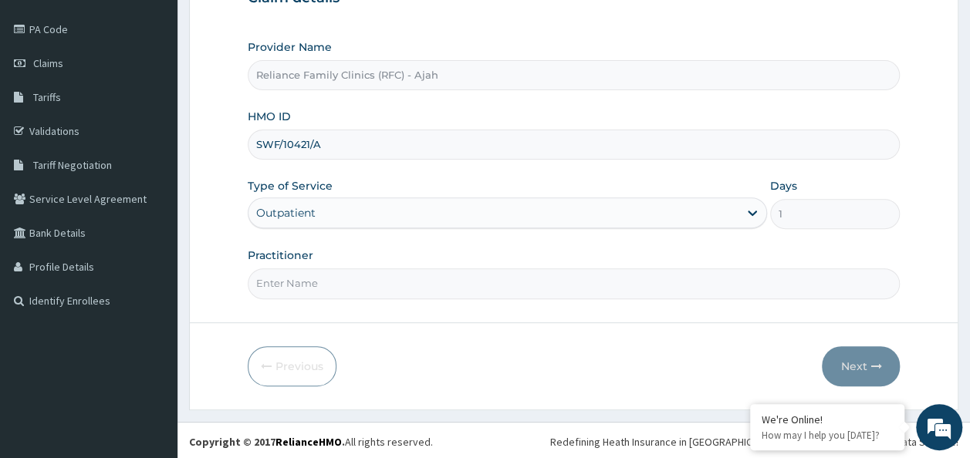
click at [417, 282] on input "Practitioner" at bounding box center [574, 283] width 653 height 30
click at [379, 276] on input "Practitioner" at bounding box center [574, 283] width 653 height 30
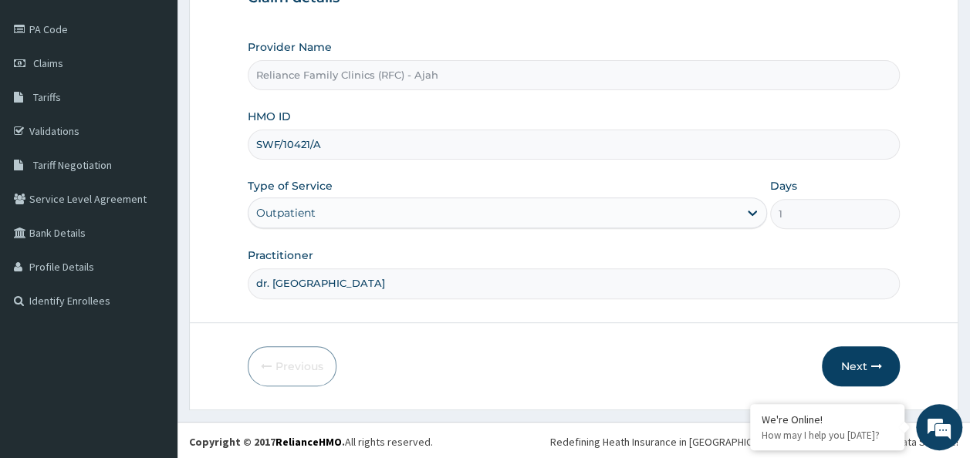
type input "dr. locum"
click at [864, 366] on button "Next" at bounding box center [861, 366] width 78 height 40
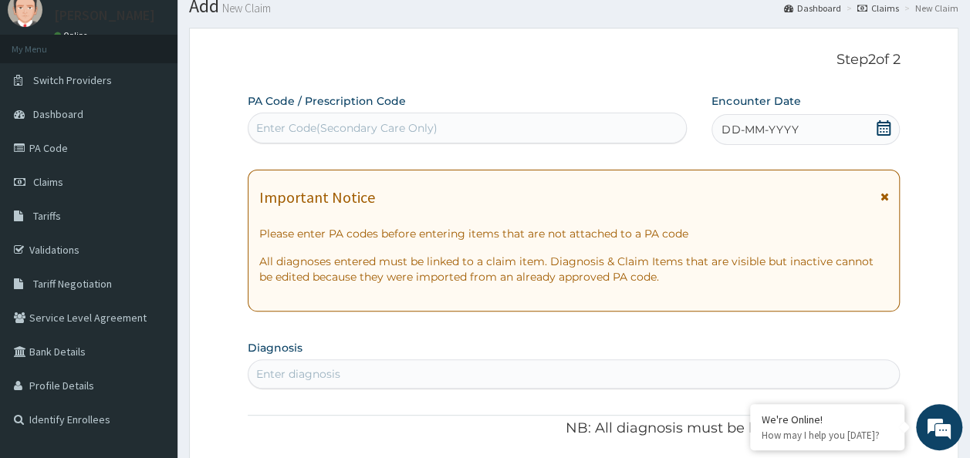
scroll to position [57, 0]
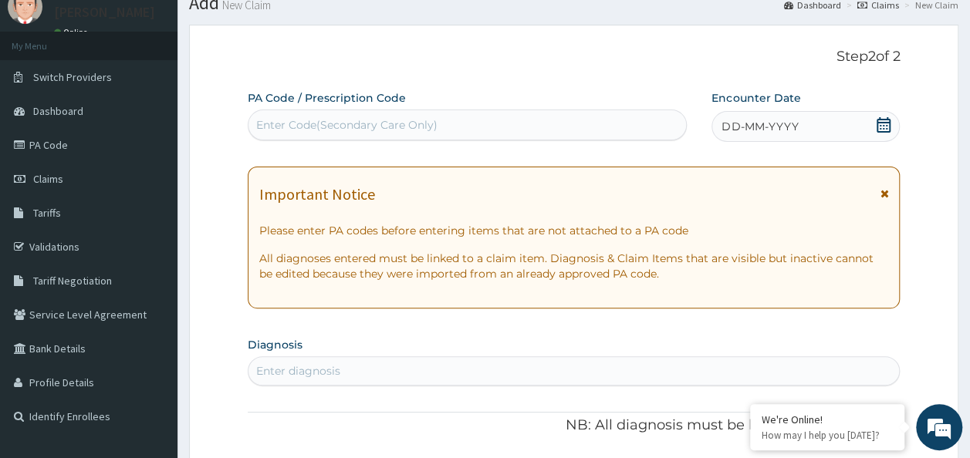
click at [809, 127] on div "DD-MM-YYYY" at bounding box center [805, 126] width 188 height 31
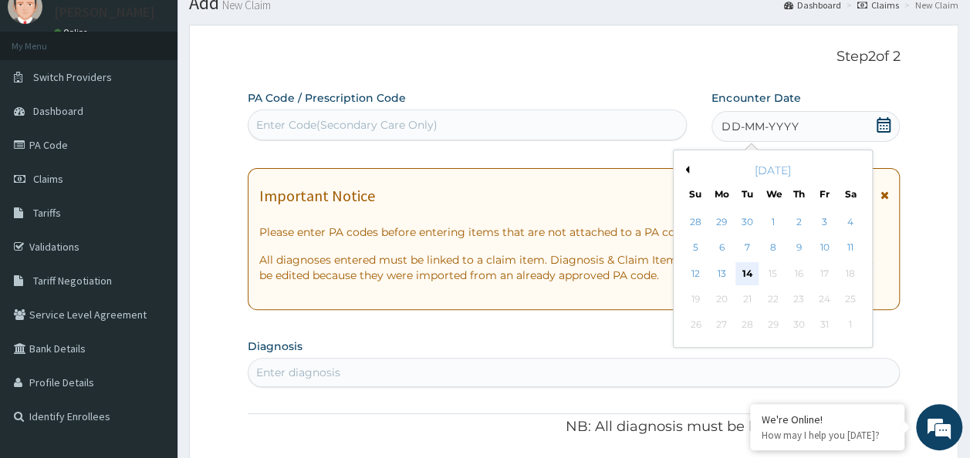
click at [747, 272] on div "14" at bounding box center [747, 273] width 23 height 23
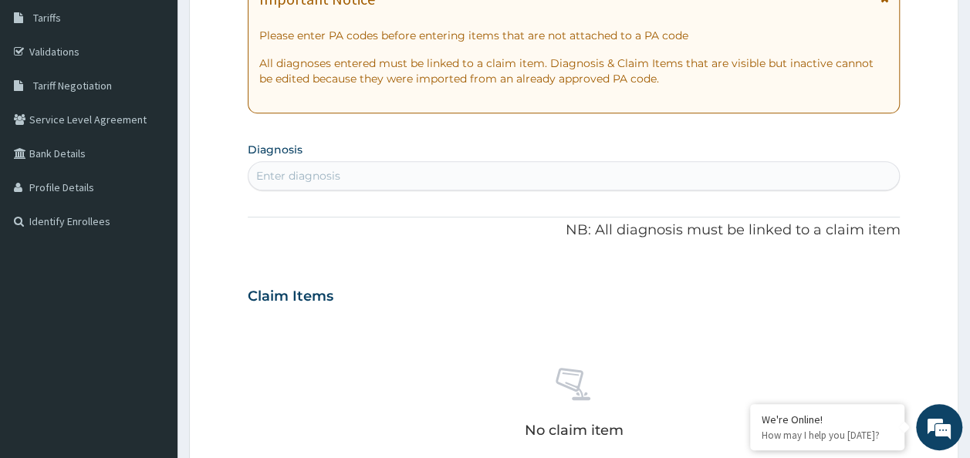
scroll to position [267, 0]
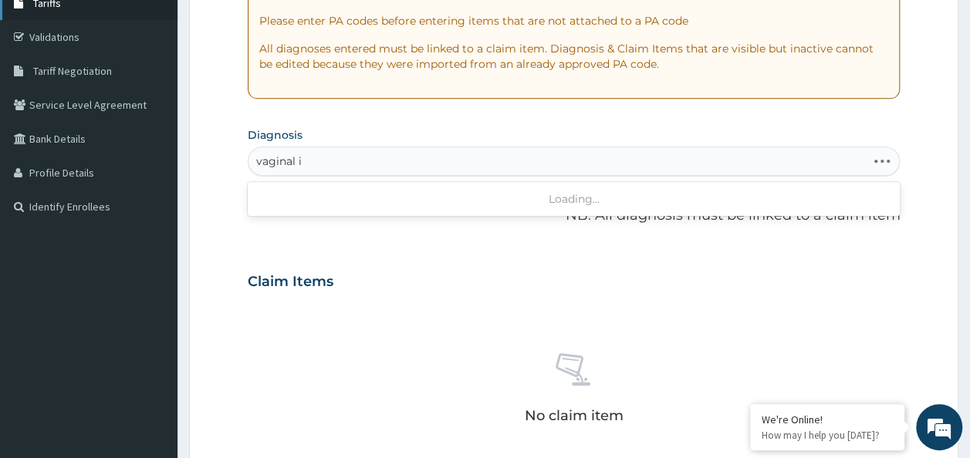
type input "vaginal"
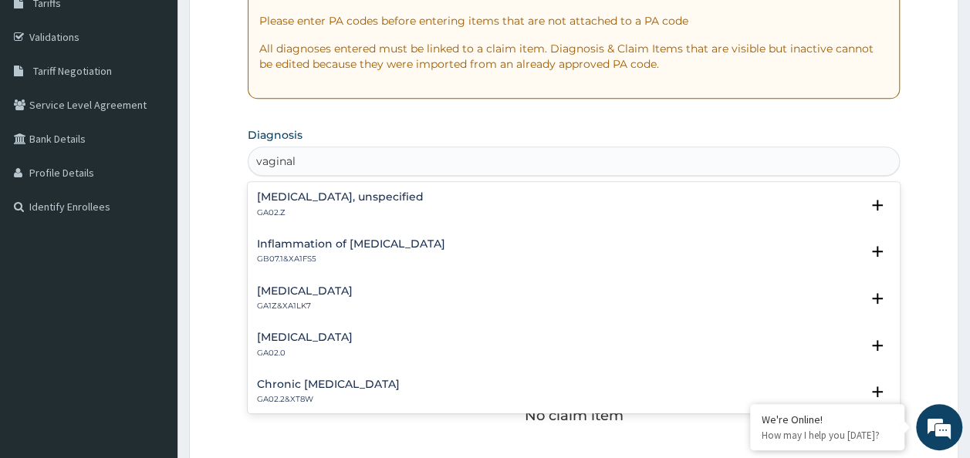
click at [345, 199] on h4 "[MEDICAL_DATA], unspecified" at bounding box center [340, 197] width 167 height 12
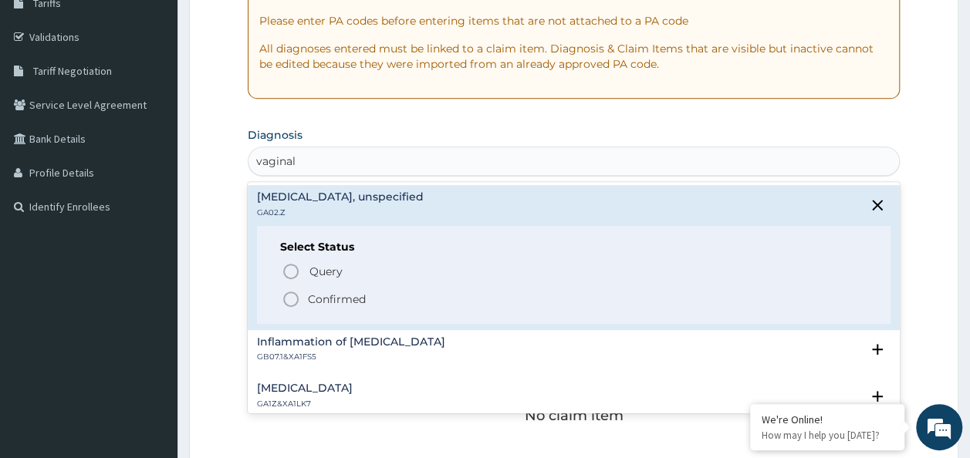
click at [350, 299] on p "Confirmed" at bounding box center [337, 299] width 58 height 15
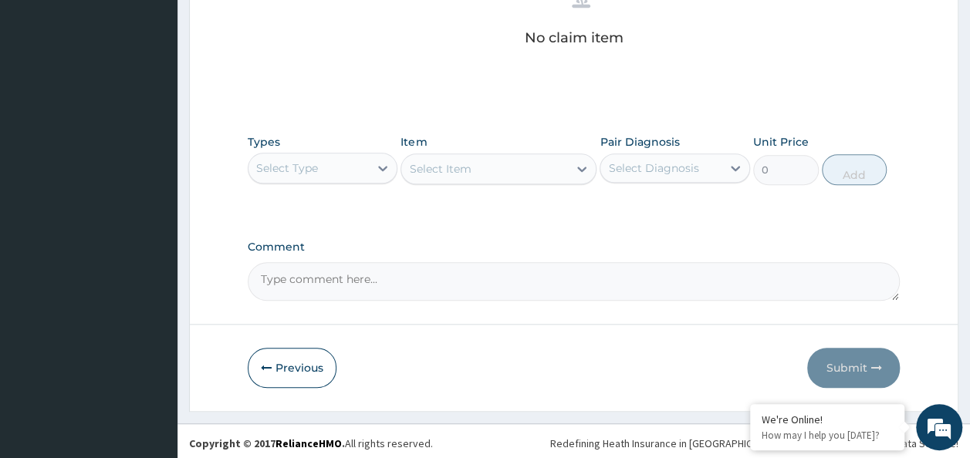
scroll to position [651, 0]
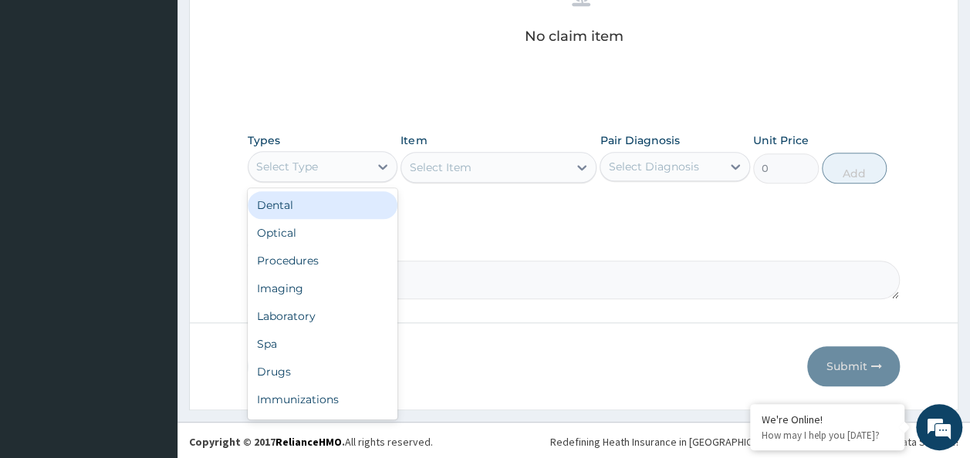
click at [328, 255] on div "Procedures" at bounding box center [323, 261] width 150 height 28
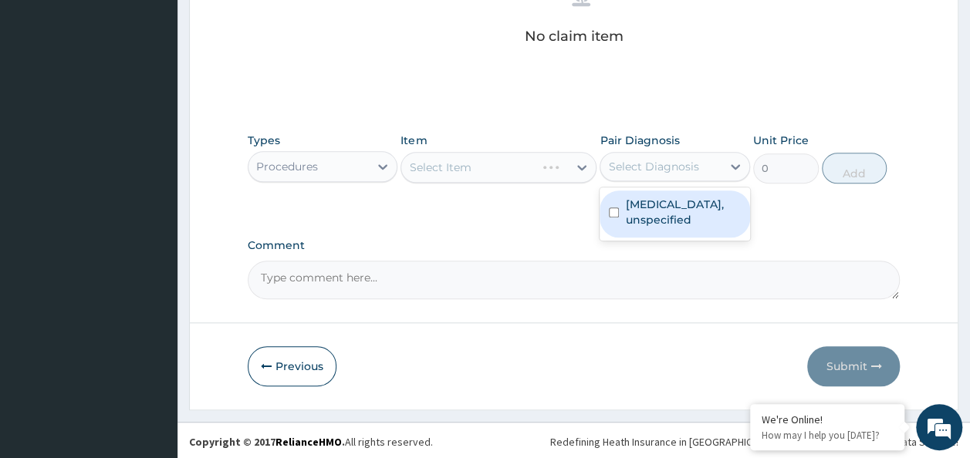
click at [613, 211] on input "checkbox" at bounding box center [614, 213] width 10 height 10
checkbox input "true"
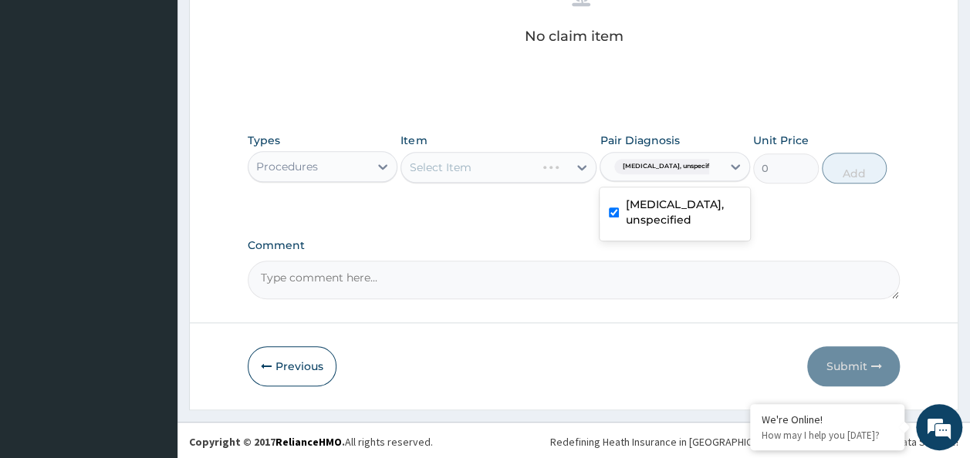
click at [525, 152] on div "Select Item" at bounding box center [498, 167] width 196 height 31
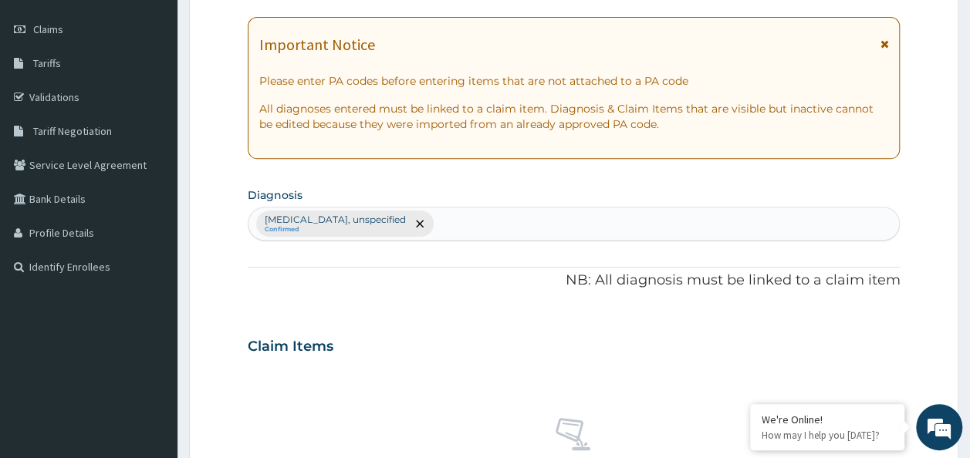
scroll to position [207, 0]
type input "fever"
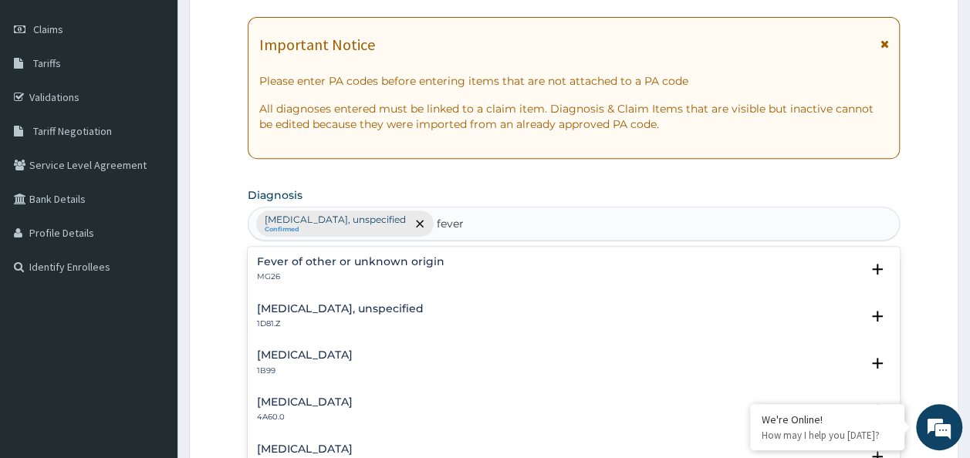
click at [378, 260] on h4 "Fever of other or unknown origin" at bounding box center [350, 262] width 187 height 12
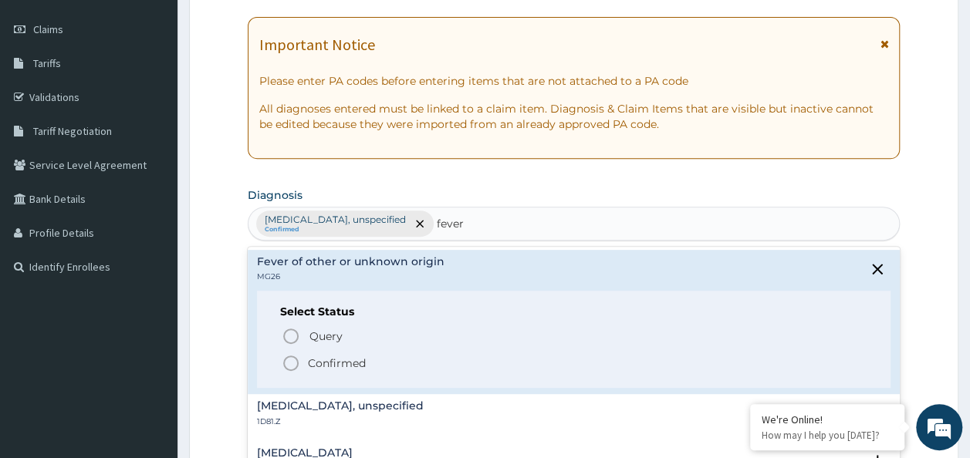
click at [356, 354] on span "Confirmed" at bounding box center [575, 363] width 586 height 19
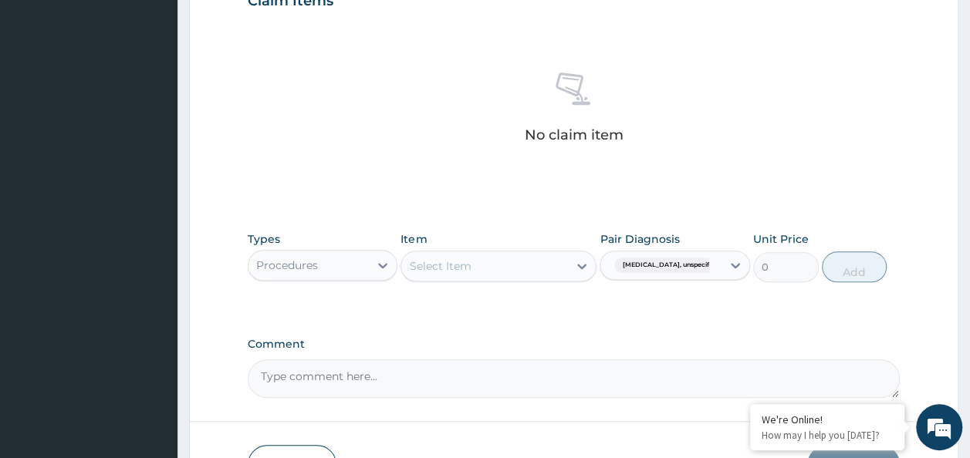
scroll to position [651, 0]
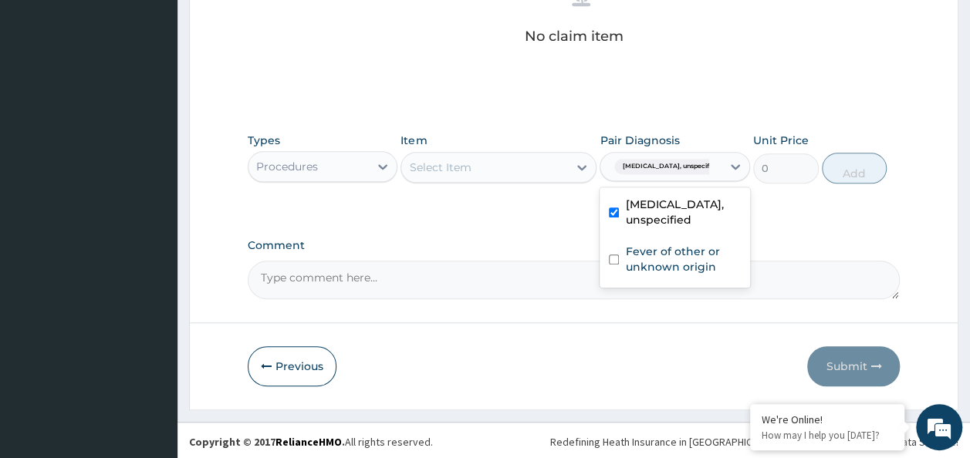
click at [619, 258] on input "checkbox" at bounding box center [614, 260] width 10 height 10
checkbox input "true"
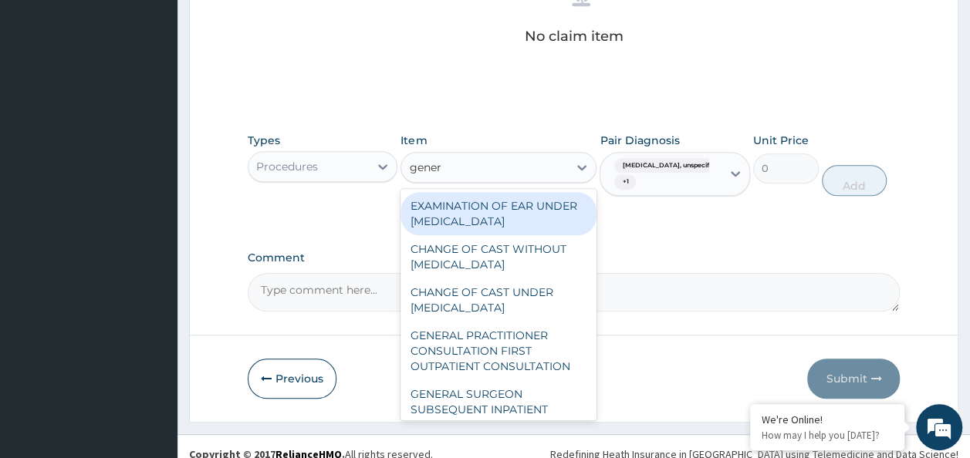
type input "genera"
click at [524, 356] on div "GENERAL PRACTITIONER CONSULTATION FIRST OUTPATIENT CONSULTATION" at bounding box center [498, 351] width 196 height 59
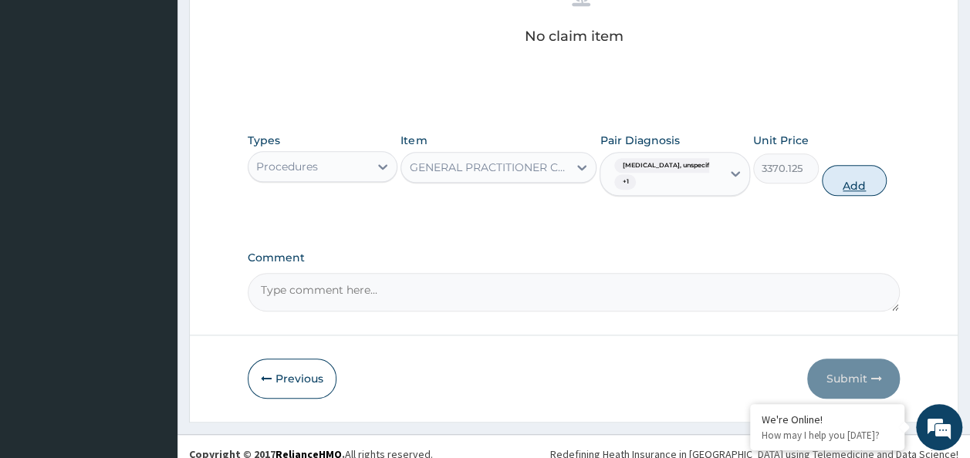
click at [873, 181] on button "Add" at bounding box center [855, 180] width 66 height 31
type input "0"
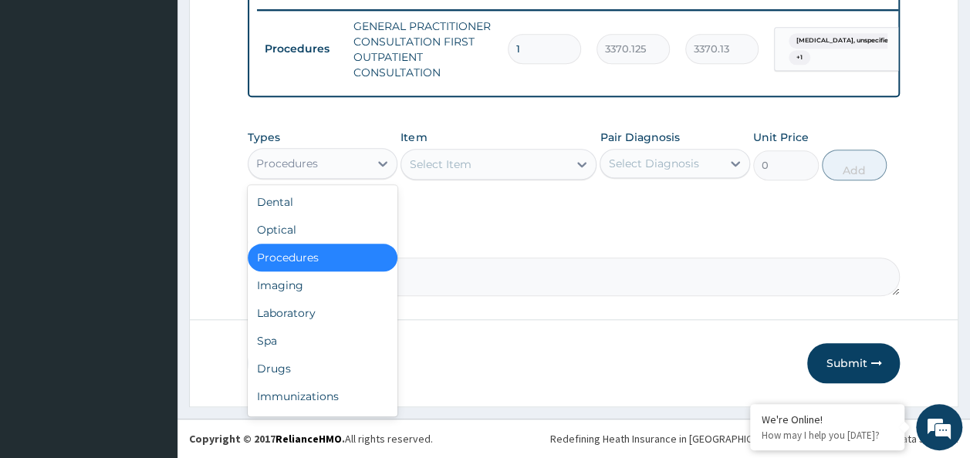
click at [289, 307] on div "Laboratory" at bounding box center [323, 313] width 150 height 28
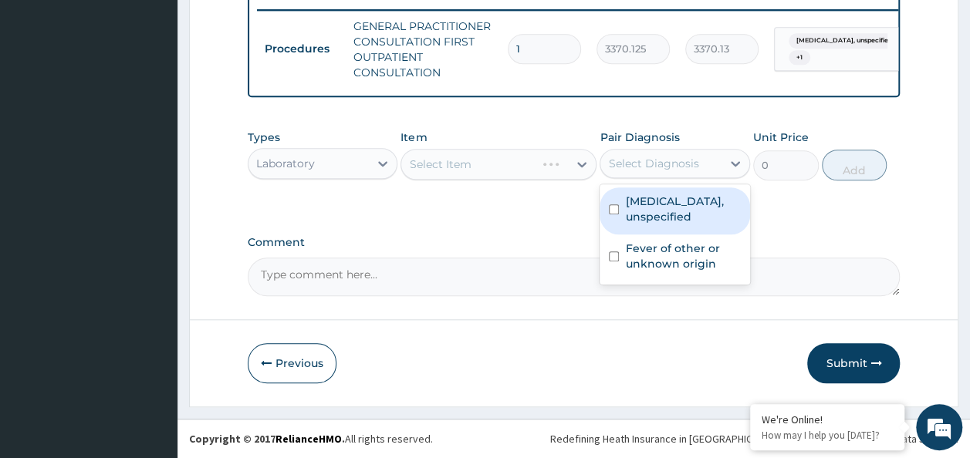
click at [616, 211] on input "checkbox" at bounding box center [614, 209] width 10 height 10
checkbox input "true"
click at [613, 258] on input "checkbox" at bounding box center [614, 257] width 10 height 10
checkbox input "true"
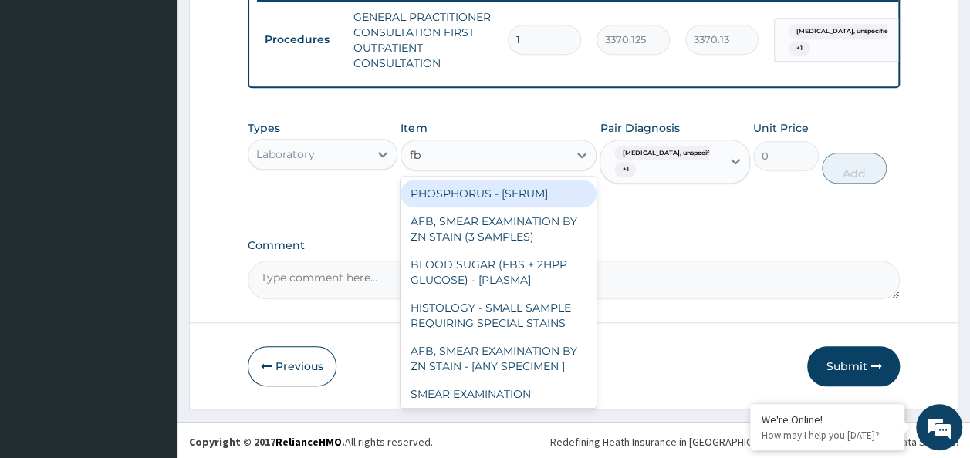
type input "fbc"
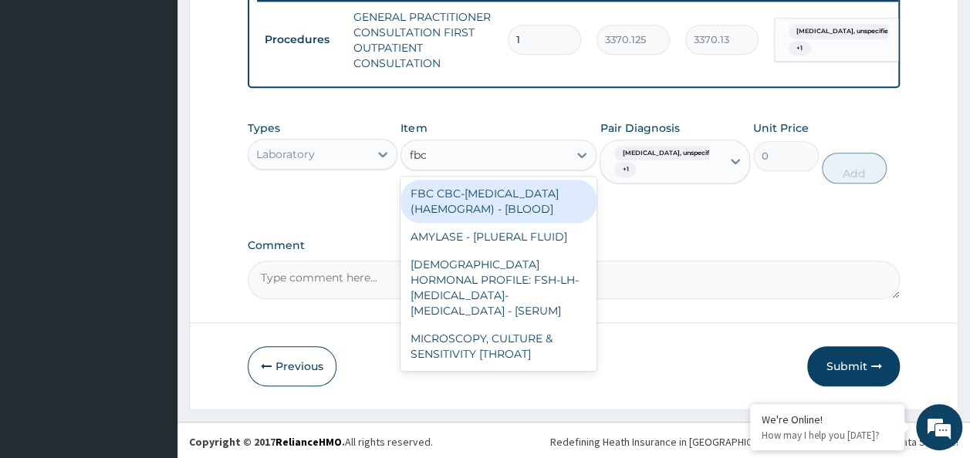
click at [558, 213] on div "FBC CBC-[MEDICAL_DATA] (HAEMOGRAM) - [BLOOD]" at bounding box center [498, 201] width 196 height 43
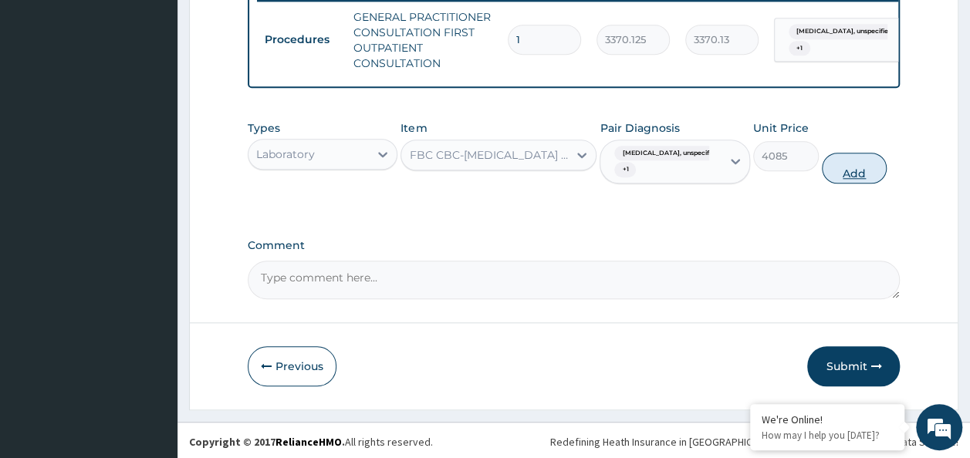
click at [876, 184] on button "Add" at bounding box center [855, 168] width 66 height 31
type input "0"
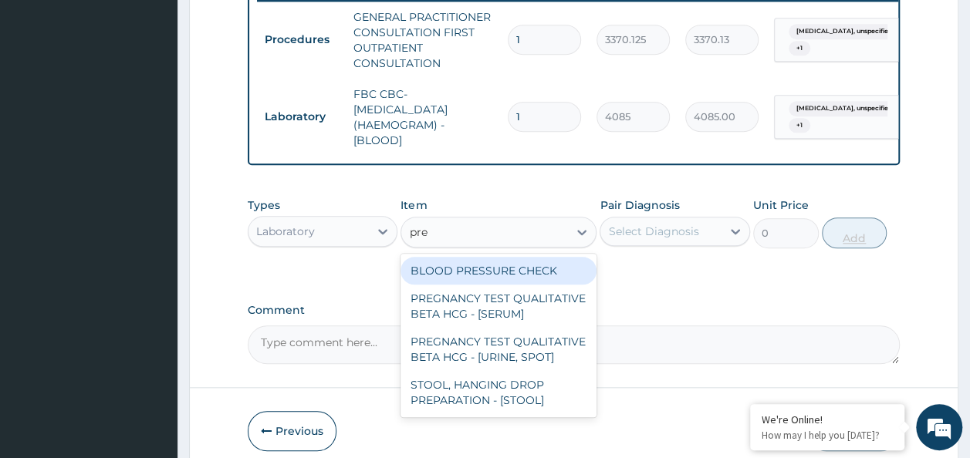
type input "preg"
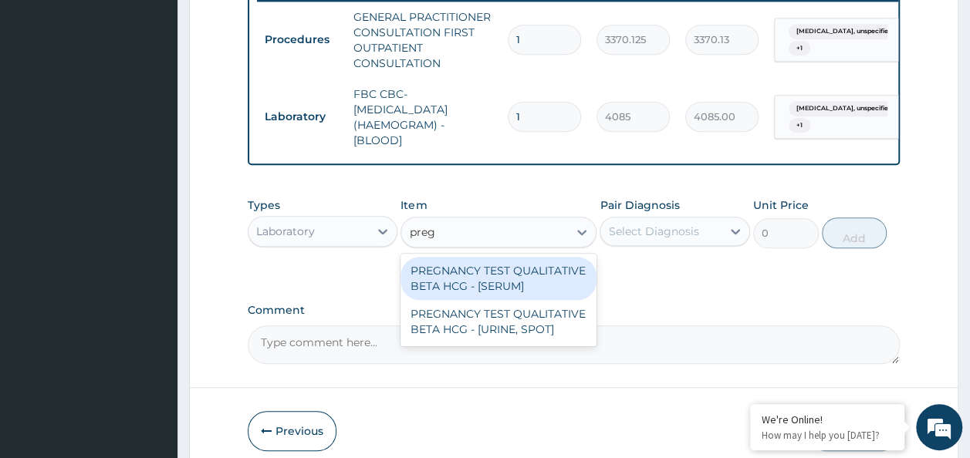
click at [549, 282] on div "PREGNANCY TEST QUALITATIVE BETA HCG - [SERUM]" at bounding box center [498, 278] width 196 height 43
type input "1225.5"
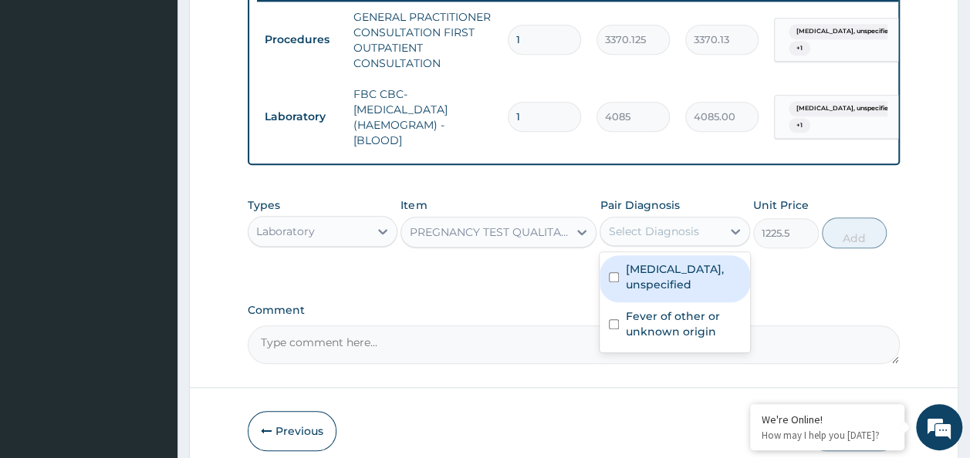
click at [613, 282] on input "checkbox" at bounding box center [614, 277] width 10 height 10
checkbox input "true"
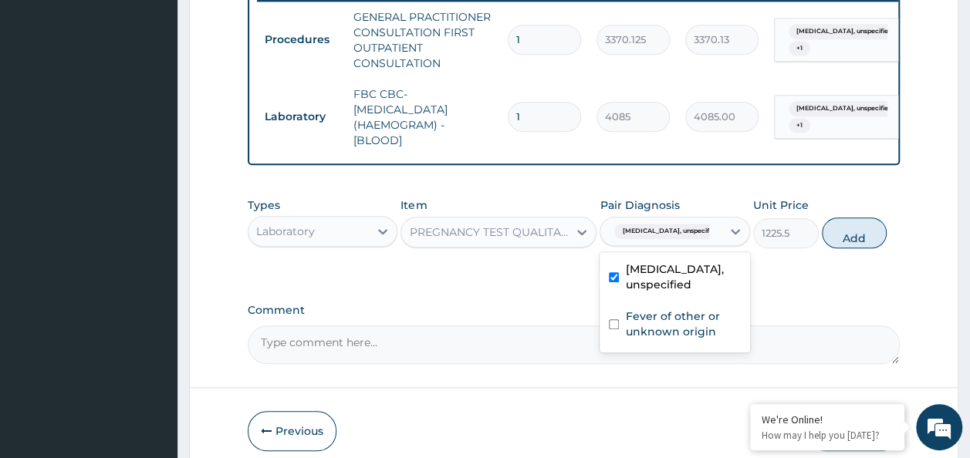
click at [613, 329] on input "checkbox" at bounding box center [614, 324] width 10 height 10
checkbox input "true"
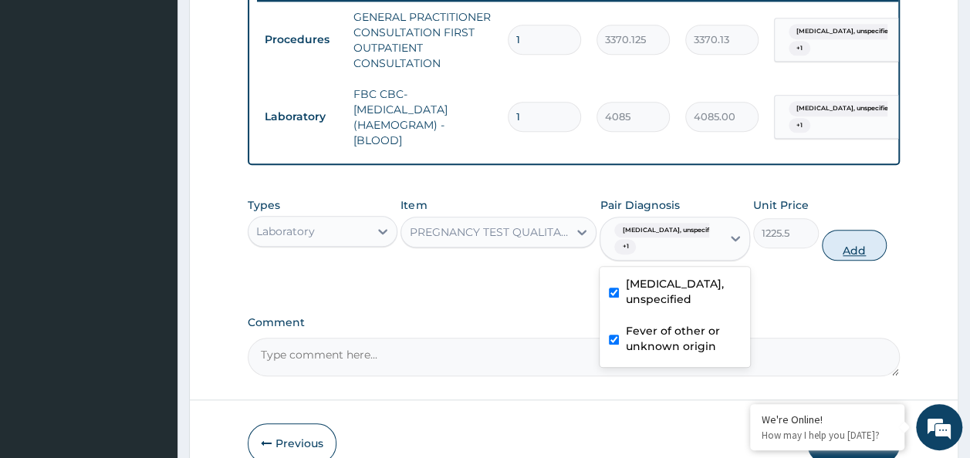
click at [857, 261] on button "Add" at bounding box center [855, 245] width 66 height 31
type input "0"
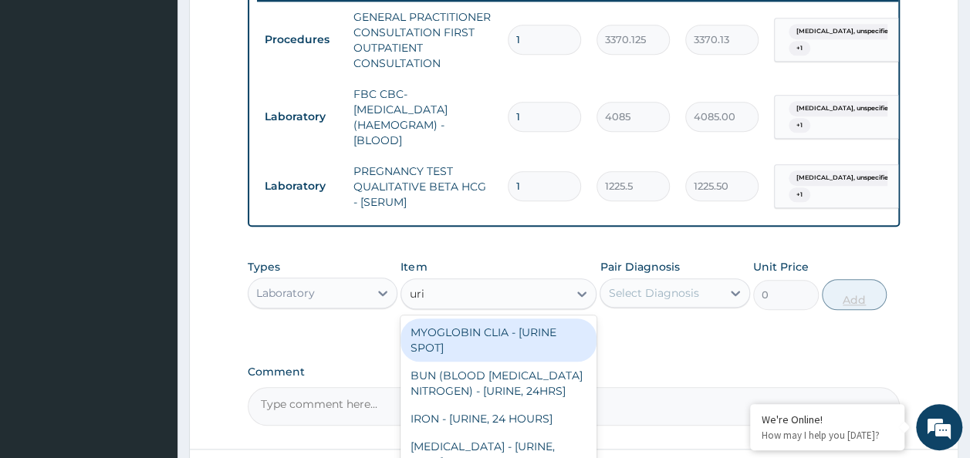
type input "urina"
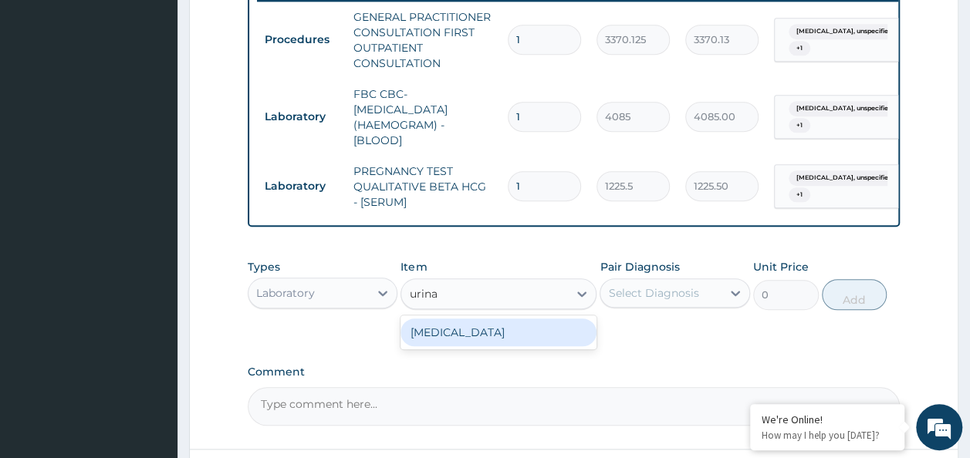
click at [518, 346] on div "URINALYSIS" at bounding box center [498, 333] width 196 height 28
type input "1531.875"
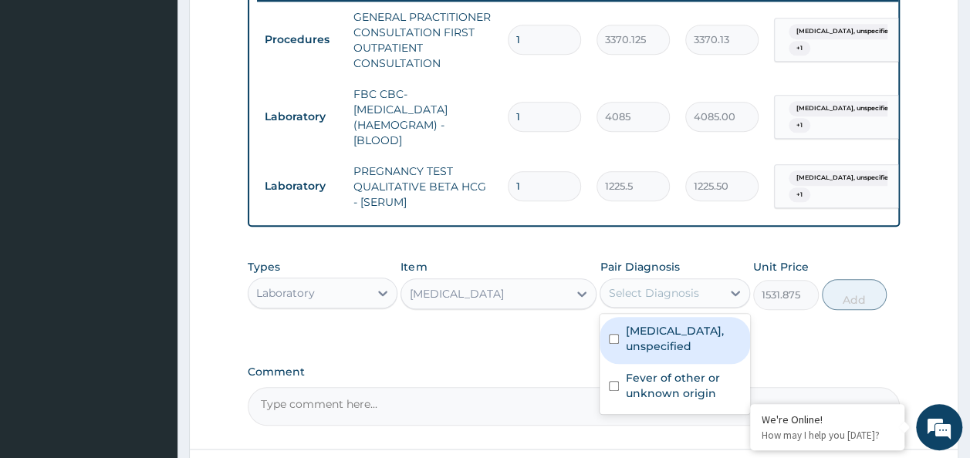
click at [614, 344] on input "checkbox" at bounding box center [614, 339] width 10 height 10
checkbox input "true"
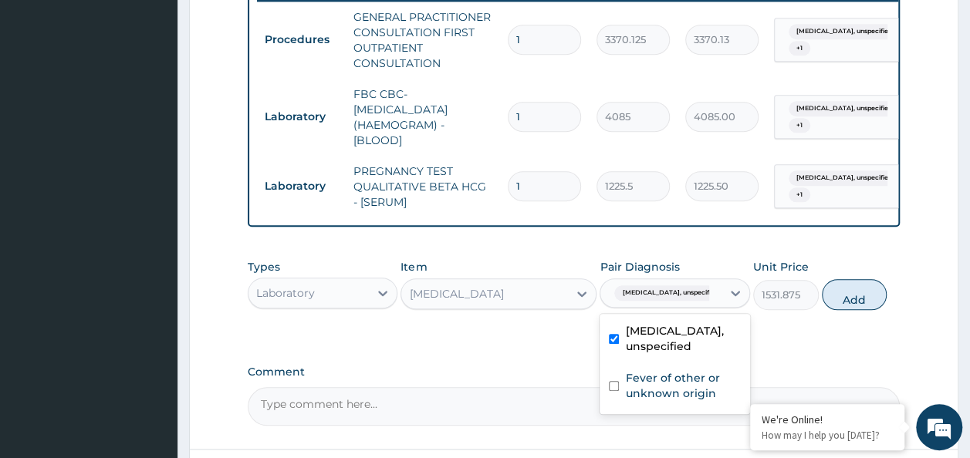
click at [613, 391] on input "checkbox" at bounding box center [614, 386] width 10 height 10
checkbox input "true"
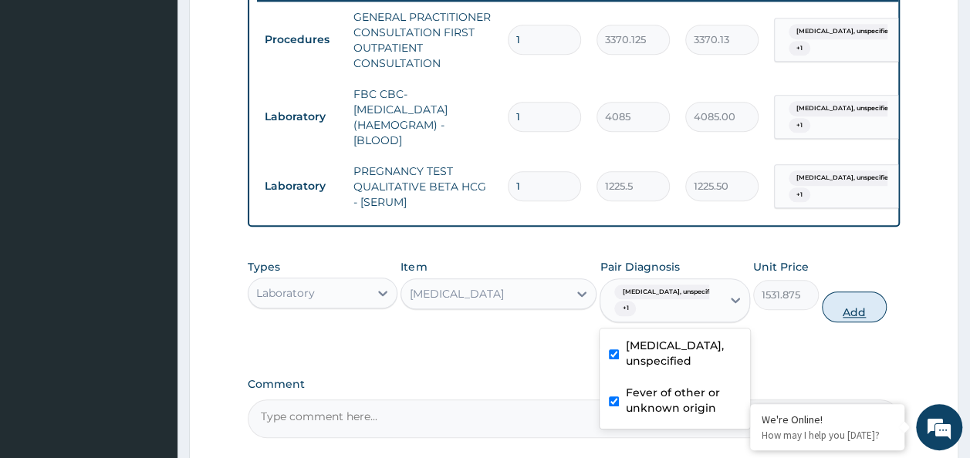
click at [876, 304] on button "Add" at bounding box center [855, 307] width 66 height 31
type input "0"
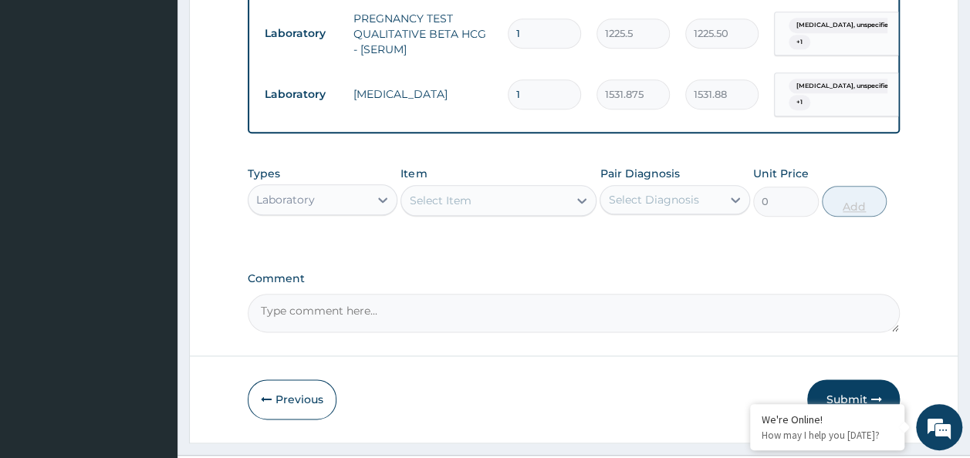
scroll to position [812, 0]
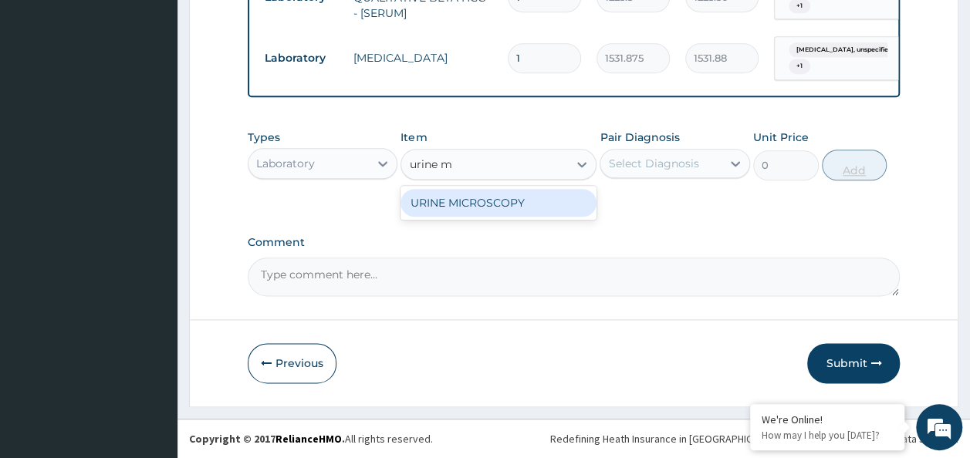
type input "urine"
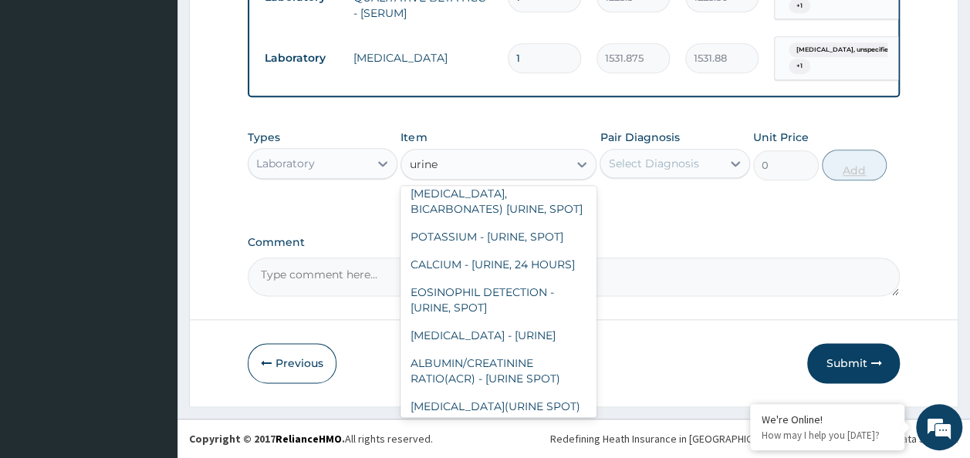
scroll to position [1396, 0]
click at [535, 136] on div "URINE MICROSCOPY" at bounding box center [498, 122] width 196 height 28
type input "4595.625"
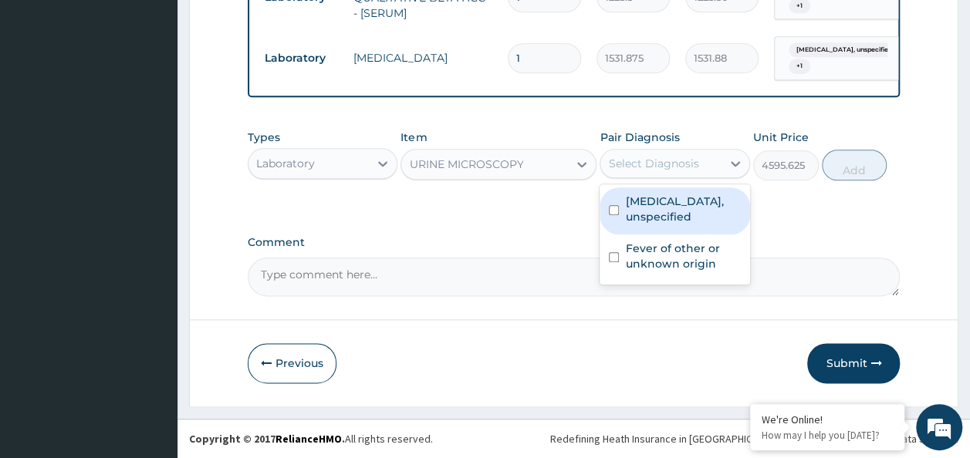
click at [614, 210] on input "checkbox" at bounding box center [614, 210] width 10 height 10
checkbox input "true"
click at [616, 260] on input "checkbox" at bounding box center [614, 257] width 10 height 10
checkbox input "true"
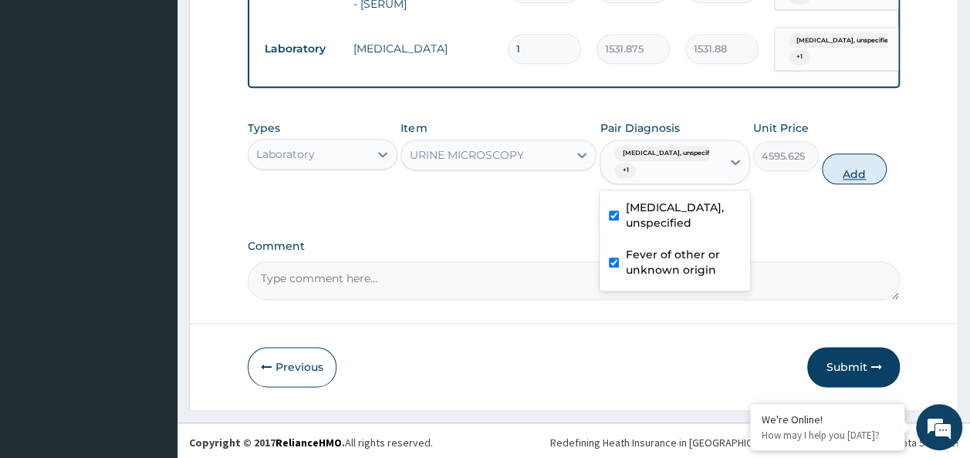
click at [867, 177] on button "Add" at bounding box center [855, 169] width 66 height 31
type input "0"
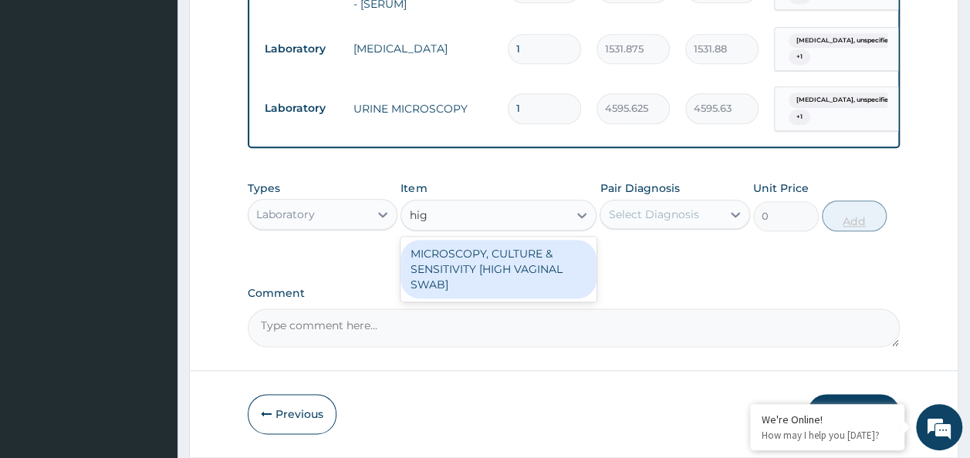
type input "high"
click at [533, 293] on div "MICROSCOPY, CULTURE & SENSITIVITY [HIGH VAGINAL SWAB]" at bounding box center [498, 269] width 196 height 59
type input "4595.625"
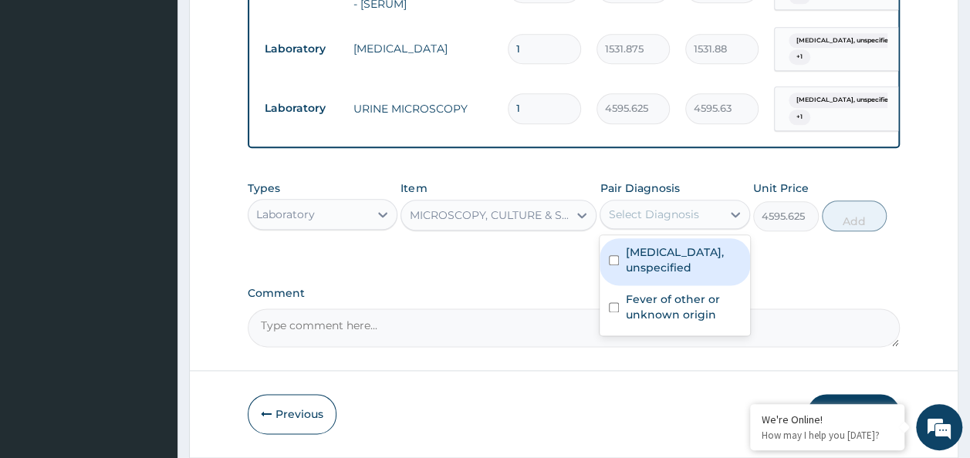
click at [610, 265] on input "checkbox" at bounding box center [614, 260] width 10 height 10
checkbox input "true"
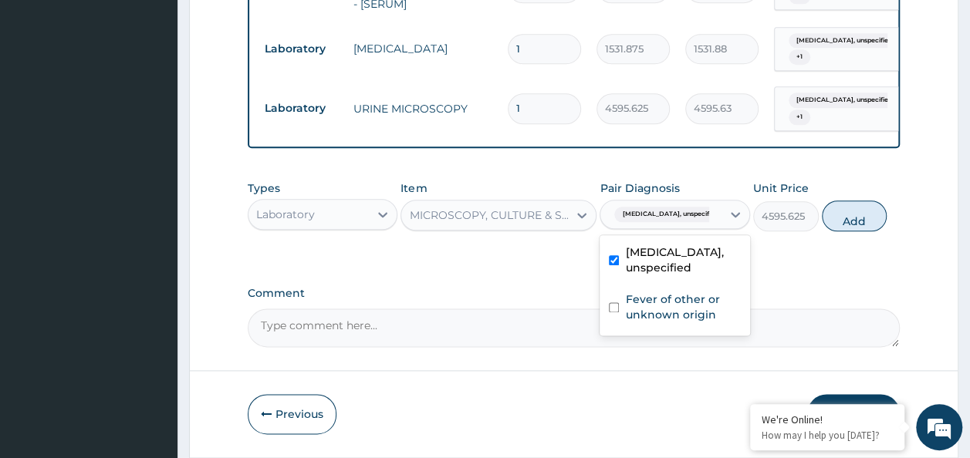
click at [616, 312] on input "checkbox" at bounding box center [614, 307] width 10 height 10
checkbox input "true"
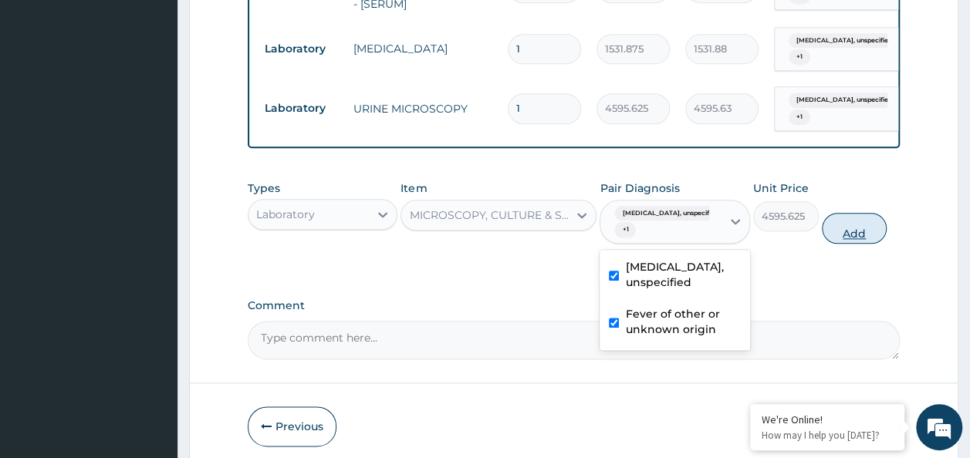
click at [876, 232] on button "Add" at bounding box center [855, 228] width 66 height 31
type input "0"
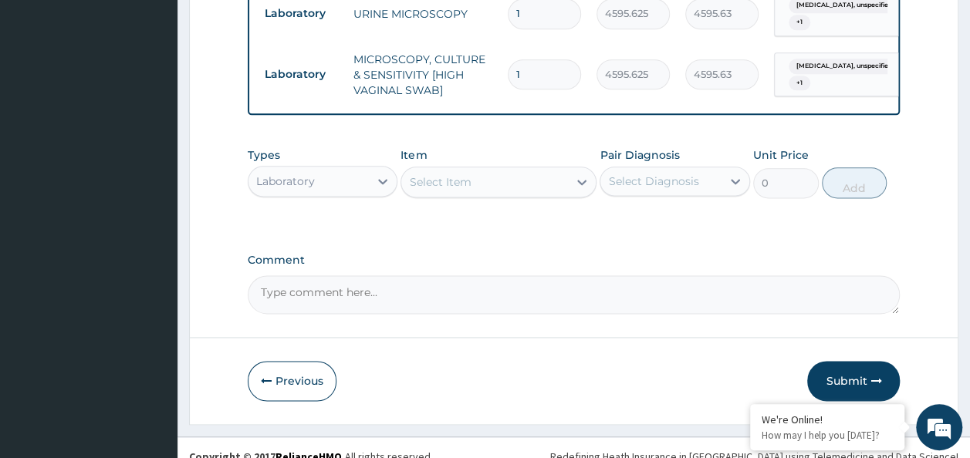
scroll to position [934, 0]
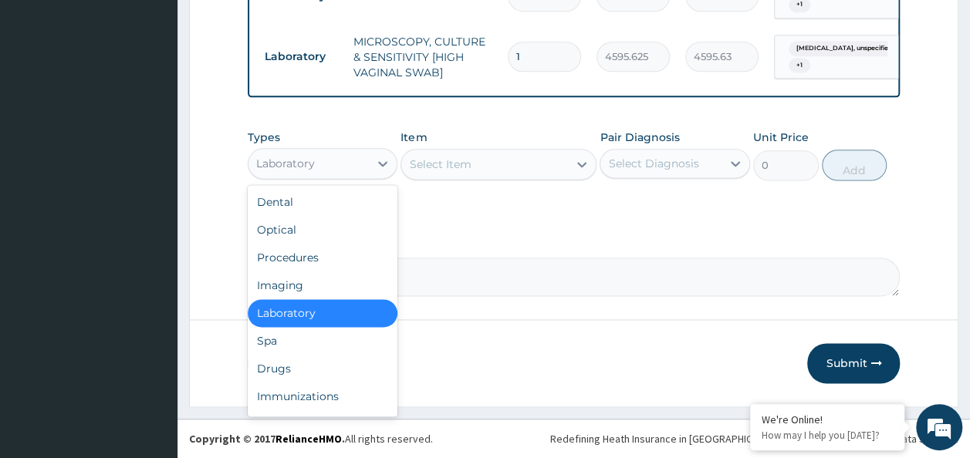
click at [299, 369] on div "Drugs" at bounding box center [323, 369] width 150 height 28
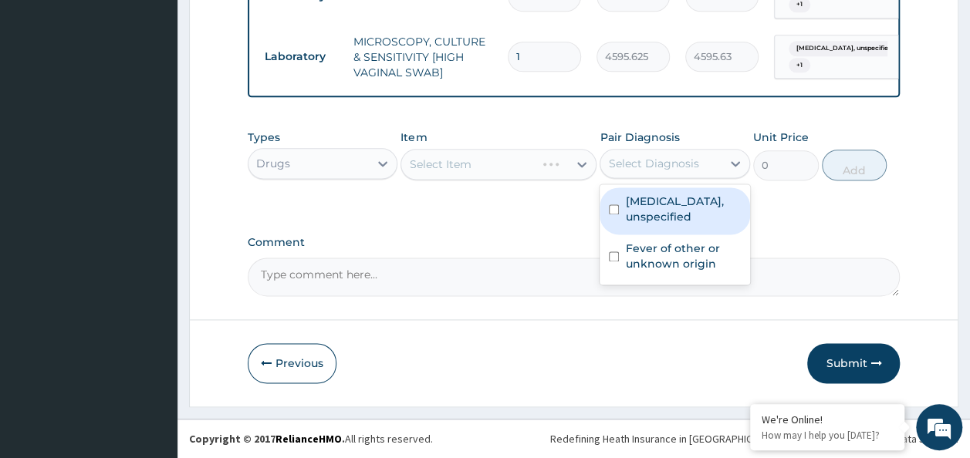
click at [613, 210] on input "checkbox" at bounding box center [614, 209] width 10 height 10
checkbox input "true"
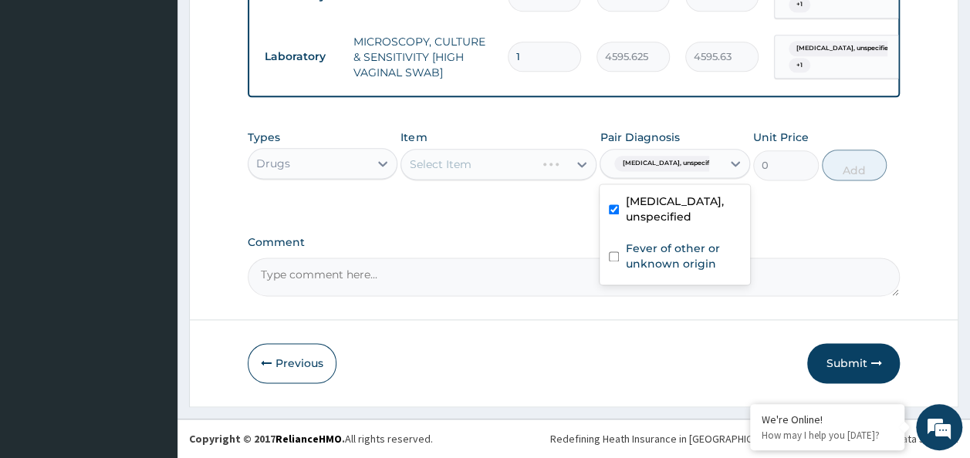
click at [614, 259] on input "checkbox" at bounding box center [614, 257] width 10 height 10
checkbox input "true"
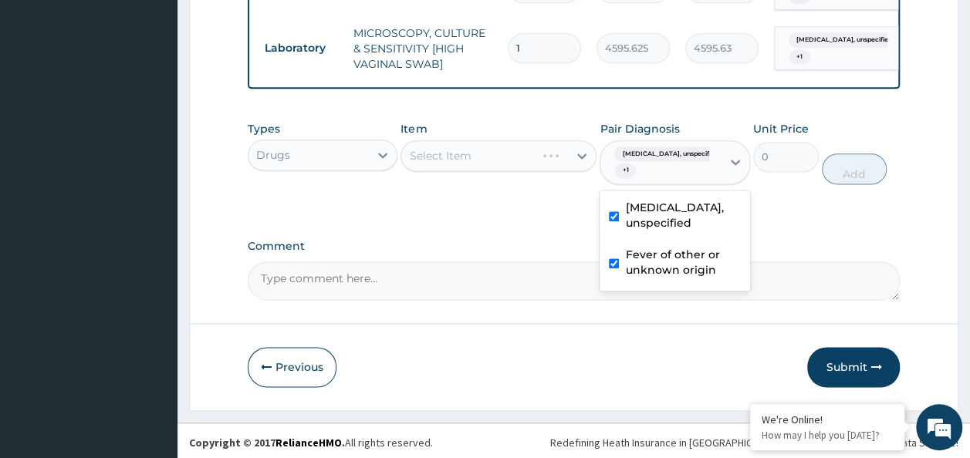
click at [491, 167] on div "Select Item" at bounding box center [498, 155] width 196 height 31
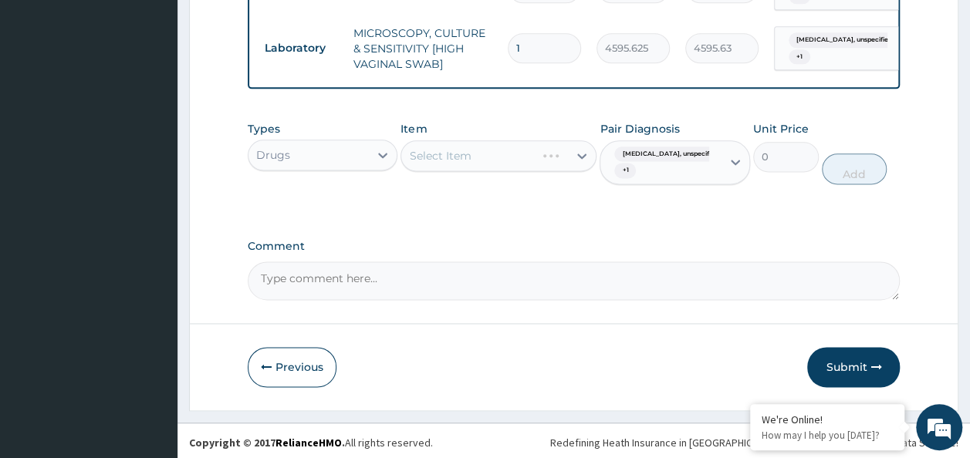
click at [502, 167] on div "Select Item" at bounding box center [498, 155] width 196 height 31
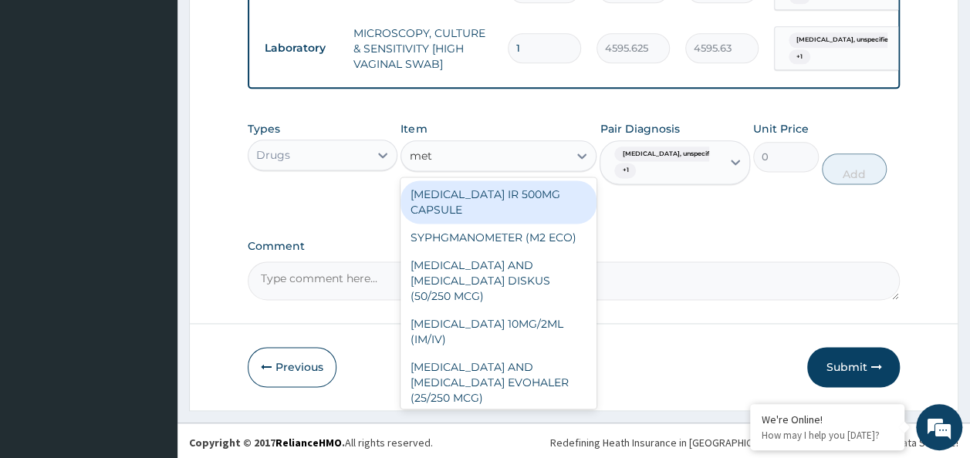
type input "metr"
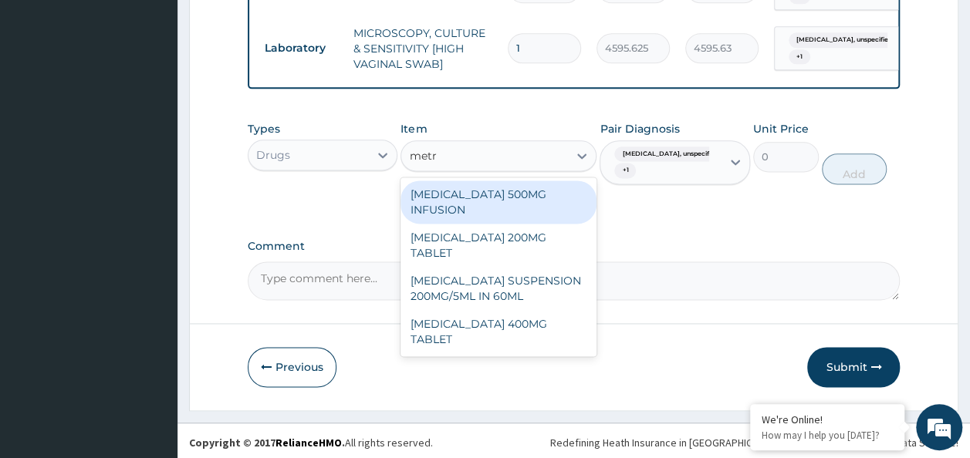
click at [532, 338] on div "METRONIDAZOLE 400MG TABLET" at bounding box center [498, 331] width 196 height 43
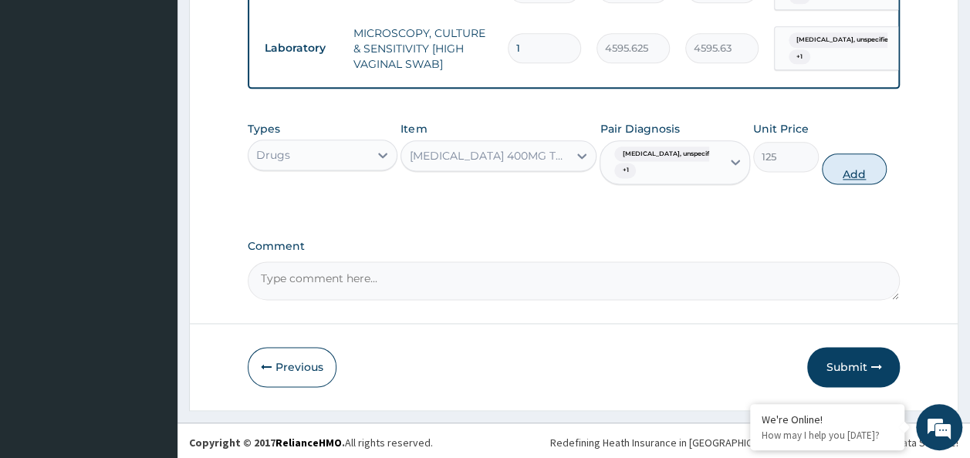
click at [875, 181] on button "Add" at bounding box center [855, 169] width 66 height 31
type input "0"
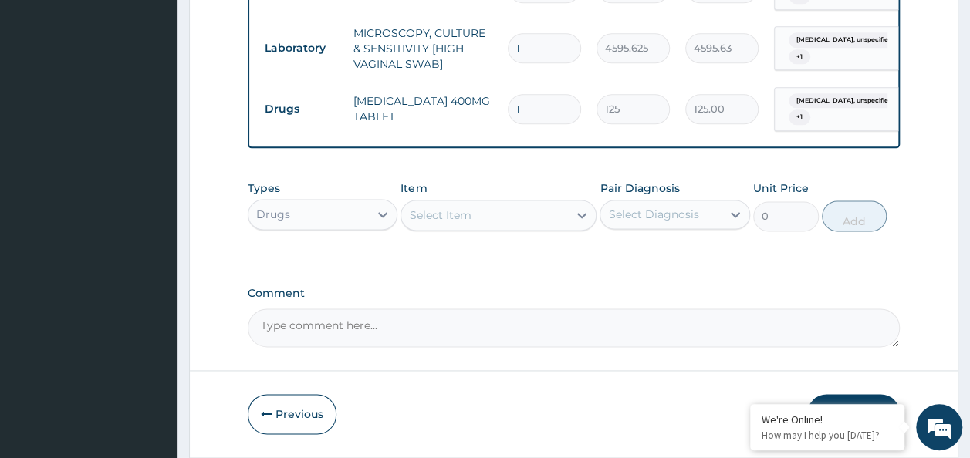
click at [538, 103] on input "1" at bounding box center [544, 109] width 73 height 30
type input "15"
type input "1875.00"
type input "15"
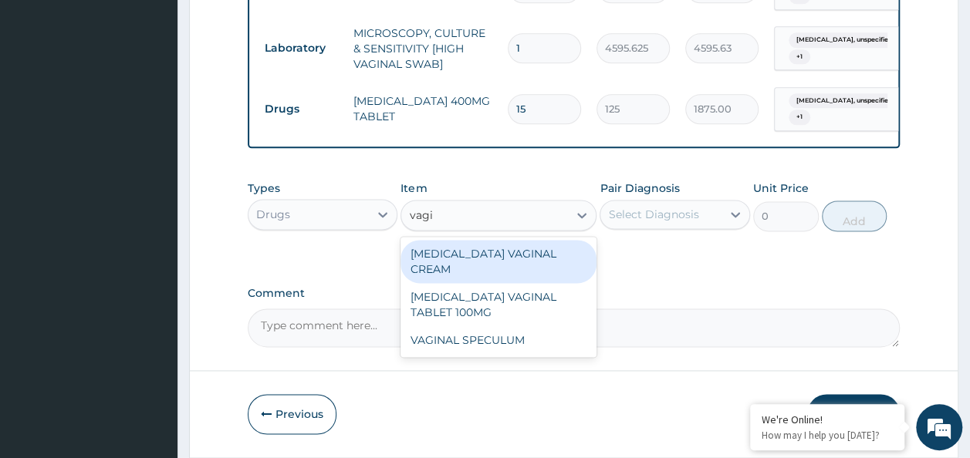
type input "vagin"
click at [517, 316] on div "CLOTRIMAZOLE VAGINAL TABLET 100MG" at bounding box center [498, 304] width 196 height 43
type input "402.5"
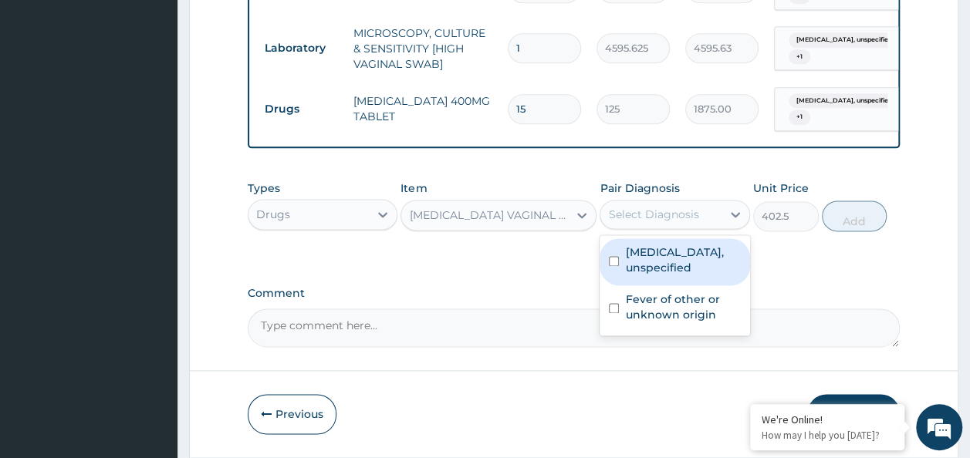
click at [613, 266] on input "checkbox" at bounding box center [614, 261] width 10 height 10
checkbox input "true"
click at [613, 313] on input "checkbox" at bounding box center [614, 308] width 10 height 10
checkbox input "true"
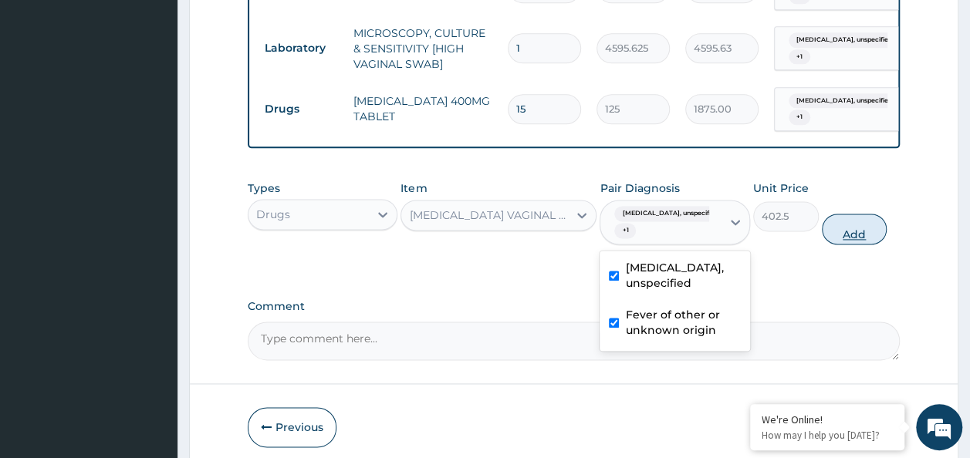
click at [880, 244] on button "Add" at bounding box center [855, 229] width 66 height 31
type input "0"
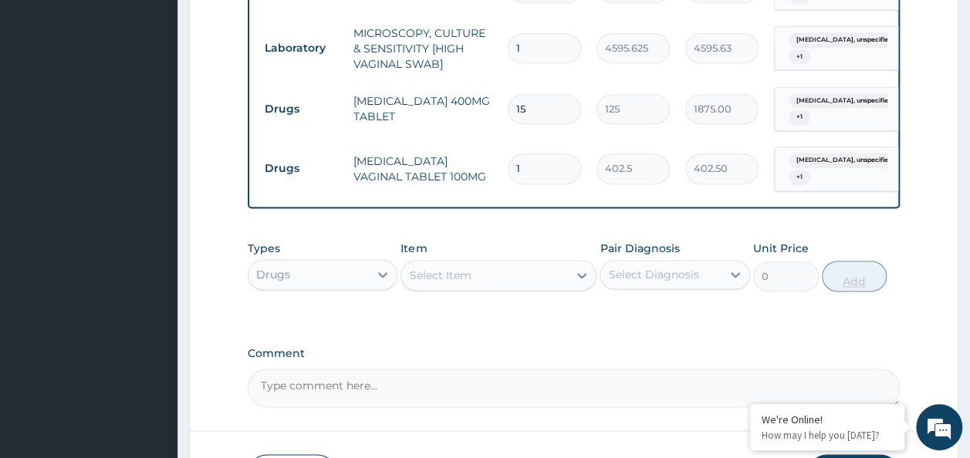
type input "0.00"
type input "6"
type input "2415.00"
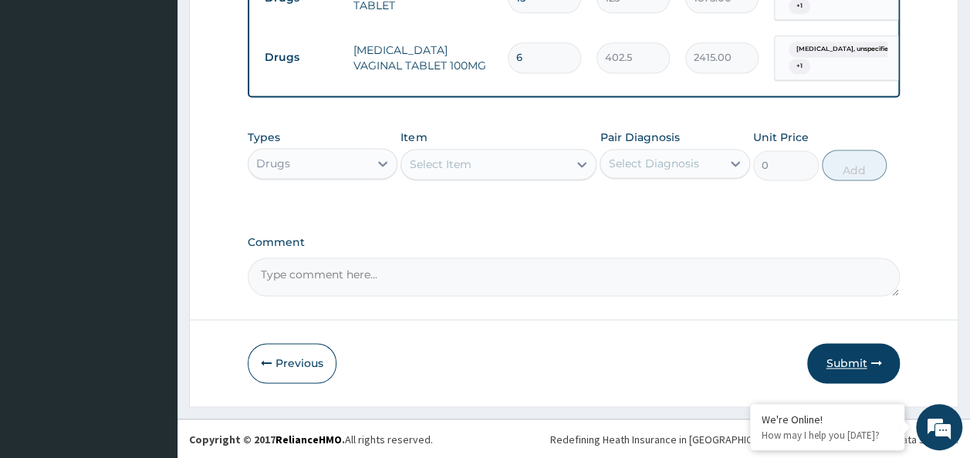
click at [862, 371] on button "Submit" at bounding box center [853, 363] width 93 height 40
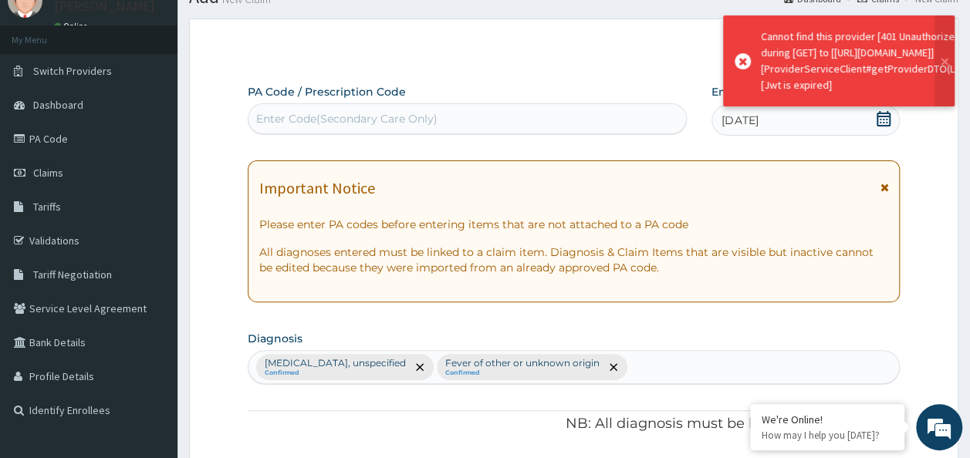
scroll to position [1052, 0]
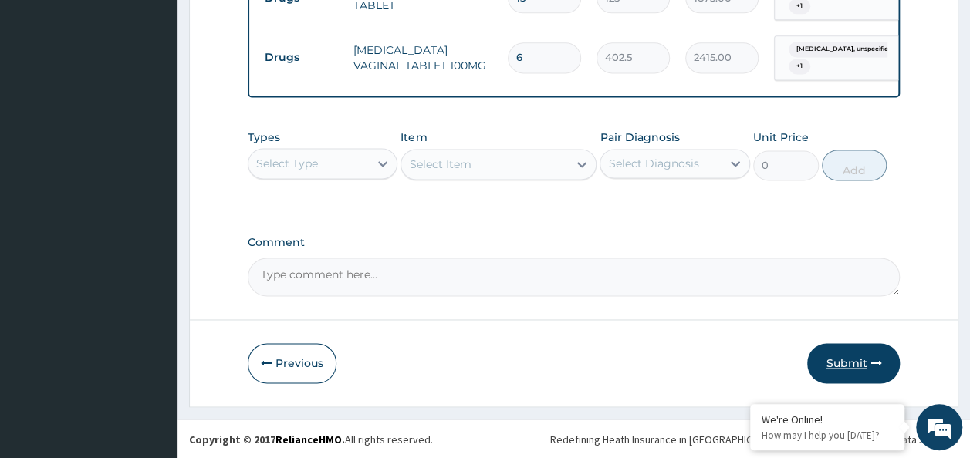
click at [833, 356] on button "Submit" at bounding box center [853, 363] width 93 height 40
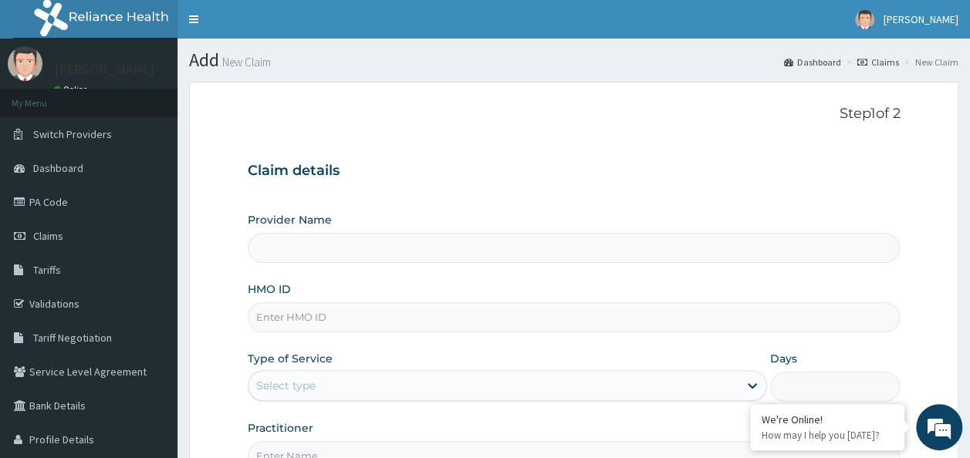
click at [304, 308] on input "HMO ID" at bounding box center [574, 317] width 653 height 30
paste input "SWF/10421/A"
type input "SWF/10421/A"
type input "Reliance Family Clinics (RFC) - Ajah"
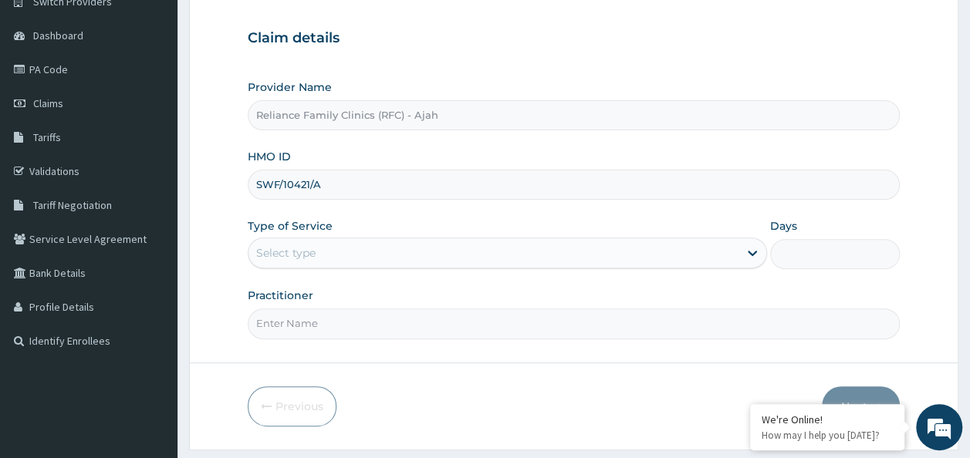
scroll to position [173, 0]
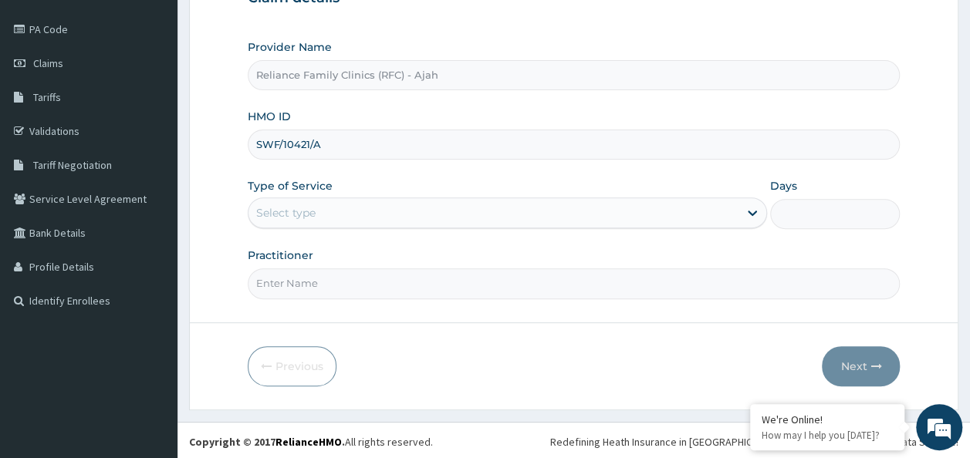
type input "SWF/10421/A"
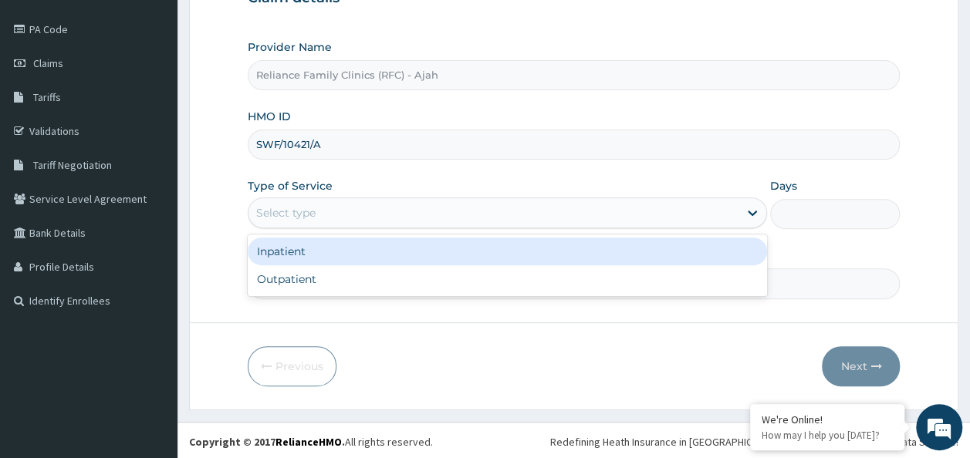
click at [511, 282] on div "Outpatient" at bounding box center [507, 279] width 519 height 28
type input "1"
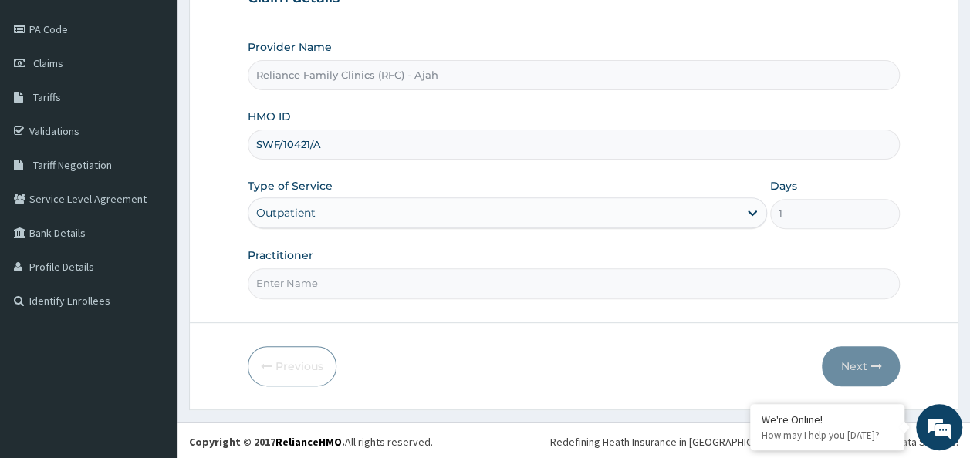
click at [501, 288] on input "Practitioner" at bounding box center [574, 283] width 653 height 30
click at [366, 284] on input "Practitioner" at bounding box center [574, 283] width 653 height 30
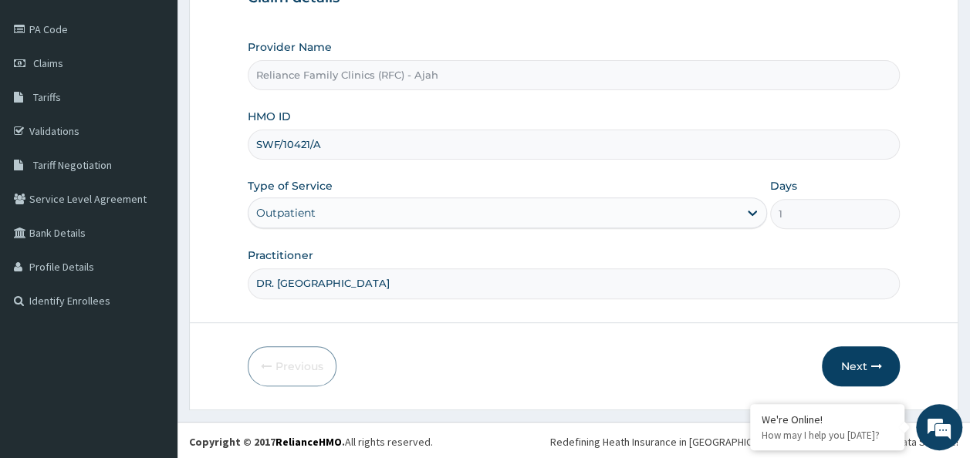
type input "DR. LOCUM"
click at [873, 362] on icon "button" at bounding box center [875, 366] width 11 height 11
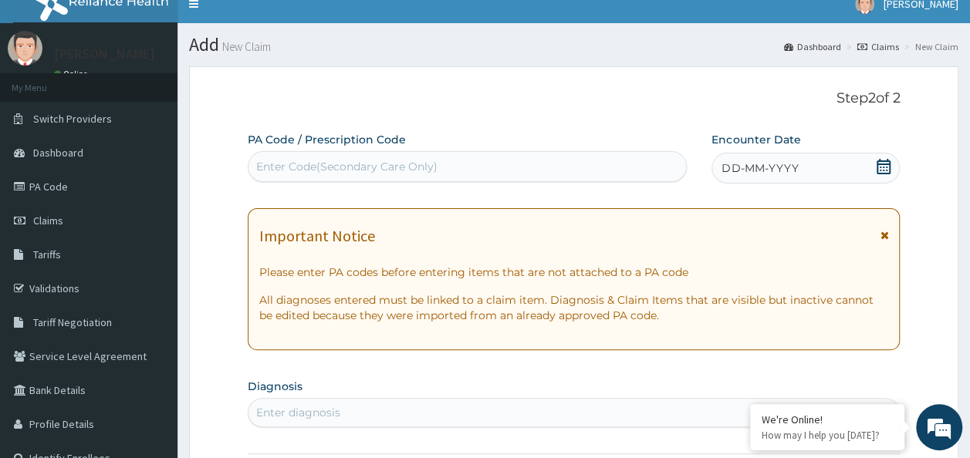
scroll to position [0, 0]
click at [799, 169] on div "DD-MM-YYYY" at bounding box center [805, 168] width 188 height 31
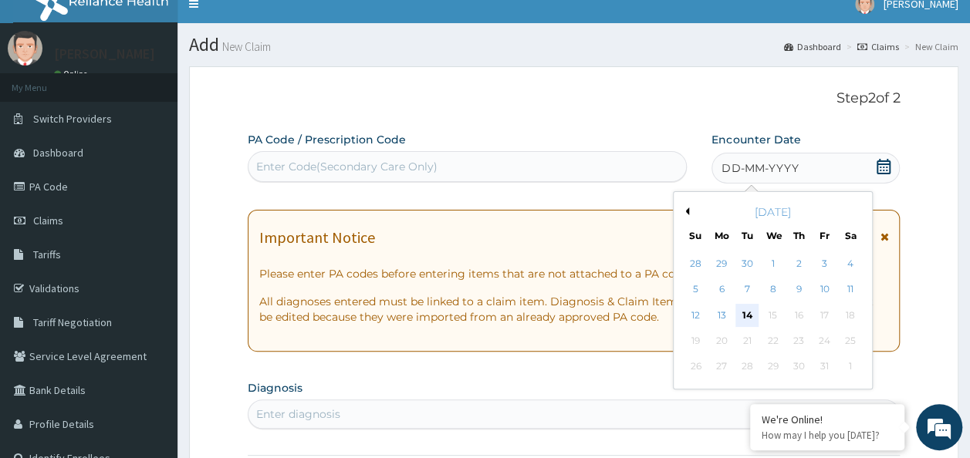
click at [747, 314] on div "14" at bounding box center [747, 315] width 23 height 23
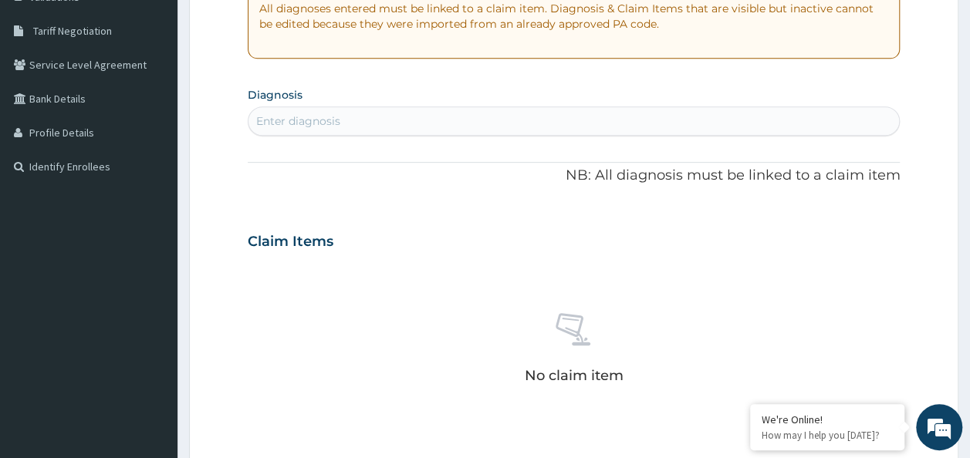
scroll to position [315, 0]
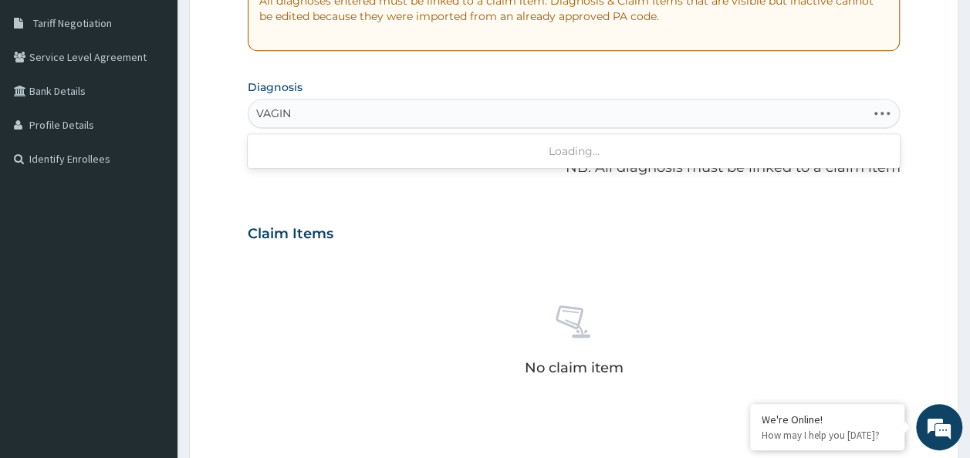
type input "VAGINA"
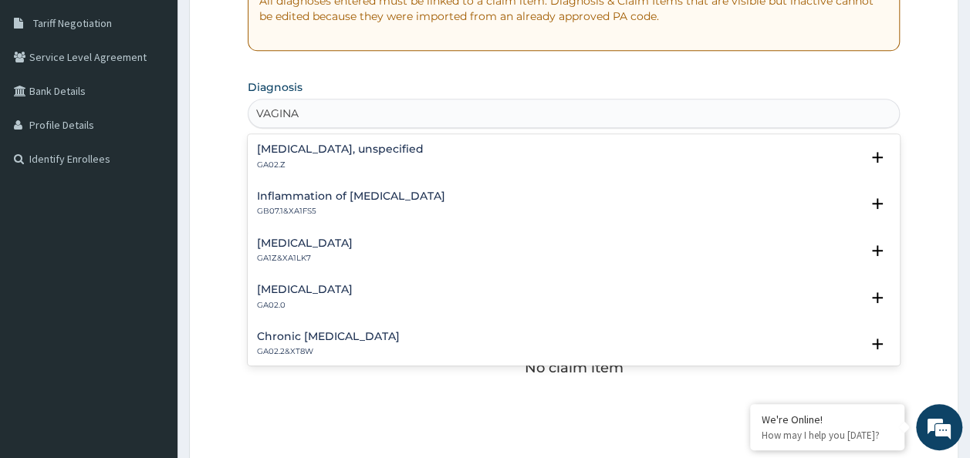
click at [363, 154] on h4 "[MEDICAL_DATA], unspecified" at bounding box center [340, 150] width 167 height 12
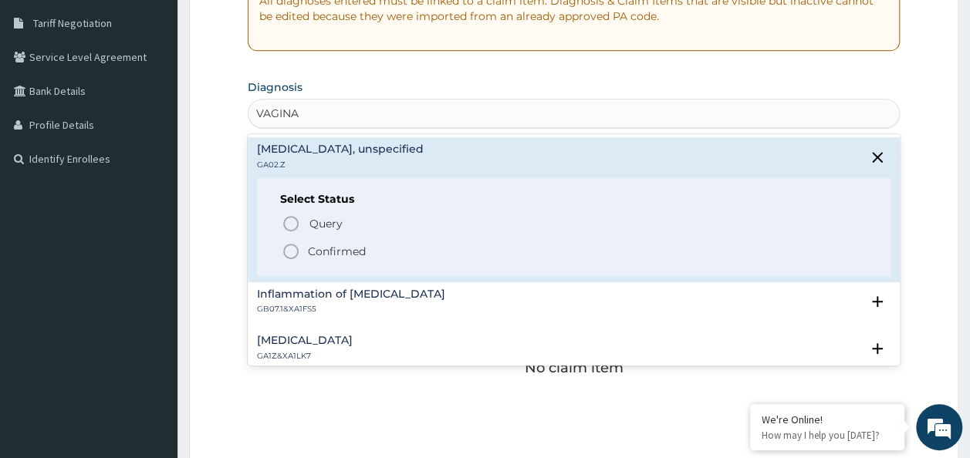
click at [350, 248] on p "Confirmed" at bounding box center [337, 251] width 58 height 15
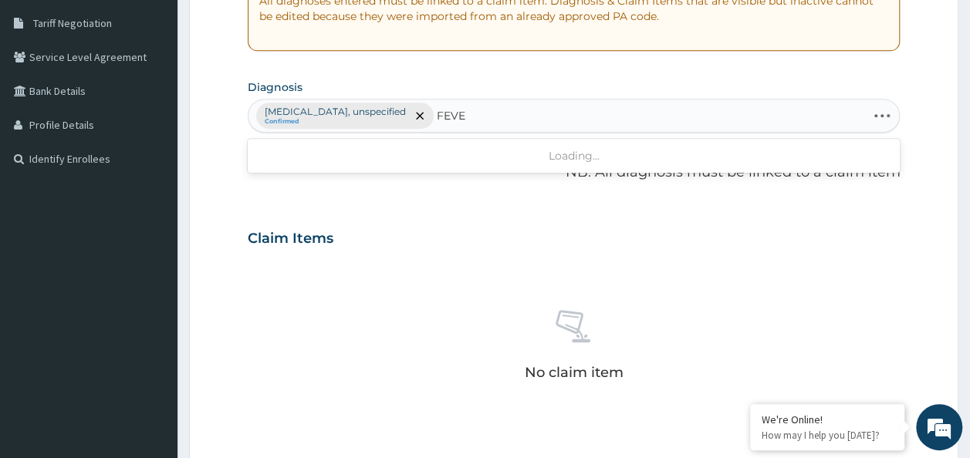
type input "FEVER"
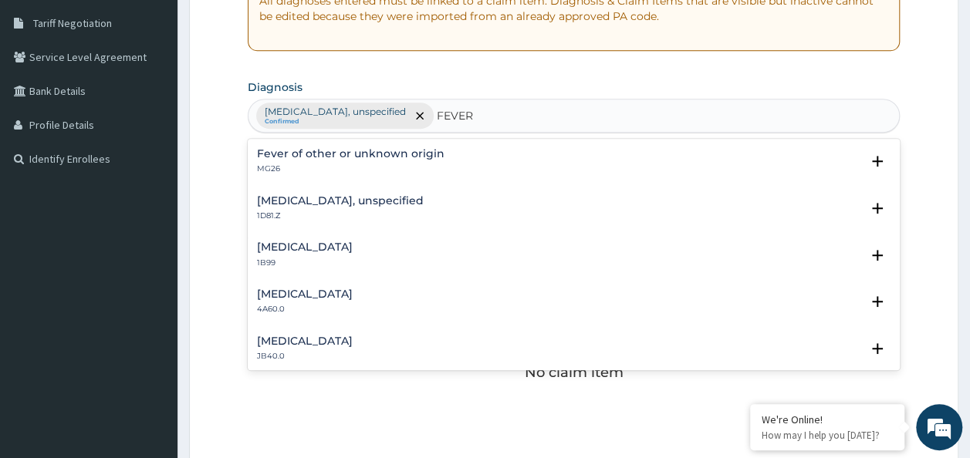
click at [373, 164] on p "MG26" at bounding box center [350, 169] width 187 height 11
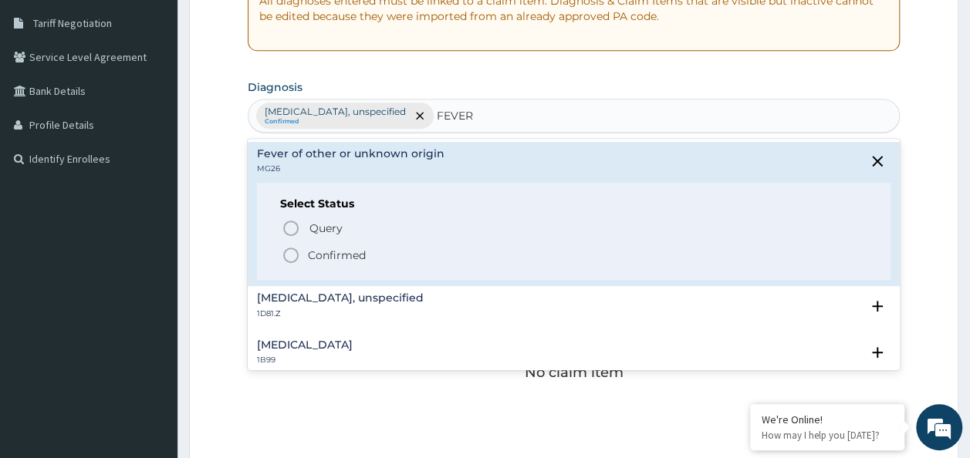
click at [342, 259] on p "Confirmed" at bounding box center [337, 255] width 58 height 15
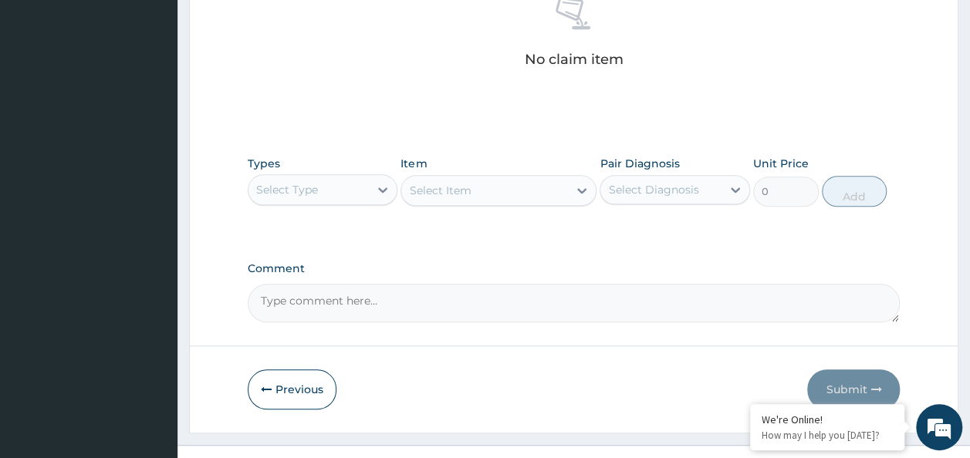
scroll to position [642, 0]
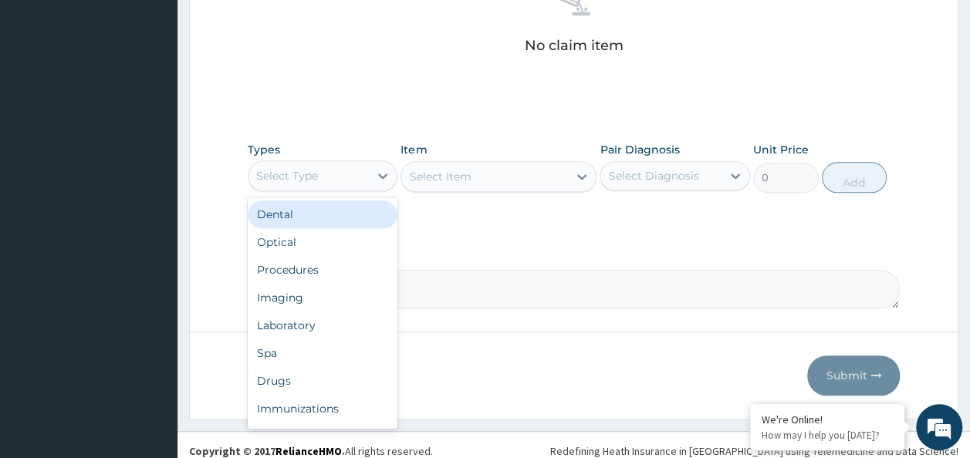
click at [318, 265] on div "Procedures" at bounding box center [323, 270] width 150 height 28
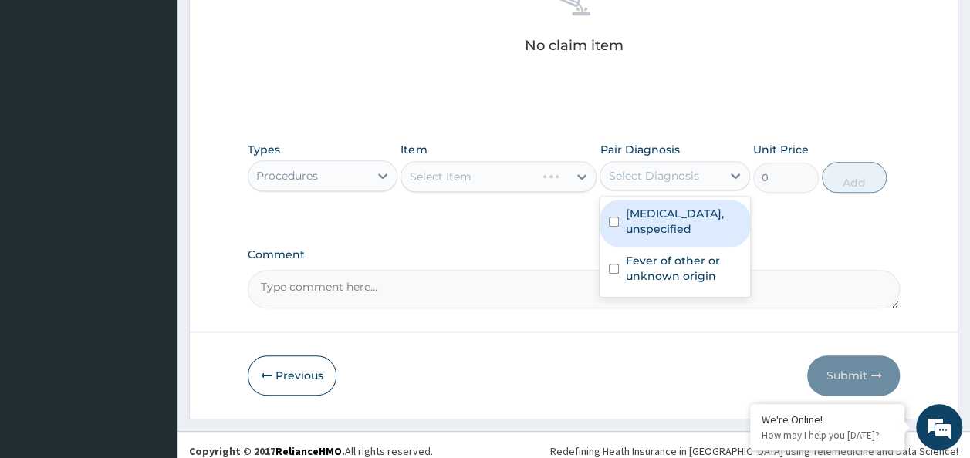
click at [617, 220] on input "checkbox" at bounding box center [614, 222] width 10 height 10
checkbox input "true"
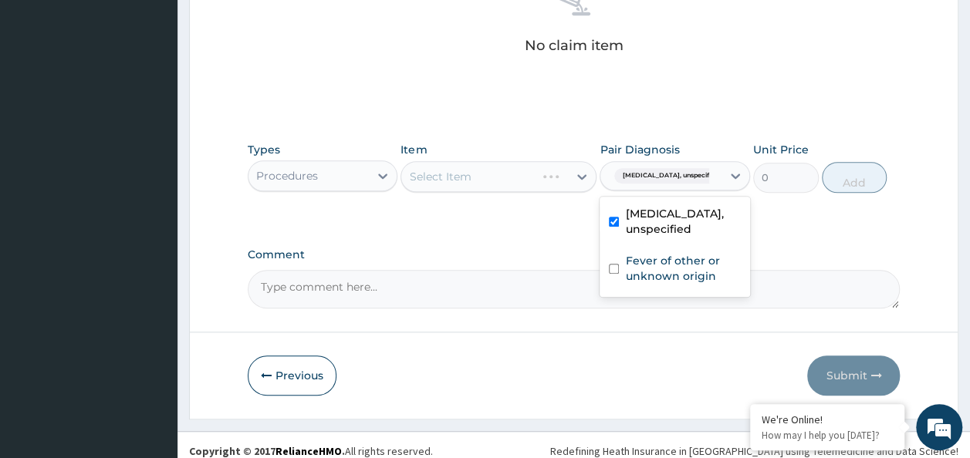
click at [613, 267] on input "checkbox" at bounding box center [614, 269] width 10 height 10
checkbox input "true"
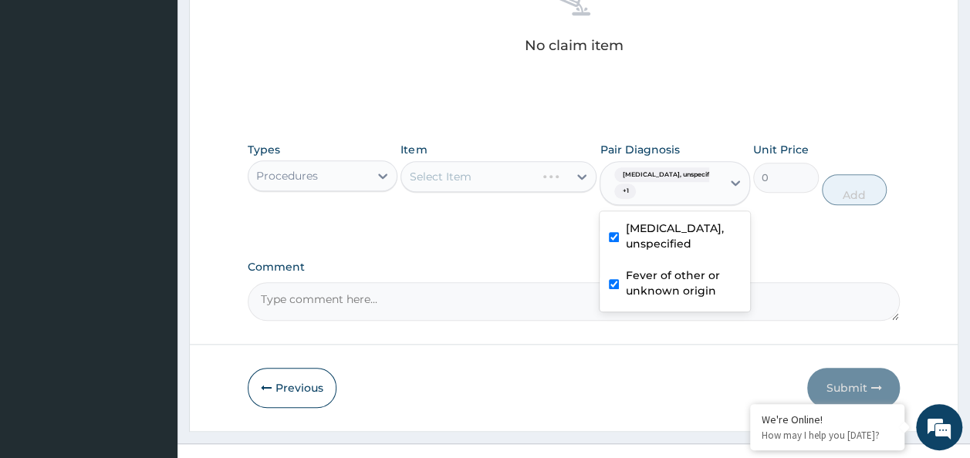
click at [509, 171] on div "Select Item" at bounding box center [498, 176] width 196 height 31
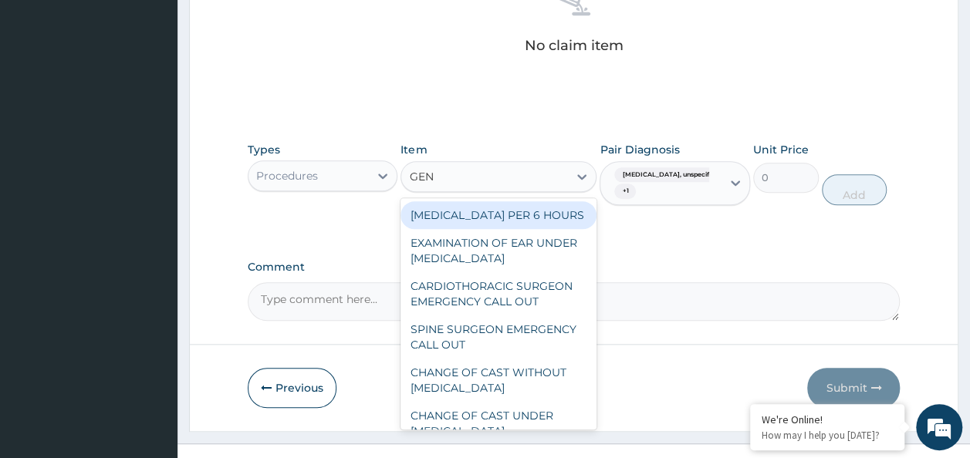
type input "GENE"
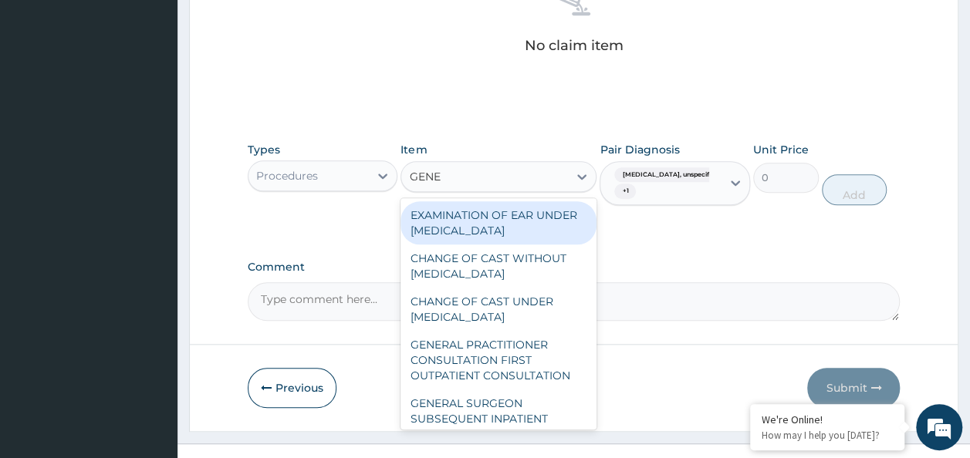
click at [508, 369] on div "GENERAL PRACTITIONER CONSULTATION FIRST OUTPATIENT CONSULTATION" at bounding box center [498, 360] width 196 height 59
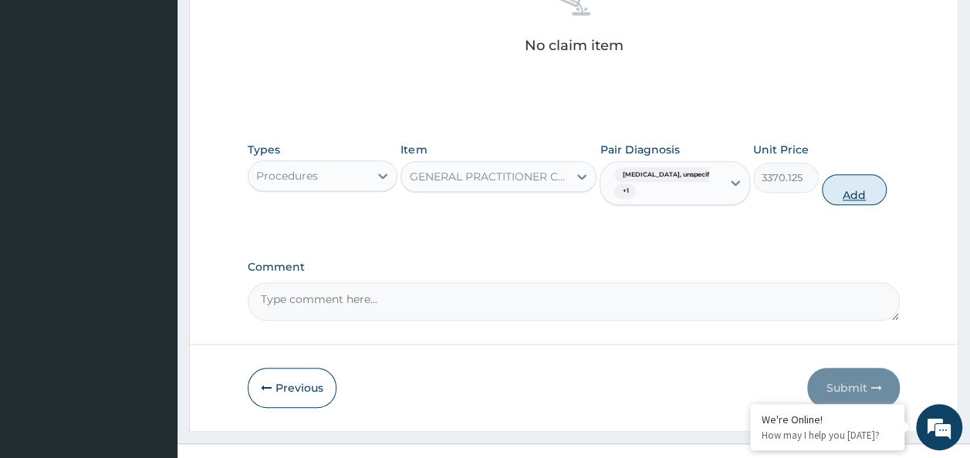
click at [885, 193] on button "Add" at bounding box center [855, 189] width 66 height 31
type input "0"
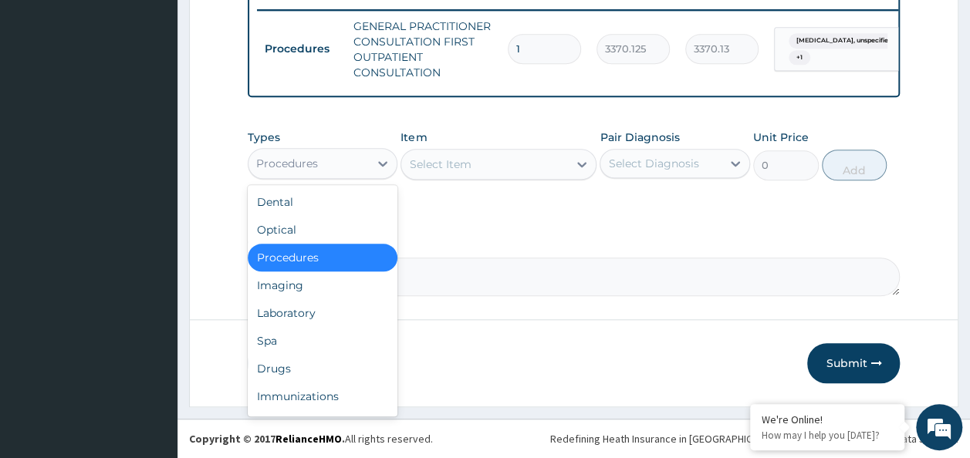
click at [295, 318] on div "Laboratory" at bounding box center [323, 313] width 150 height 28
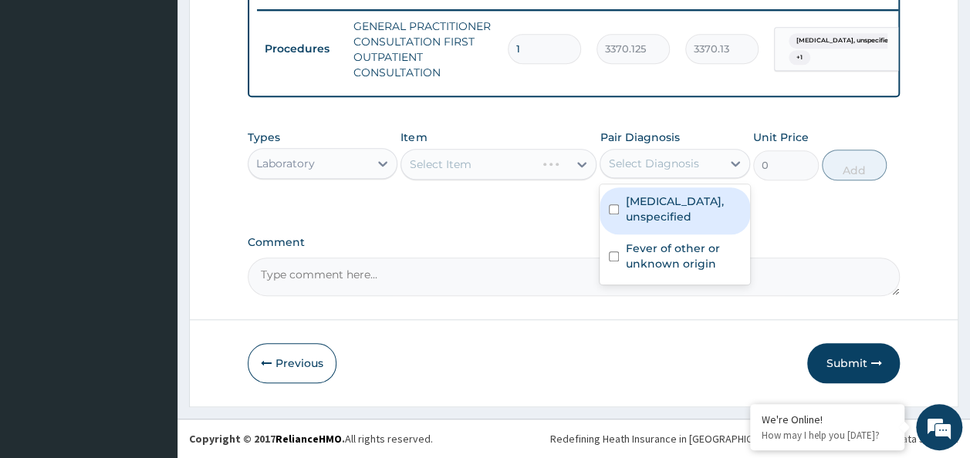
click at [616, 207] on input "checkbox" at bounding box center [614, 209] width 10 height 10
checkbox input "true"
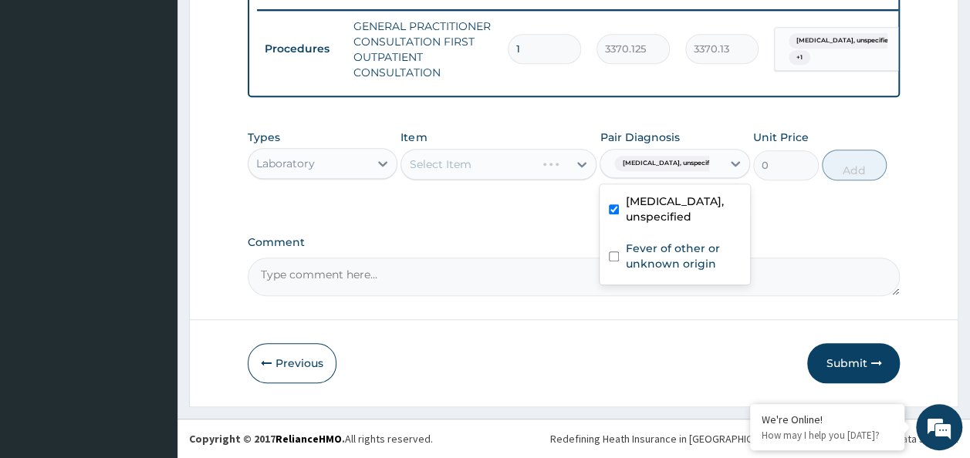
click at [614, 258] on input "checkbox" at bounding box center [614, 257] width 10 height 10
checkbox input "true"
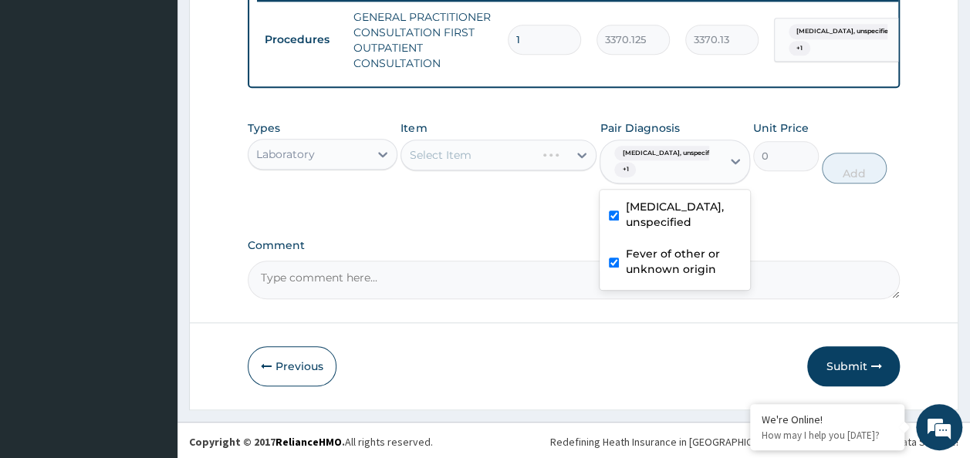
click at [490, 165] on div "Select Item" at bounding box center [498, 155] width 196 height 31
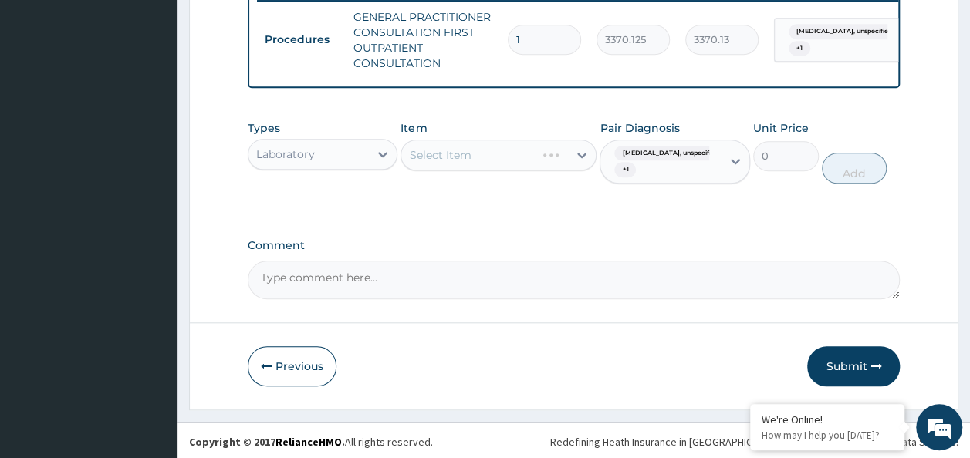
click at [484, 166] on div "Select Item" at bounding box center [498, 155] width 196 height 31
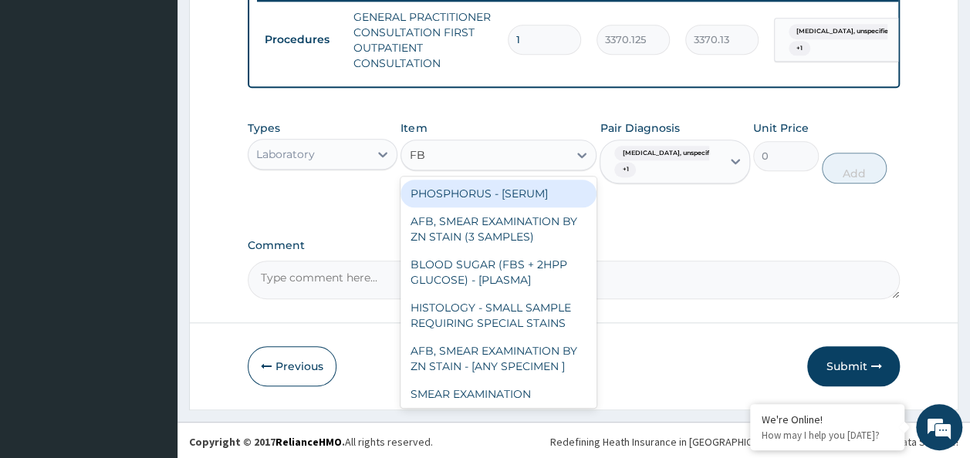
type input "FBC"
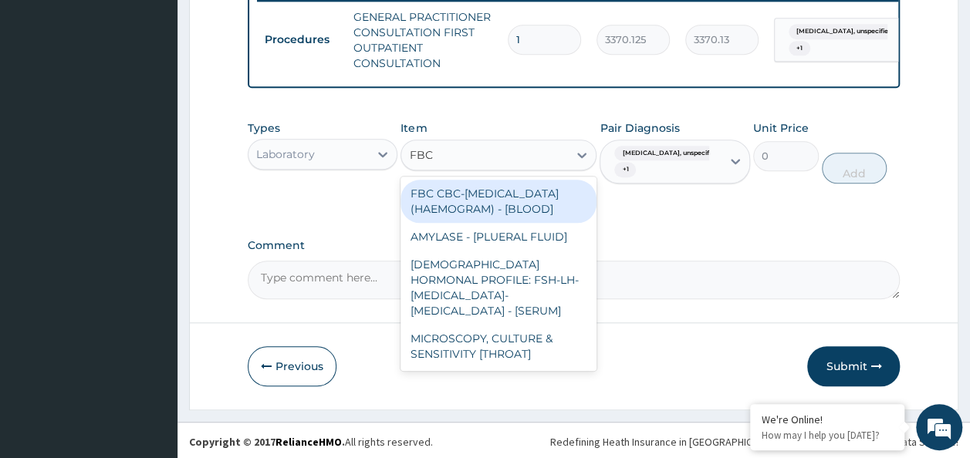
click at [522, 211] on div "FBC CBC-COMPLETE BLOOD COUNT (HAEMOGRAM) - [BLOOD]" at bounding box center [498, 201] width 196 height 43
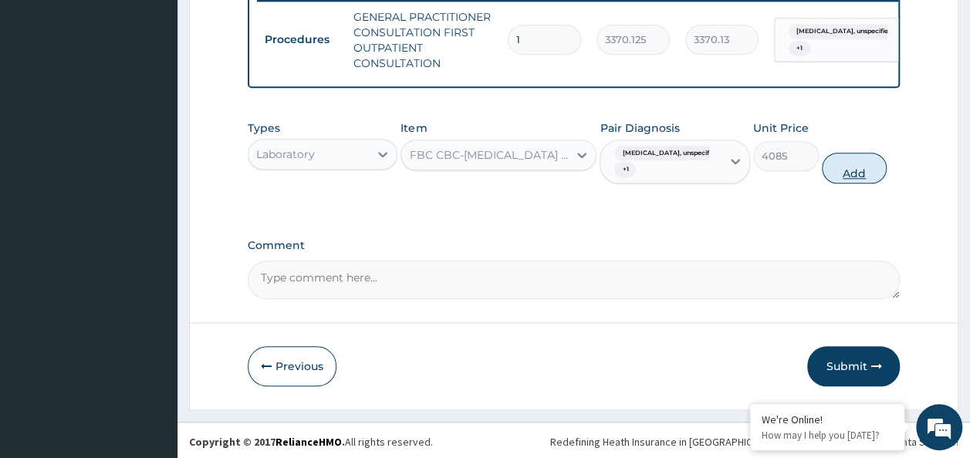
click at [882, 182] on button "Add" at bounding box center [855, 168] width 66 height 31
type input "0"
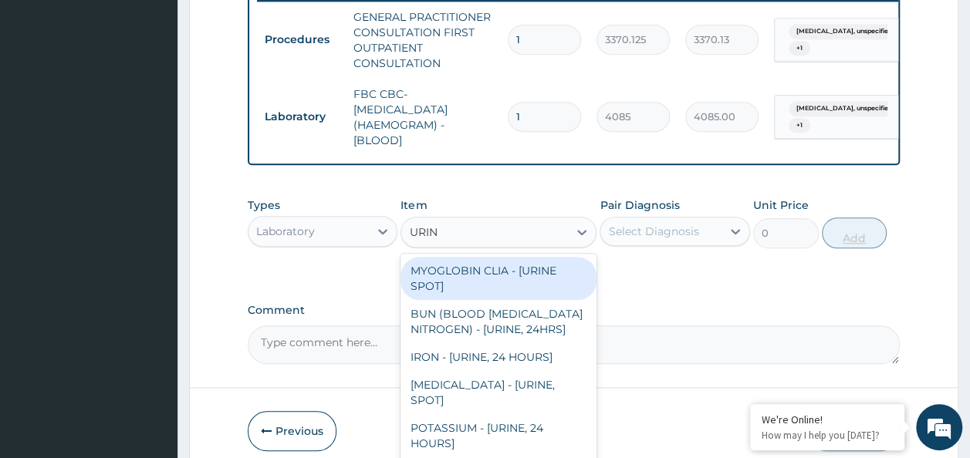
type input "URINA"
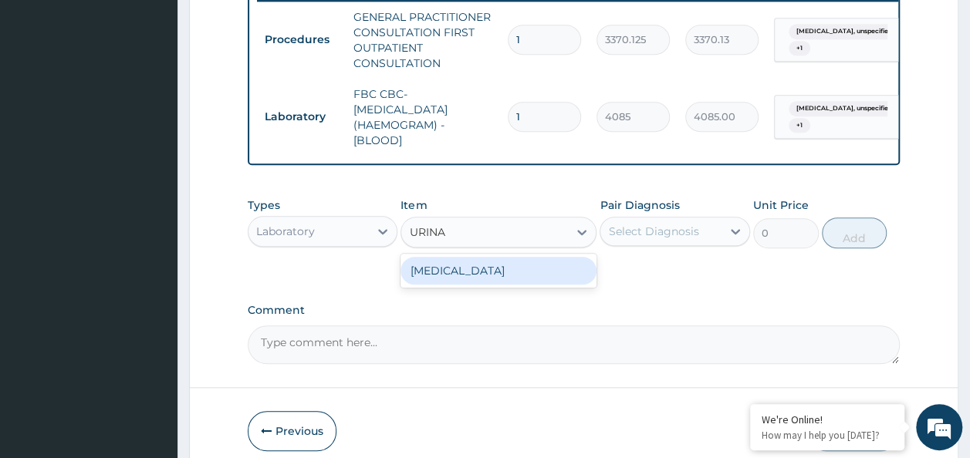
click at [512, 285] on div "URINALYSIS" at bounding box center [498, 271] width 196 height 28
type input "1531.875"
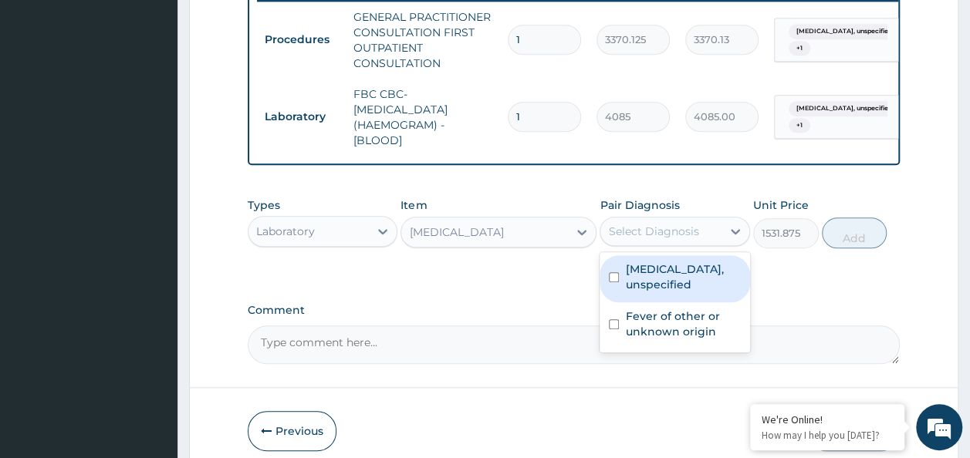
click at [616, 282] on input "checkbox" at bounding box center [614, 277] width 10 height 10
checkbox input "true"
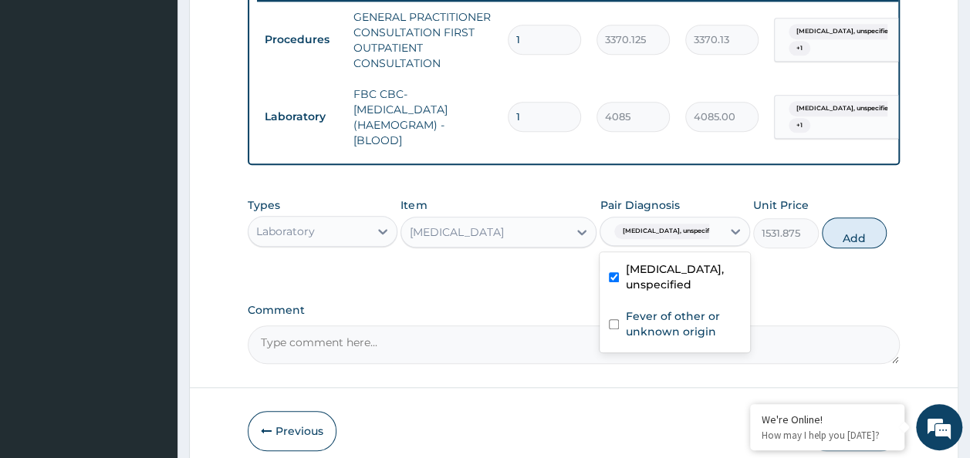
click at [616, 329] on input "checkbox" at bounding box center [614, 324] width 10 height 10
checkbox input "true"
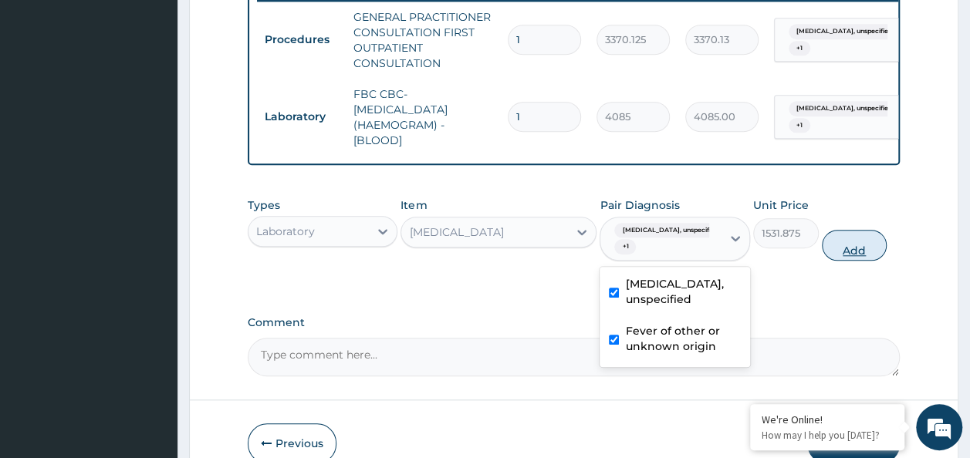
click at [875, 258] on button "Add" at bounding box center [855, 245] width 66 height 31
type input "0"
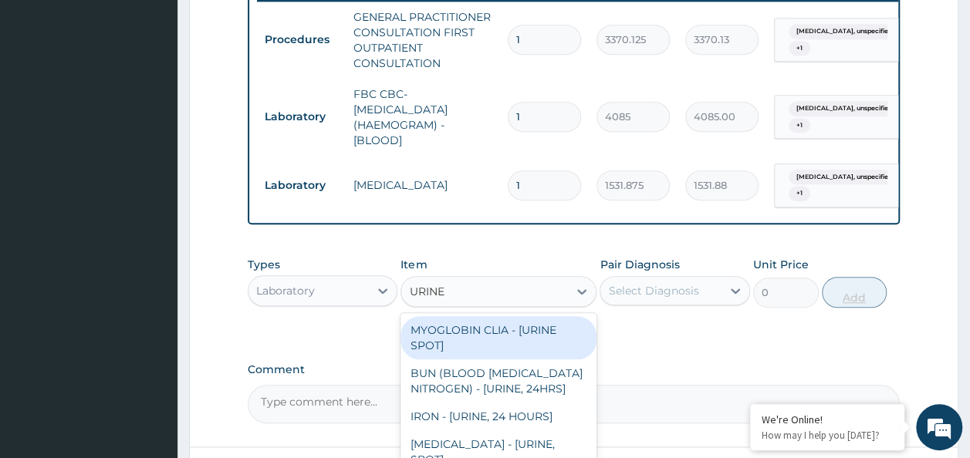
type input "URINE M"
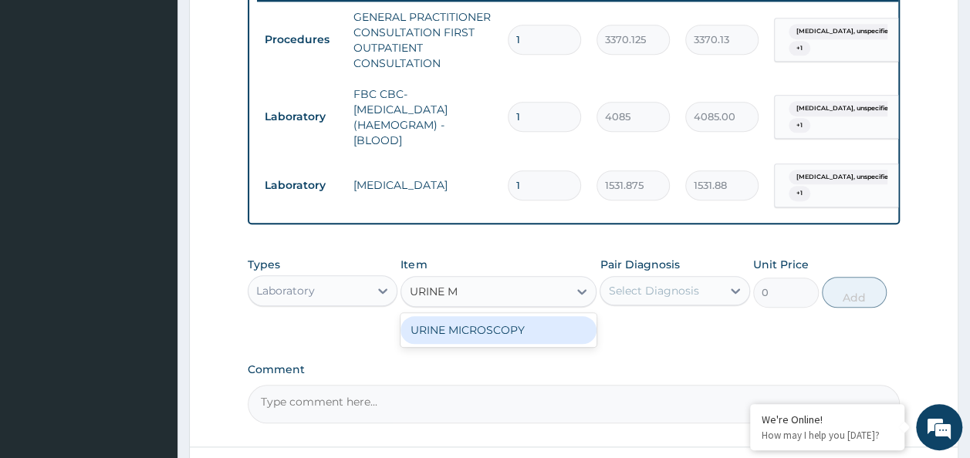
click at [538, 344] on div "URINE MICROSCOPY" at bounding box center [498, 330] width 196 height 28
type input "4595.625"
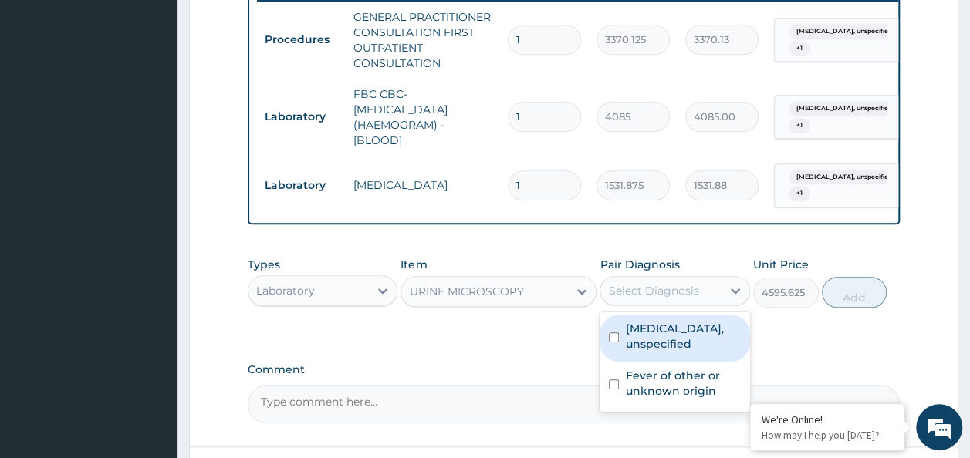
click at [613, 343] on input "checkbox" at bounding box center [614, 338] width 10 height 10
checkbox input "true"
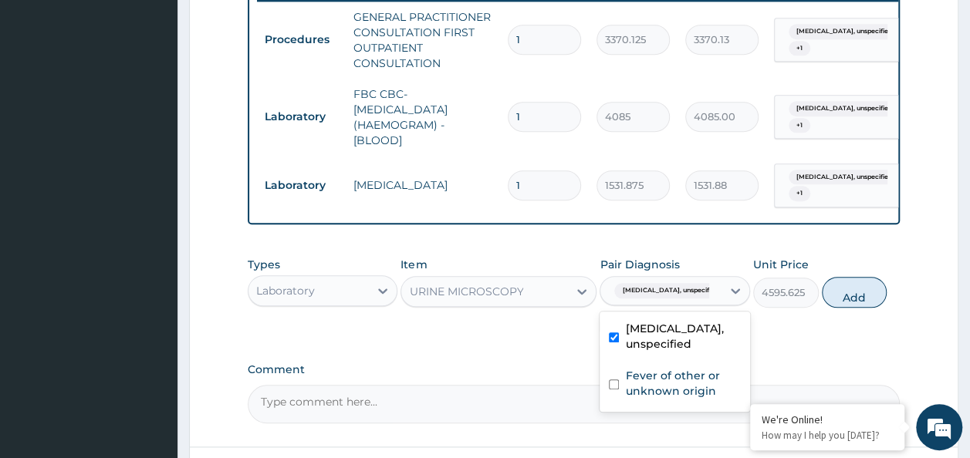
click at [618, 390] on input "checkbox" at bounding box center [614, 385] width 10 height 10
checkbox input "true"
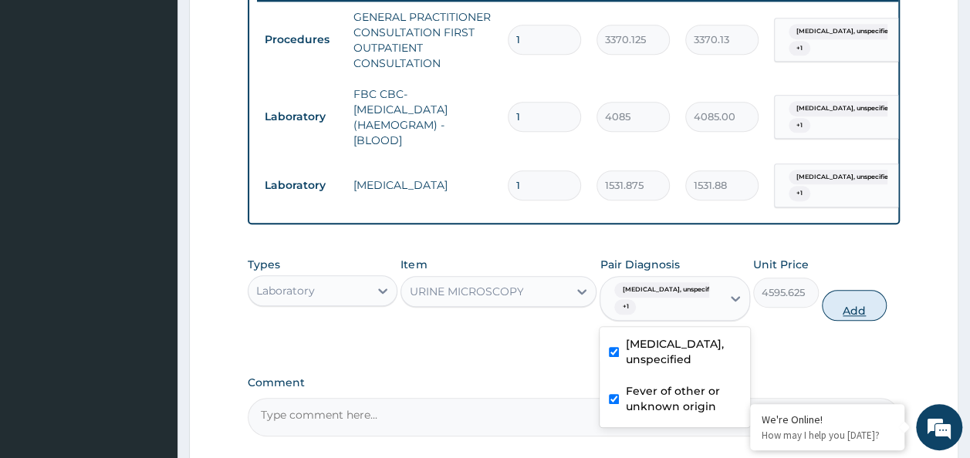
click at [867, 307] on button "Add" at bounding box center [855, 305] width 66 height 31
type input "0"
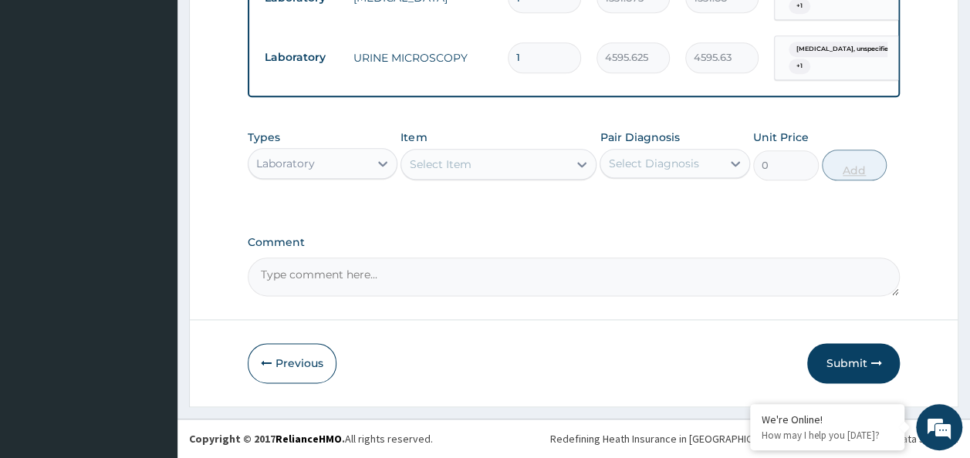
scroll to position [810, 0]
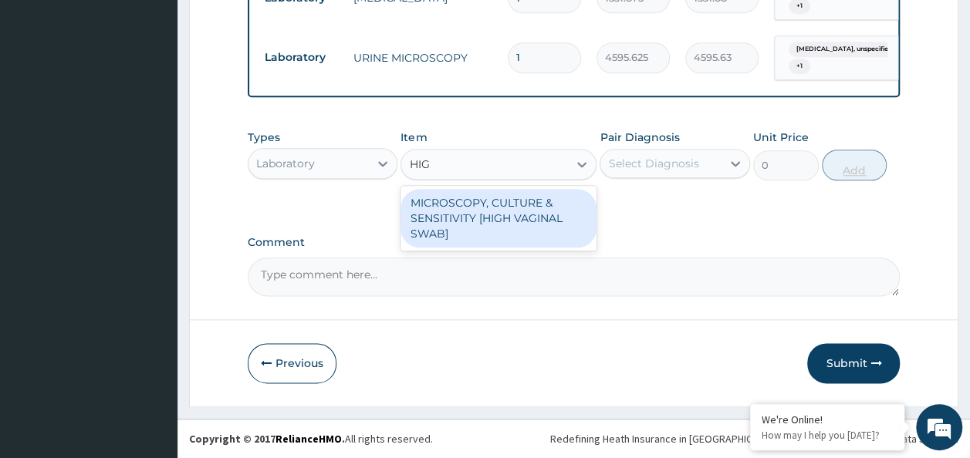
type input "HIGH"
click at [522, 218] on div "MICROSCOPY, CULTURE & SENSITIVITY [HIGH VAGINAL SWAB]" at bounding box center [498, 218] width 196 height 59
type input "4595.625"
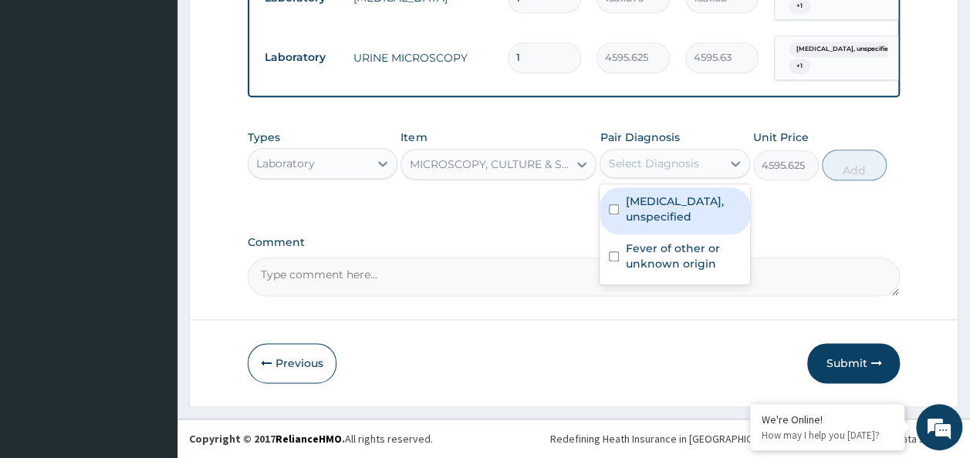
click at [618, 214] on input "checkbox" at bounding box center [614, 209] width 10 height 10
checkbox input "true"
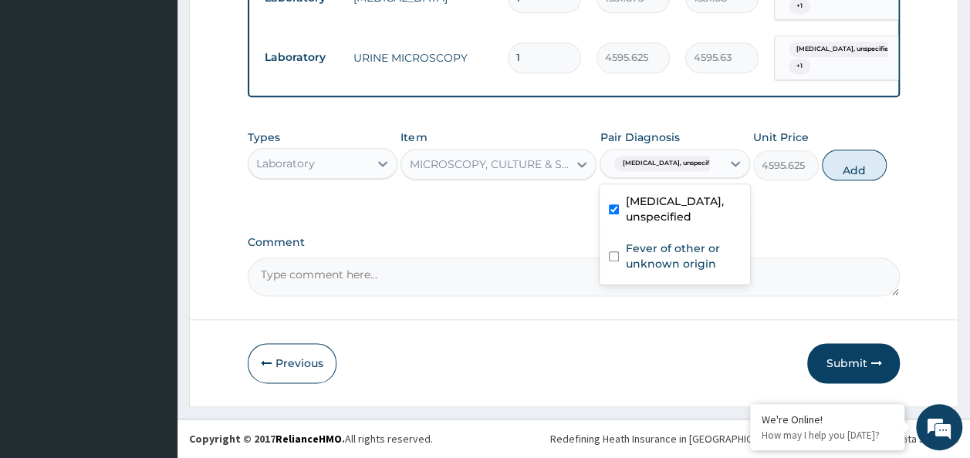
click at [614, 258] on input "checkbox" at bounding box center [614, 257] width 10 height 10
checkbox input "true"
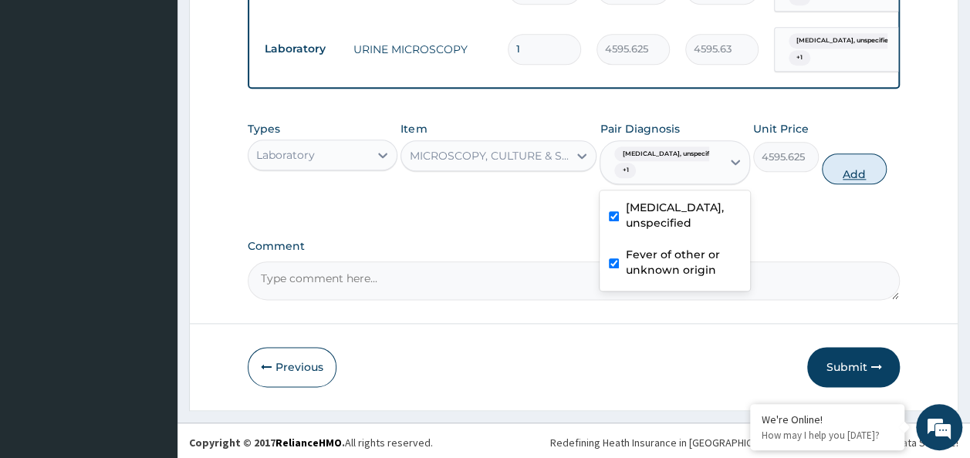
click at [883, 184] on button "Add" at bounding box center [855, 169] width 66 height 31
type input "0"
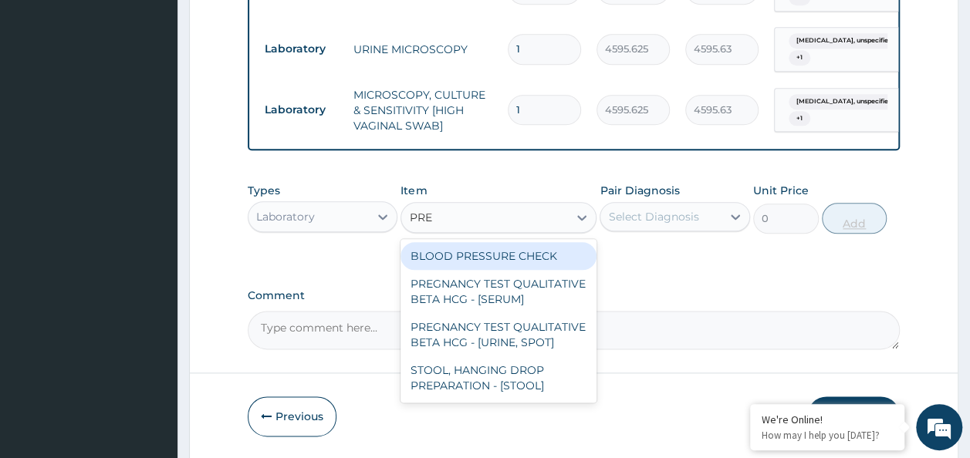
type input "PREG"
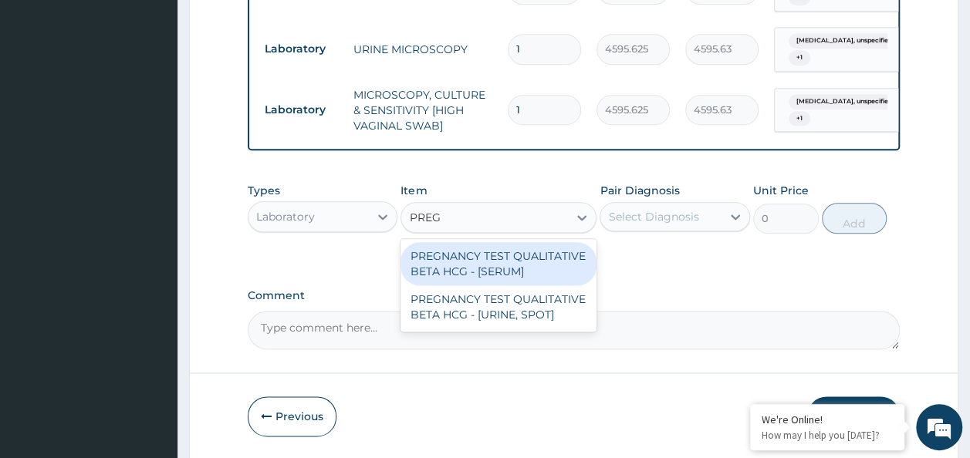
click at [536, 273] on div "PREGNANCY TEST QUALITATIVE BETA HCG - [SERUM]" at bounding box center [498, 263] width 196 height 43
type input "1225.5"
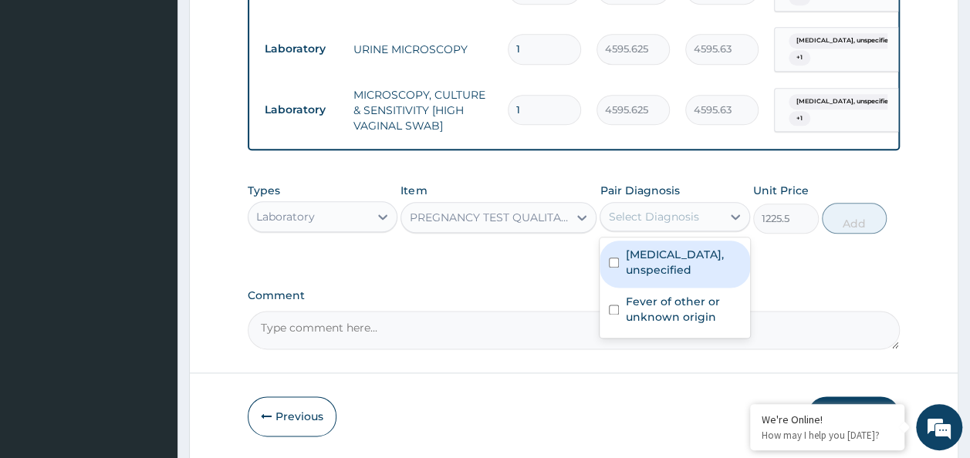
click at [613, 268] on input "checkbox" at bounding box center [614, 263] width 10 height 10
checkbox input "true"
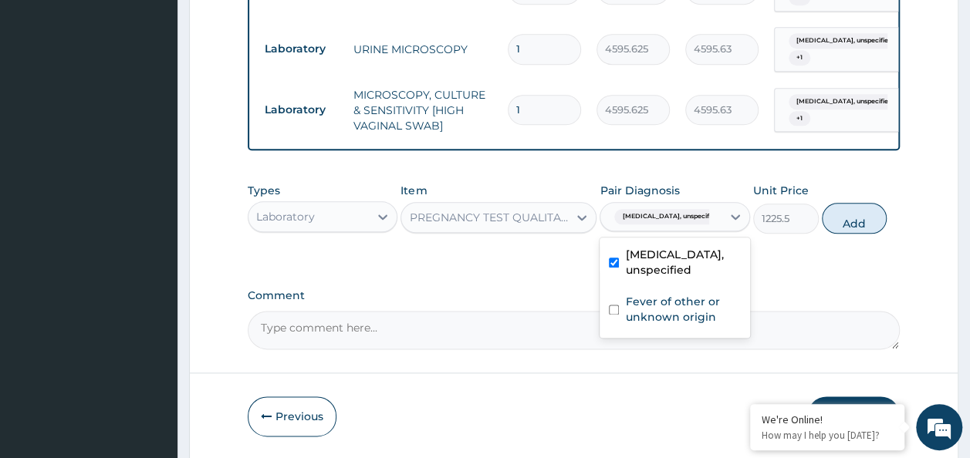
click at [613, 315] on input "checkbox" at bounding box center [614, 310] width 10 height 10
checkbox input "true"
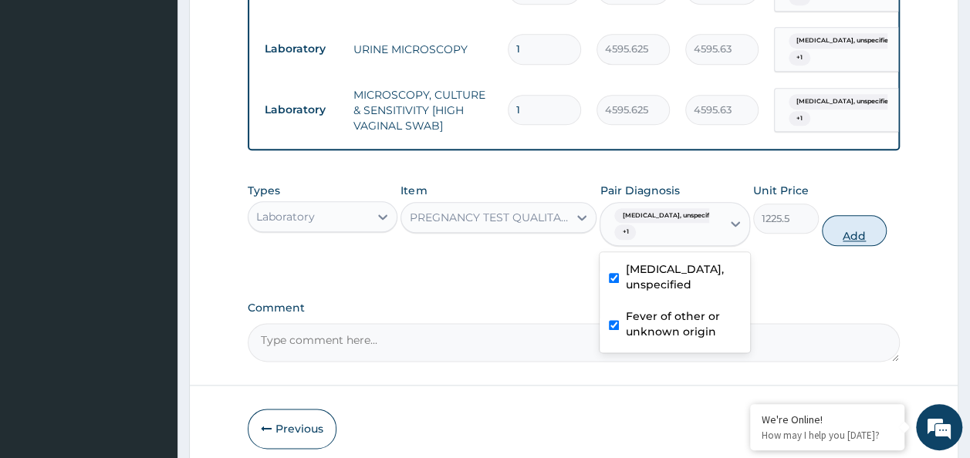
click at [876, 244] on button "Add" at bounding box center [855, 230] width 66 height 31
type input "0"
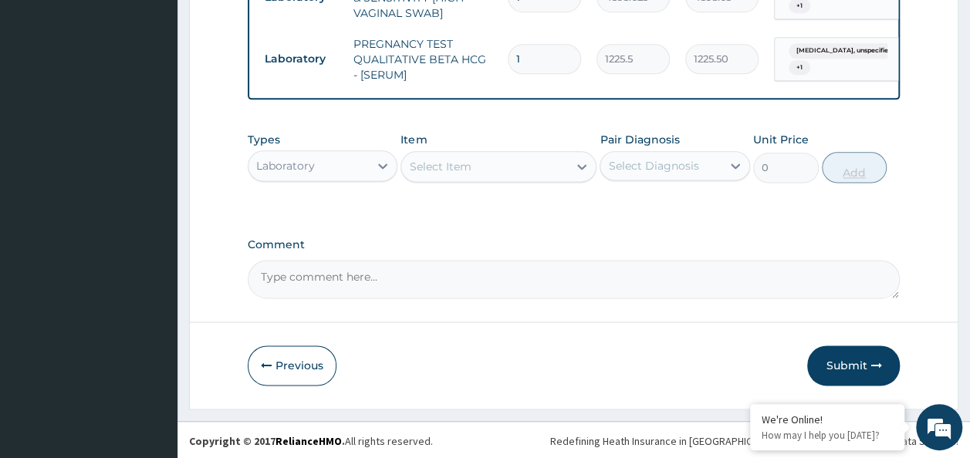
scroll to position [928, 0]
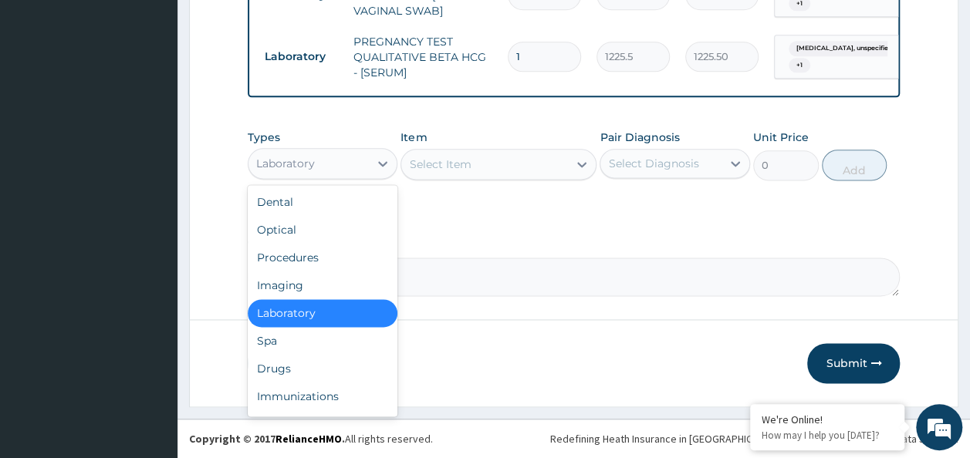
click at [292, 368] on div "Drugs" at bounding box center [323, 369] width 150 height 28
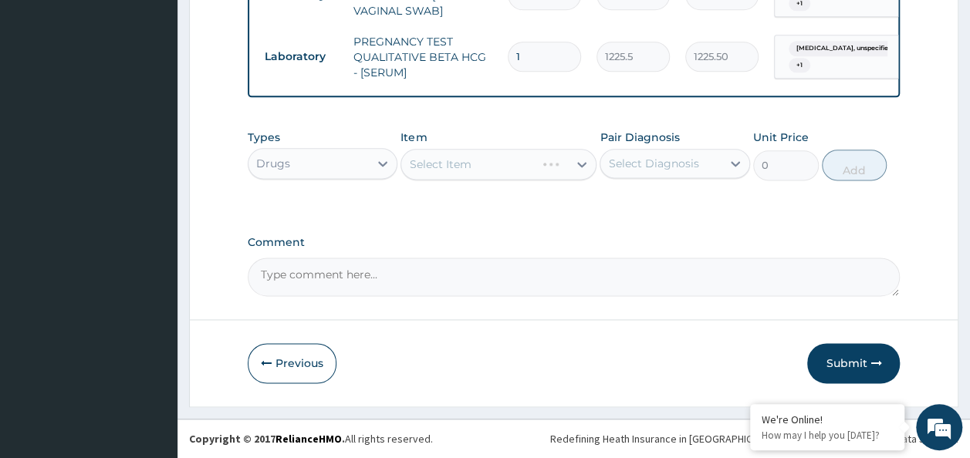
click at [526, 177] on div "Select Item" at bounding box center [498, 164] width 196 height 31
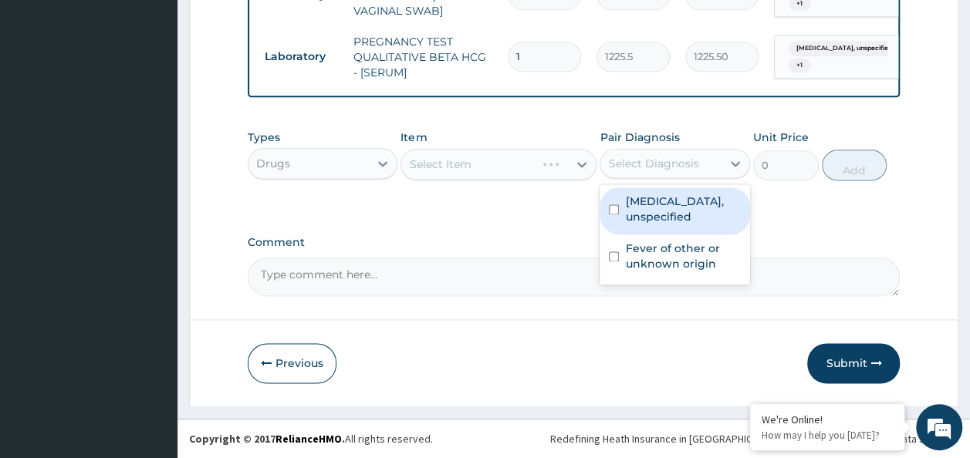
click at [616, 214] on input "checkbox" at bounding box center [614, 209] width 10 height 10
checkbox input "true"
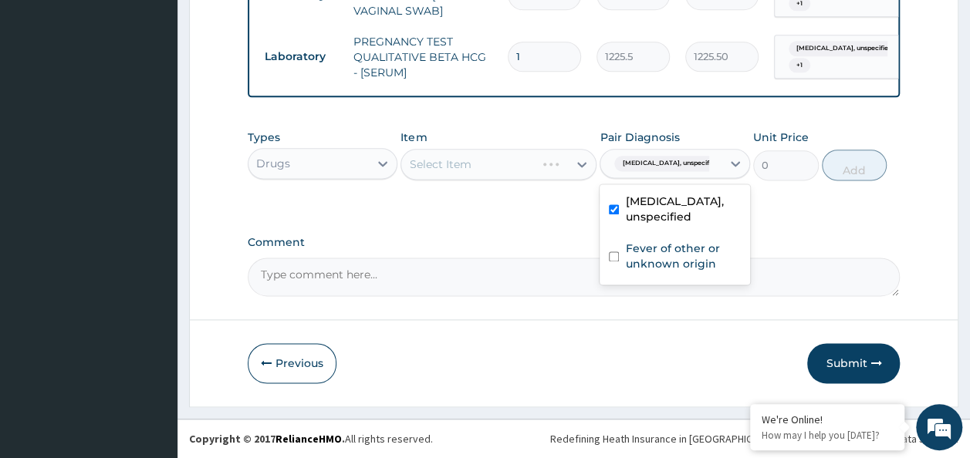
click at [614, 262] on input "checkbox" at bounding box center [614, 257] width 10 height 10
checkbox input "true"
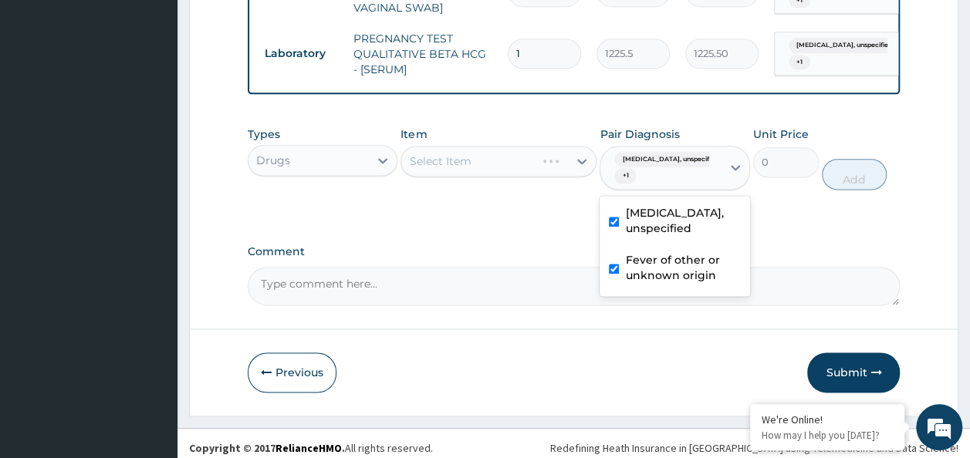
click at [491, 166] on div "Select Item" at bounding box center [498, 161] width 196 height 31
click at [476, 173] on div "Select Item" at bounding box center [498, 161] width 196 height 31
click at [497, 177] on div "Select Item" at bounding box center [498, 161] width 196 height 31
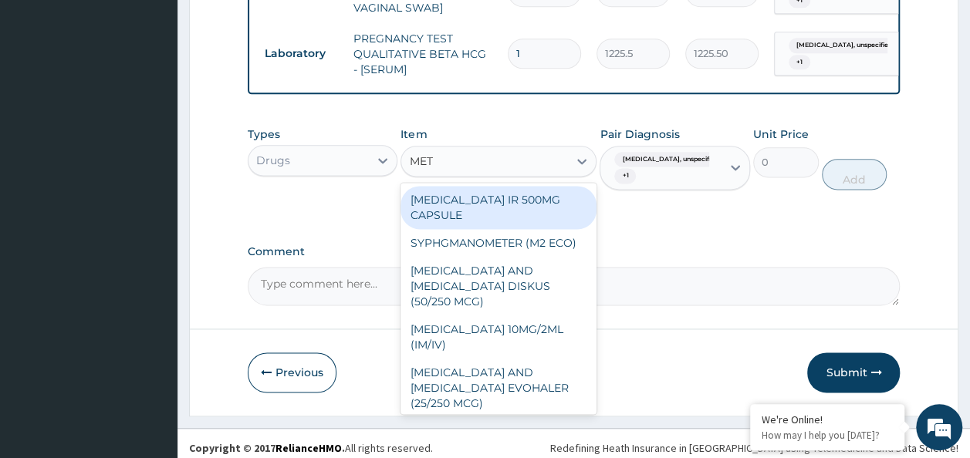
type input "METR"
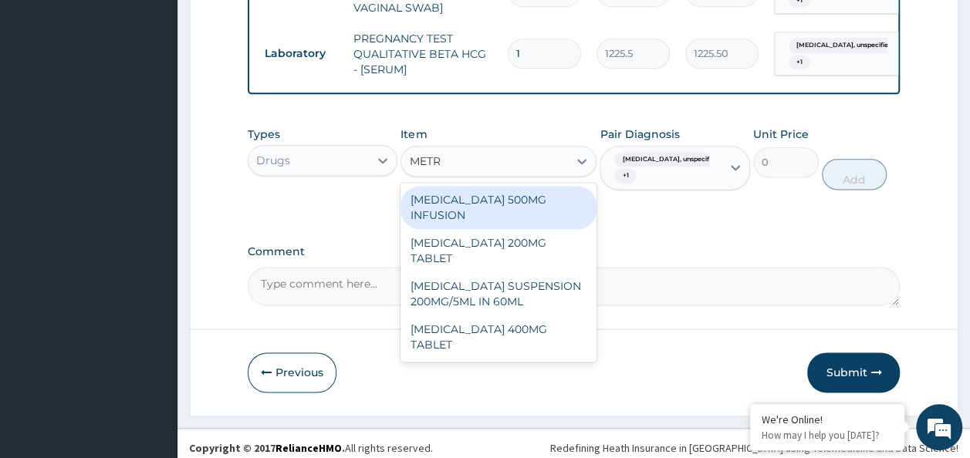
click at [521, 345] on div "METRONIDAZOLE 400MG TABLET" at bounding box center [498, 337] width 196 height 43
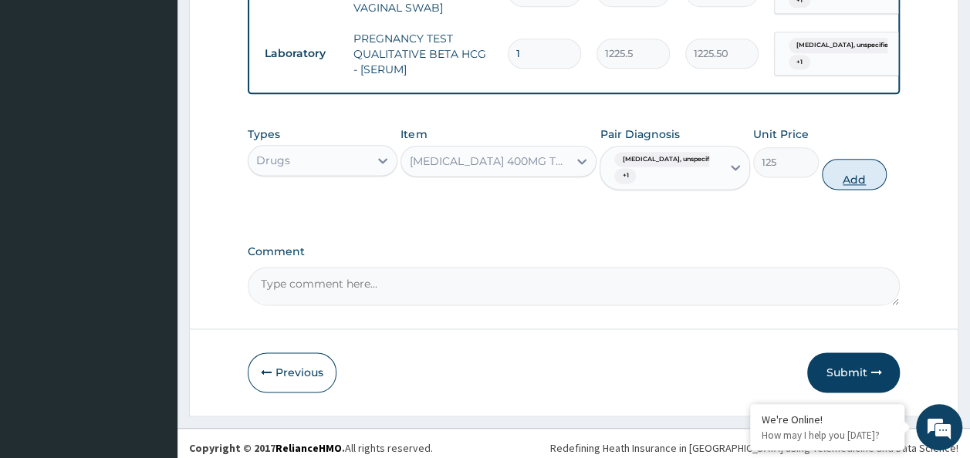
click at [883, 189] on button "Add" at bounding box center [855, 174] width 66 height 31
type input "0"
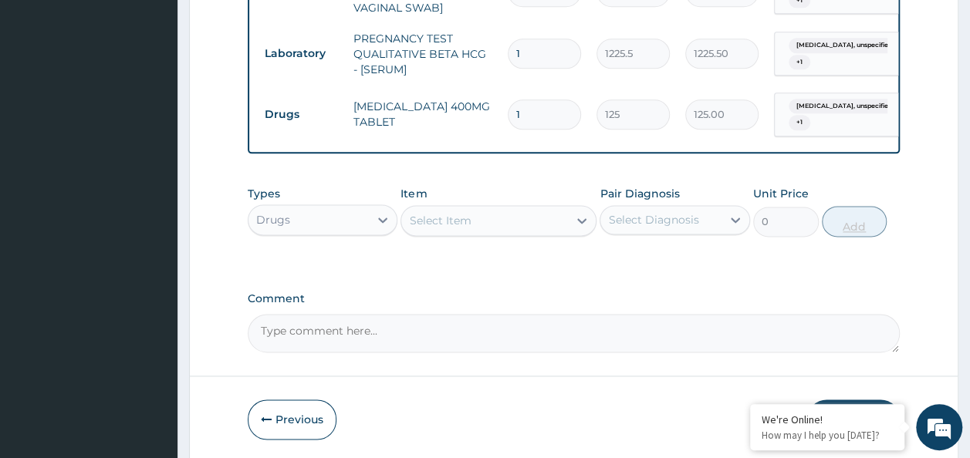
type input "15"
type input "1875.00"
type input "15"
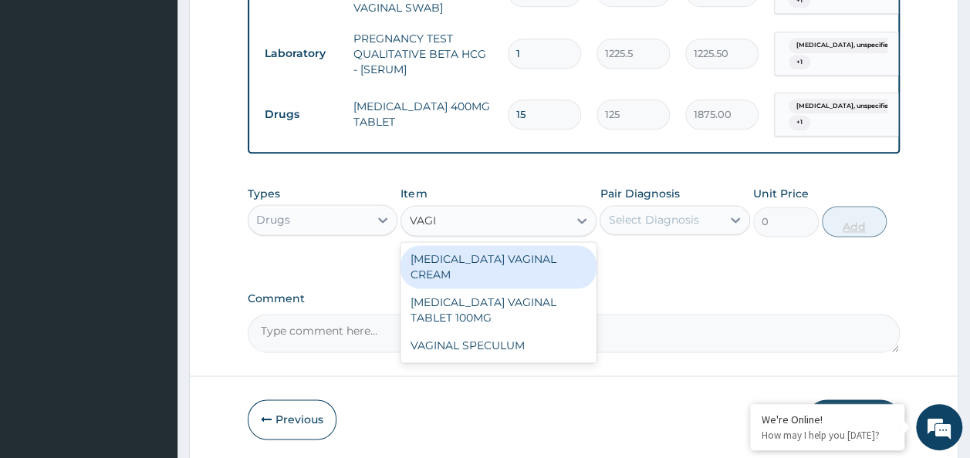
type input "VAGIN"
click at [534, 308] on div "CLOTRIMAZOLE VAGINAL TABLET 100MG" at bounding box center [498, 310] width 196 height 43
type input "402.5"
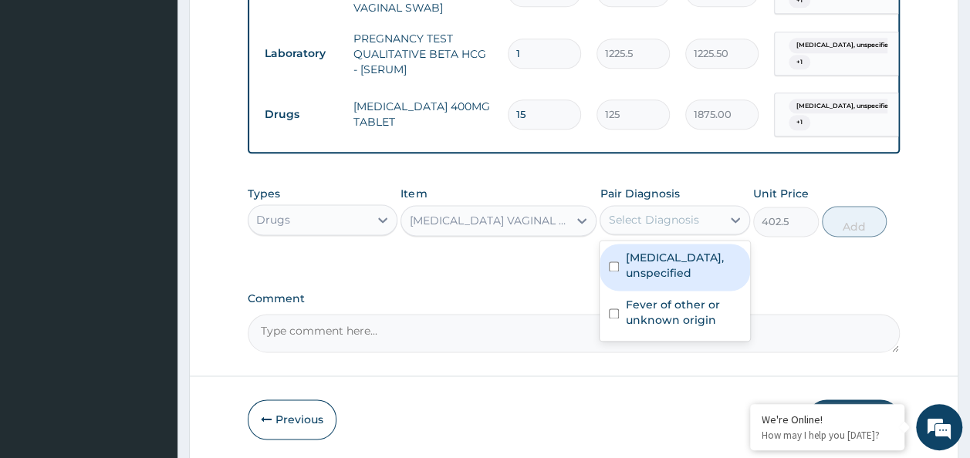
click at [614, 272] on input "checkbox" at bounding box center [614, 267] width 10 height 10
checkbox input "true"
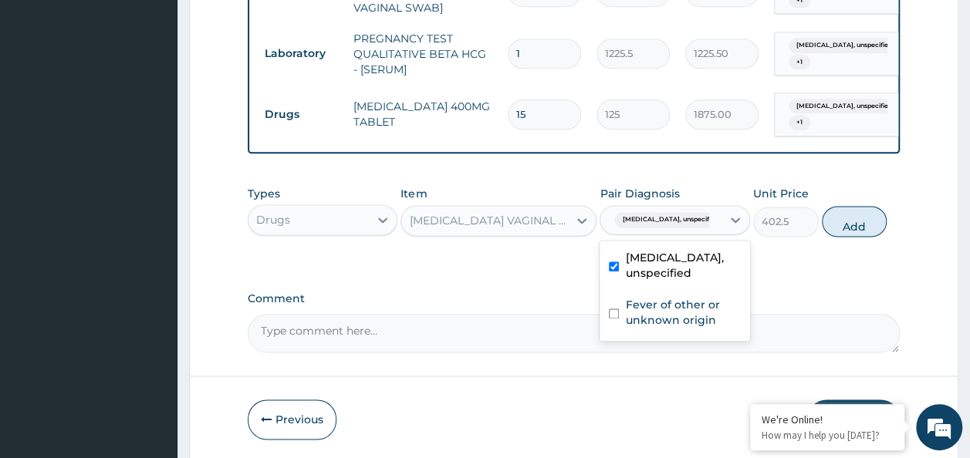
click at [613, 319] on input "checkbox" at bounding box center [614, 314] width 10 height 10
checkbox input "true"
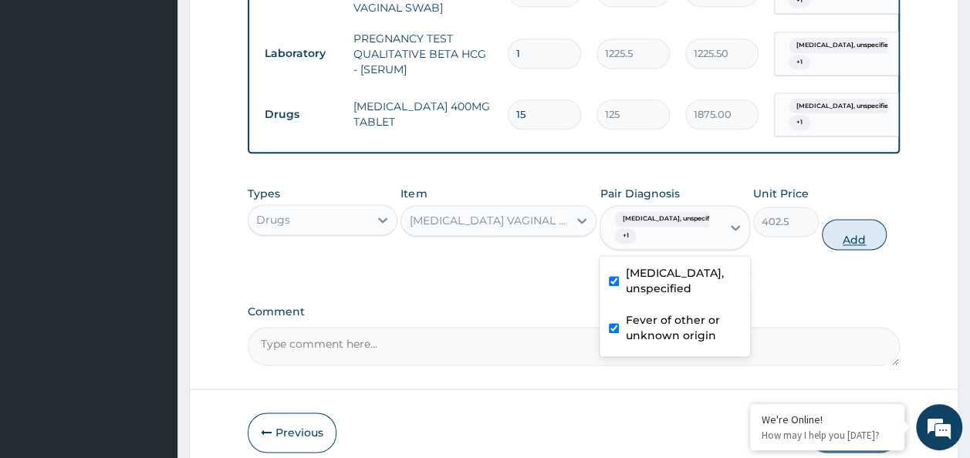
click at [862, 245] on button "Add" at bounding box center [855, 234] width 66 height 31
type input "0"
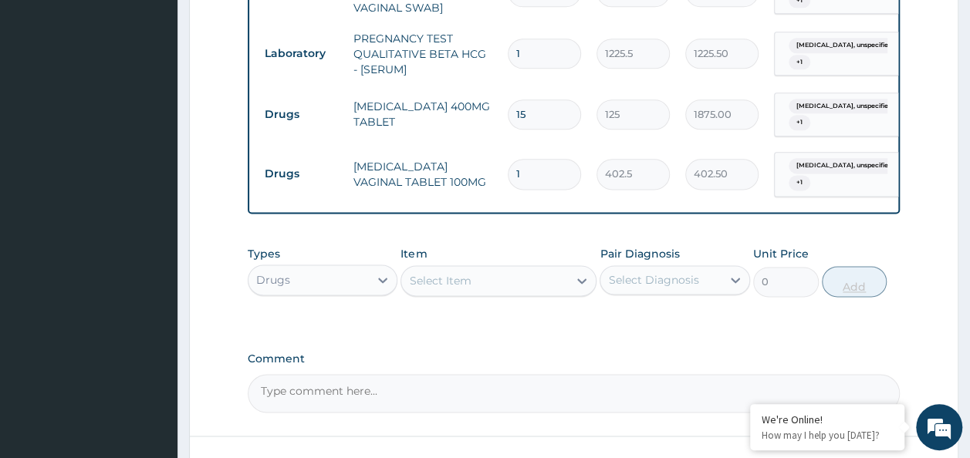
type input "0.00"
type input "6"
type input "2415.00"
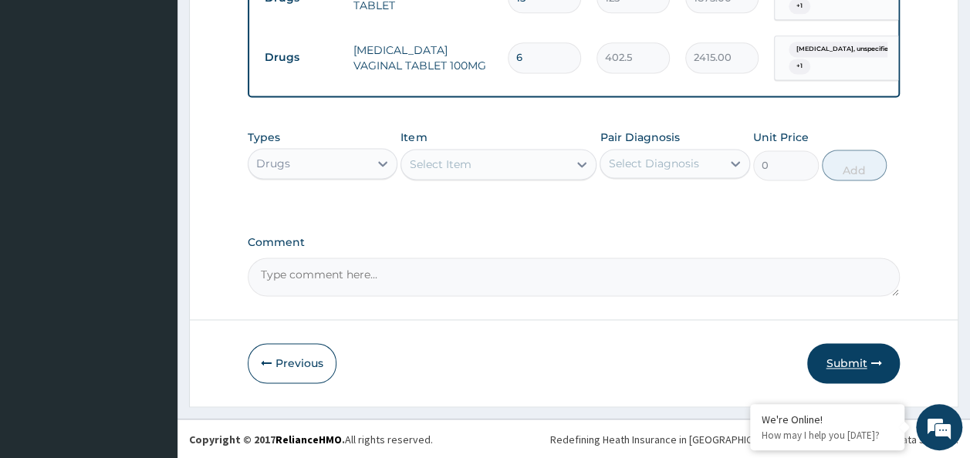
click at [859, 369] on button "Submit" at bounding box center [853, 363] width 93 height 40
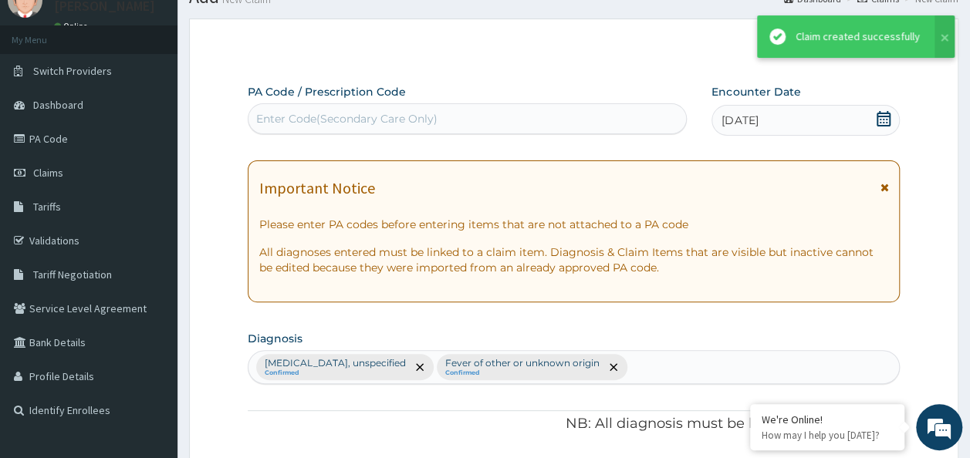
scroll to position [1052, 0]
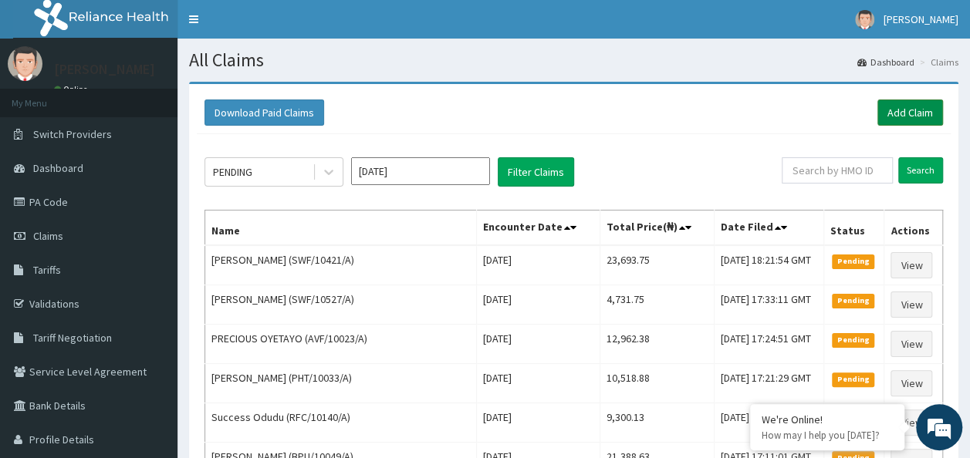
click at [913, 113] on link "Add Claim" at bounding box center [910, 113] width 66 height 26
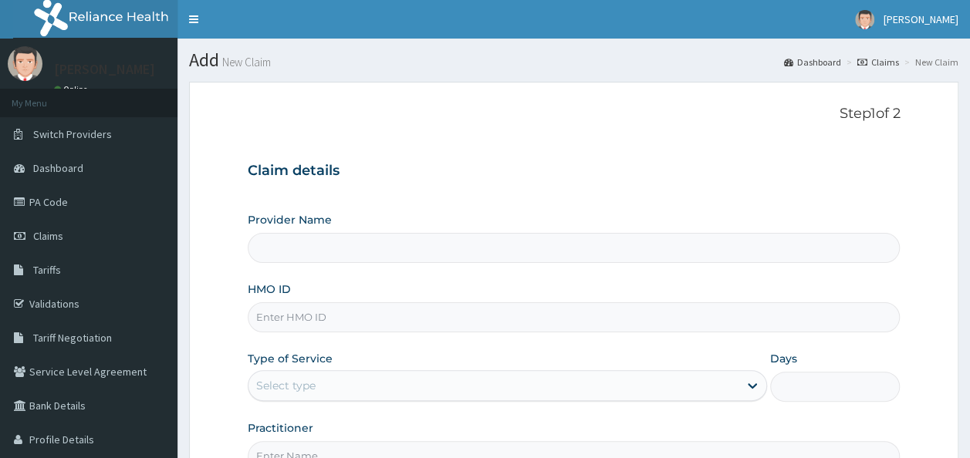
click at [312, 318] on input "HMO ID" at bounding box center [574, 317] width 653 height 30
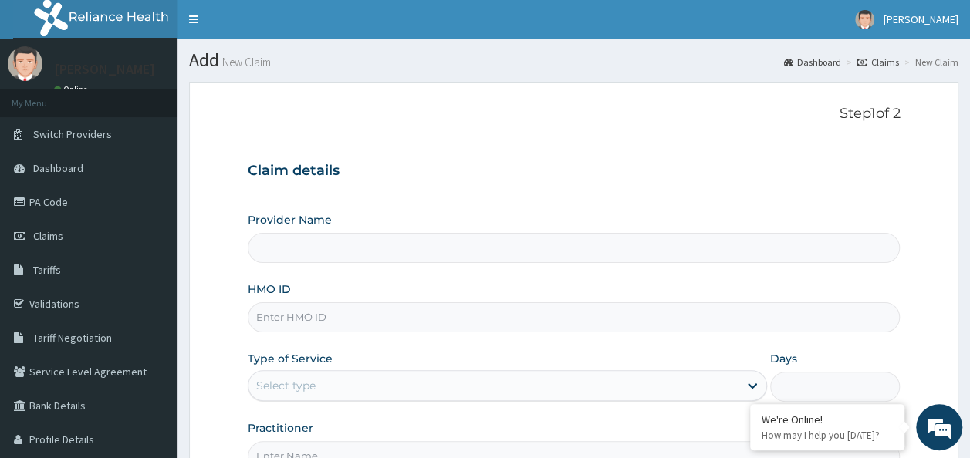
type input "Reliance Family Clinics (RFC) - Ajah"
paste input "GSY/10034/B"
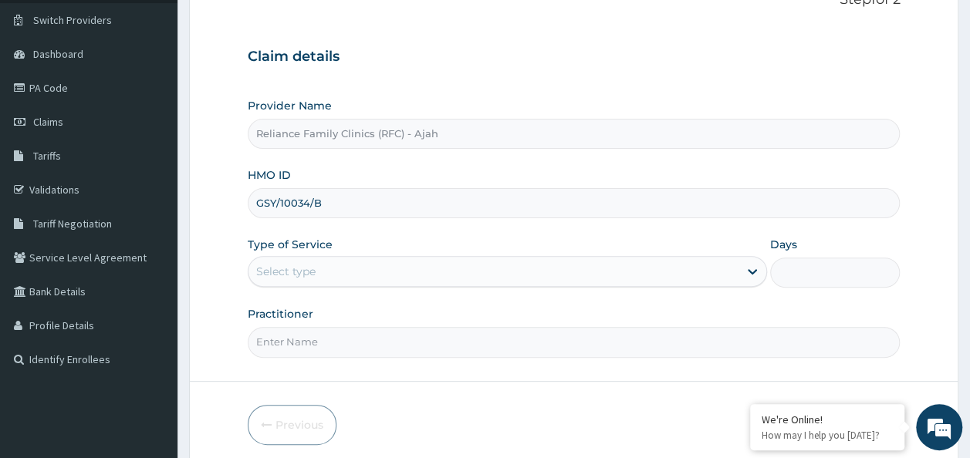
scroll to position [173, 0]
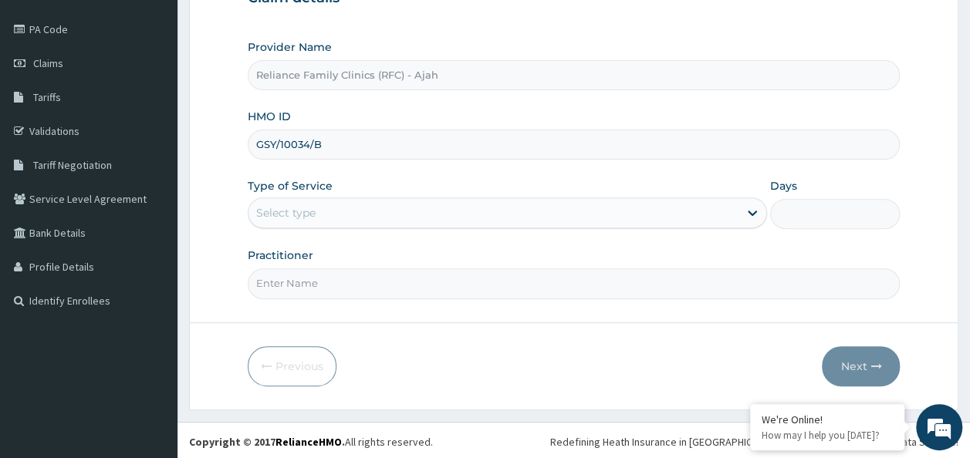
type input "GSY/10034/B"
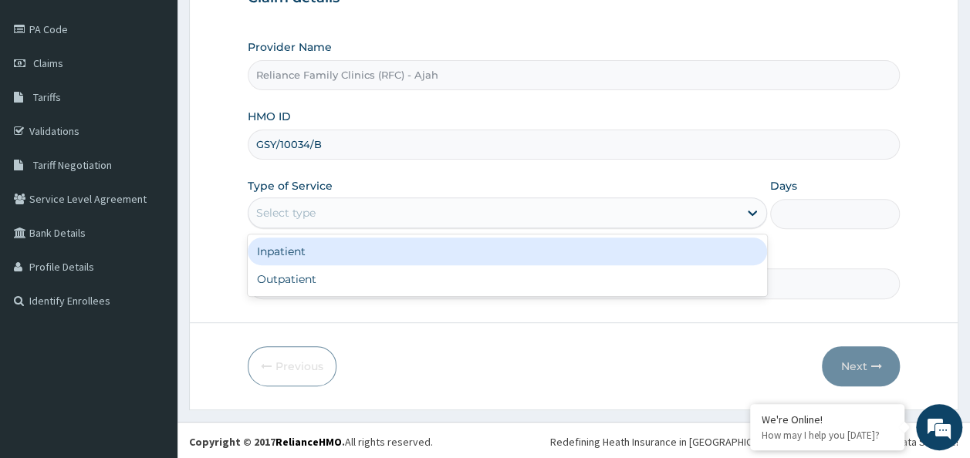
click at [413, 285] on div "Outpatient" at bounding box center [507, 279] width 519 height 28
type input "1"
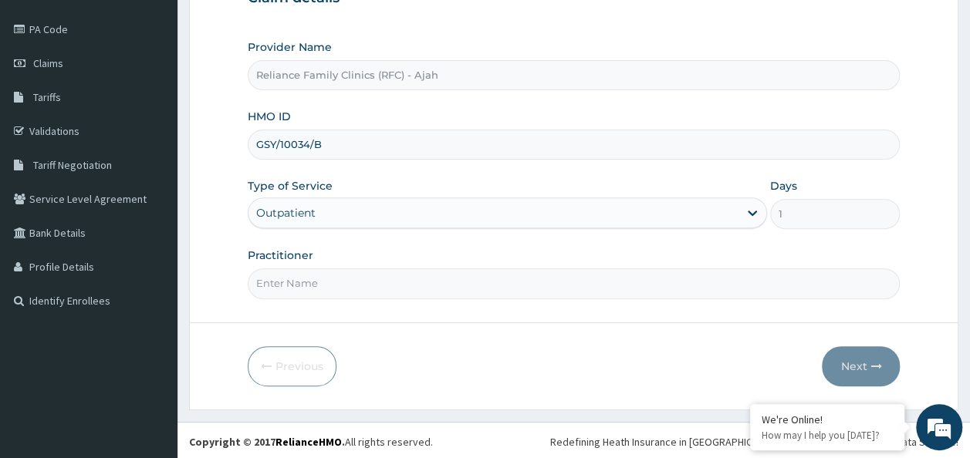
click at [414, 283] on input "Practitioner" at bounding box center [574, 283] width 653 height 30
click at [623, 284] on input "Practitioner" at bounding box center [574, 283] width 653 height 30
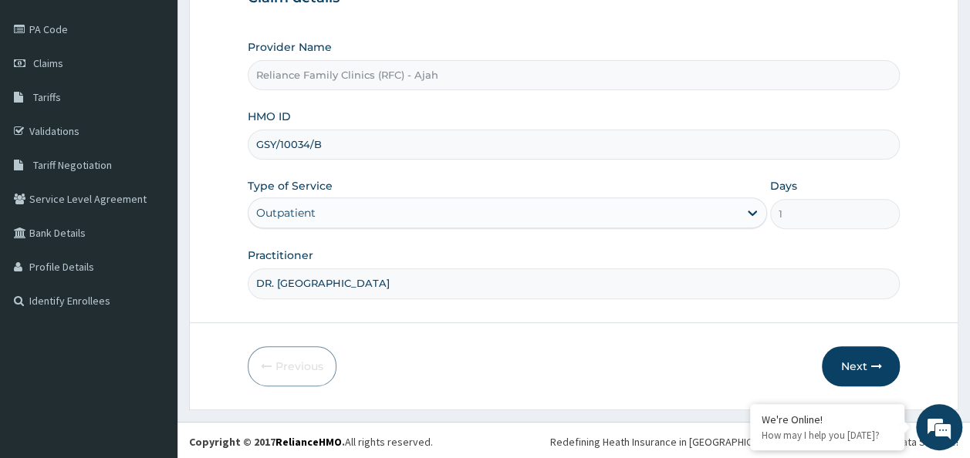
type input "DR. LOCUM"
click at [872, 366] on icon "button" at bounding box center [875, 366] width 11 height 11
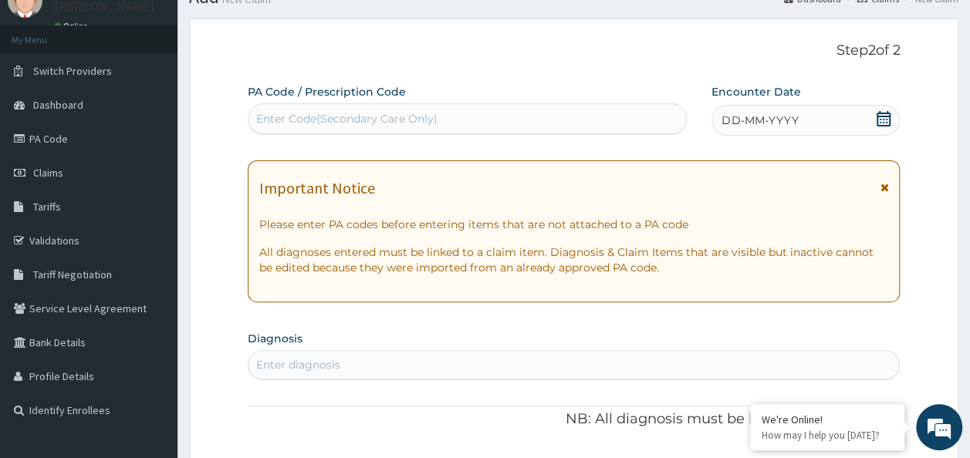
scroll to position [26, 0]
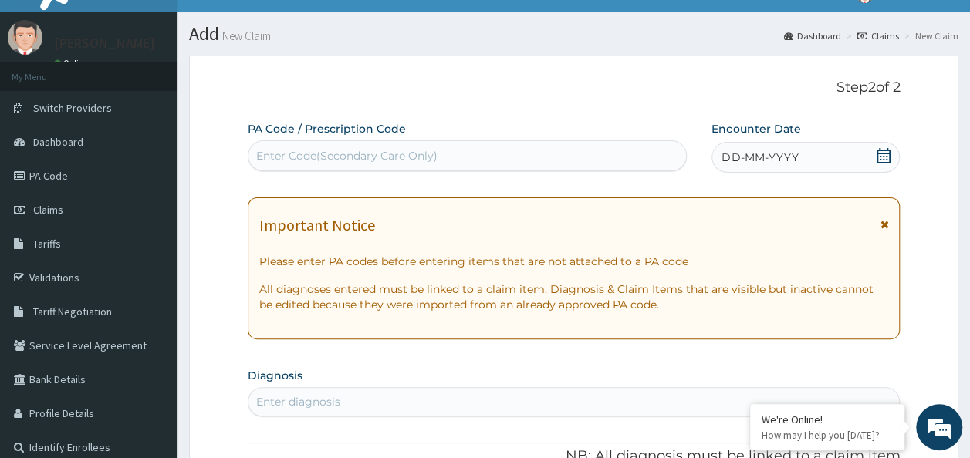
click at [784, 157] on span "DD-MM-YYYY" at bounding box center [759, 157] width 76 height 15
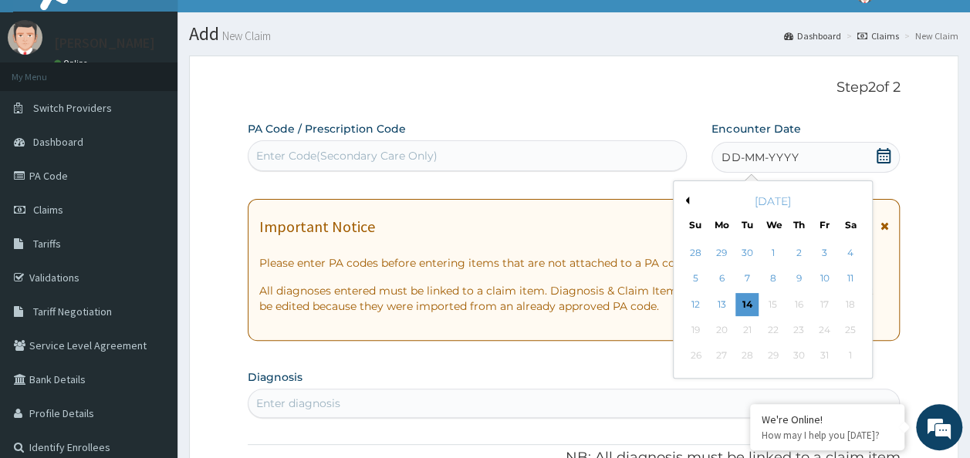
scroll to position [0, 0]
click at [747, 305] on div "14" at bounding box center [747, 304] width 23 height 23
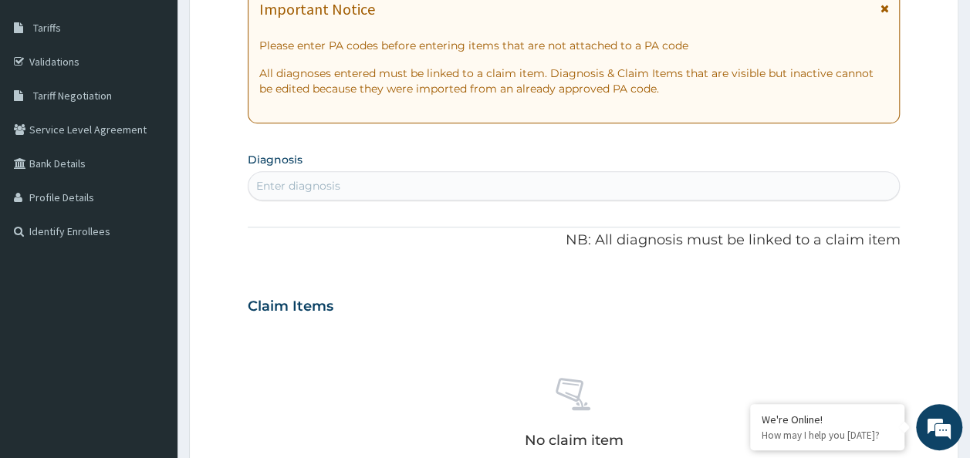
scroll to position [245, 0]
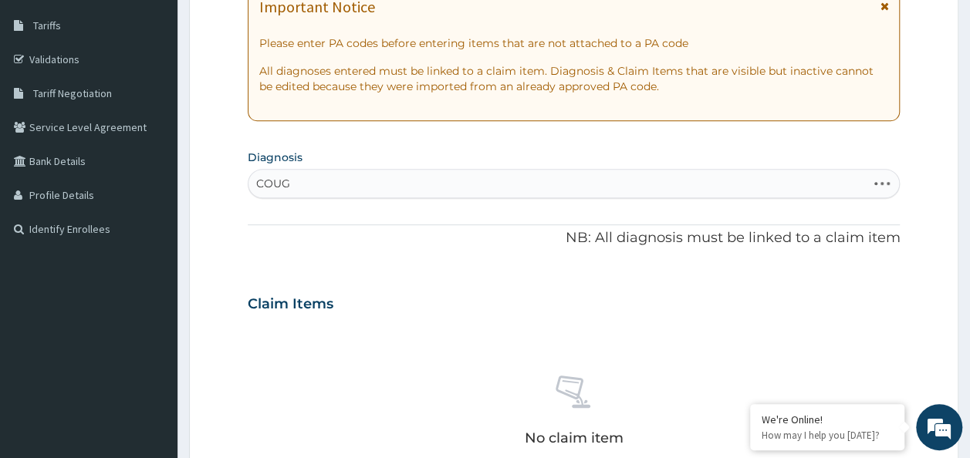
type input "COUGH"
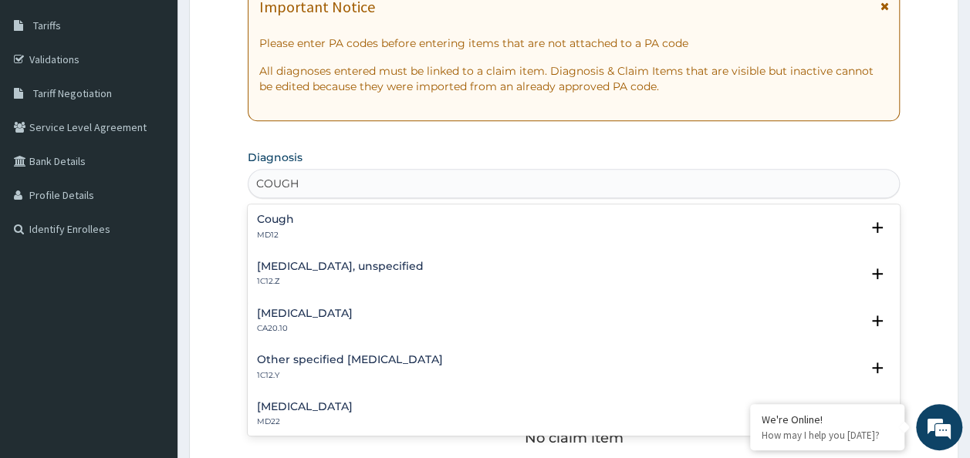
click at [341, 225] on div "Cough MD12" at bounding box center [574, 227] width 634 height 27
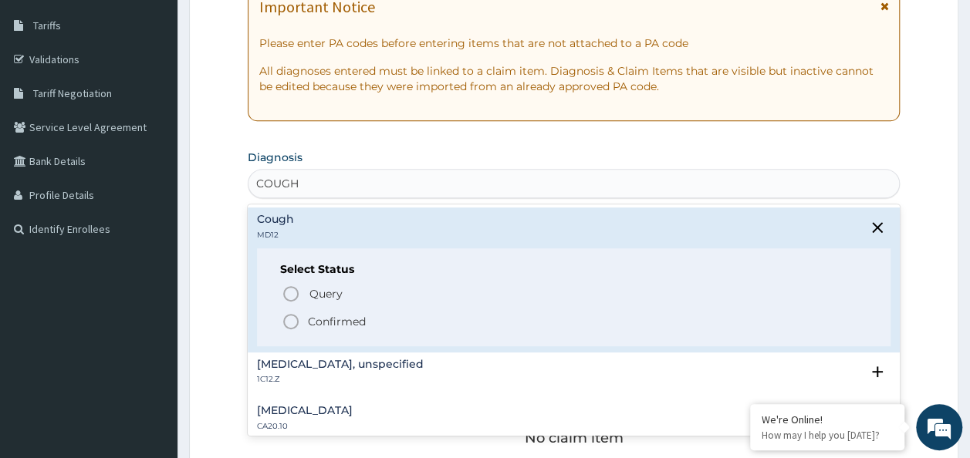
click at [340, 325] on p "Confirmed" at bounding box center [337, 321] width 58 height 15
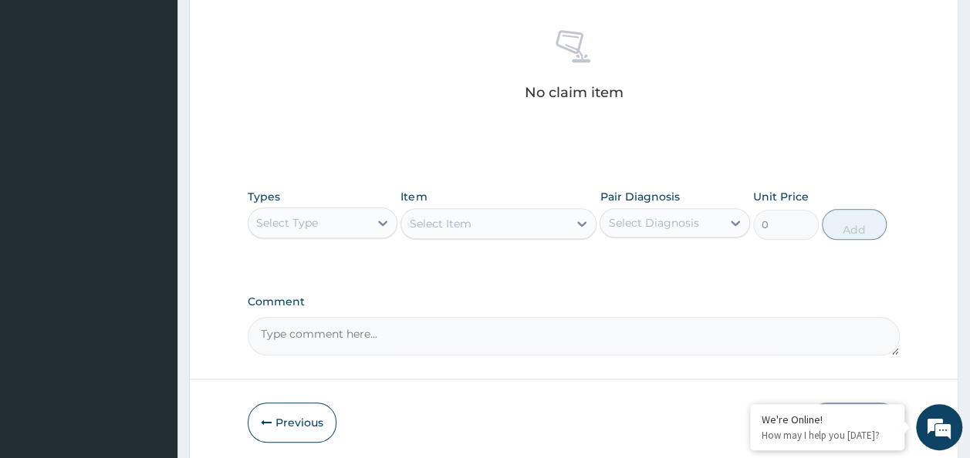
scroll to position [651, 0]
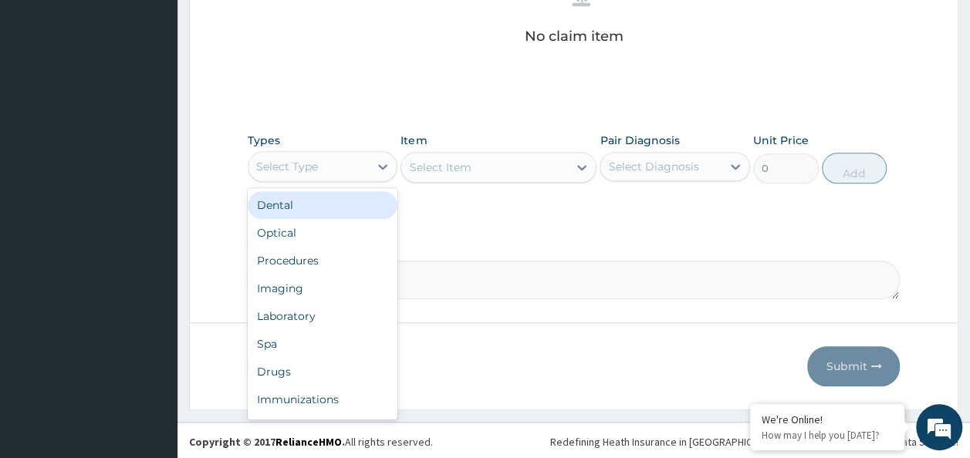
click at [310, 260] on div "Procedures" at bounding box center [323, 261] width 150 height 28
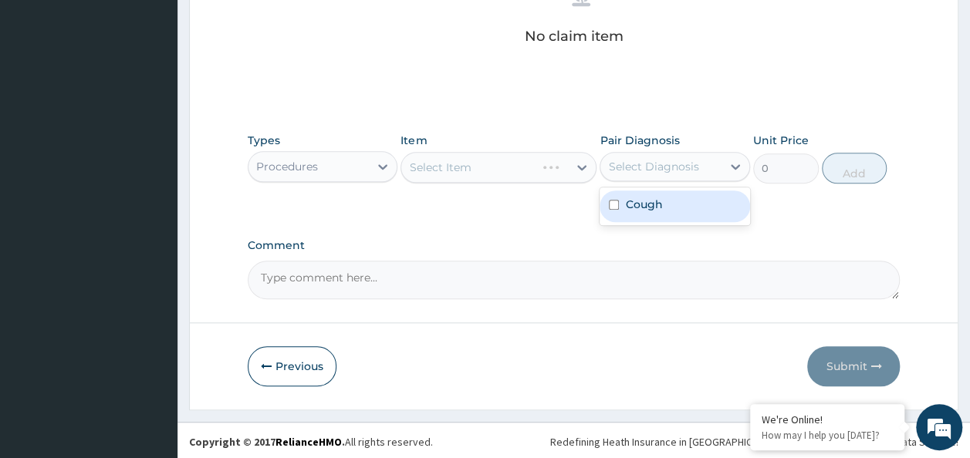
click at [617, 200] on input "checkbox" at bounding box center [614, 205] width 10 height 10
checkbox input "true"
click at [461, 167] on div "Select Item" at bounding box center [498, 167] width 196 height 31
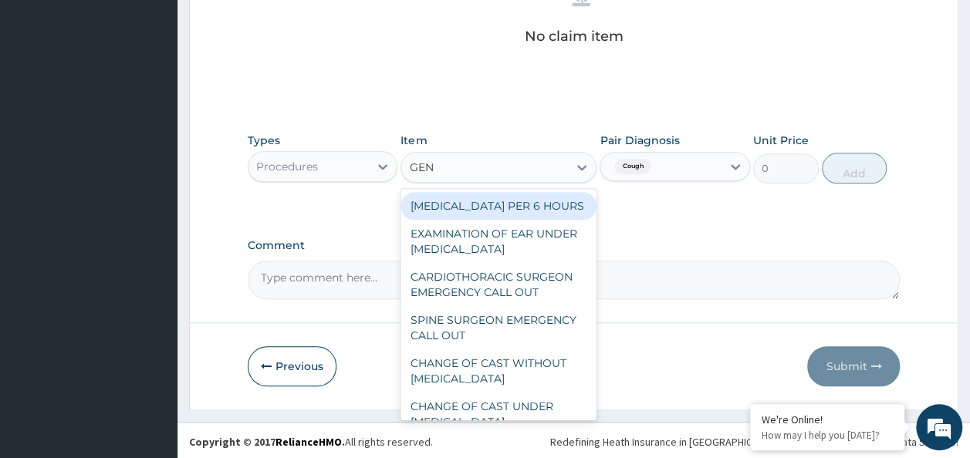
type input "GENE"
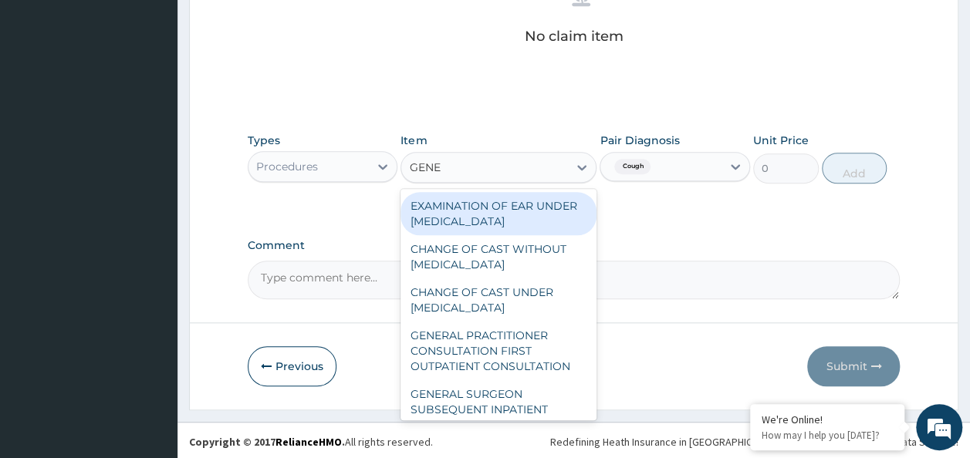
click at [498, 358] on div "GENERAL PRACTITIONER CONSULTATION FIRST OUTPATIENT CONSULTATION" at bounding box center [498, 351] width 196 height 59
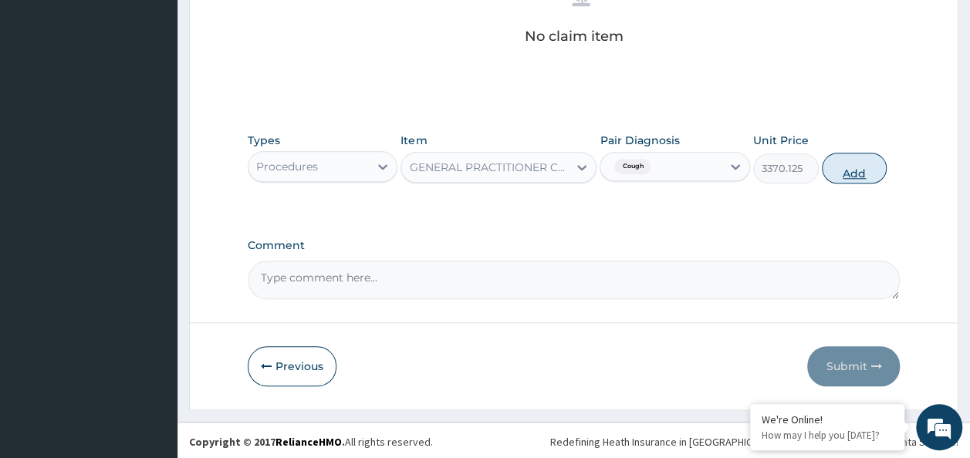
click at [859, 172] on button "Add" at bounding box center [855, 168] width 66 height 31
type input "0"
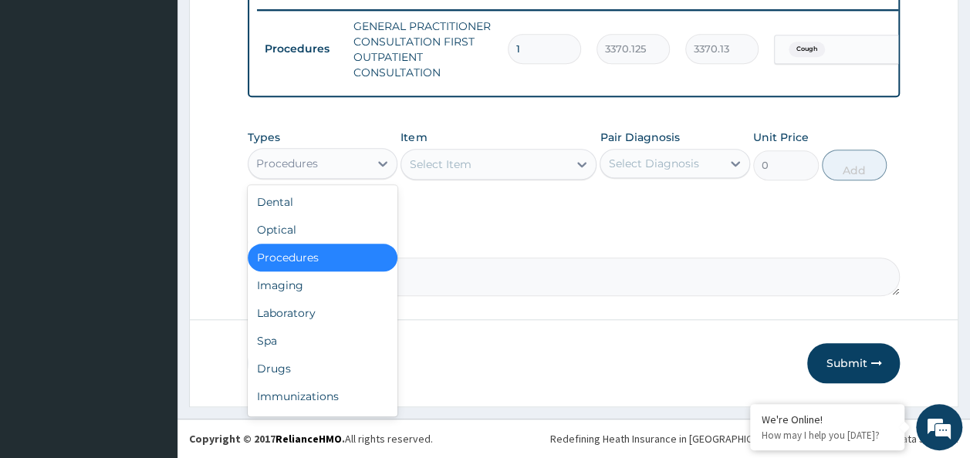
click at [309, 315] on div "Laboratory" at bounding box center [323, 313] width 150 height 28
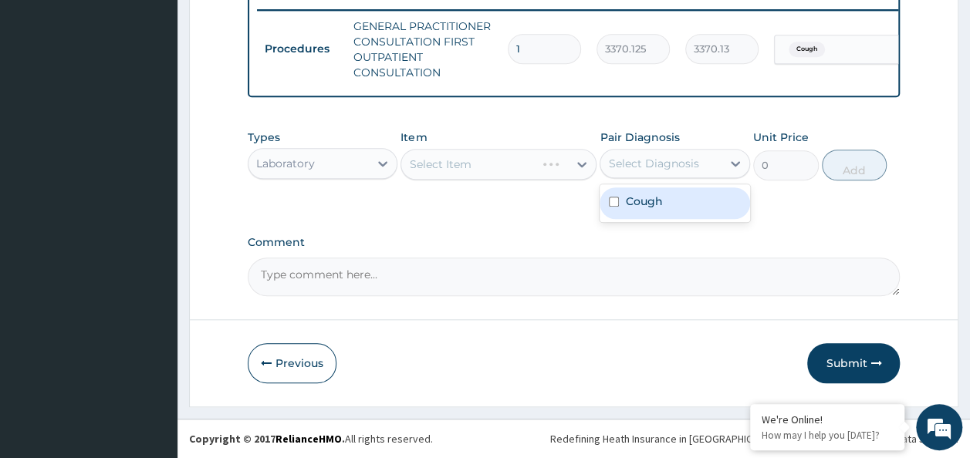
click at [613, 203] on input "checkbox" at bounding box center [614, 202] width 10 height 10
checkbox input "true"
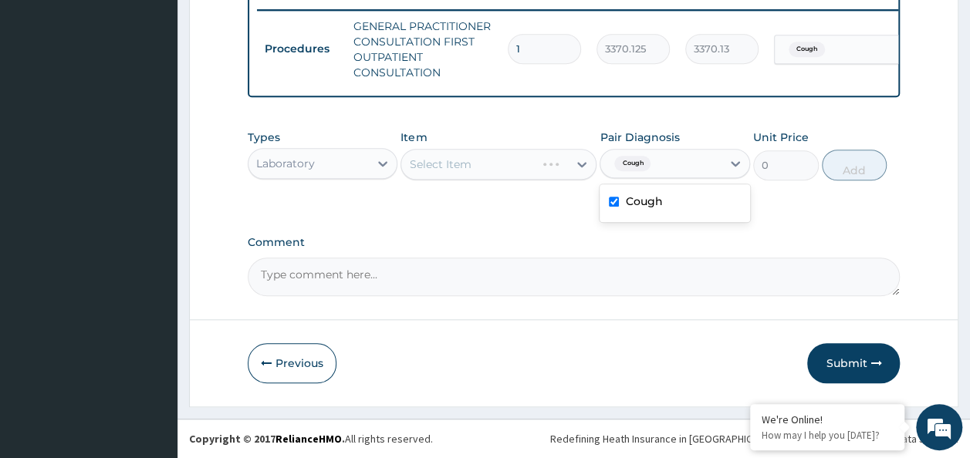
click at [526, 152] on div "Select Item" at bounding box center [498, 164] width 196 height 31
click at [495, 165] on div "Select Item" at bounding box center [498, 164] width 196 height 31
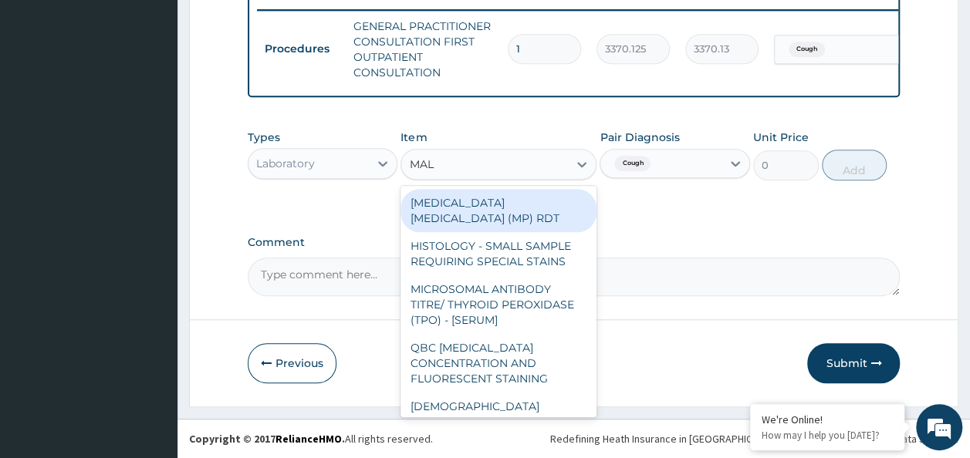
type input "MALA"
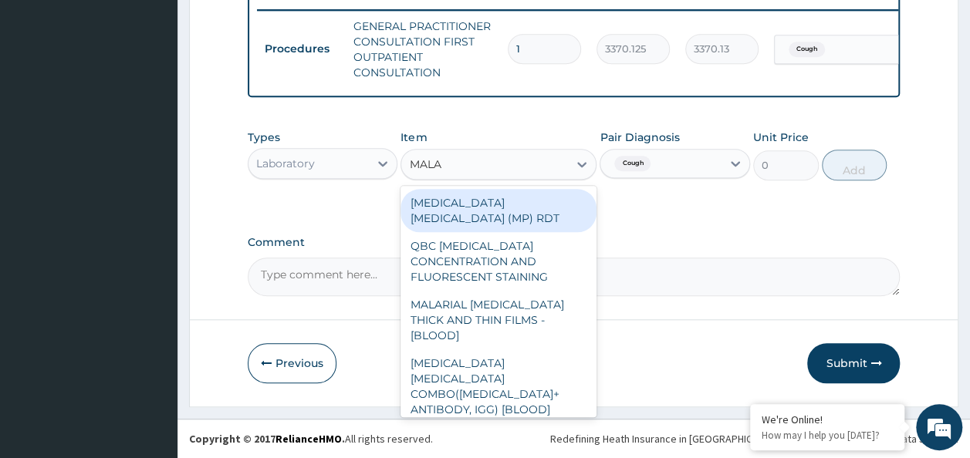
click at [548, 201] on div "MALARIA PARASITE (MP) RDT" at bounding box center [498, 210] width 196 height 43
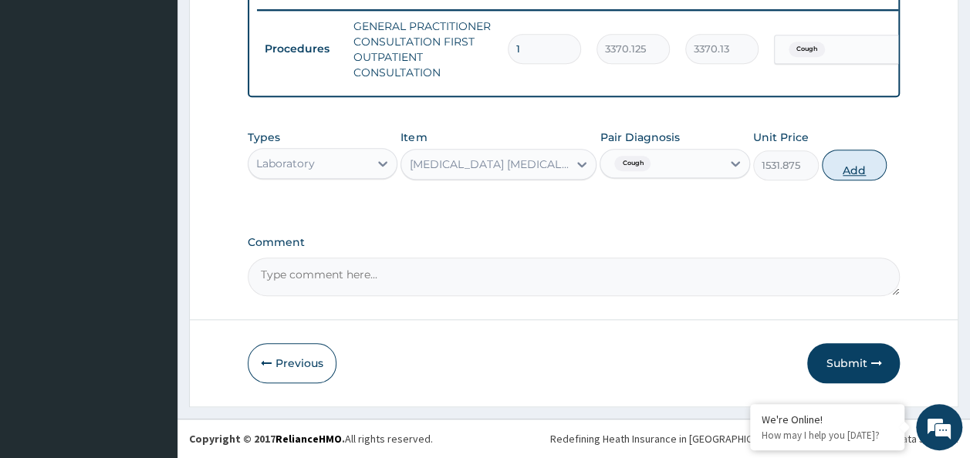
click at [862, 166] on button "Add" at bounding box center [855, 165] width 66 height 31
type input "0"
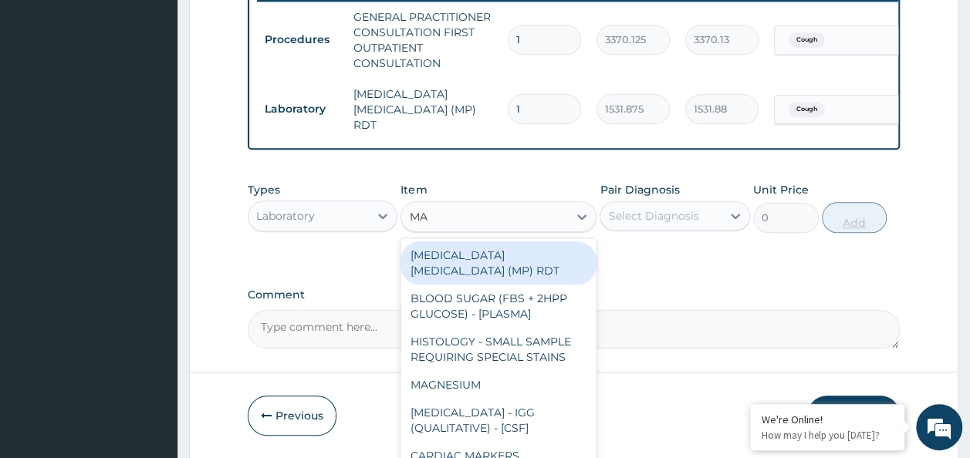
type input "MALA"
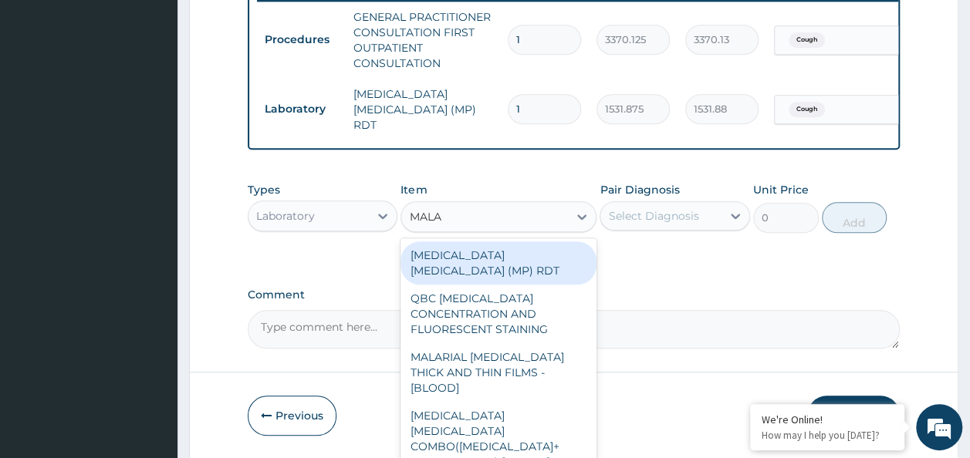
click at [529, 346] on div "MALARIAL PARASITE THICK AND THIN FILMS - [BLOOD]" at bounding box center [498, 372] width 196 height 59
type input "1531.875"
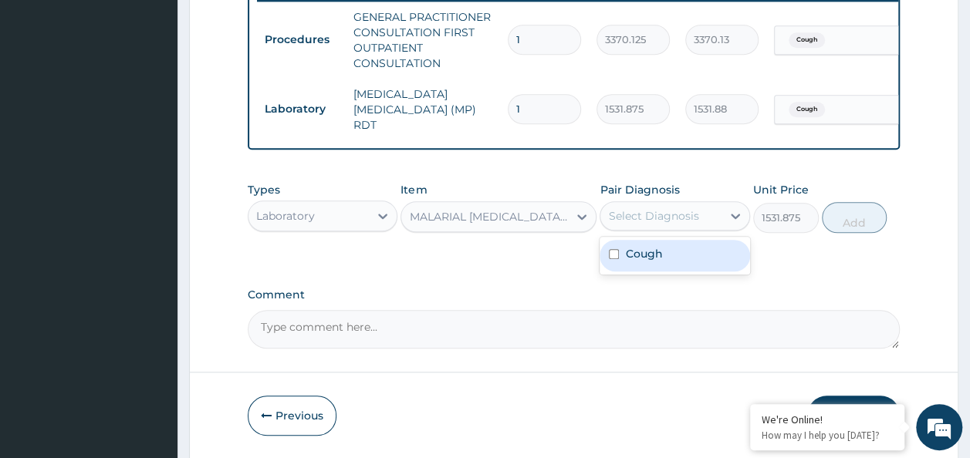
click at [618, 255] on input "checkbox" at bounding box center [614, 254] width 10 height 10
checkbox input "true"
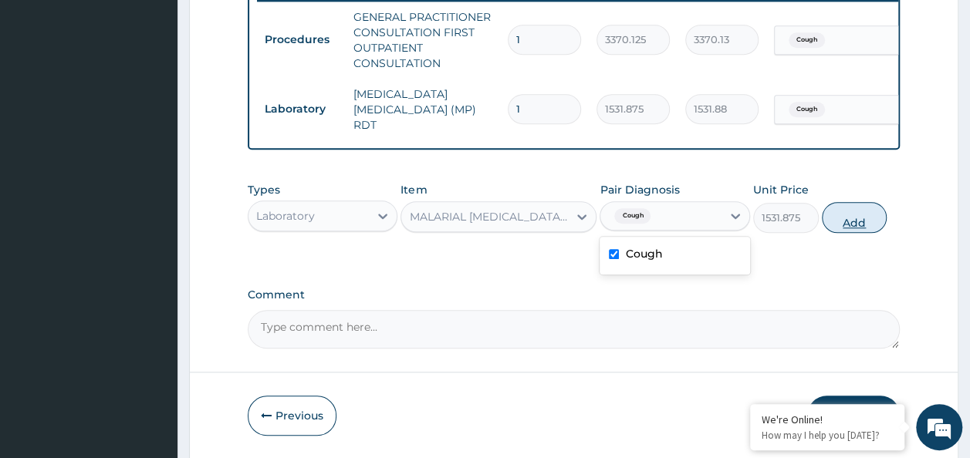
click at [870, 225] on button "Add" at bounding box center [855, 217] width 66 height 31
type input "0"
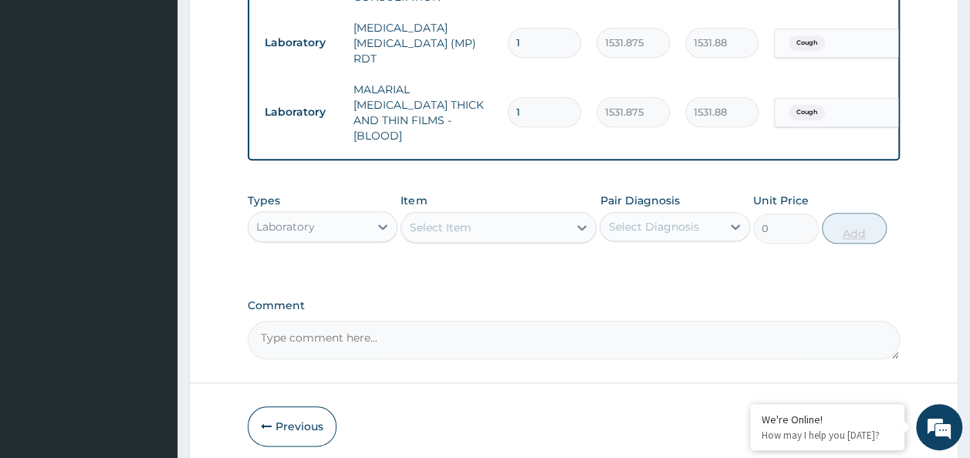
scroll to position [729, 0]
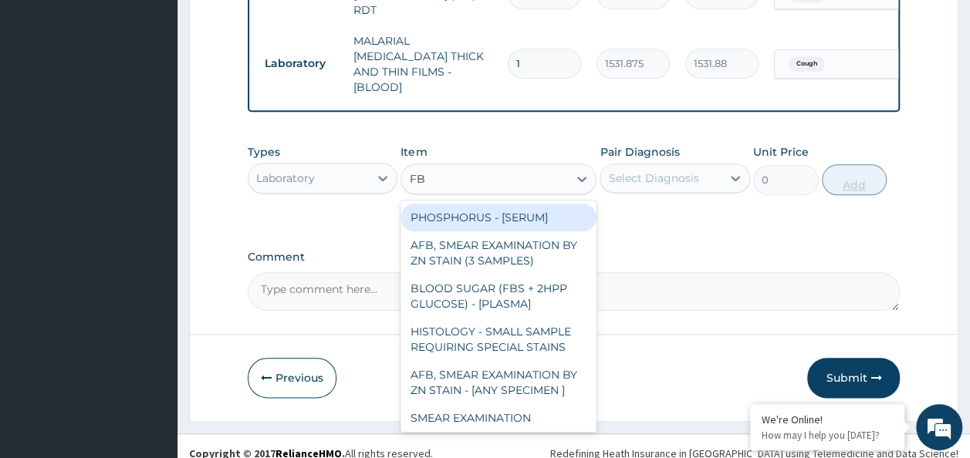
type input "FBC"
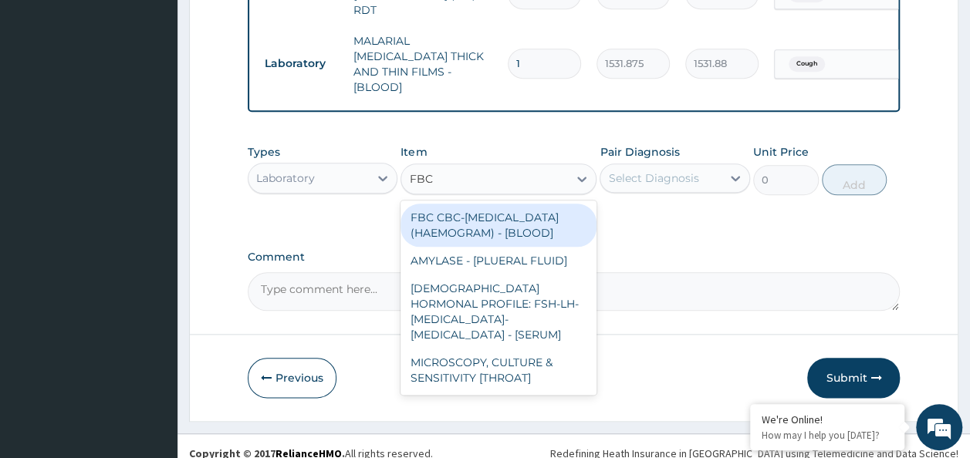
click at [528, 218] on div "FBC CBC-COMPLETE BLOOD COUNT (HAEMOGRAM) - [BLOOD]" at bounding box center [498, 225] width 196 height 43
type input "4085"
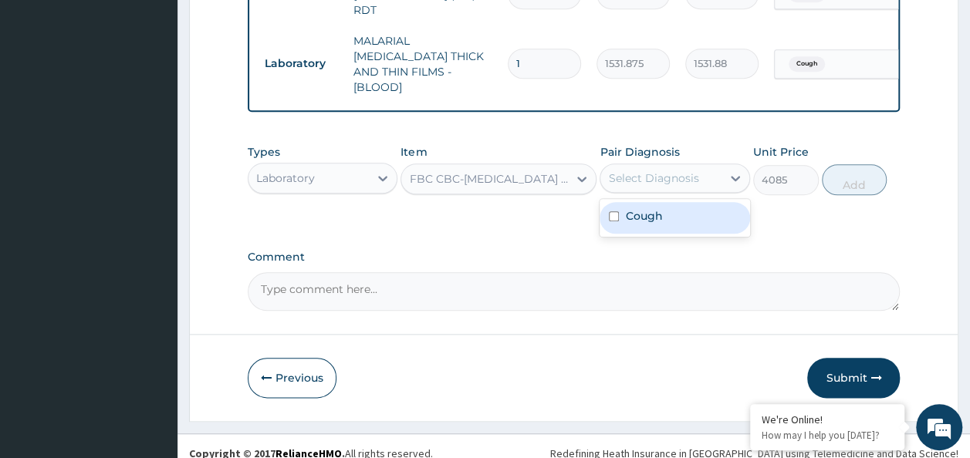
click at [614, 211] on input "checkbox" at bounding box center [614, 216] width 10 height 10
checkbox input "true"
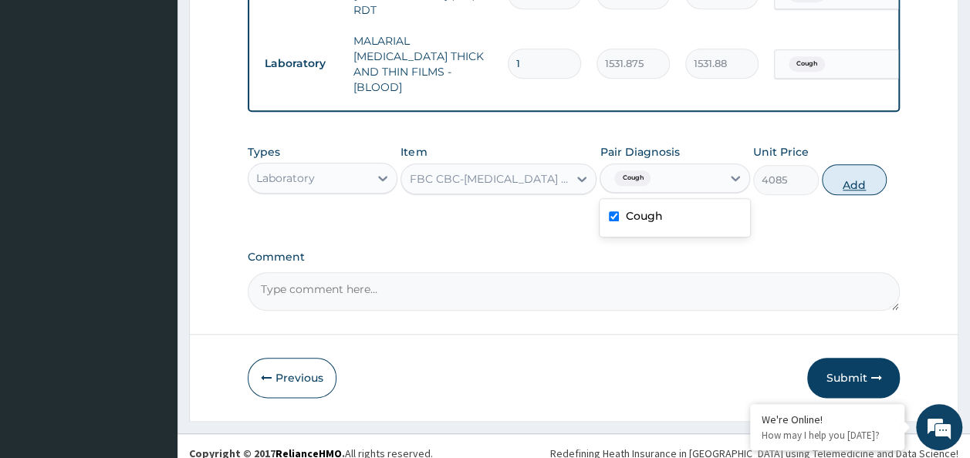
click at [875, 170] on button "Add" at bounding box center [855, 179] width 66 height 31
type input "0"
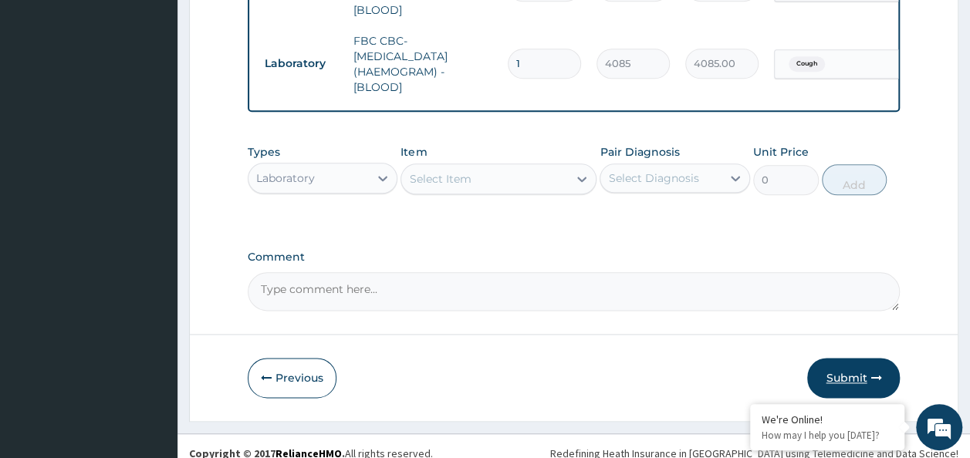
click at [855, 363] on button "Submit" at bounding box center [853, 378] width 93 height 40
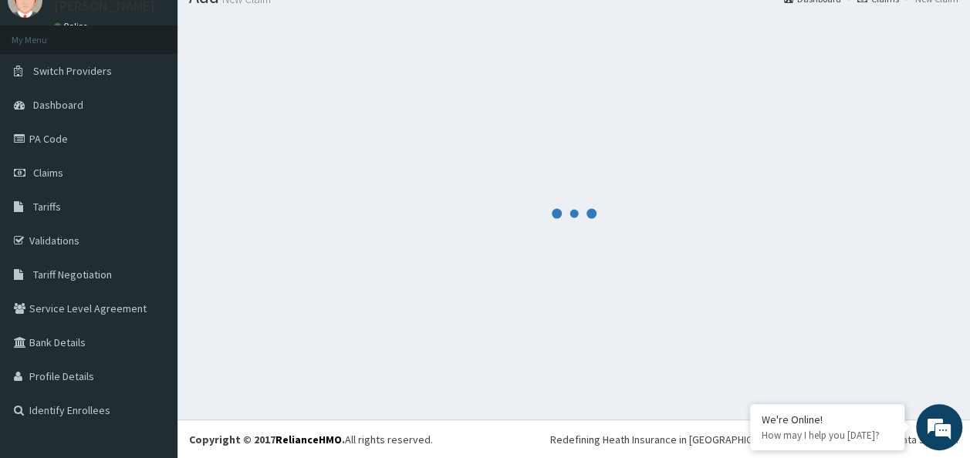
scroll to position [806, 0]
